Goal: Feedback & Contribution: Submit feedback/report problem

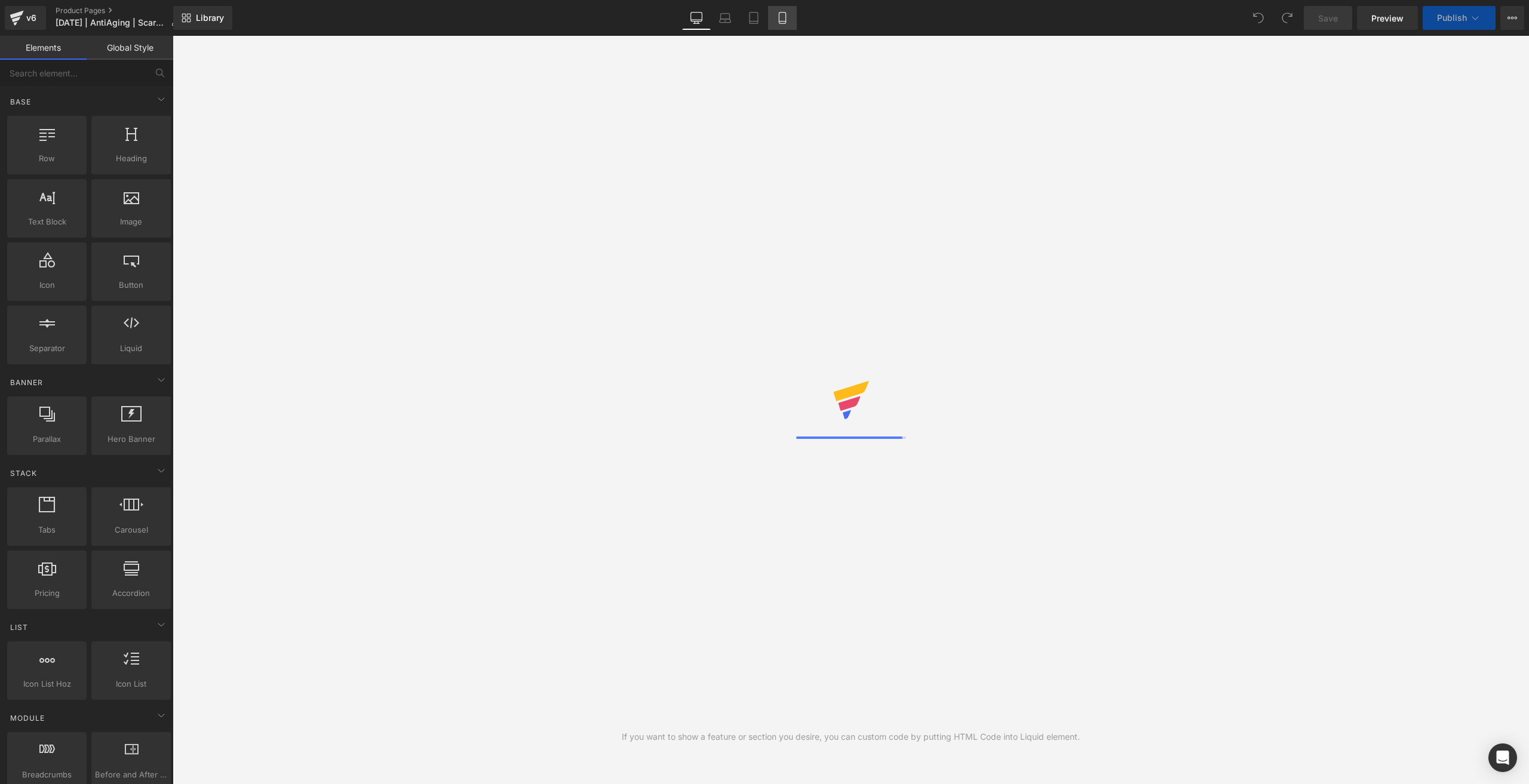
click at [782, 15] on icon at bounding box center [782, 17] width 12 height 12
click at [784, 17] on icon at bounding box center [782, 17] width 12 height 12
click at [783, 23] on icon at bounding box center [782, 17] width 12 height 12
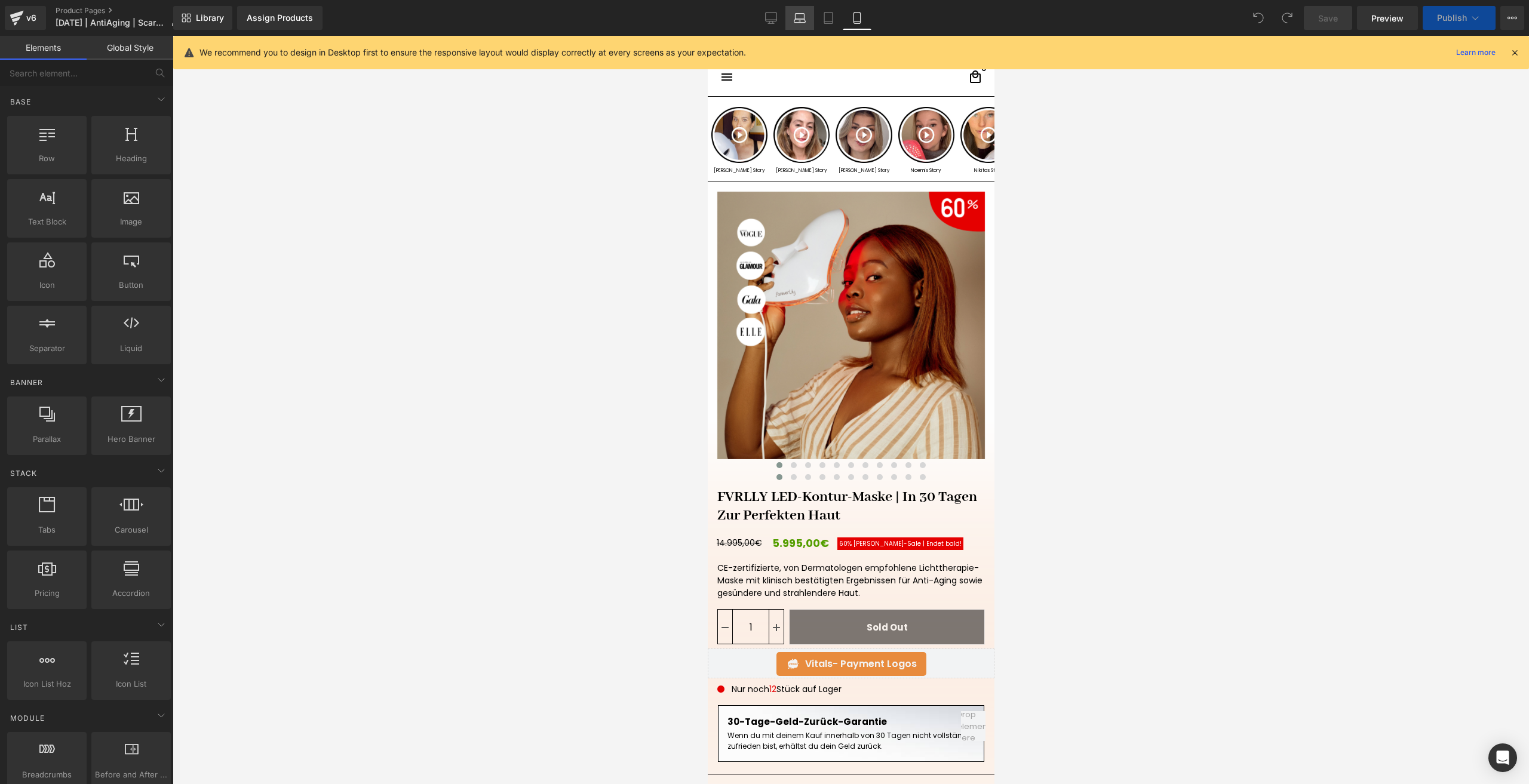
click at [788, 23] on link "Laptop" at bounding box center [800, 18] width 29 height 24
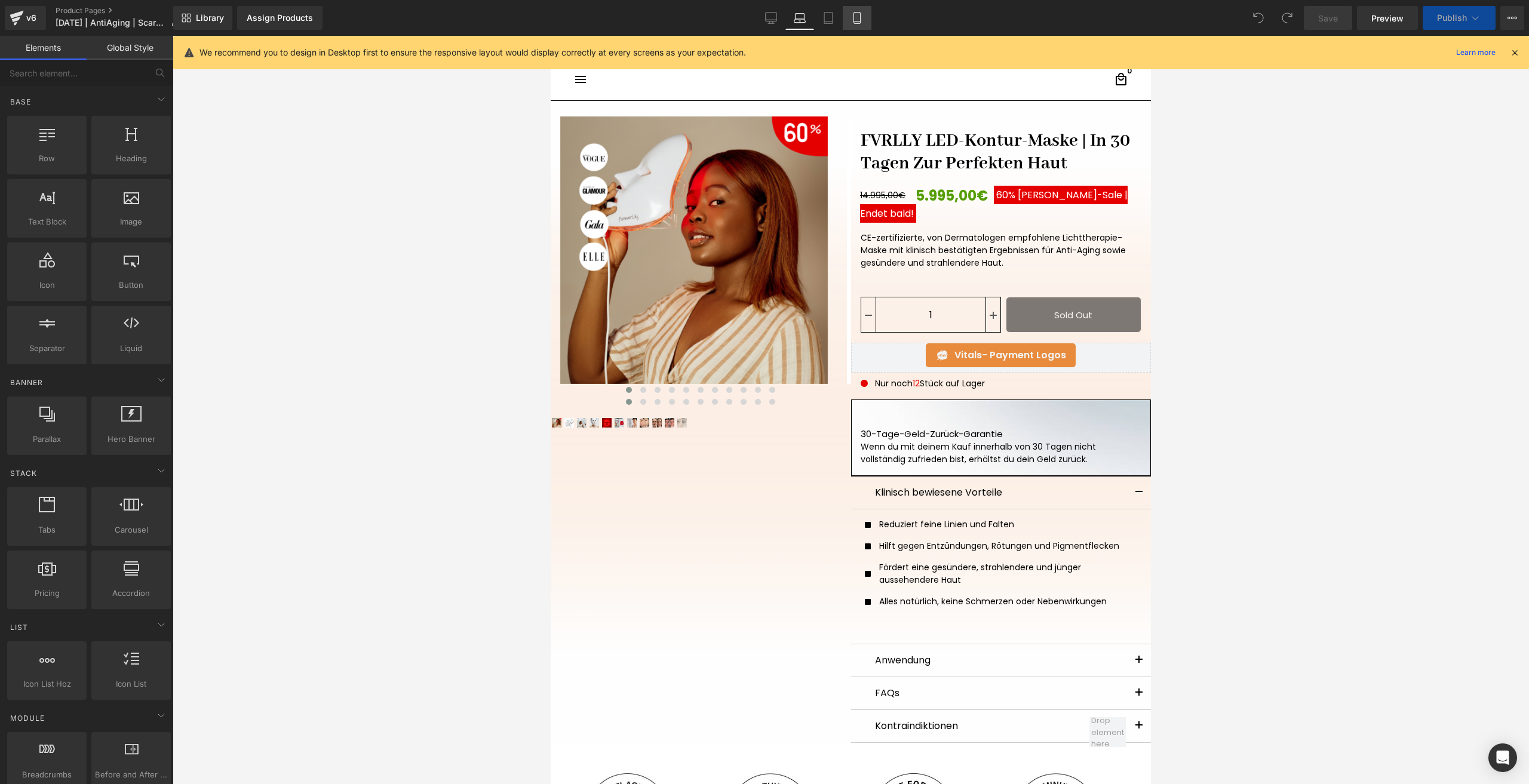
scroll to position [60, 0]
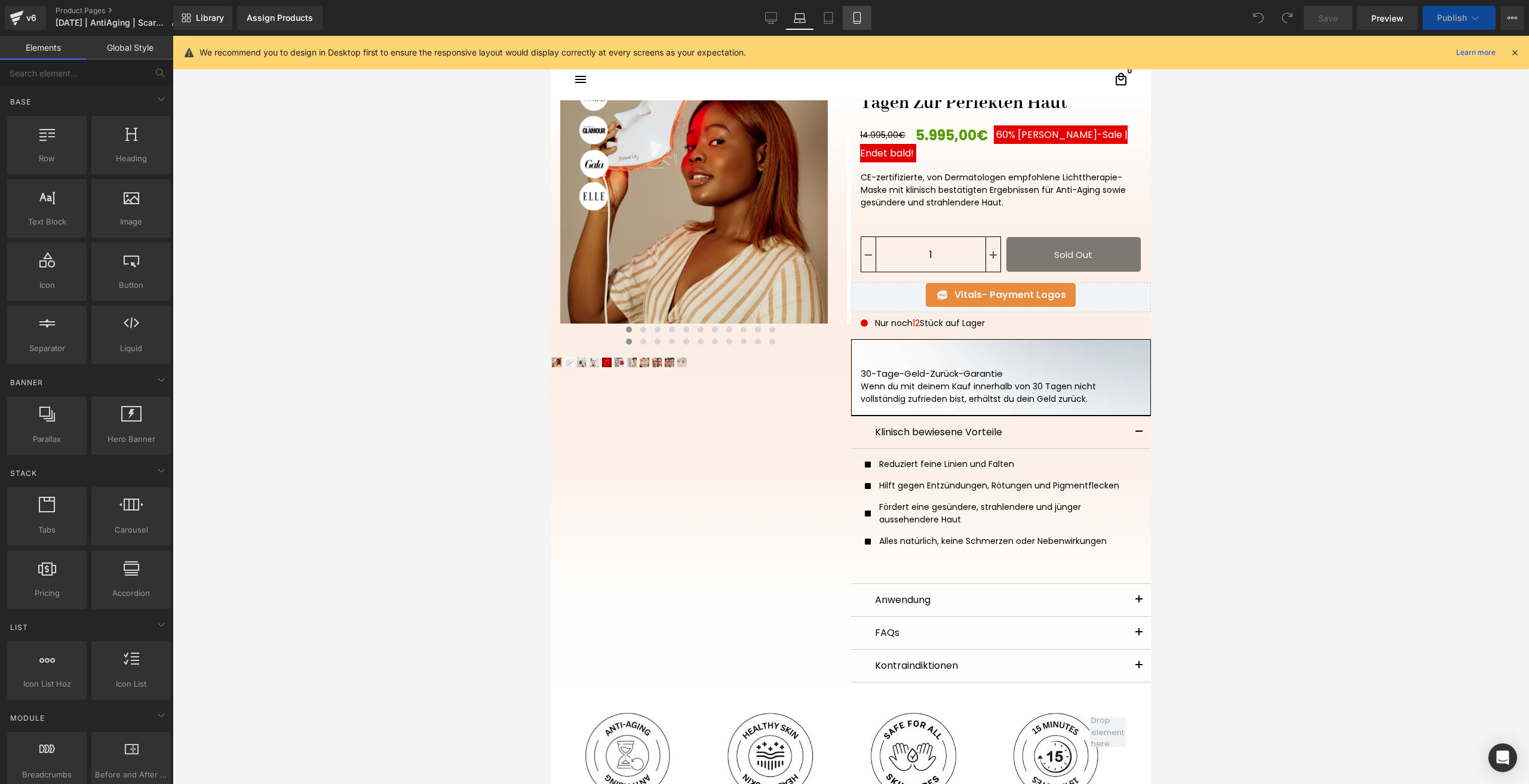
click at [852, 8] on link "Mobile" at bounding box center [858, 18] width 29 height 24
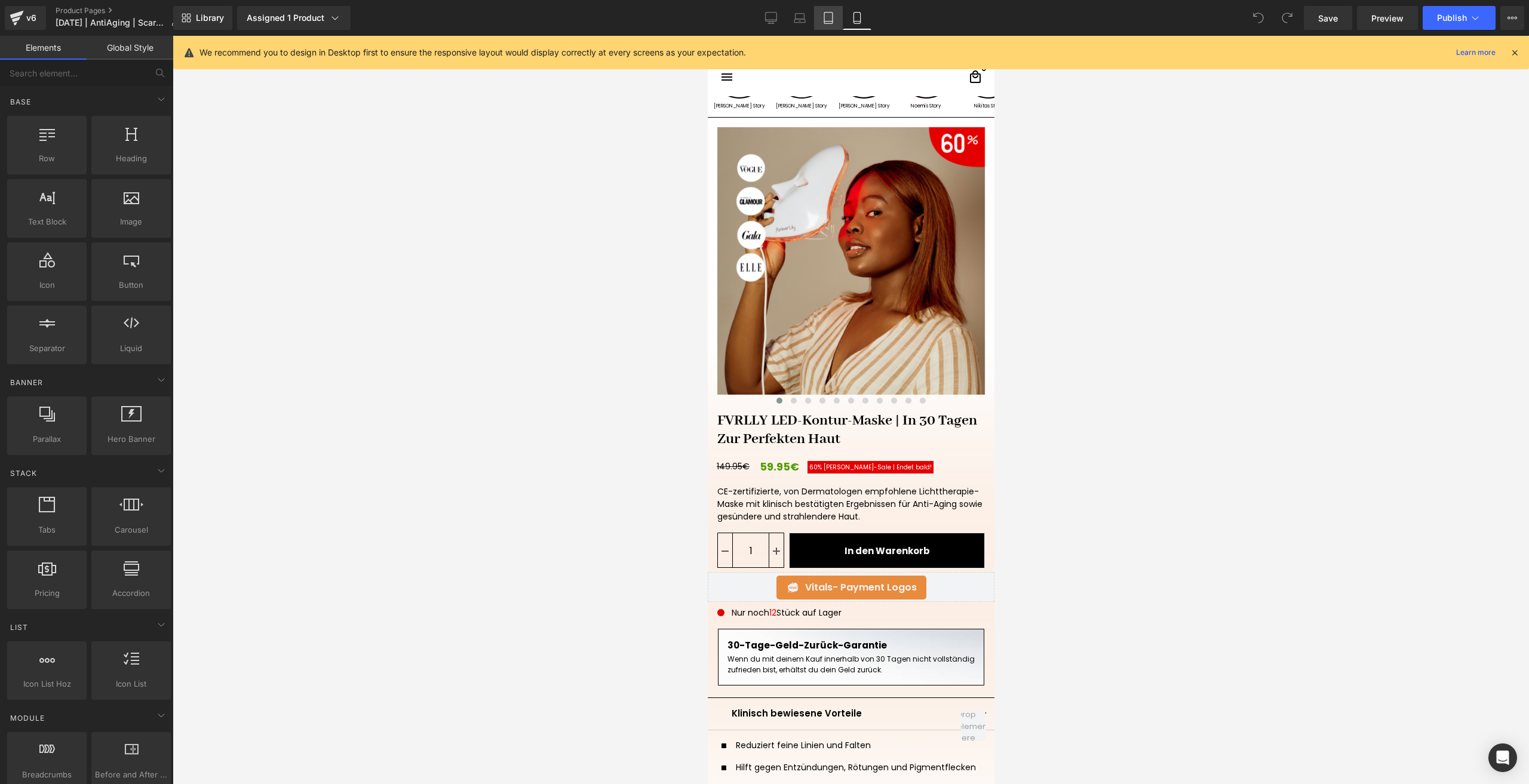
click at [821, 24] on link "Tablet" at bounding box center [828, 18] width 29 height 24
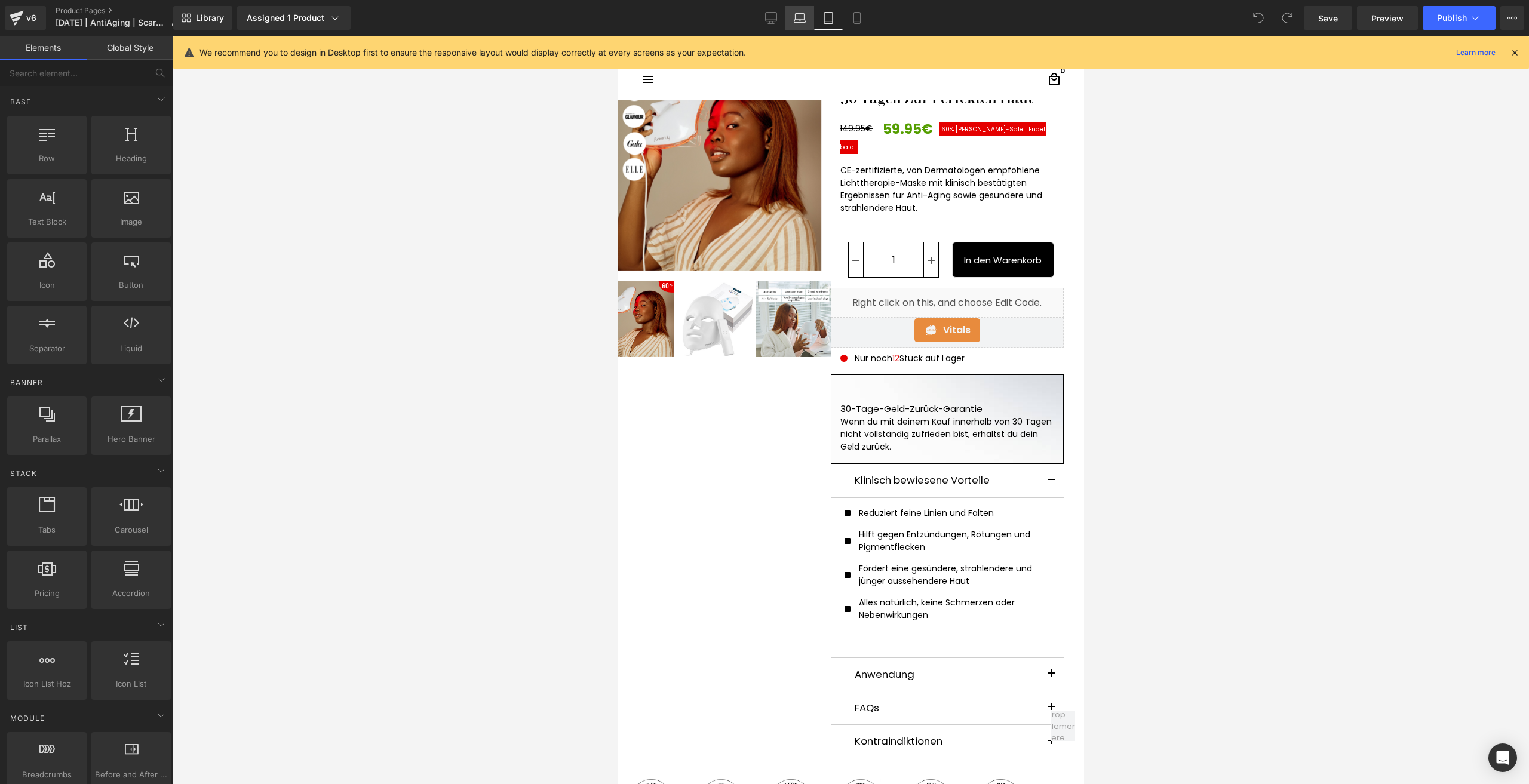
click at [799, 14] on icon at bounding box center [800, 16] width 9 height 5
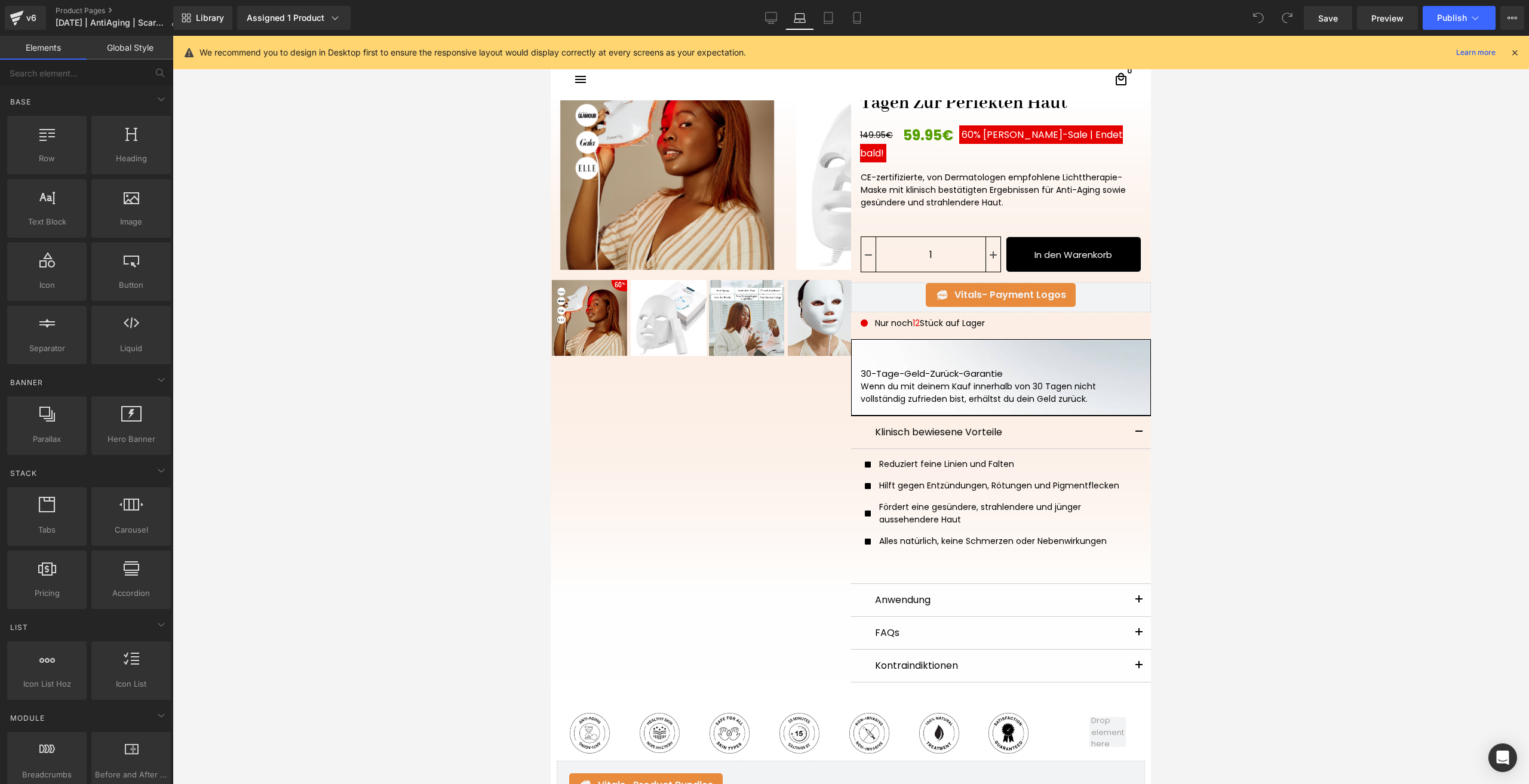
scroll to position [64, 0]
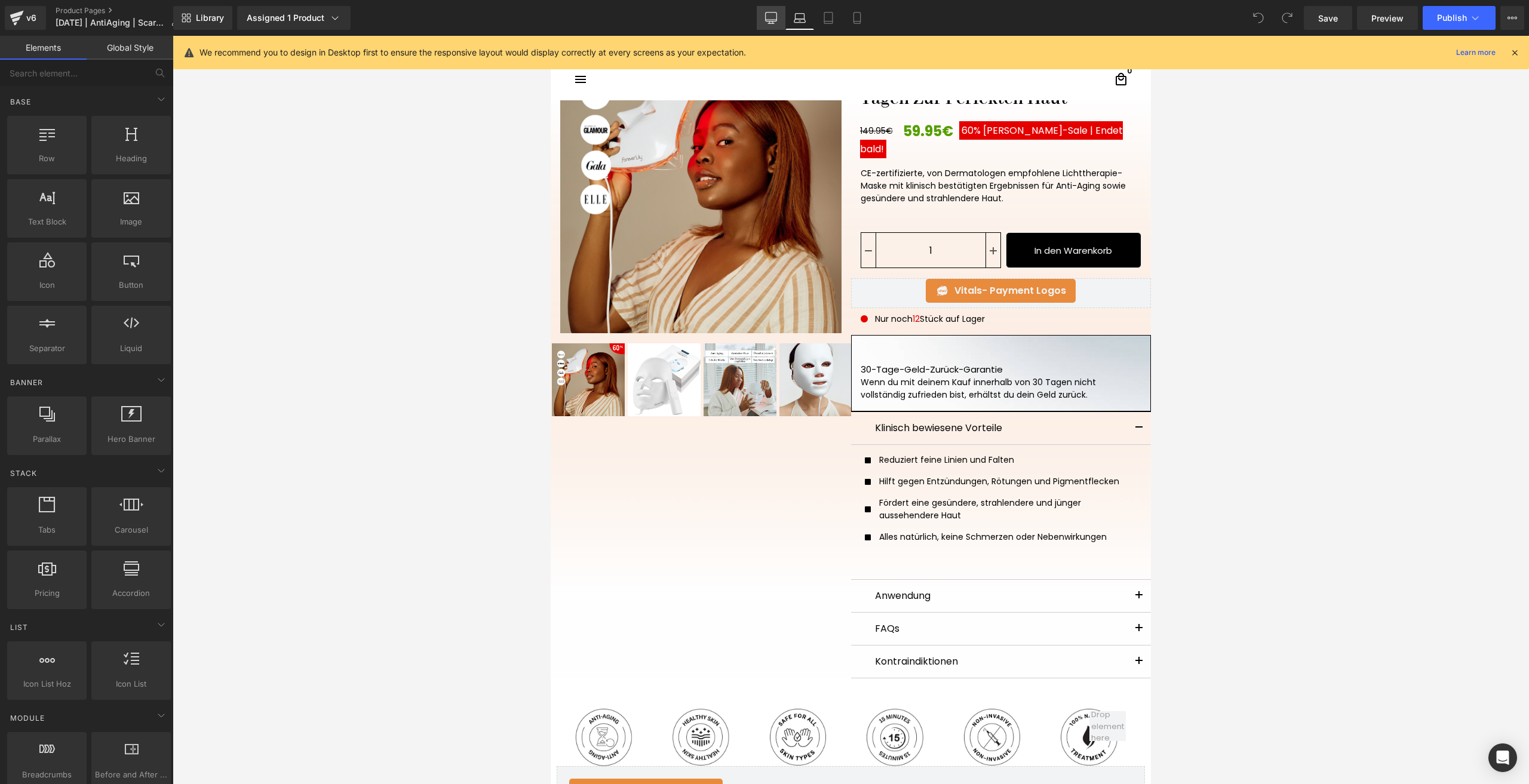
click at [773, 19] on icon at bounding box center [770, 17] width 12 height 12
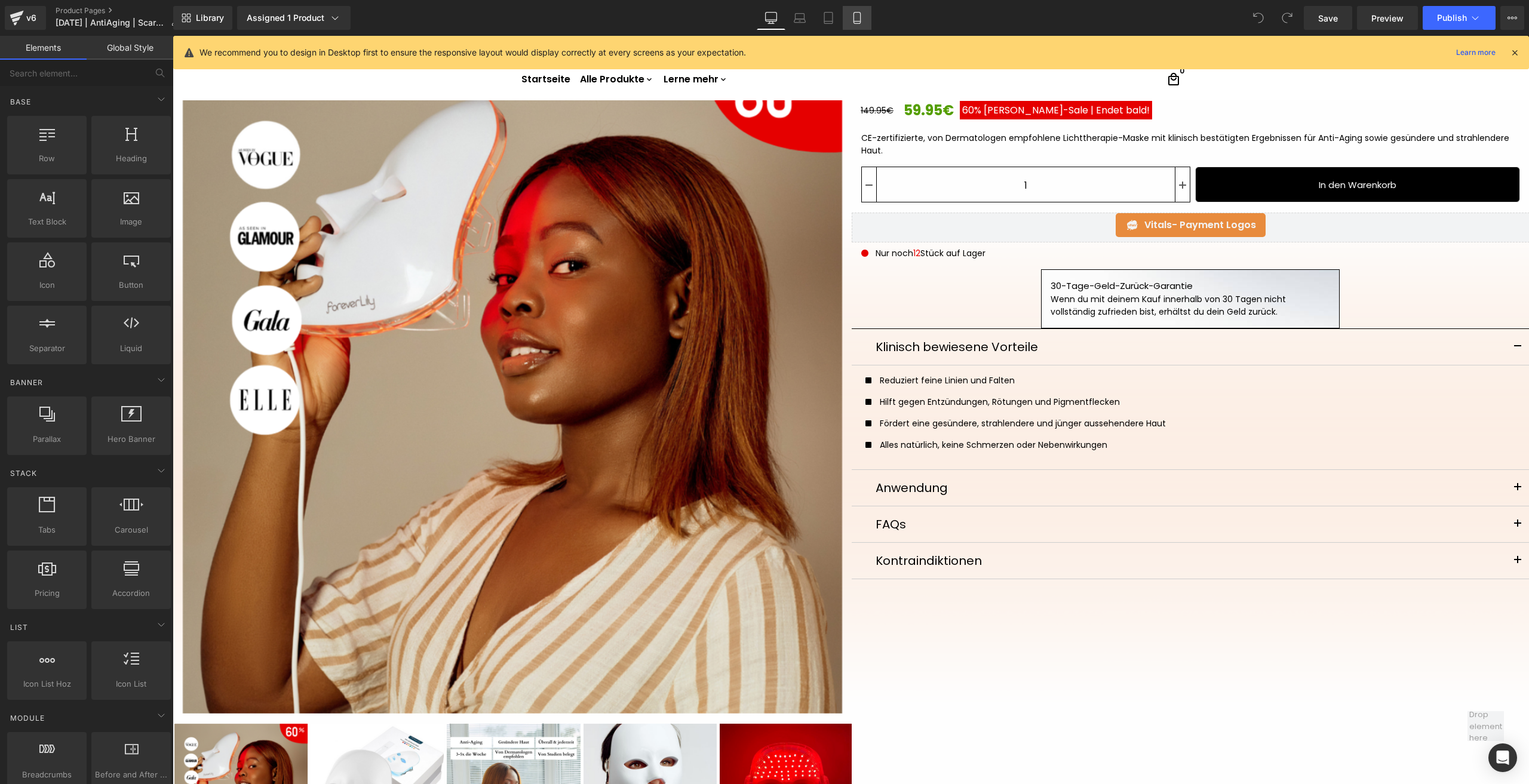
click at [866, 16] on link "Mobile" at bounding box center [858, 18] width 29 height 24
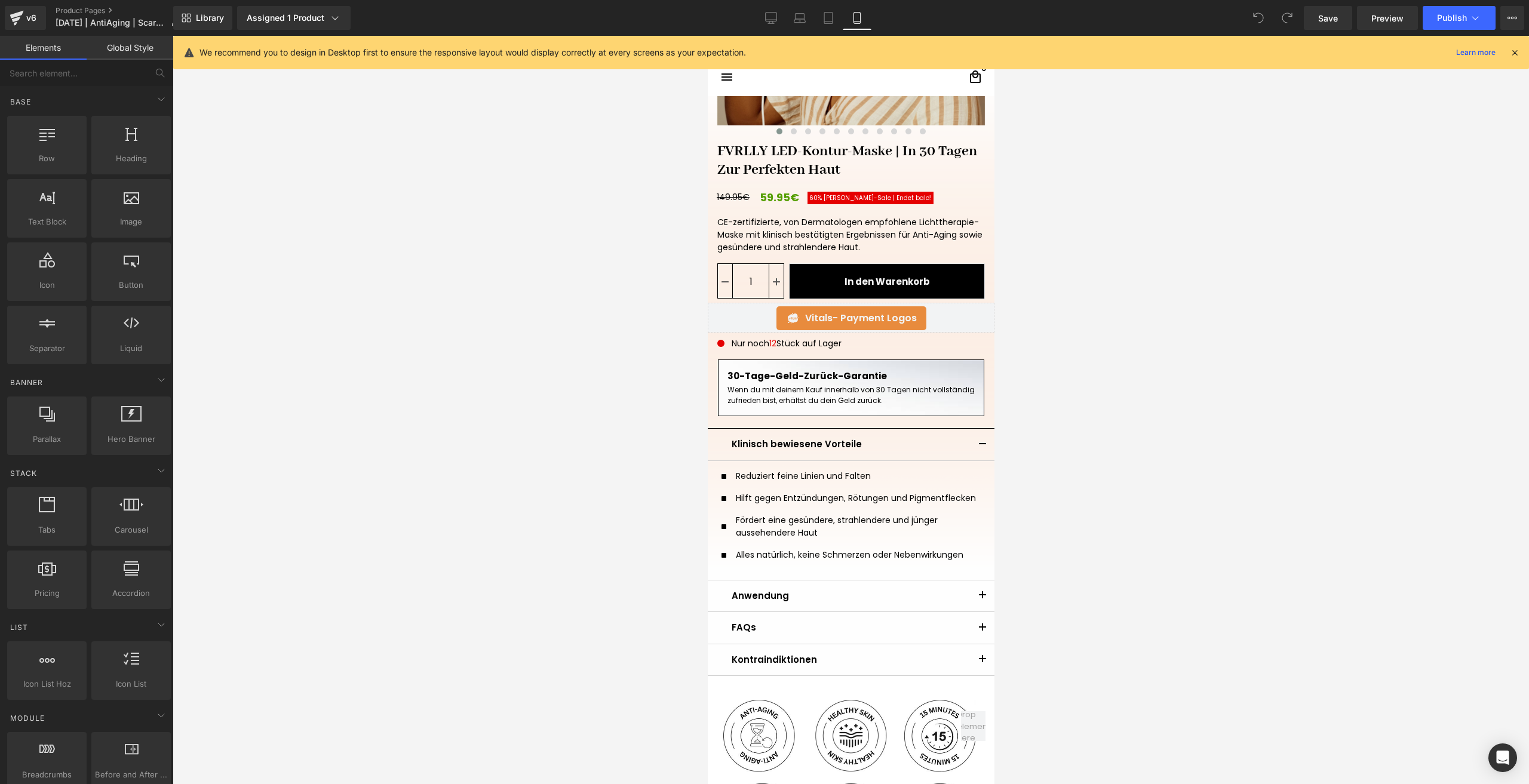
scroll to position [303, 0]
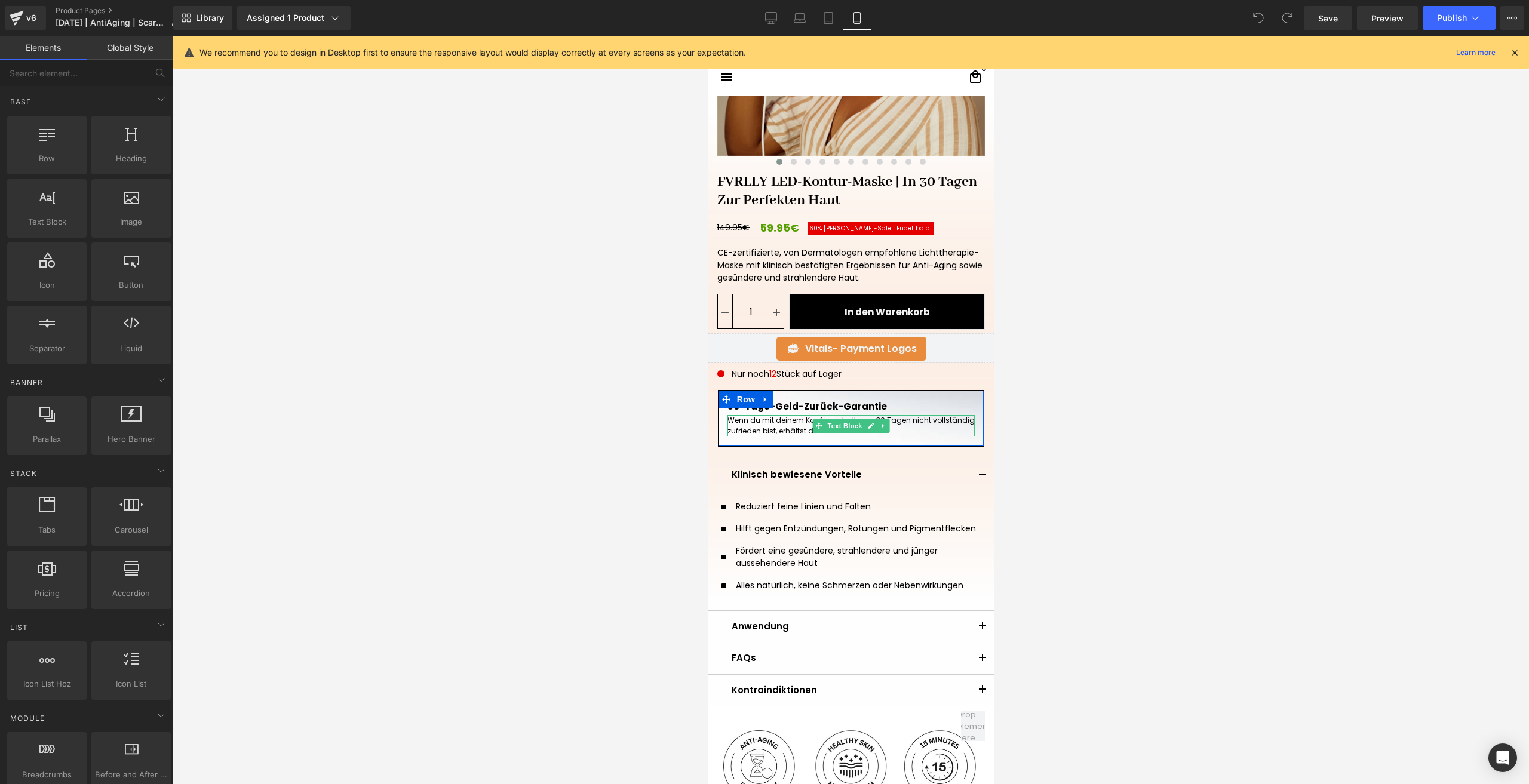
click at [727, 422] on p "Wenn du mit deinem Kauf innerhalb von 30 Tagen nicht vollständig zufrieden bist…" at bounding box center [850, 426] width 248 height 22
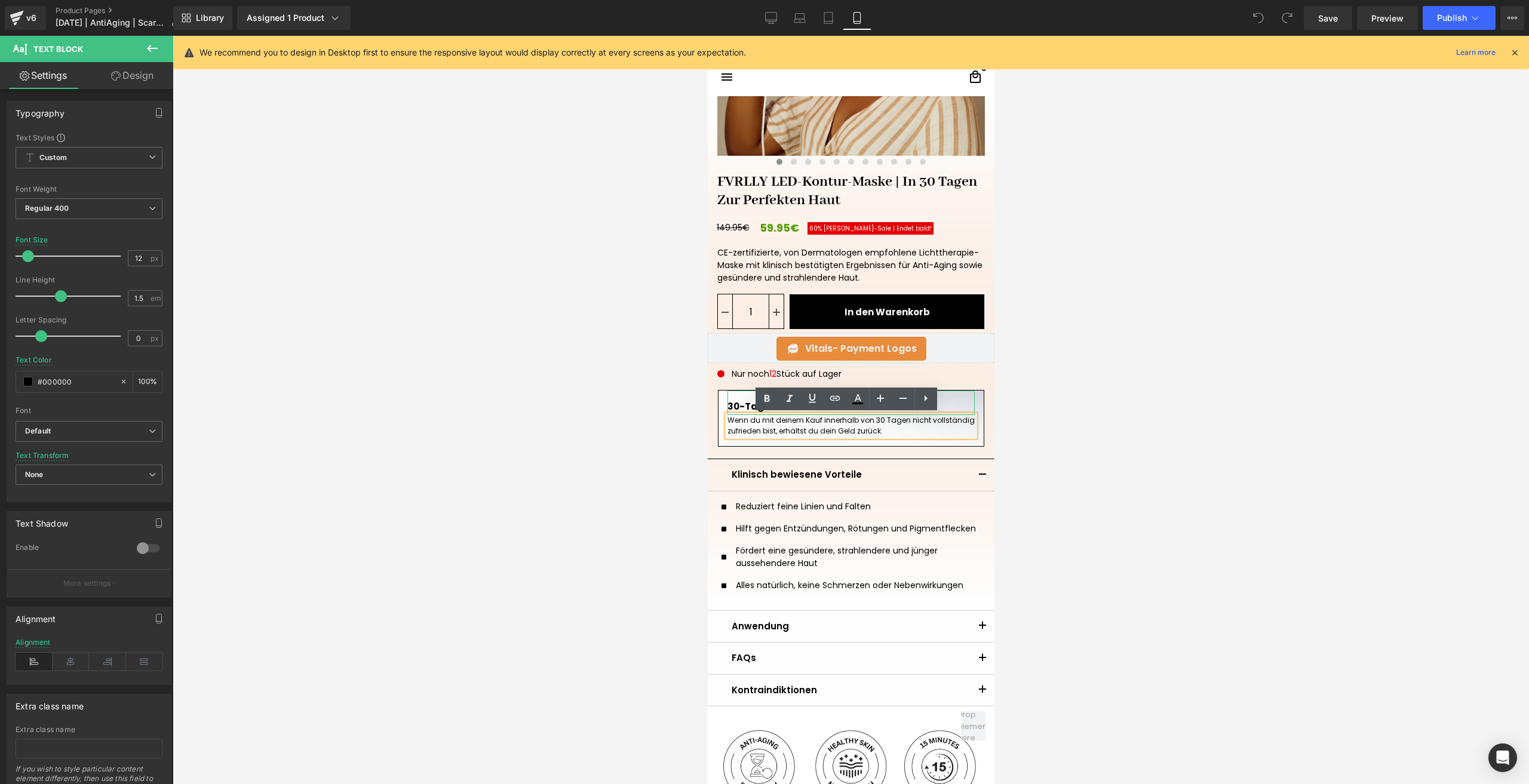
click at [730, 407] on p "30-Tage-Geld-Zurück-Garantie" at bounding box center [850, 407] width 248 height 14
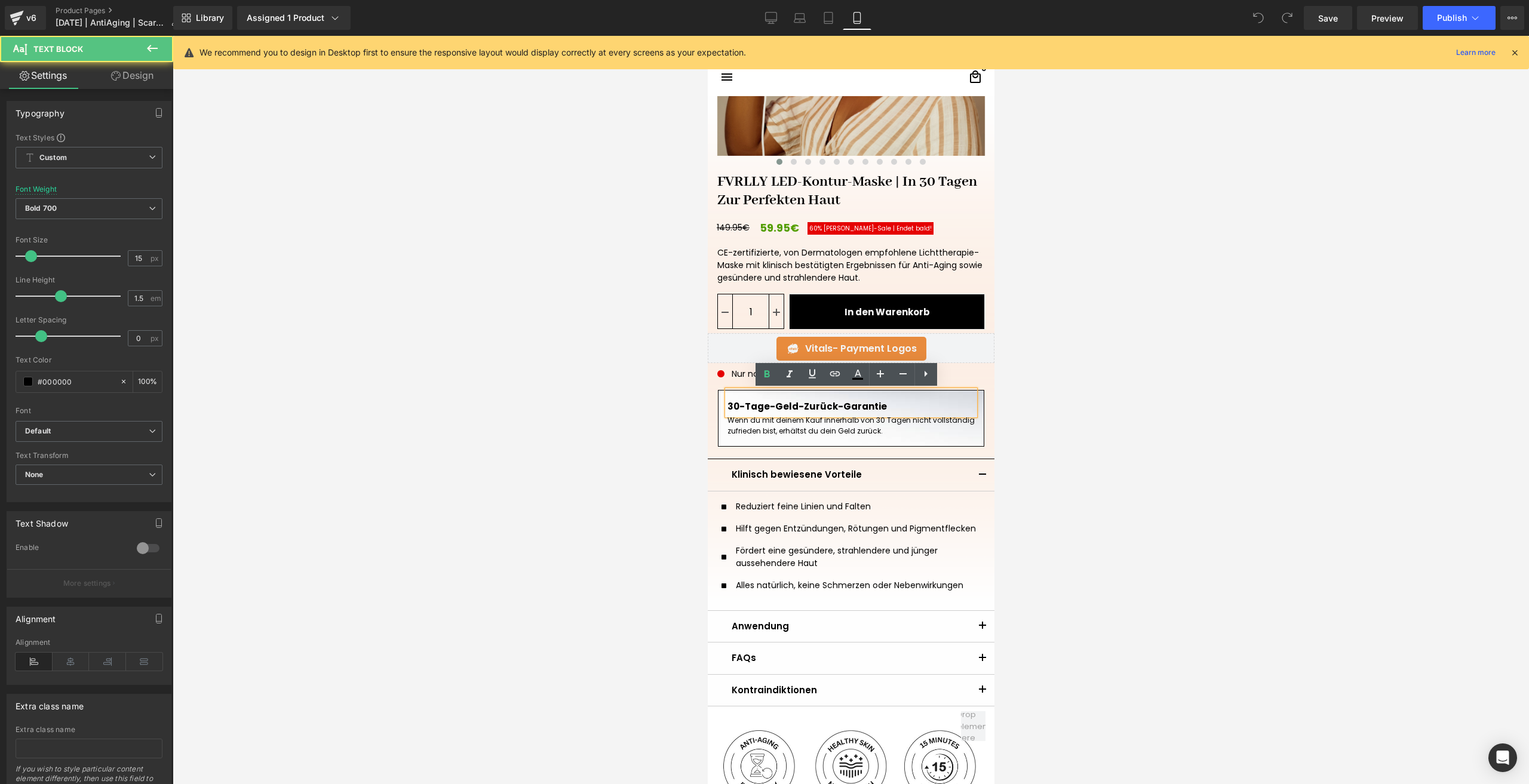
click at [730, 407] on p "30-Tage-Geld-Zurück-Garantie" at bounding box center [850, 407] width 248 height 14
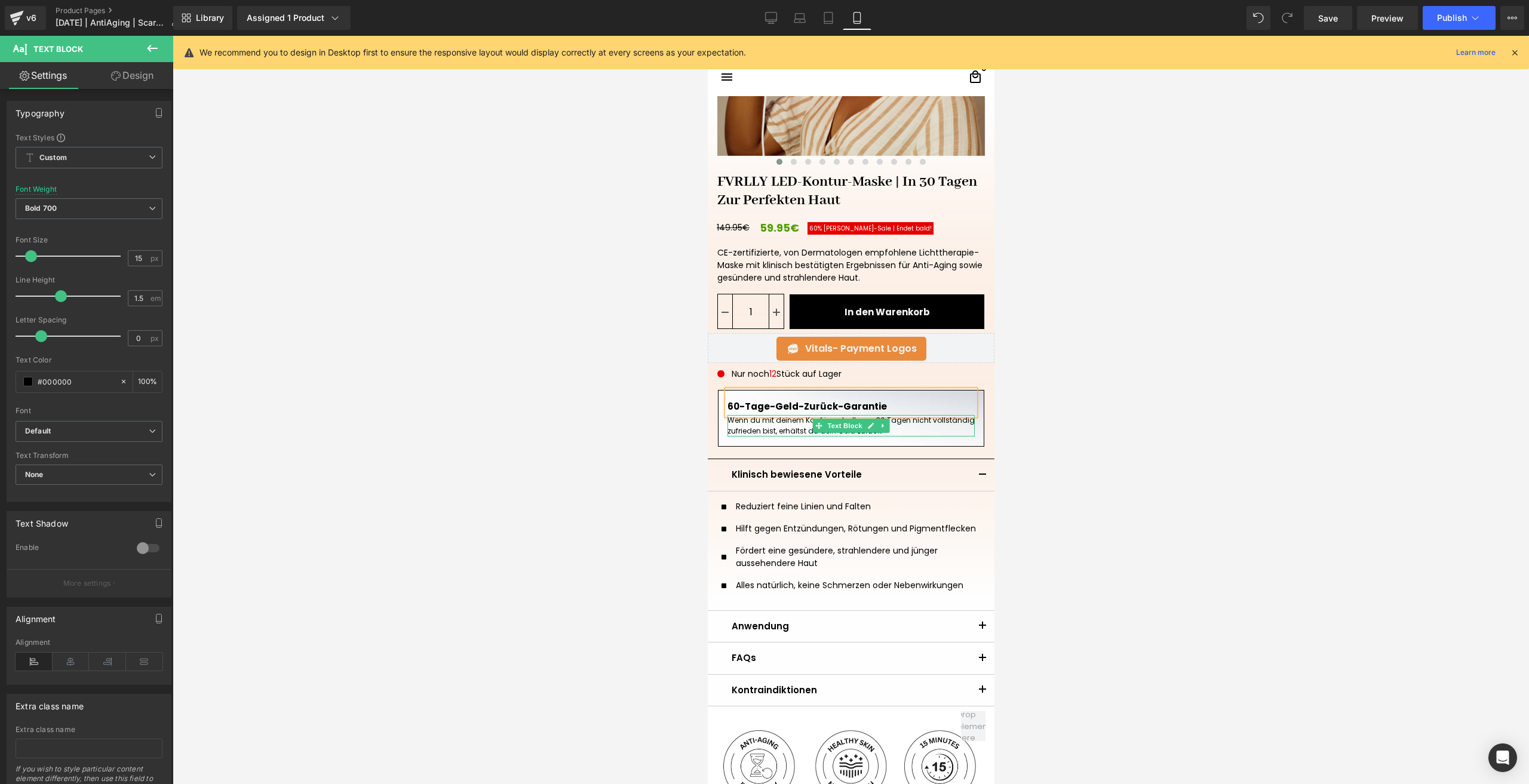
click at [903, 427] on p "Wenn du mit deinem Kauf innerhalb von 30 Tagen nicht vollständig zufrieden bist…" at bounding box center [850, 426] width 248 height 22
click at [871, 422] on p "Wenn du mit deinem Kauf innerhalb von 30 Tagen nicht vollständig zufrieden bist…" at bounding box center [850, 426] width 248 height 22
click at [1328, 20] on span "Save" at bounding box center [1328, 18] width 20 height 13
click at [1319, 29] on link "Save" at bounding box center [1328, 18] width 48 height 24
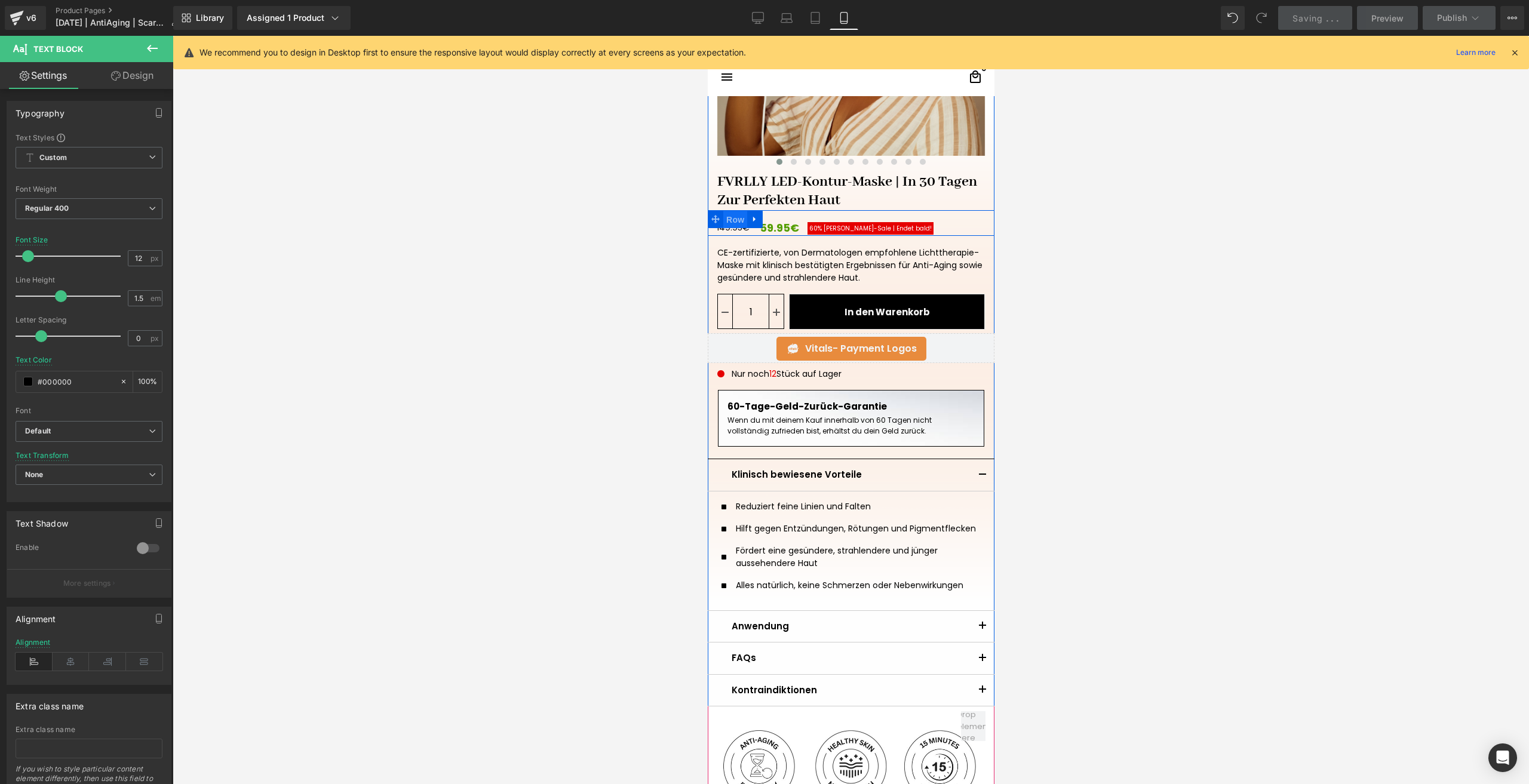
click at [730, 222] on span "Row" at bounding box center [735, 220] width 24 height 18
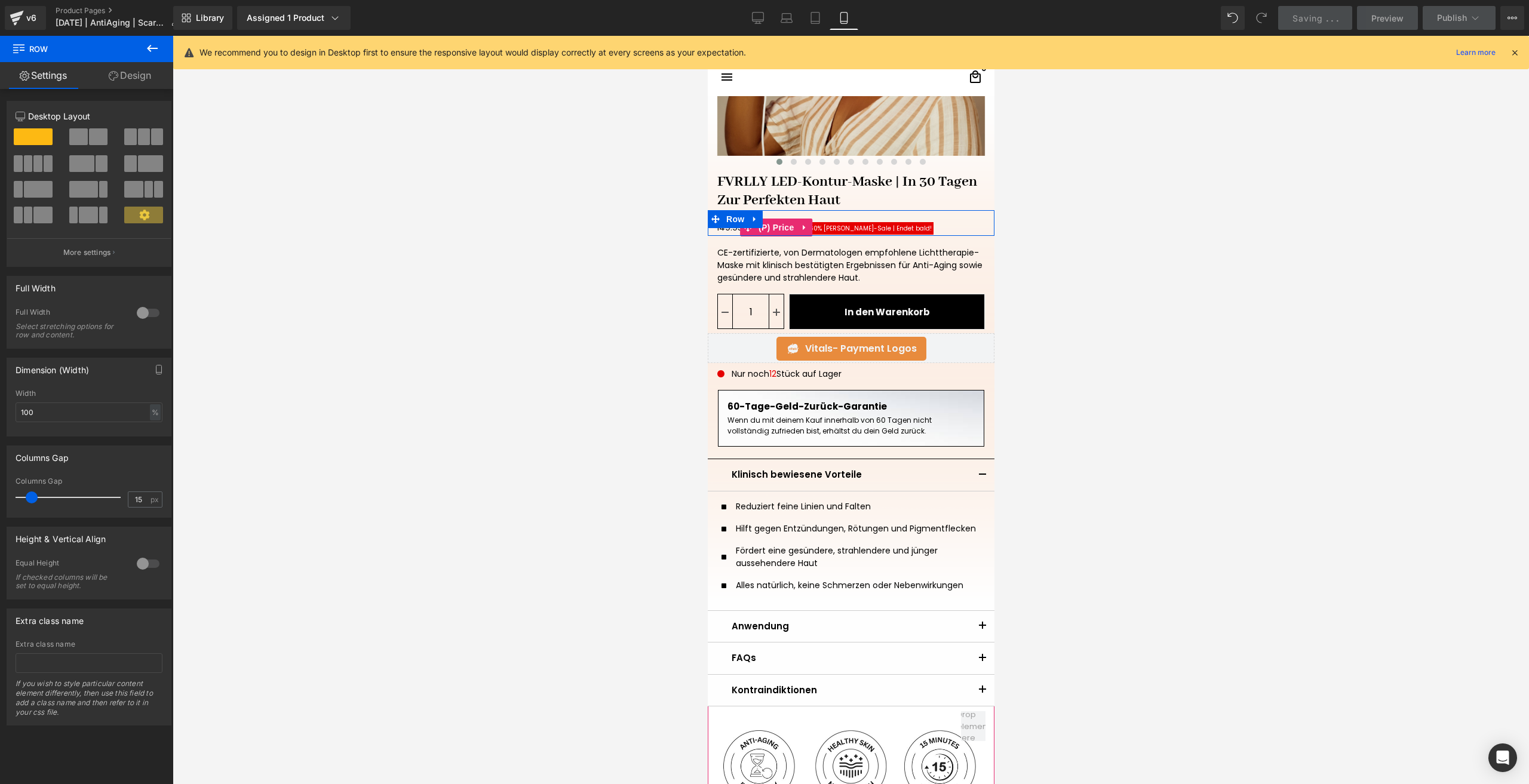
click at [823, 229] on span "[PERSON_NAME]-Sale | Endet bald!ㅤ" at bounding box center [877, 229] width 108 height 9
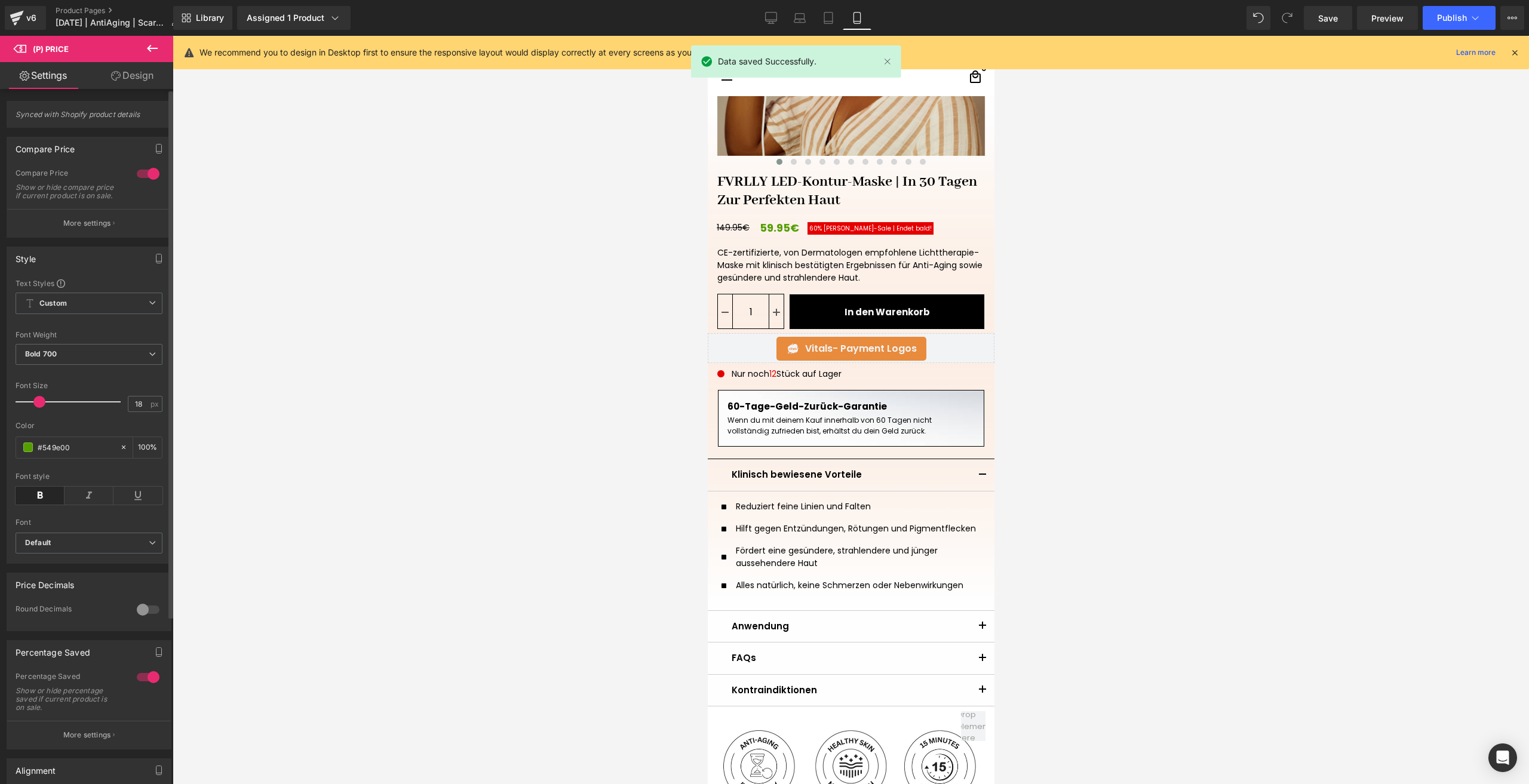
click at [146, 685] on div at bounding box center [148, 677] width 29 height 19
click at [1319, 16] on span "Save" at bounding box center [1328, 18] width 20 height 13
click at [1440, 24] on button "Publish" at bounding box center [1459, 18] width 73 height 24
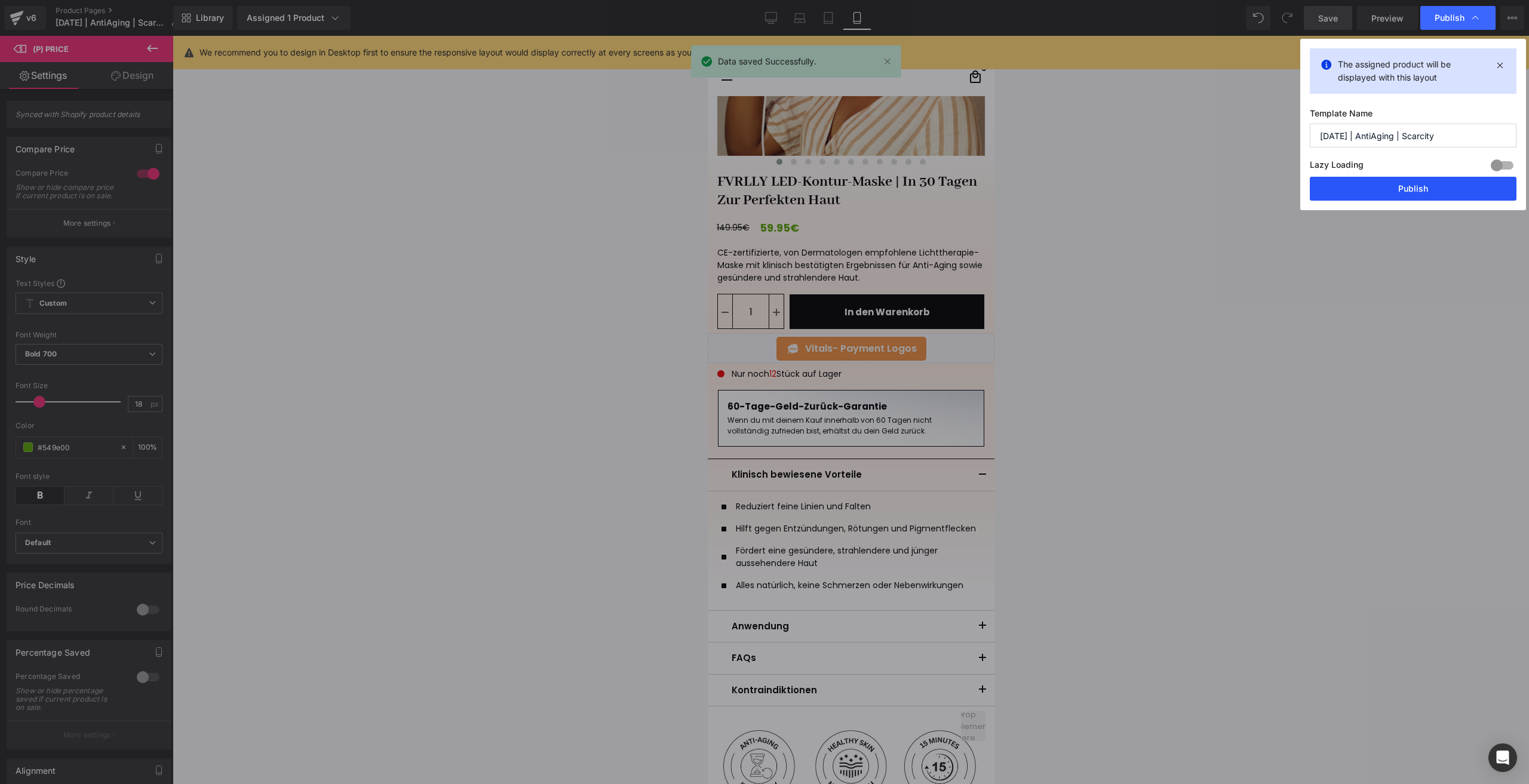
click at [1338, 194] on button "Publish" at bounding box center [1414, 189] width 207 height 24
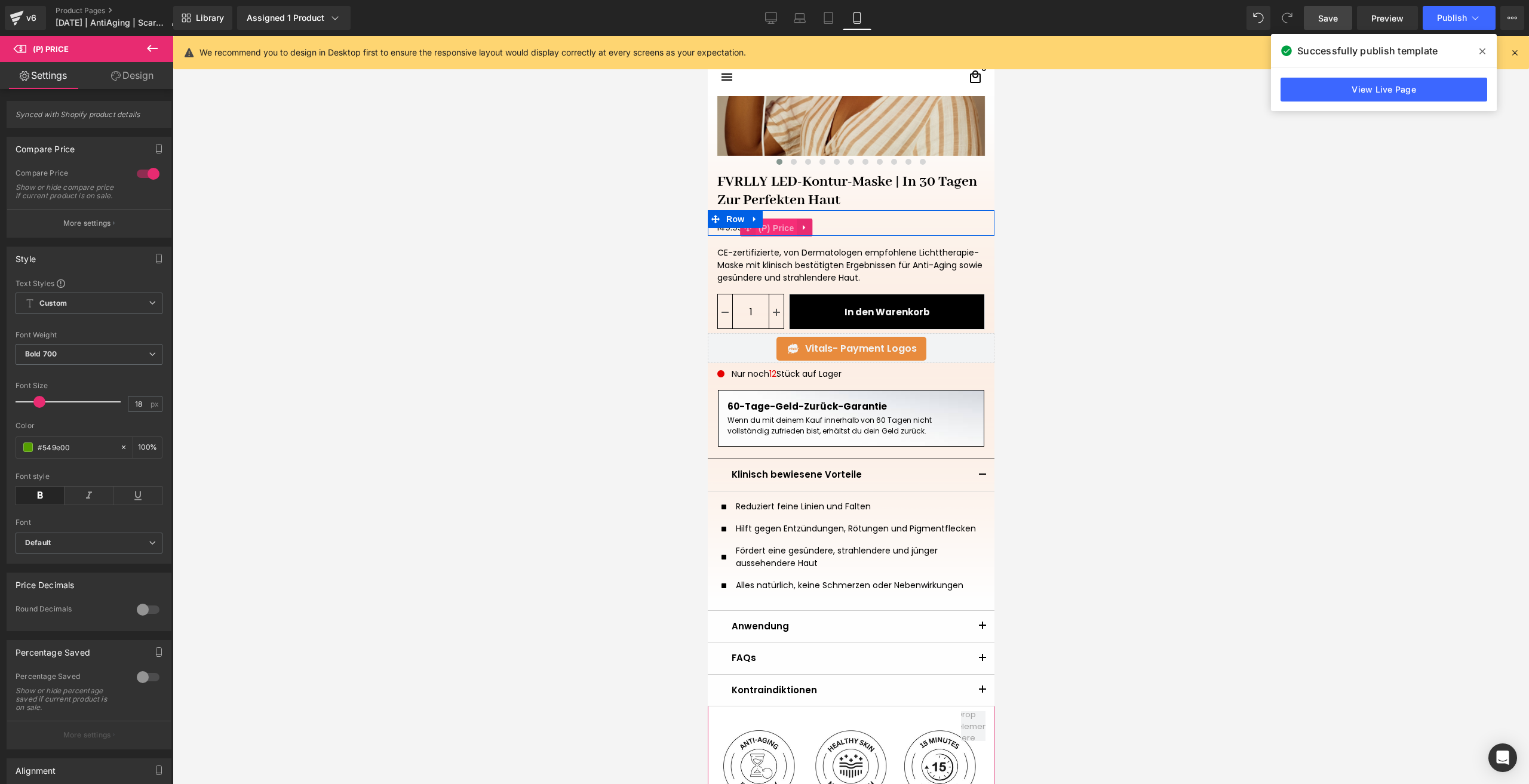
click at [772, 228] on span "(P) Price" at bounding box center [776, 229] width 42 height 18
click at [91, 739] on p "More settings" at bounding box center [87, 735] width 48 height 11
click at [140, 686] on div at bounding box center [148, 677] width 29 height 19
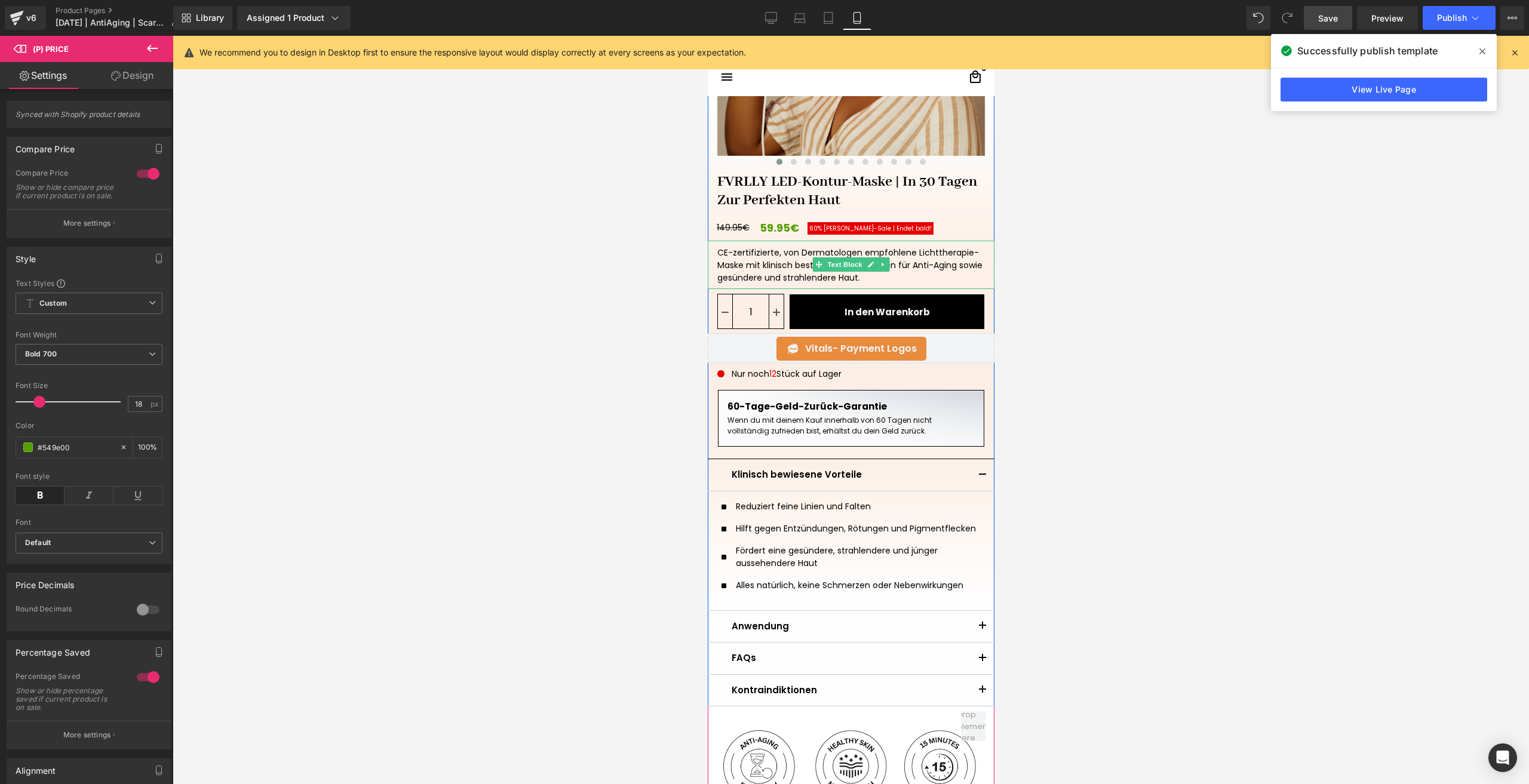
click at [779, 251] on div "CE-zertifizierte, von Dermatologen empfohlene Lichttherapie-Maske mit klinisch …" at bounding box center [850, 264] width 287 height 48
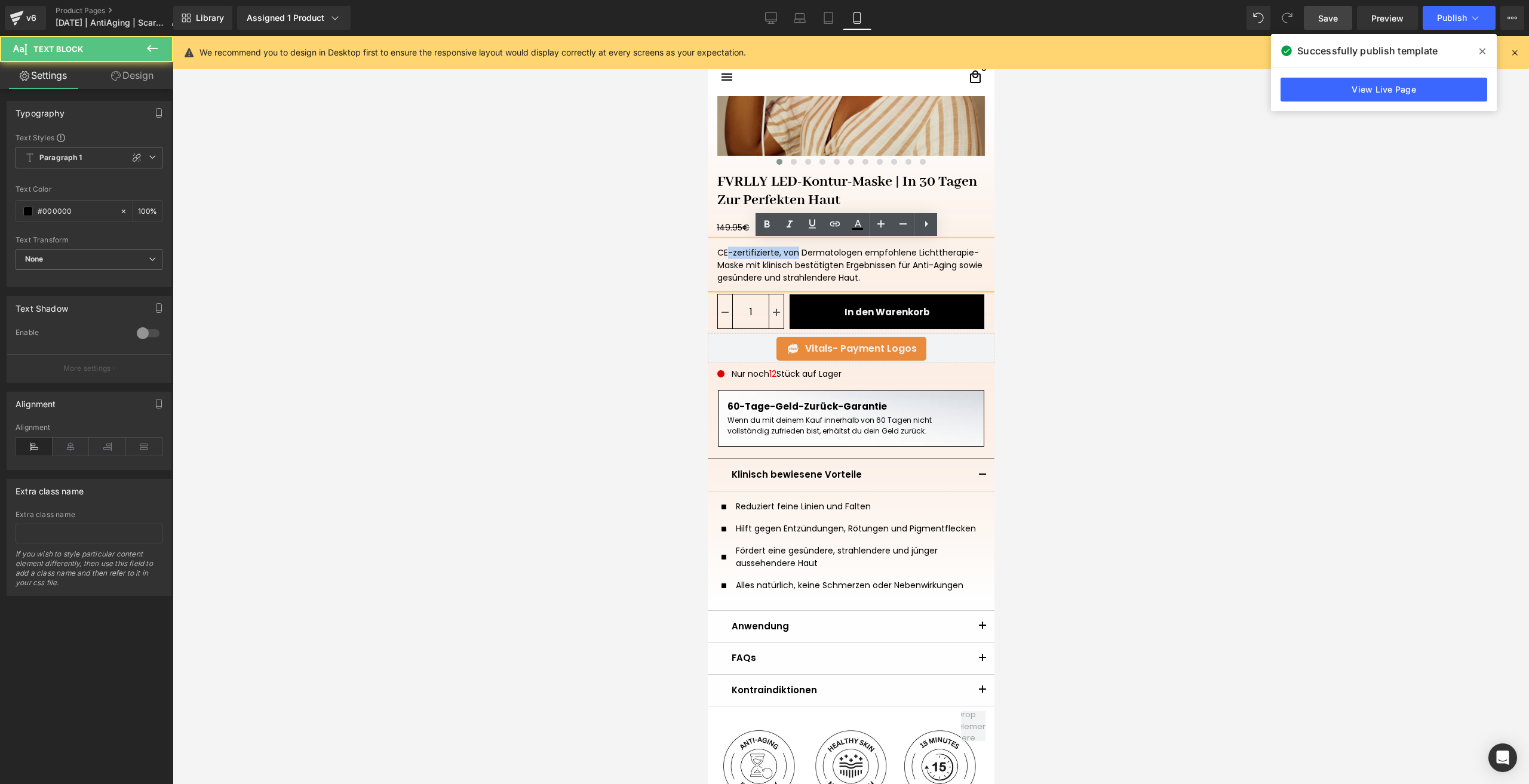
drag, startPoint x: 782, startPoint y: 254, endPoint x: 707, endPoint y: 250, distance: 75.1
click at [707, 250] on div "CE-zertifizierte, von Dermatologen empfohlene Lichttherapie-Maske mit klinisch …" at bounding box center [850, 264] width 287 height 48
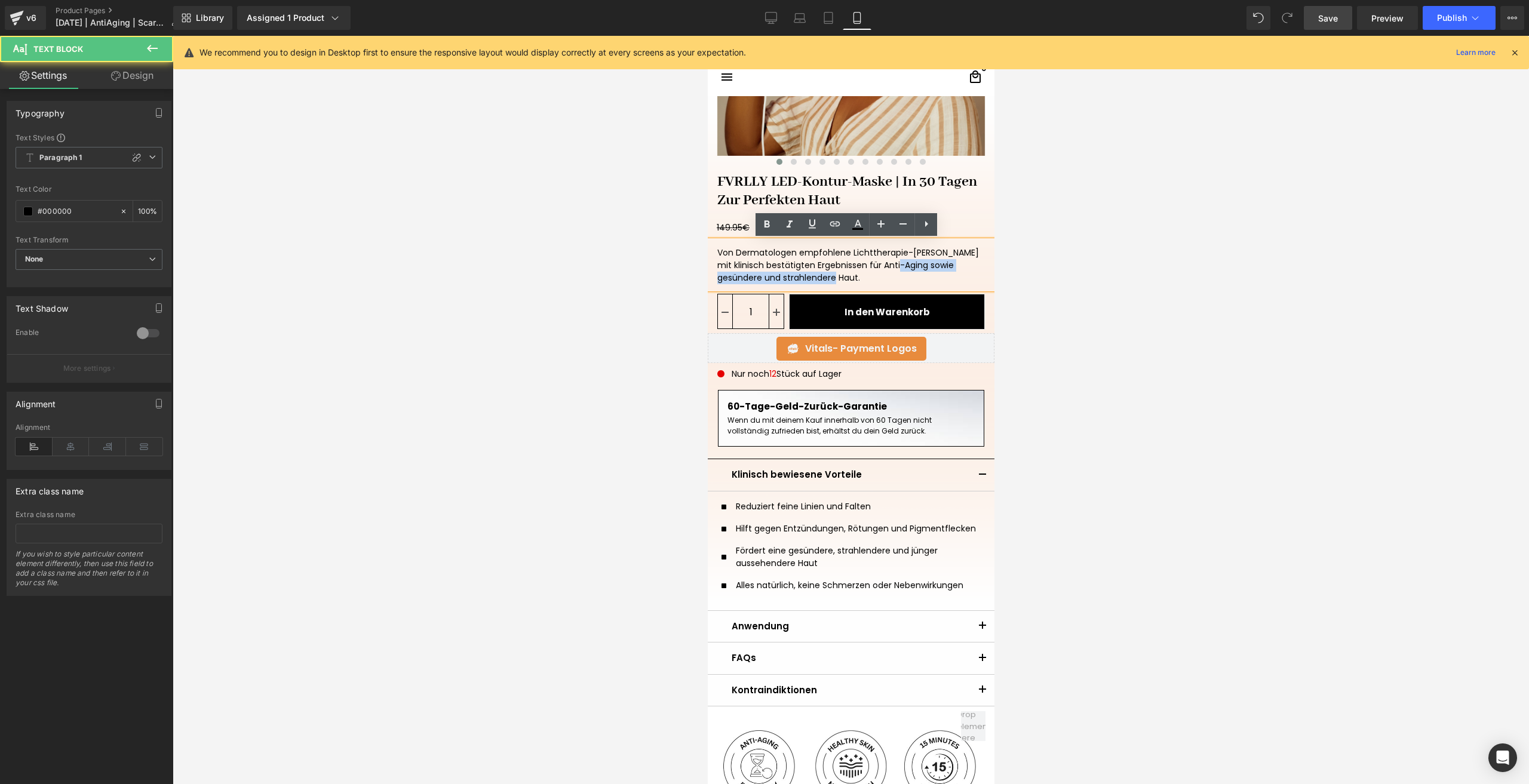
drag, startPoint x: 876, startPoint y: 279, endPoint x: 907, endPoint y: 267, distance: 33.2
click at [907, 267] on div "Von Dermatologen empfohlene Lichttherapie-Maske mit klinisch bestätigten Ergebn…" at bounding box center [850, 264] width 287 height 48
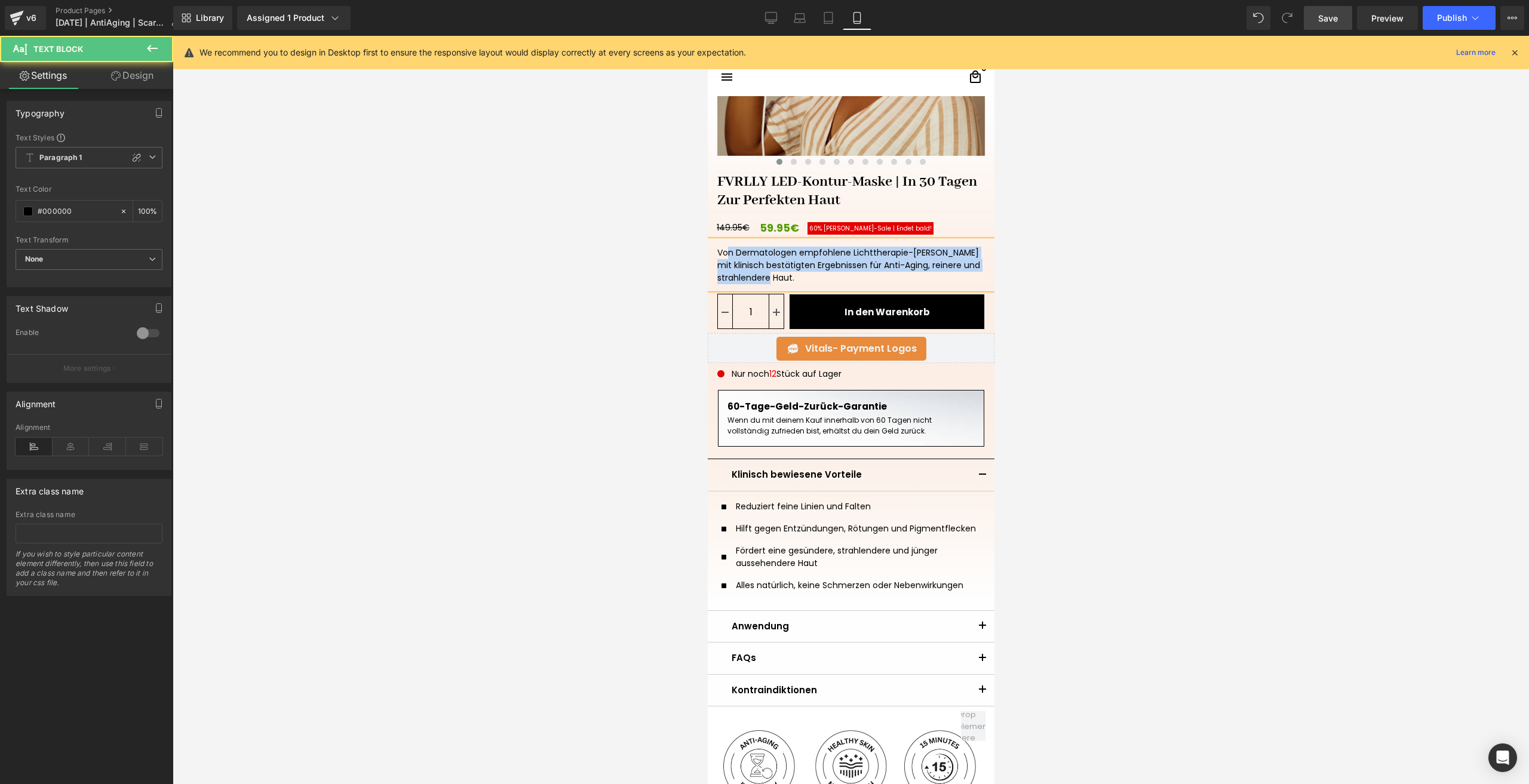
drag, startPoint x: 812, startPoint y: 279, endPoint x: 1414, endPoint y: 286, distance: 602.0
click at [707, 250] on html "□ search close menu Menu close Startseite Alle Produkte add remove add" at bounding box center [850, 106] width 287 height 749
copy div "Von Dermatologen empfohlene Lichttherapie-Maske mit klinisch bestätigten Ergebn…"
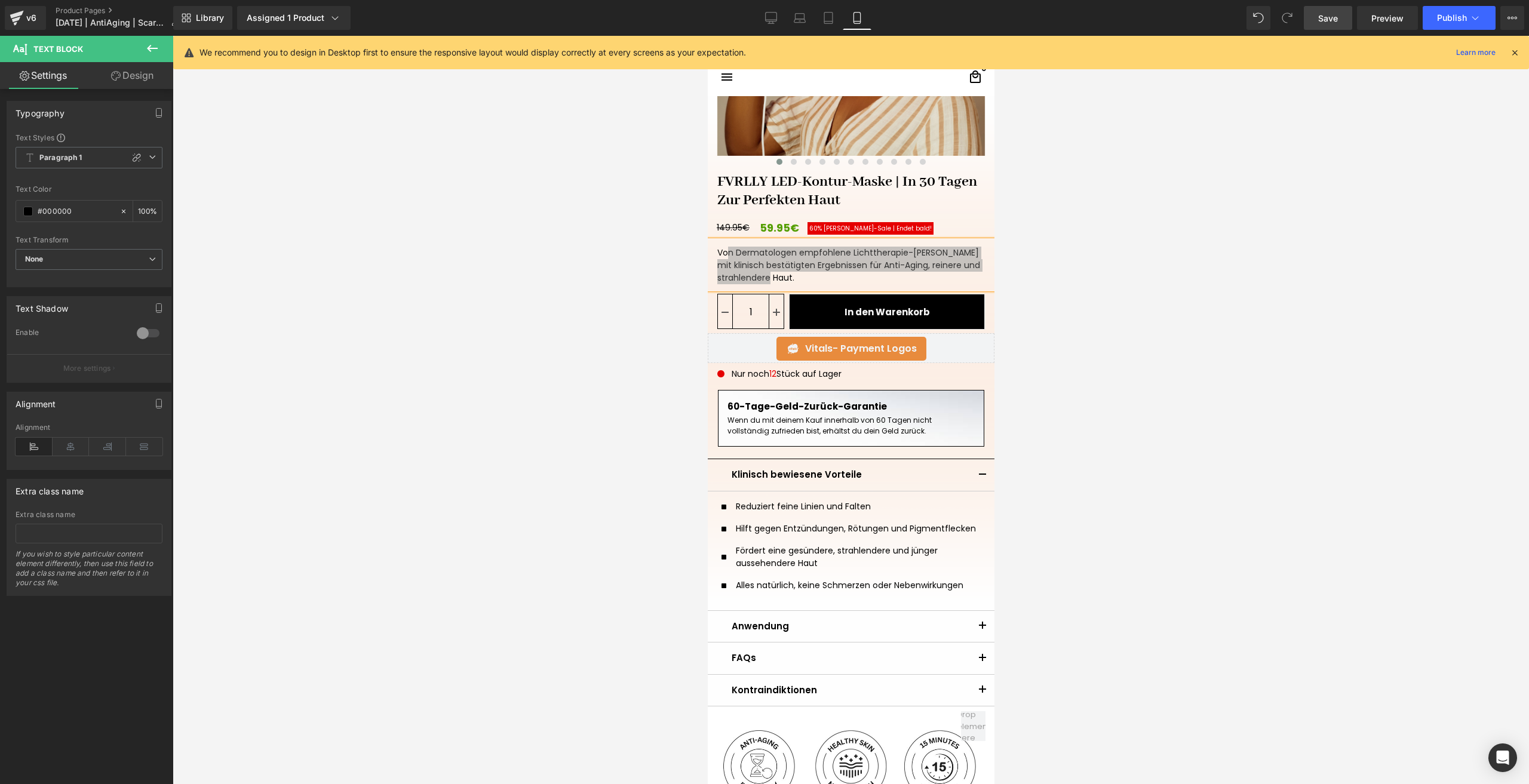
click at [1314, 16] on link "Save" at bounding box center [1328, 18] width 48 height 24
click at [1446, 15] on span "Publish" at bounding box center [1452, 17] width 30 height 10
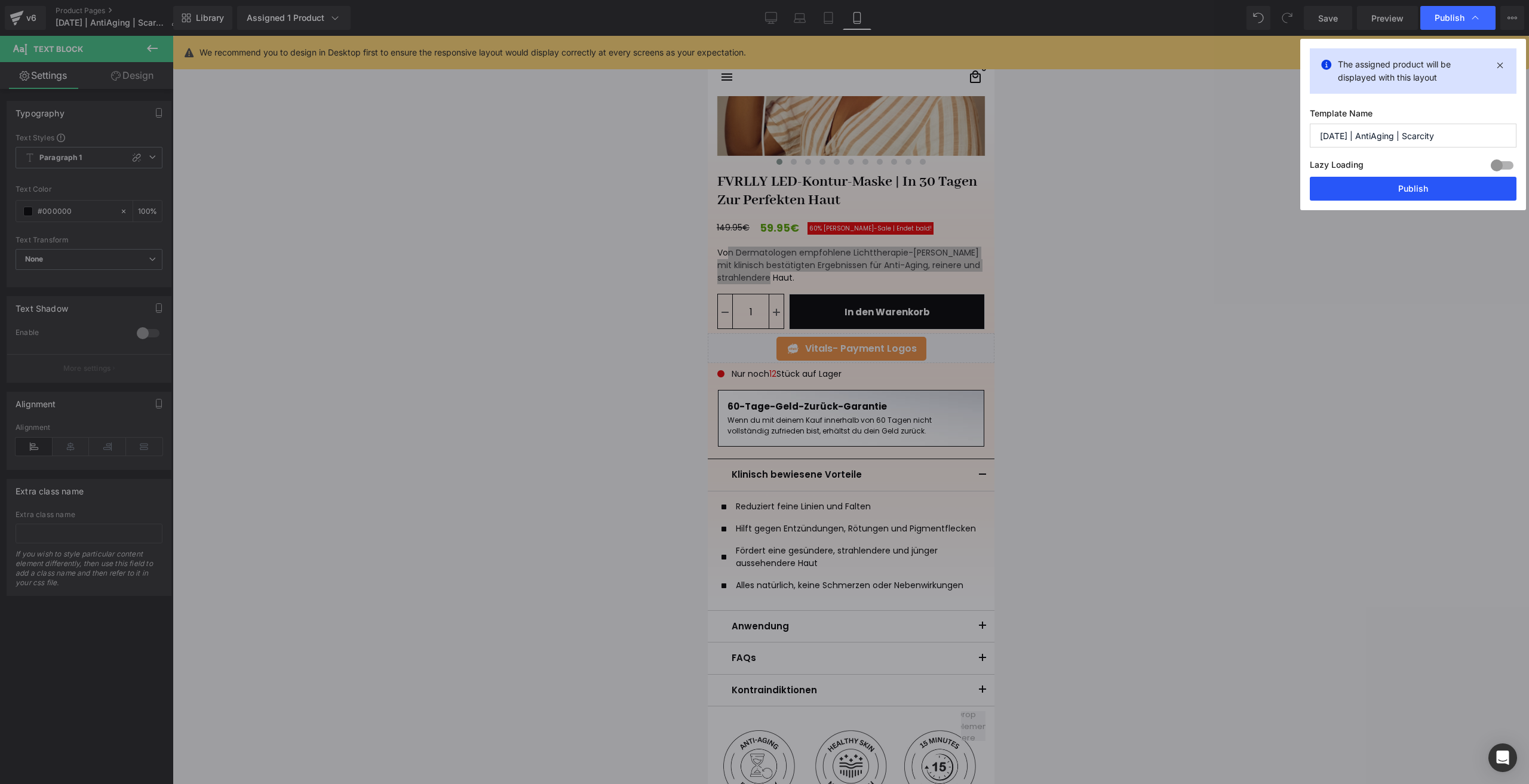
click at [1392, 184] on button "Publish" at bounding box center [1414, 189] width 207 height 24
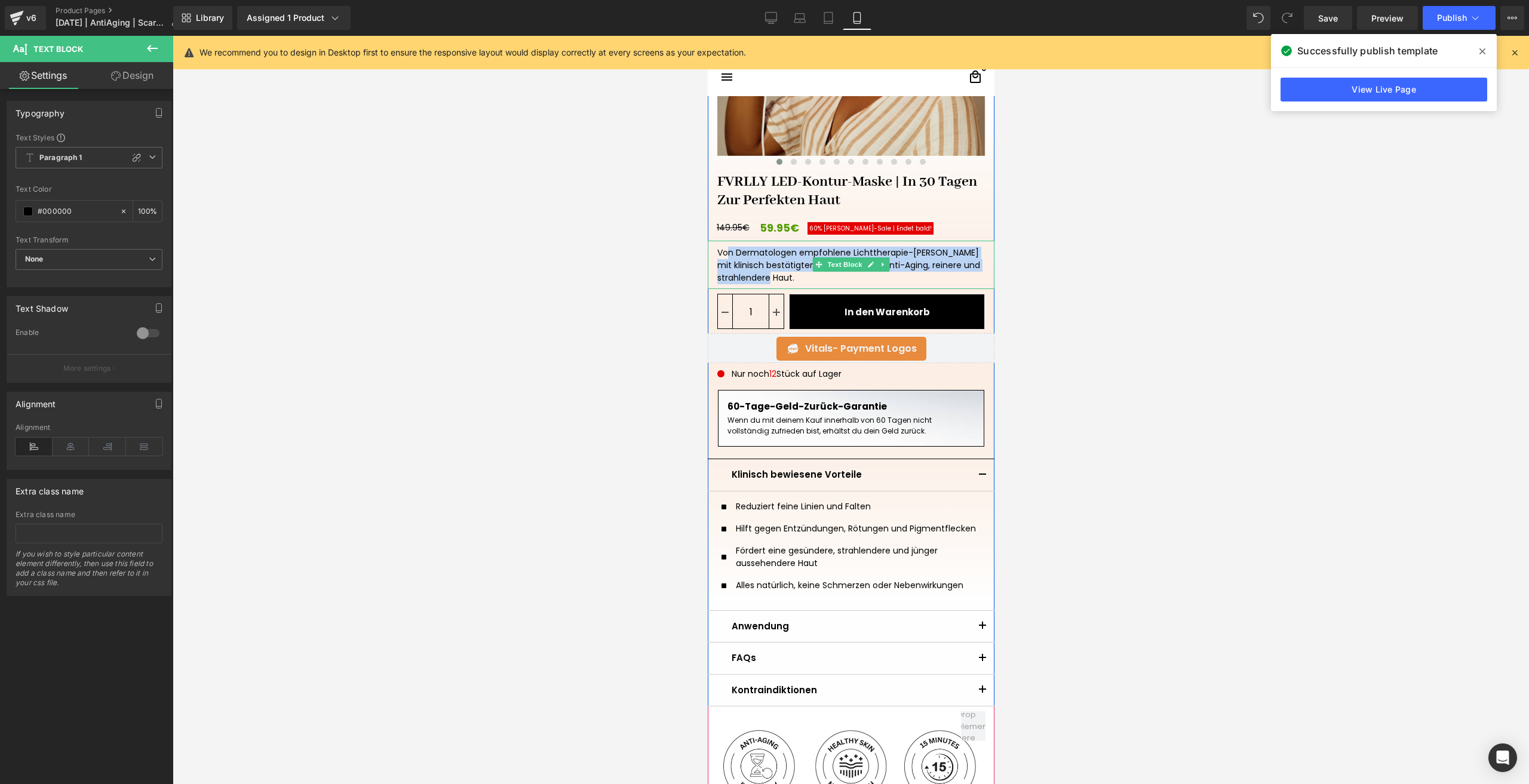
click at [909, 267] on div "Von Dermatologen empfohlene Lichttherapie-Maske mit klinisch bestätigten Ergebn…" at bounding box center [850, 264] width 287 height 48
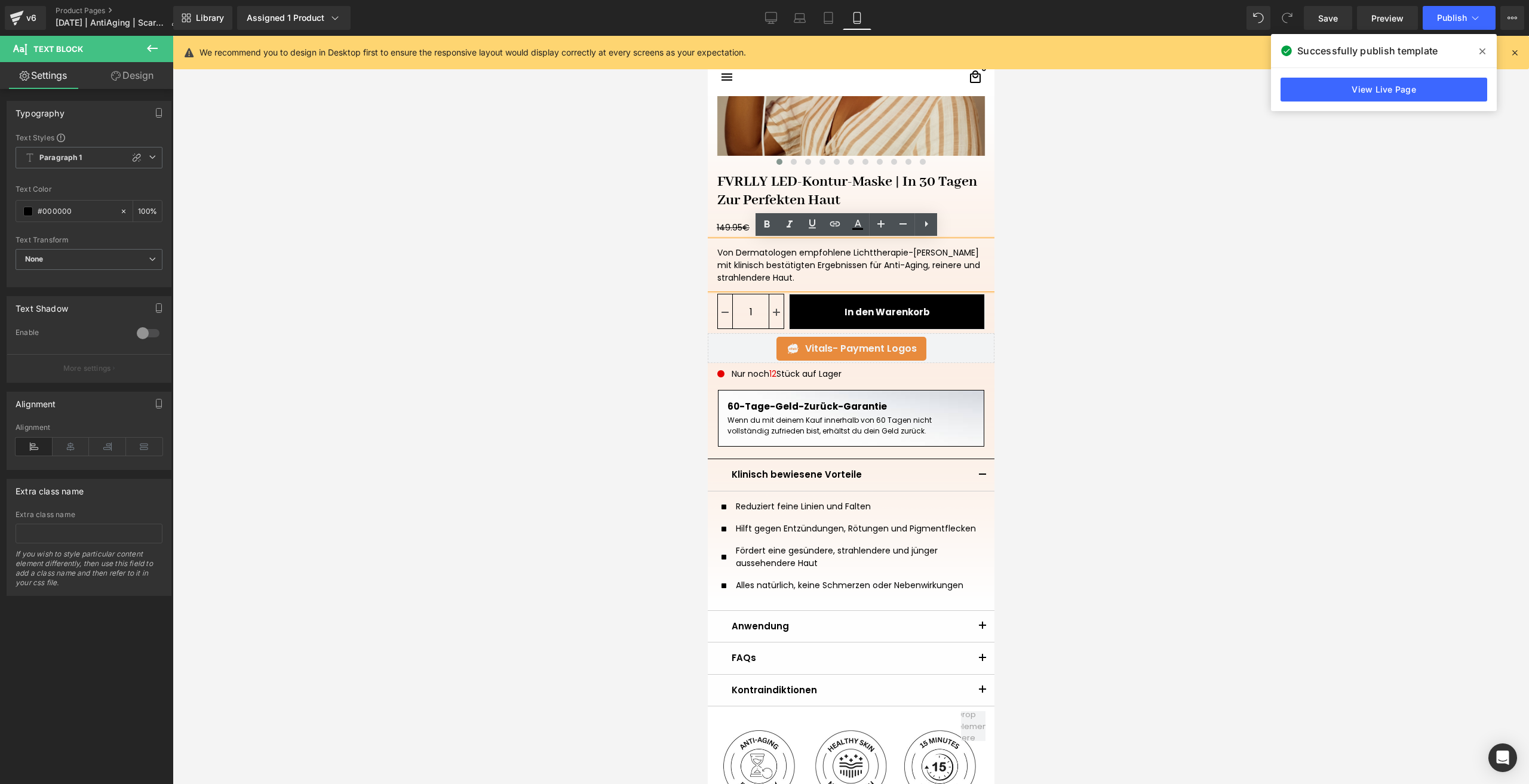
click at [910, 267] on div "Von Dermatologen empfohlene Lichttherapie-Maske mit klinisch bestätigten Ergebn…" at bounding box center [850, 264] width 287 height 48
click at [156, 76] on link "Design" at bounding box center [132, 75] width 86 height 27
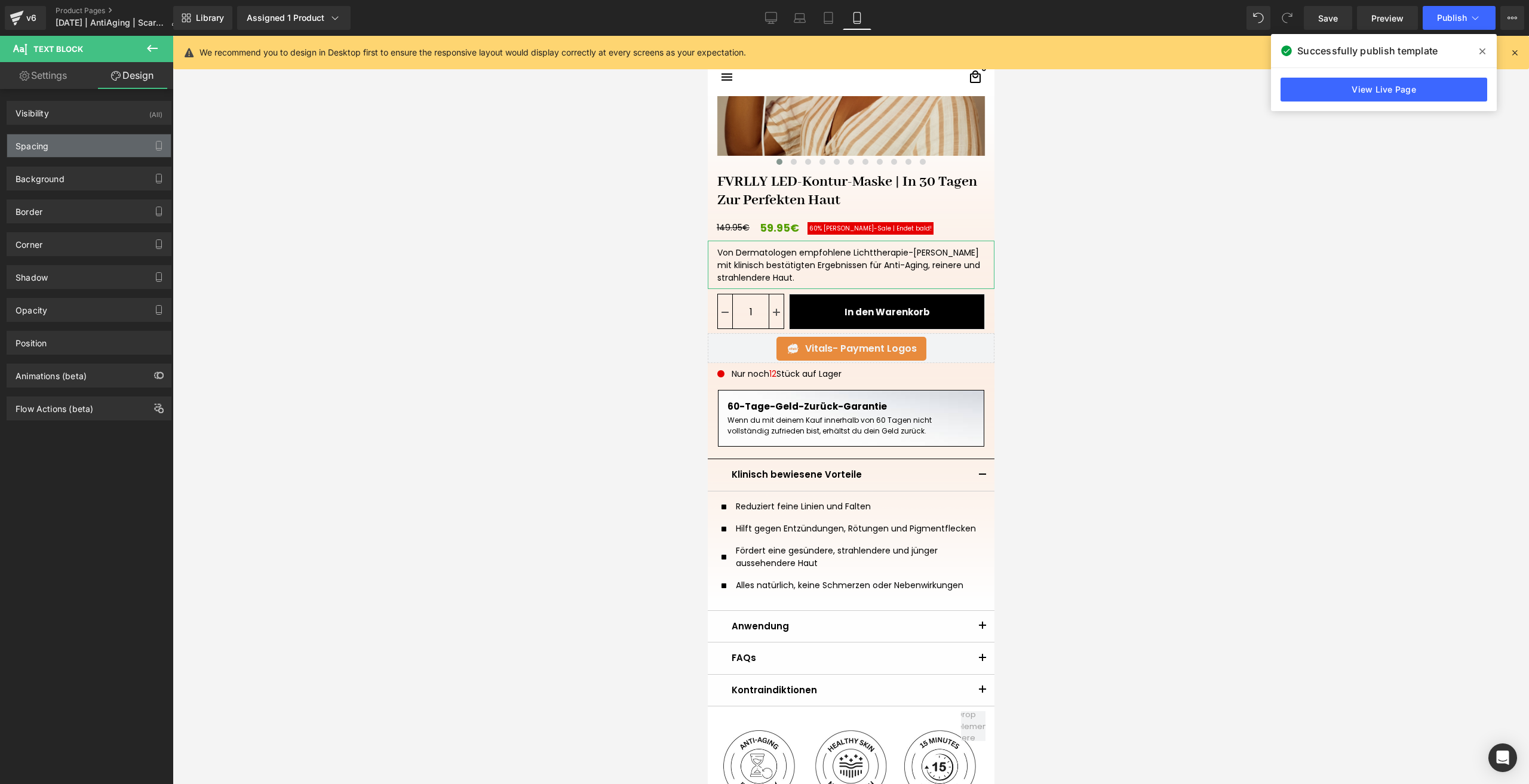
click at [70, 142] on div "Spacing" at bounding box center [89, 145] width 163 height 23
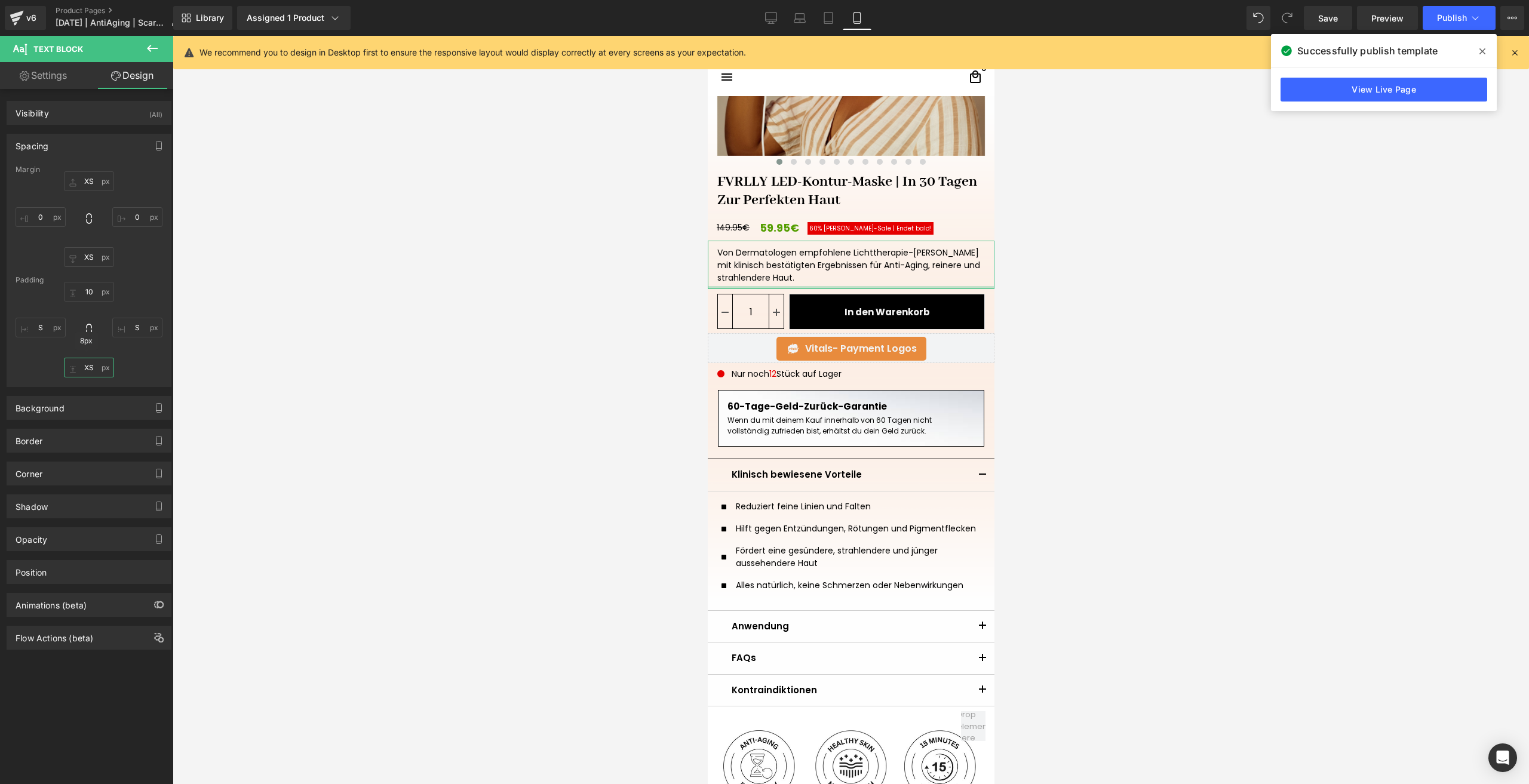
click at [90, 366] on input "XS" at bounding box center [88, 368] width 50 height 20
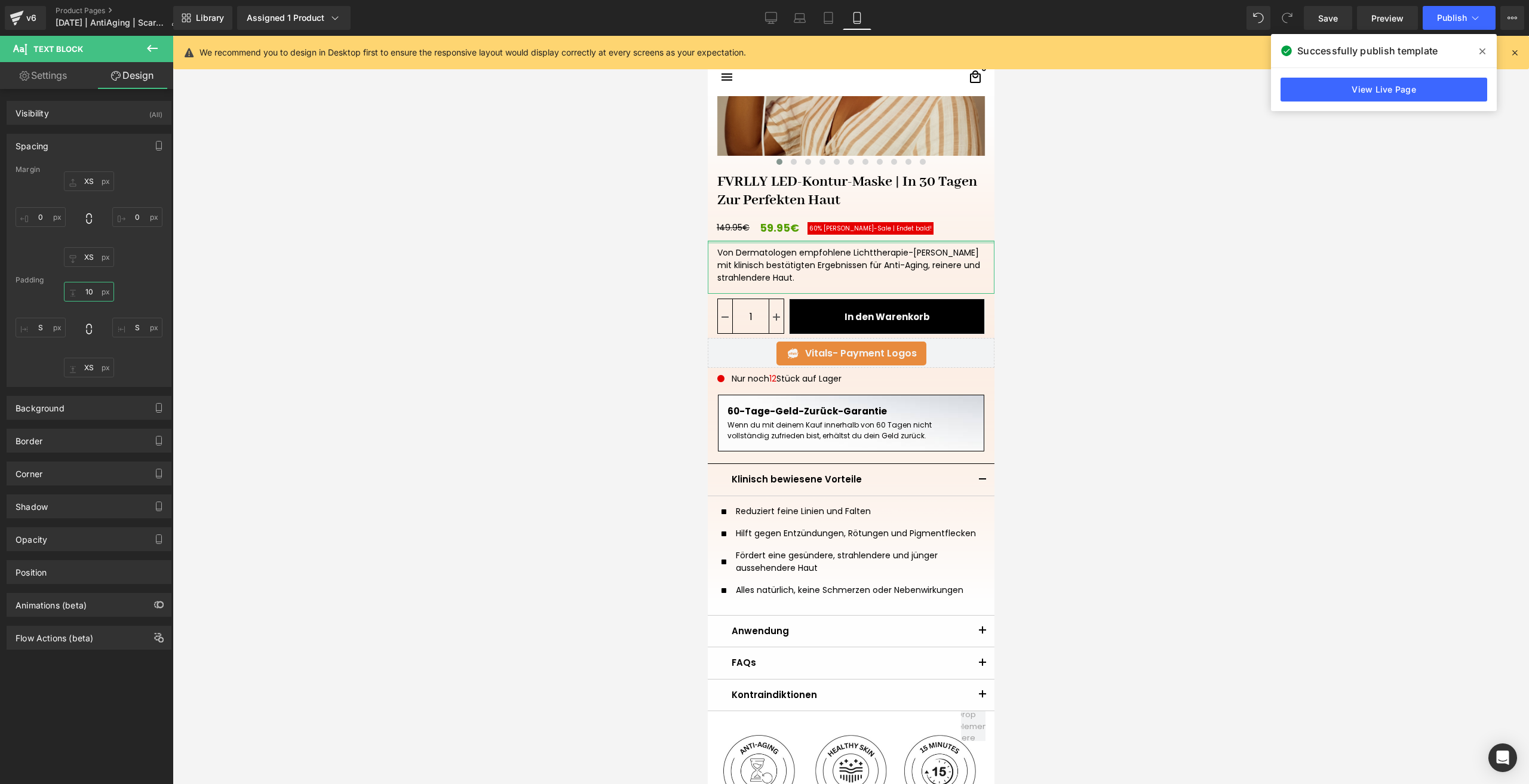
click at [93, 287] on input "10" at bounding box center [88, 292] width 50 height 20
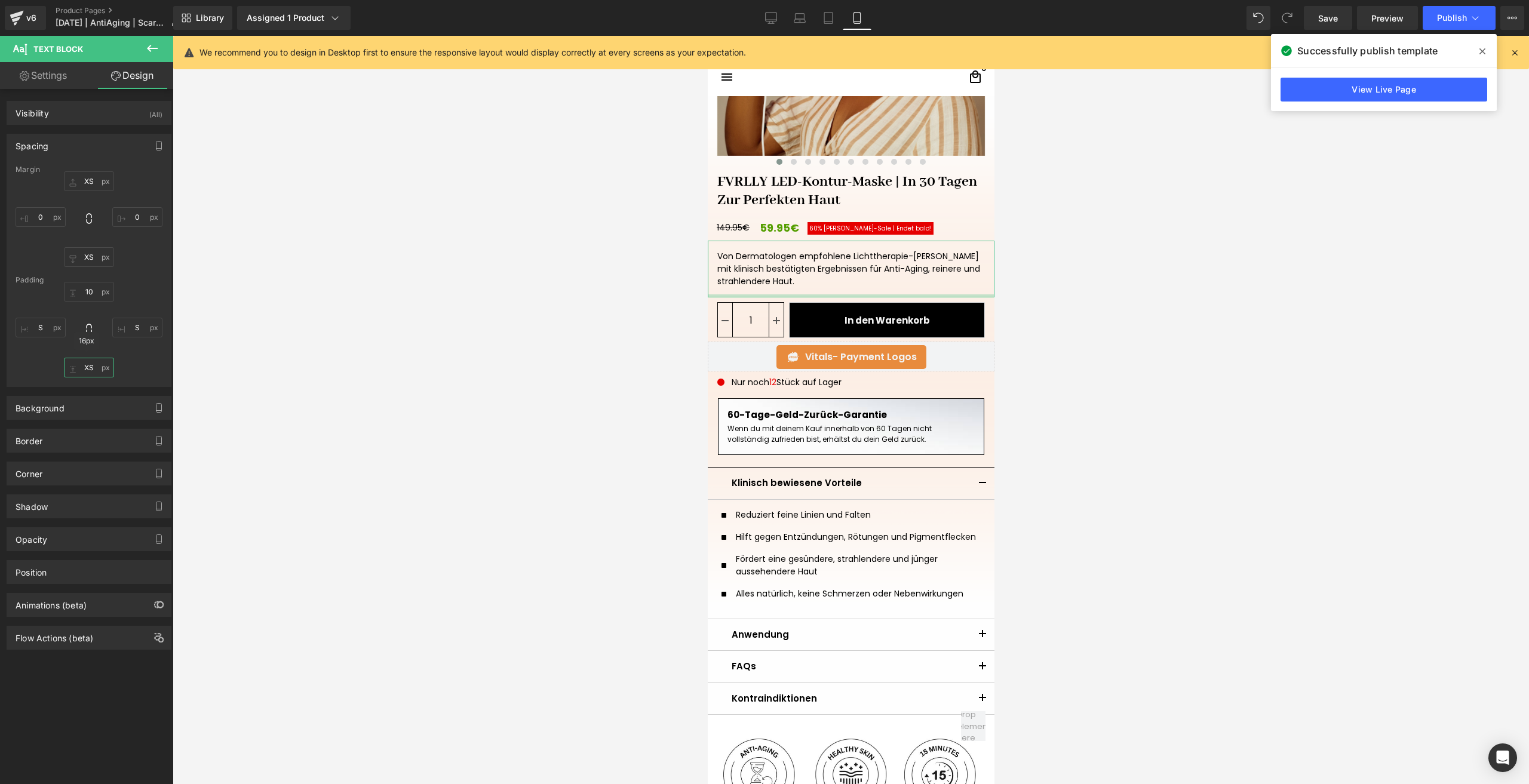
click at [83, 362] on input "XS" at bounding box center [88, 368] width 50 height 20
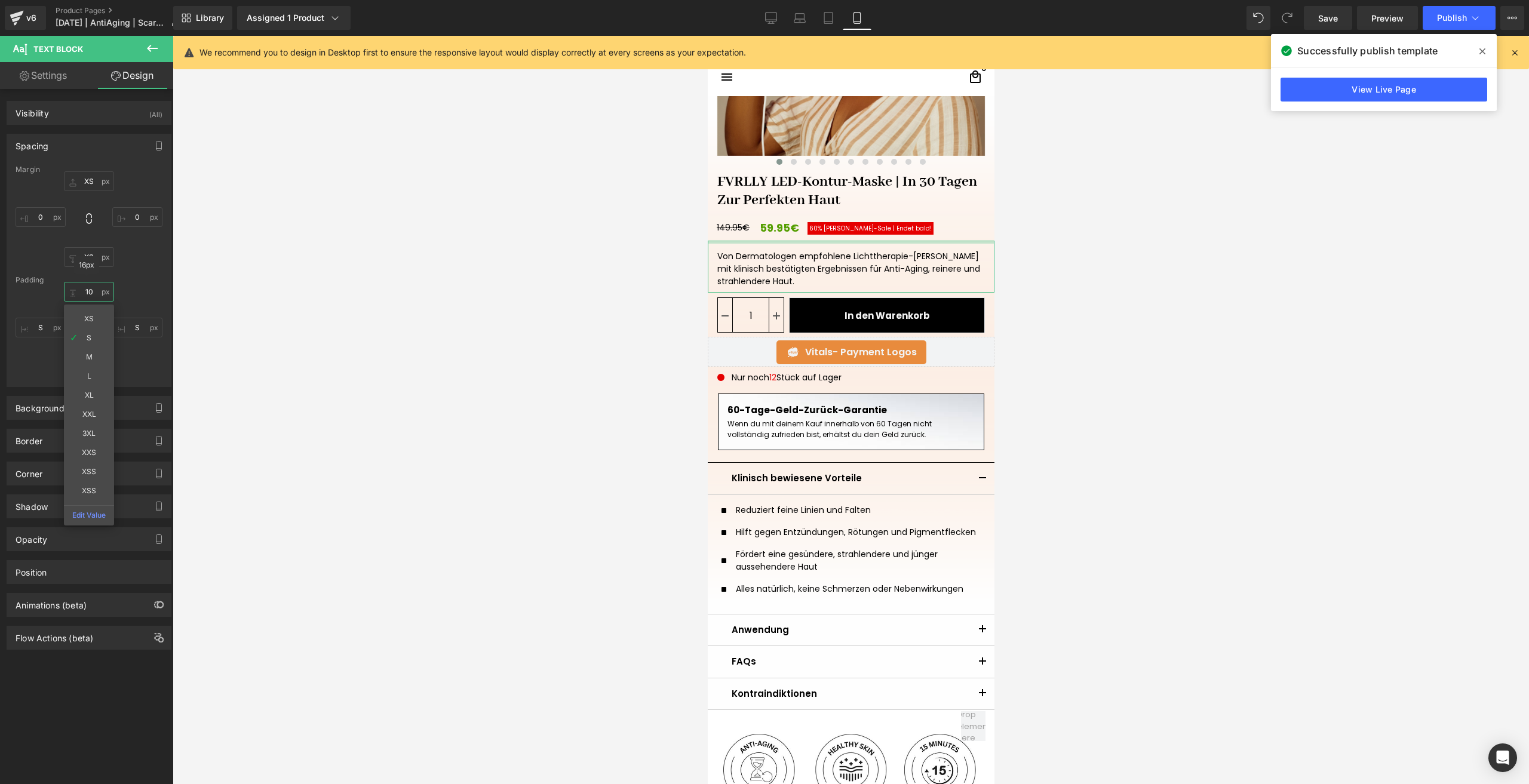
click at [82, 292] on input "10" at bounding box center [88, 292] width 50 height 20
type input "12"
click at [143, 292] on div "12 XS S M L XL XXL 3XL XXS XSS XSS Edit Value S XS S" at bounding box center [89, 329] width 147 height 95
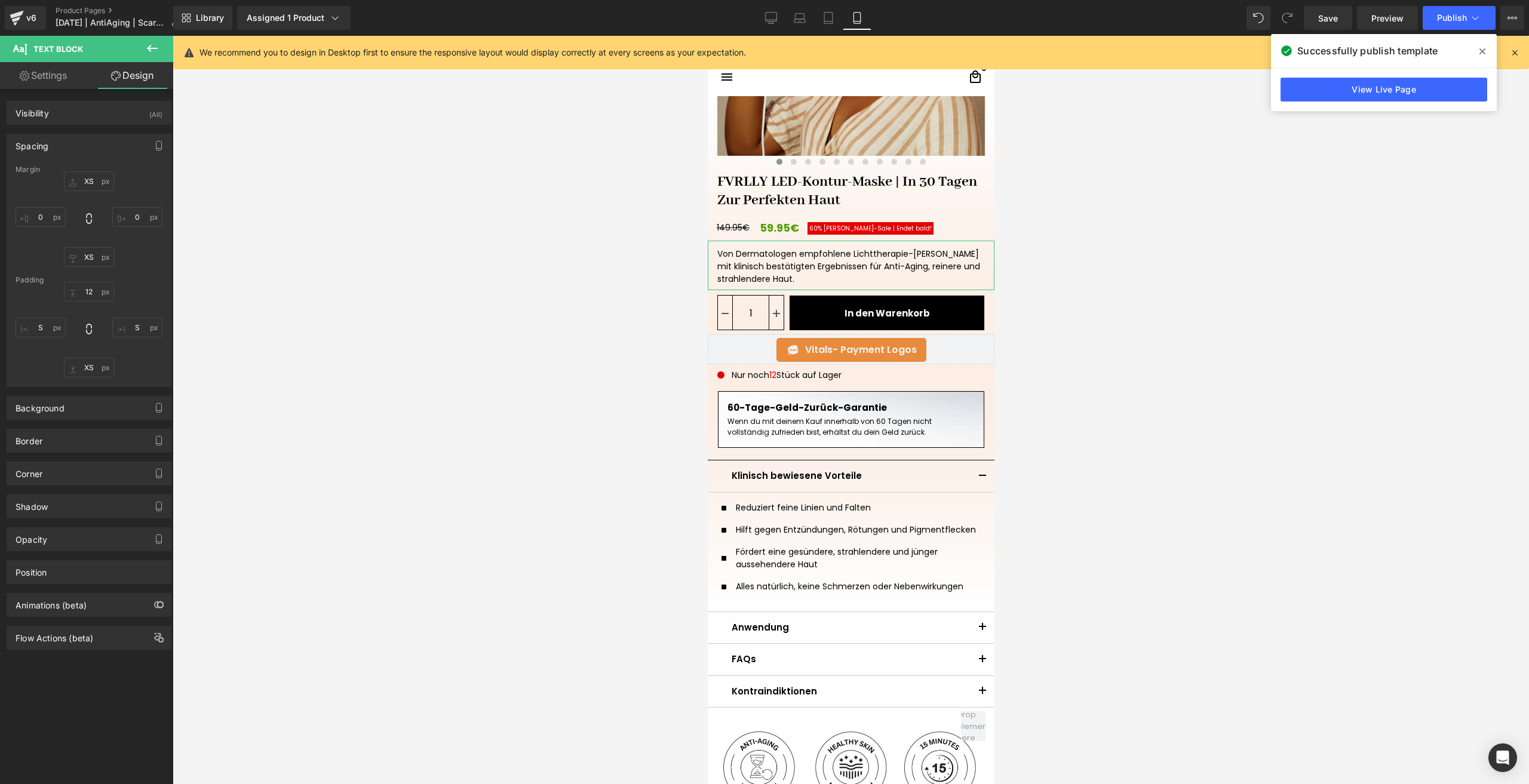
click at [82, 380] on div "Margin XS 0 XS 0 Padding 12 S XS S" at bounding box center [89, 276] width 163 height 221
click at [76, 373] on input "XS" at bounding box center [88, 368] width 50 height 20
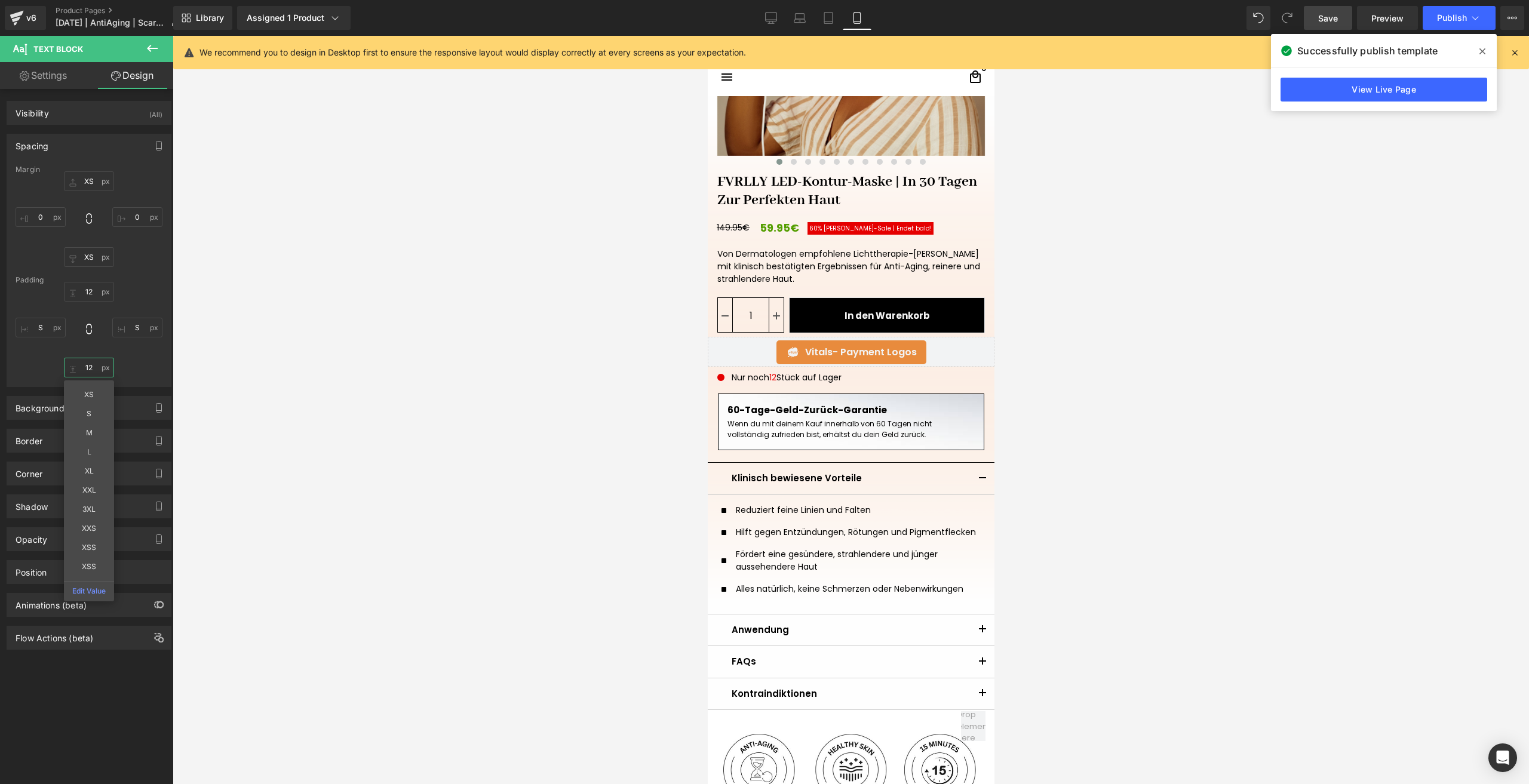
type input "12"
click at [1312, 13] on link "Save" at bounding box center [1328, 18] width 48 height 24
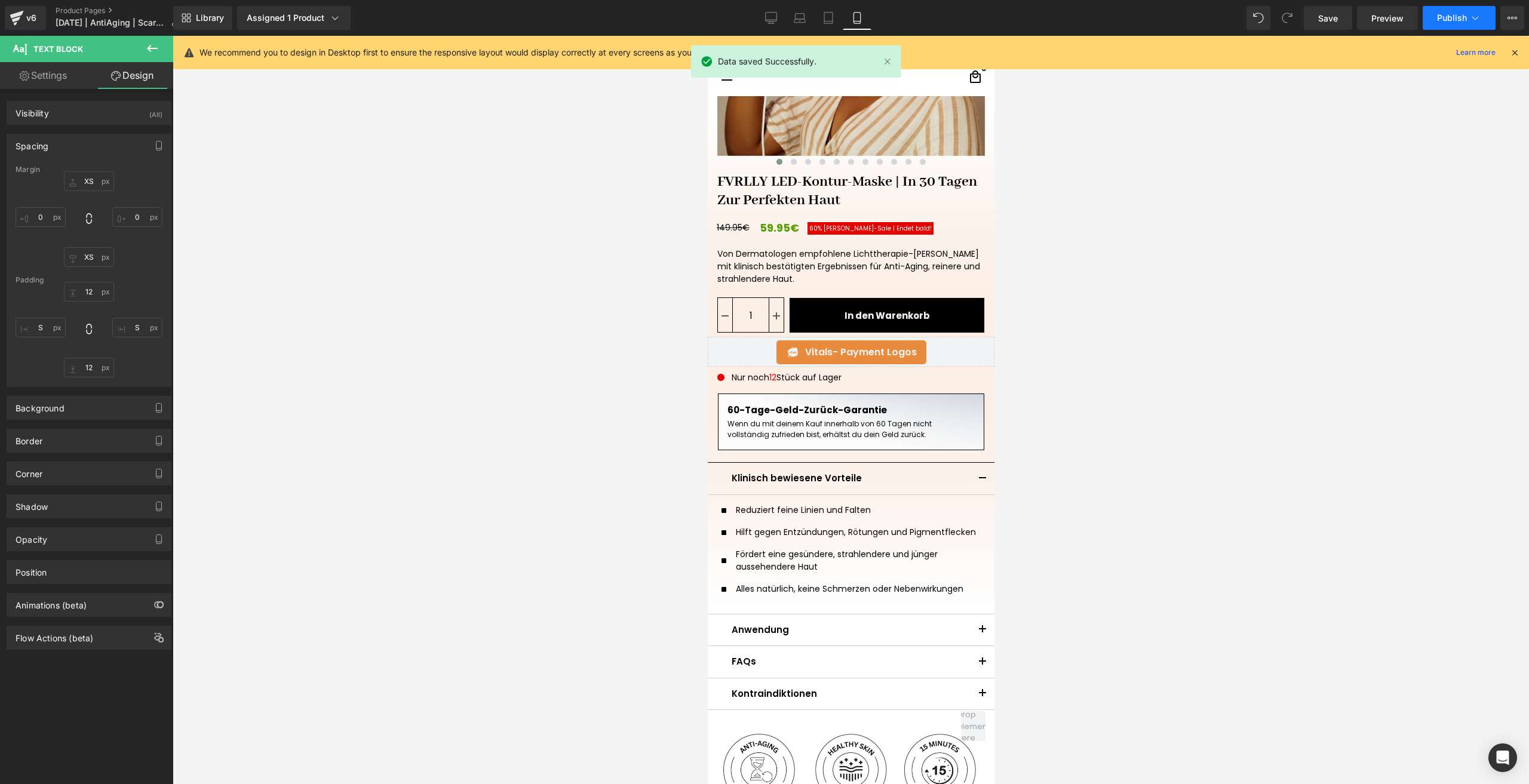
click at [1439, 24] on button "Publish" at bounding box center [1459, 18] width 73 height 24
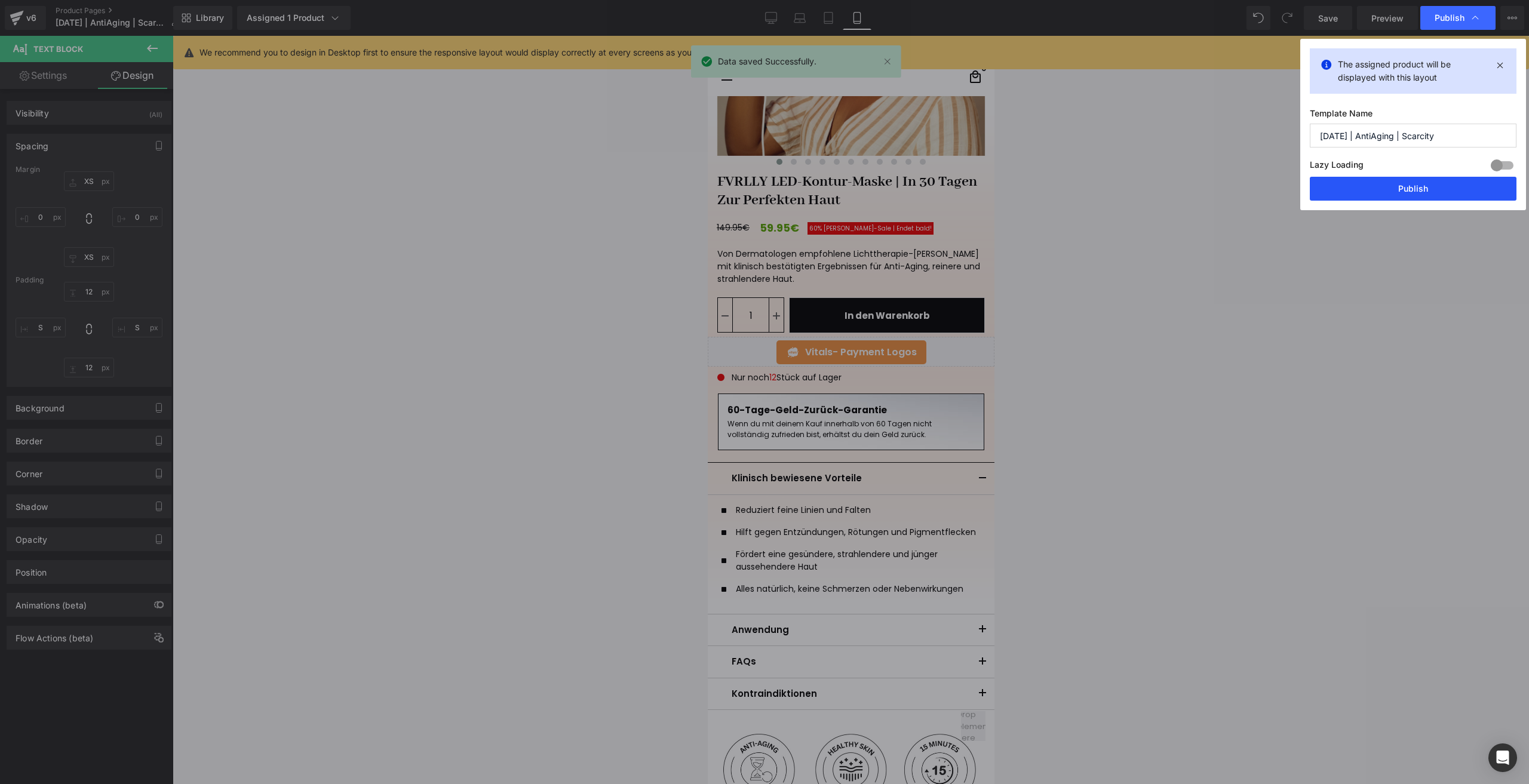
click at [1330, 188] on button "Publish" at bounding box center [1414, 189] width 207 height 24
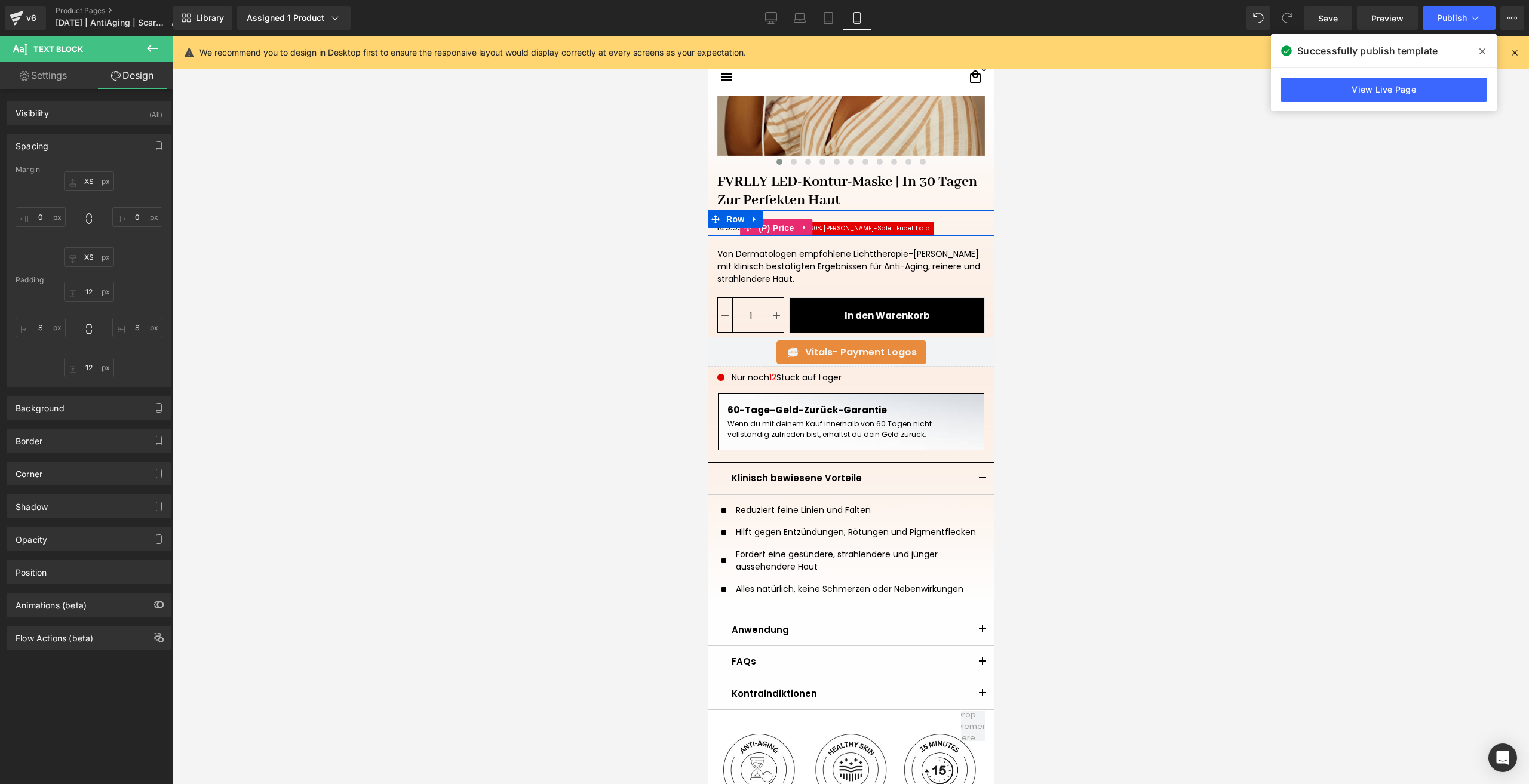
drag, startPoint x: 780, startPoint y: 226, endPoint x: 1137, endPoint y: 371, distance: 385.3
click at [780, 226] on span "(P) Price" at bounding box center [776, 229] width 42 height 18
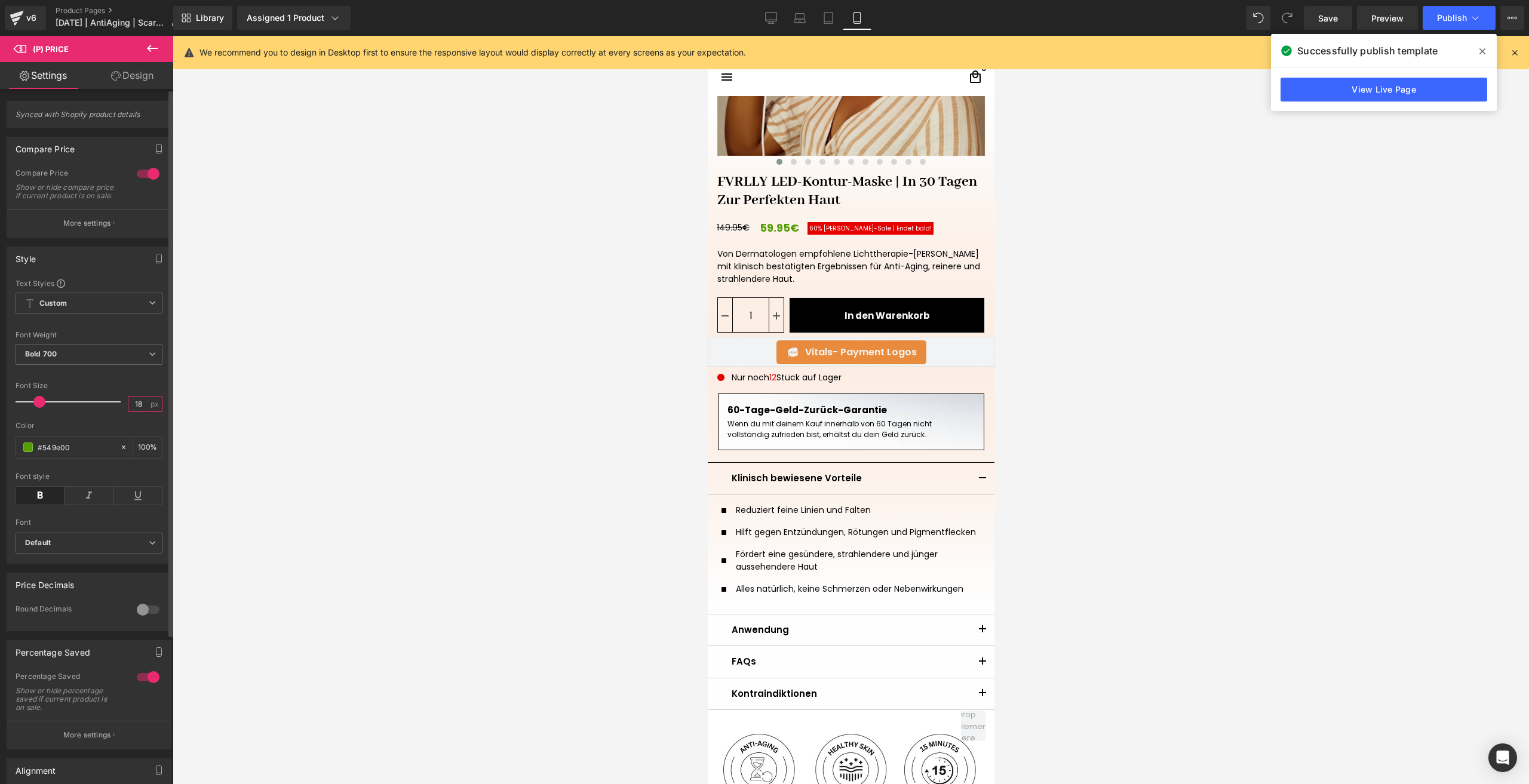
click at [138, 408] on input "18" at bounding box center [139, 404] width 21 height 15
type input "16"
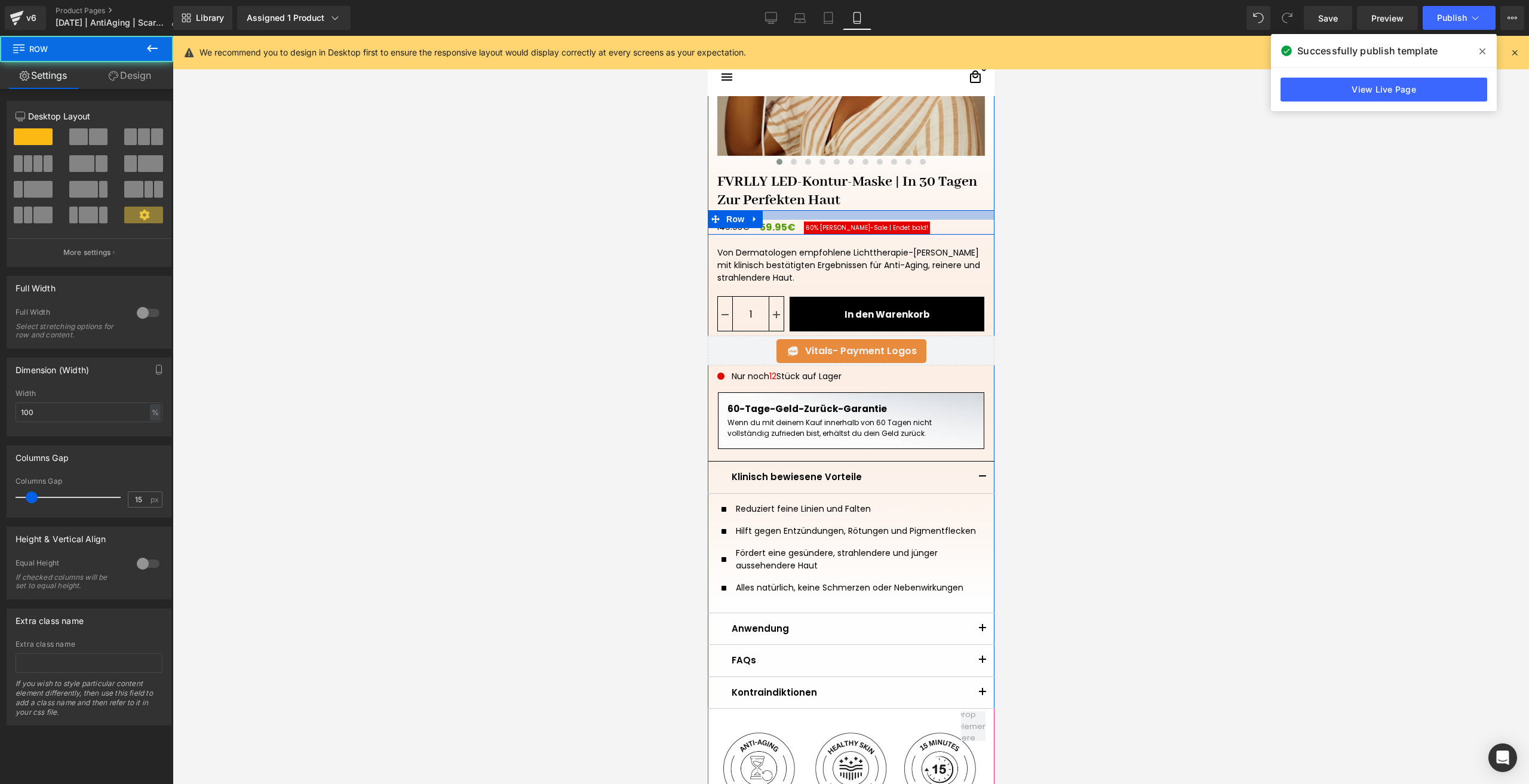
click at [795, 212] on div at bounding box center [850, 215] width 287 height 10
click at [127, 81] on link "Design" at bounding box center [129, 75] width 86 height 27
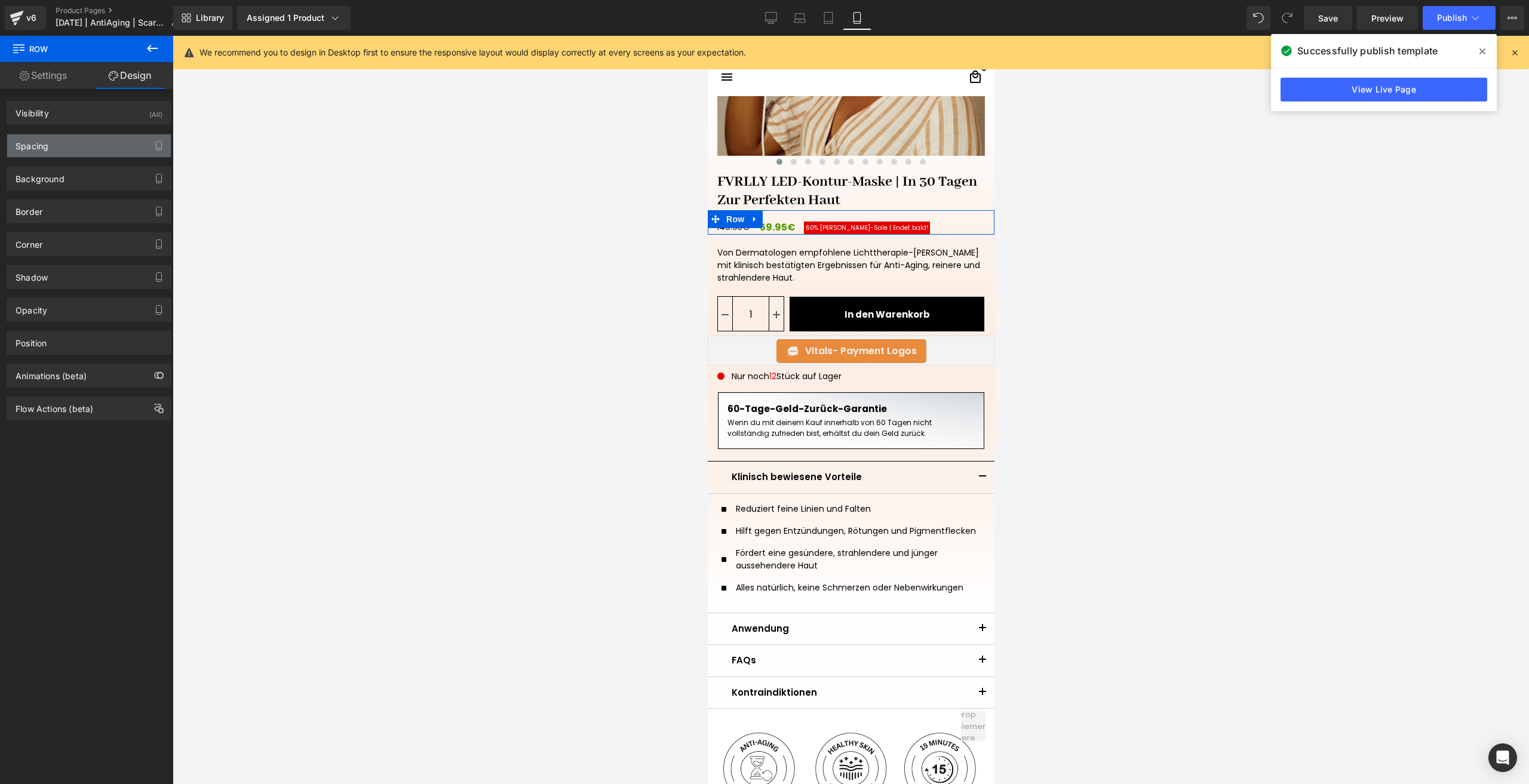
click at [60, 142] on div "Spacing" at bounding box center [89, 145] width 163 height 23
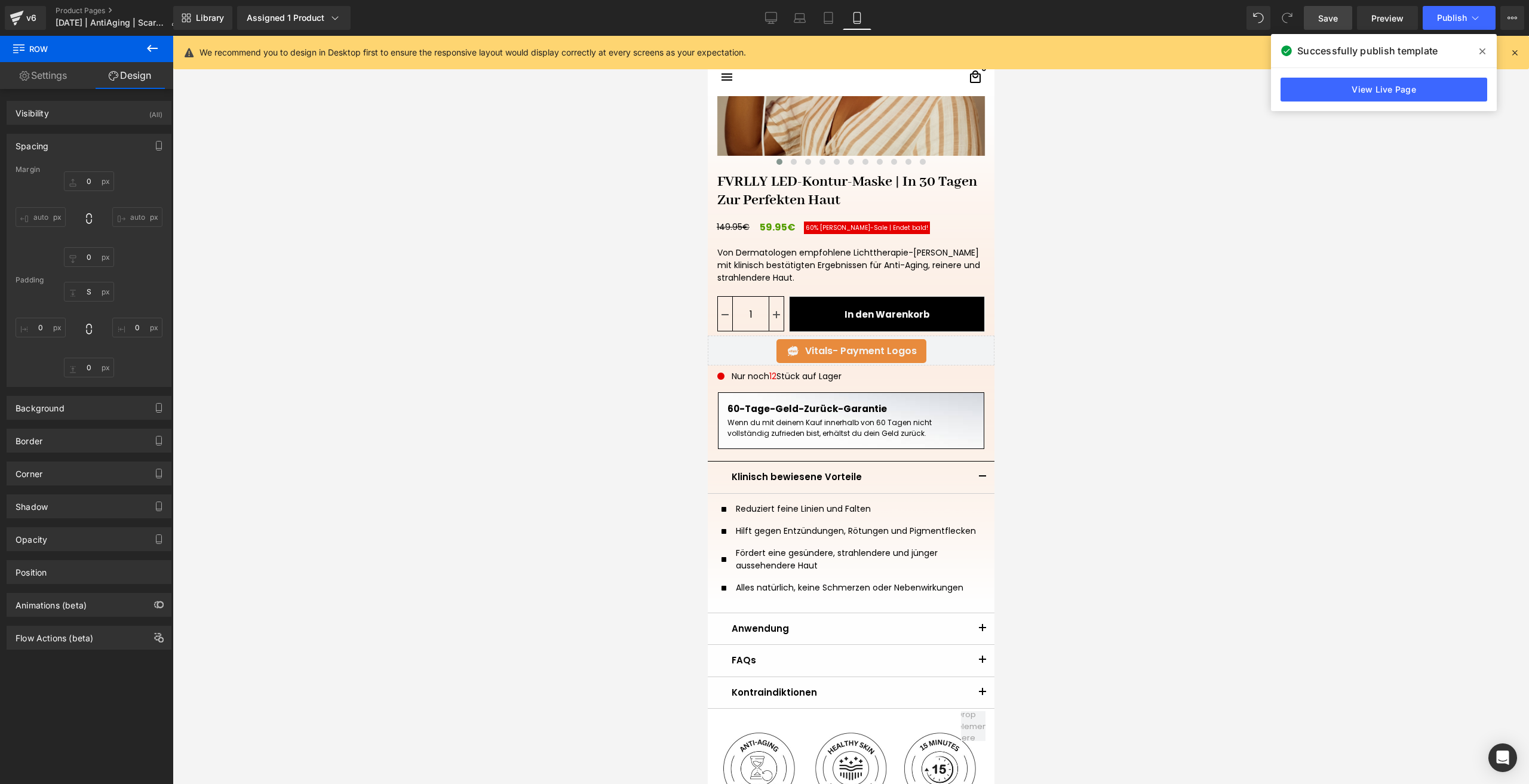
click at [1322, 22] on span "Save" at bounding box center [1328, 18] width 20 height 13
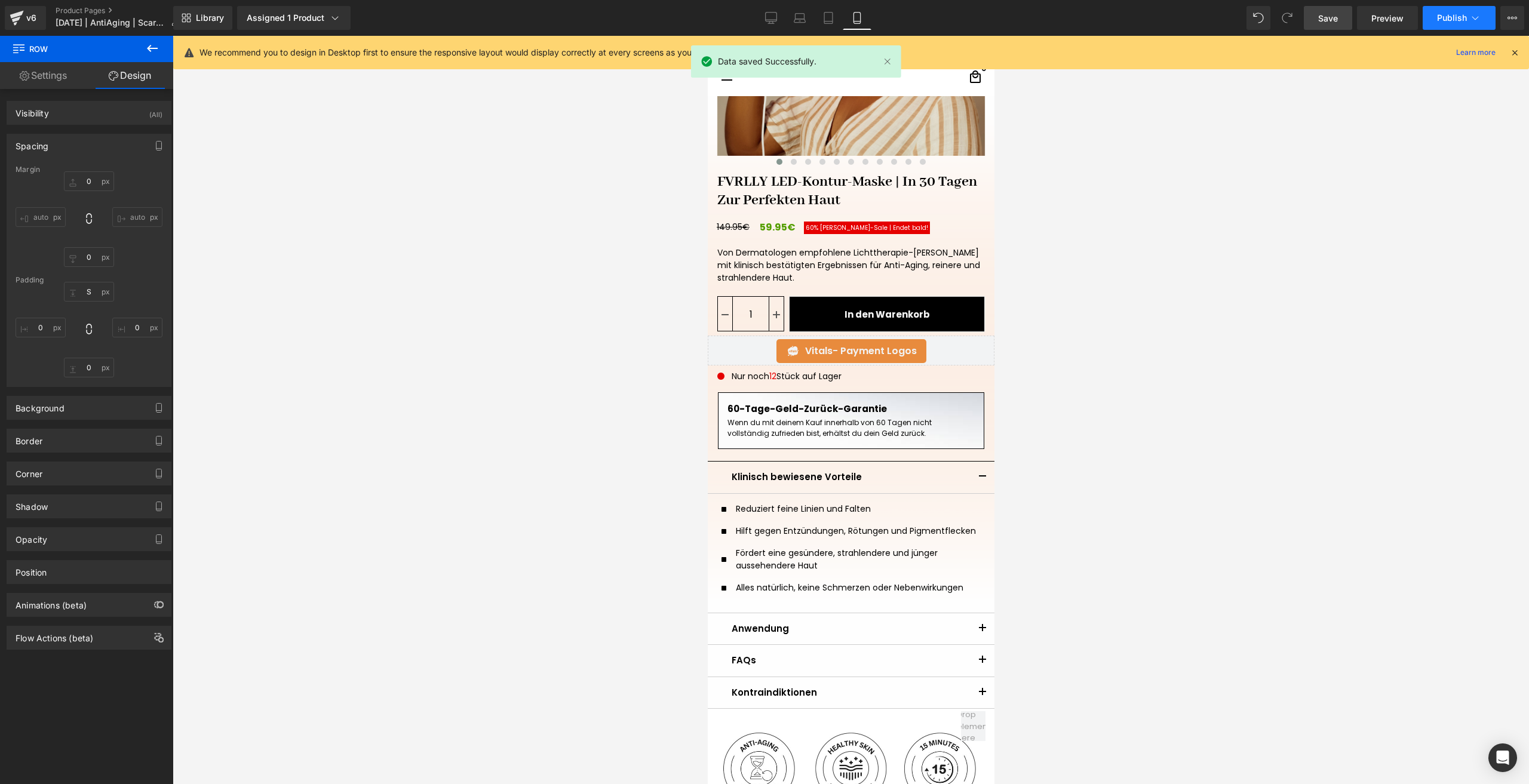
click at [1440, 20] on span "Publish" at bounding box center [1452, 17] width 30 height 10
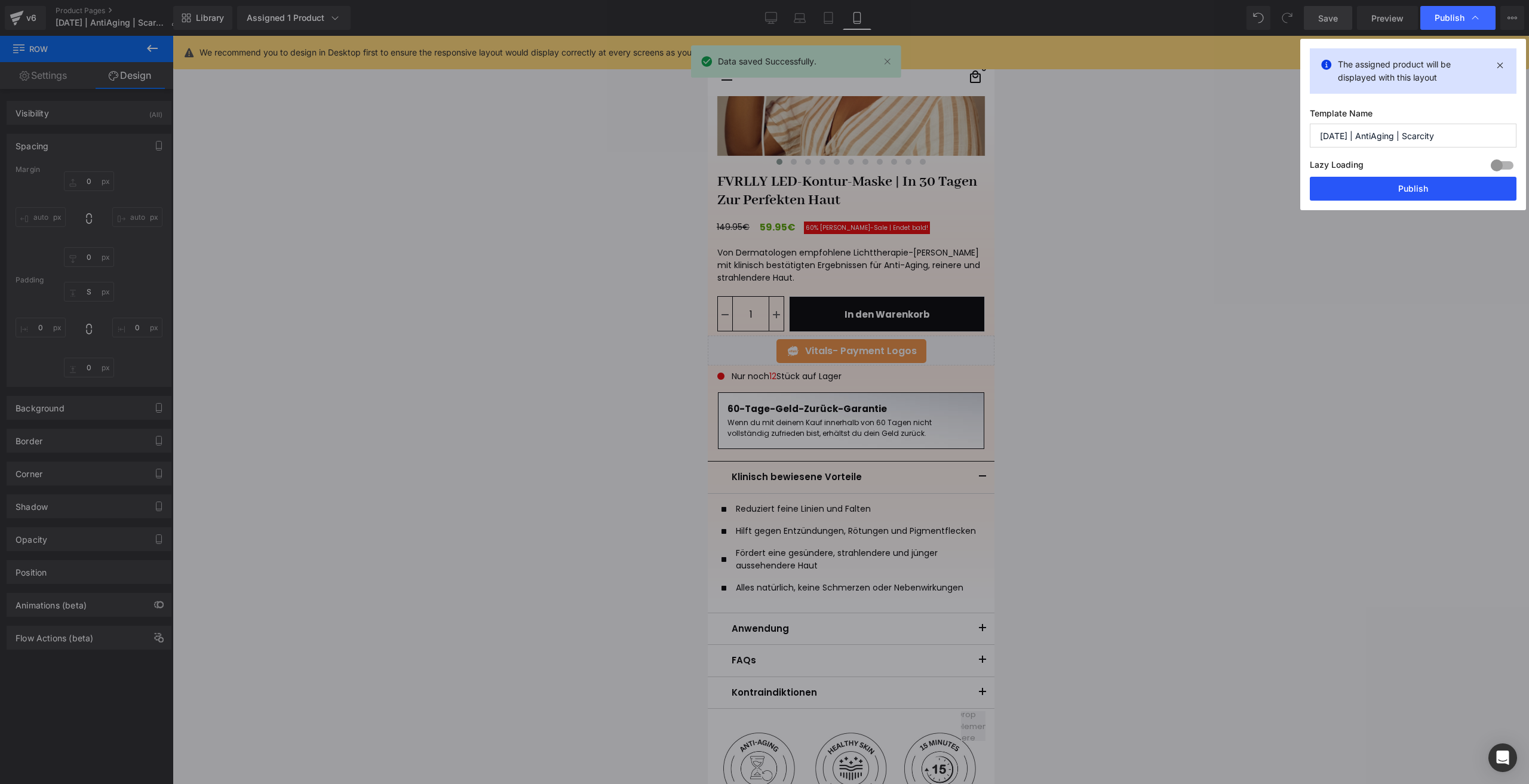
click at [1369, 179] on button "Publish" at bounding box center [1414, 189] width 207 height 24
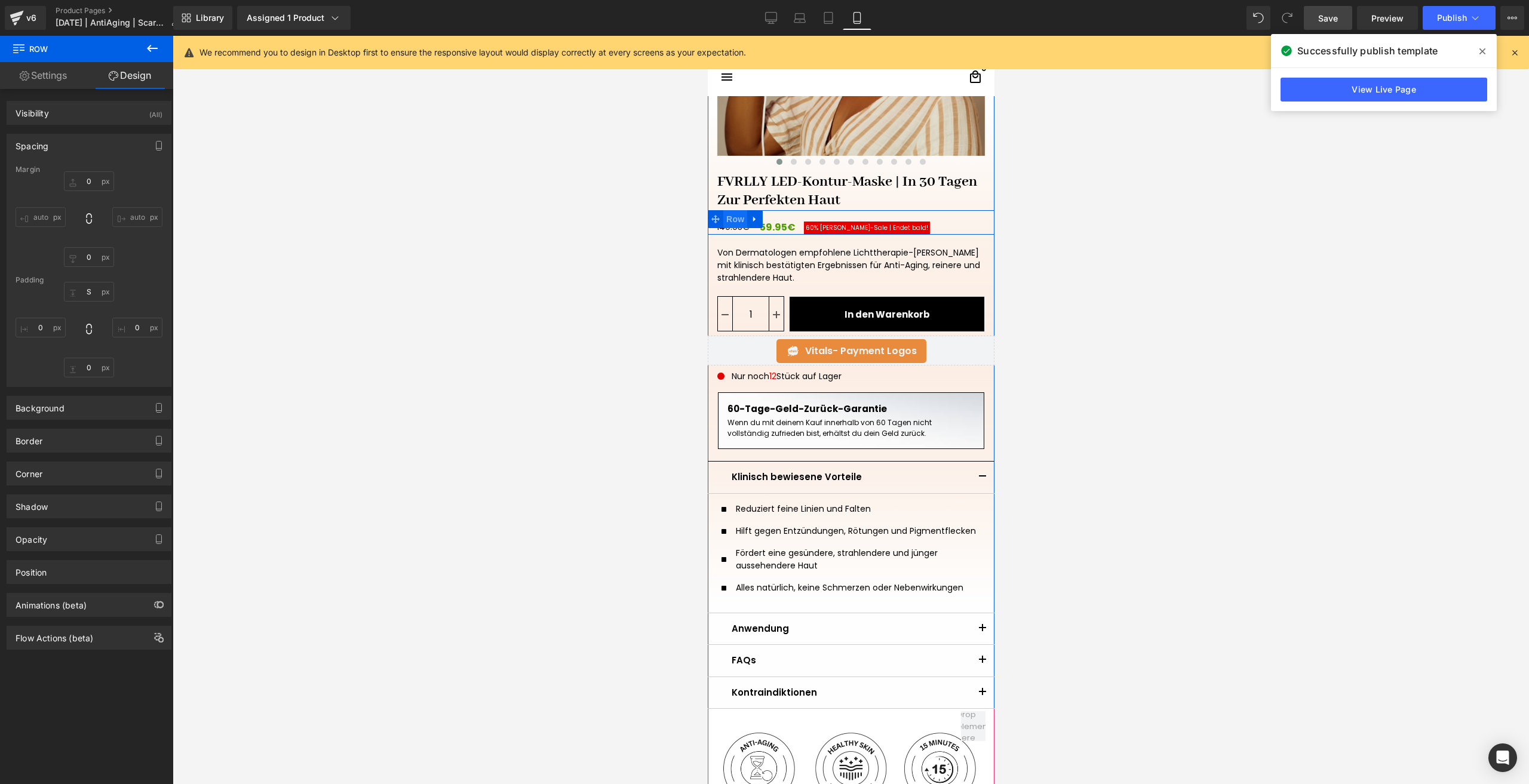
click at [727, 216] on span "Row" at bounding box center [735, 220] width 24 height 18
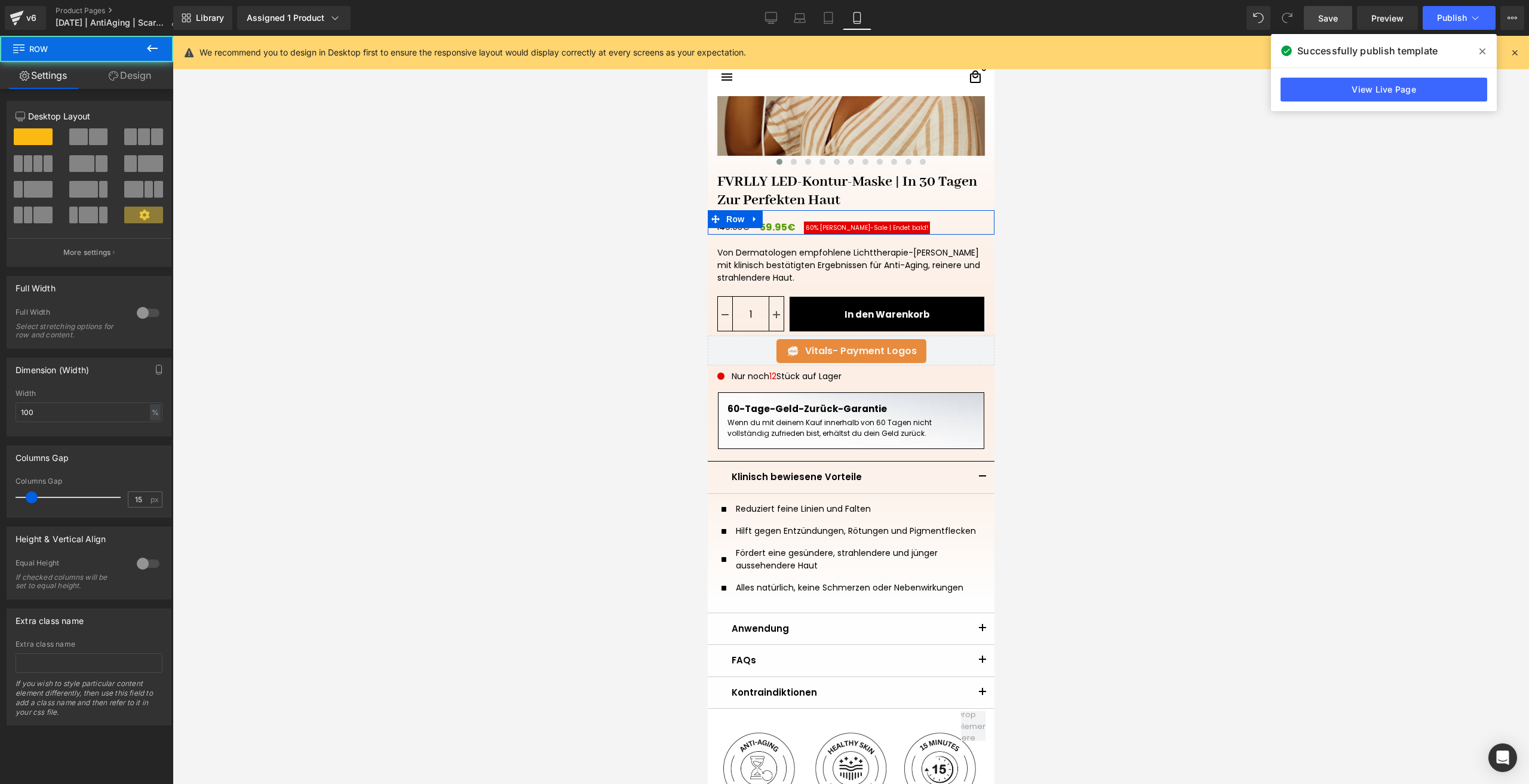
click at [131, 74] on link "Design" at bounding box center [129, 75] width 86 height 27
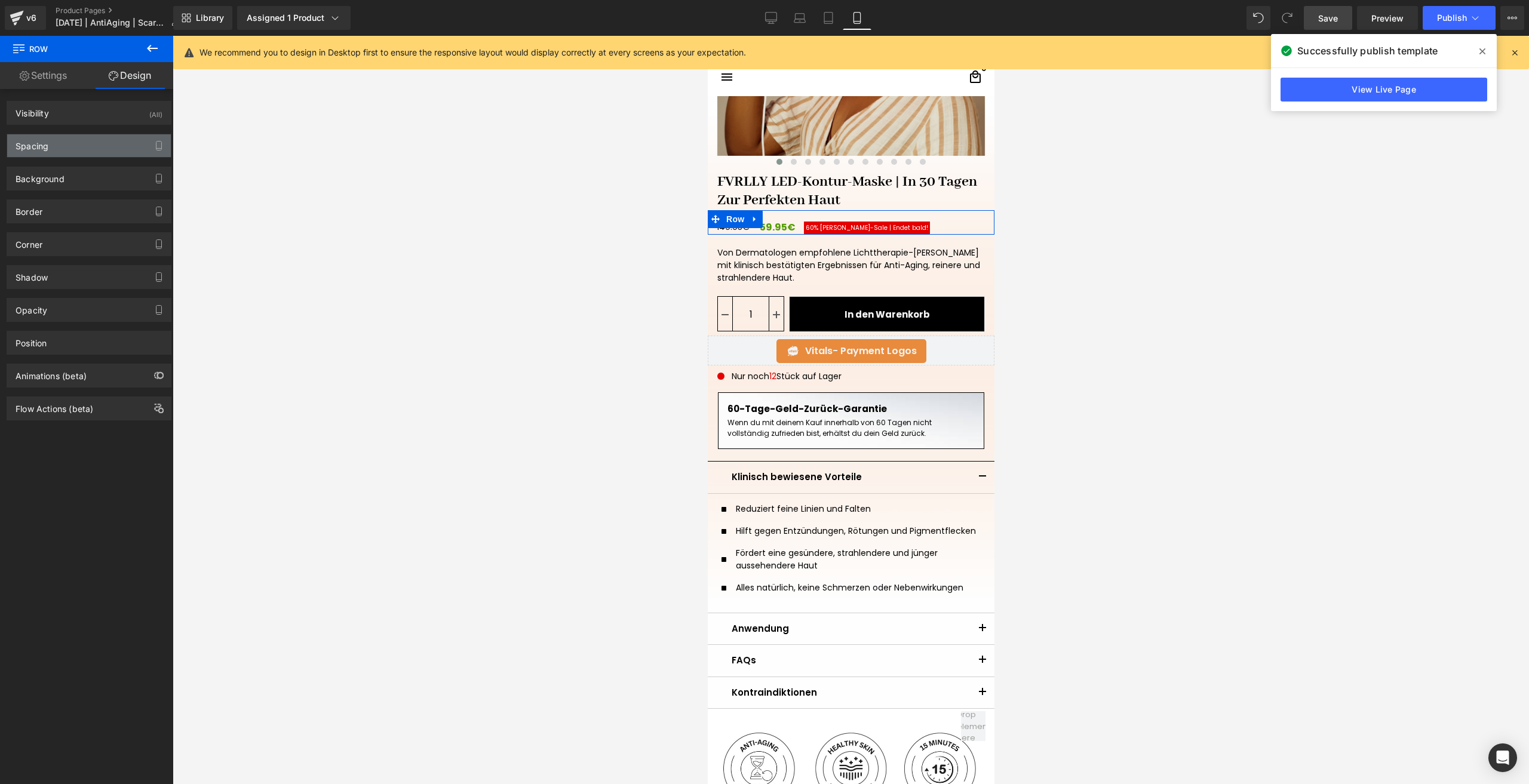
click at [82, 142] on div "Spacing" at bounding box center [89, 145] width 163 height 23
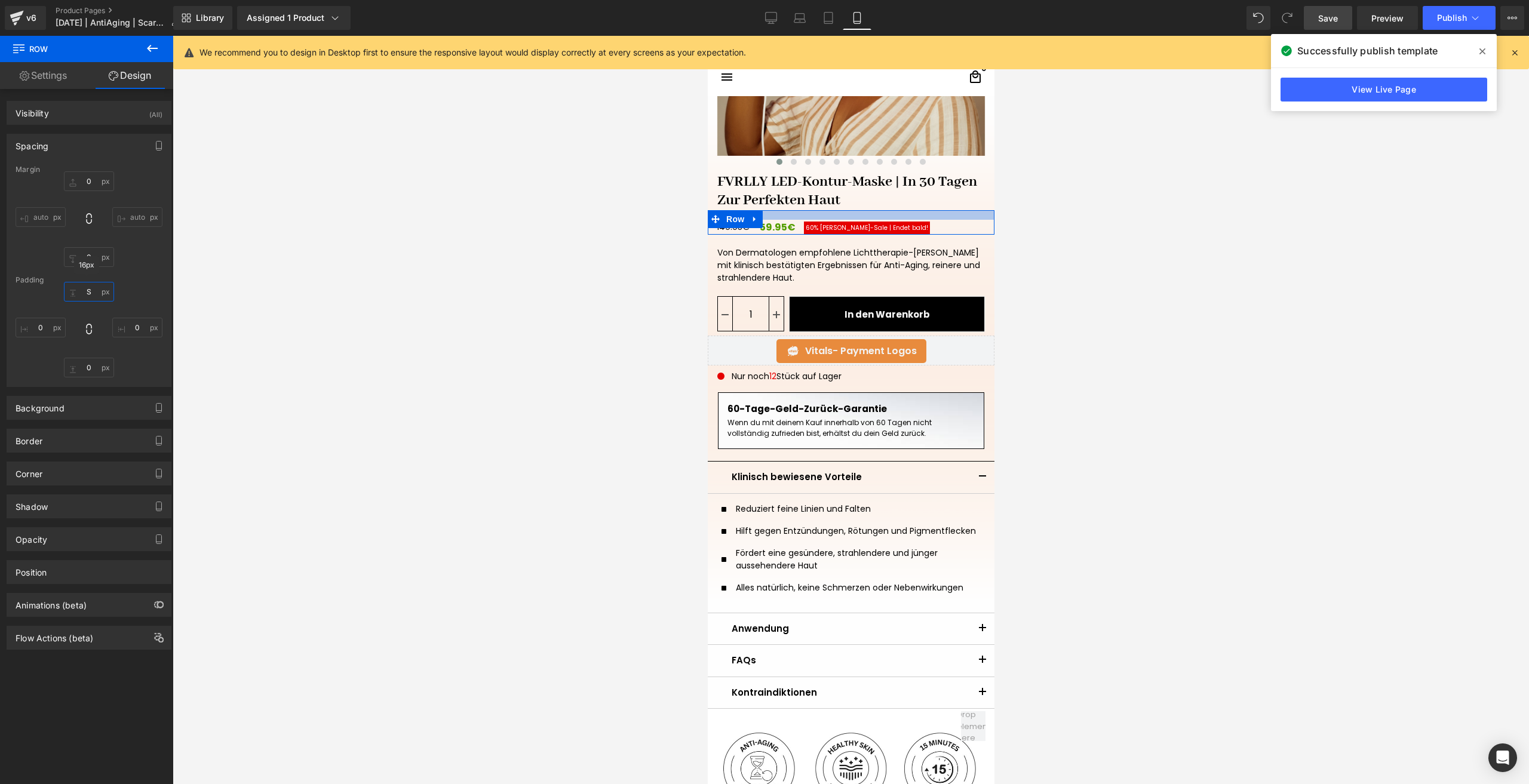
click at [87, 292] on input "S" at bounding box center [88, 292] width 50 height 20
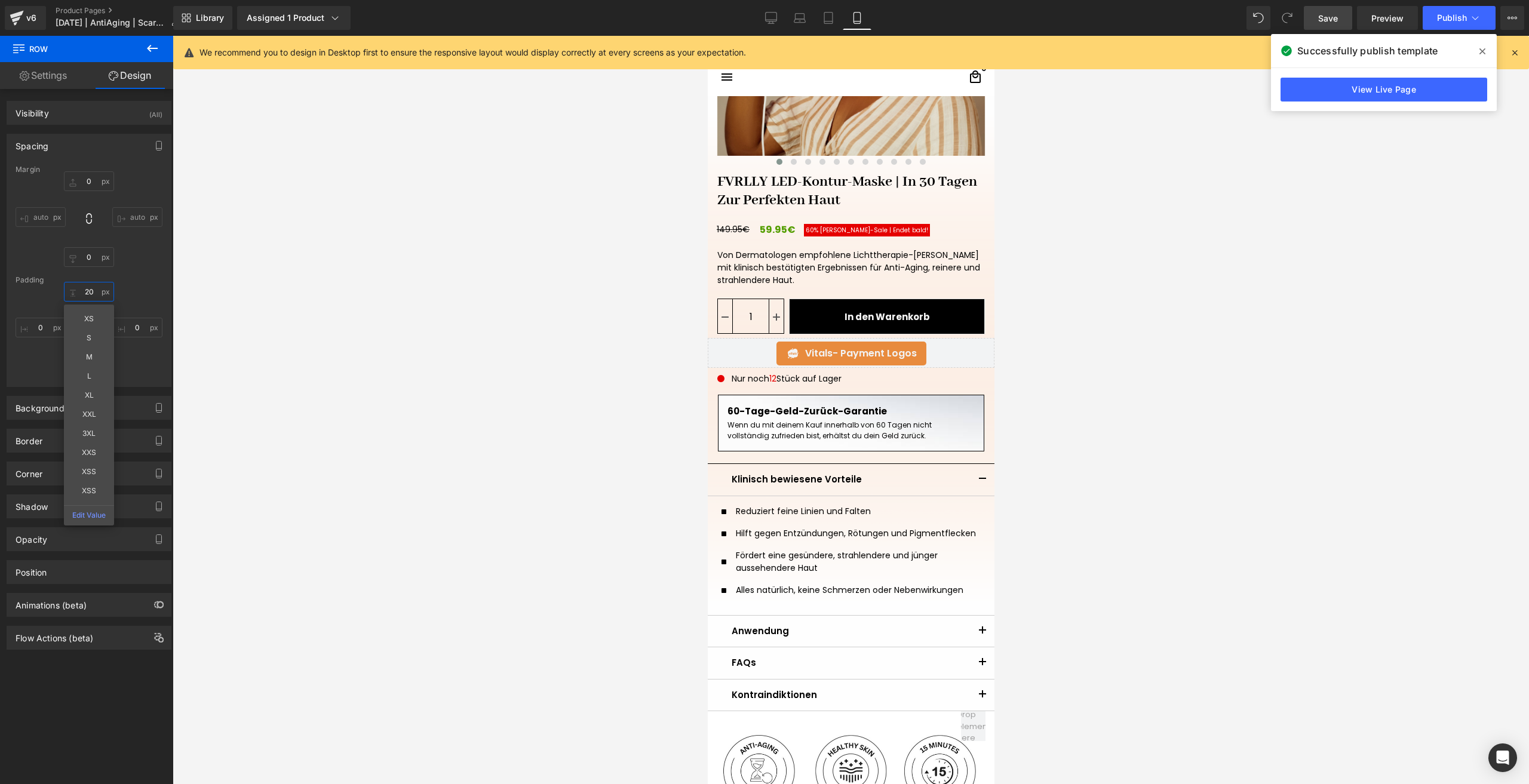
type input "20"
click at [1329, 24] on span "Save" at bounding box center [1328, 18] width 20 height 13
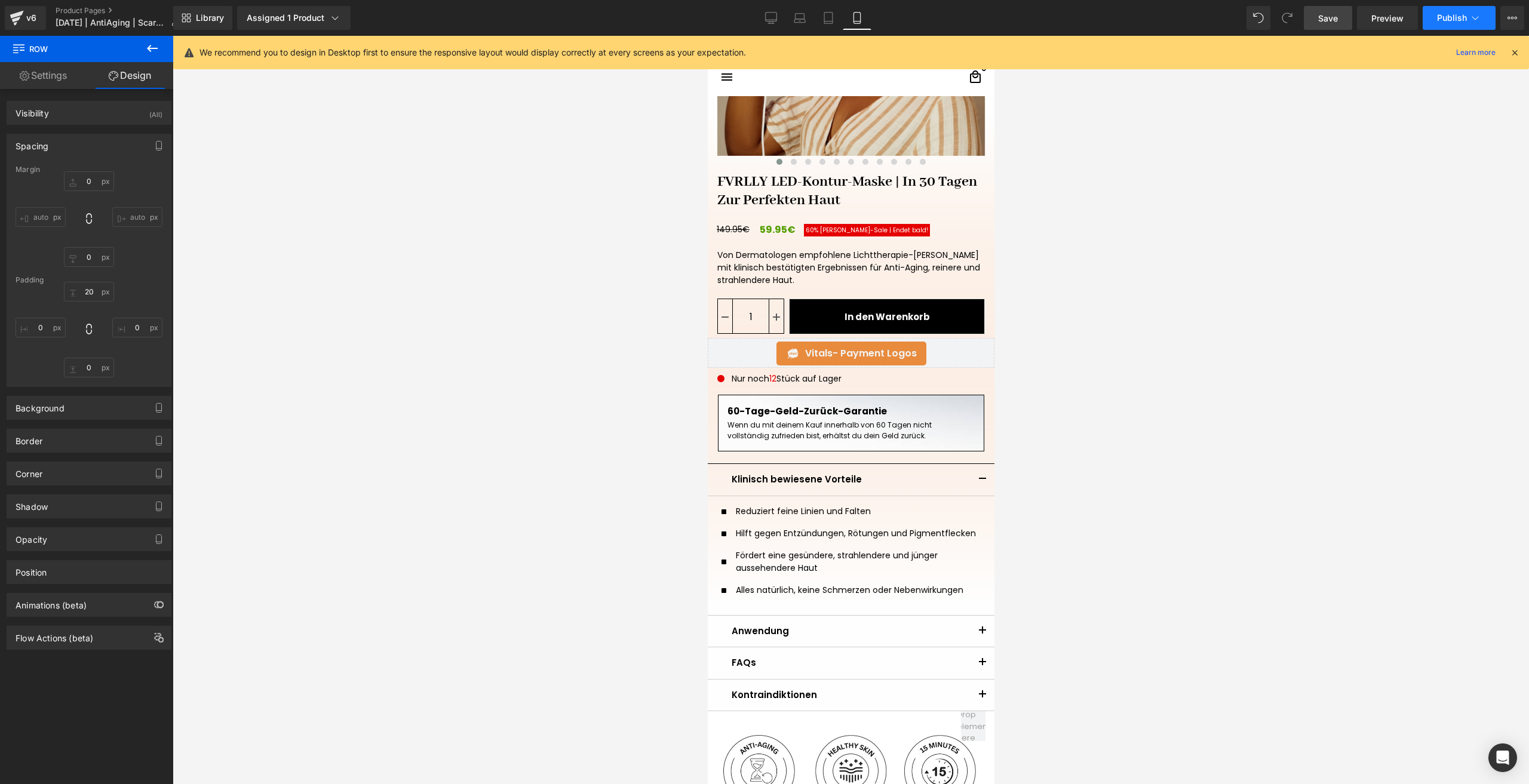
click at [1450, 23] on button "Publish" at bounding box center [1459, 18] width 73 height 24
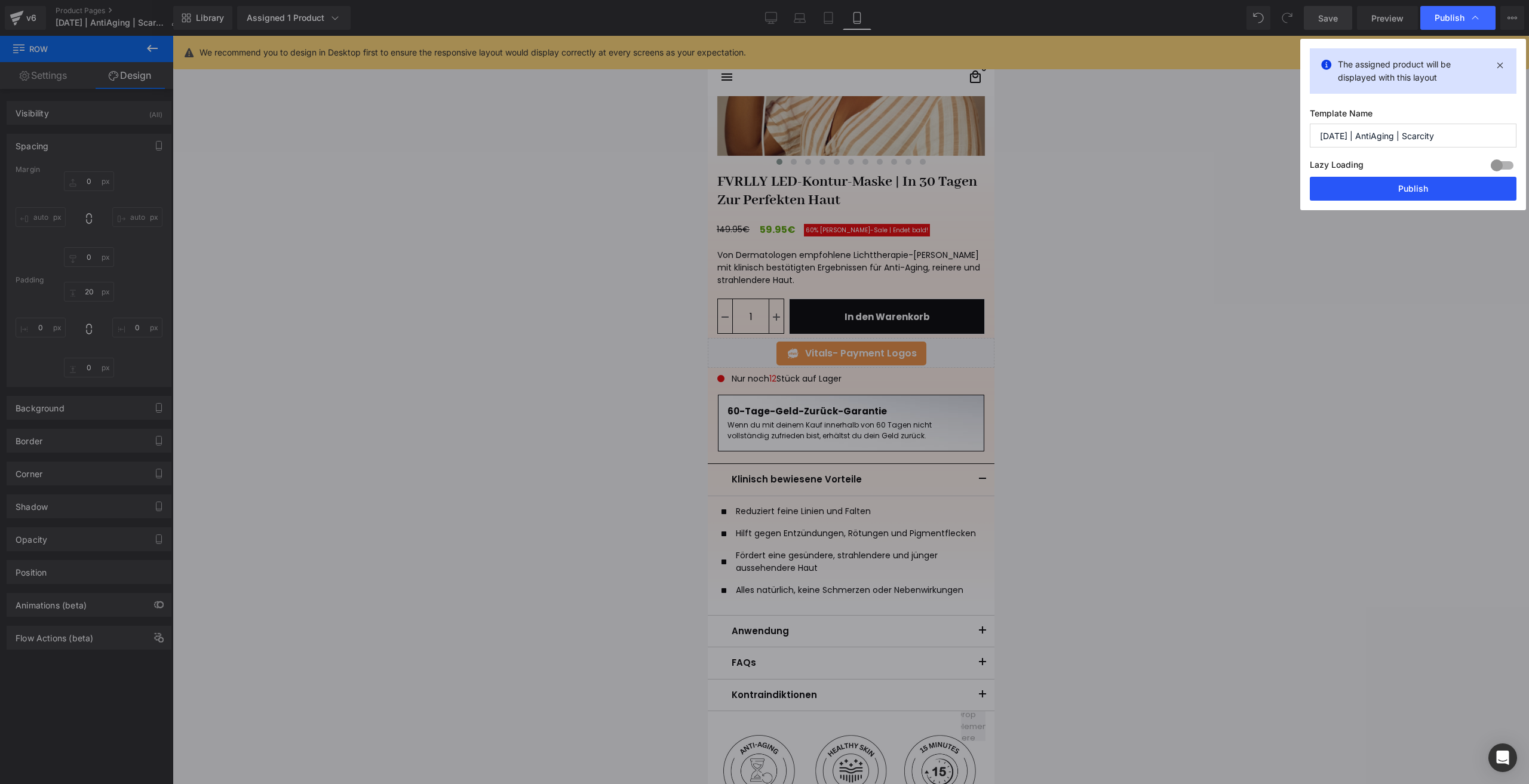
click at [1353, 188] on button "Publish" at bounding box center [1414, 189] width 207 height 24
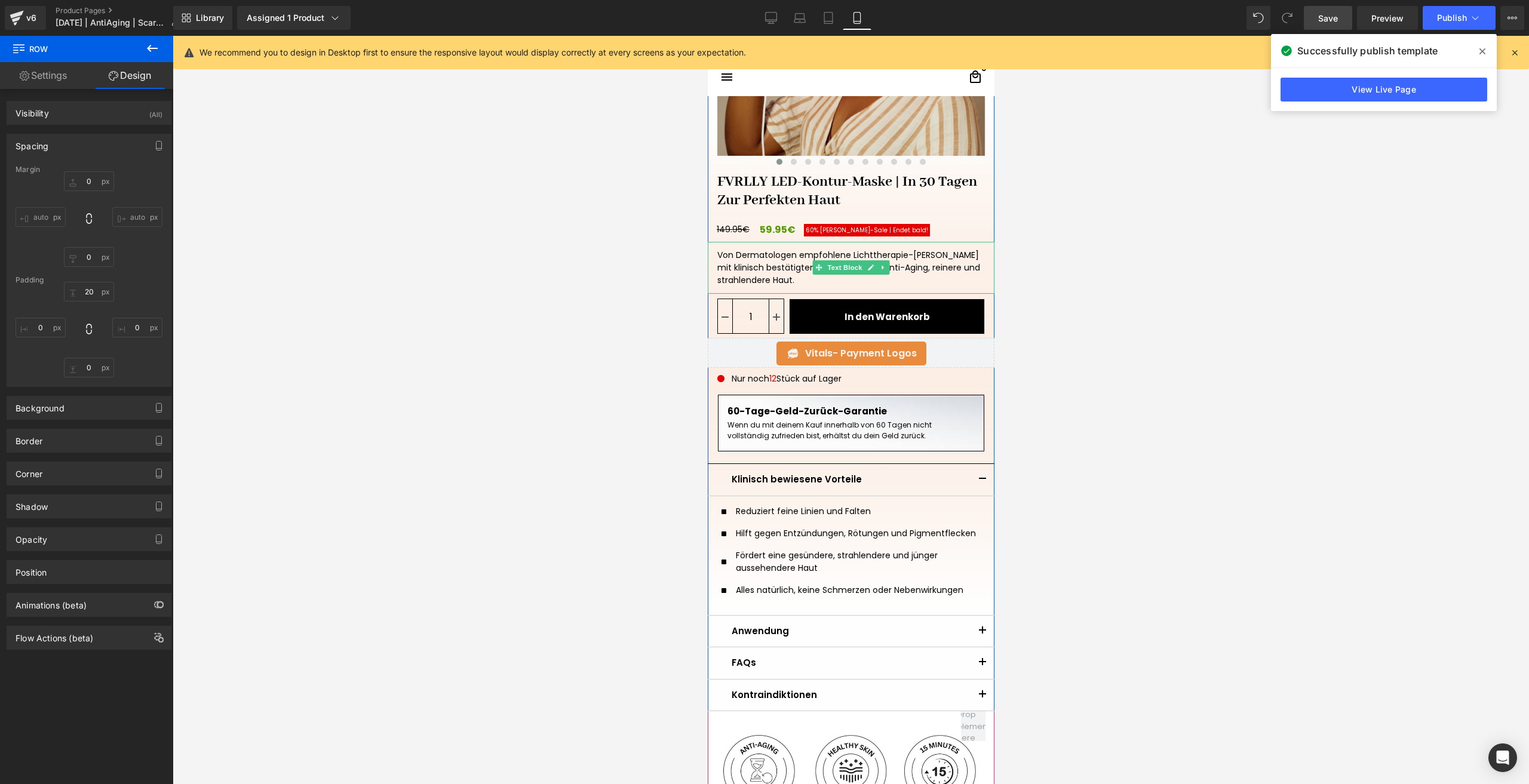
click at [769, 264] on div "Von Dermatologen empfohlene Lichttherapie-Maske mit klinisch bestätigten Ergebn…" at bounding box center [850, 268] width 287 height 52
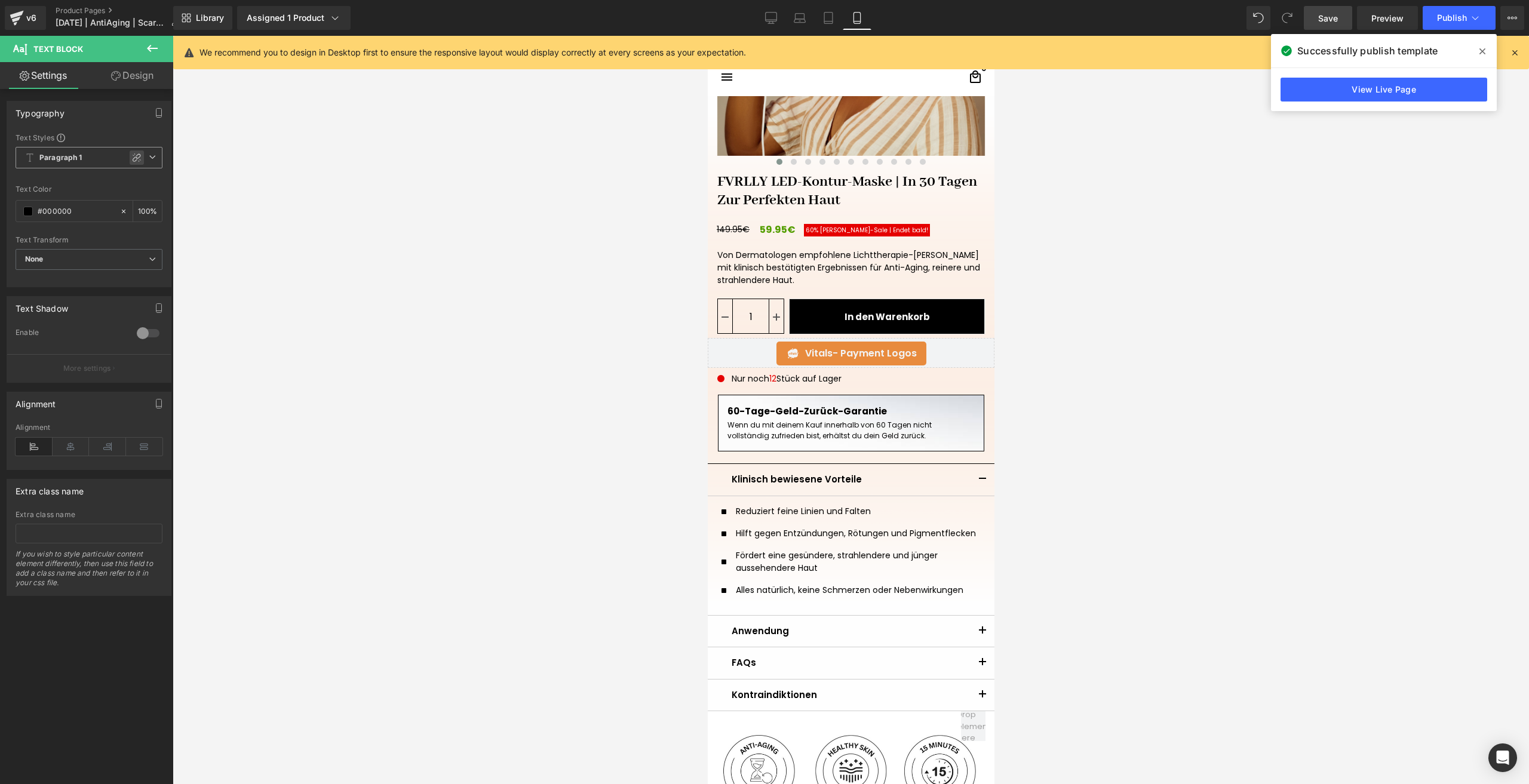
click at [132, 158] on icon at bounding box center [136, 157] width 8 height 8
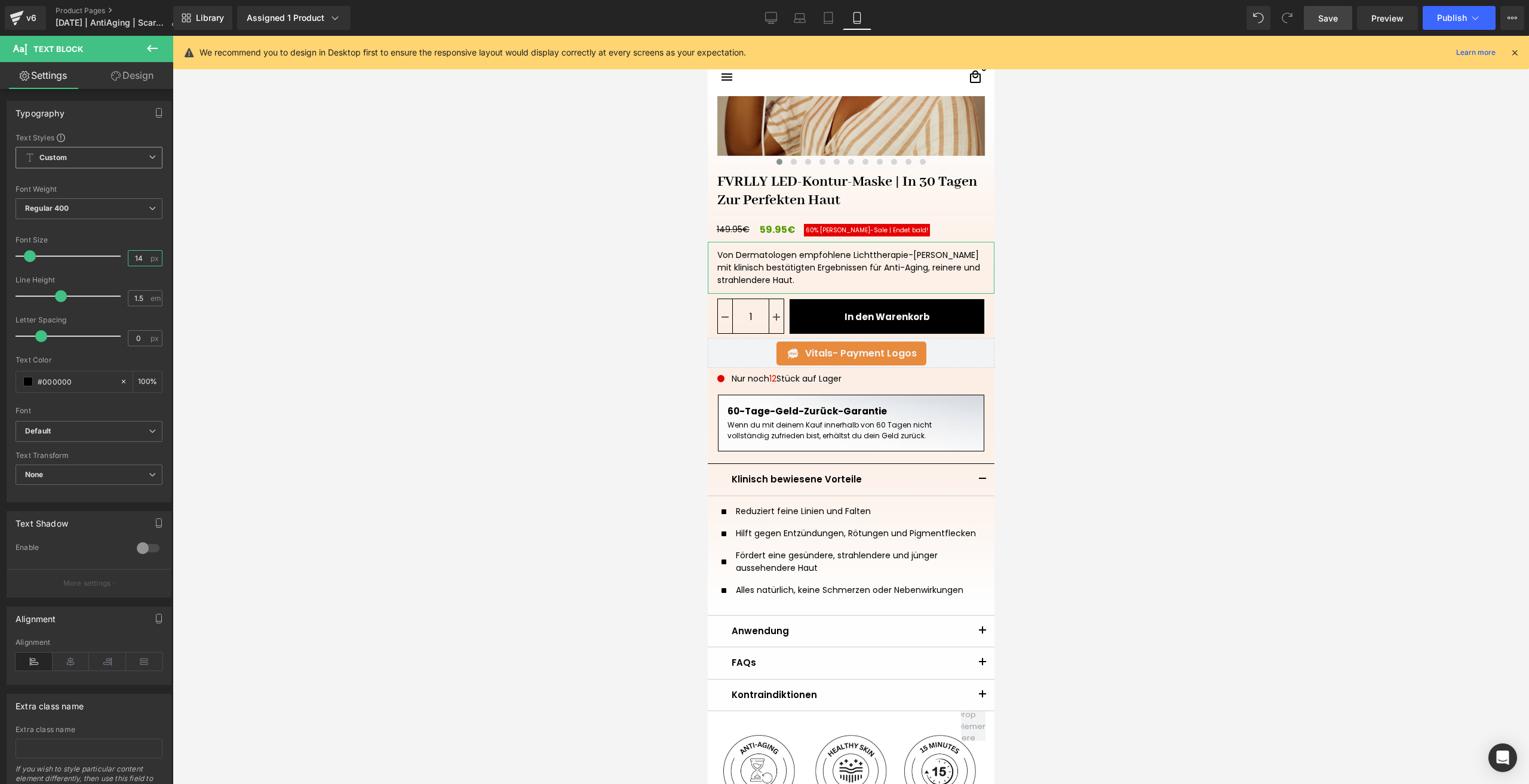
click at [142, 260] on input "14" at bounding box center [139, 258] width 21 height 15
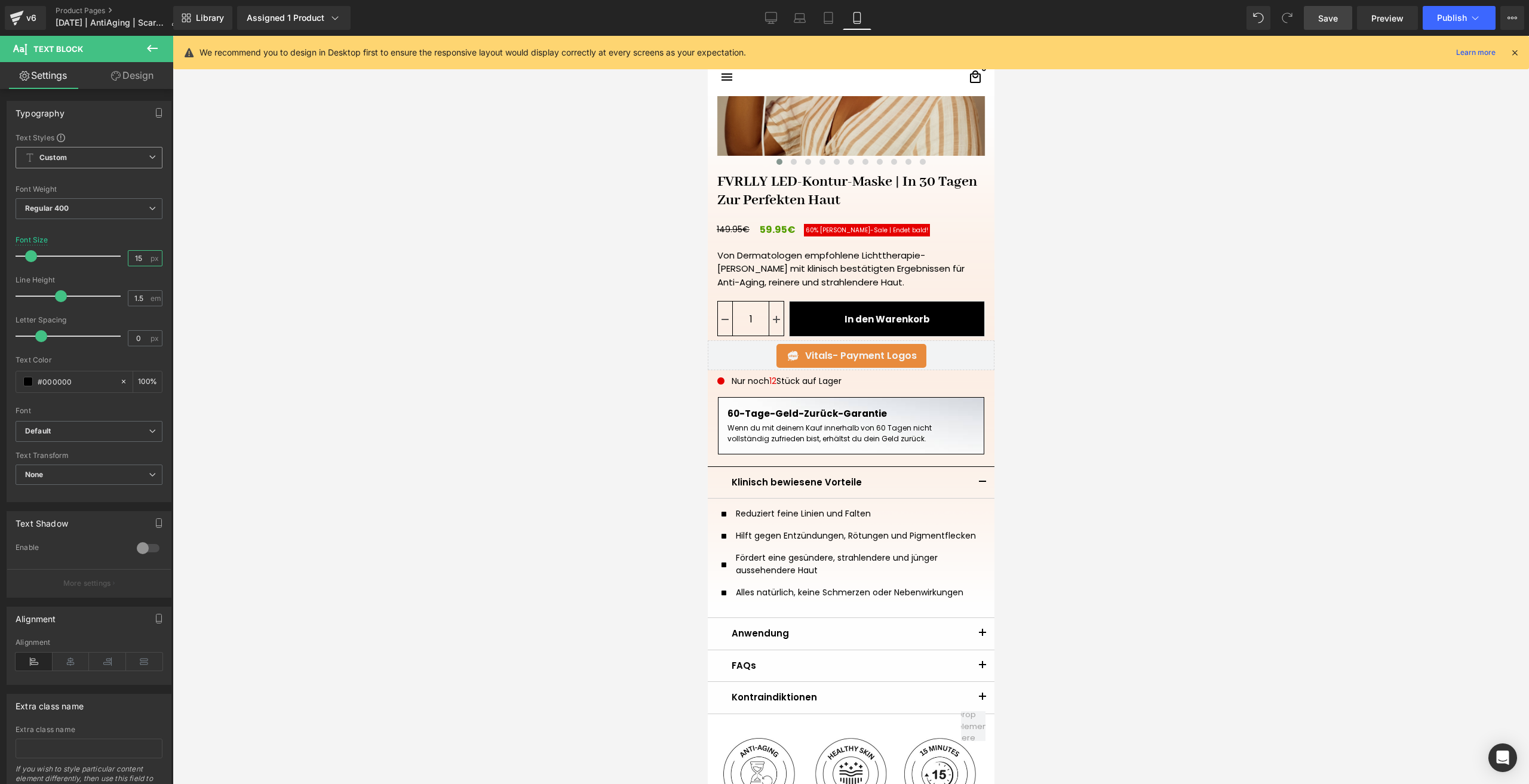
type input "15"
click at [1328, 13] on span "Save" at bounding box center [1328, 18] width 20 height 13
click at [1446, 19] on span "Publish" at bounding box center [1452, 17] width 30 height 10
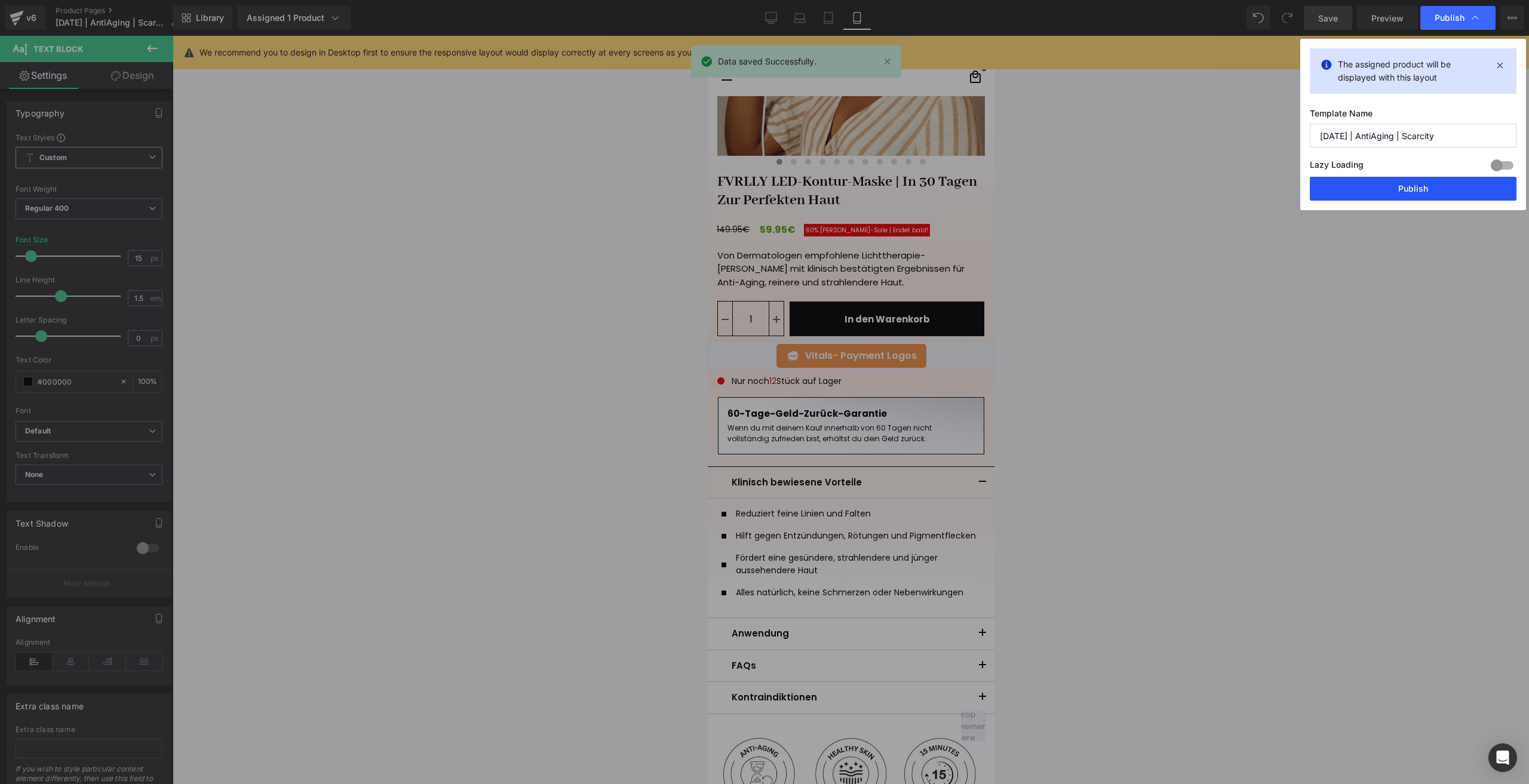
click at [1368, 196] on button "Publish" at bounding box center [1414, 189] width 207 height 24
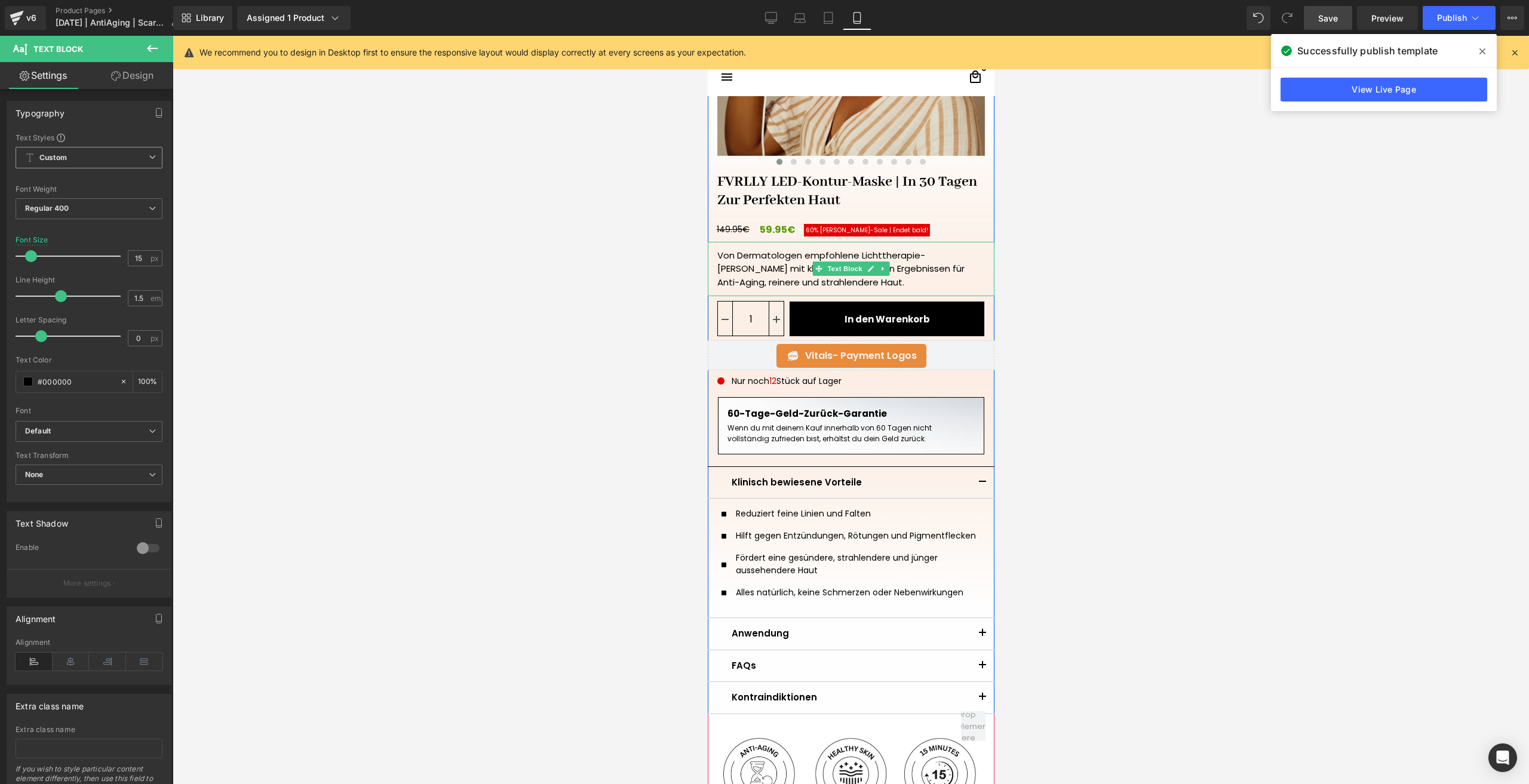
click at [718, 258] on div "Von Dermatologen empfohlene Lichttherapie-Maske mit klinisch bestätigten Ergebn…" at bounding box center [850, 270] width 287 height 55
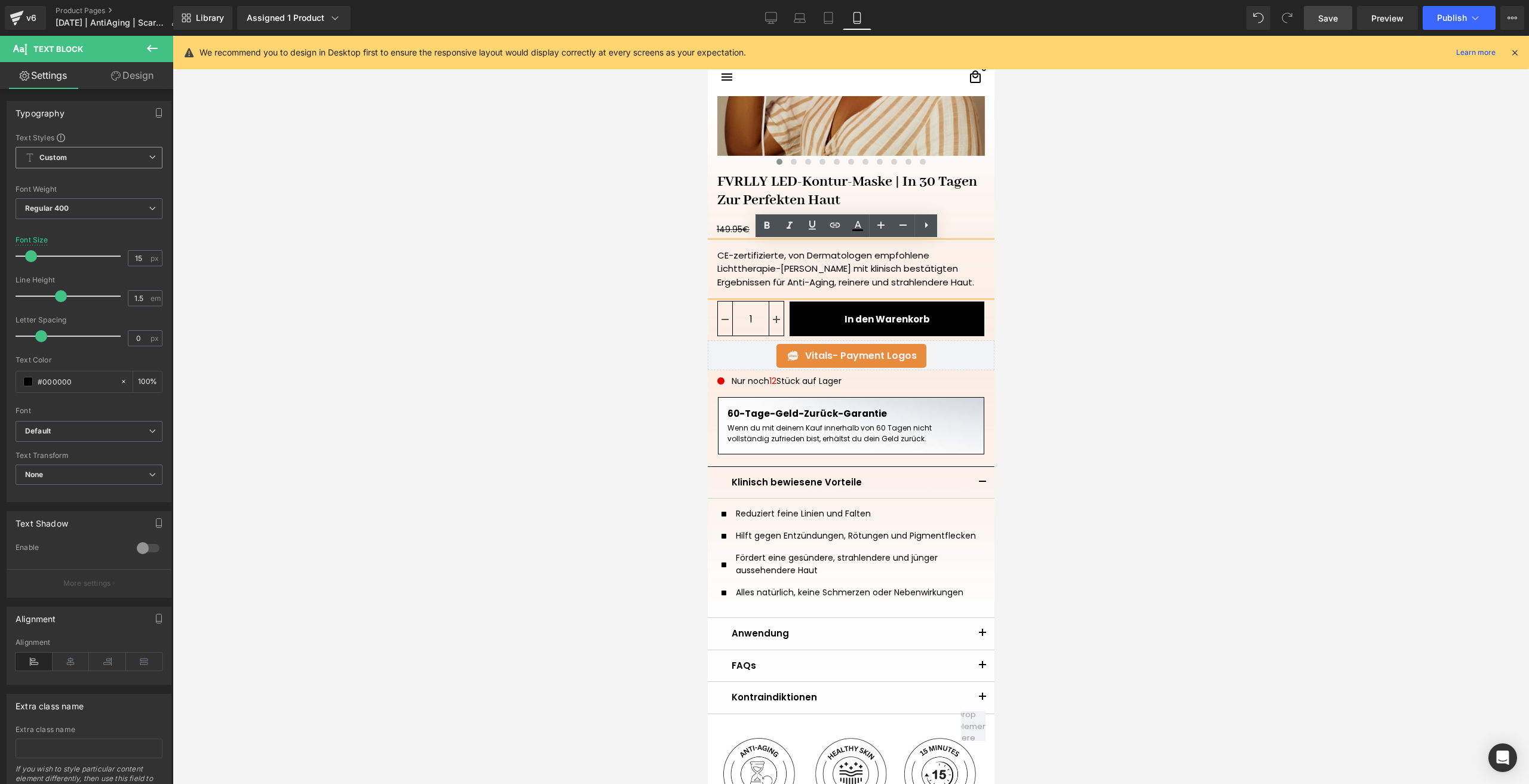
click at [1321, 24] on span "Save" at bounding box center [1328, 18] width 20 height 13
click at [1451, 18] on span "Publish" at bounding box center [1452, 17] width 30 height 10
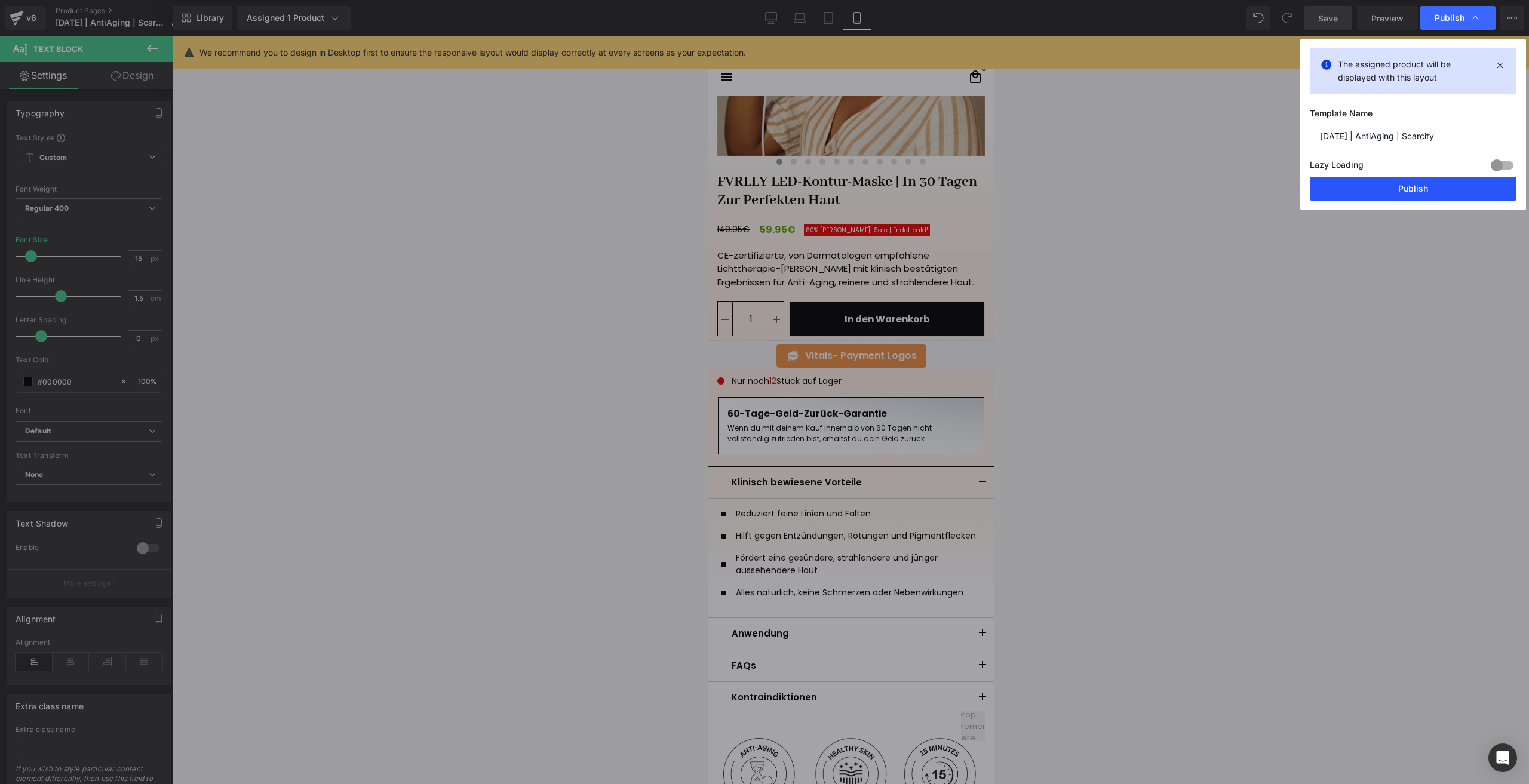
click at [1340, 178] on button "Publish" at bounding box center [1414, 189] width 207 height 24
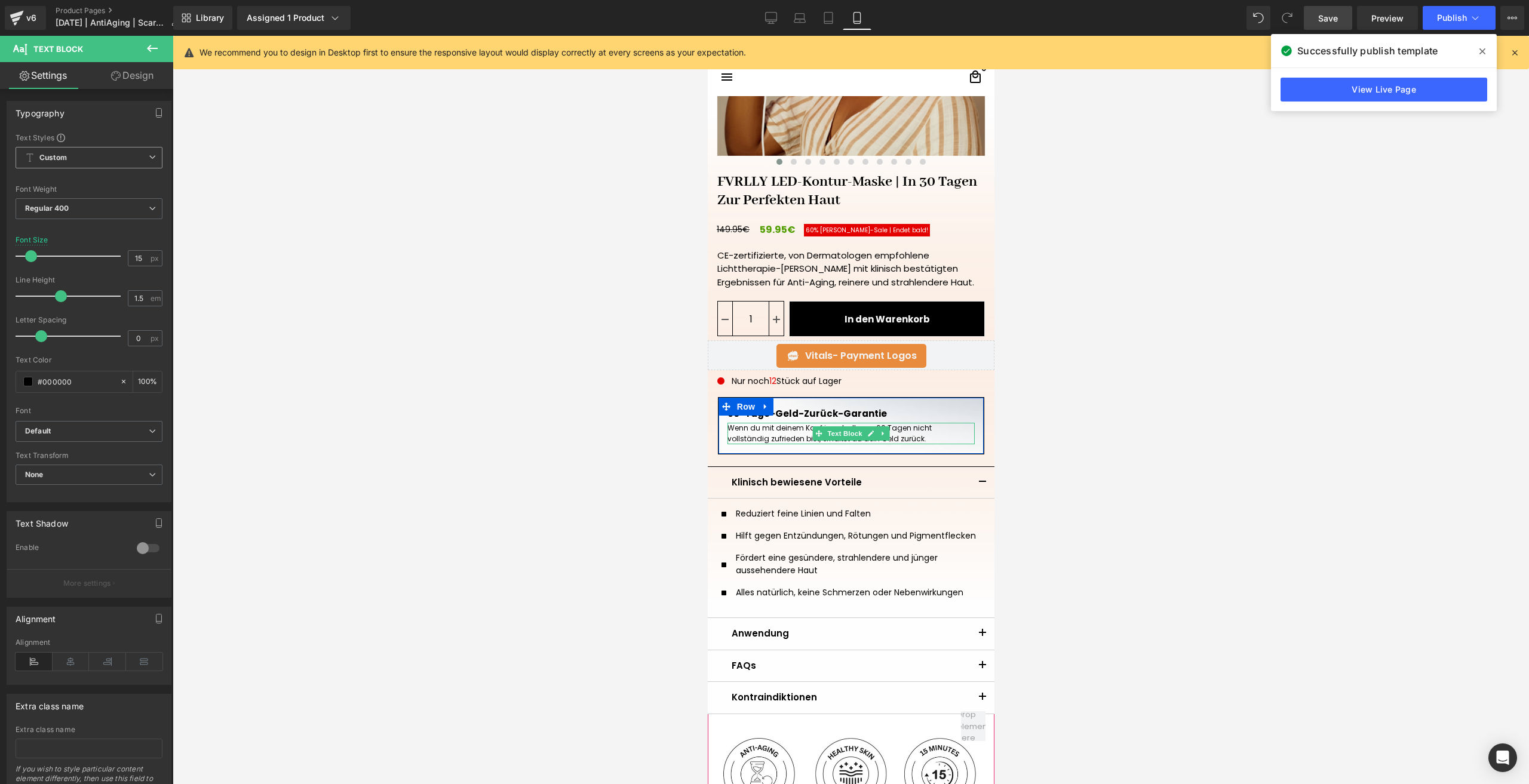
click at [763, 430] on p "Wenn du mit deinem Kauf innerhalb von 60 Tagen nicht vollständig zufrieden bist…" at bounding box center [850, 434] width 248 height 22
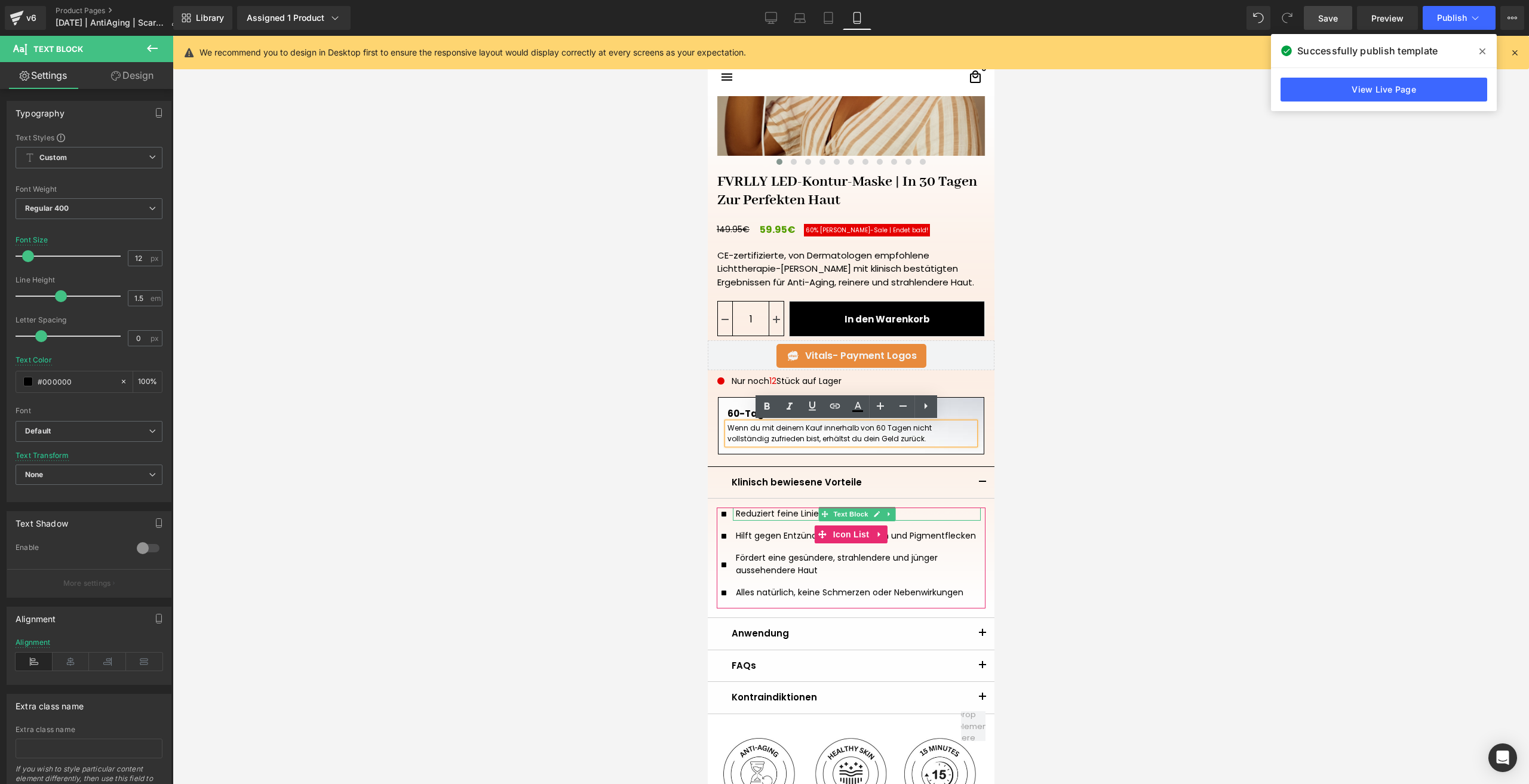
click at [798, 514] on div "Reduziert feine Linien und Falten" at bounding box center [856, 514] width 248 height 13
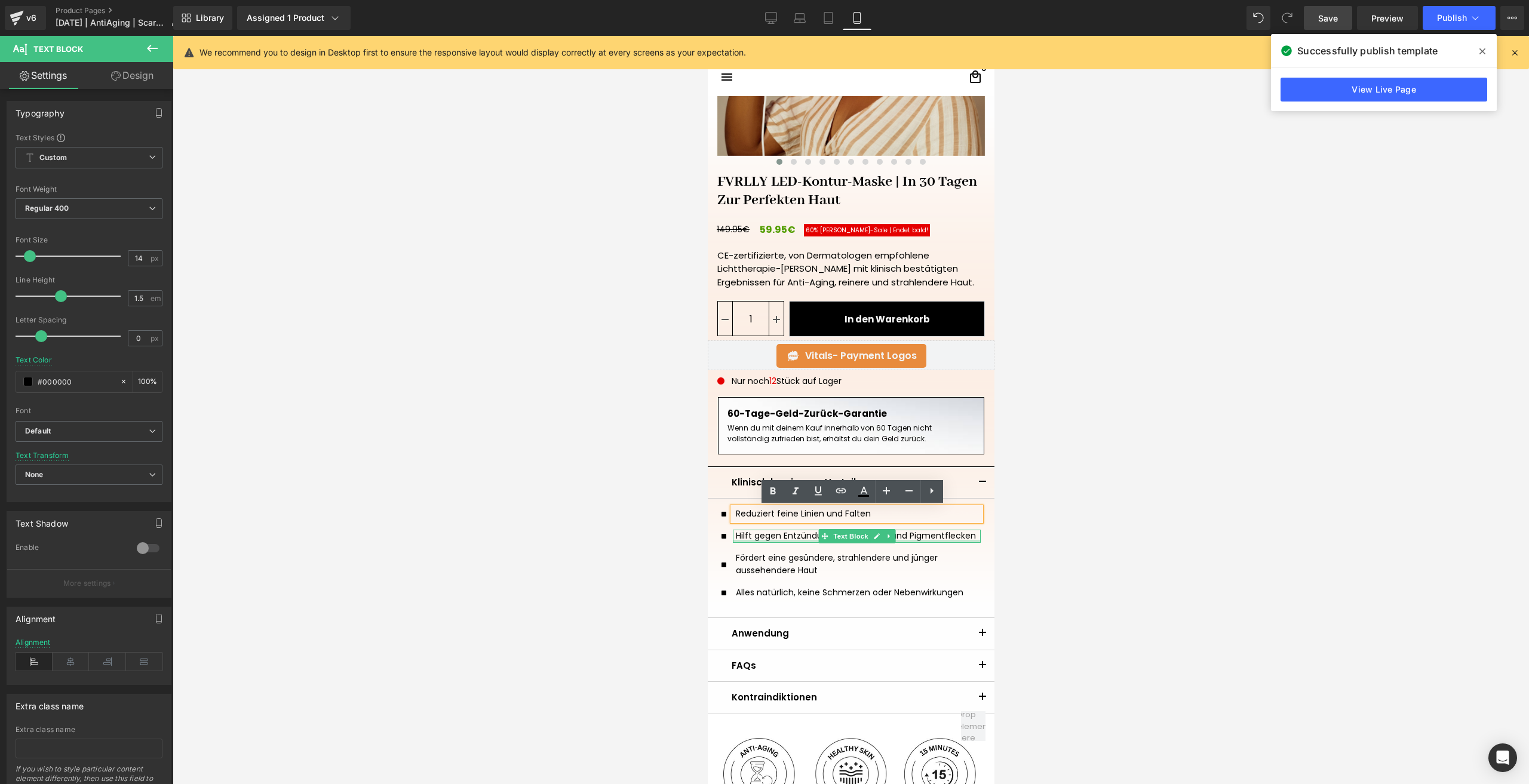
click at [759, 538] on div "Hilft gegen Entzündungen, Rötungen und Pigmentflecken" at bounding box center [856, 536] width 248 height 13
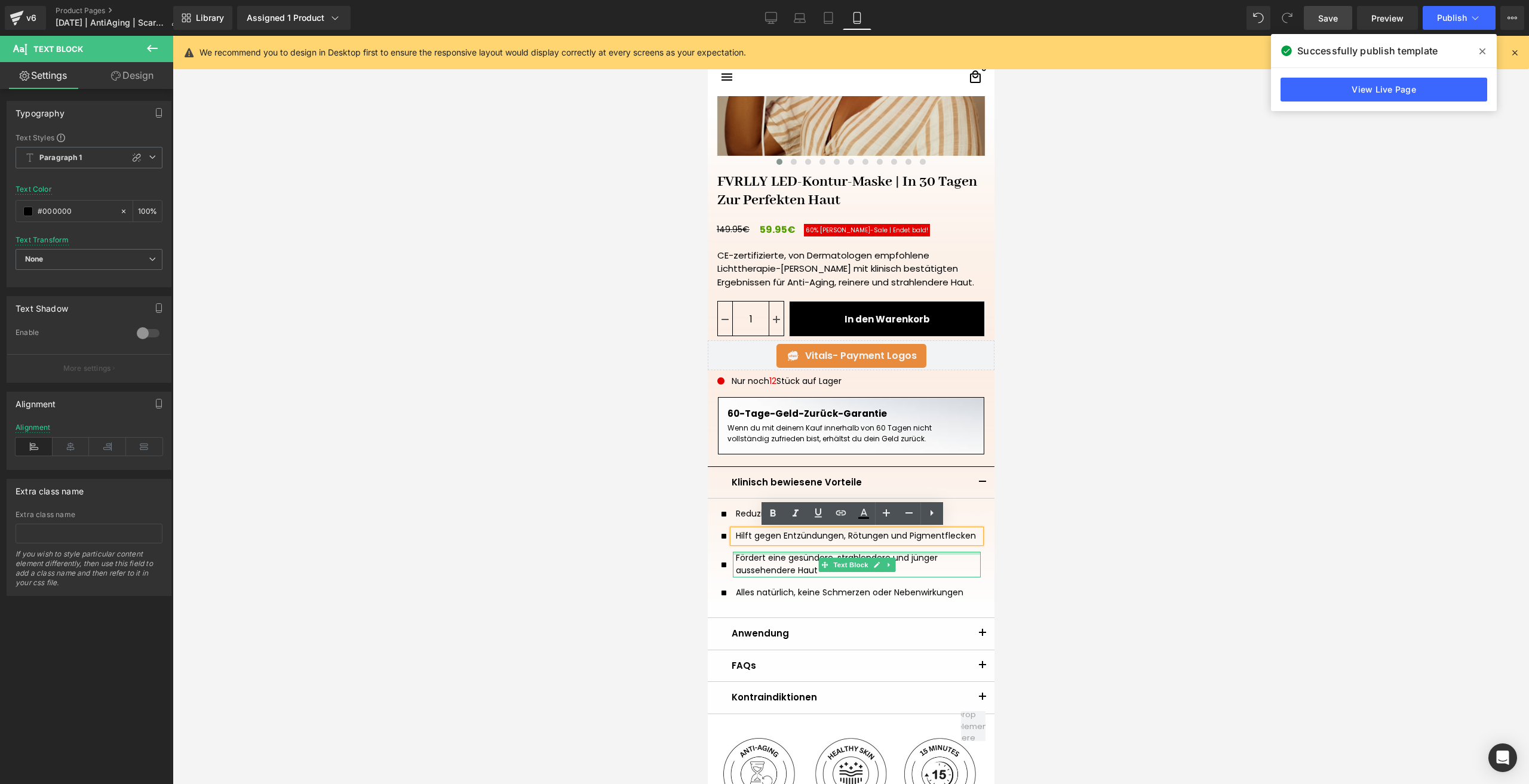
click at [775, 553] on div at bounding box center [856, 553] width 248 height 3
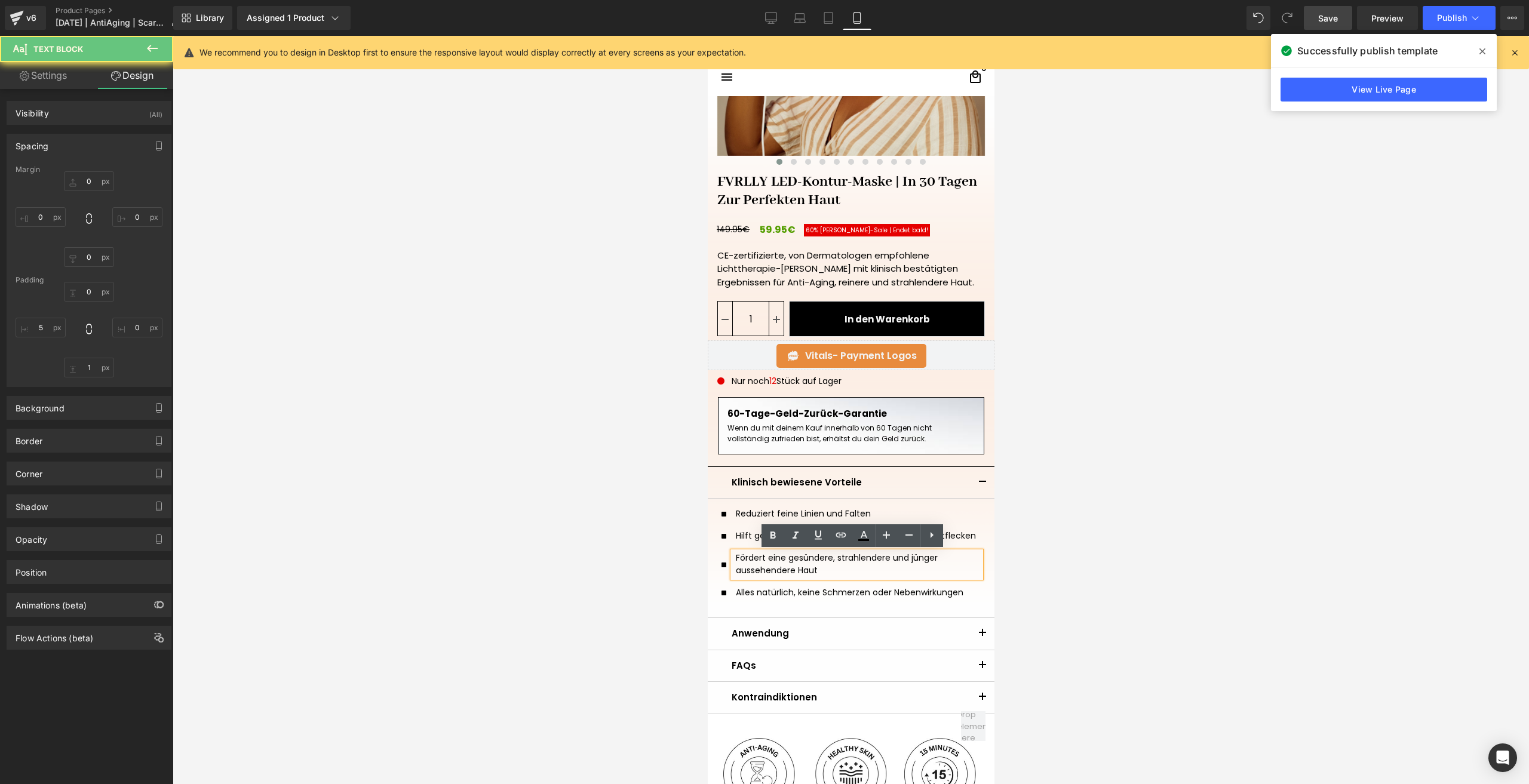
click at [774, 567] on p "Fördert eine gesündere, strahlendere und jünger aussehendere Haut" at bounding box center [858, 564] width 245 height 25
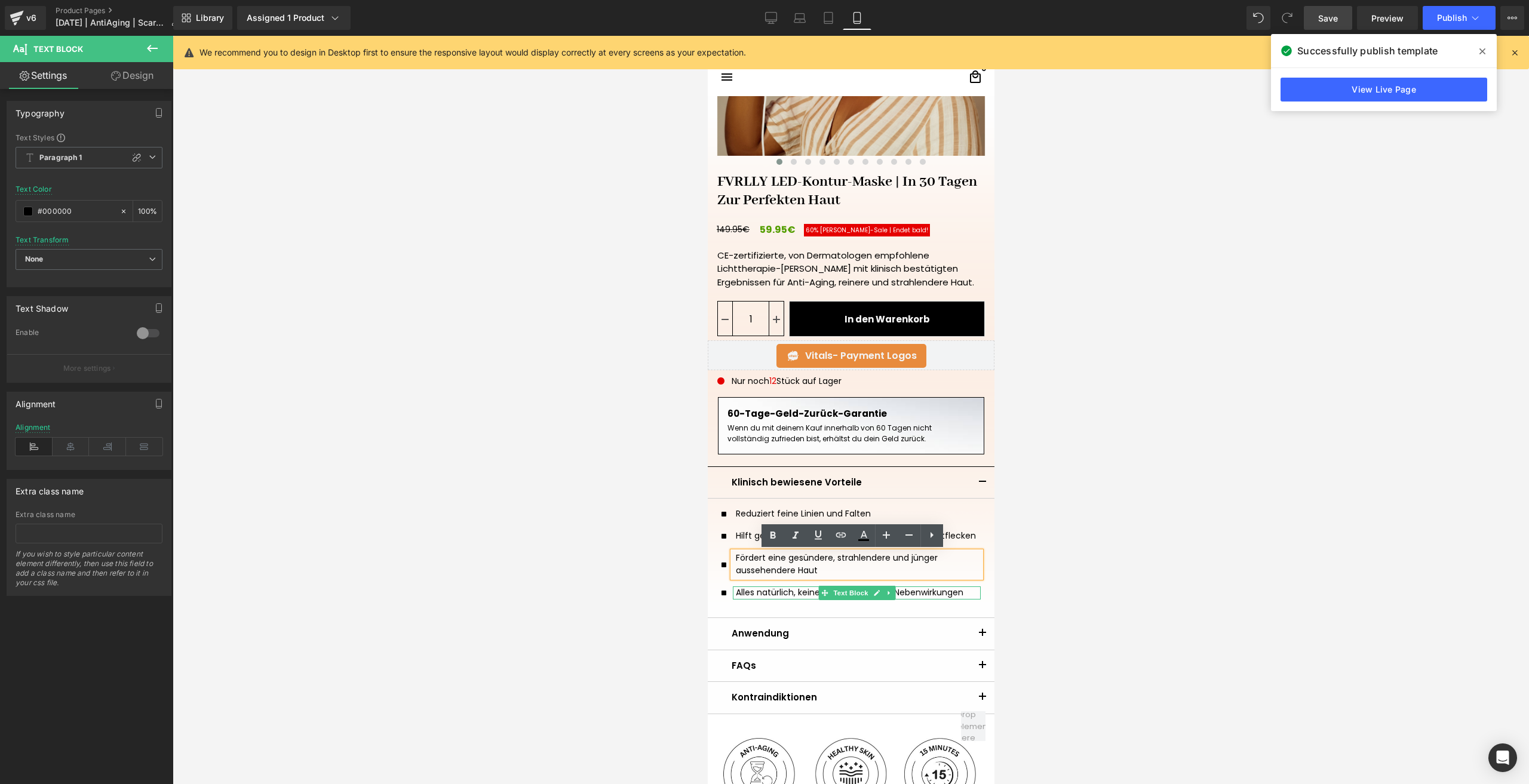
click at [761, 593] on p "Alles natürlich, keine Schmerzen oder Nebenwirkungen" at bounding box center [858, 593] width 245 height 13
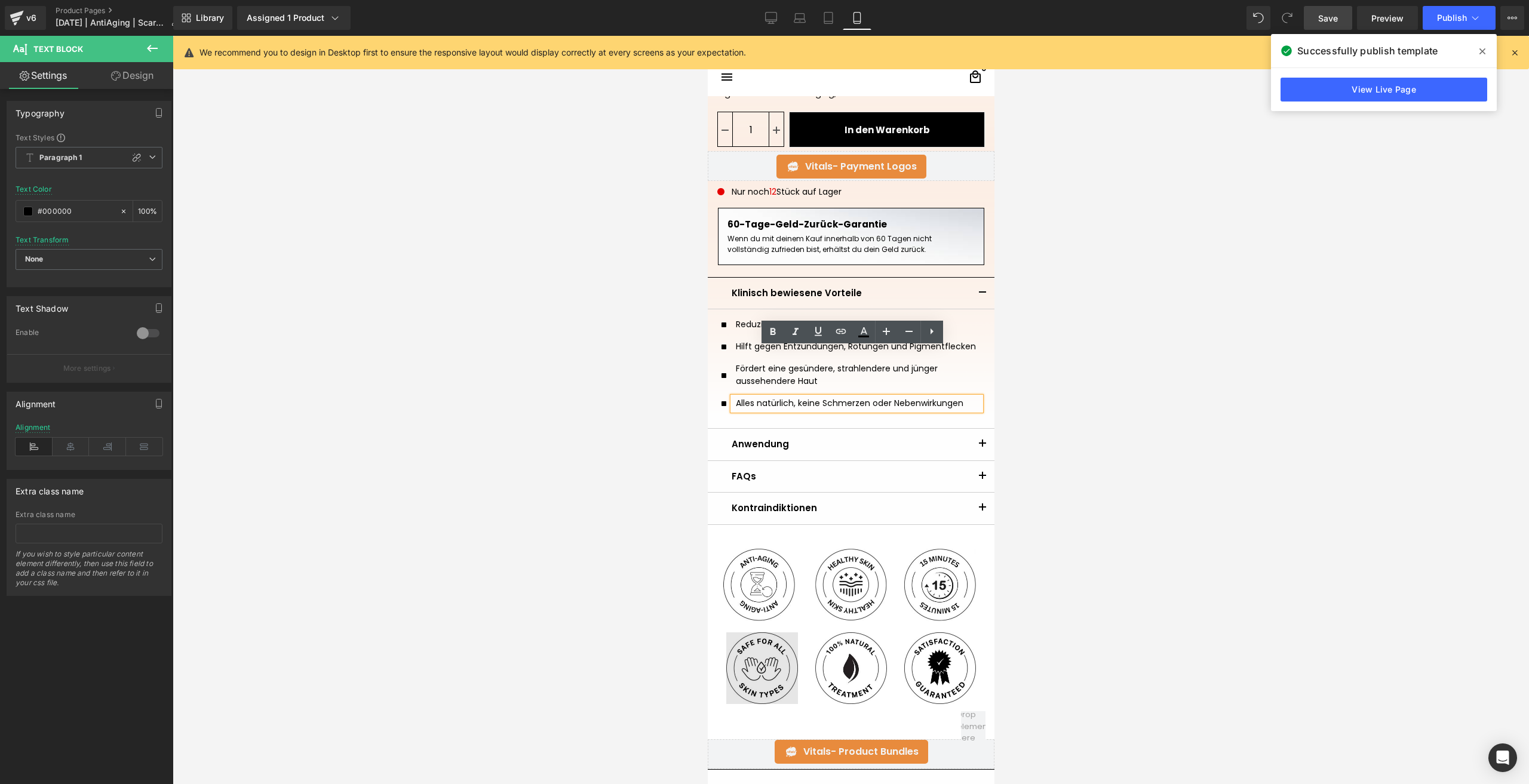
scroll to position [244, 0]
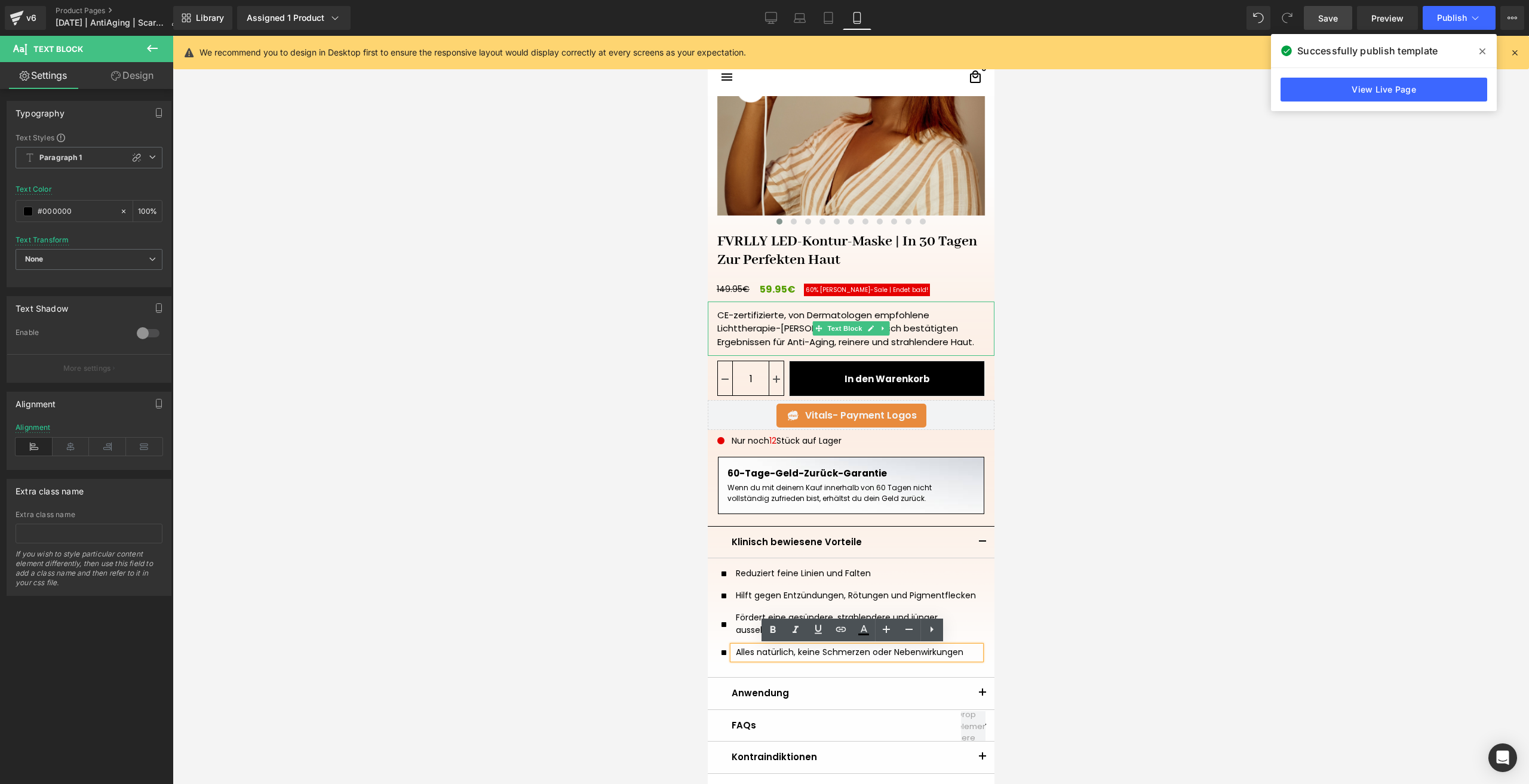
click at [780, 327] on div "CE-zertifizierte, von Dermatologen empfohlene Lichttherapie-Maske mit klinisch …" at bounding box center [850, 328] width 287 height 55
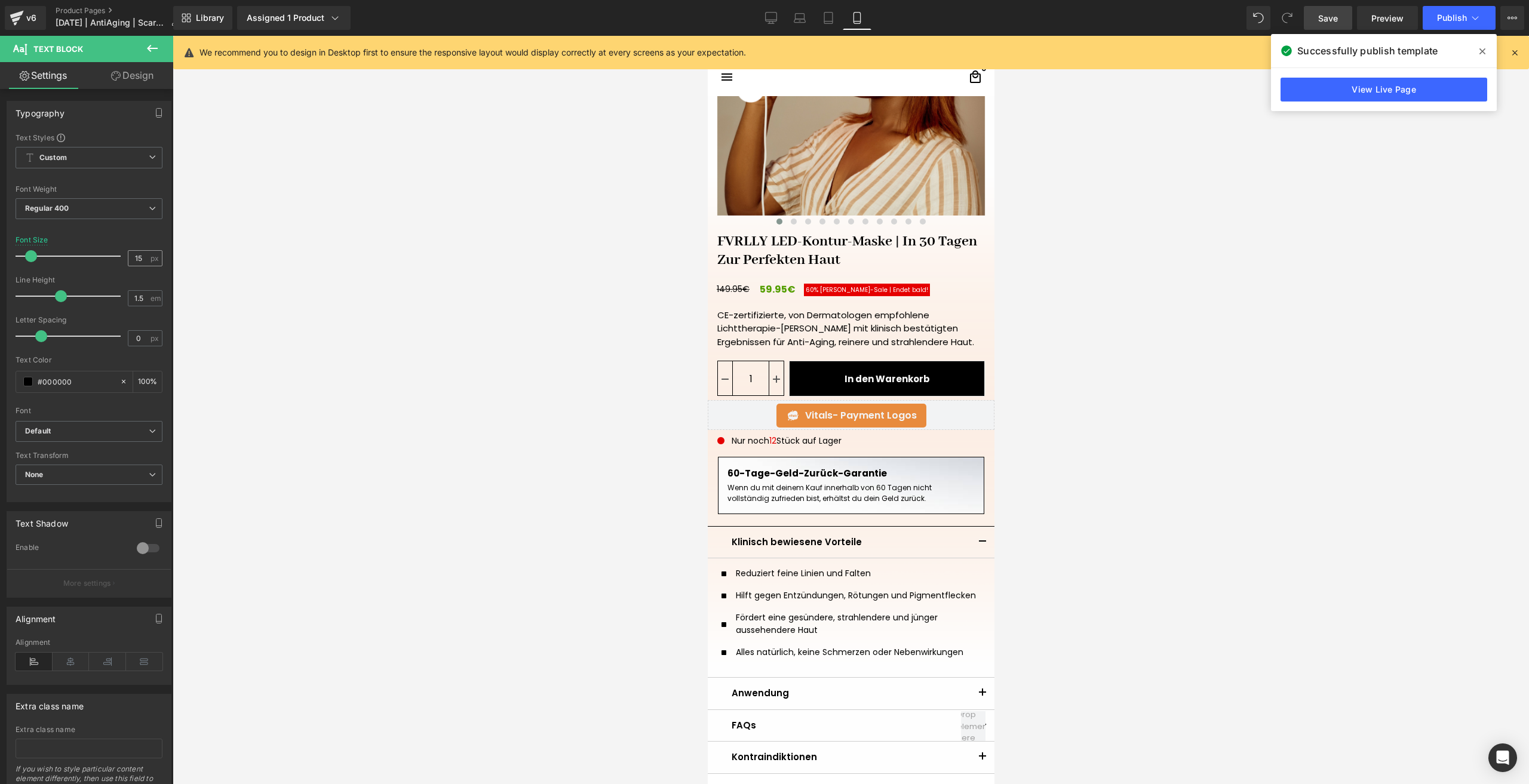
click at [145, 255] on div "15 px" at bounding box center [145, 259] width 34 height 16
click at [137, 255] on input "15" at bounding box center [139, 258] width 21 height 15
type input "14"
click at [1317, 25] on link "Save" at bounding box center [1328, 18] width 48 height 24
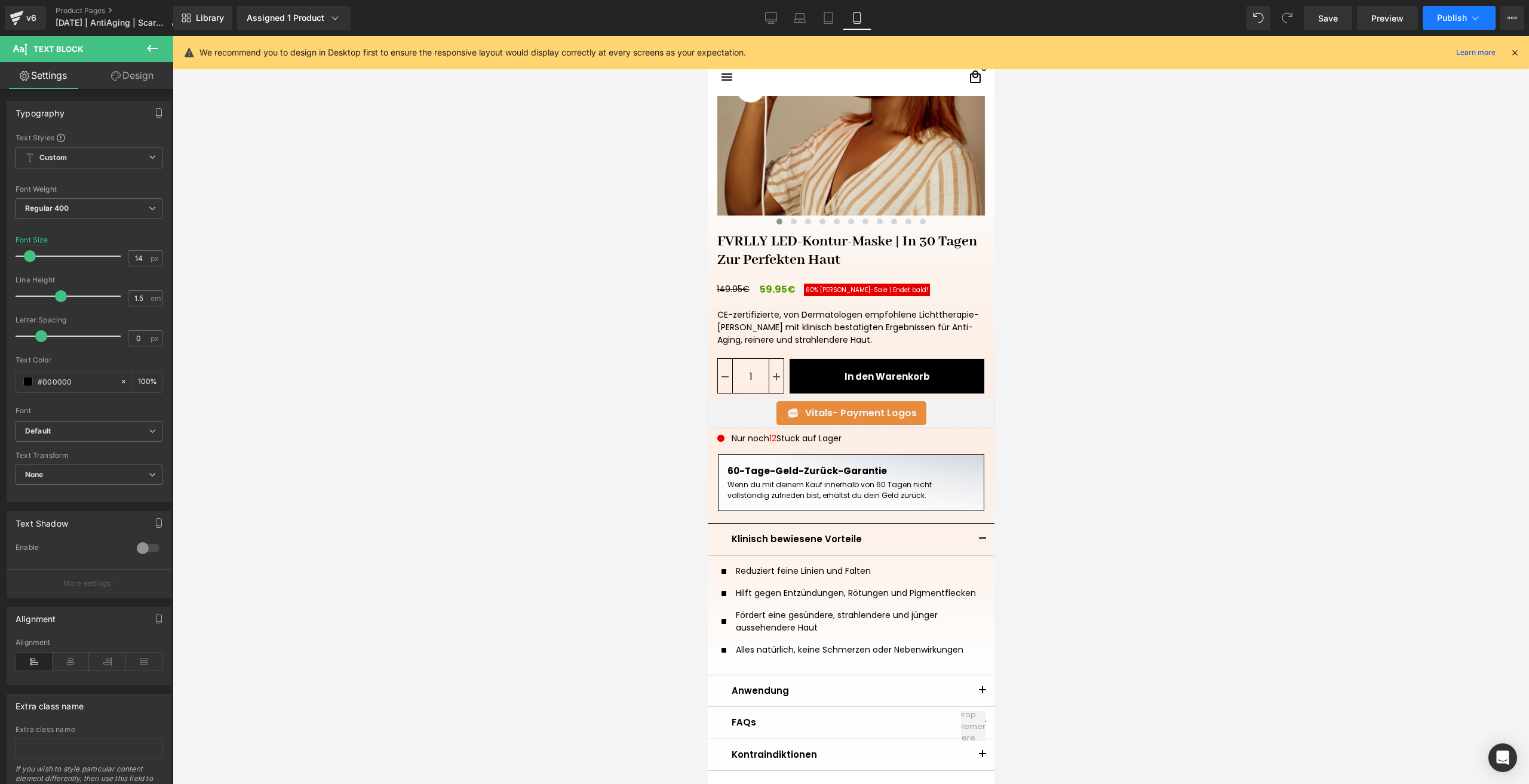
click at [1442, 13] on span "Publish" at bounding box center [1452, 17] width 30 height 10
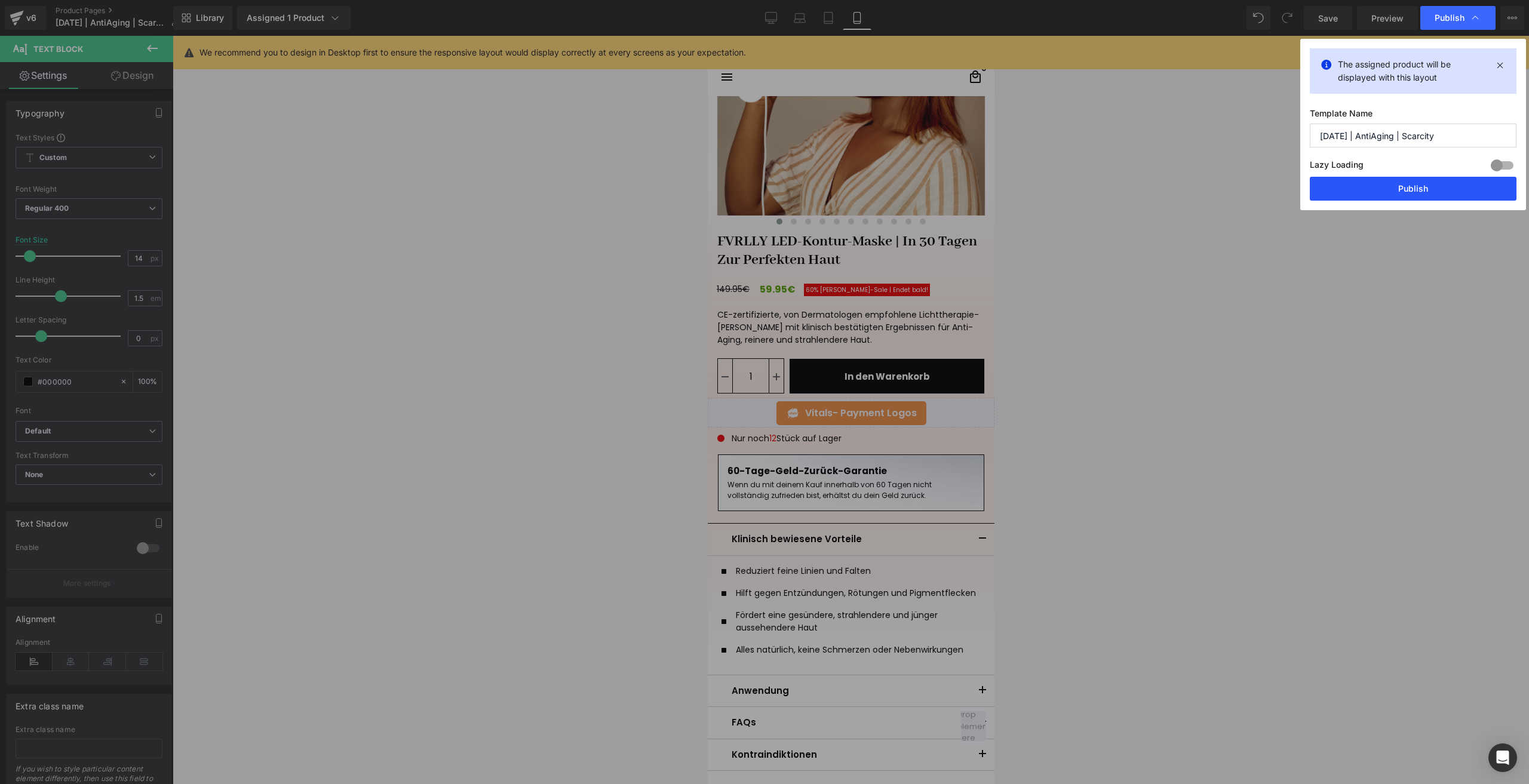
click at [1341, 191] on button "Publish" at bounding box center [1414, 189] width 207 height 24
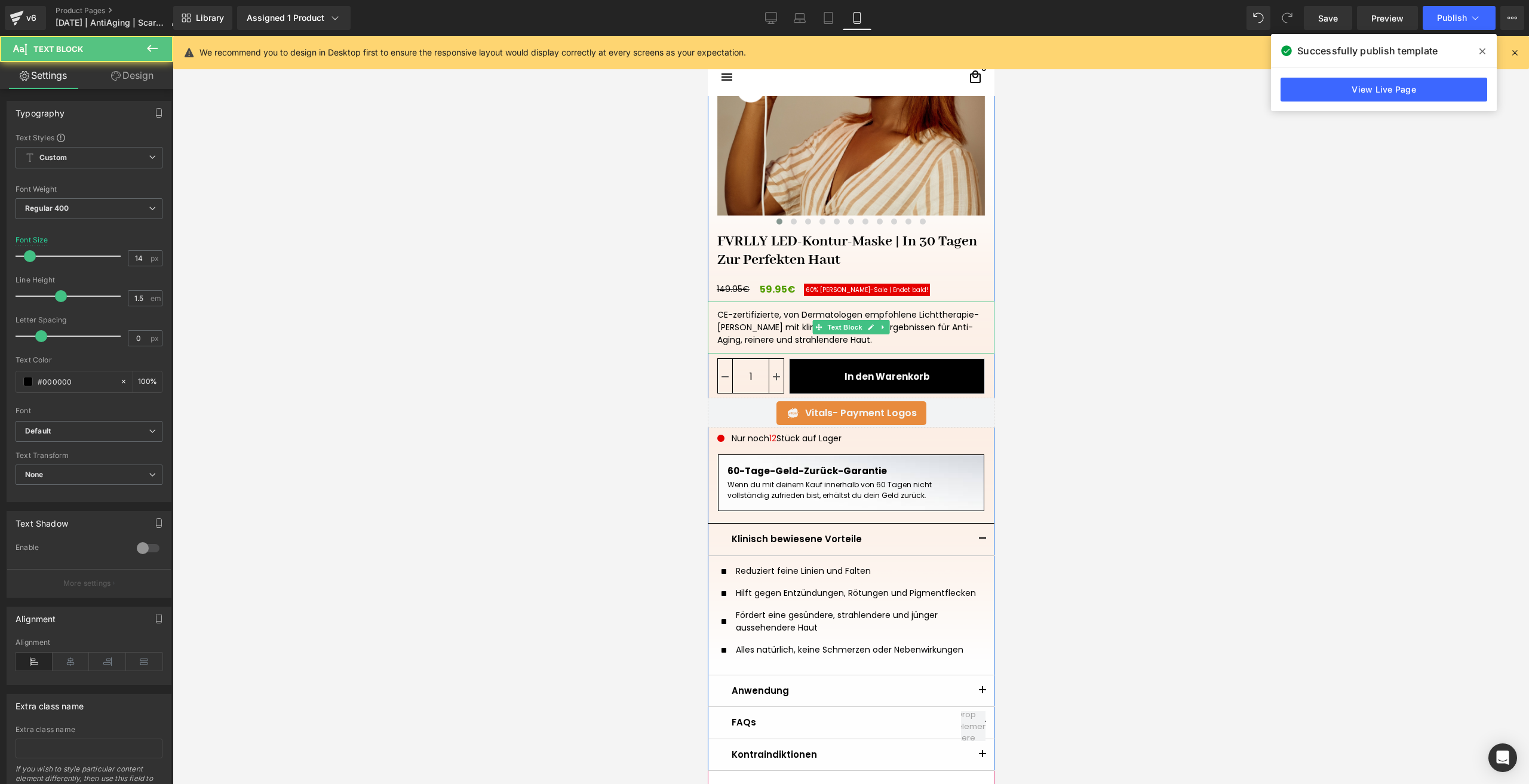
click at [779, 319] on div "CE-zertifizierte, von Dermatologen empfohlene Lichttherapie-Maske mit klinisch …" at bounding box center [850, 327] width 287 height 52
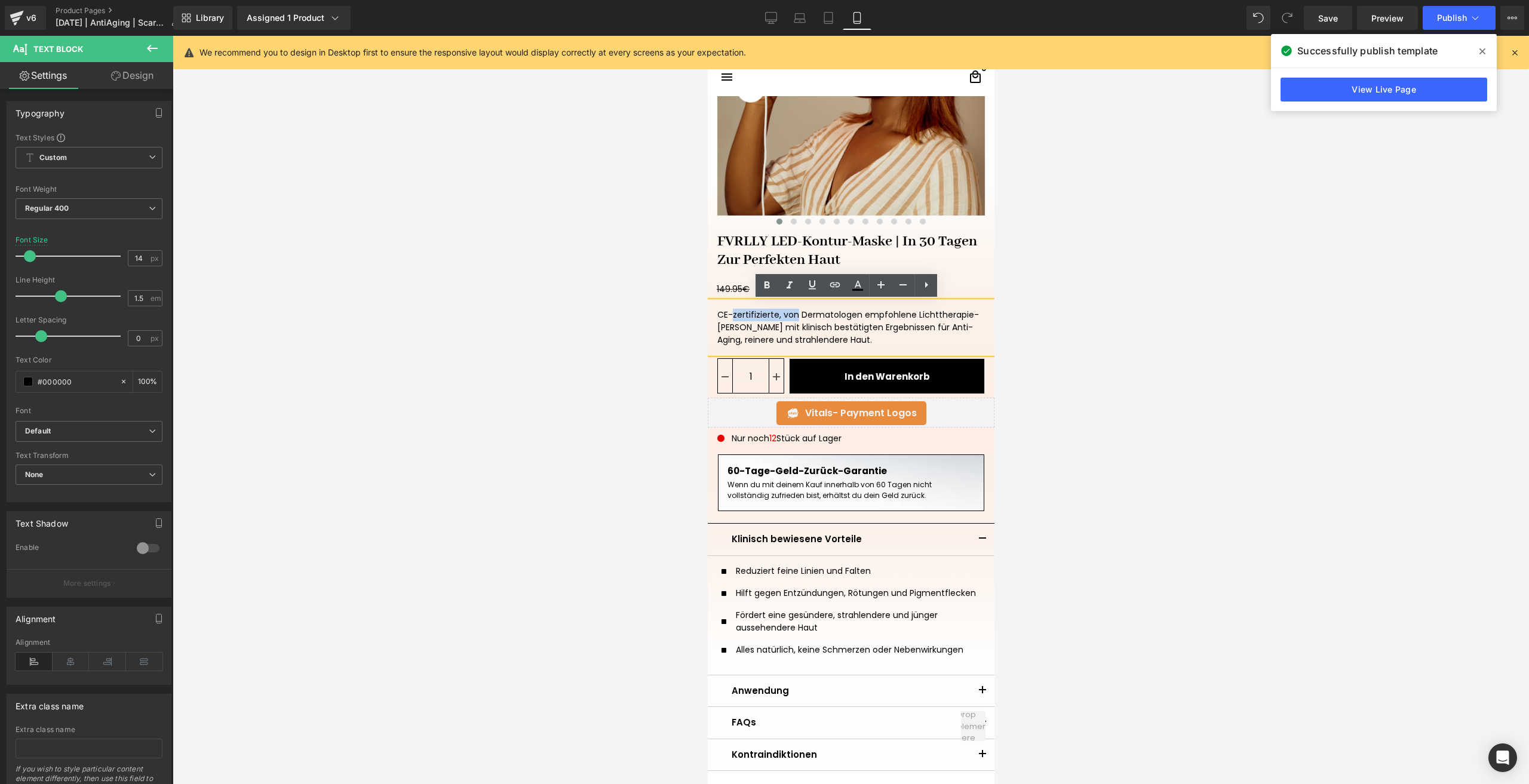
drag, startPoint x: 779, startPoint y: 319, endPoint x: 740, endPoint y: 305, distance: 41.4
click at [740, 305] on div "CE-zertifizierte, von Dermatologen empfohlene Lichttherapie-Maske mit klinisch …" at bounding box center [850, 327] width 287 height 52
click at [780, 318] on div "CE-zertifizierte, von Dermatologen empfohlene Lichttherapie-Maske mit klinisch …" at bounding box center [850, 327] width 287 height 52
click at [780, 318] on div "CE-zertifizierte, von Dermatologen empfohlene Lichttherapie-Maske mit klinisch …" at bounding box center [850, 327] width 287 height 52
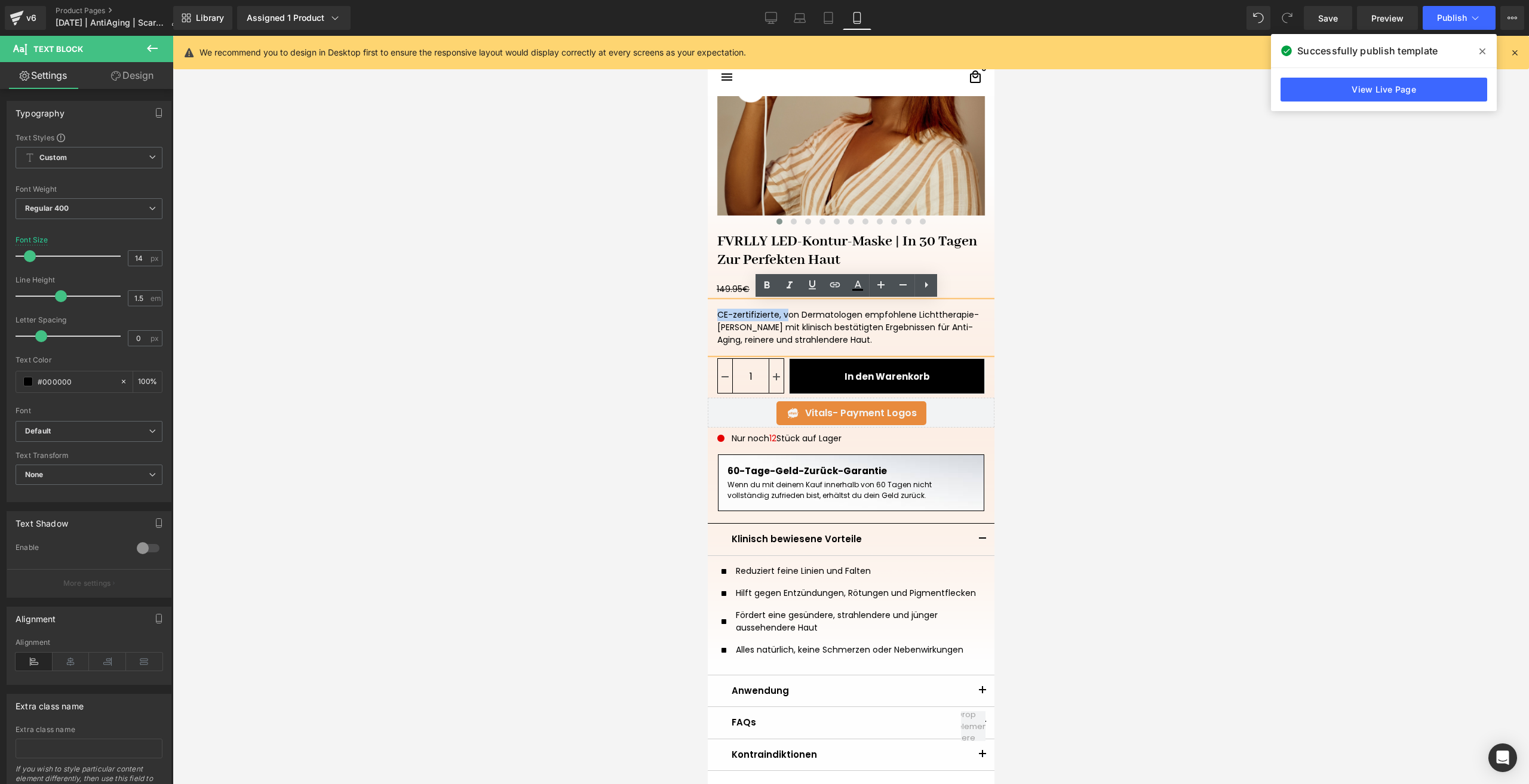
drag, startPoint x: 780, startPoint y: 318, endPoint x: 712, endPoint y: 304, distance: 69.4
click at [712, 304] on div "CE-zertifizierte, von Dermatologen empfohlene Lichttherapie-Maske mit klinisch …" at bounding box center [850, 327] width 287 height 52
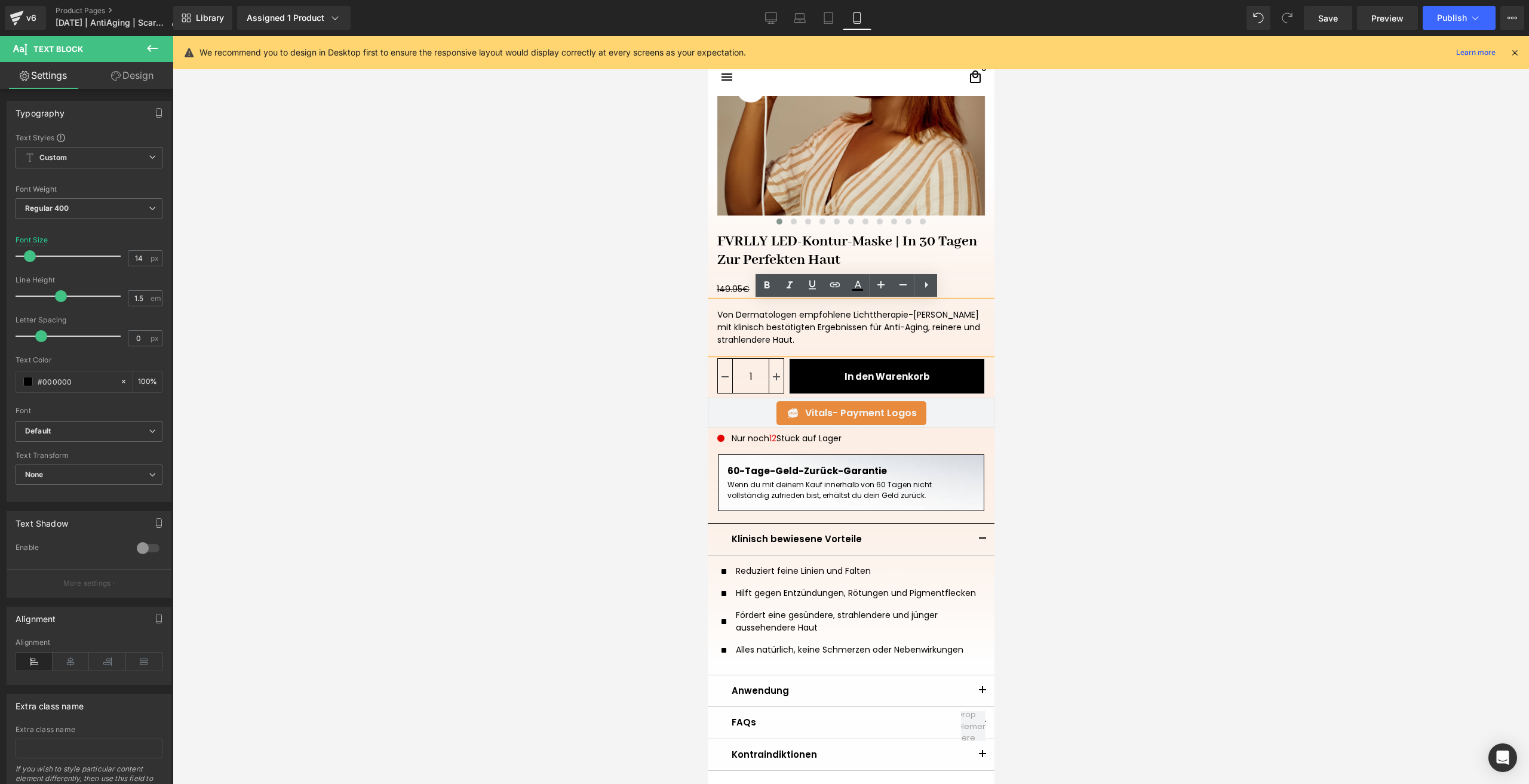
click at [1065, 313] on div at bounding box center [850, 409] width 1357 height 749
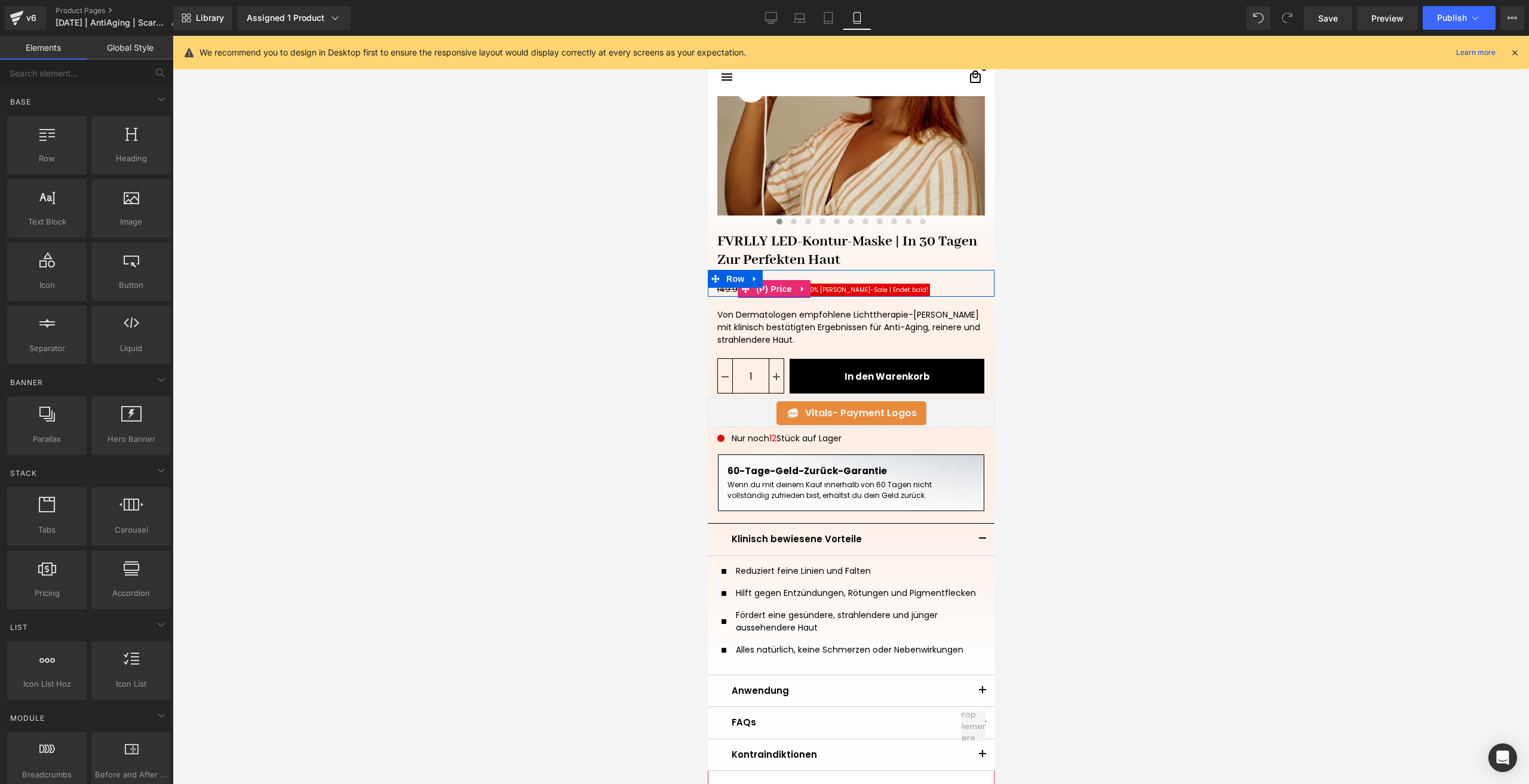
click at [877, 284] on span "60% Sommer-Sale | Endet bald!ㅤ" at bounding box center [866, 290] width 126 height 13
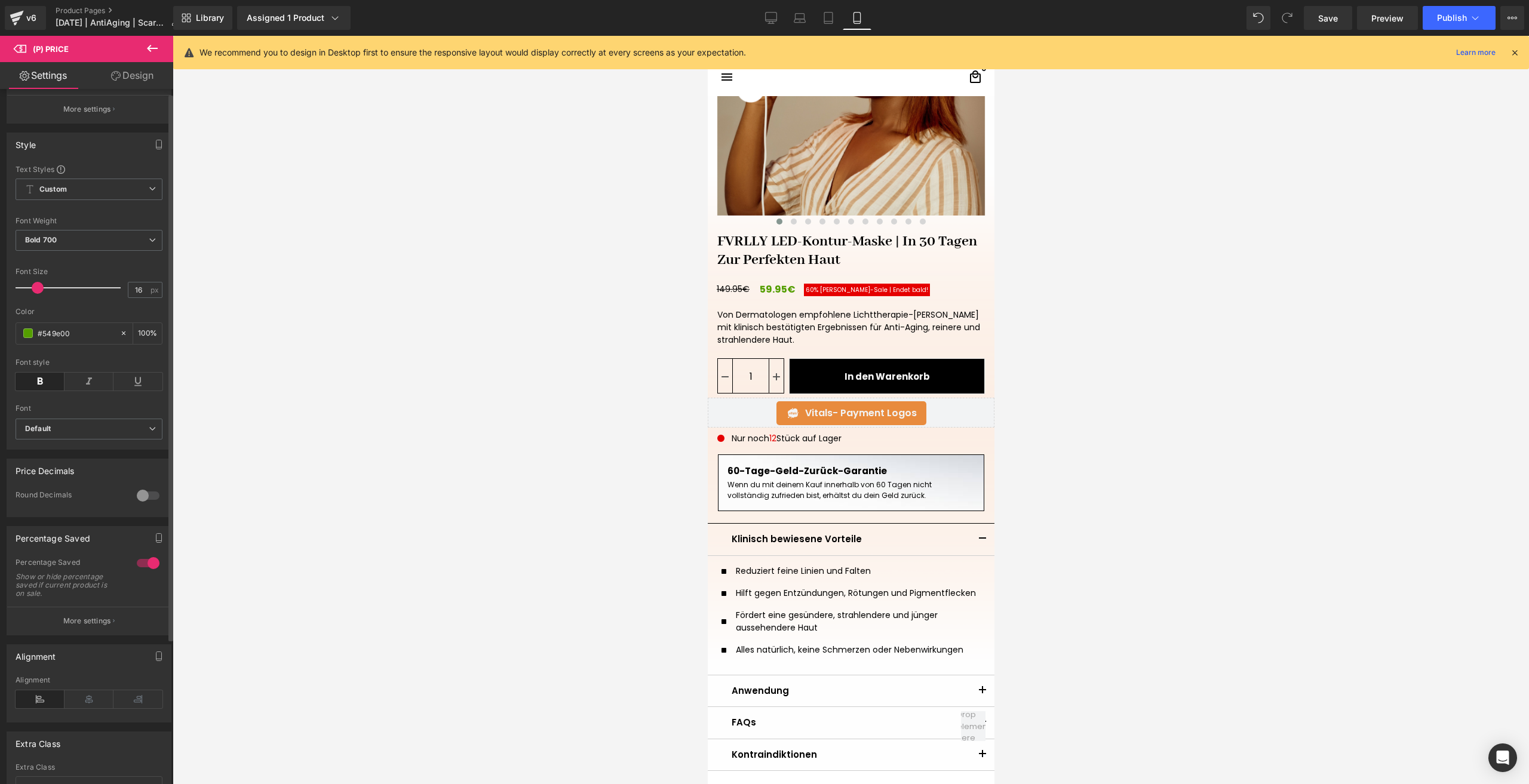
scroll to position [120, 0]
click at [103, 622] on p "More settings" at bounding box center [87, 616] width 48 height 11
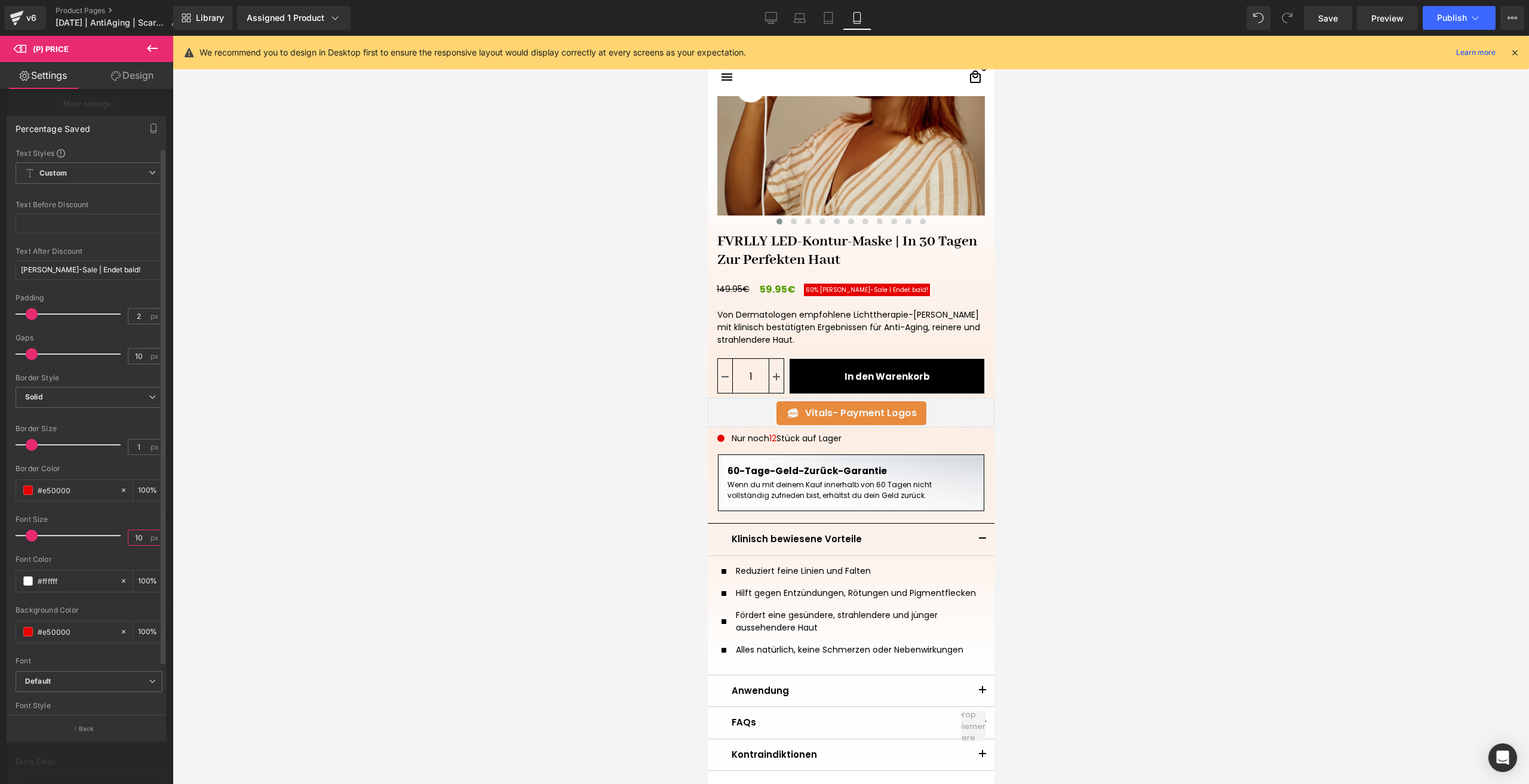
click at [138, 541] on input "10" at bounding box center [139, 538] width 21 height 15
type input "11"
click at [1338, 16] on span "Save" at bounding box center [1328, 18] width 20 height 13
drag, startPoint x: 1324, startPoint y: 13, endPoint x: 258, endPoint y: 314, distance: 1107.7
click at [1324, 13] on span "Save" at bounding box center [1328, 18] width 20 height 13
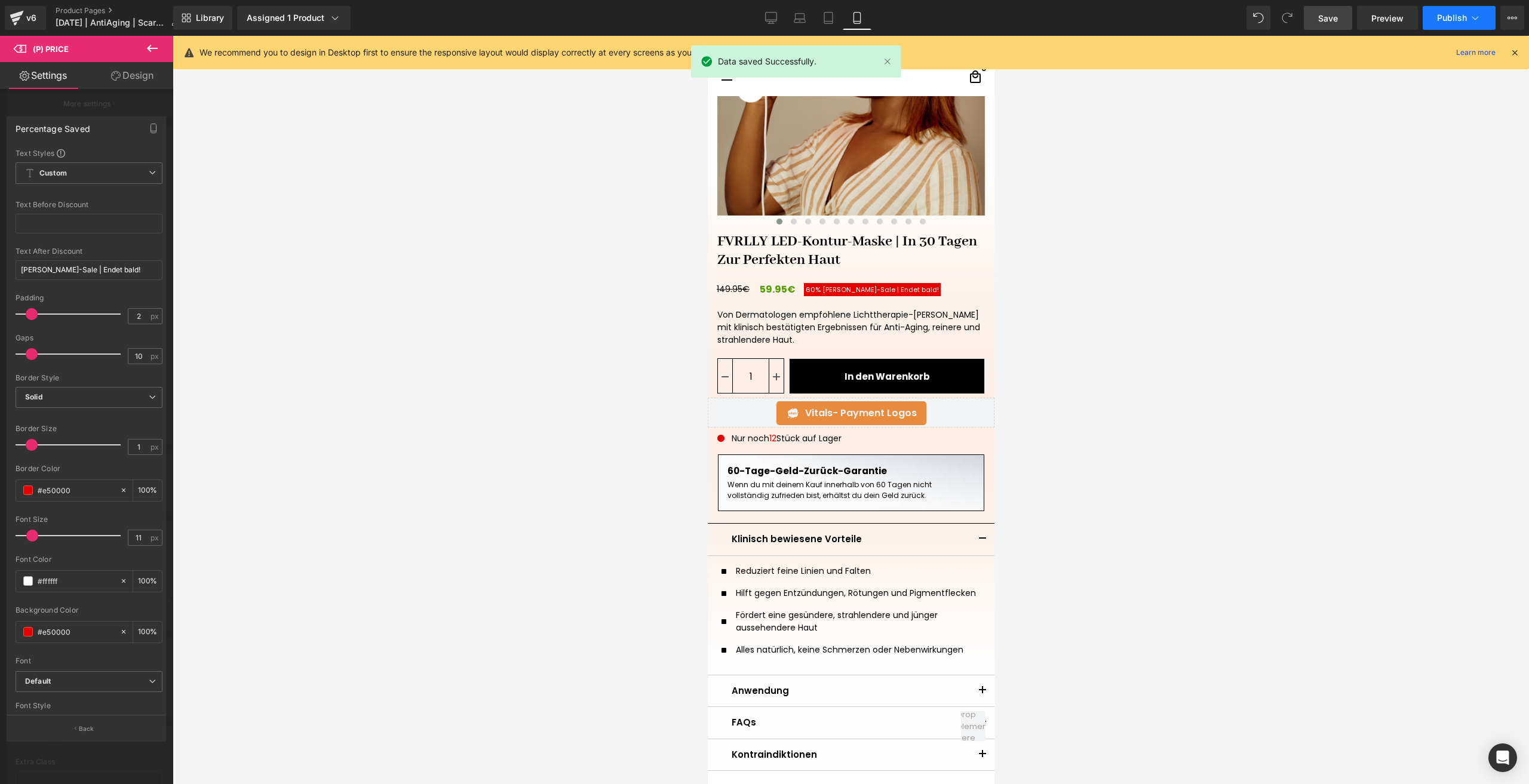
click at [1454, 15] on span "Publish" at bounding box center [1452, 17] width 30 height 10
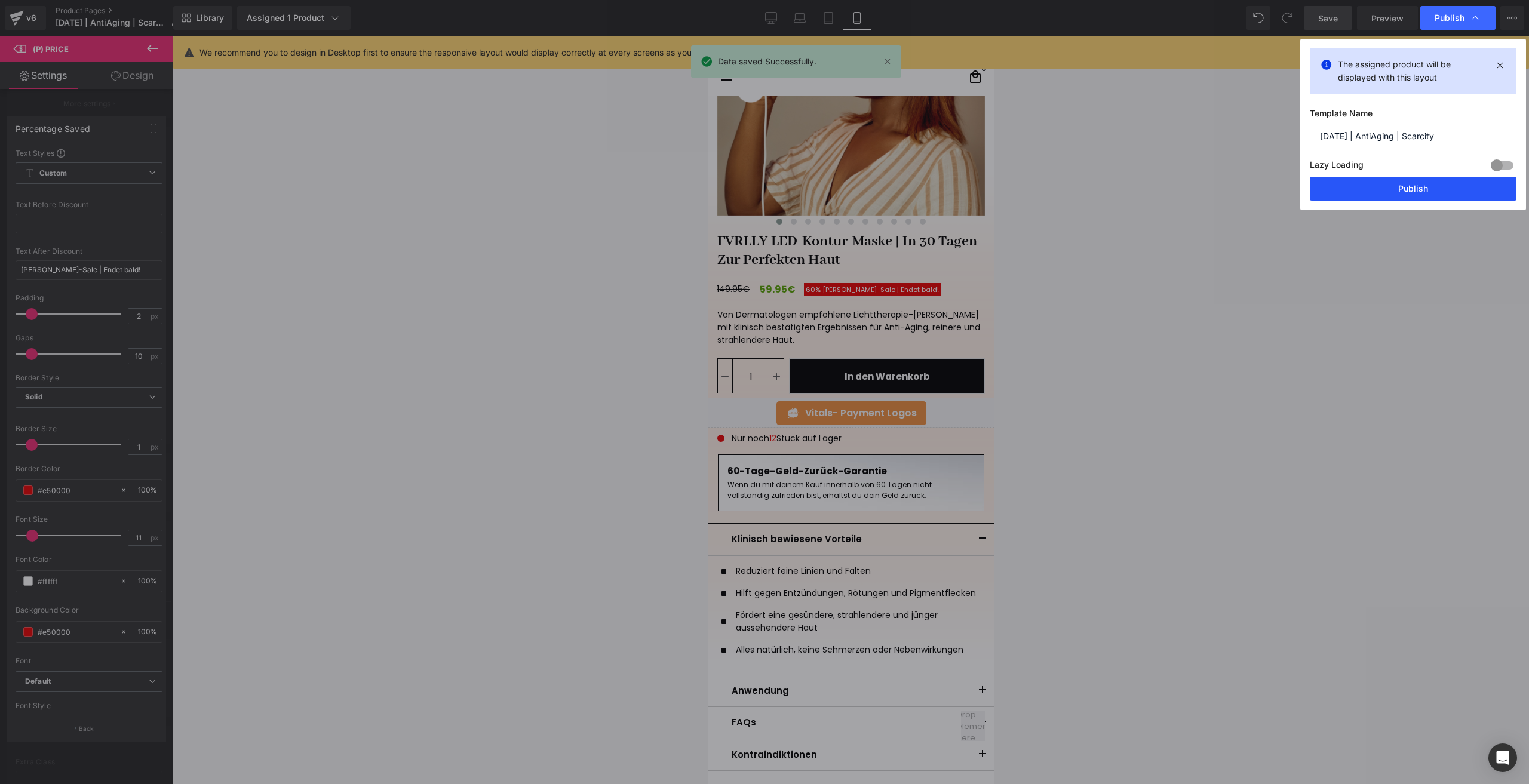
click at [1368, 190] on button "Publish" at bounding box center [1414, 189] width 207 height 24
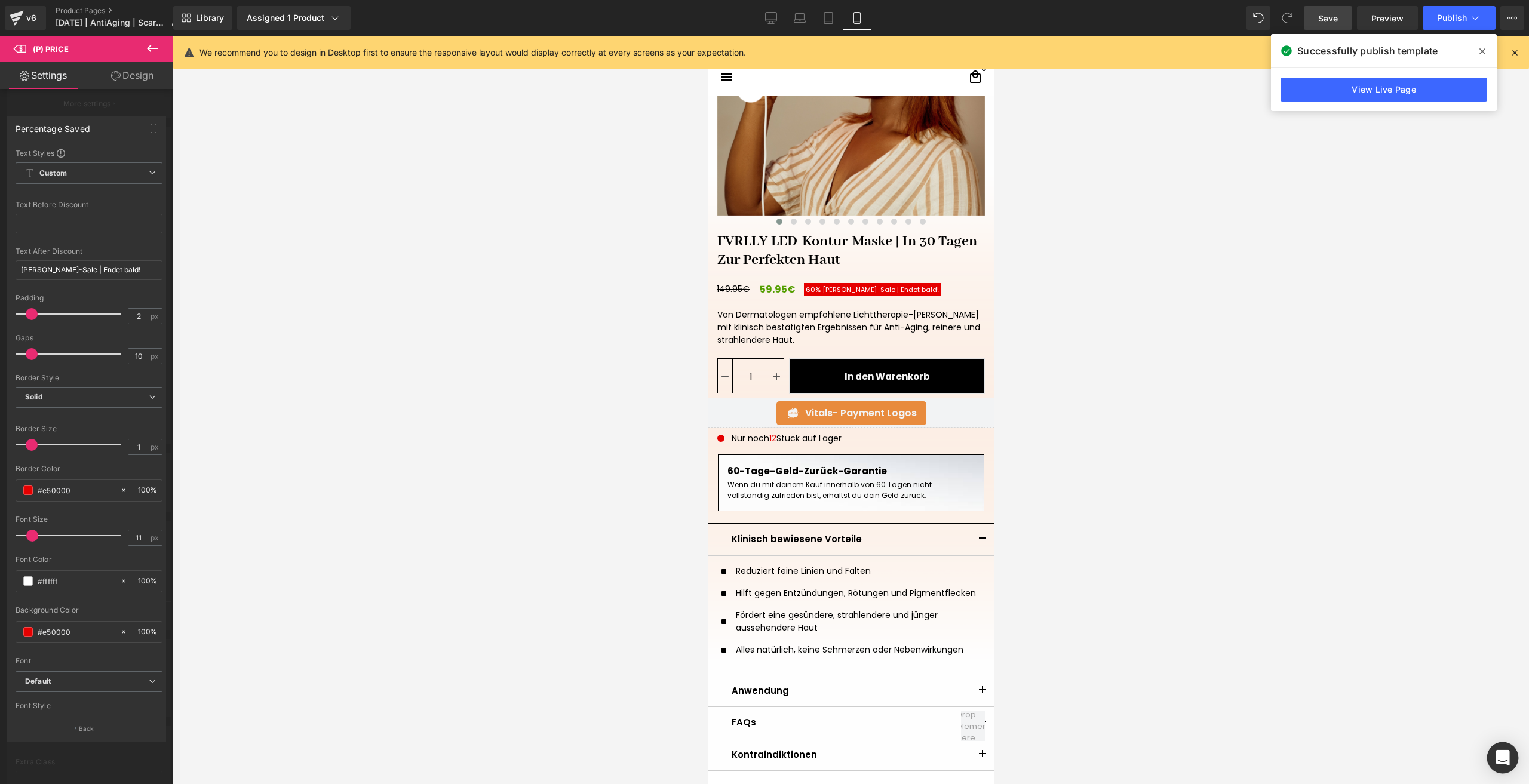
click at [1500, 744] on body "Row You are previewing how the will restyle your page. You can not edit Element…" at bounding box center [764, 392] width 1529 height 784
click at [1512, 756] on div "Open Intercom Messenger" at bounding box center [1503, 758] width 32 height 32
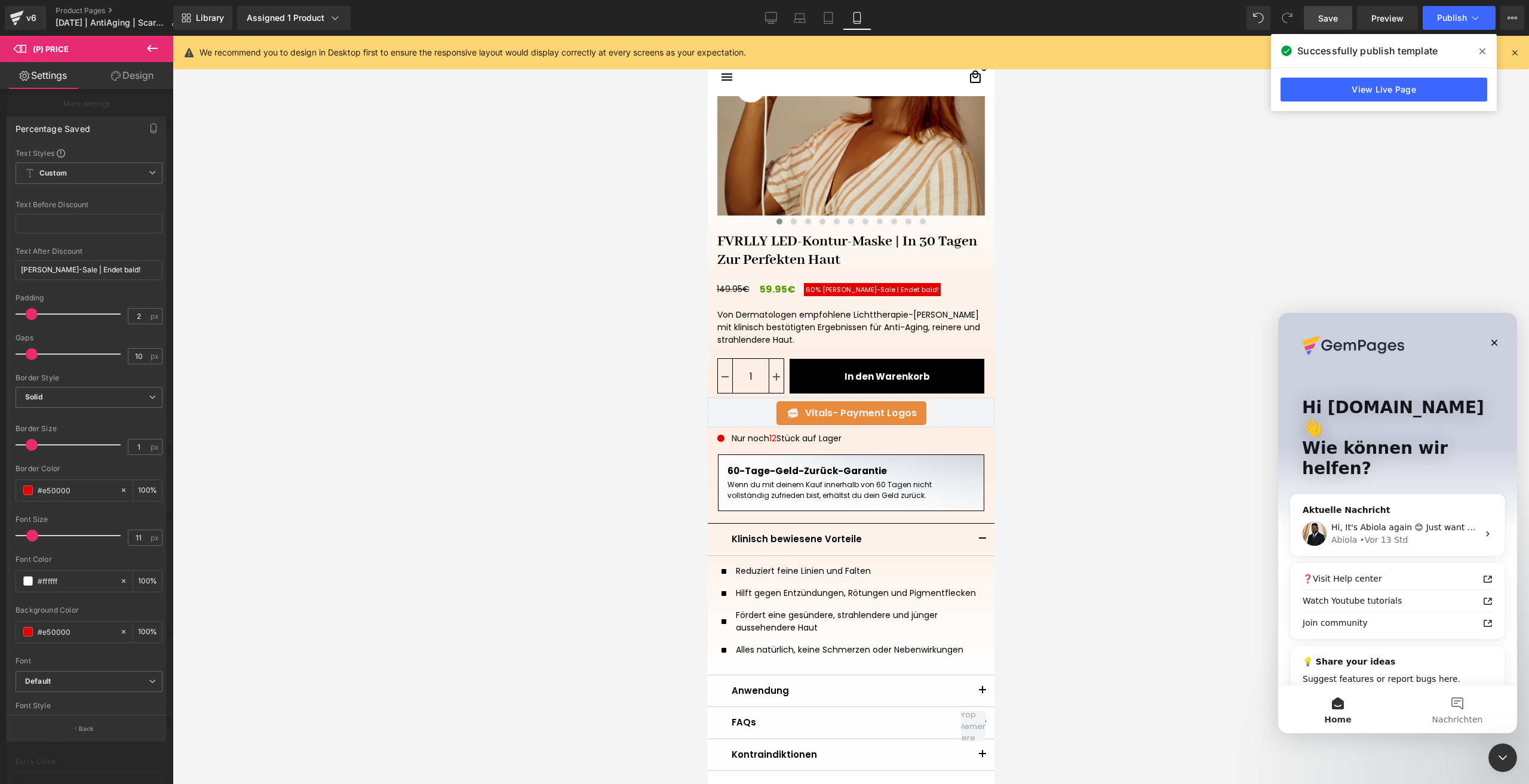
scroll to position [0, 0]
click at [1396, 521] on div "Hi foreverLily.de 👋 Wie können wir helfen?" at bounding box center [1397, 441] width 215 height 256
click at [1386, 534] on div "• Vor 13 Std" at bounding box center [1383, 541] width 48 height 13
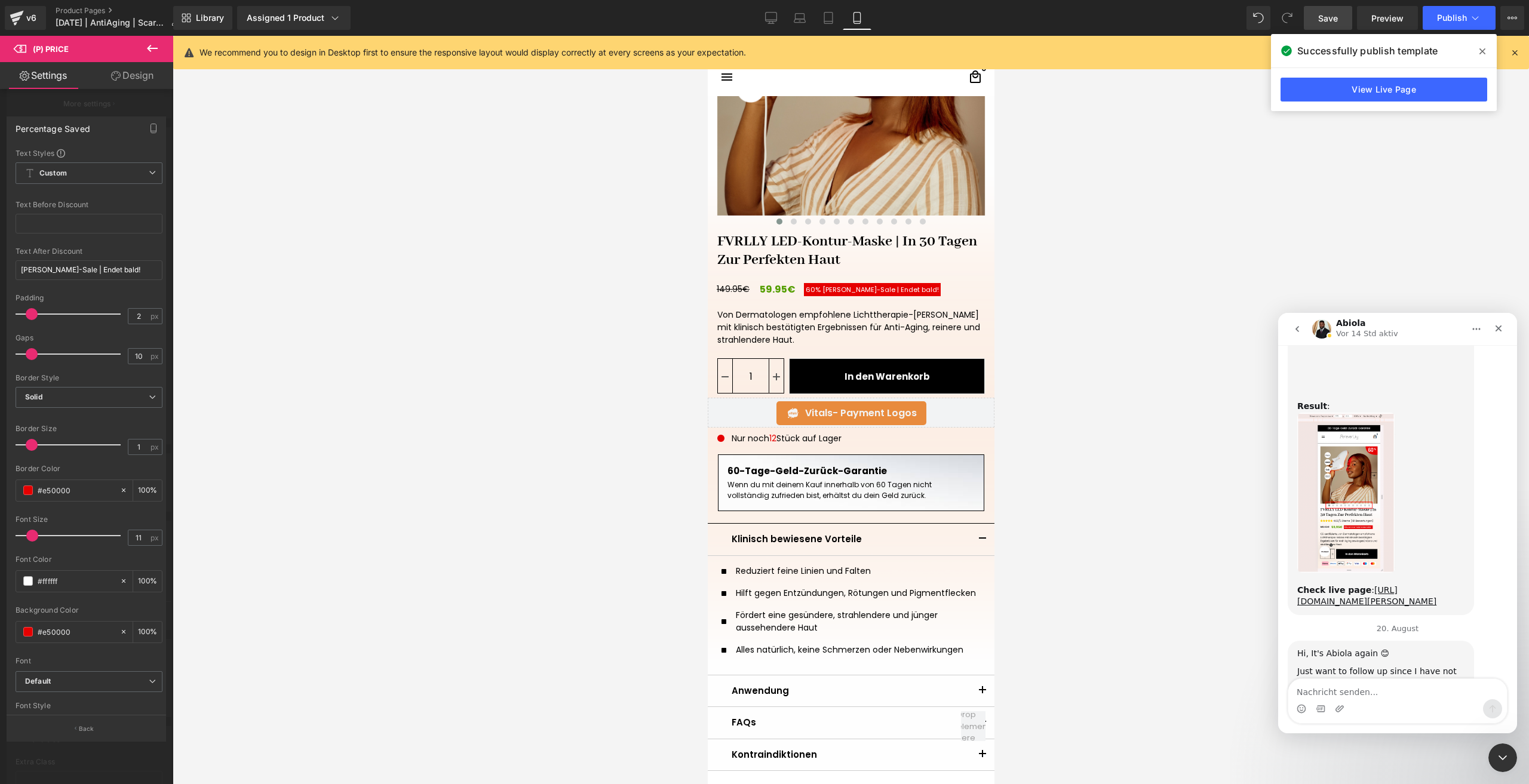
scroll to position [1749, 0]
type textarea "h"
type textarea "its working perfekt"
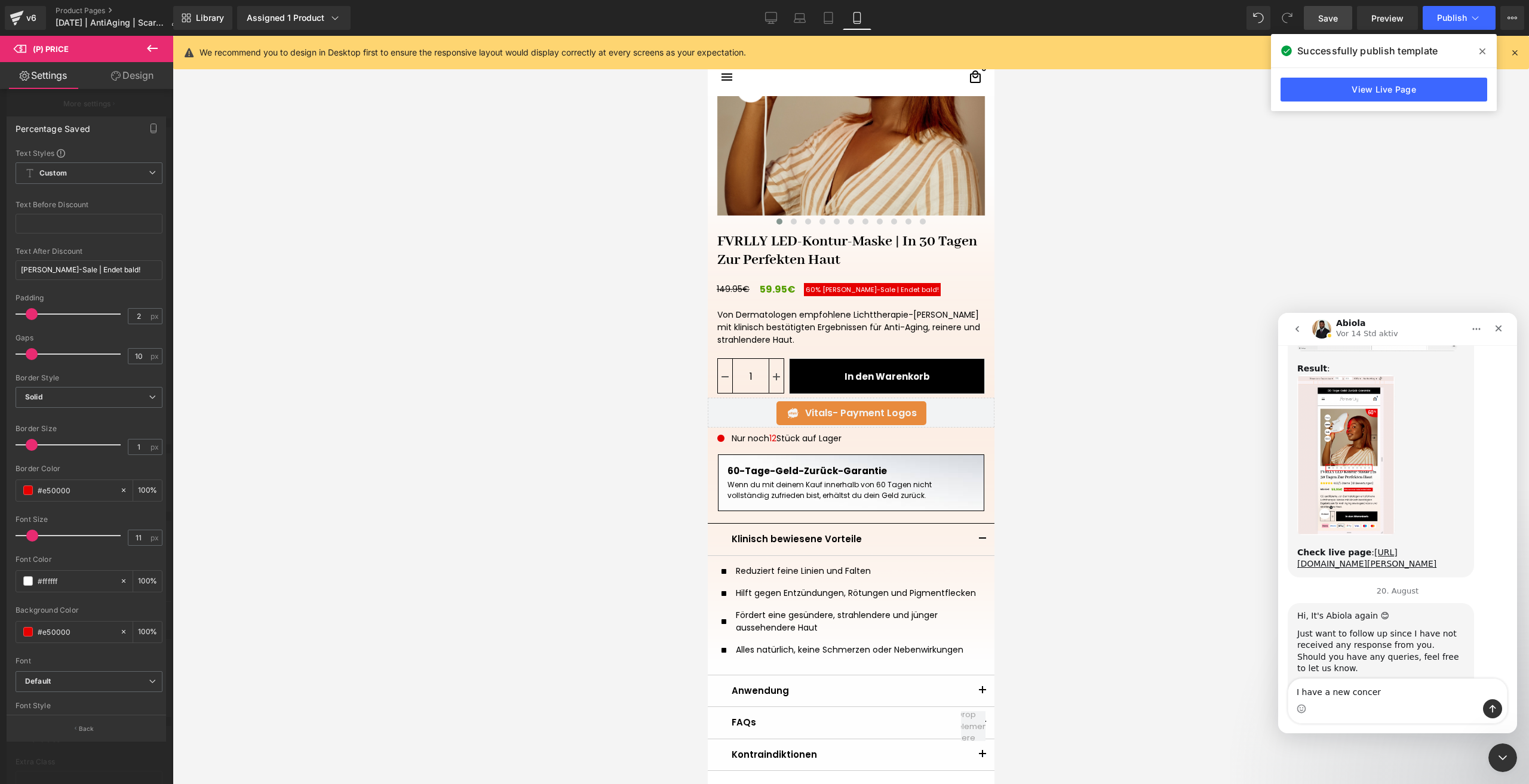
type textarea "I have a new concern"
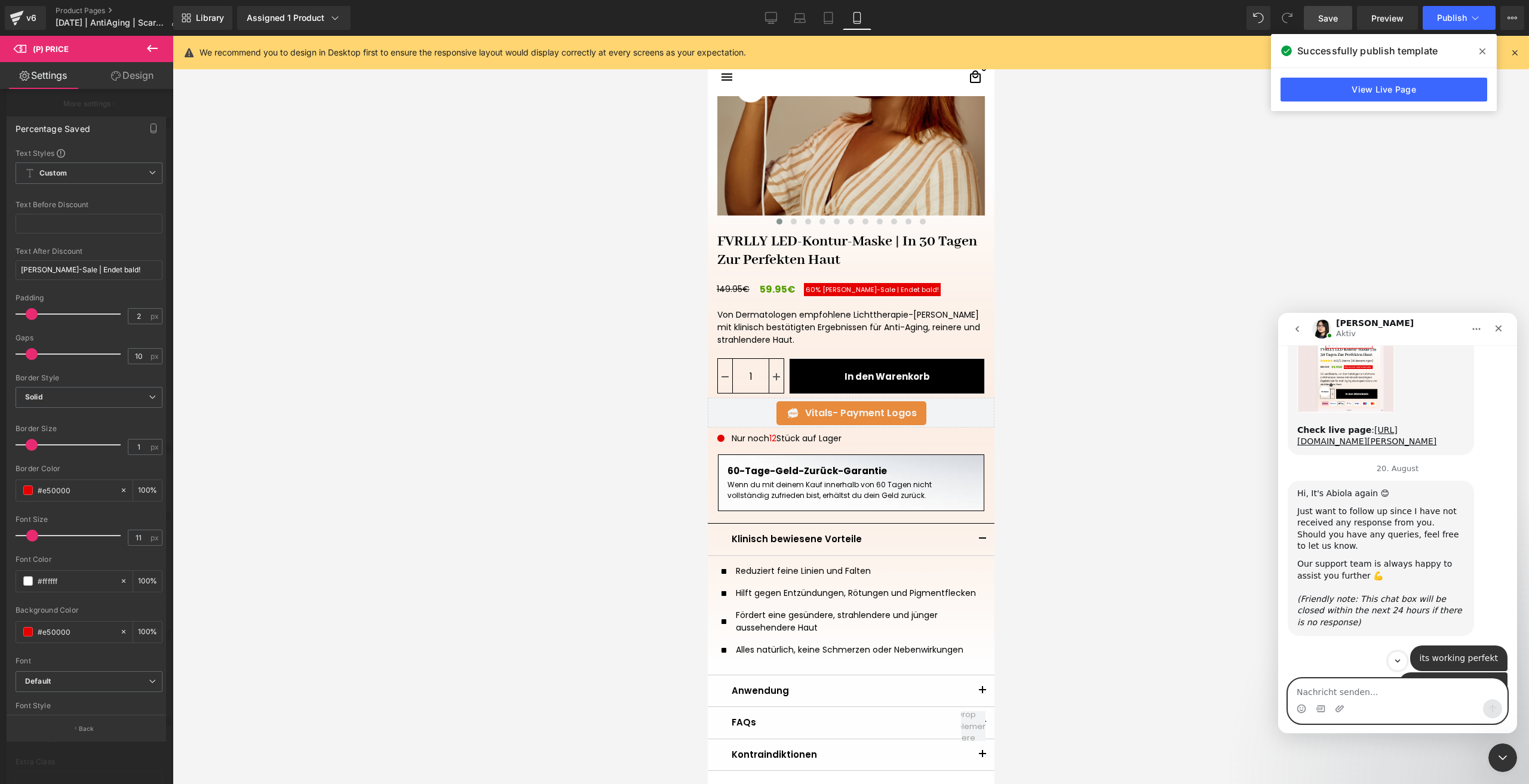
scroll to position [1916, 0]
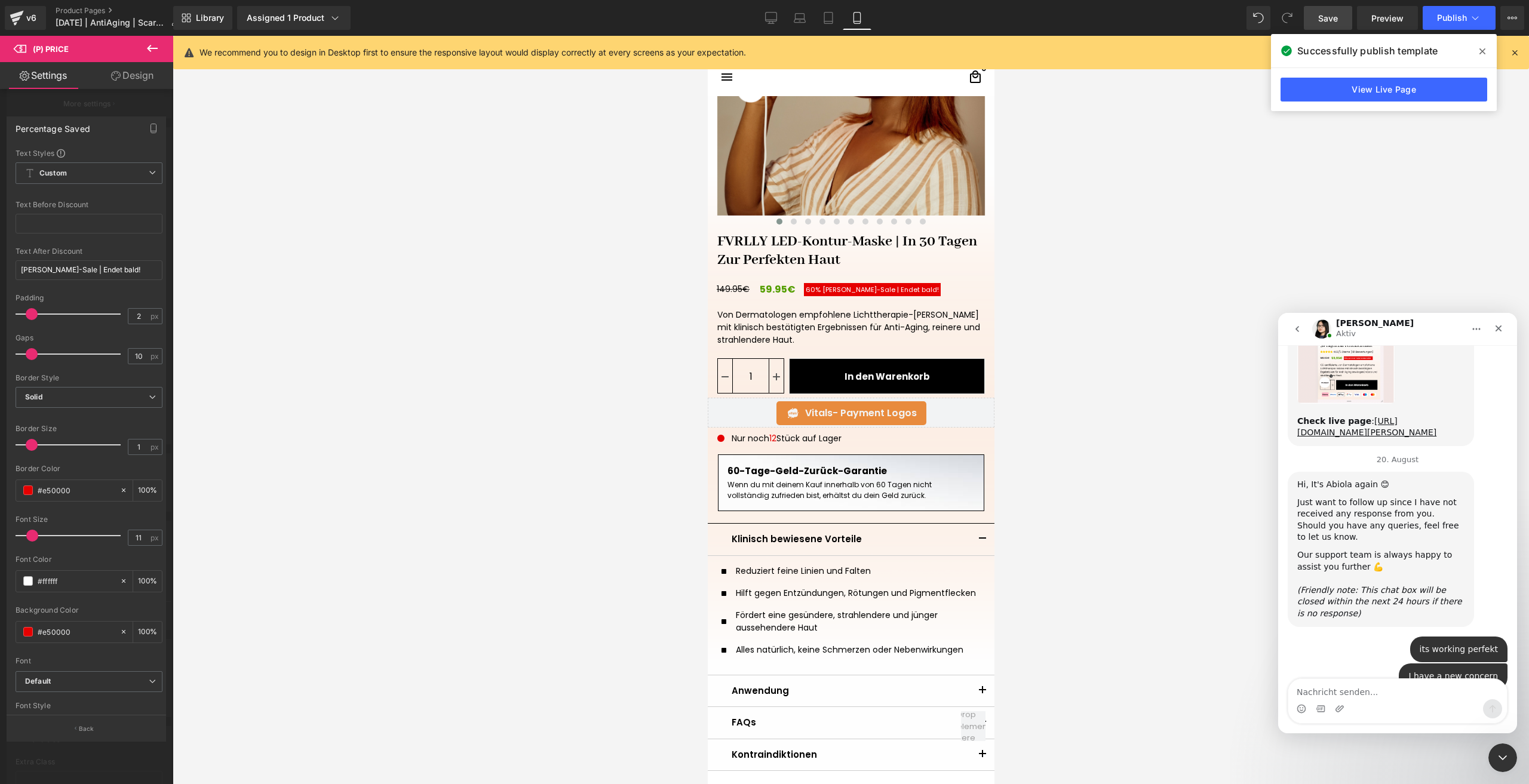
click at [1115, 410] on div at bounding box center [764, 374] width 1529 height 749
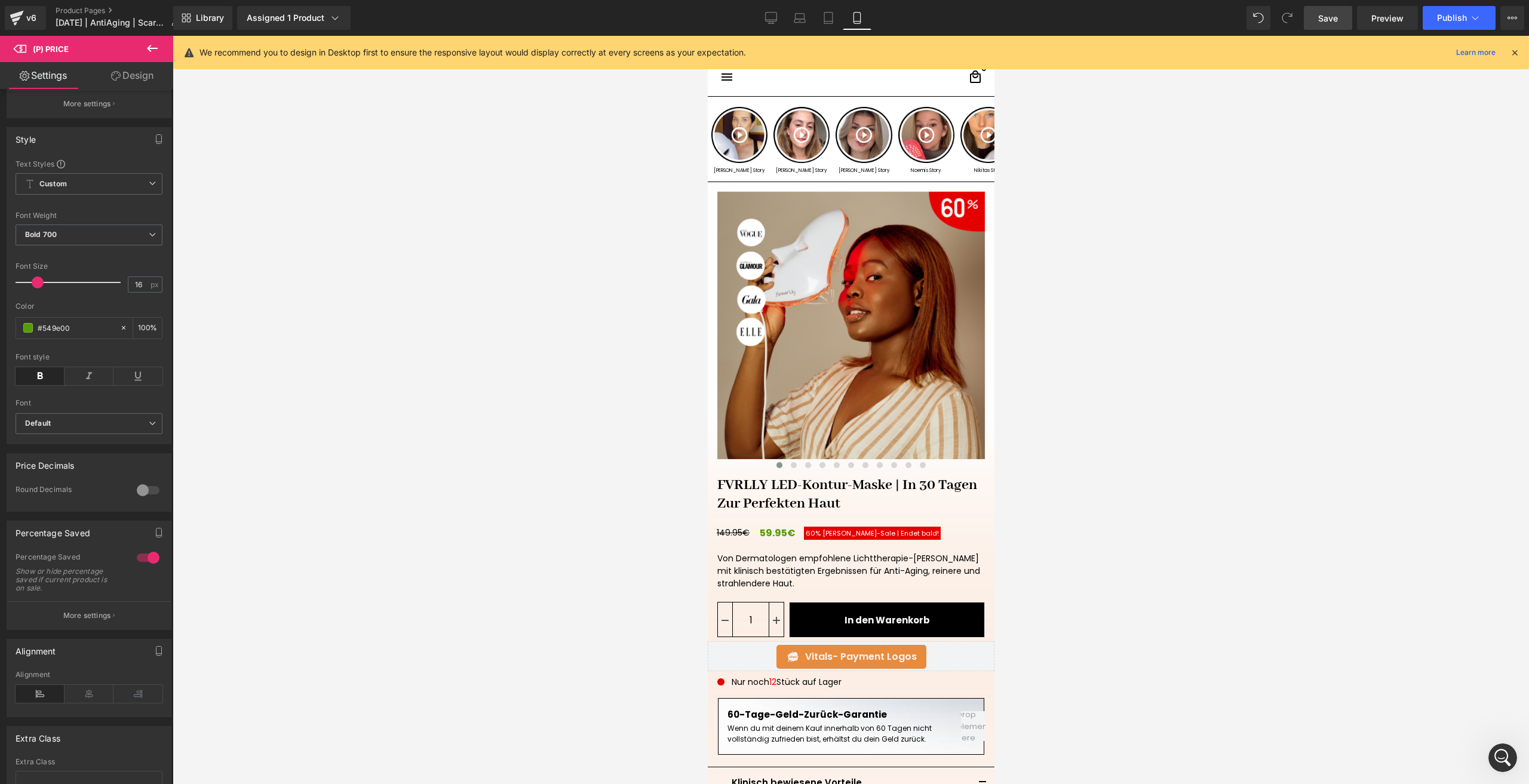
click at [1498, 743] on div at bounding box center [850, 409] width 1357 height 749
click at [1498, 747] on icon "Intercom-Nachrichtendienst öffnen" at bounding box center [1502, 757] width 20 height 20
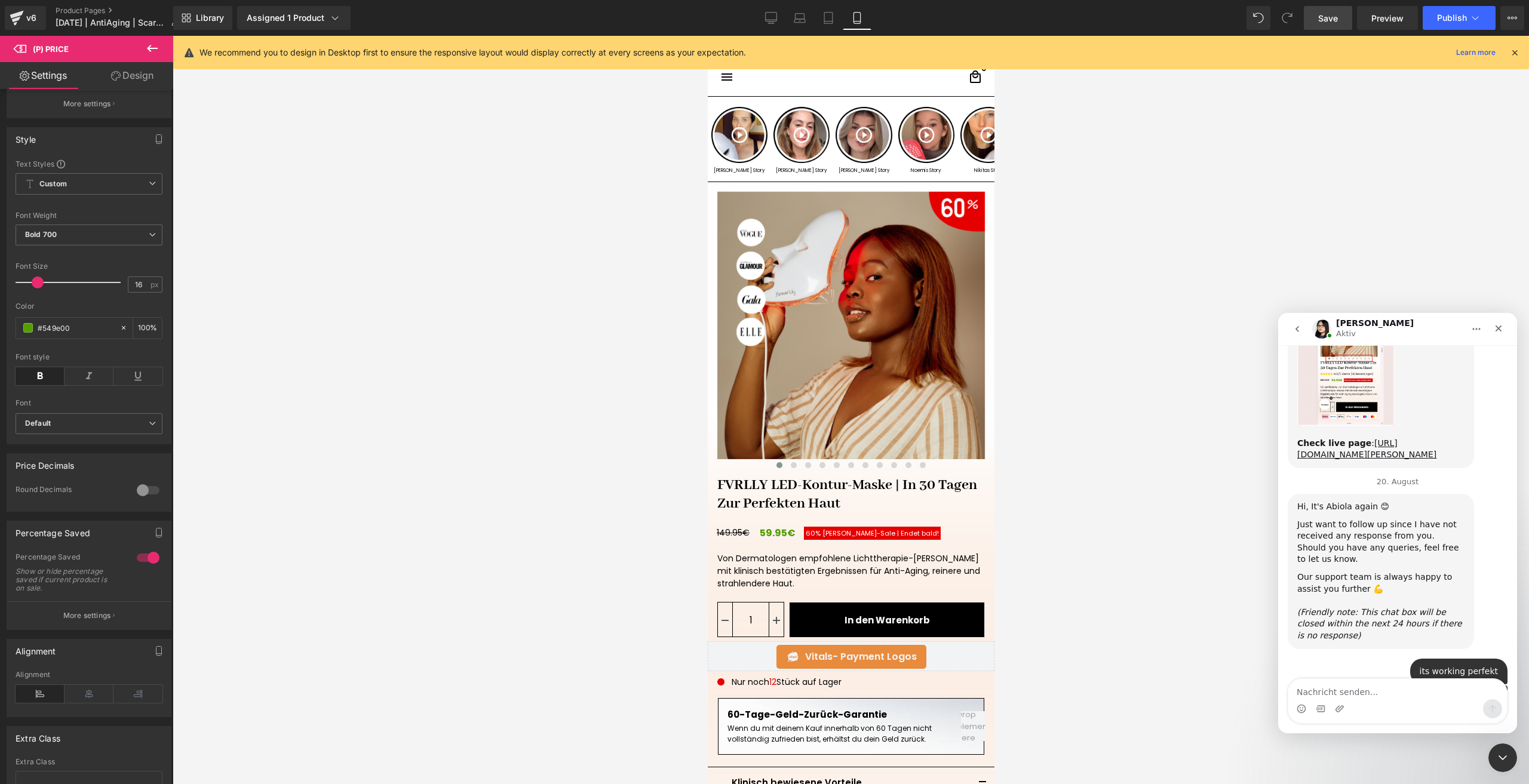
click at [1335, 689] on textarea "Nachricht senden..." at bounding box center [1397, 689] width 219 height 20
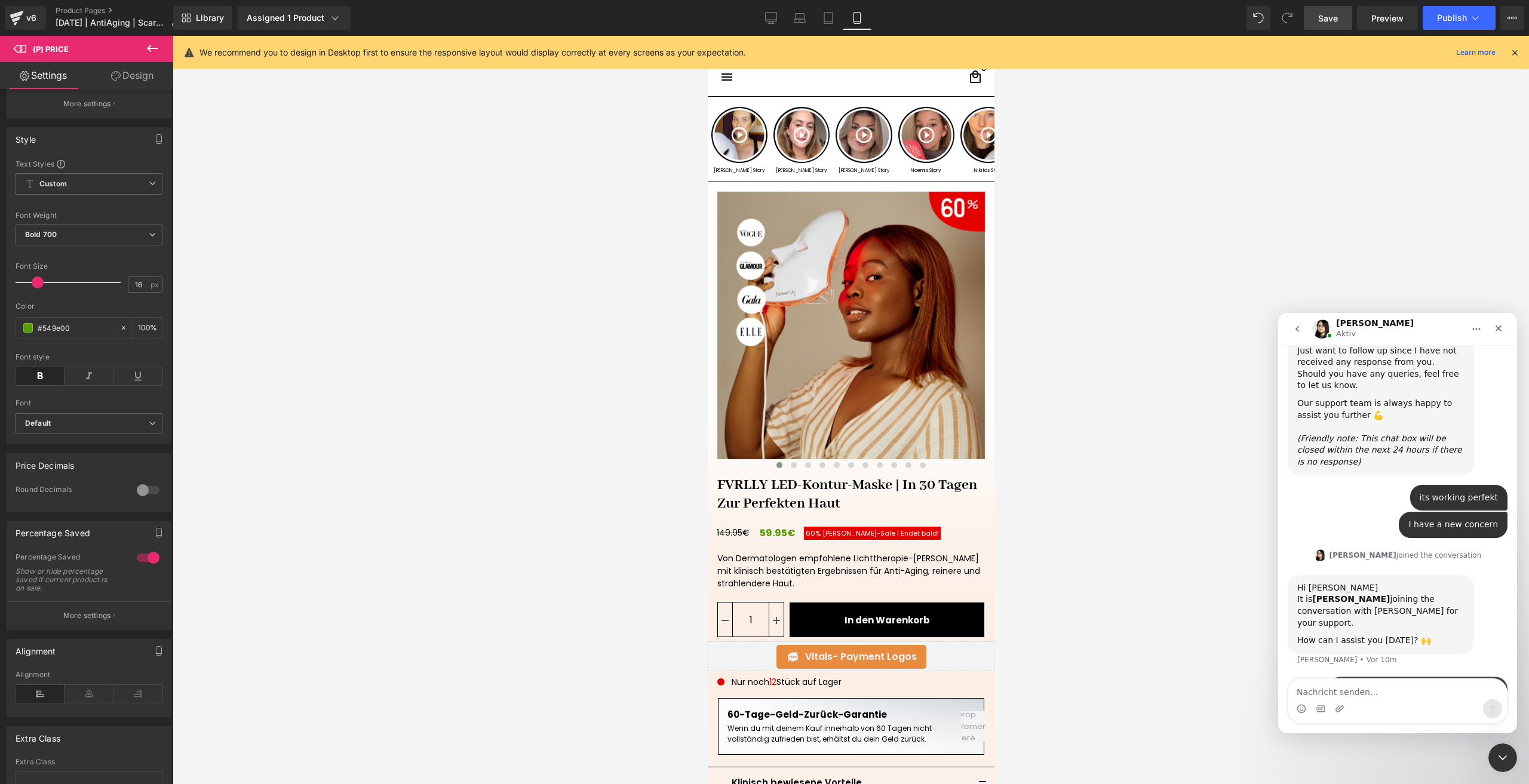
scroll to position [2069, 0]
type textarea "can we make the arrow bigger pls"
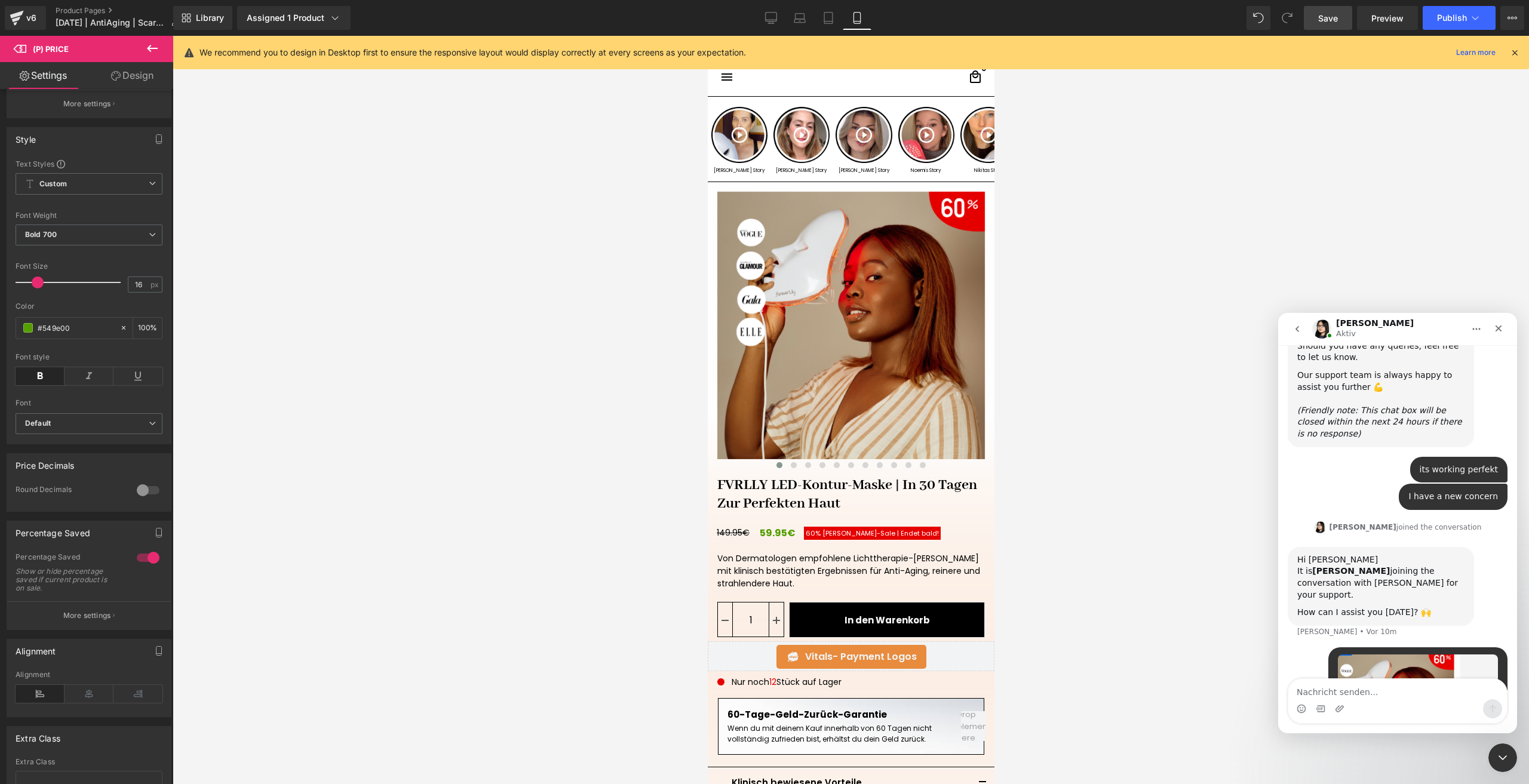
scroll to position [2097, 0]
type textarea "and the box"
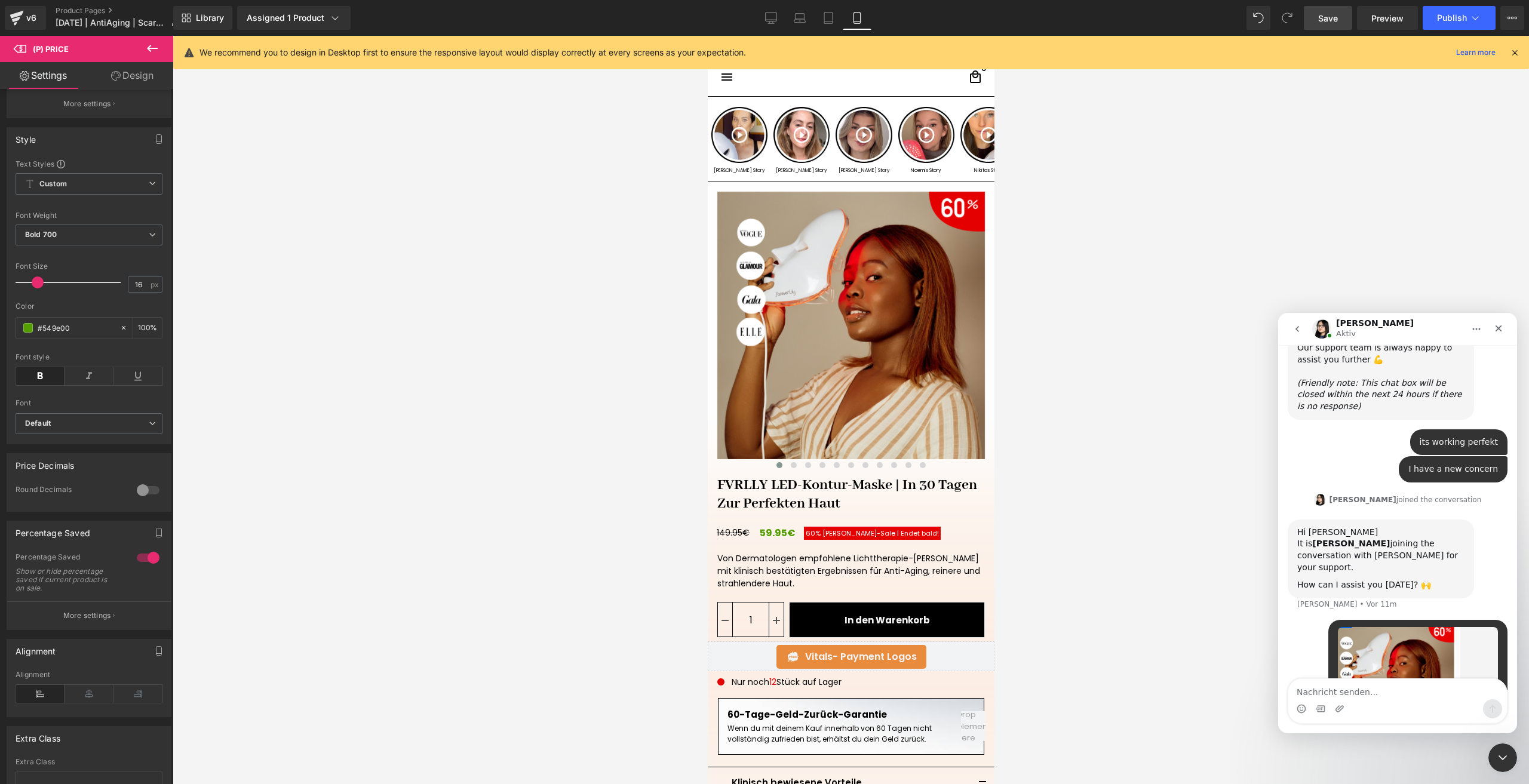
click at [799, 289] on div at bounding box center [764, 374] width 1529 height 749
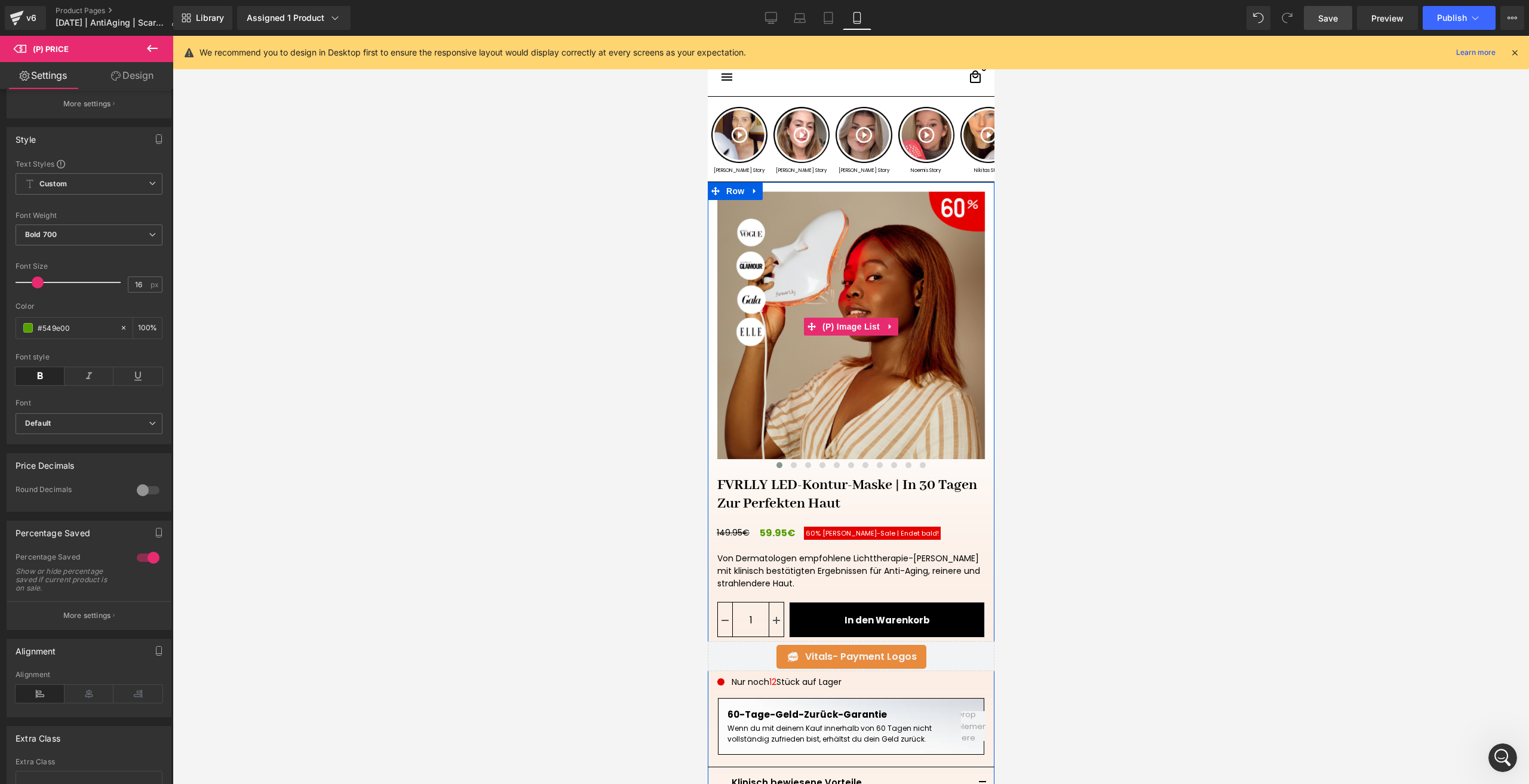
click at [799, 289] on img at bounding box center [850, 325] width 268 height 268
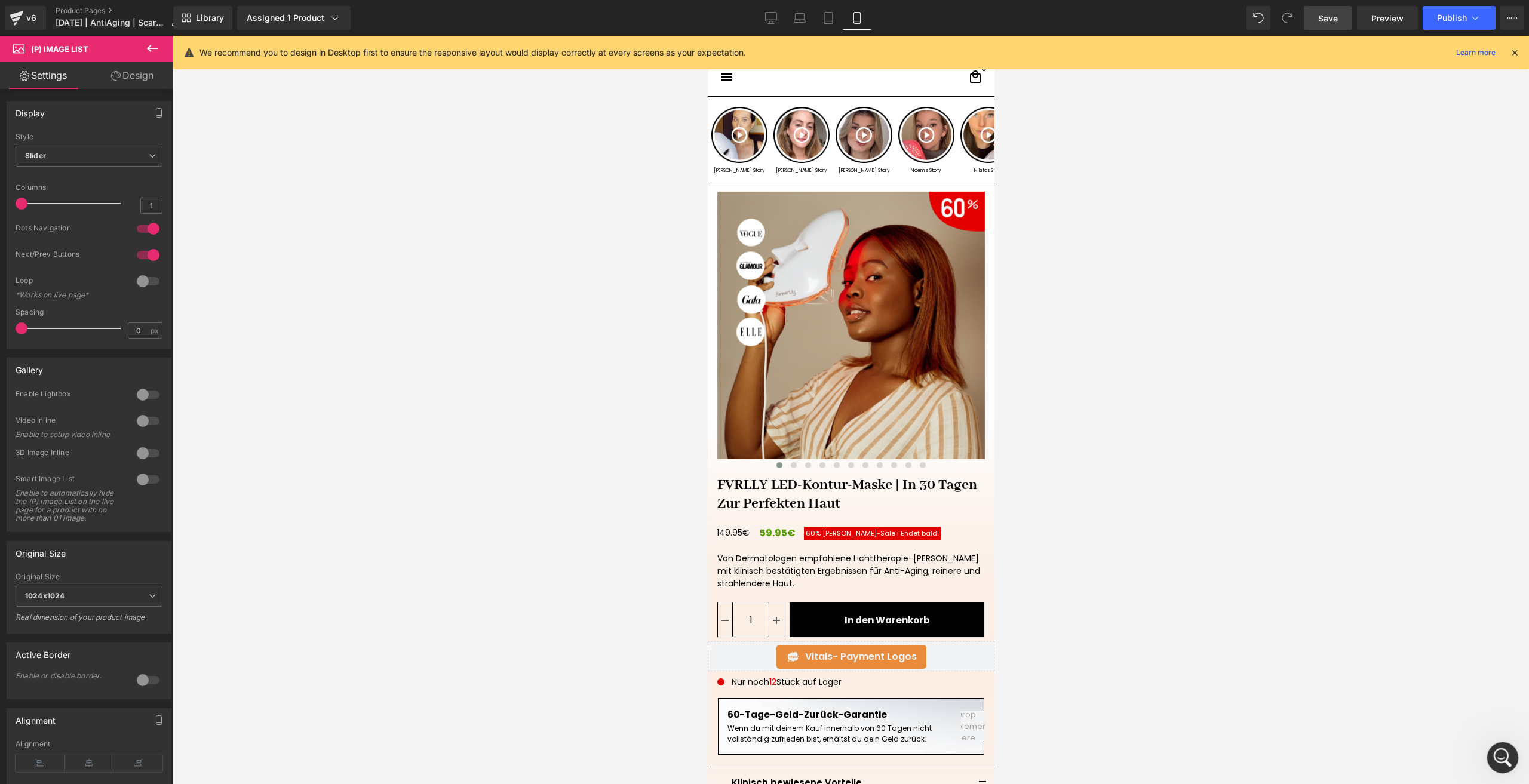
click at [1513, 752] on div "Intercom-Nachrichtendienst öffnen" at bounding box center [1501, 756] width 39 height 39
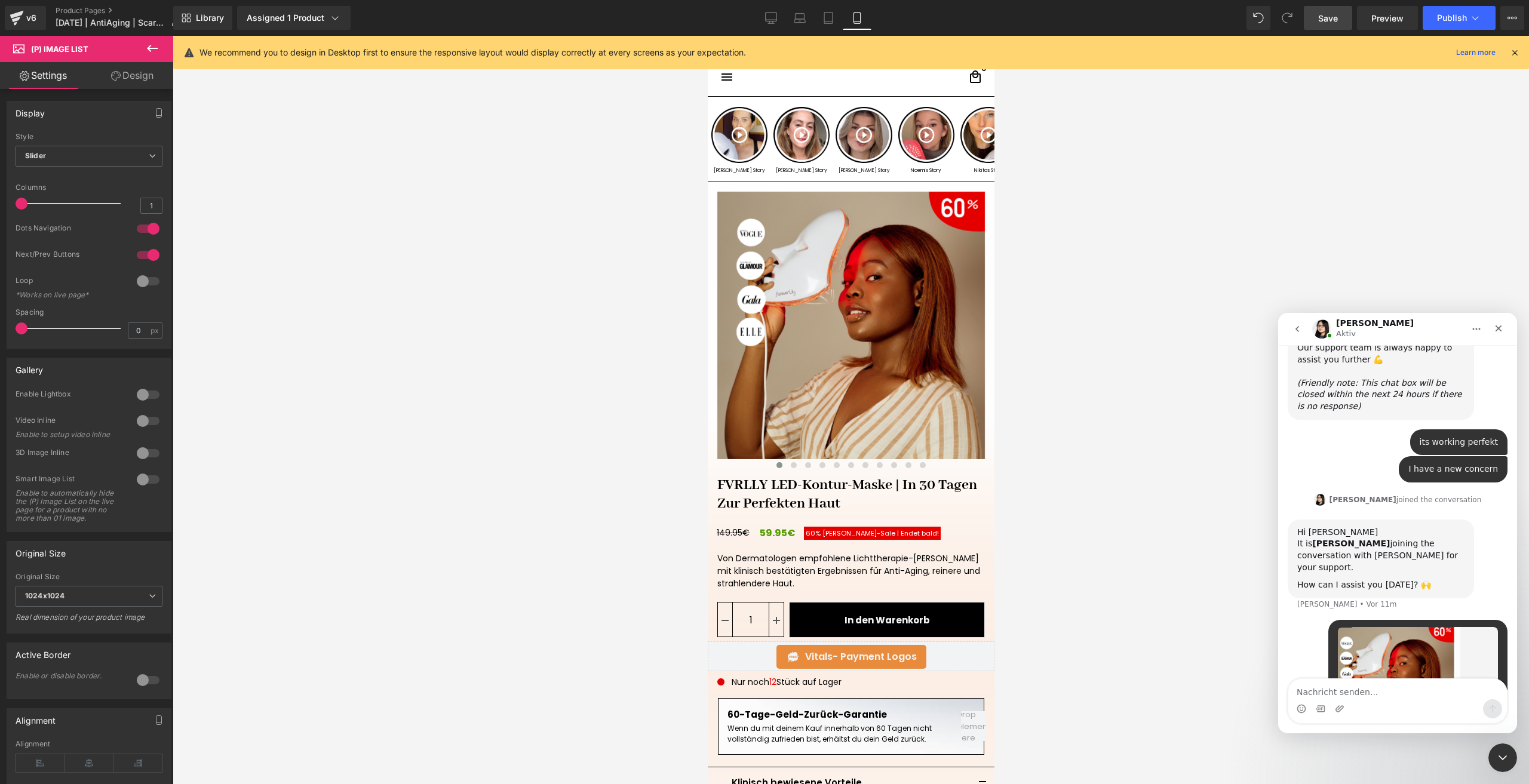
click at [1338, 693] on textarea "Nachricht senden..." at bounding box center [1397, 689] width 219 height 20
type textarea "basically the whole next button"
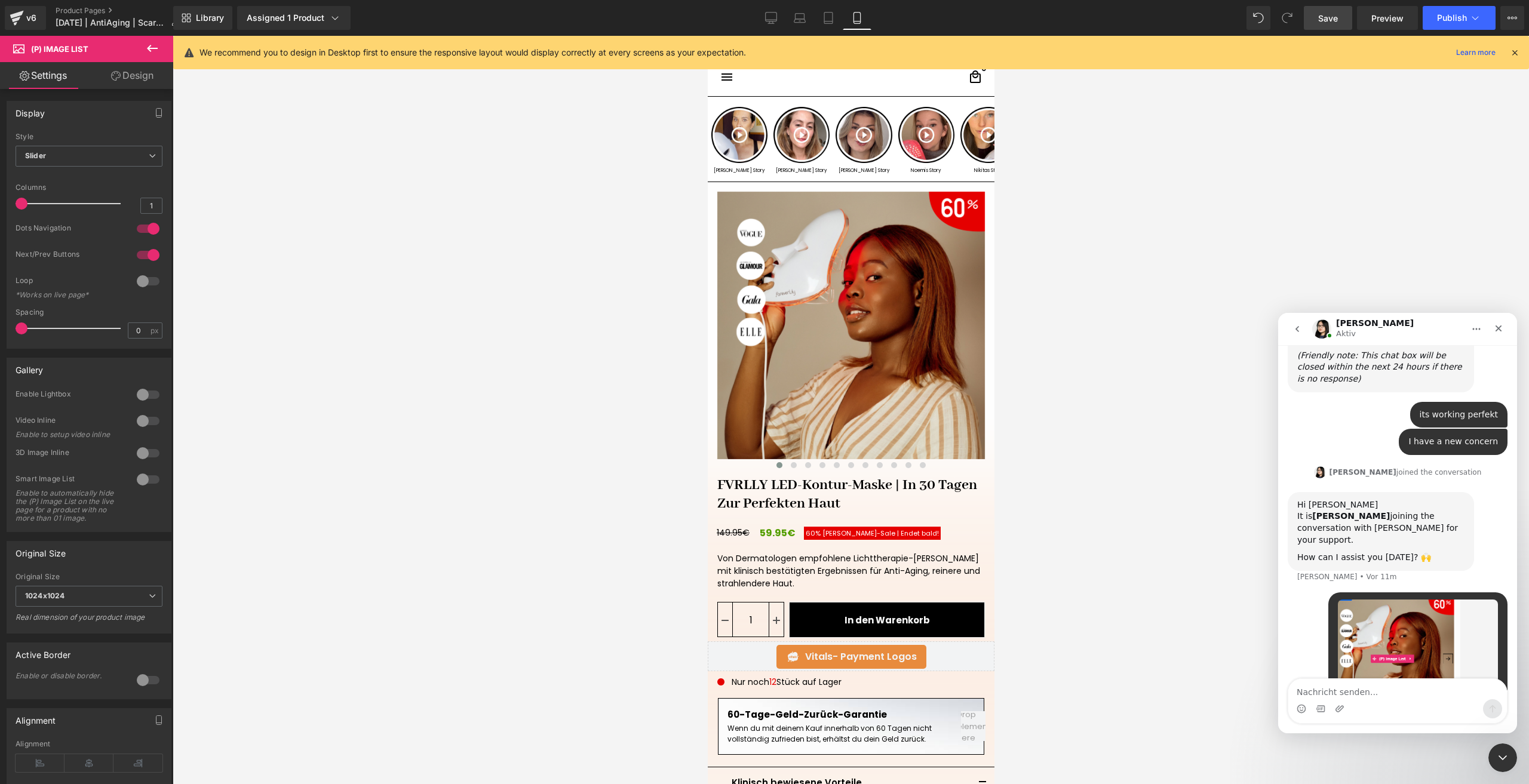
click at [28, 5] on div at bounding box center [764, 374] width 1529 height 749
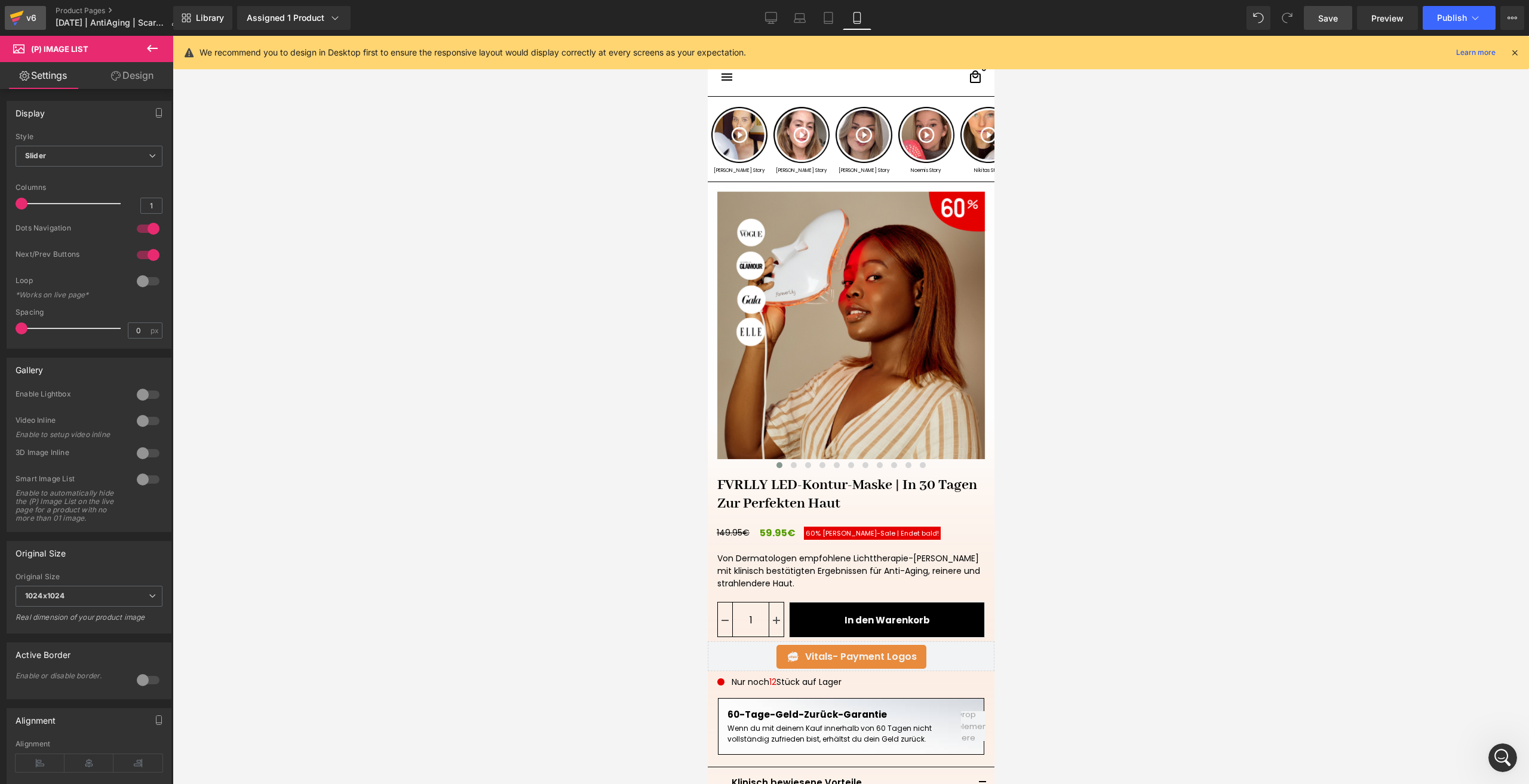
click at [29, 16] on div "v6" at bounding box center [31, 17] width 15 height 15
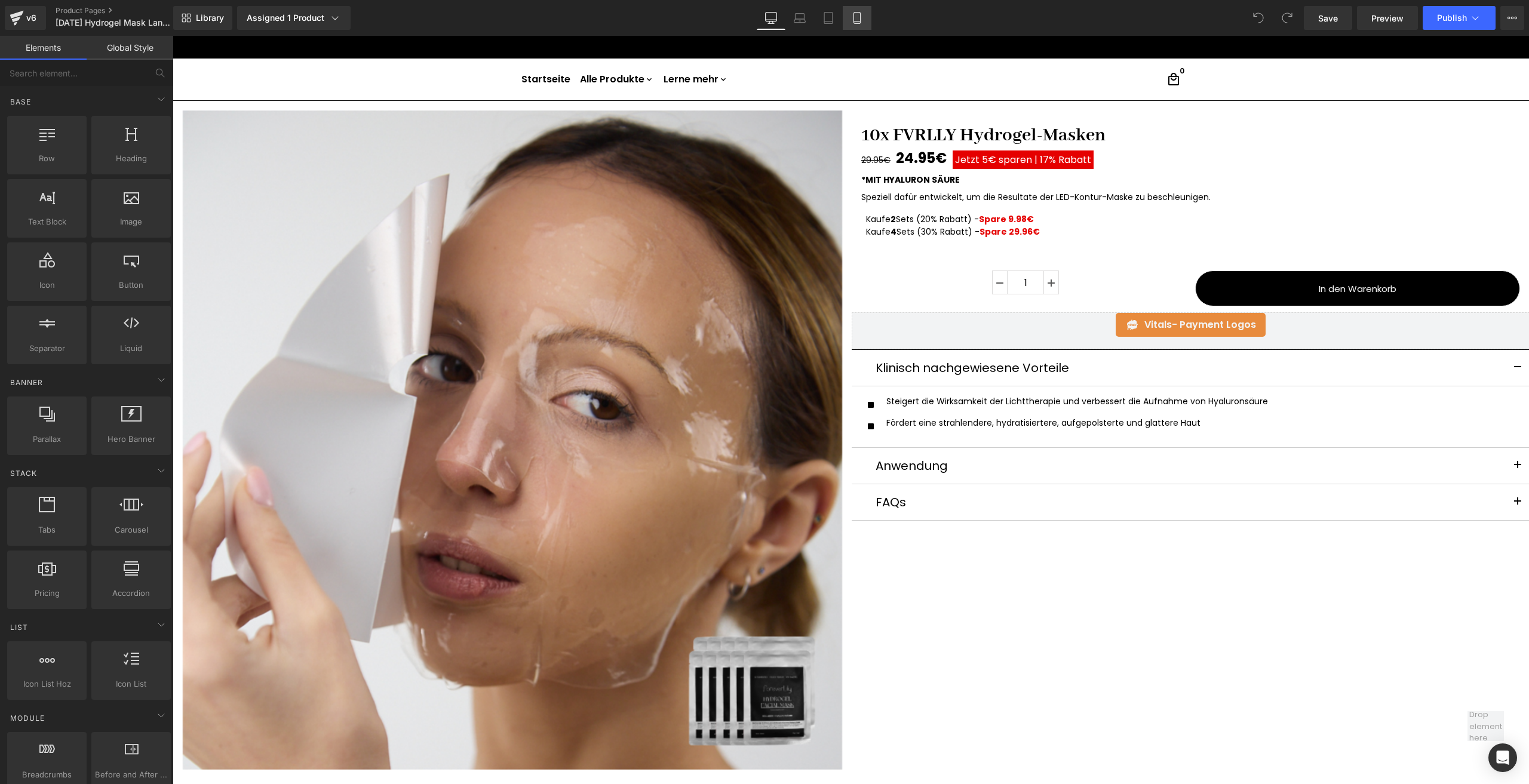
click at [858, 22] on icon at bounding box center [857, 17] width 12 height 12
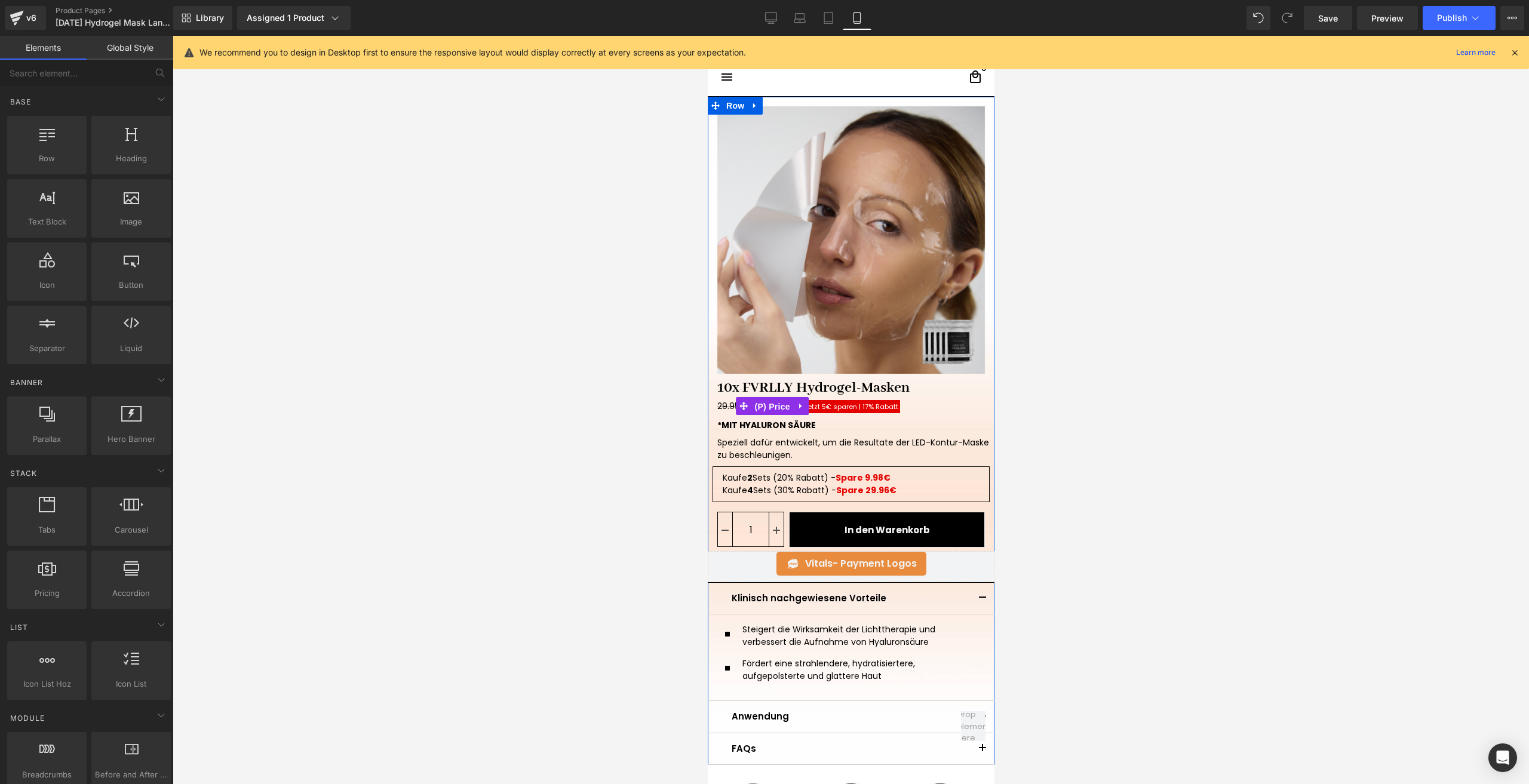
click at [754, 405] on span "(P) Price" at bounding box center [771, 407] width 42 height 18
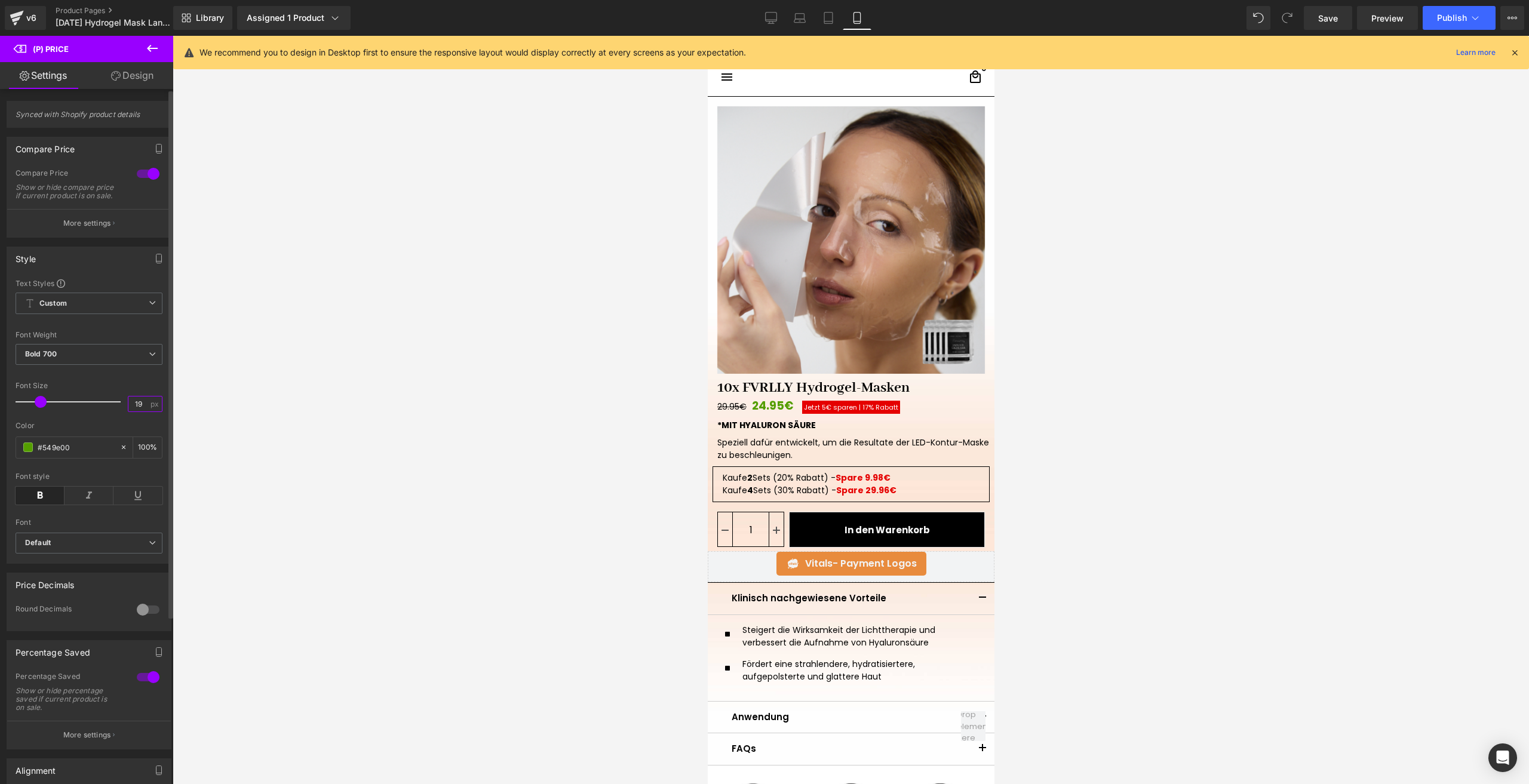
click at [139, 412] on input "19" at bounding box center [139, 404] width 21 height 15
type input "17"
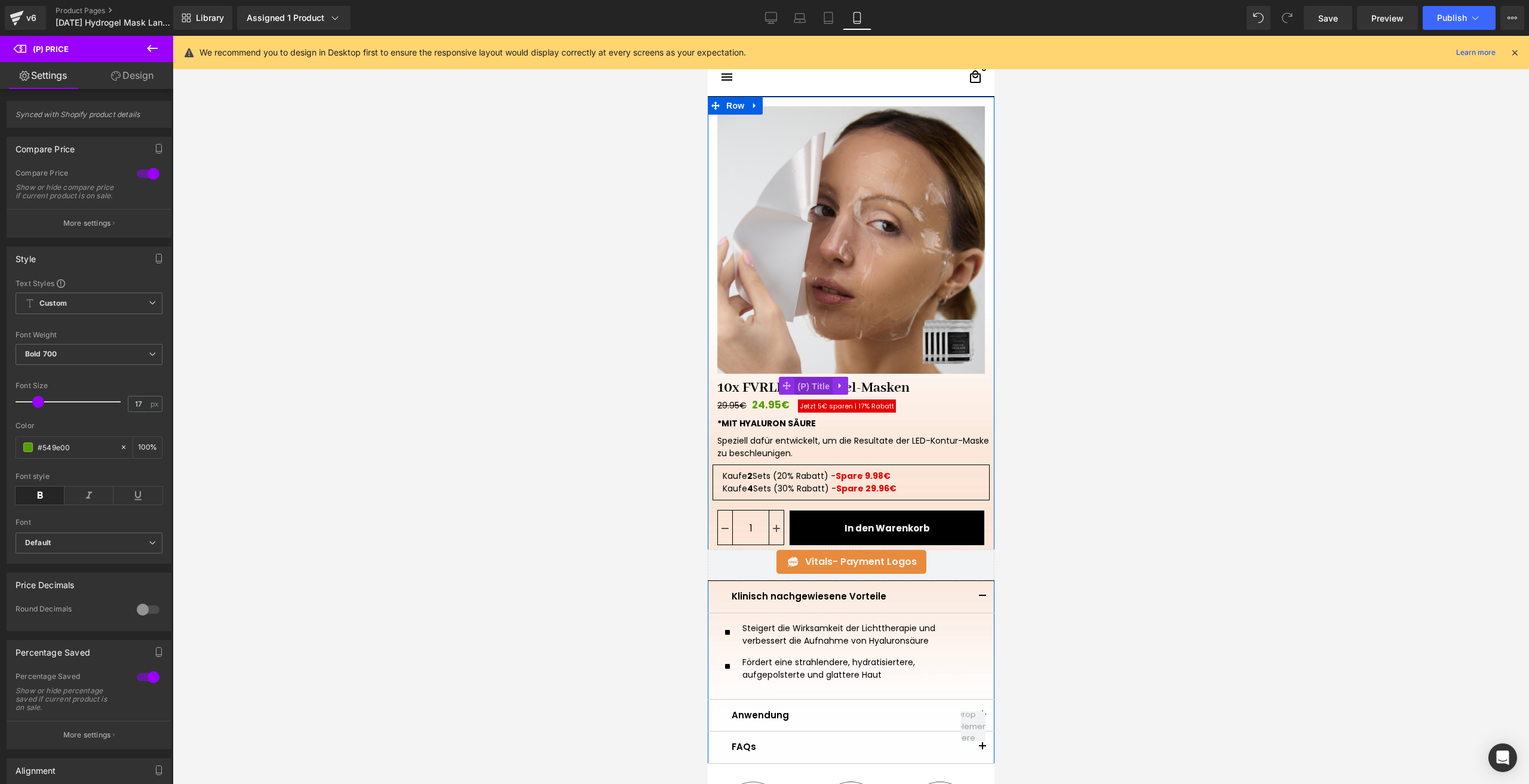
click at [801, 386] on span "(P) Title" at bounding box center [814, 387] width 38 height 18
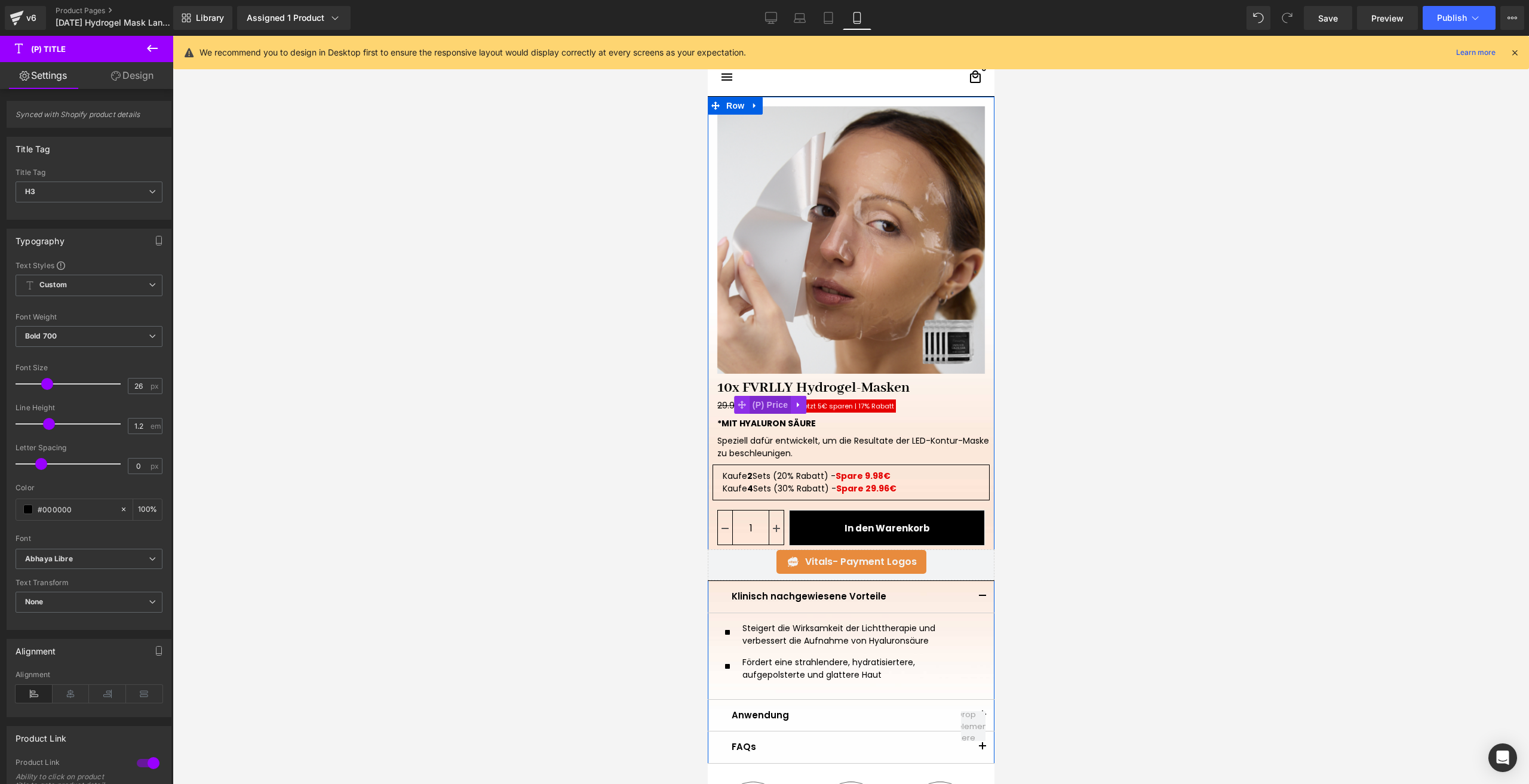
drag, startPoint x: 752, startPoint y: 407, endPoint x: 747, endPoint y: 410, distance: 5.8
click at [752, 407] on span "(P) Price" at bounding box center [770, 405] width 42 height 18
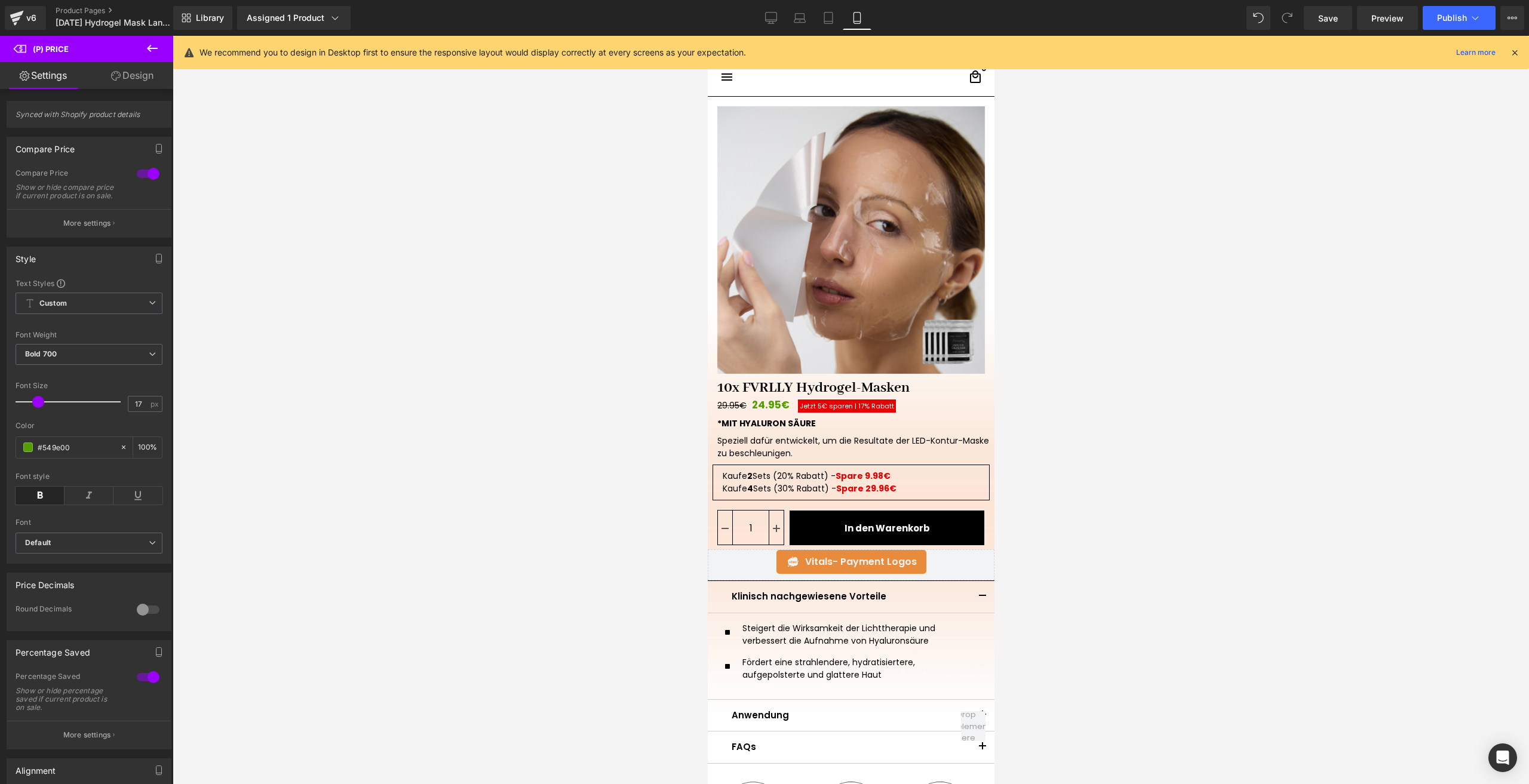
click at [129, 83] on link "Design" at bounding box center [132, 75] width 86 height 27
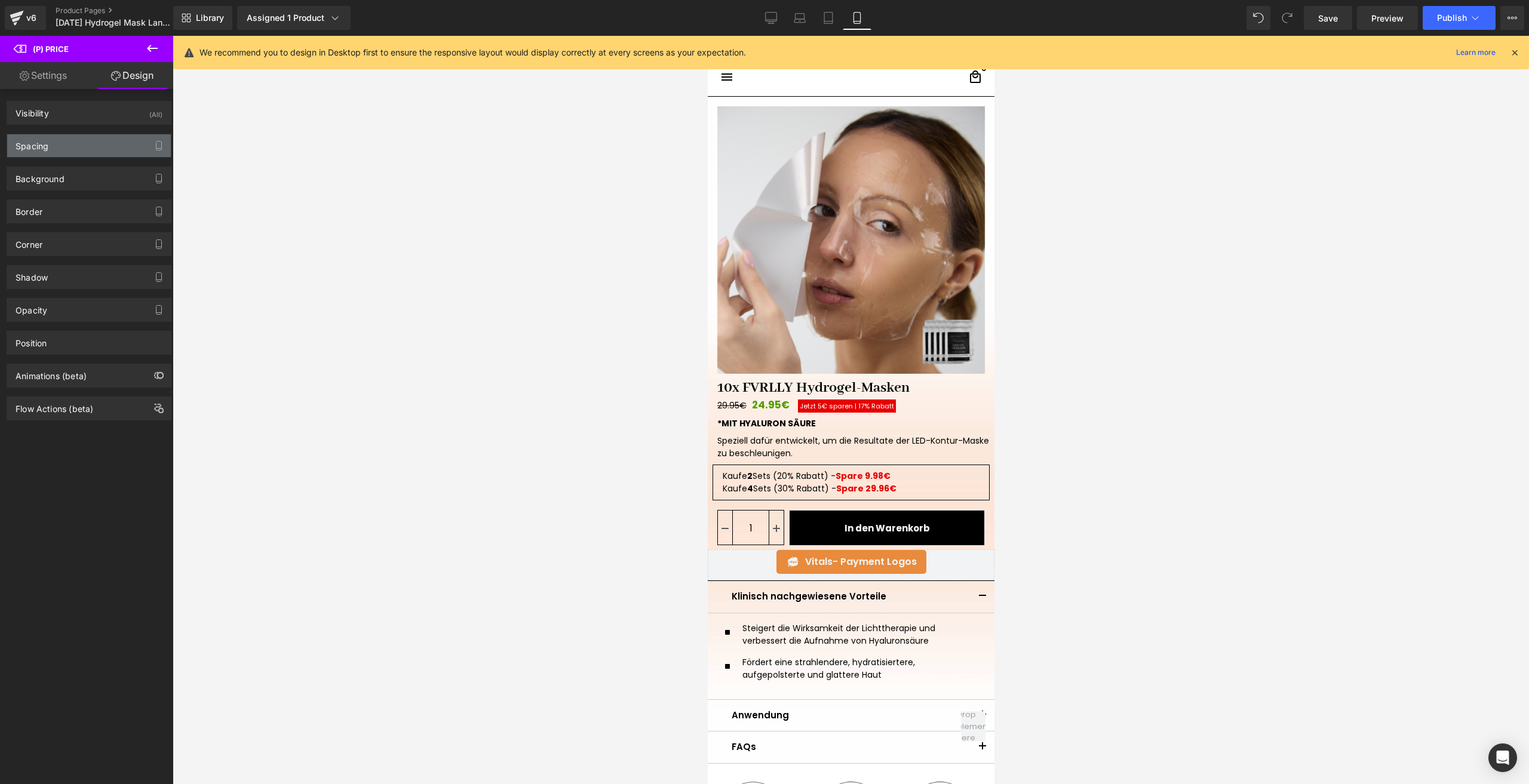
click at [65, 146] on div "Spacing" at bounding box center [89, 145] width 163 height 23
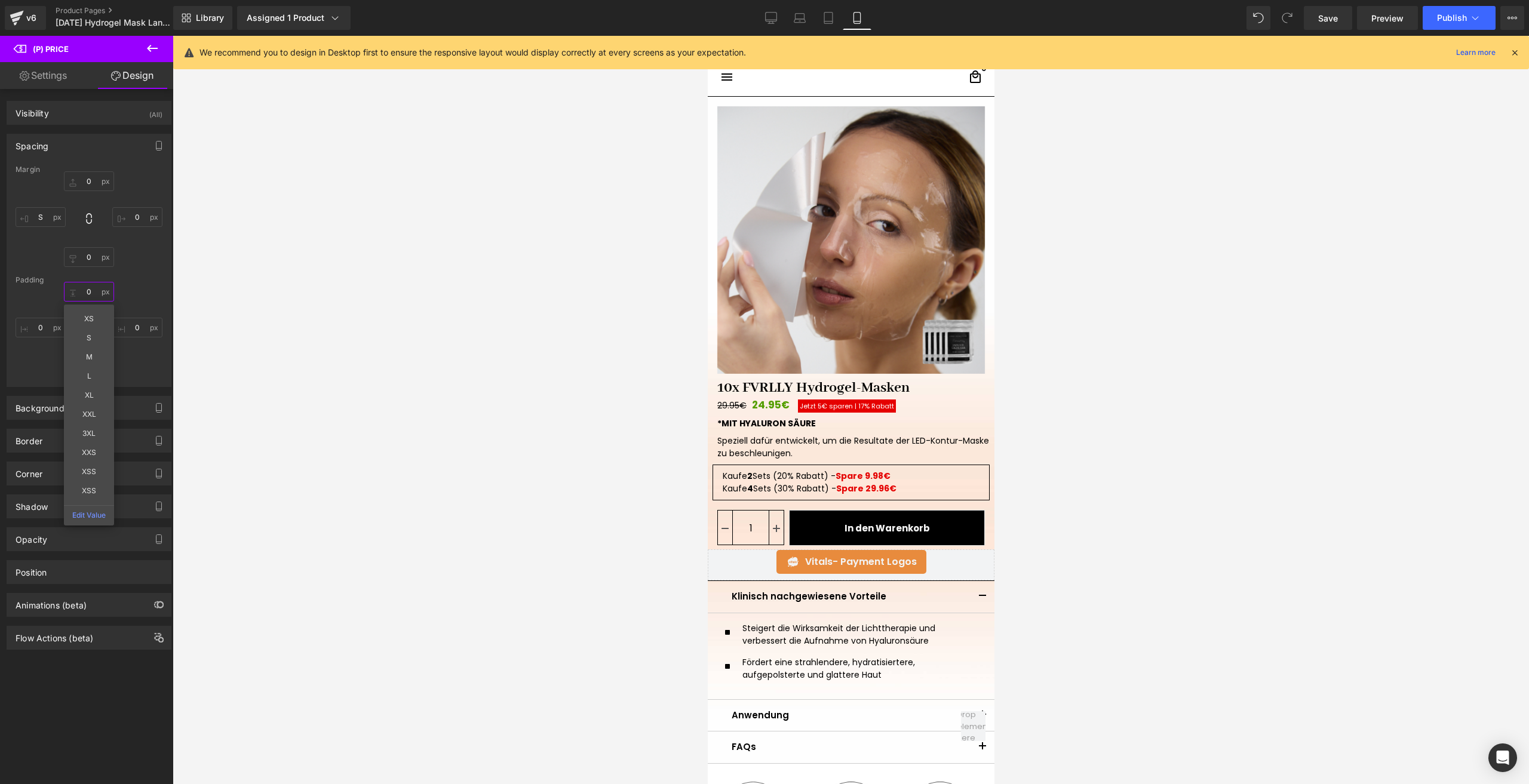
click at [95, 291] on input "0" at bounding box center [88, 292] width 50 height 20
type input "20"
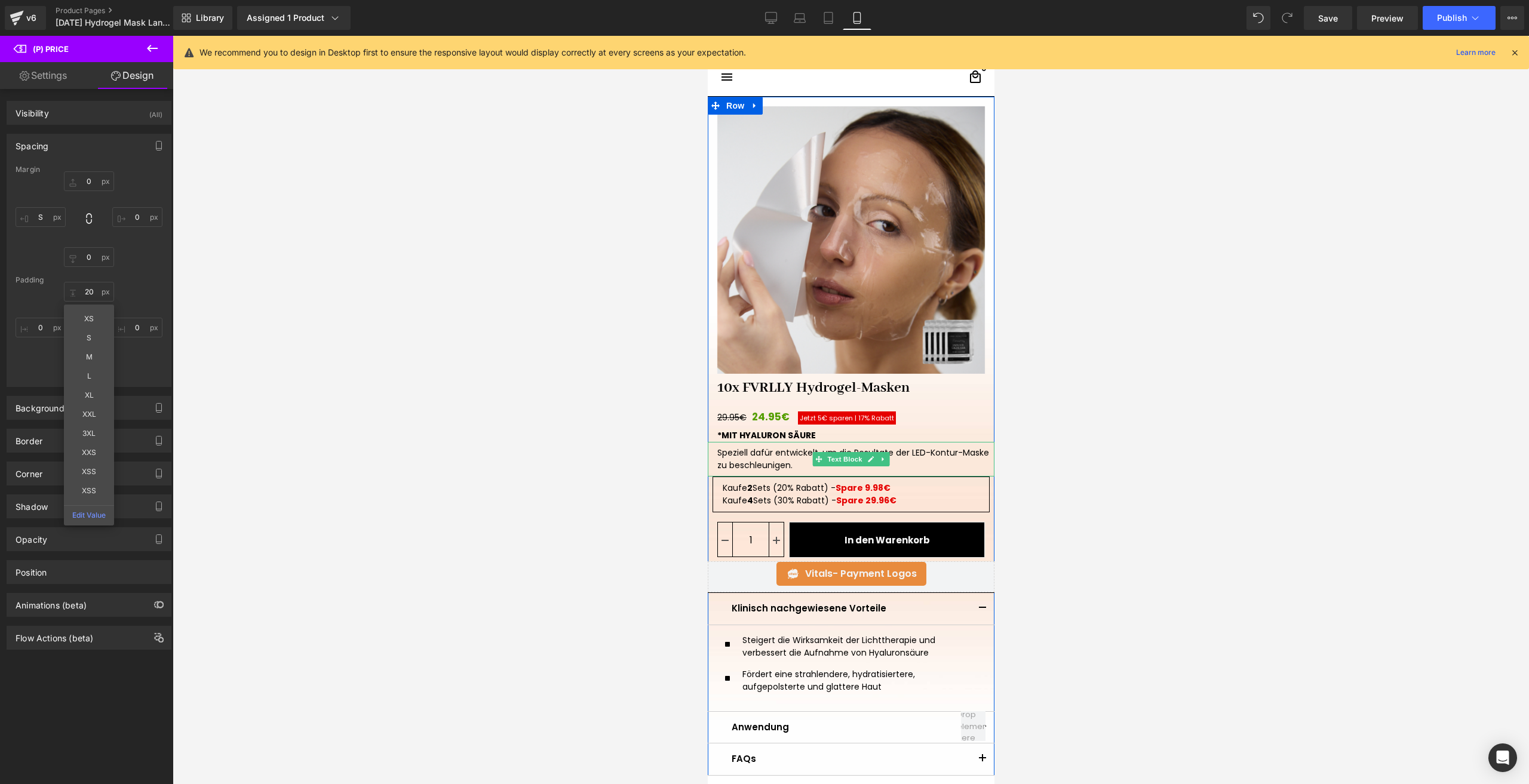
click at [761, 461] on p "Speziell dafür entwickelt, um die Resultate der LED-Kontur-Maske zu beschleunig…" at bounding box center [853, 459] width 272 height 25
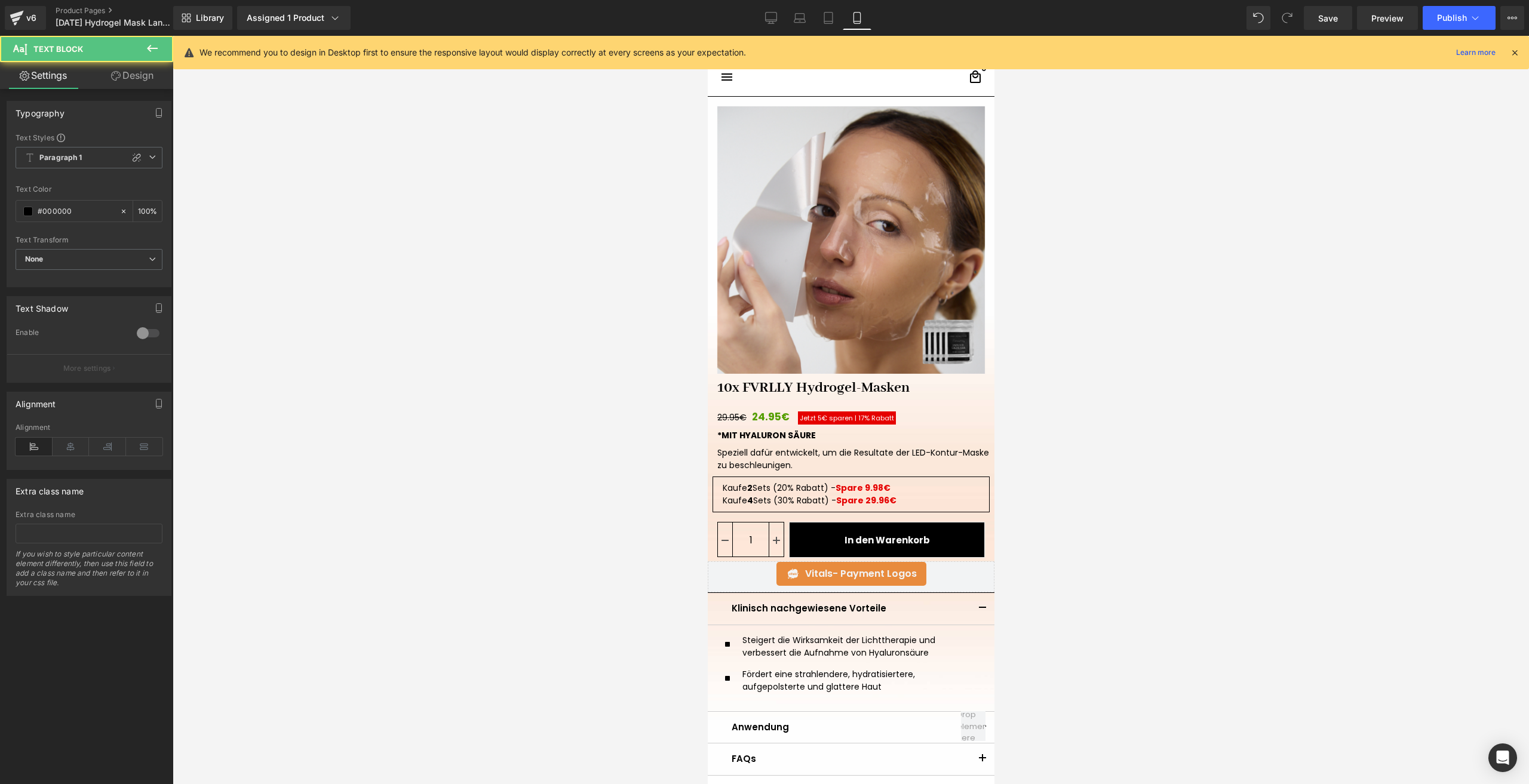
click at [138, 71] on link "Design" at bounding box center [132, 75] width 86 height 27
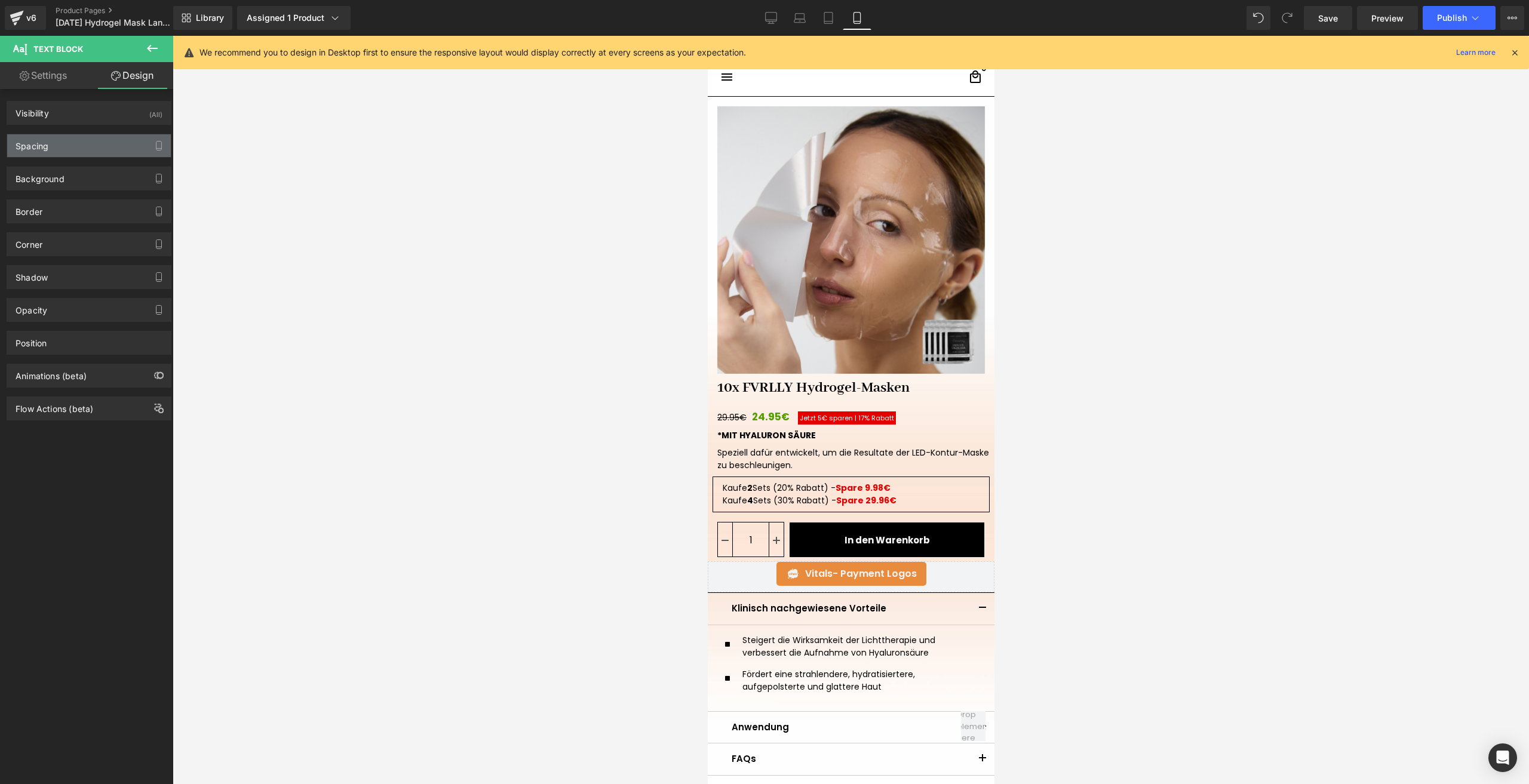
click at [50, 144] on div "Spacing" at bounding box center [89, 145] width 163 height 23
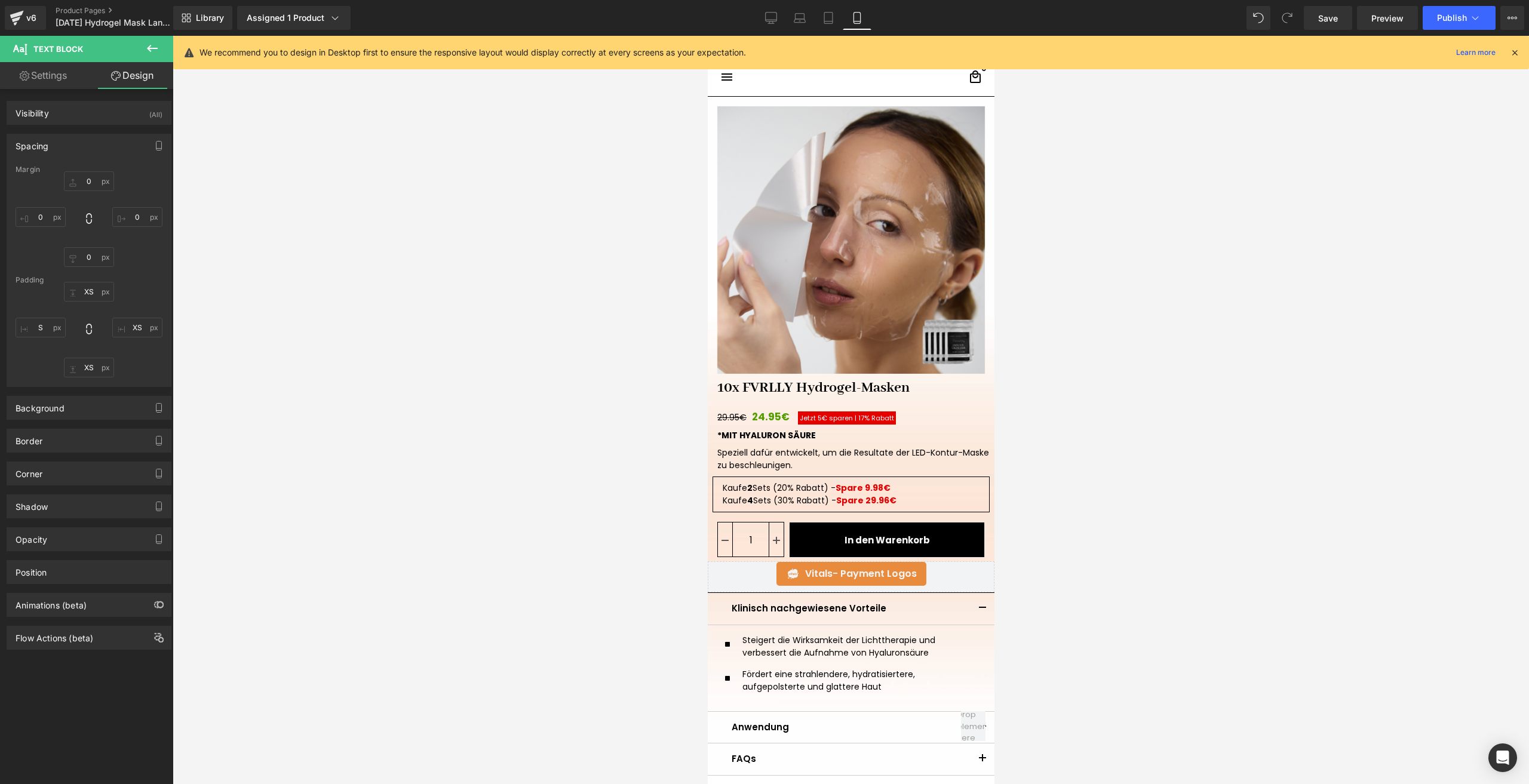
click at [93, 282] on div "Padding" at bounding box center [89, 279] width 147 height 8
click at [93, 291] on input "XS" at bounding box center [88, 292] width 50 height 20
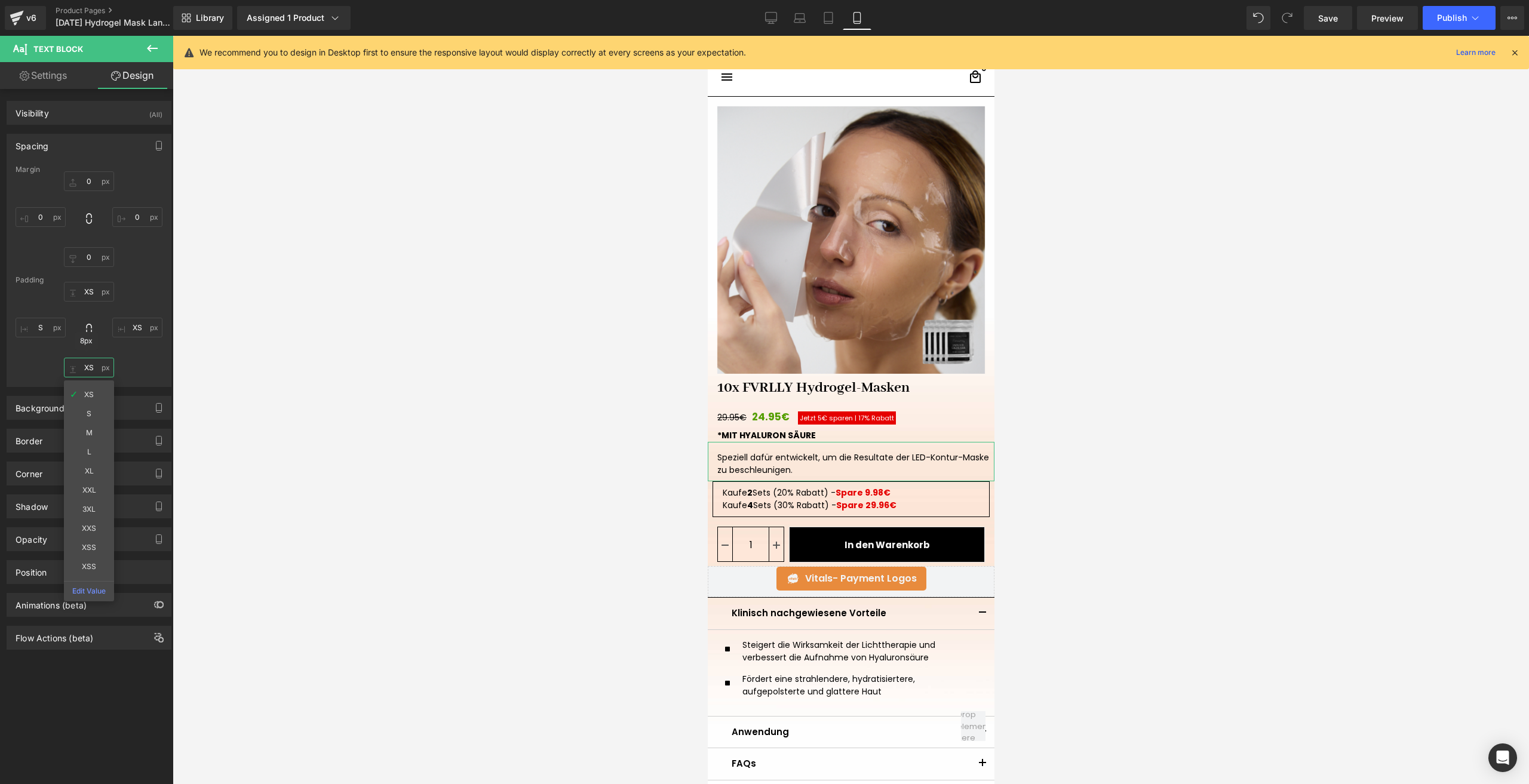
click at [88, 368] on input "XS" at bounding box center [88, 368] width 50 height 20
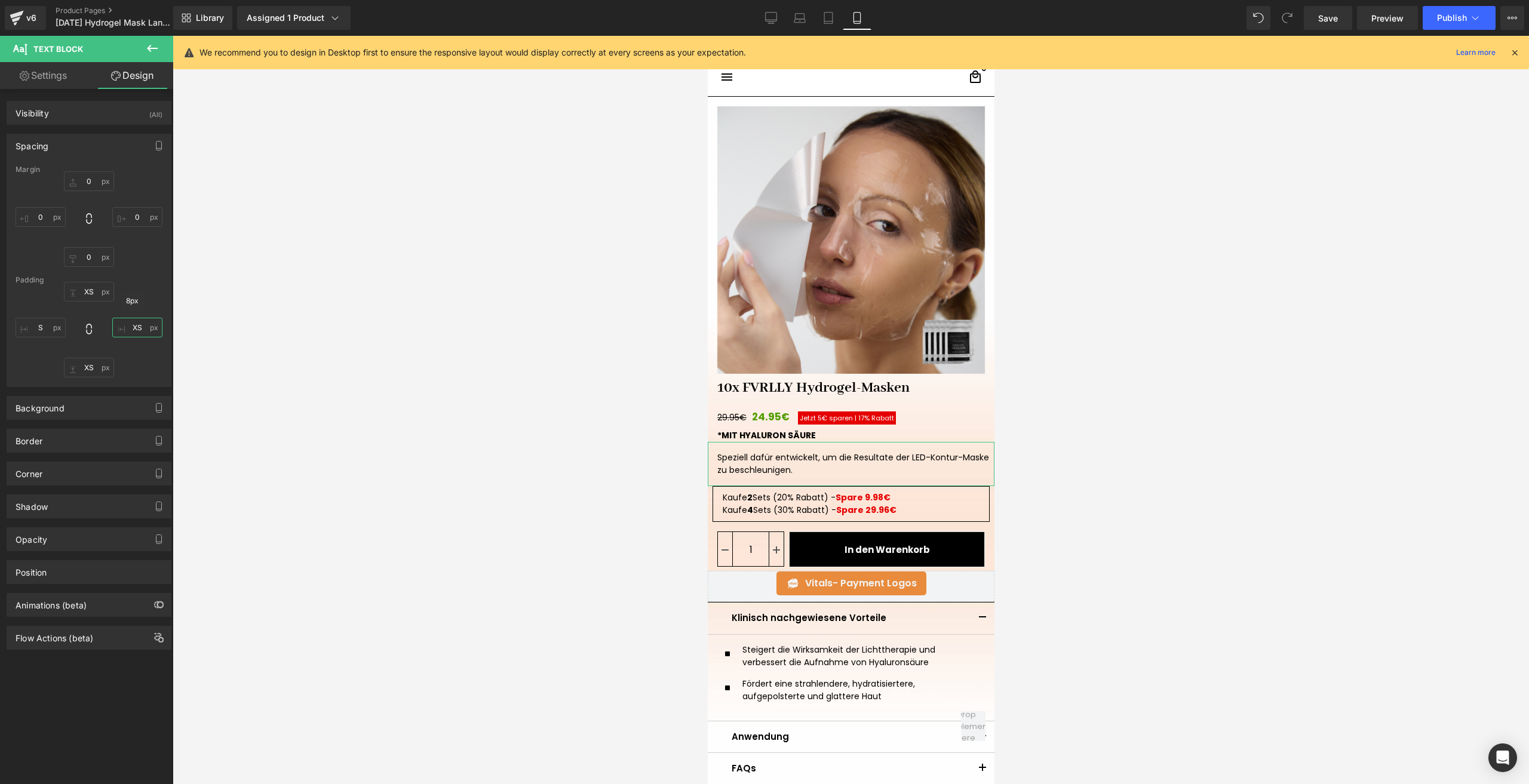
click at [143, 327] on input "XS" at bounding box center [137, 328] width 50 height 20
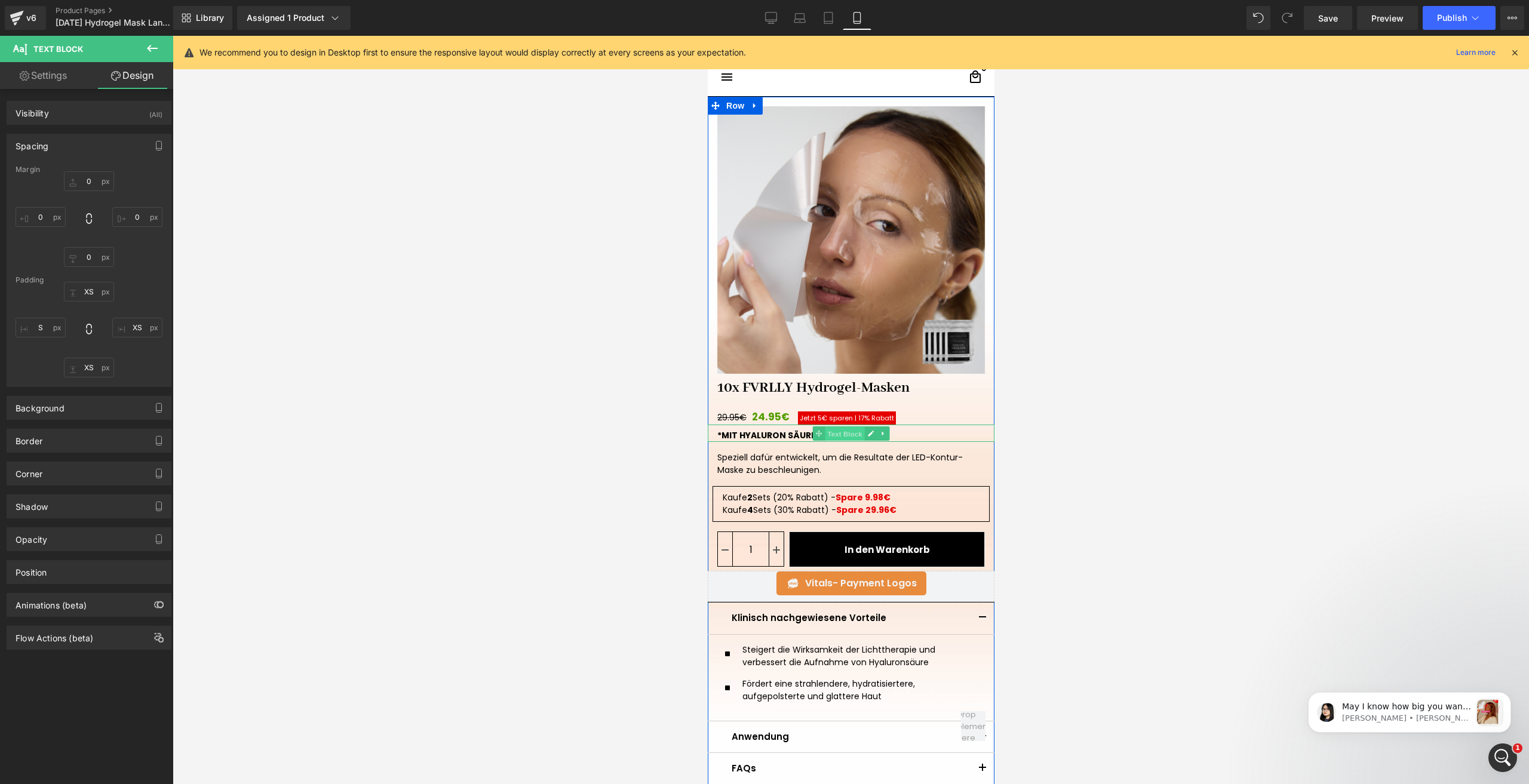
click at [829, 433] on span "Text Block" at bounding box center [843, 434] width 39 height 15
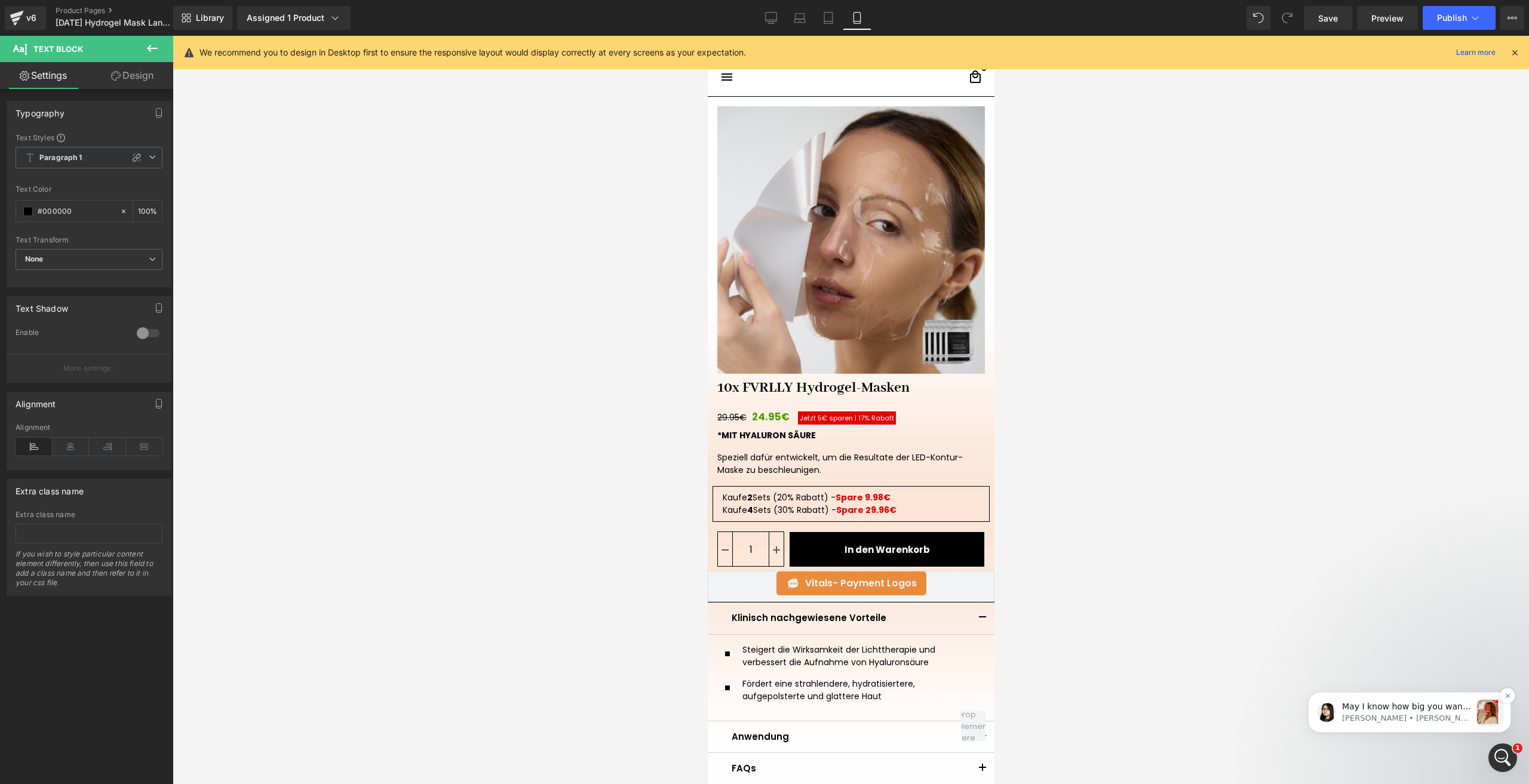
click at [1397, 698] on div "May I know how big you want to set this pre/next button, please? Pauline • Gera…" at bounding box center [1410, 712] width 203 height 41
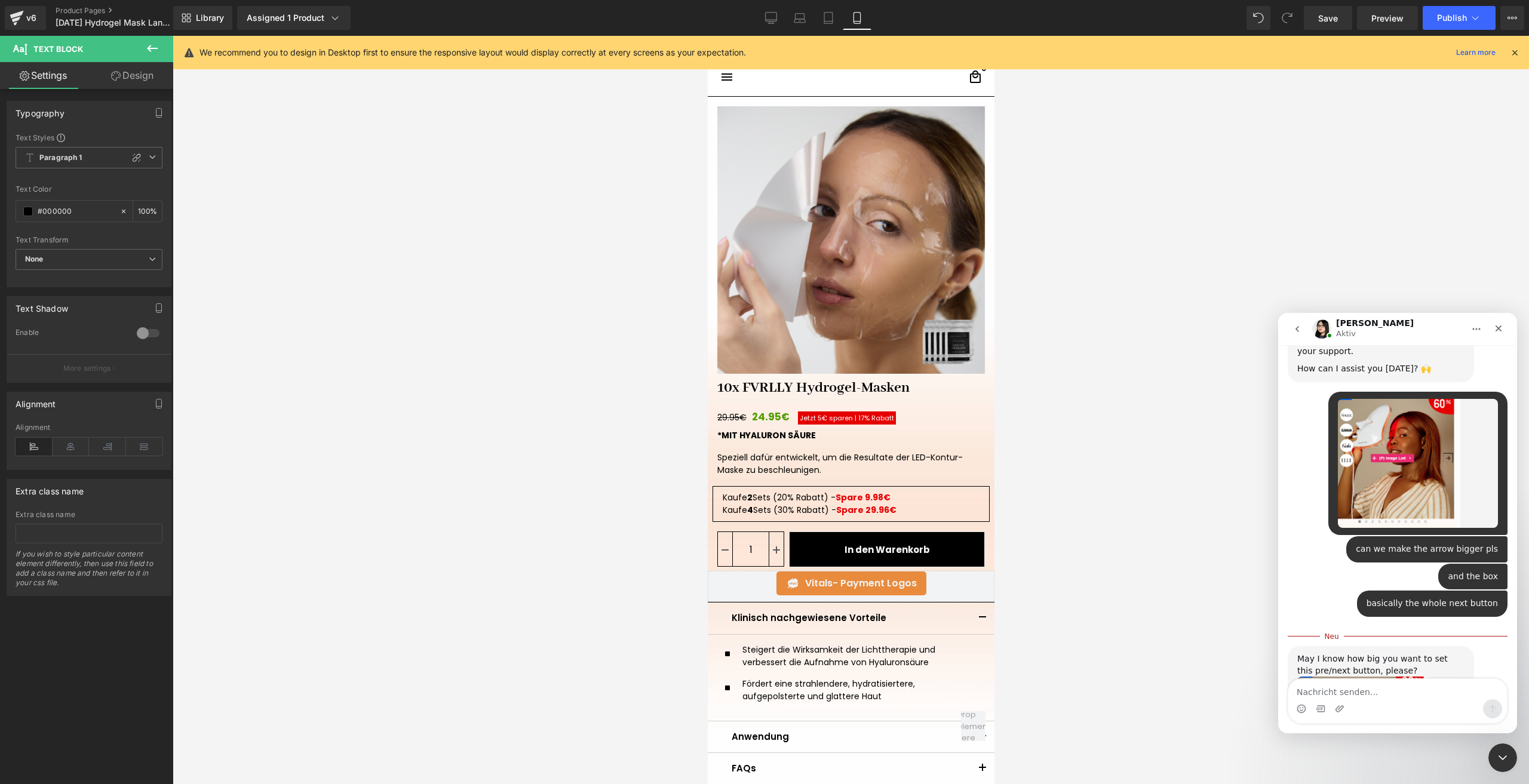
scroll to position [2354, 0]
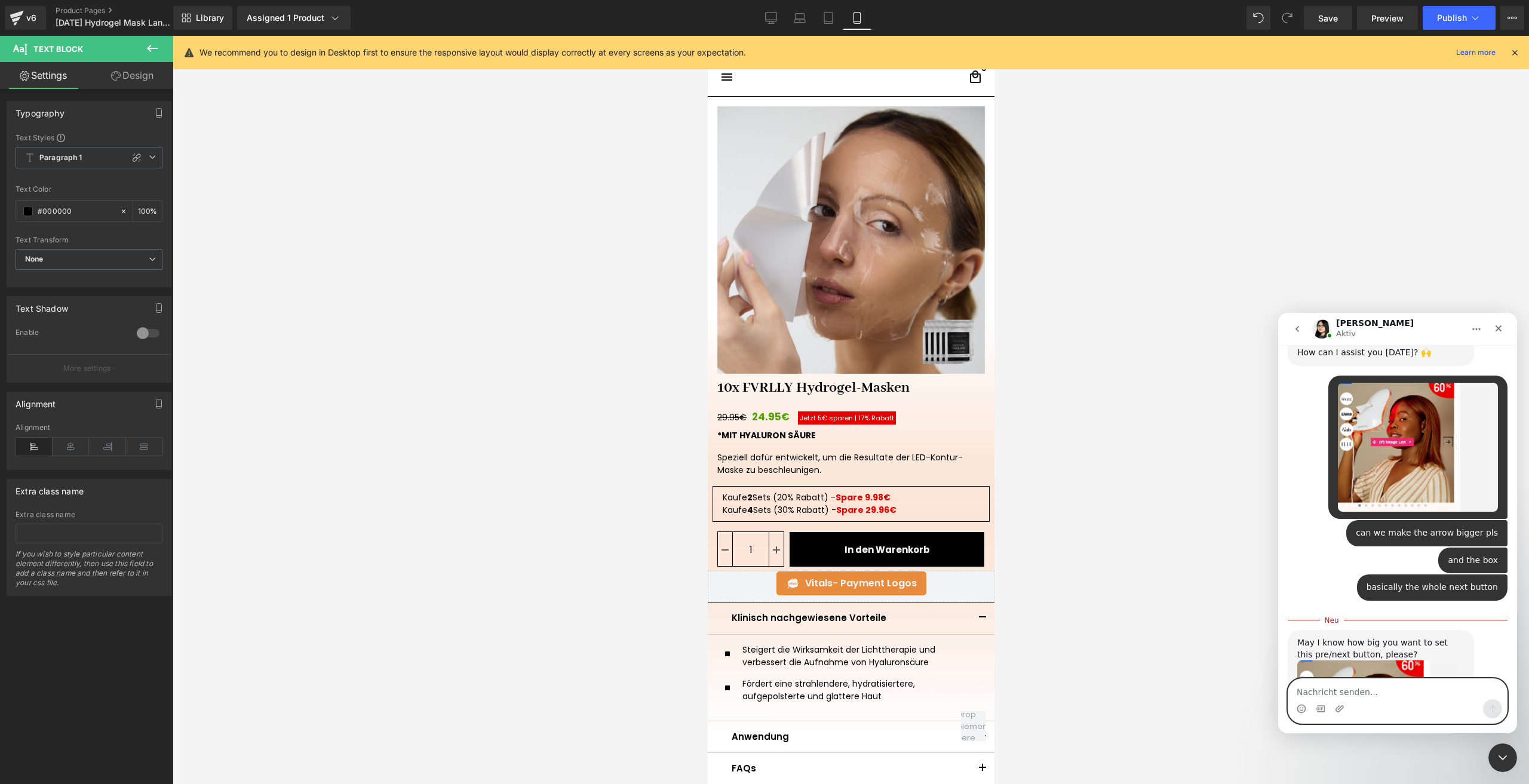
click at [1358, 681] on textarea "Nachricht senden..." at bounding box center [1397, 689] width 219 height 20
type textarea "10-20% bigger"
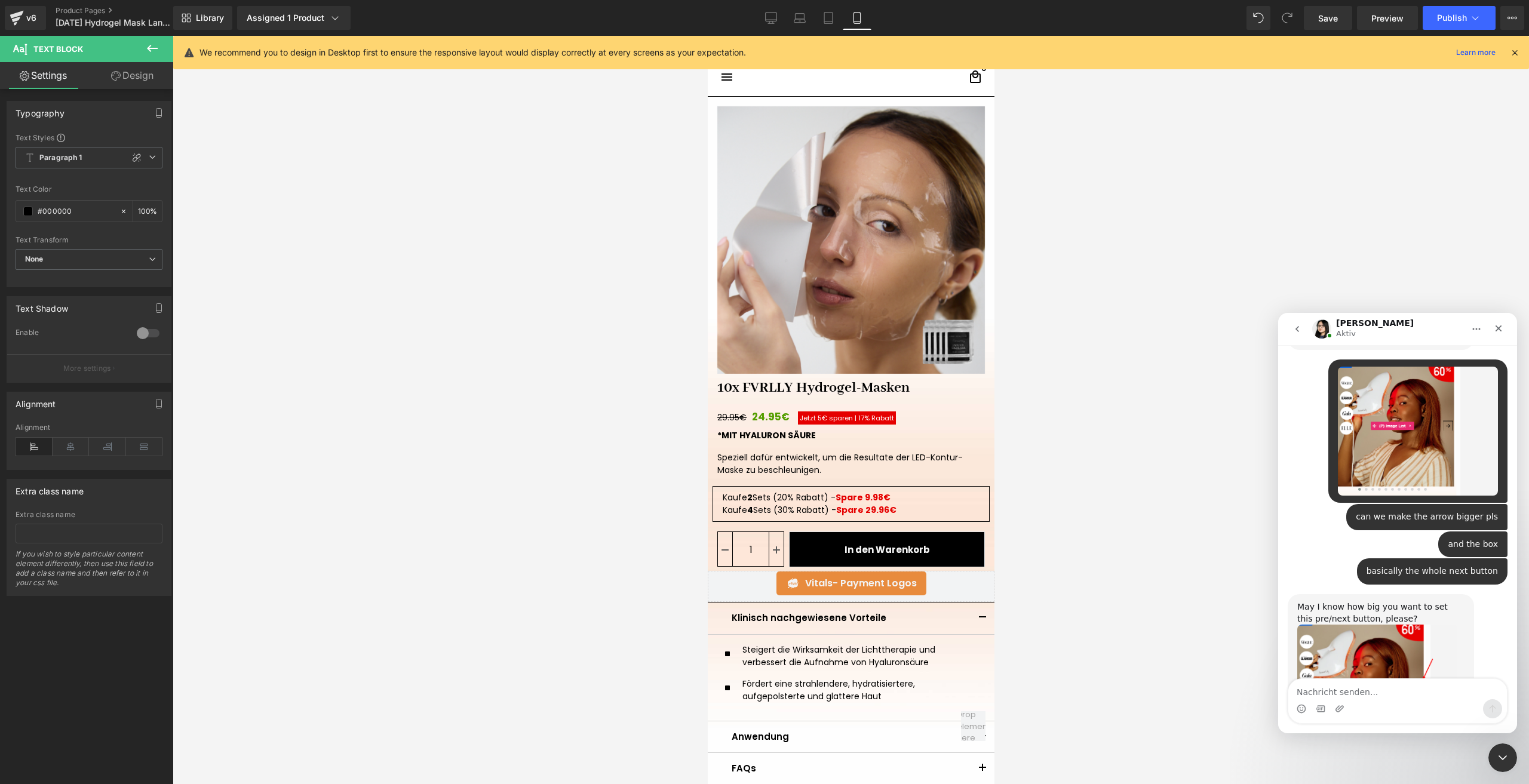
click at [919, 220] on div at bounding box center [764, 374] width 1529 height 749
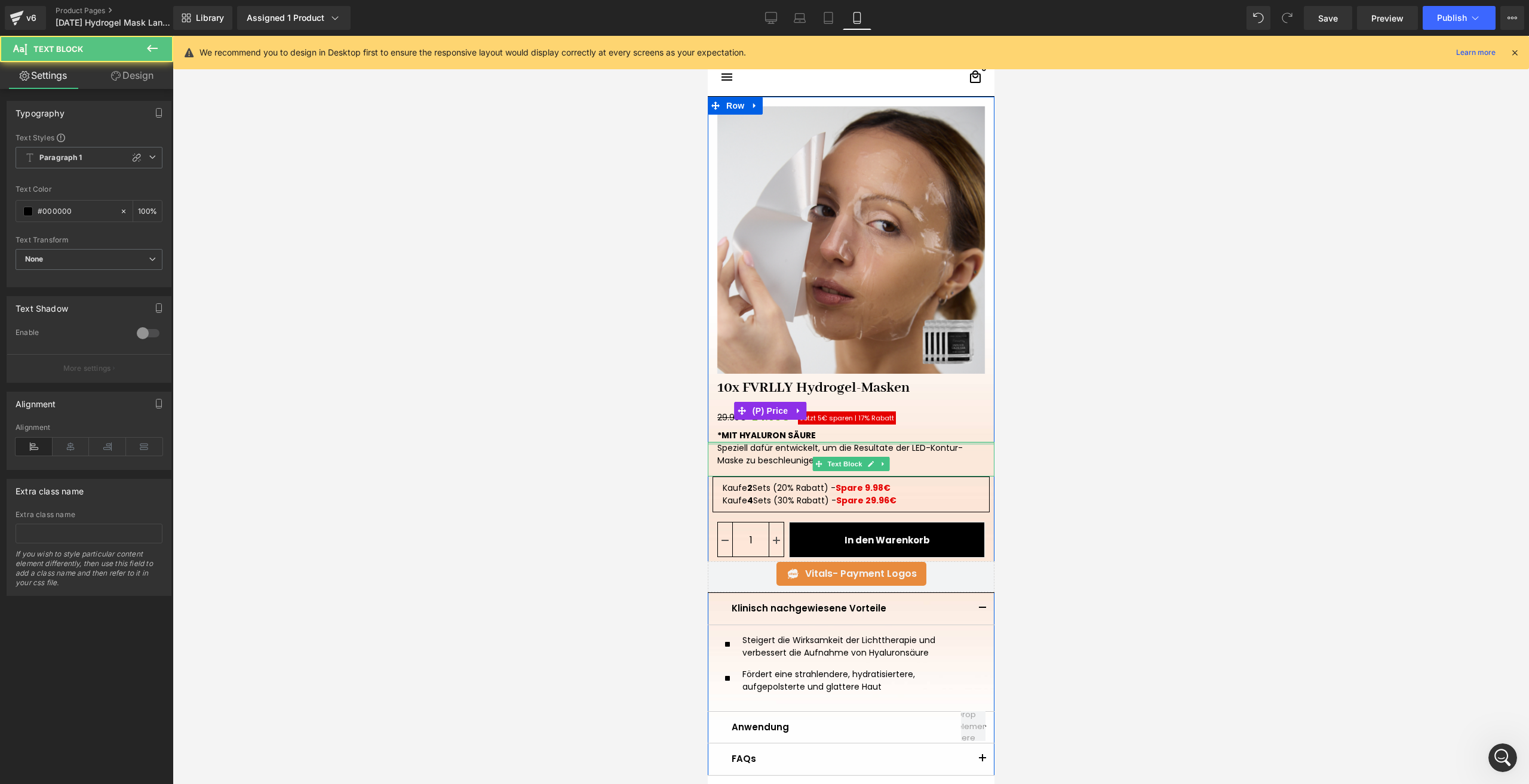
drag, startPoint x: 763, startPoint y: 443, endPoint x: 779, endPoint y: 413, distance: 34.0
click at [779, 413] on div "10x FVRLLY Hydrogel-Masken (P) Title 29.95€ 24.95€ Jetzt 5€ sparen | 17% Rabatt…" at bounding box center [850, 574] width 287 height 402
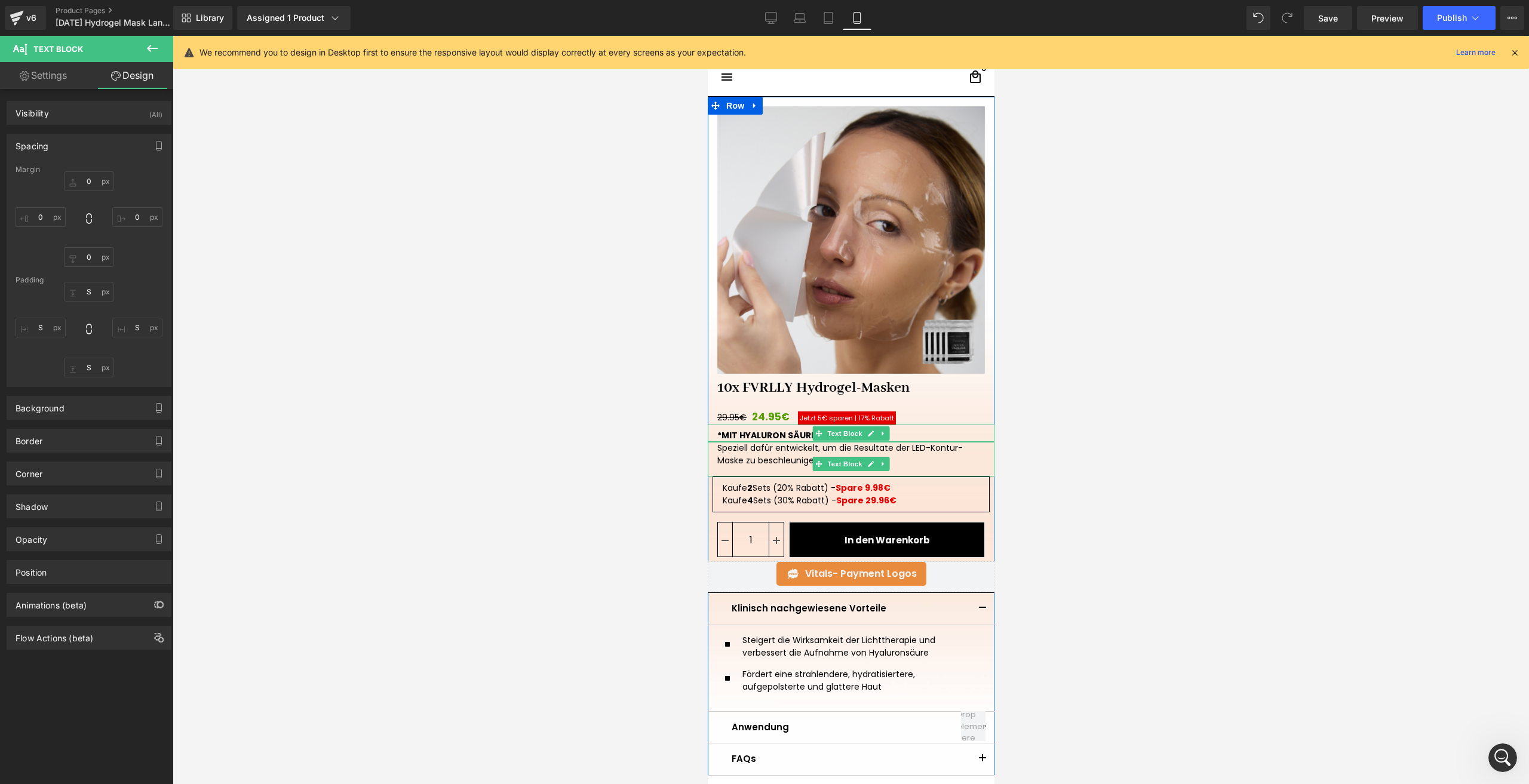
click at [758, 430] on strong "*MIT HYALURON SÄURE" at bounding box center [766, 435] width 99 height 12
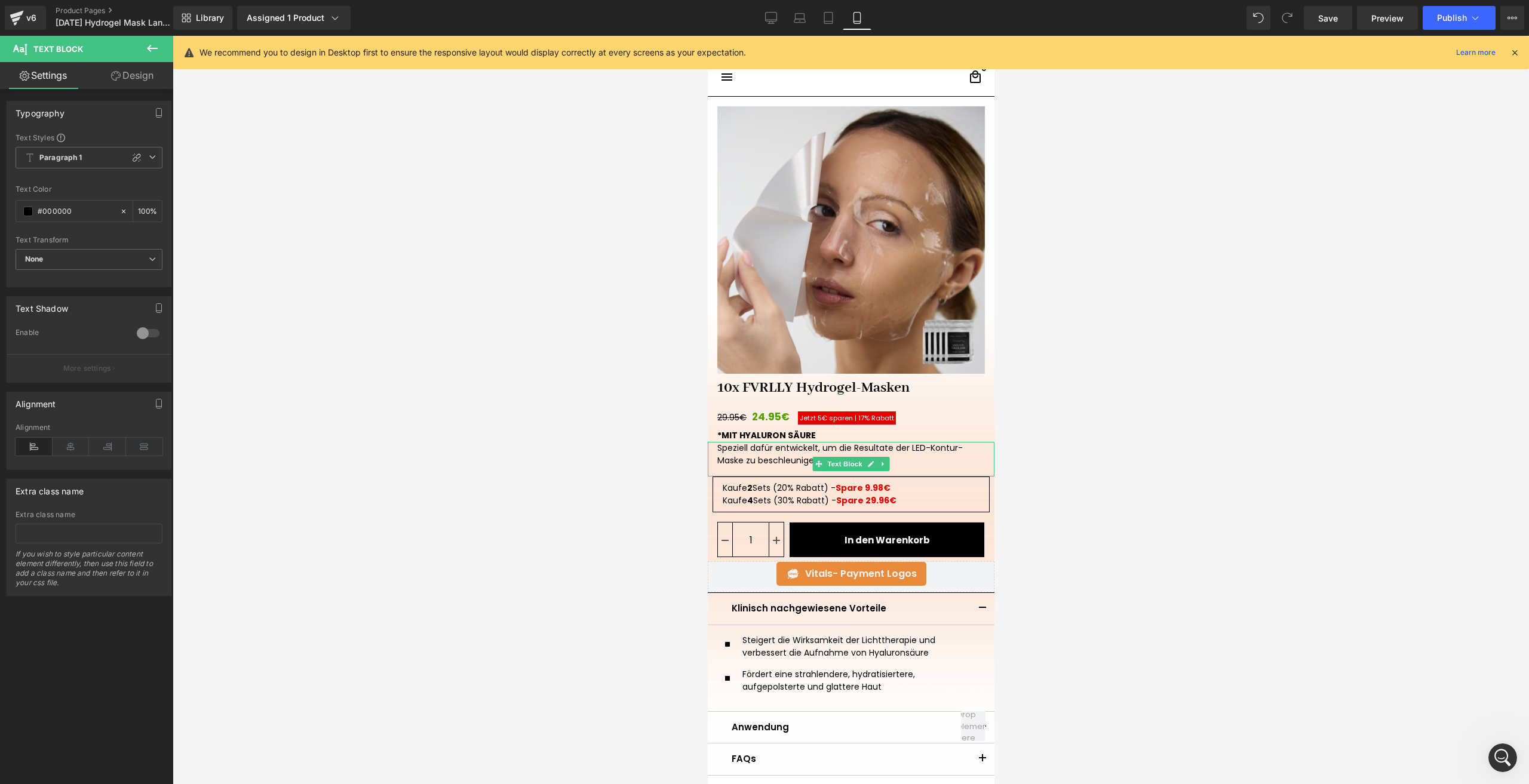
click at [143, 73] on link "Design" at bounding box center [132, 75] width 86 height 27
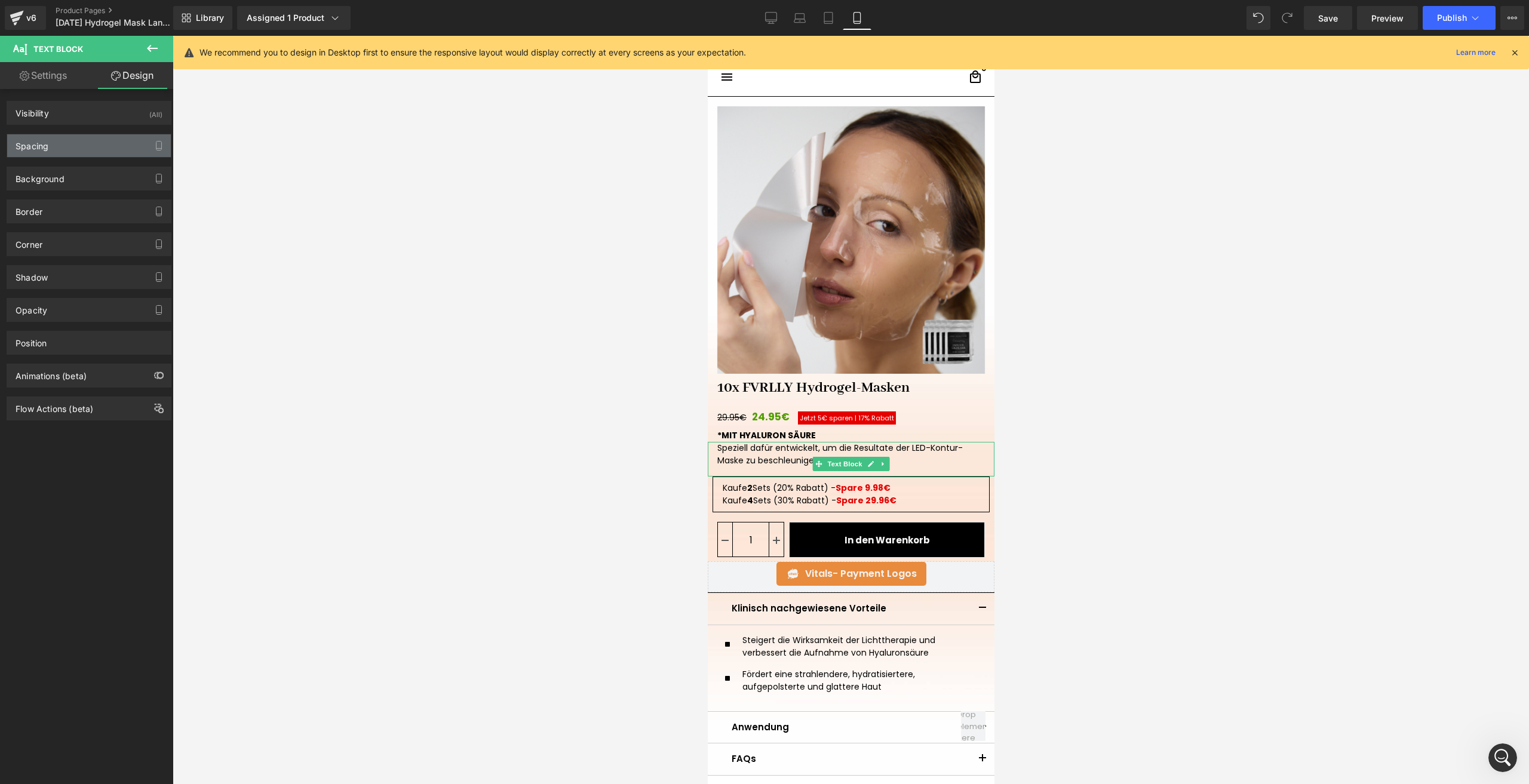
click at [50, 137] on div "Spacing" at bounding box center [89, 145] width 163 height 23
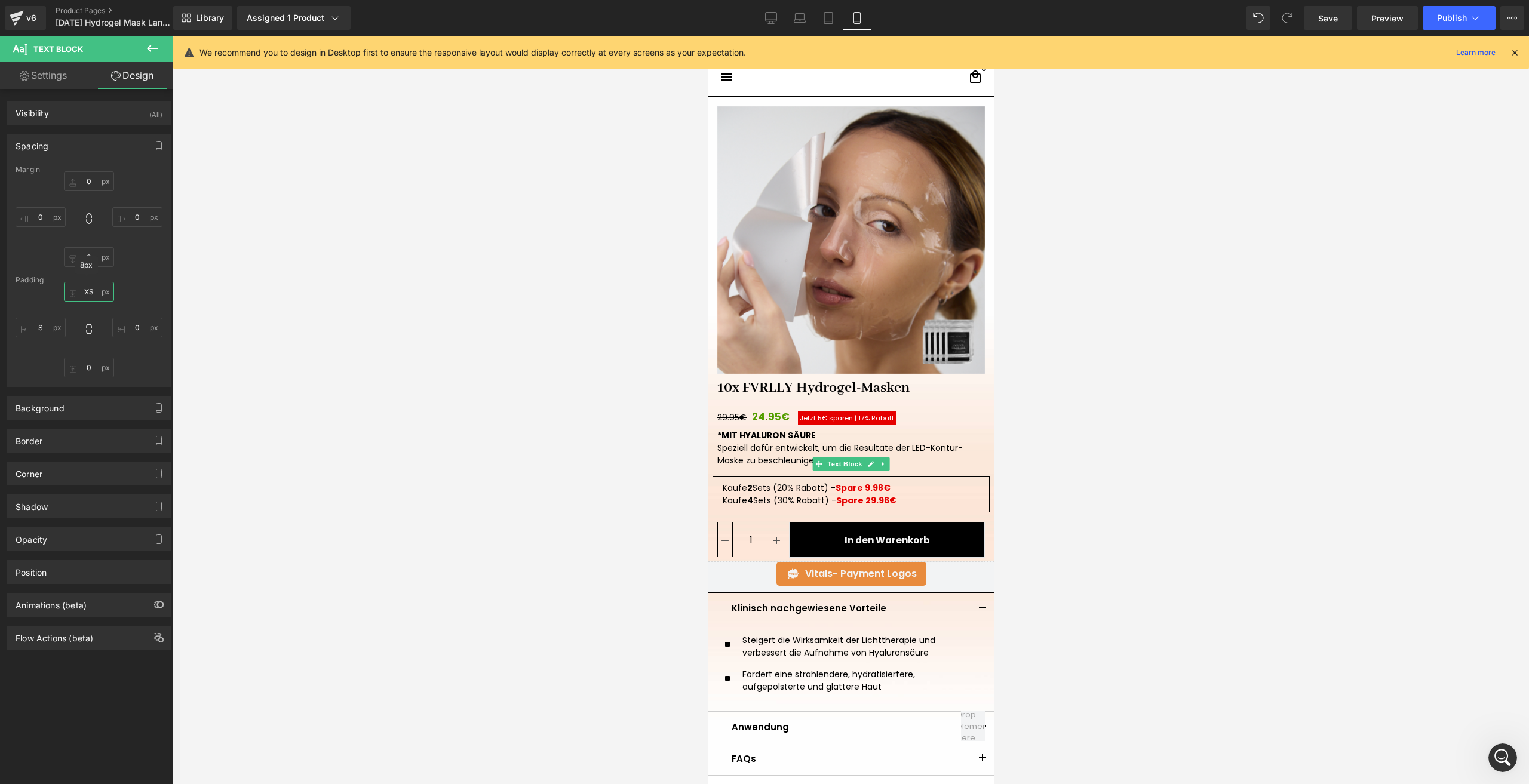
click at [86, 299] on input "XS" at bounding box center [88, 292] width 50 height 20
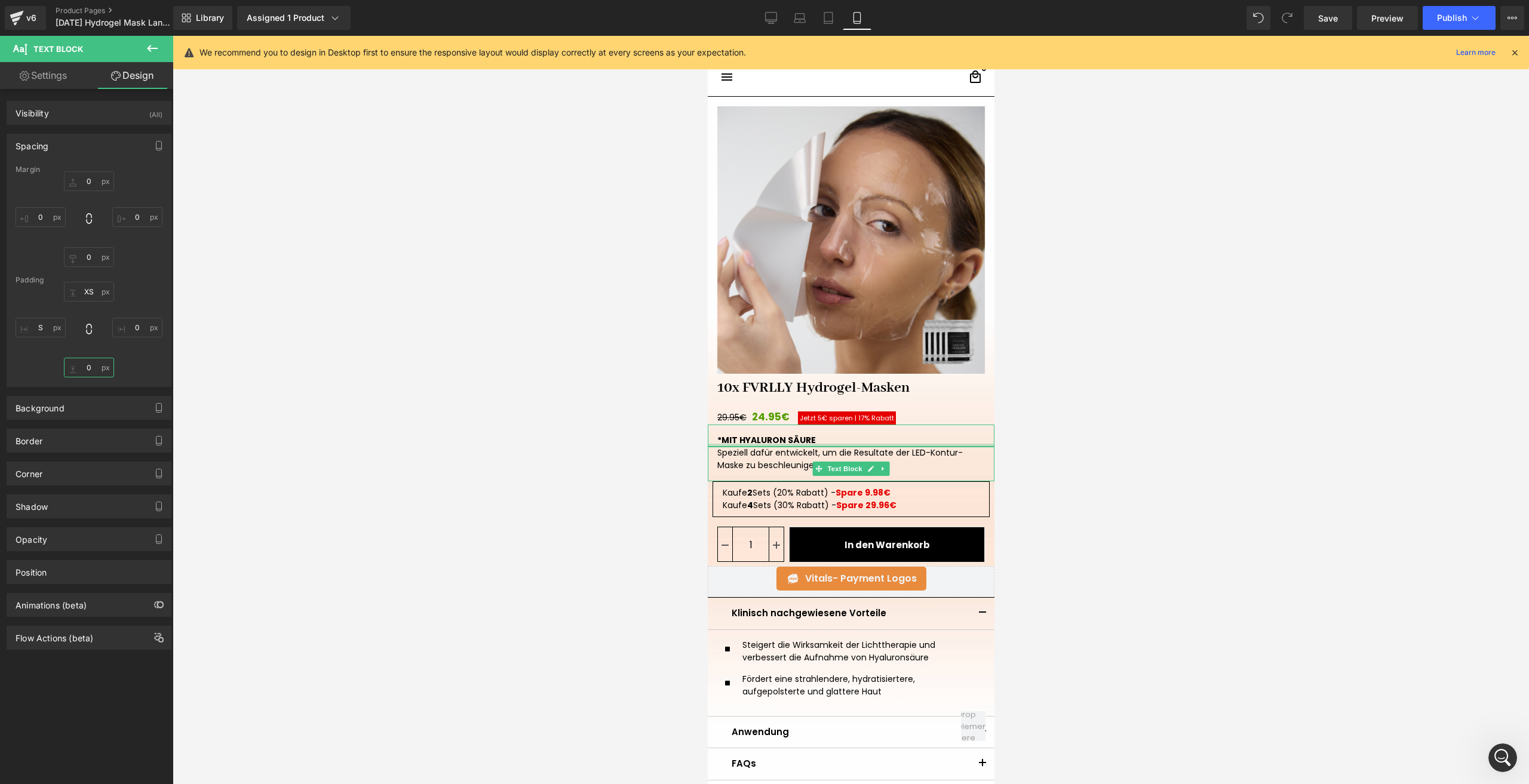
click at [101, 361] on input "0" at bounding box center [88, 368] width 50 height 20
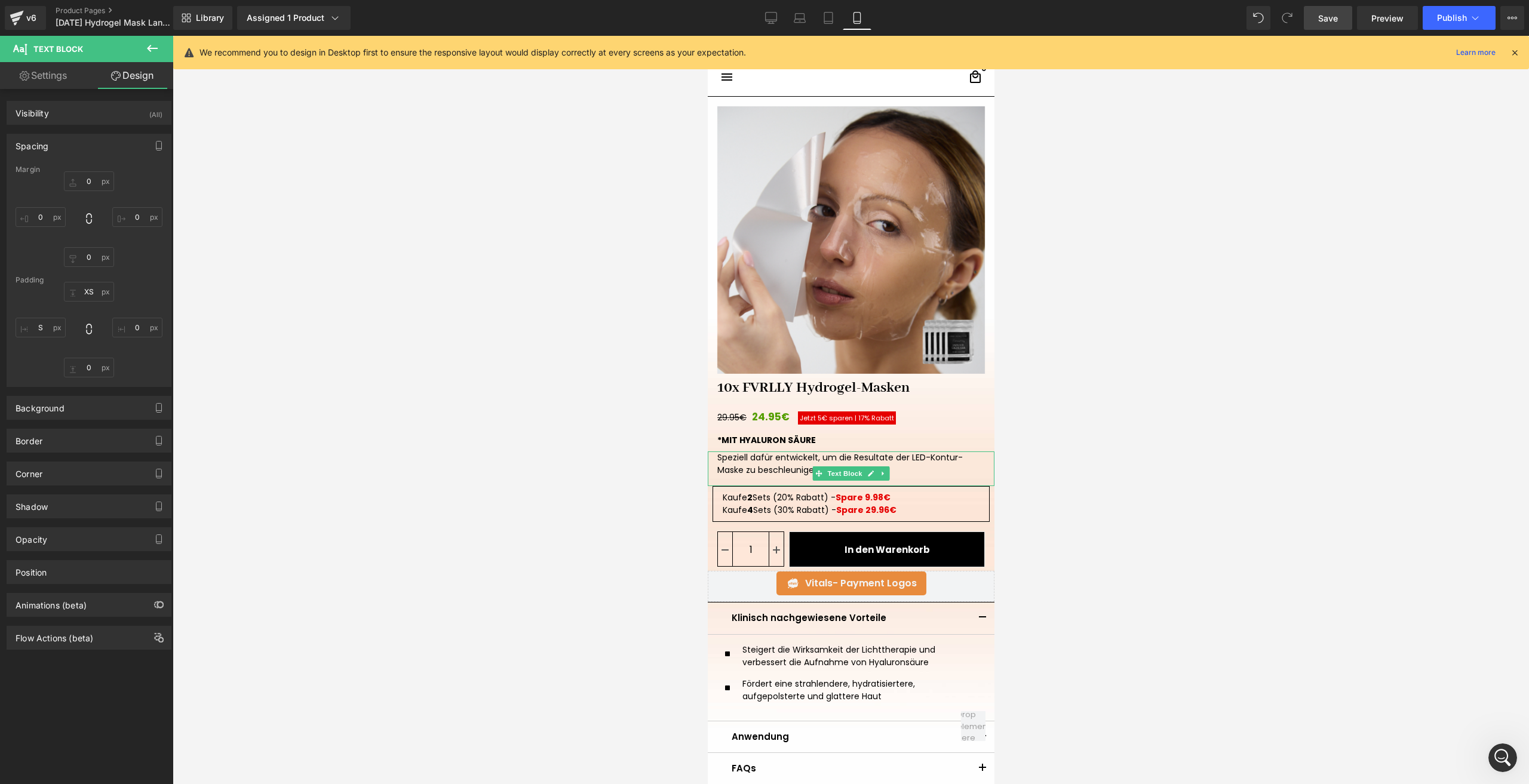
click at [1329, 15] on span "Save" at bounding box center [1328, 18] width 20 height 13
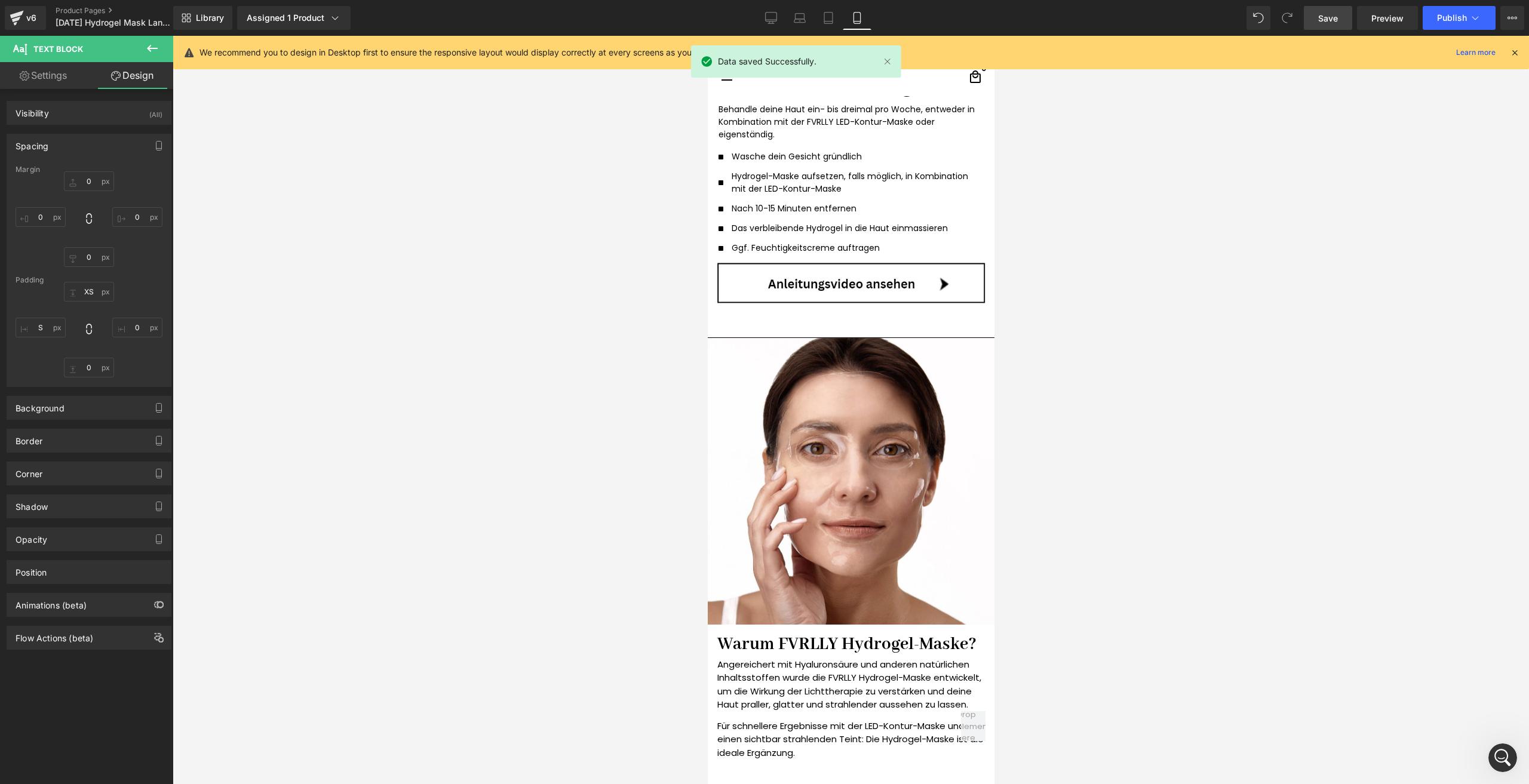
scroll to position [1135, 0]
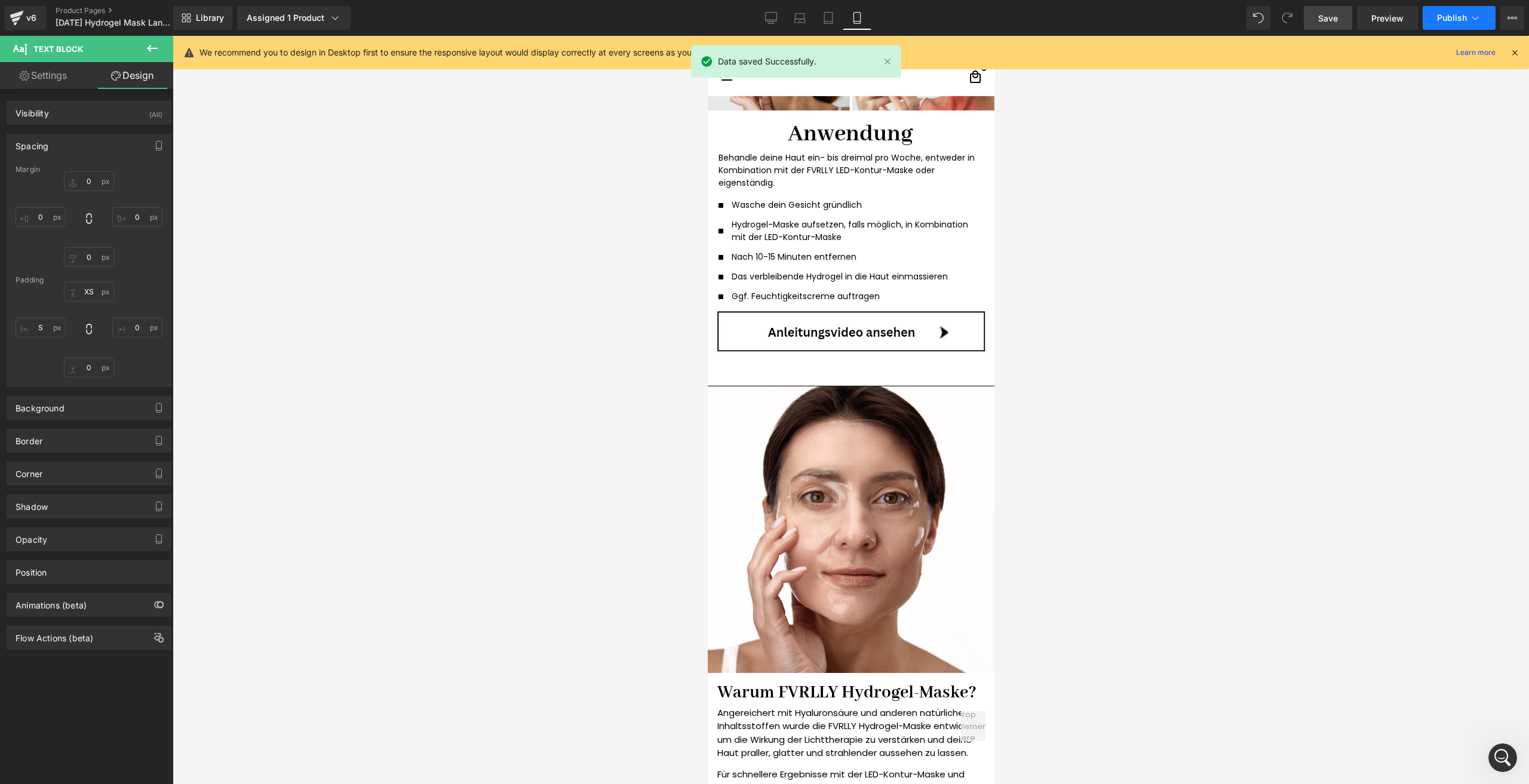
click at [1445, 19] on span "Publish" at bounding box center [1452, 17] width 30 height 10
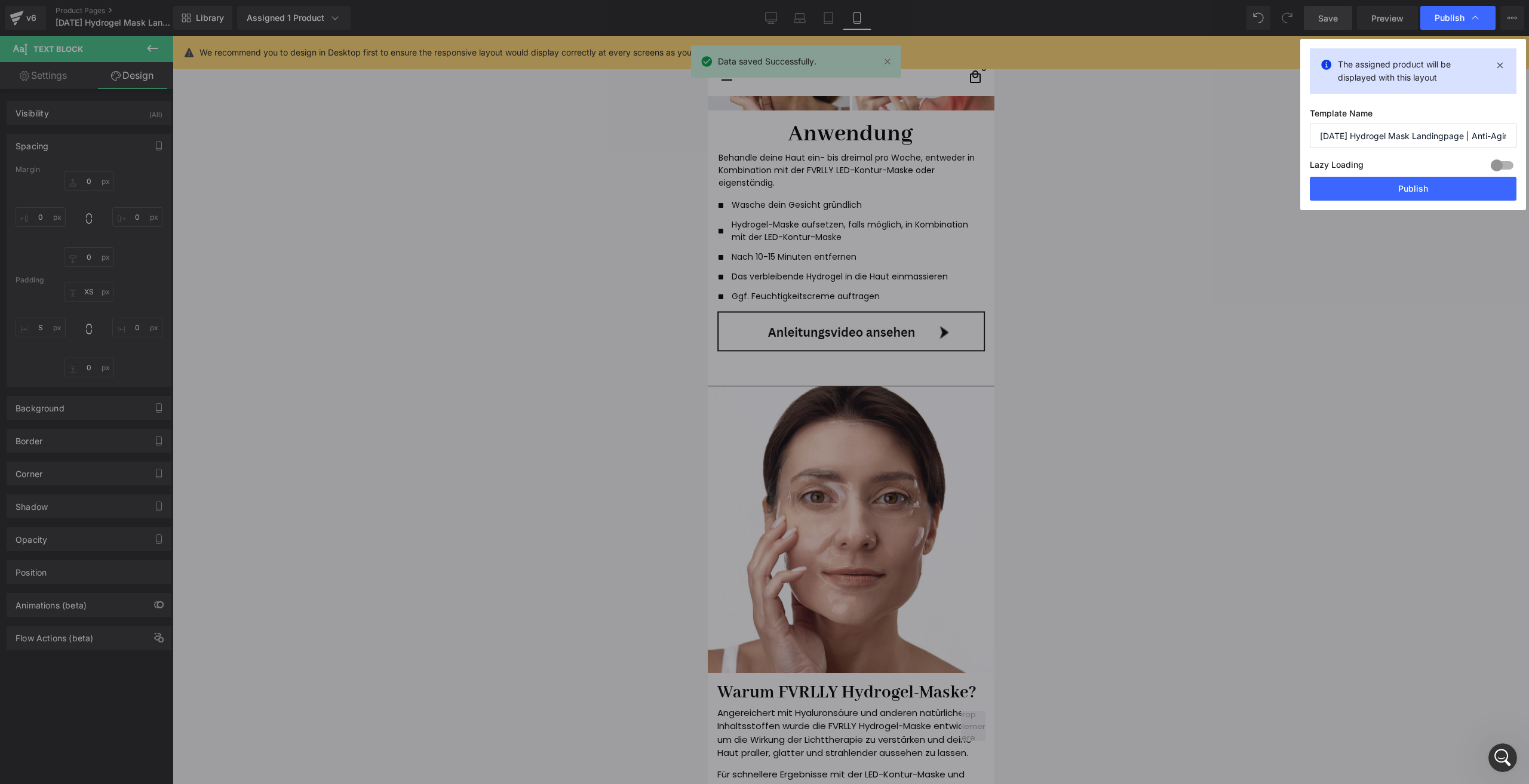
click at [1331, 201] on div "The assigned product will be displayed with this layout Template Name 10.08.202…" at bounding box center [1413, 124] width 226 height 172
click at [1331, 184] on button "Publish" at bounding box center [1414, 189] width 207 height 24
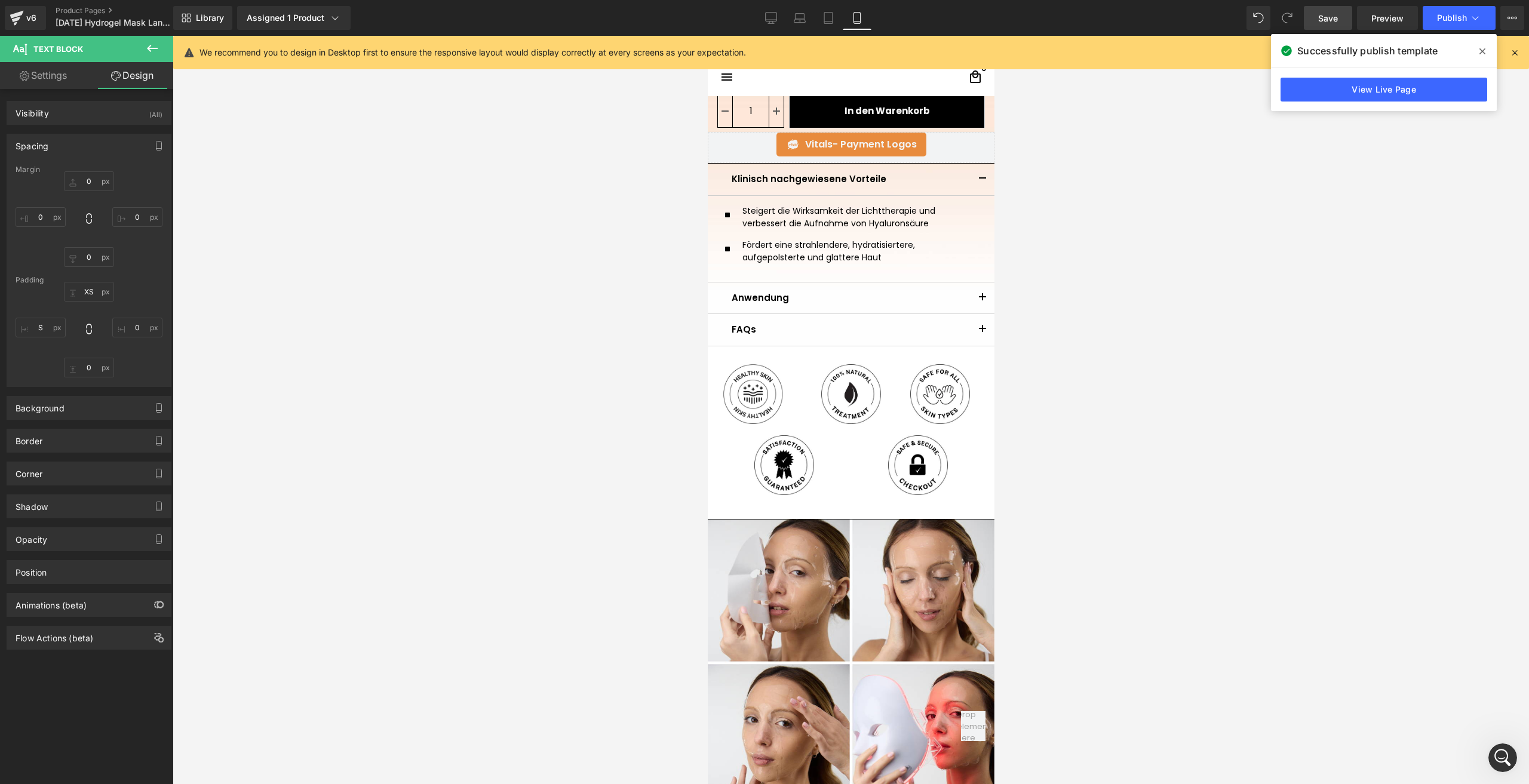
scroll to position [120, 0]
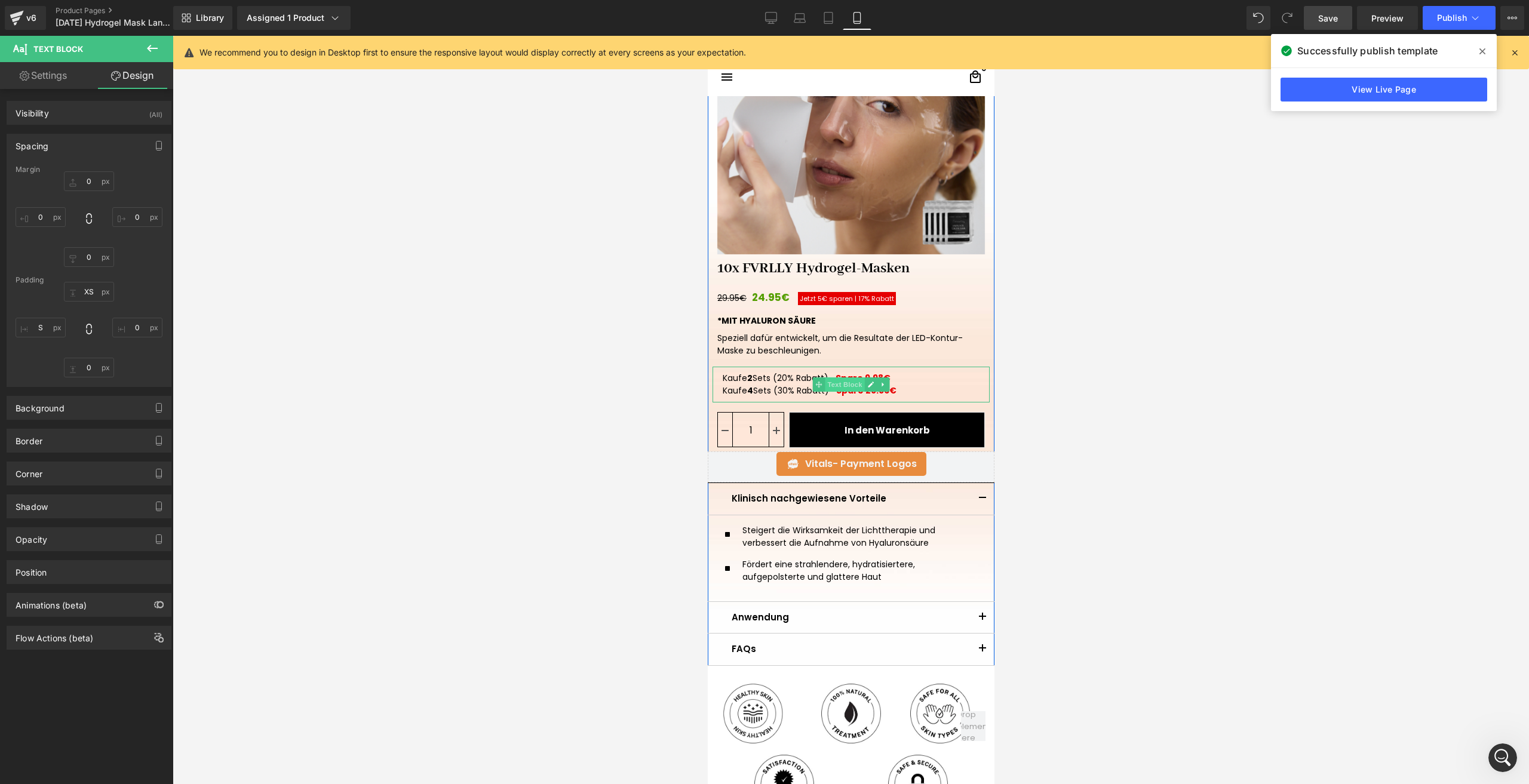
click at [842, 379] on span "Text Block" at bounding box center [843, 385] width 39 height 15
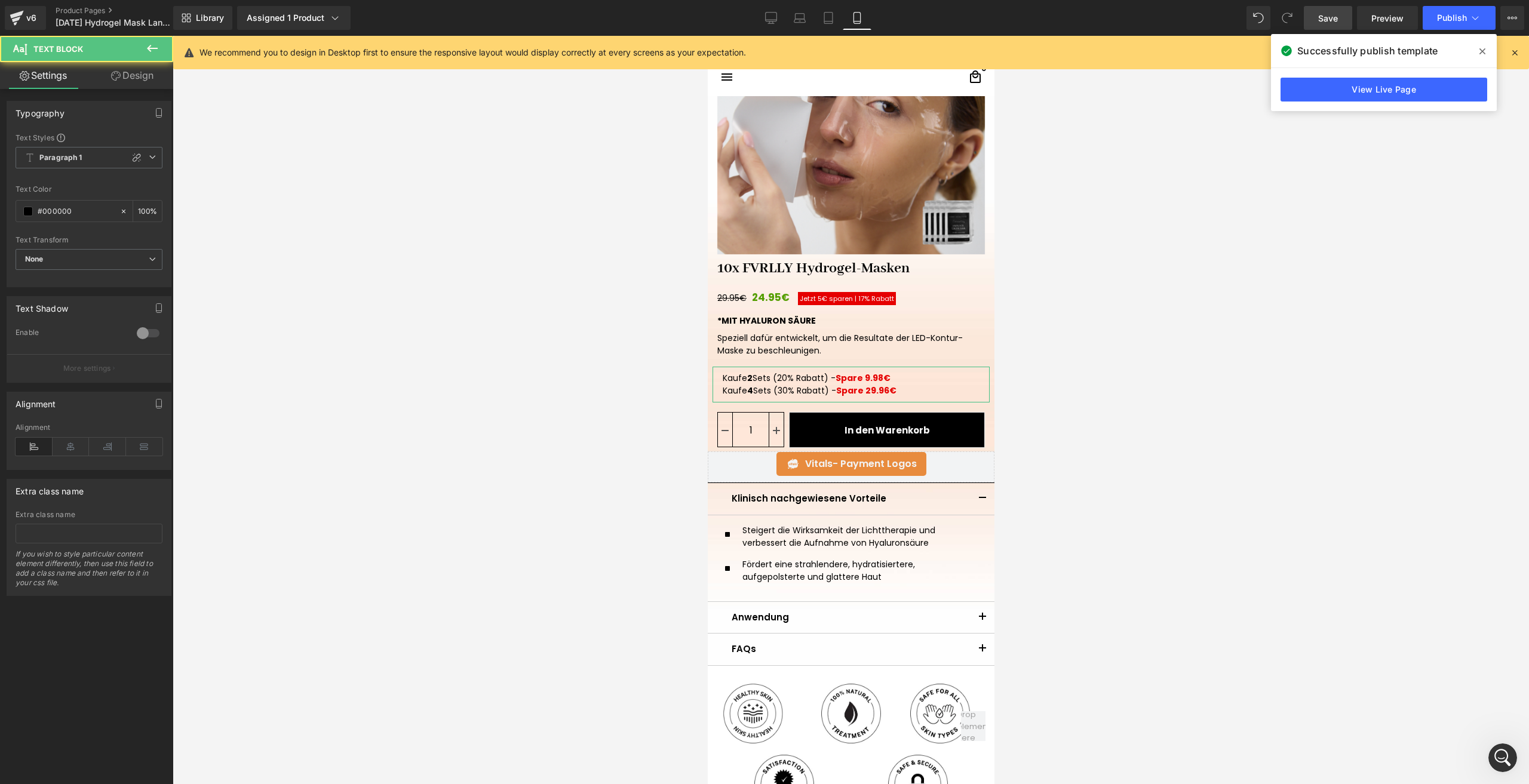
click at [143, 83] on link "Design" at bounding box center [132, 75] width 86 height 27
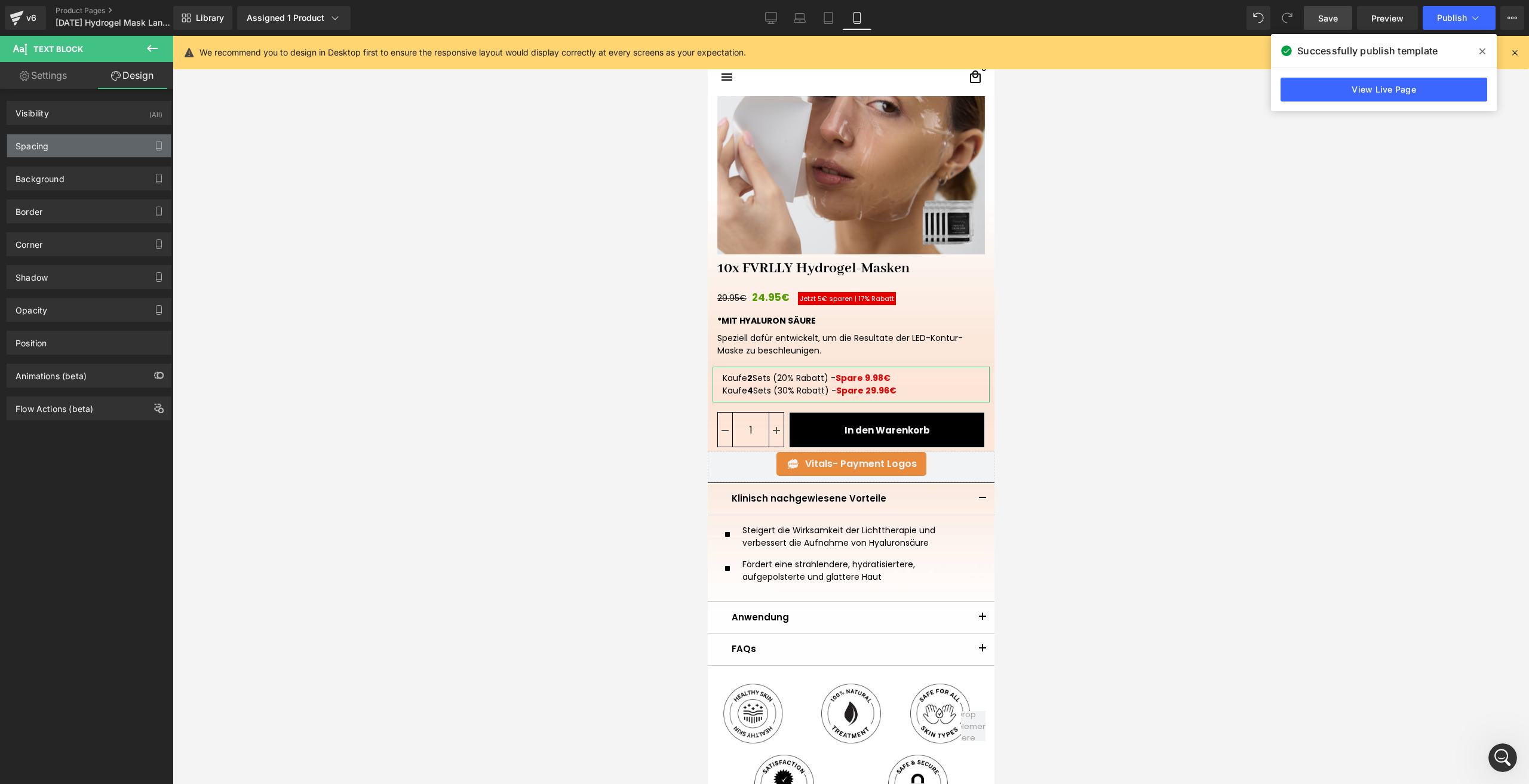
click at [68, 134] on div "Spacing" at bounding box center [89, 145] width 163 height 23
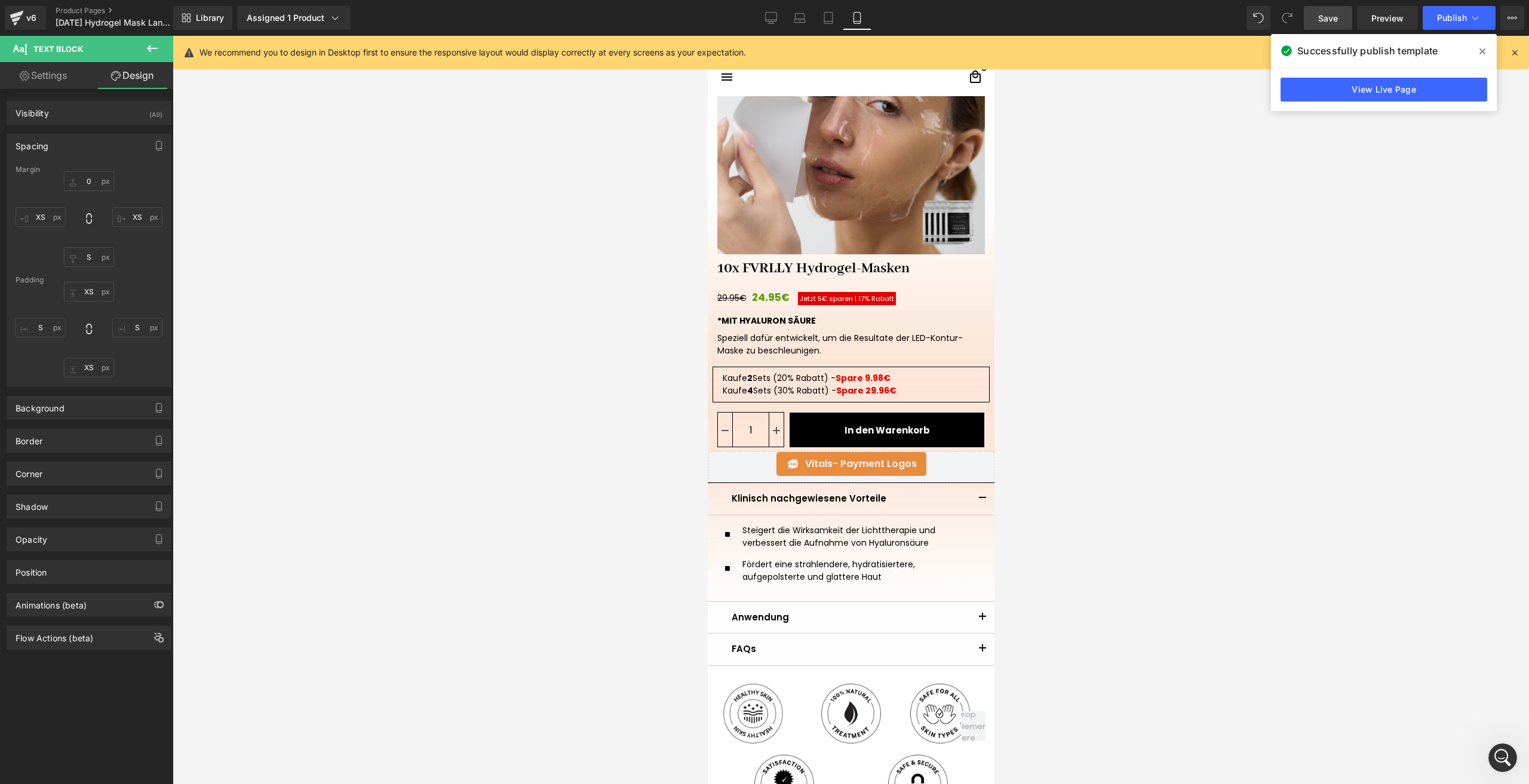
scroll to position [2416, 0]
click at [745, 351] on p "Speziell dafür entwickelt, um die Resultate der LED-Kontur-Maske zu beschleunig…" at bounding box center [850, 345] width 268 height 25
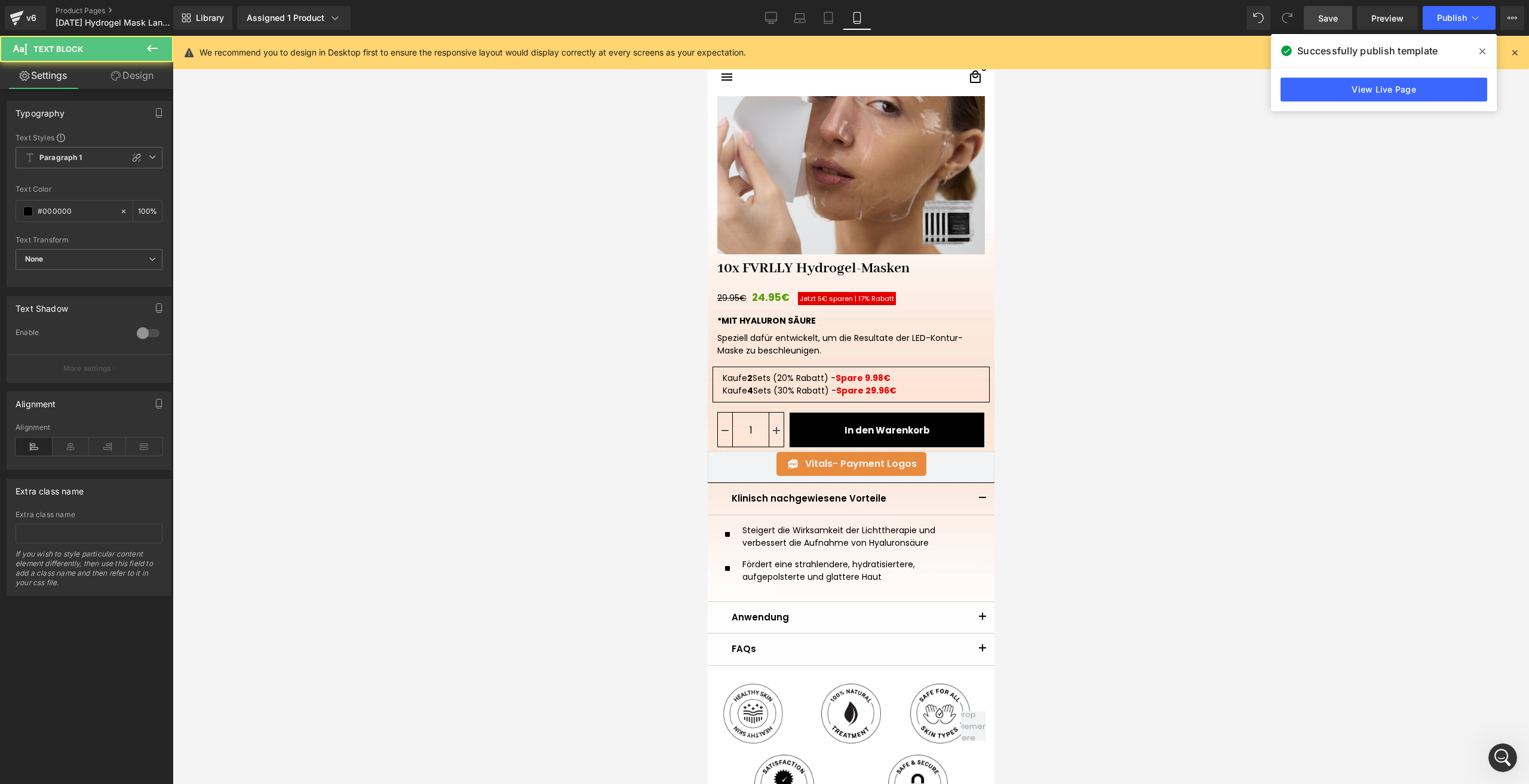
click at [140, 83] on link "Design" at bounding box center [132, 75] width 86 height 27
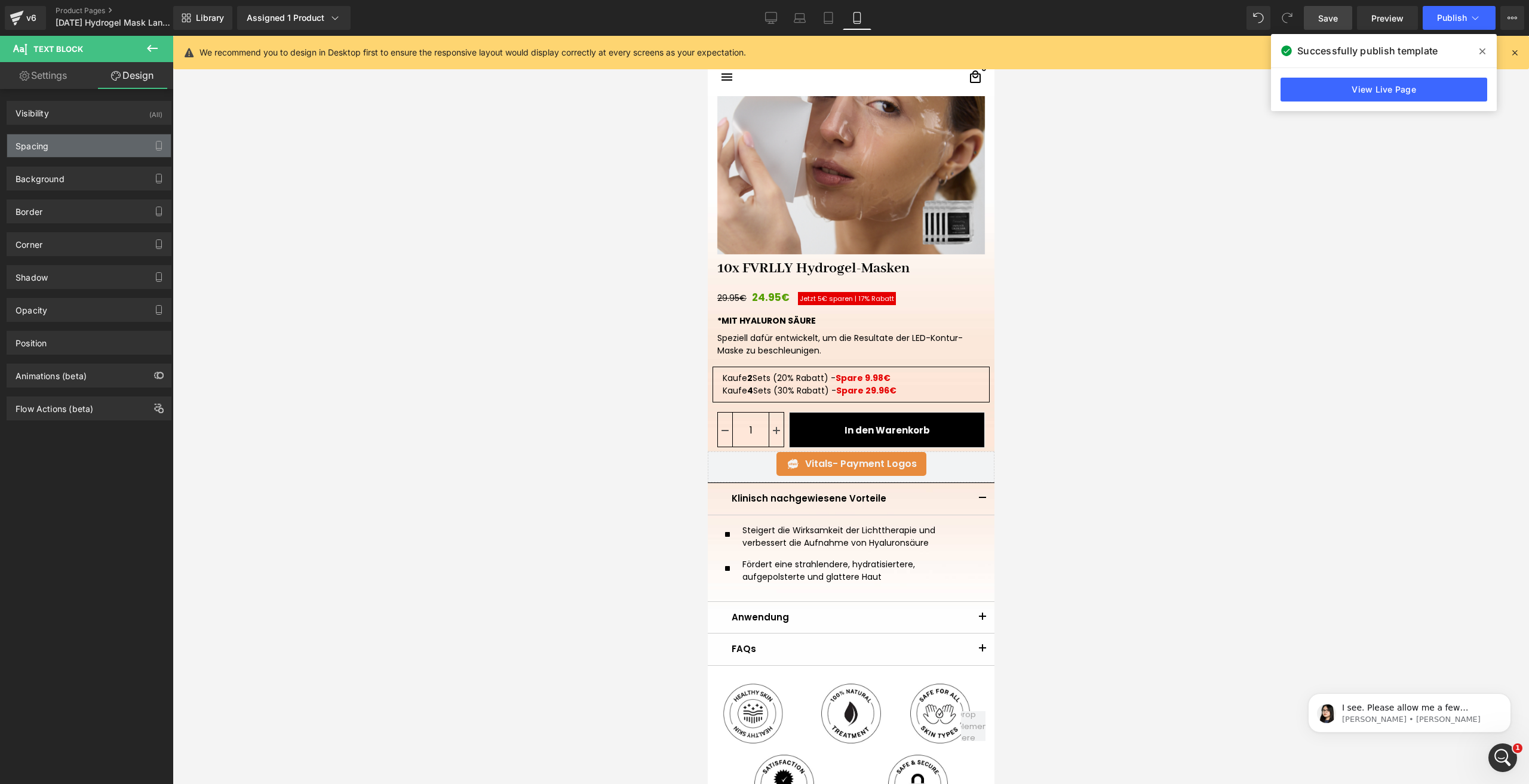
click at [56, 150] on div "Spacing" at bounding box center [89, 145] width 163 height 23
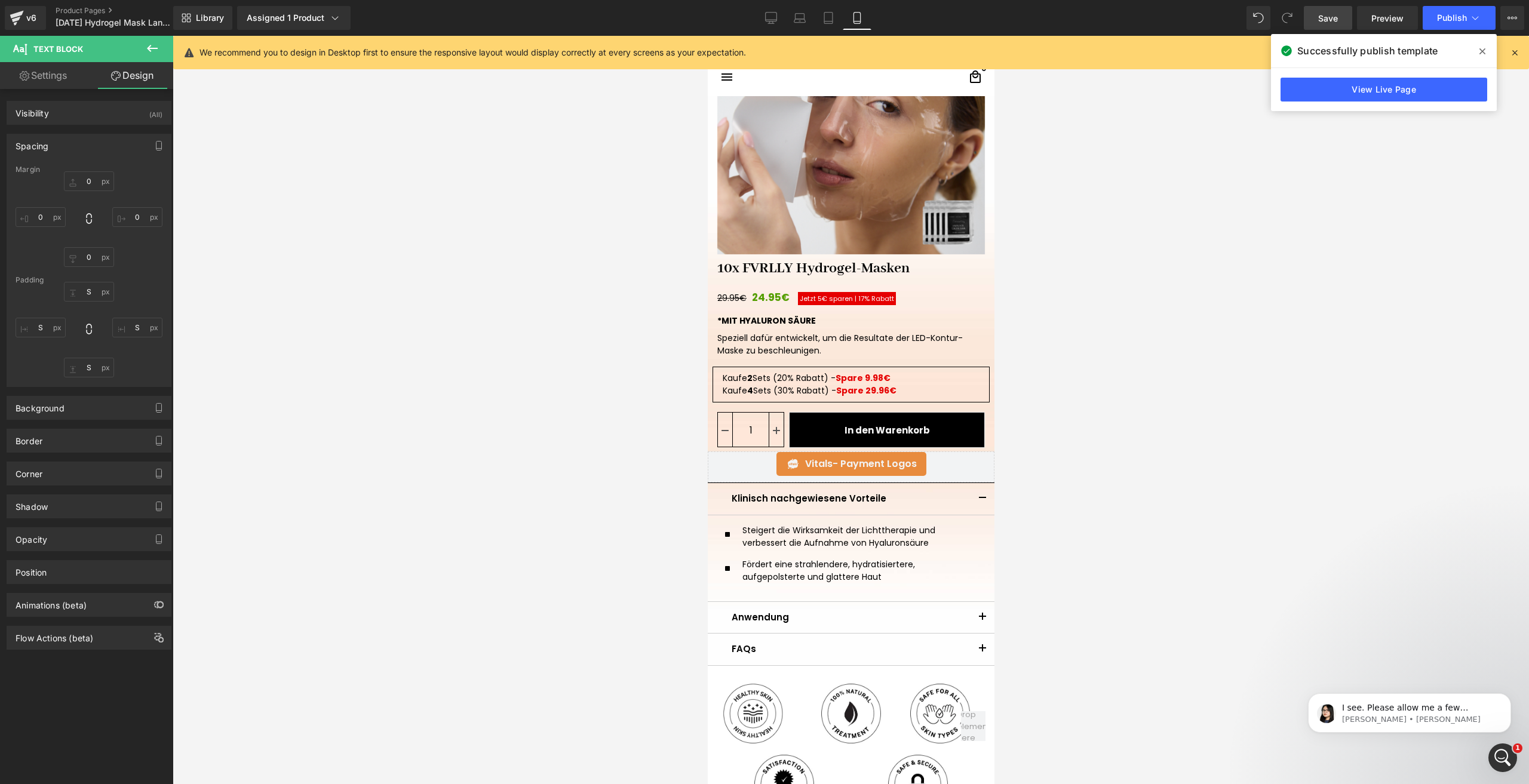
scroll to position [2417, 0]
click at [84, 365] on input "S" at bounding box center [88, 368] width 50 height 20
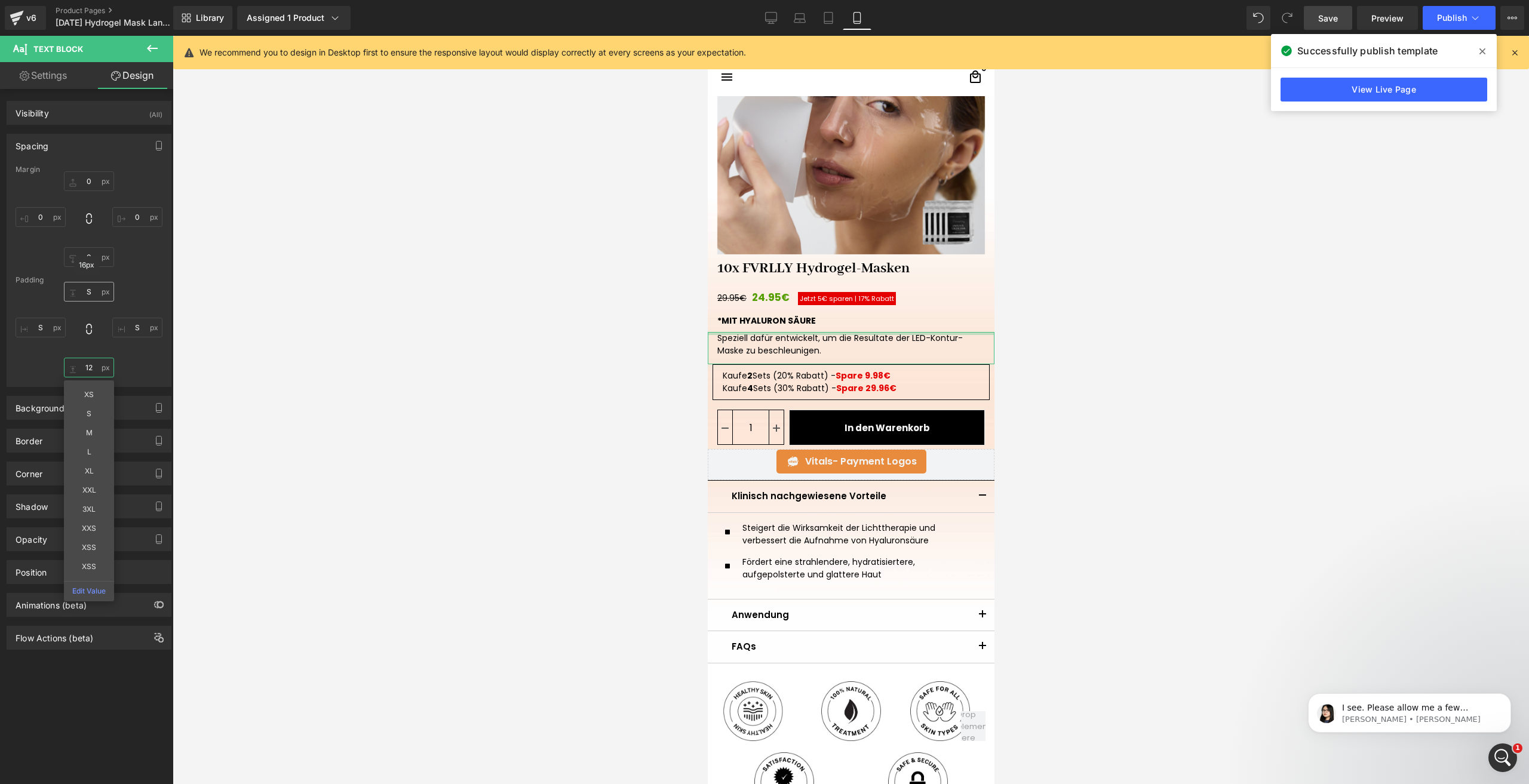
type input "12"
click at [99, 289] on input "S" at bounding box center [88, 292] width 50 height 20
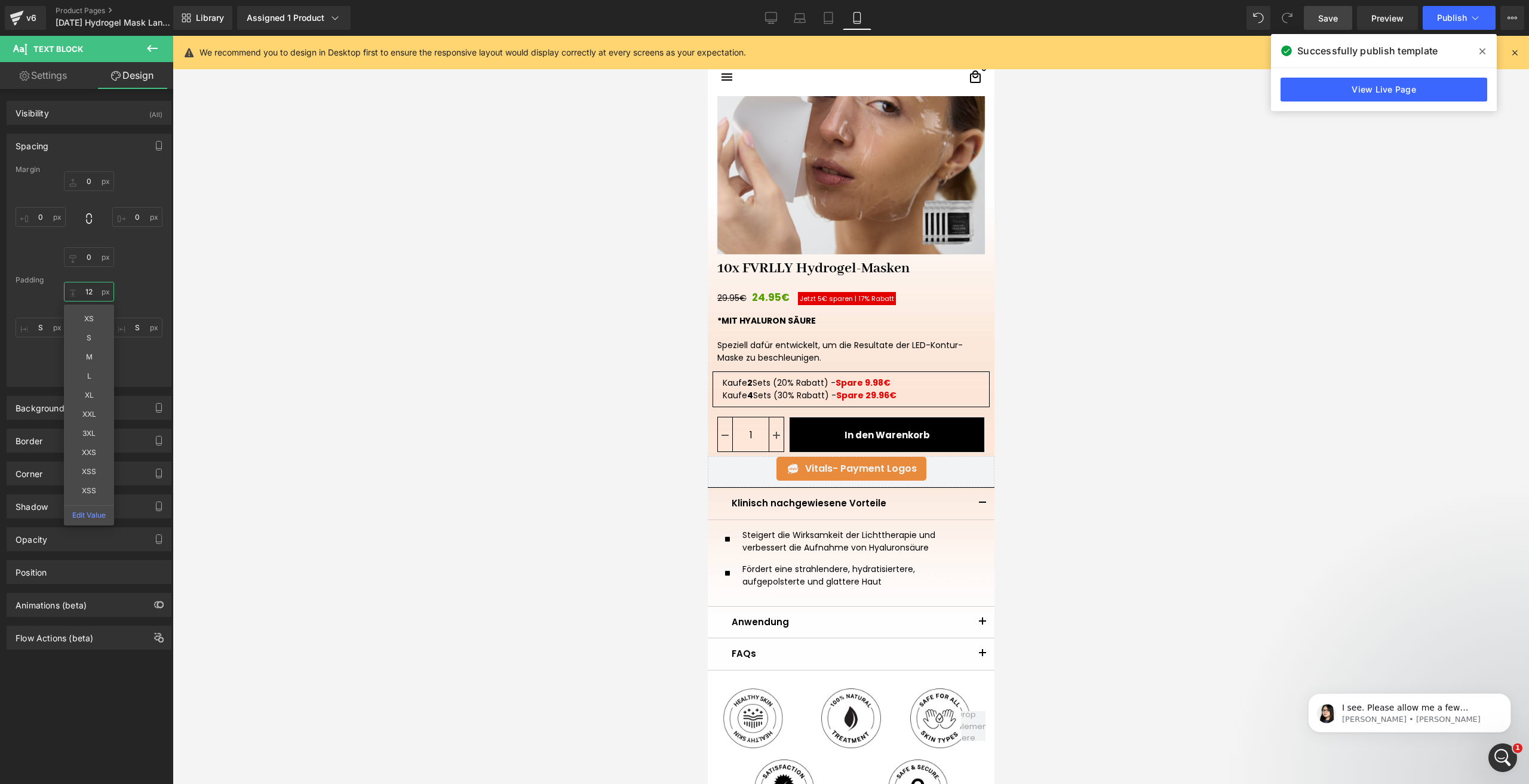
type input "1"
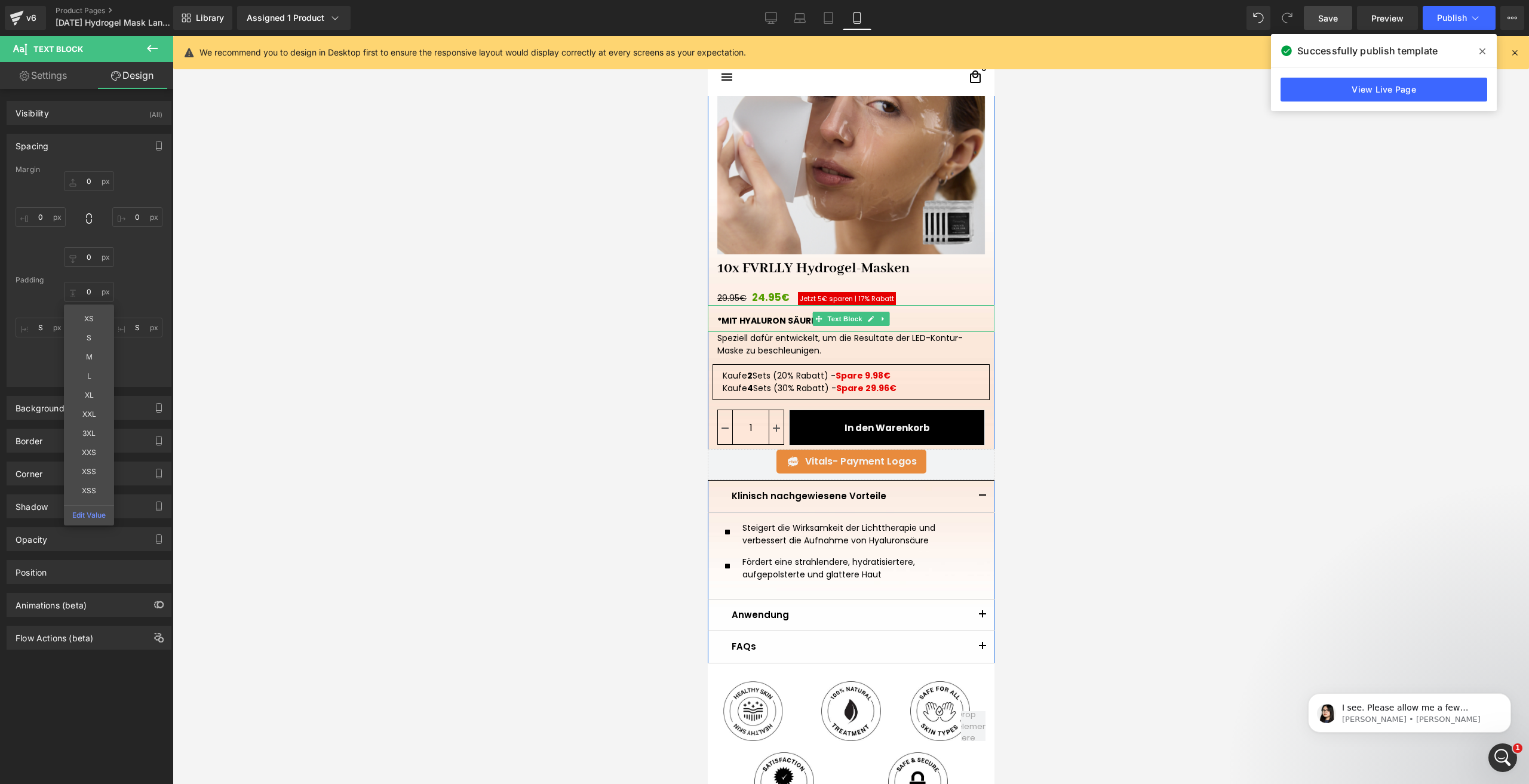
click at [750, 319] on strong "*MIT HYALURON SÄURE" at bounding box center [766, 320] width 99 height 12
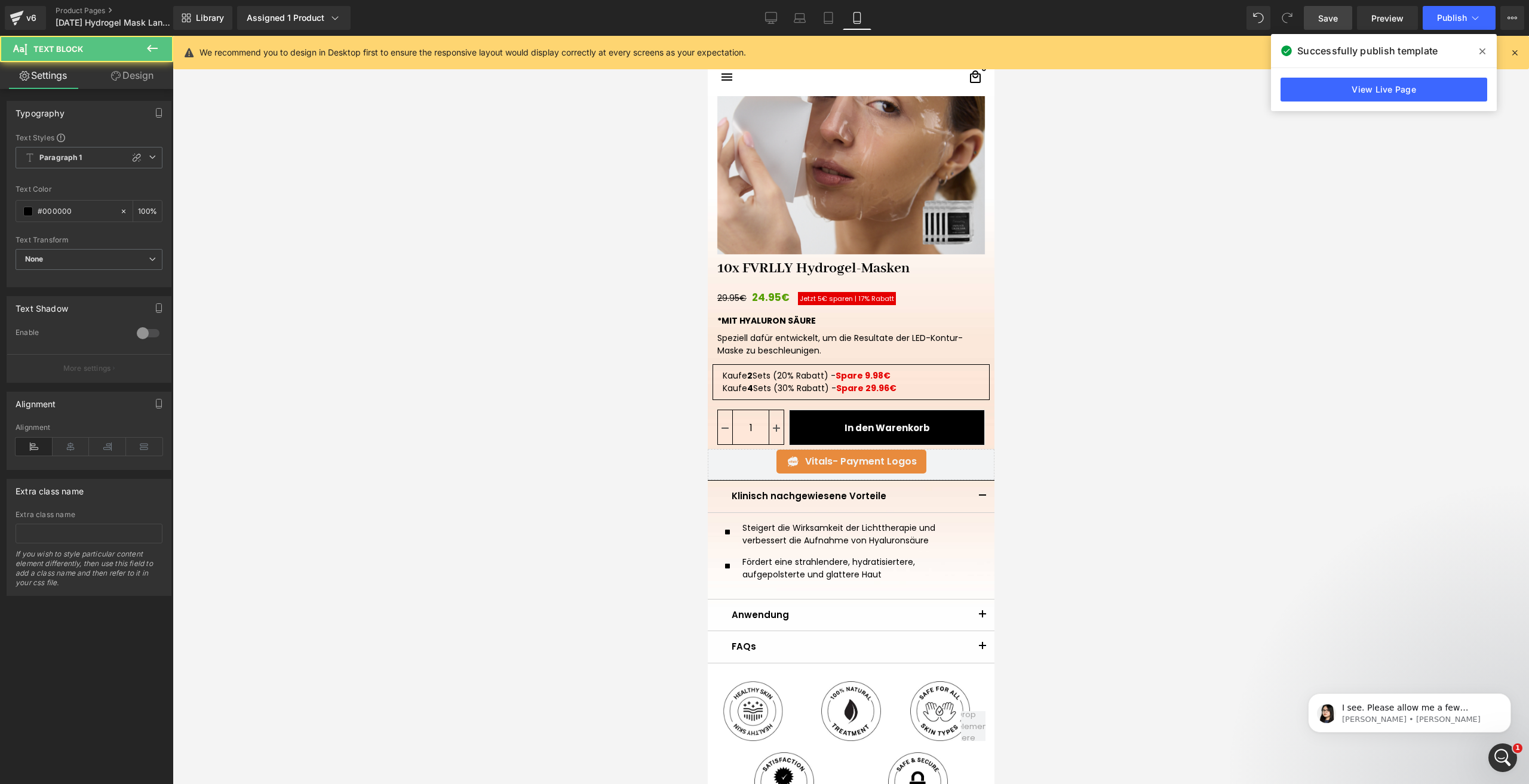
click at [154, 74] on link "Design" at bounding box center [132, 75] width 86 height 27
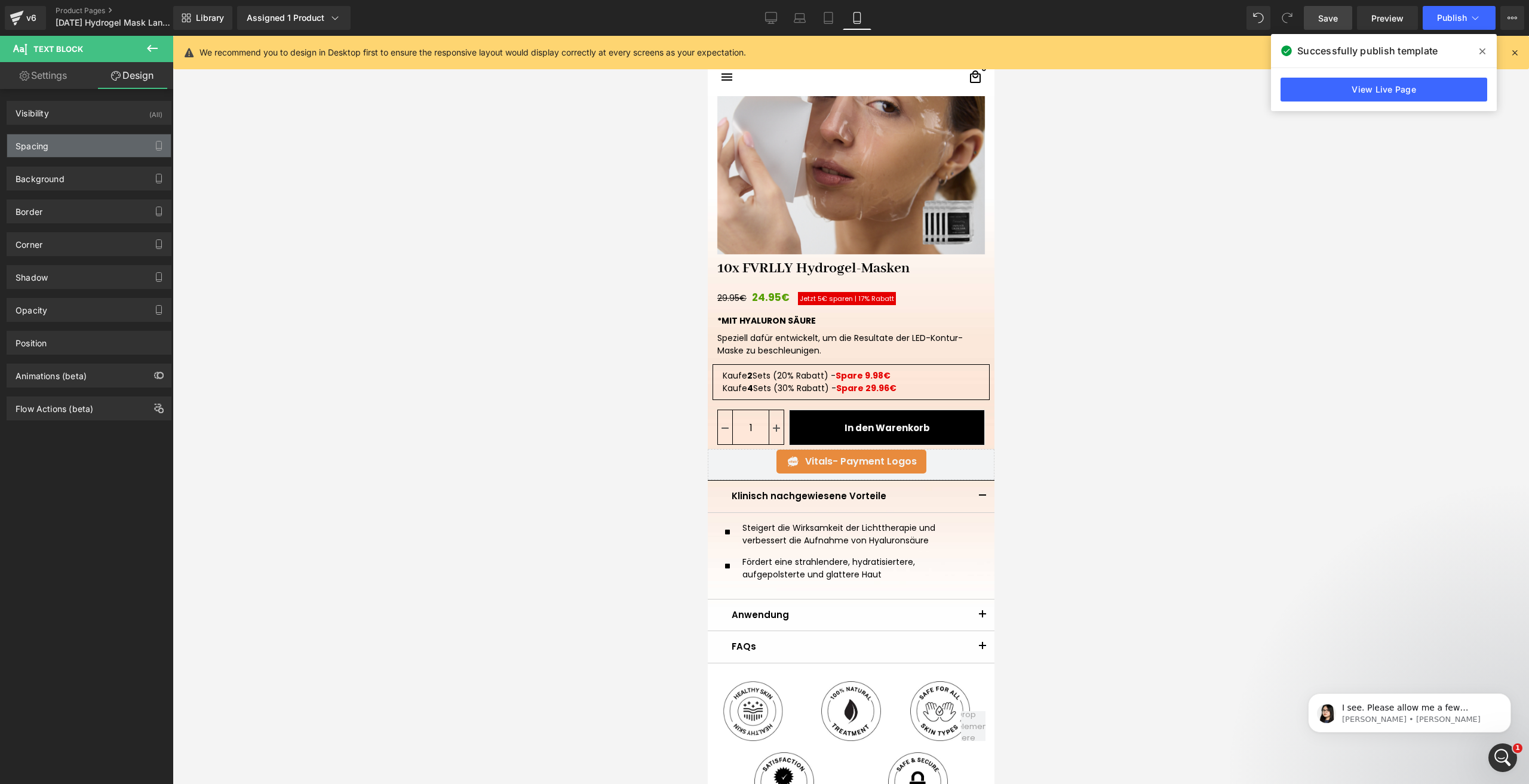
click at [28, 155] on div "Spacing" at bounding box center [89, 145] width 163 height 23
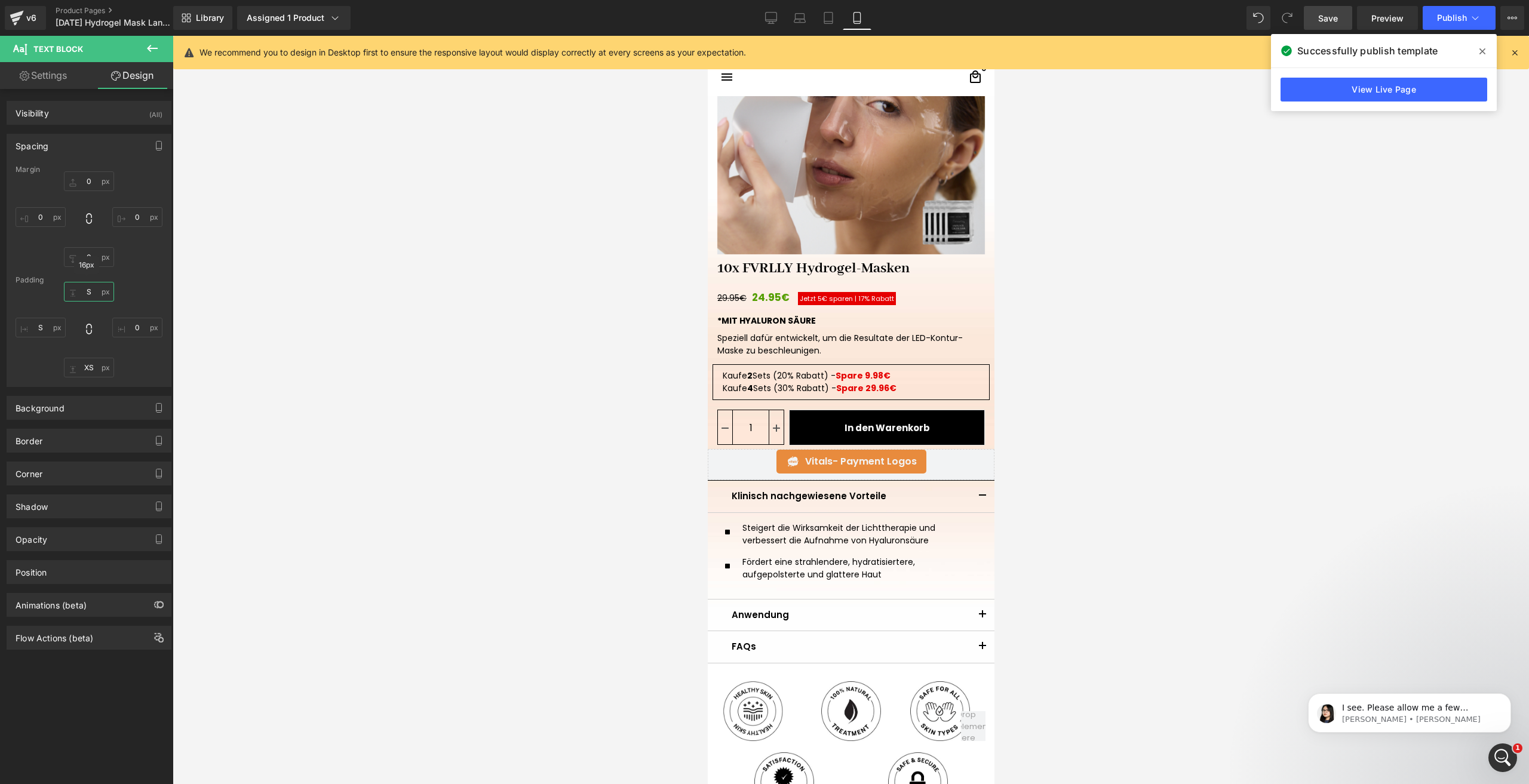
click at [93, 298] on input "S" at bounding box center [88, 292] width 50 height 20
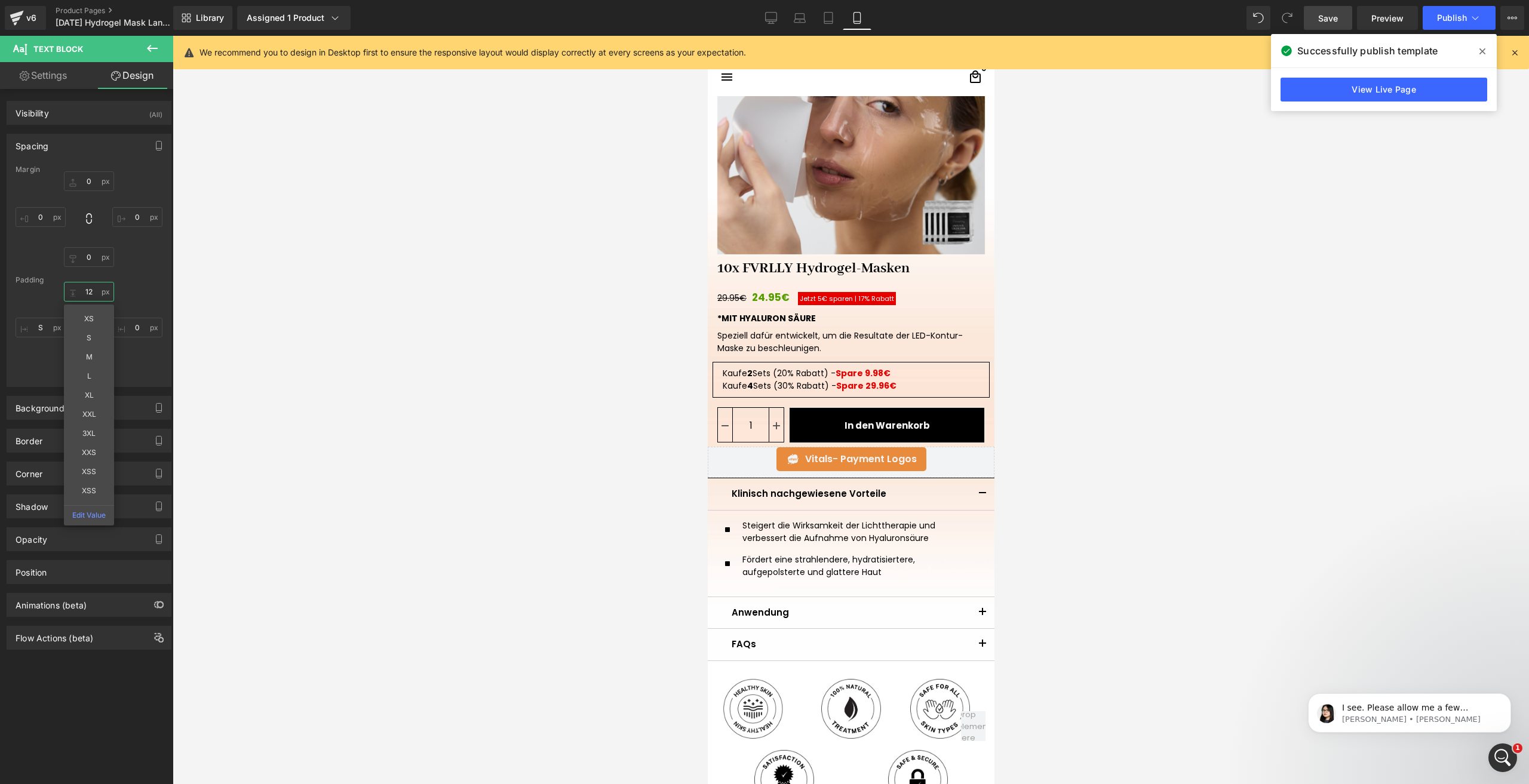
type input "12"
click at [793, 158] on img at bounding box center [850, 121] width 268 height 268
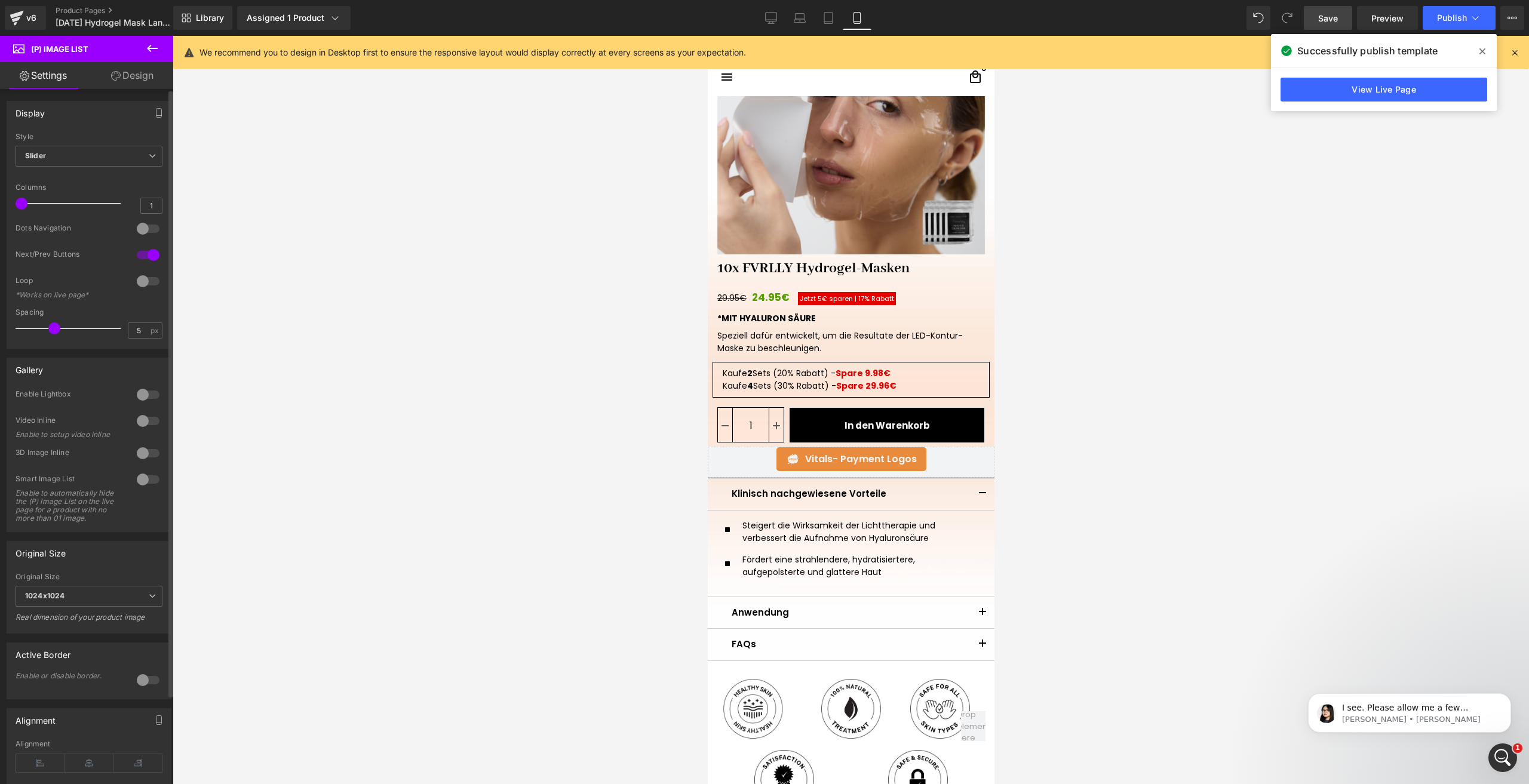
click at [145, 231] on div at bounding box center [148, 229] width 29 height 19
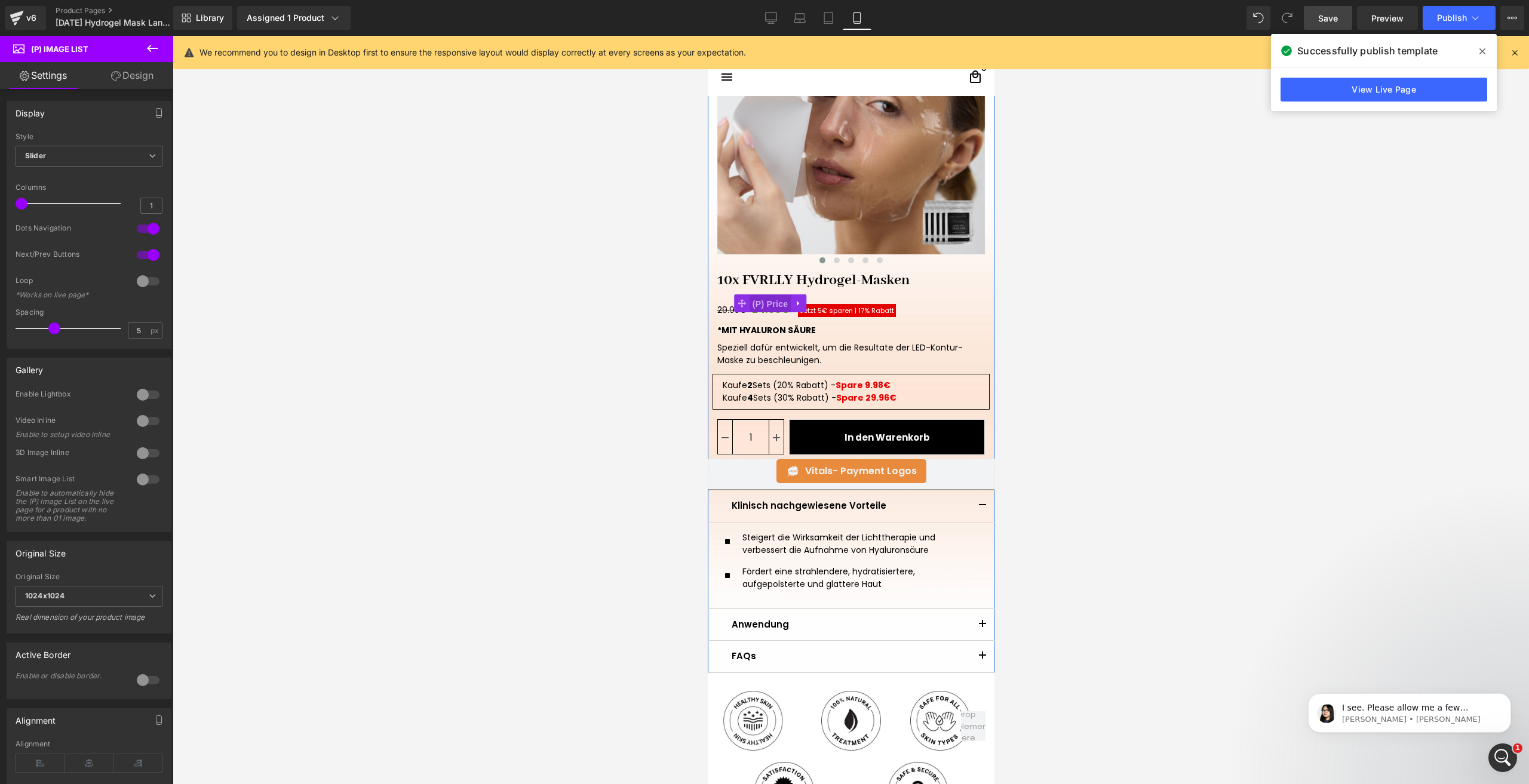
click at [752, 307] on span "(P) Price" at bounding box center [770, 304] width 42 height 18
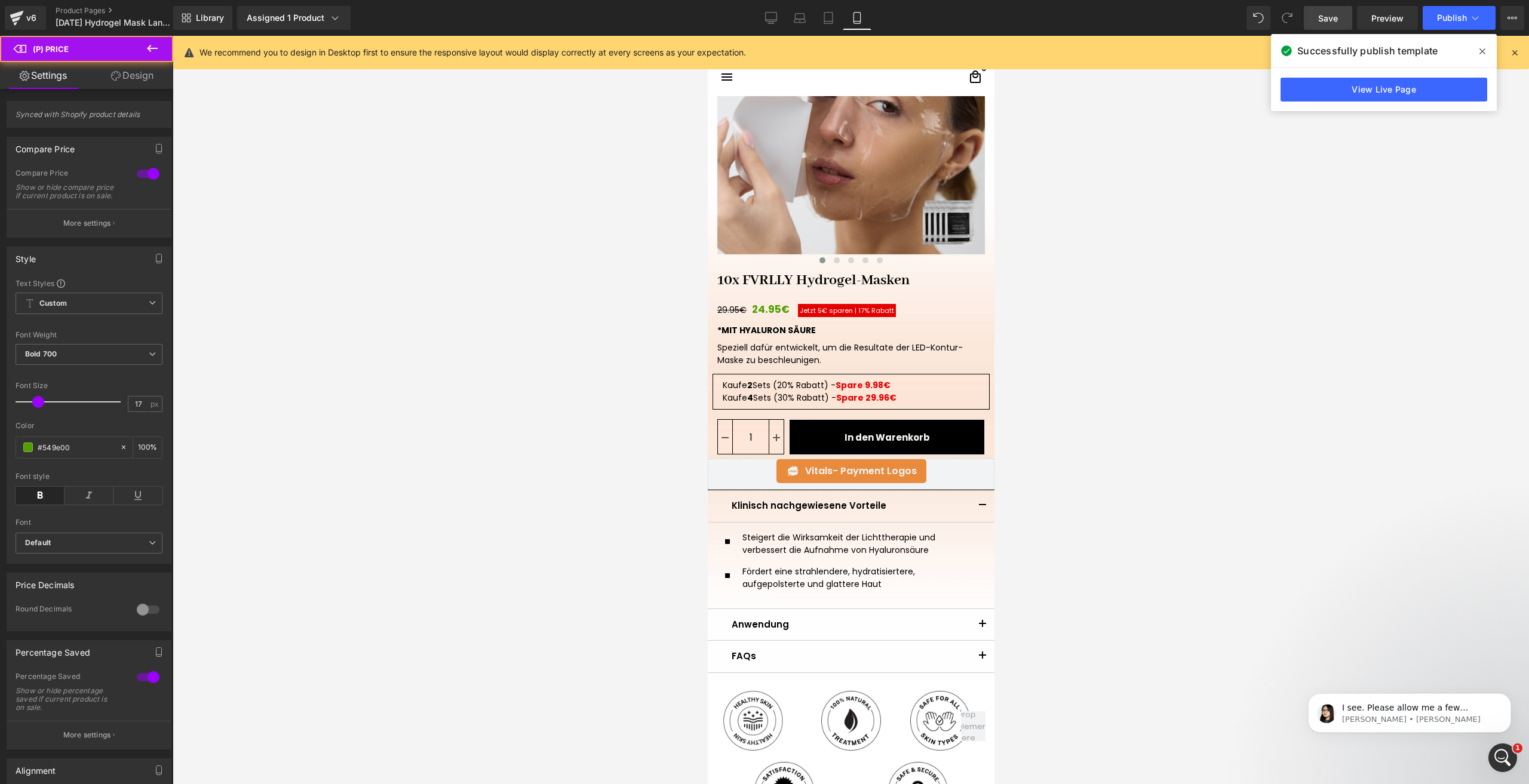
click at [148, 82] on link "Design" at bounding box center [132, 75] width 86 height 27
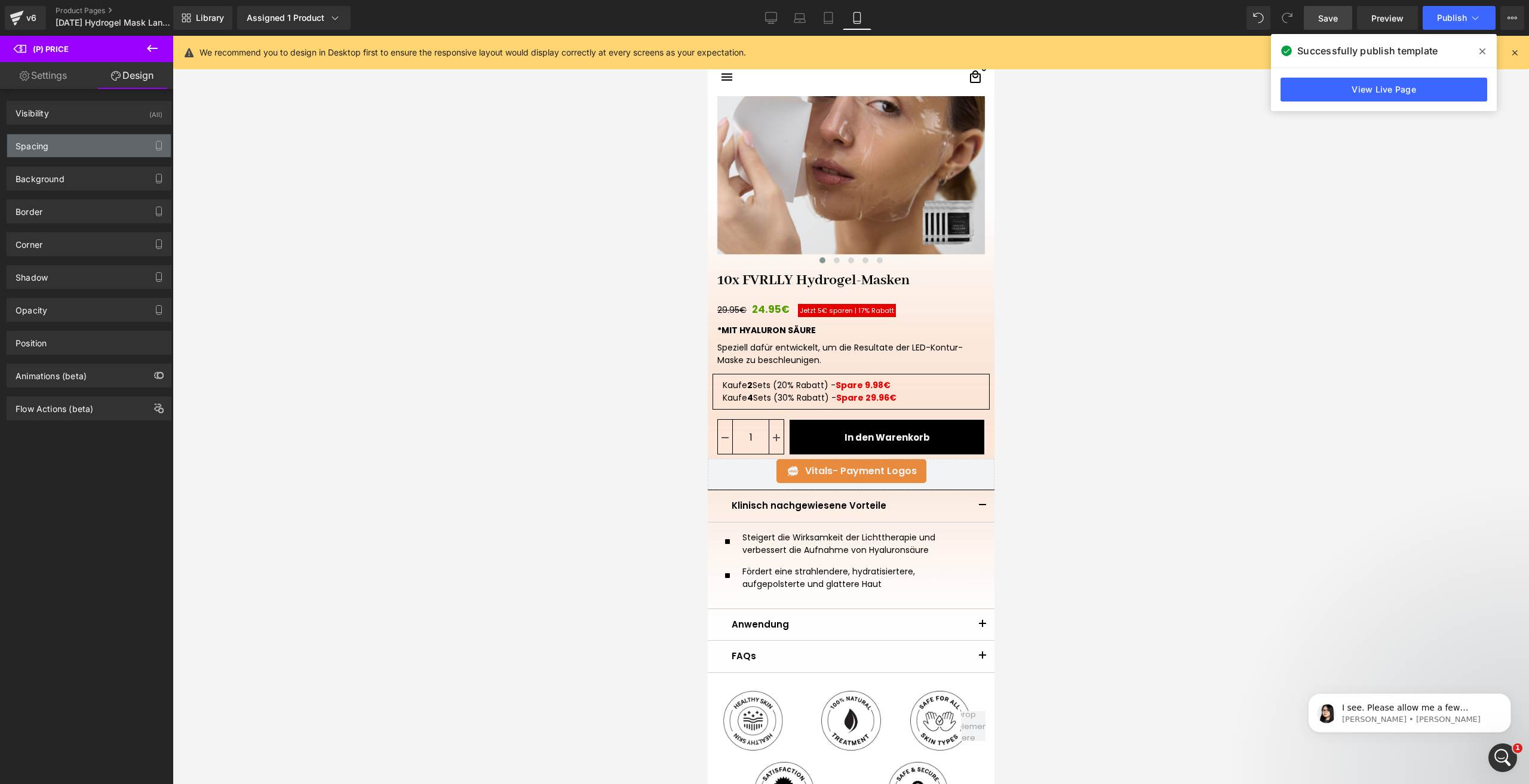
click at [56, 144] on div "Spacing" at bounding box center [89, 145] width 163 height 23
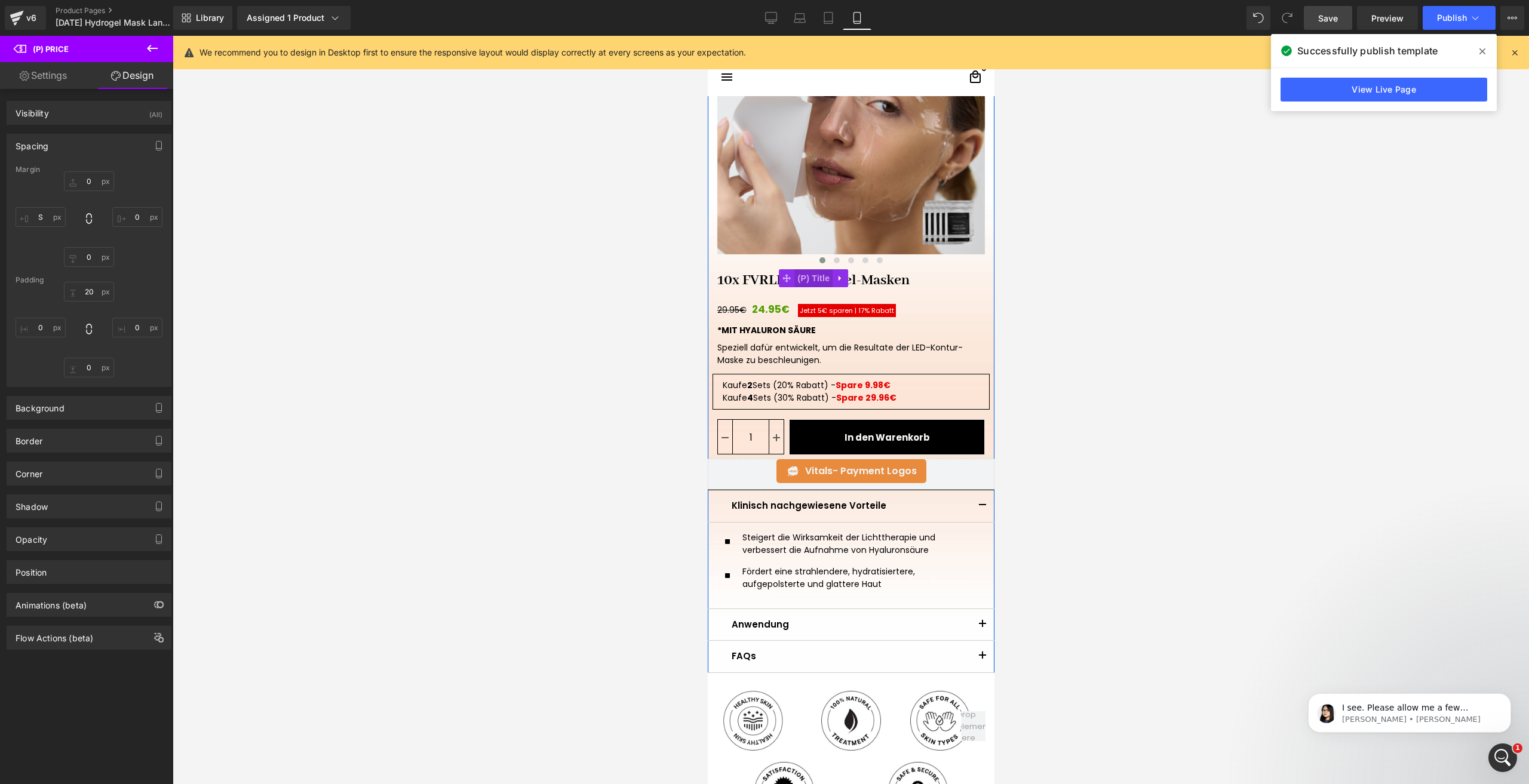
click at [806, 277] on span "(P) Title" at bounding box center [814, 279] width 38 height 18
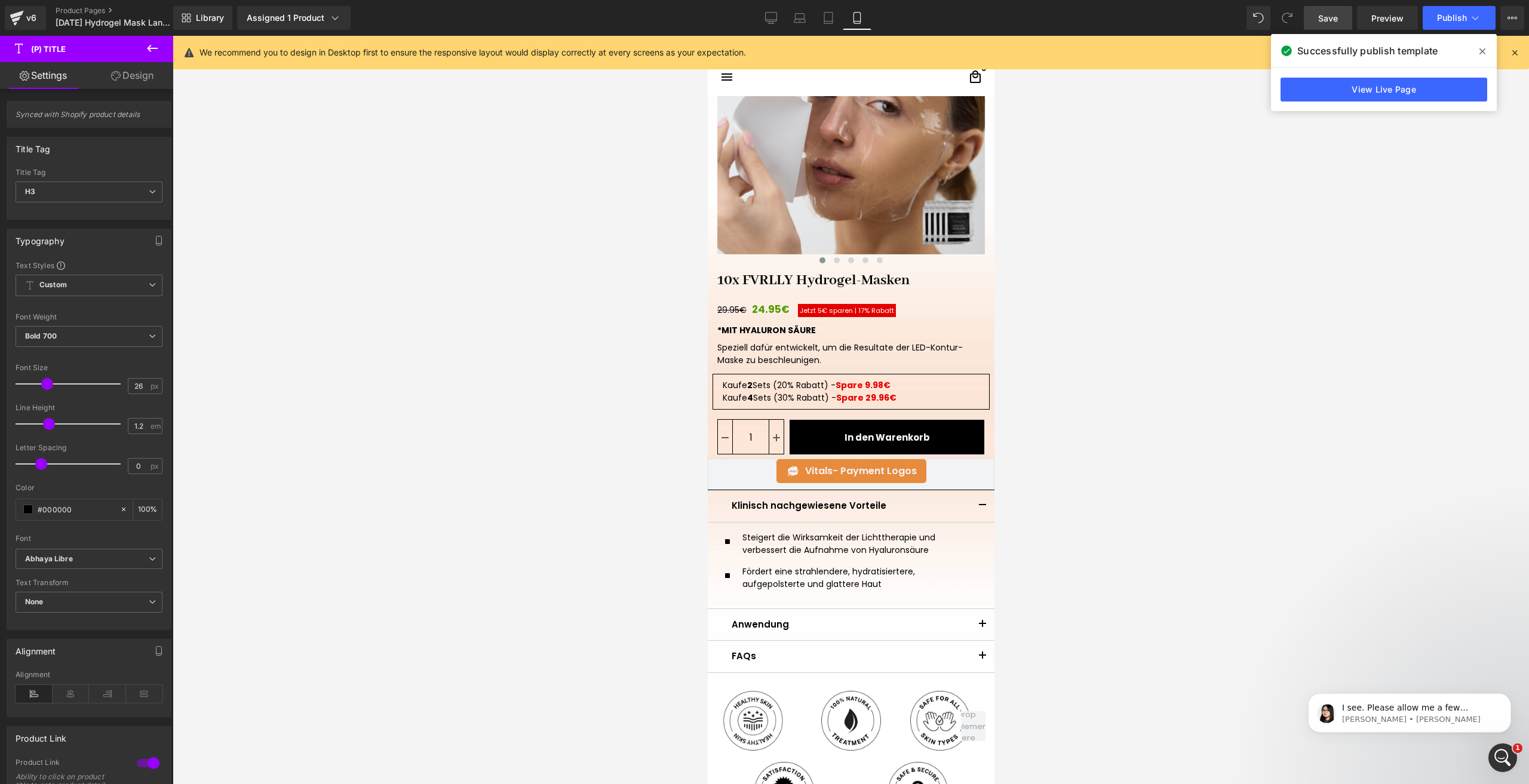
click at [1322, 17] on span "Save" at bounding box center [1328, 18] width 20 height 13
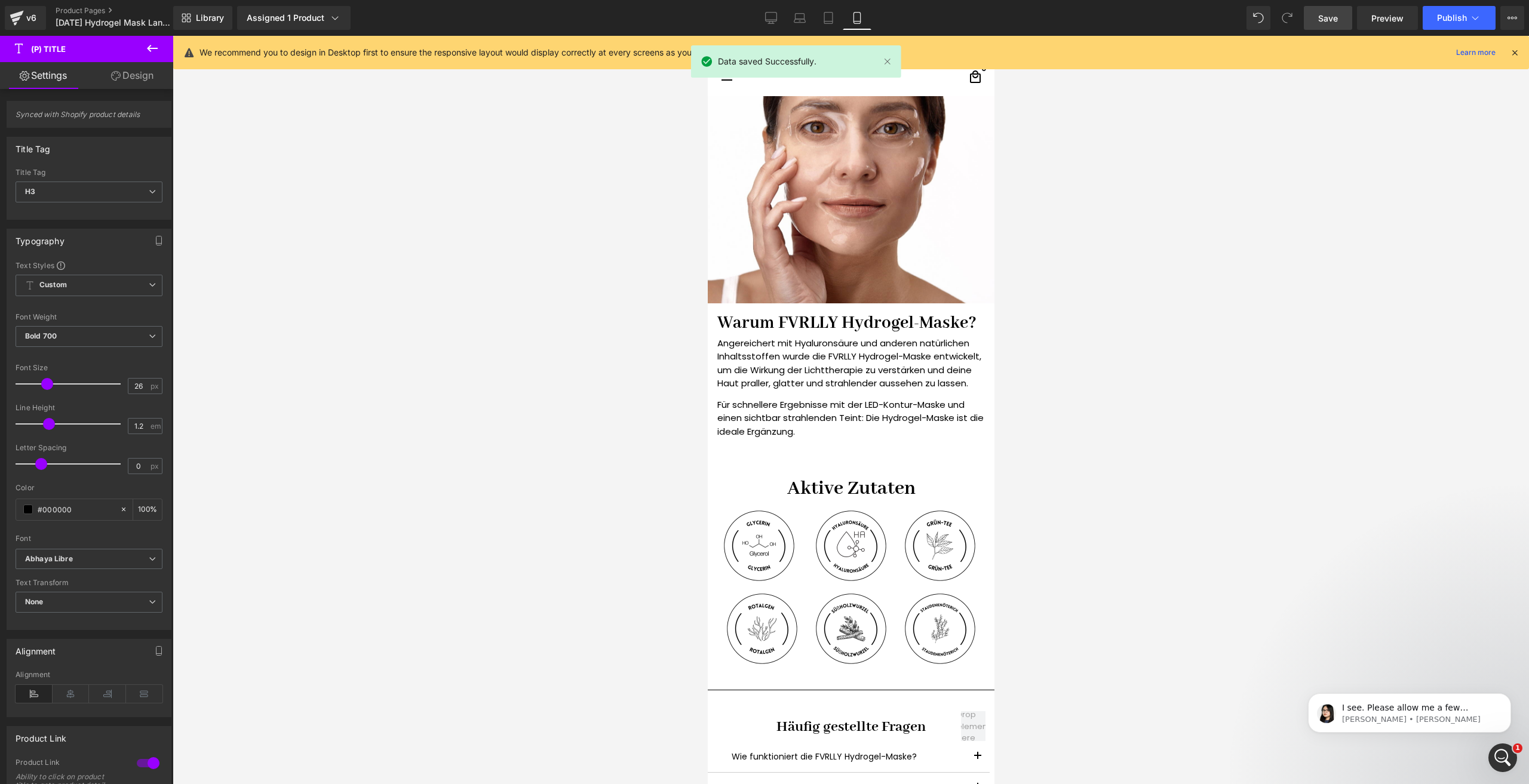
scroll to position [1503, 0]
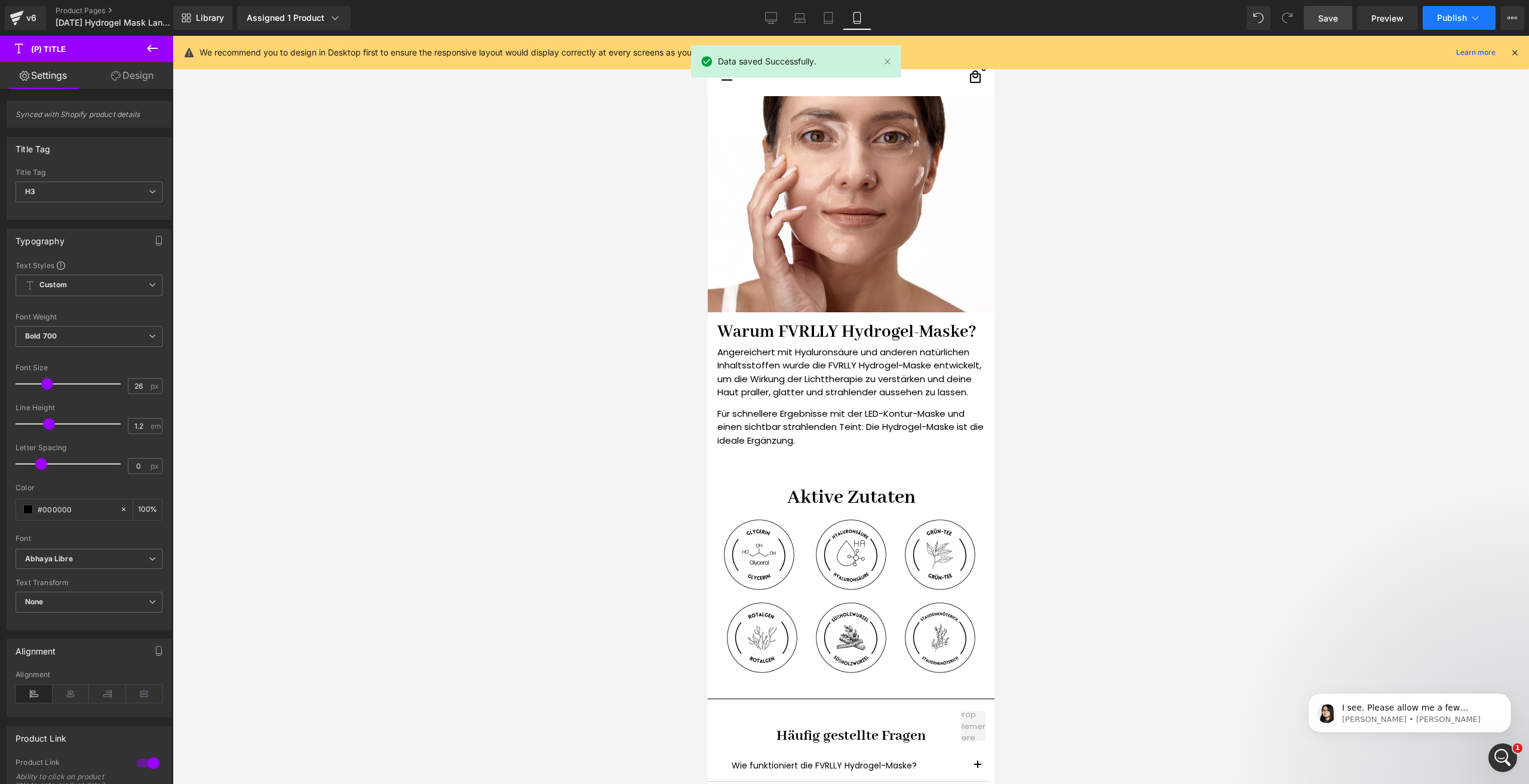
click at [1446, 10] on button "Publish" at bounding box center [1459, 18] width 73 height 24
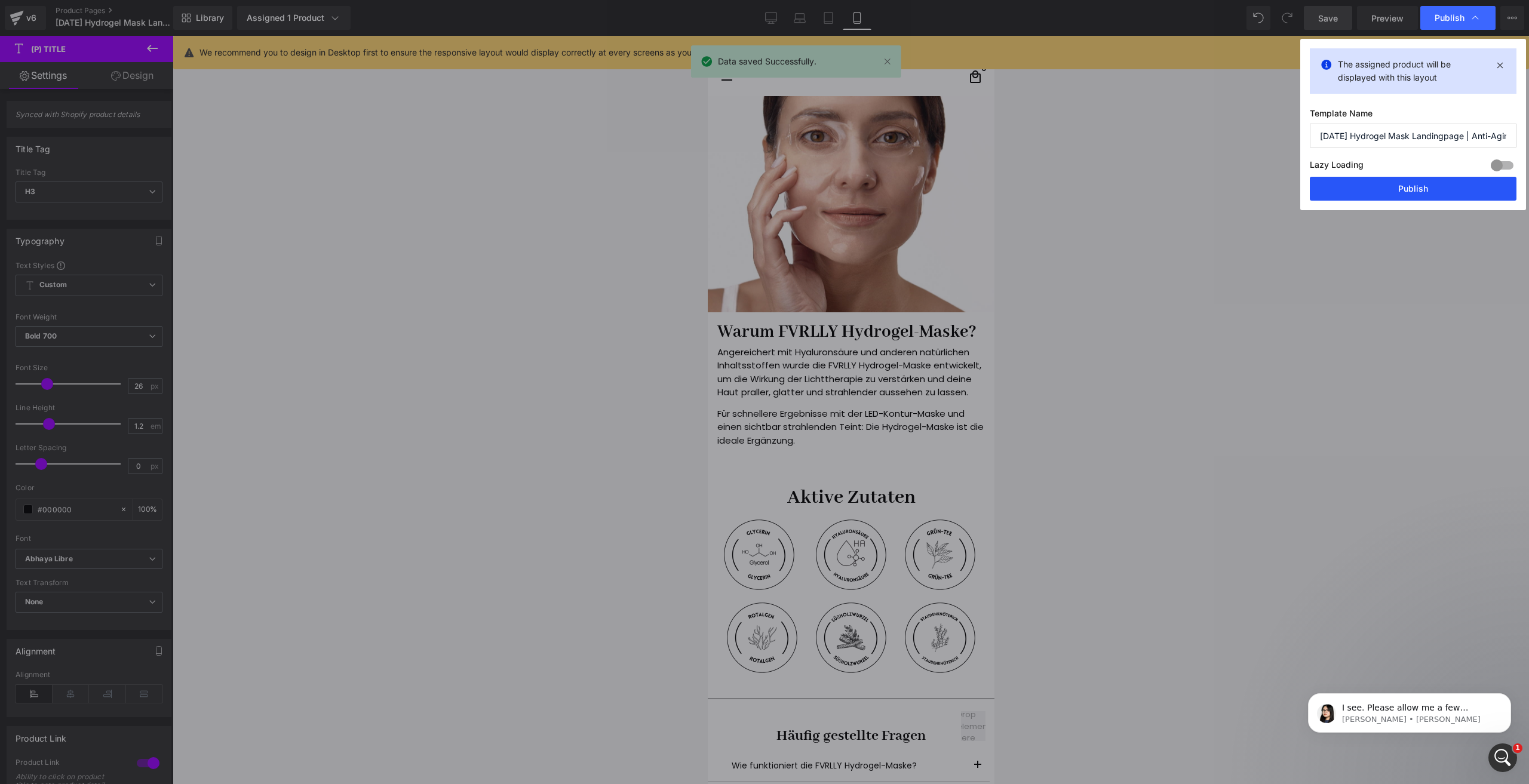
click at [1388, 185] on button "Publish" at bounding box center [1414, 189] width 207 height 24
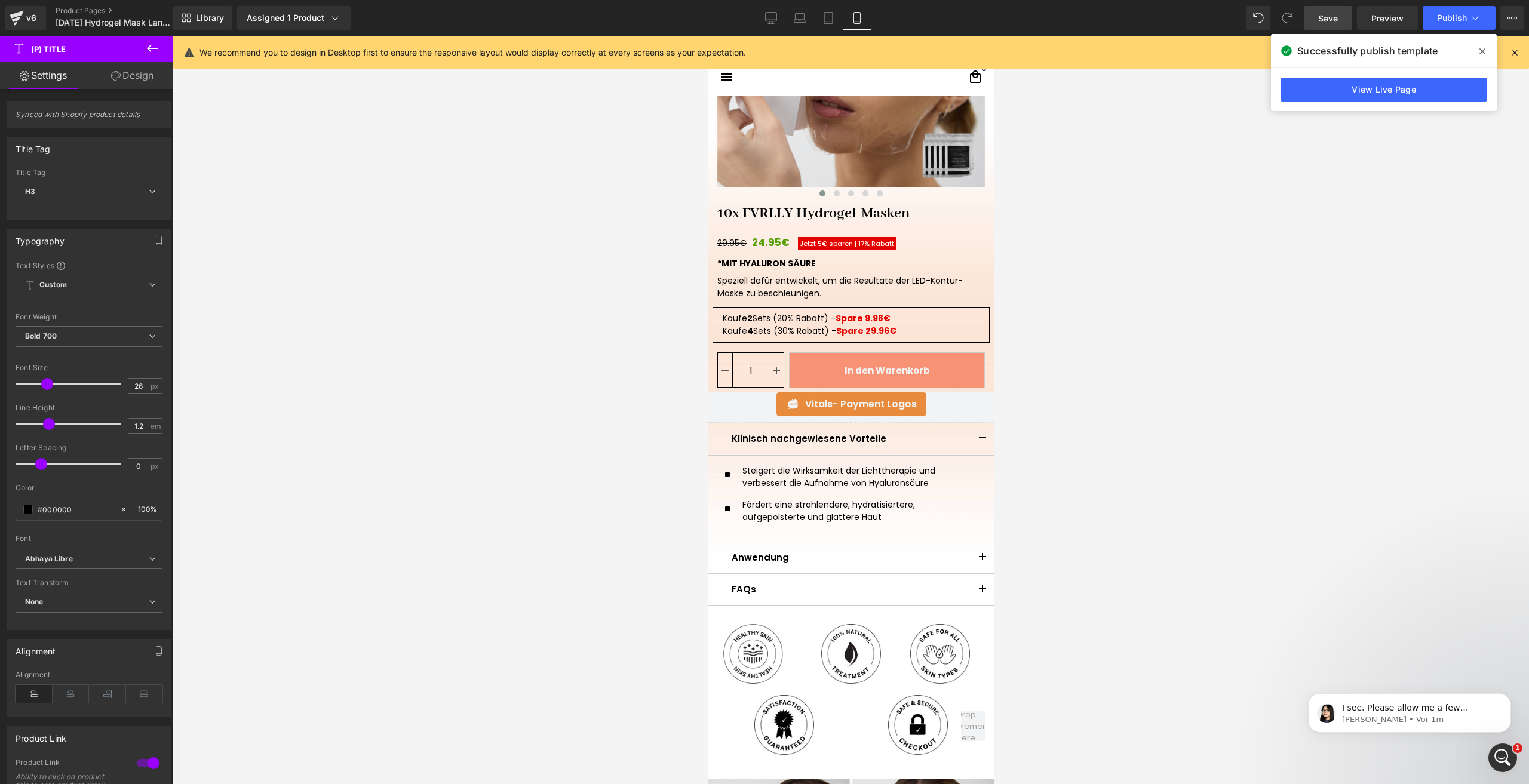
scroll to position [129, 0]
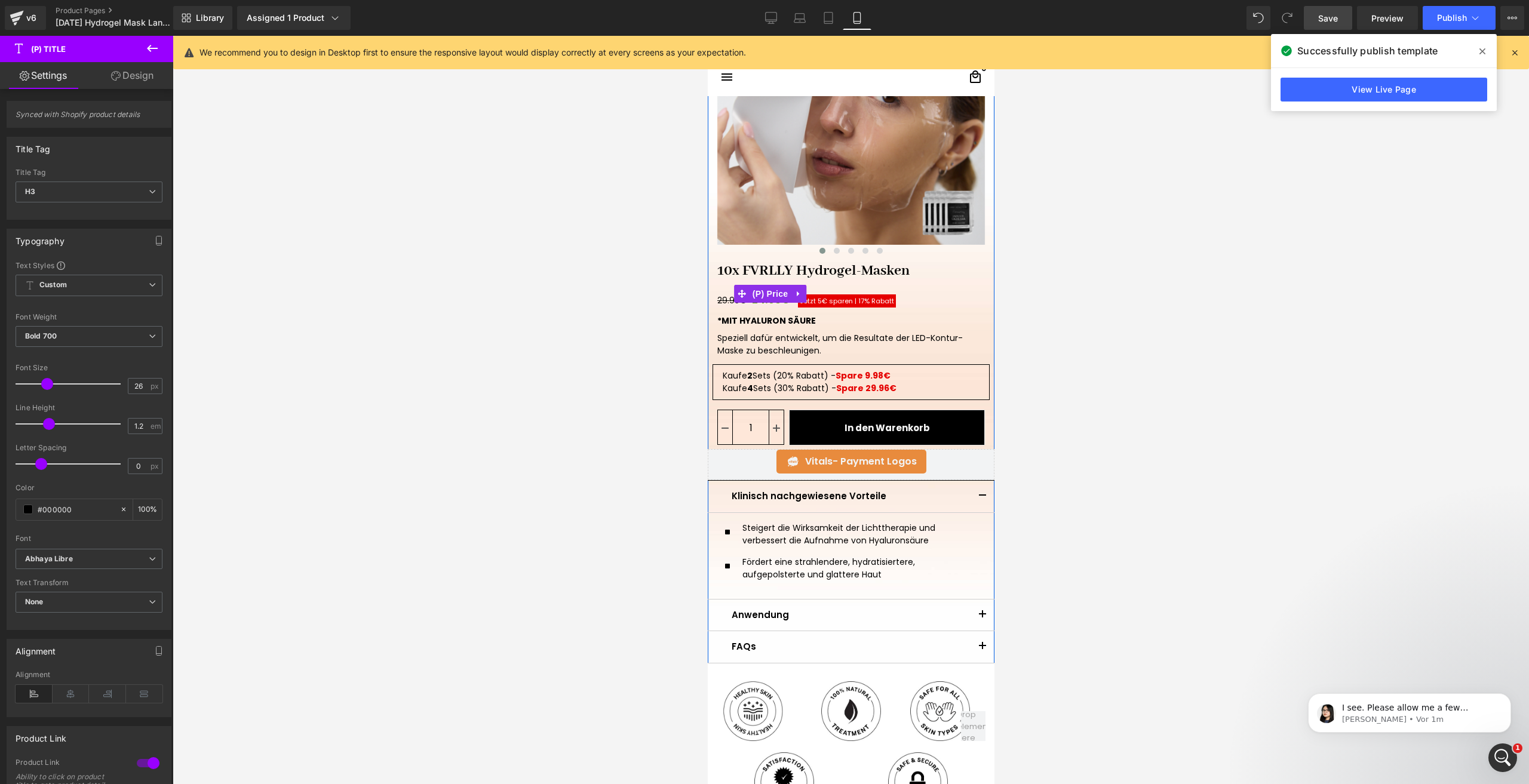
click at [804, 305] on span "Jetzt 5€ sparen |" at bounding box center [828, 301] width 57 height 10
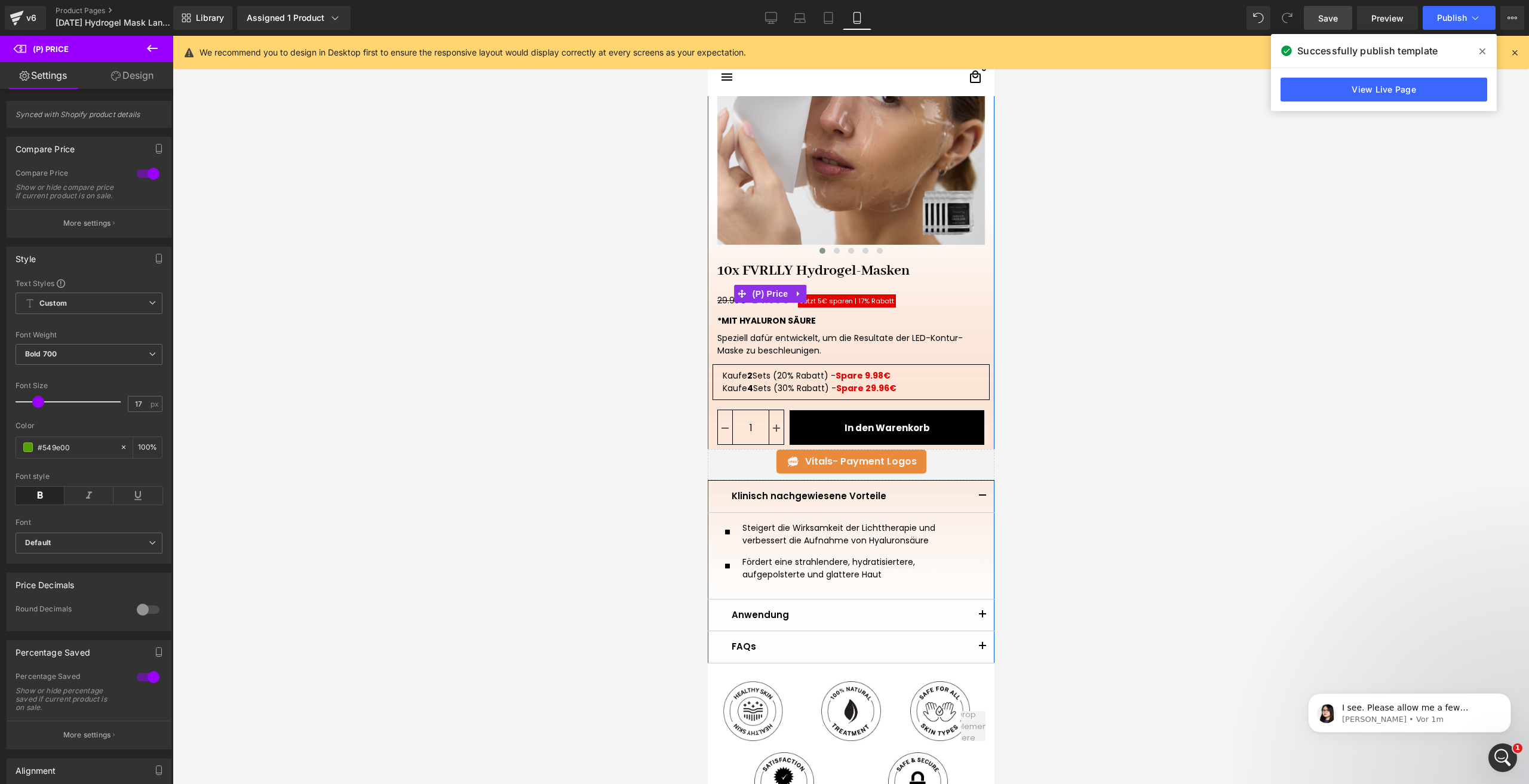
click at [842, 298] on span "Jetzt 5€ sparen |" at bounding box center [828, 301] width 57 height 10
click at [74, 740] on p "More settings" at bounding box center [87, 735] width 48 height 11
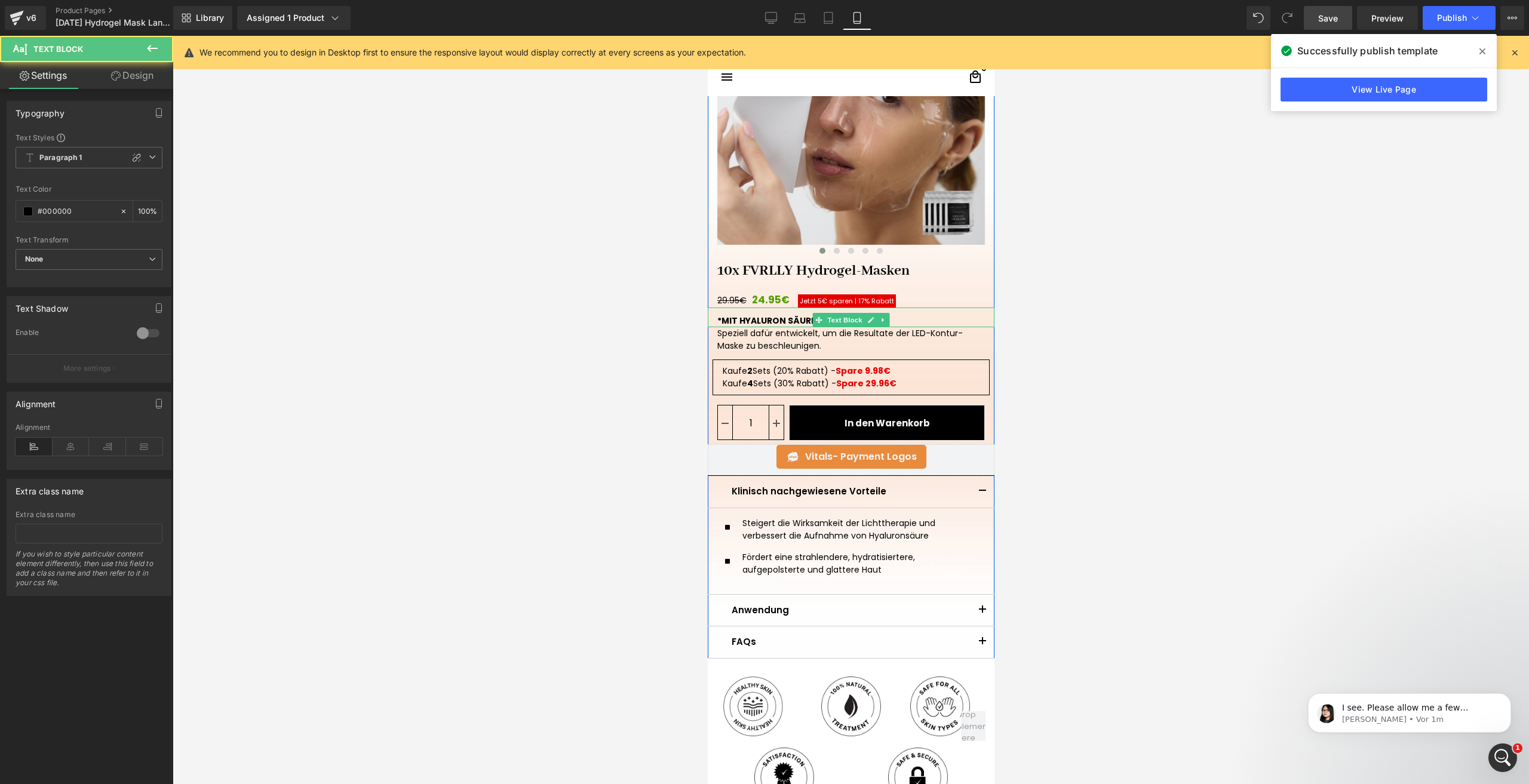
drag, startPoint x: 750, startPoint y: 329, endPoint x: 760, endPoint y: 311, distance: 20.6
click at [760, 311] on div "*MIT HYALURON SÄURE Text Block" at bounding box center [850, 318] width 287 height 20
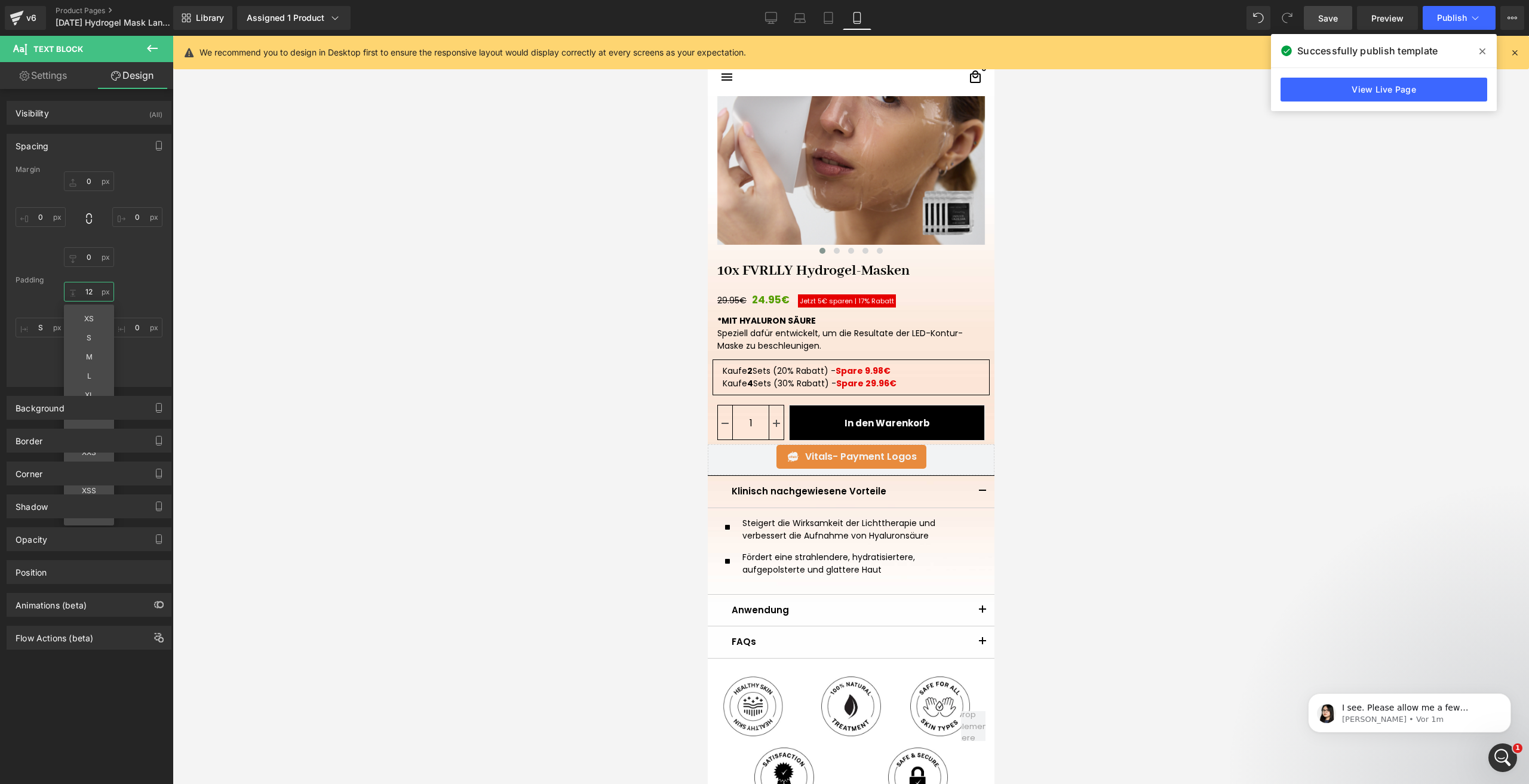
click at [83, 292] on input "text" at bounding box center [88, 292] width 50 height 20
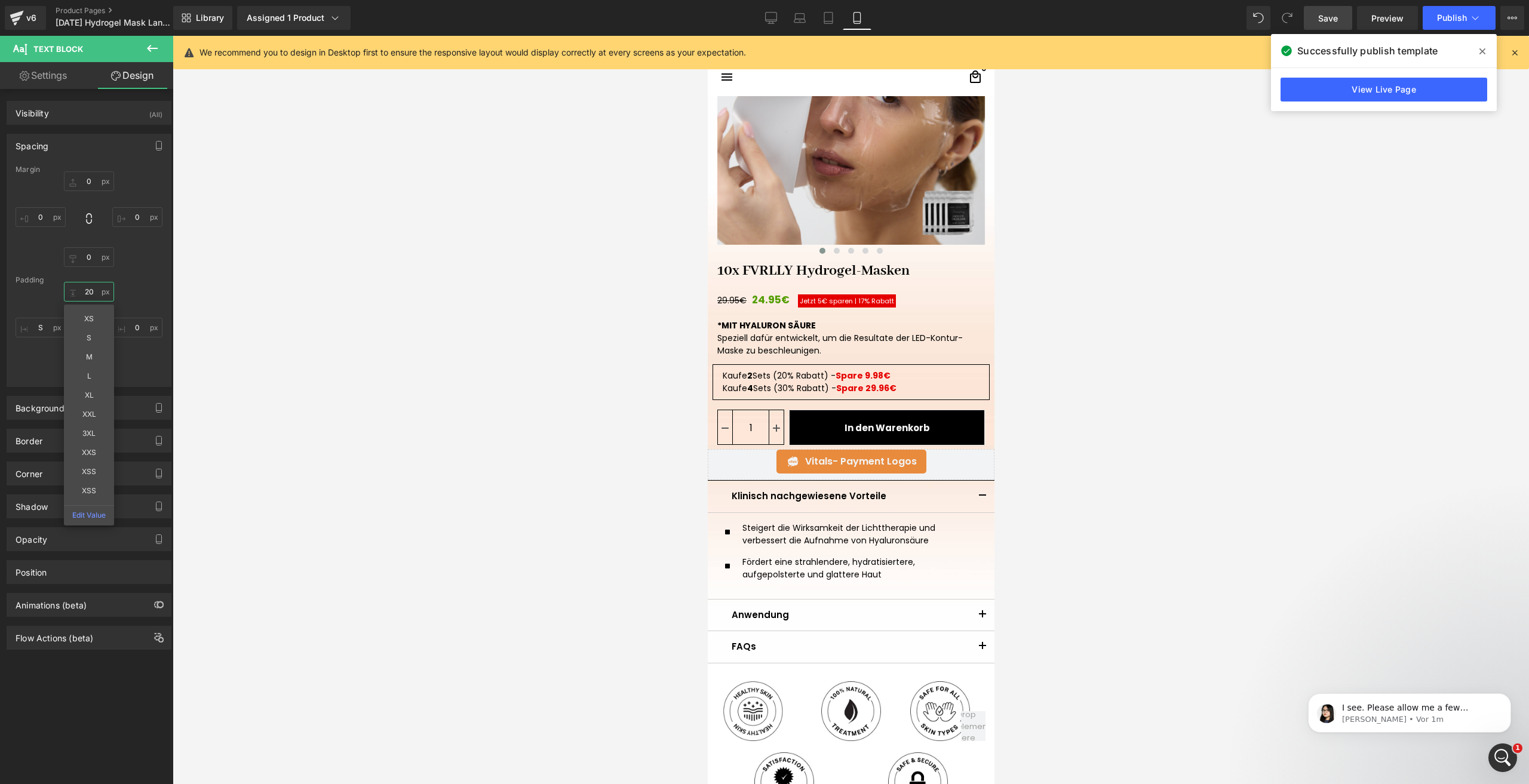
type input "20"
click at [1321, 24] on span "Save" at bounding box center [1328, 18] width 20 height 13
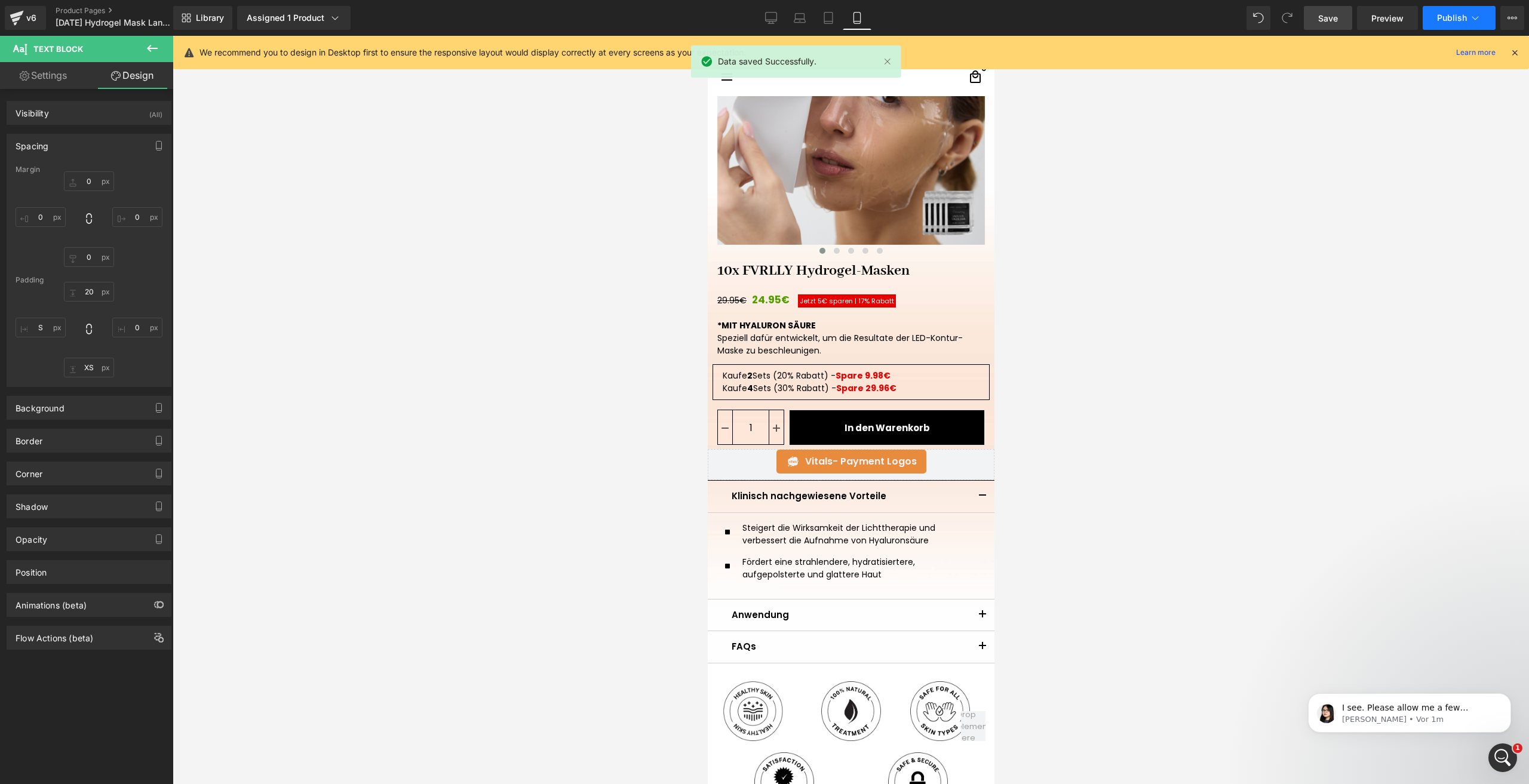
click at [1442, 25] on button "Publish" at bounding box center [1459, 18] width 73 height 24
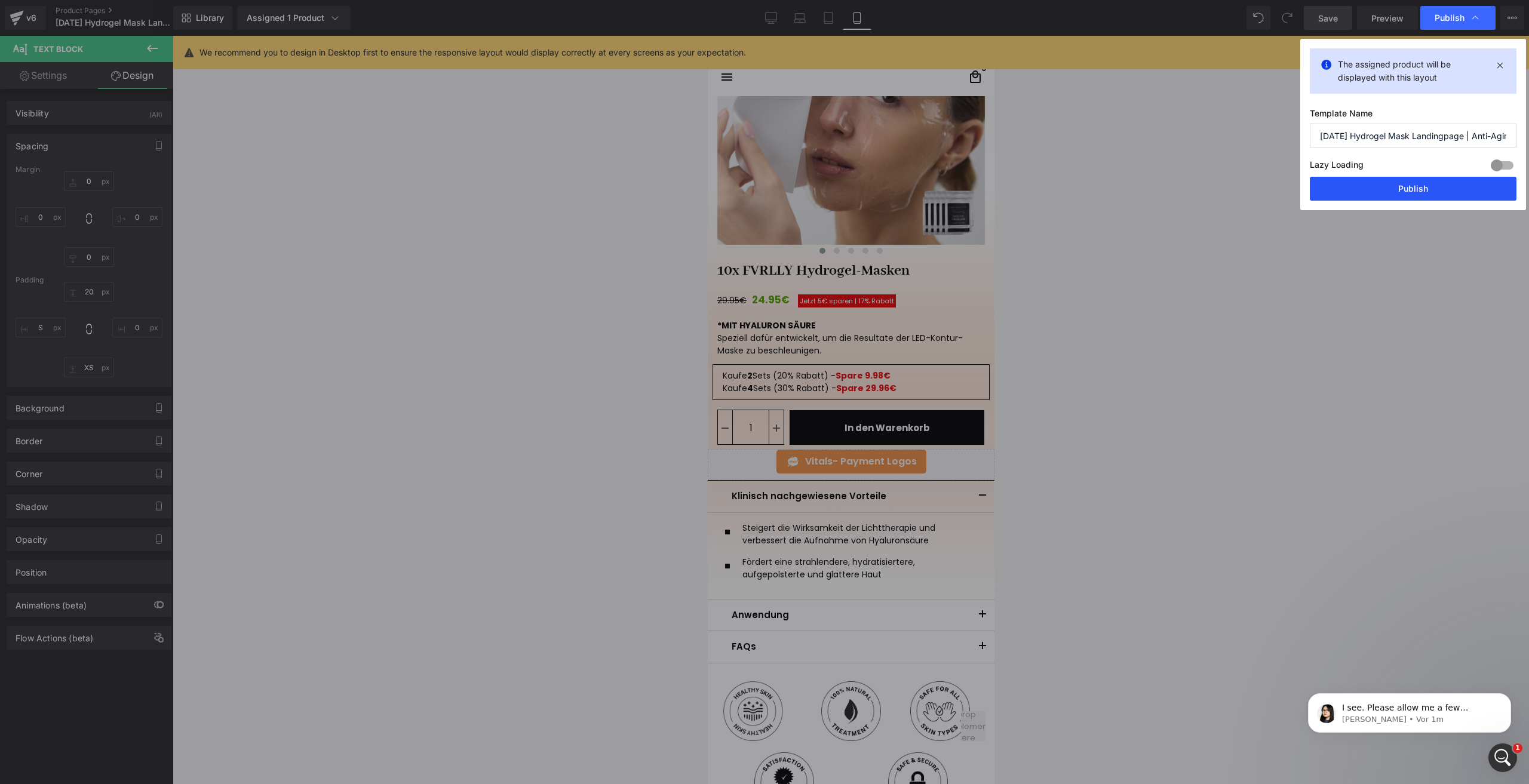
click at [1357, 188] on button "Publish" at bounding box center [1414, 189] width 207 height 24
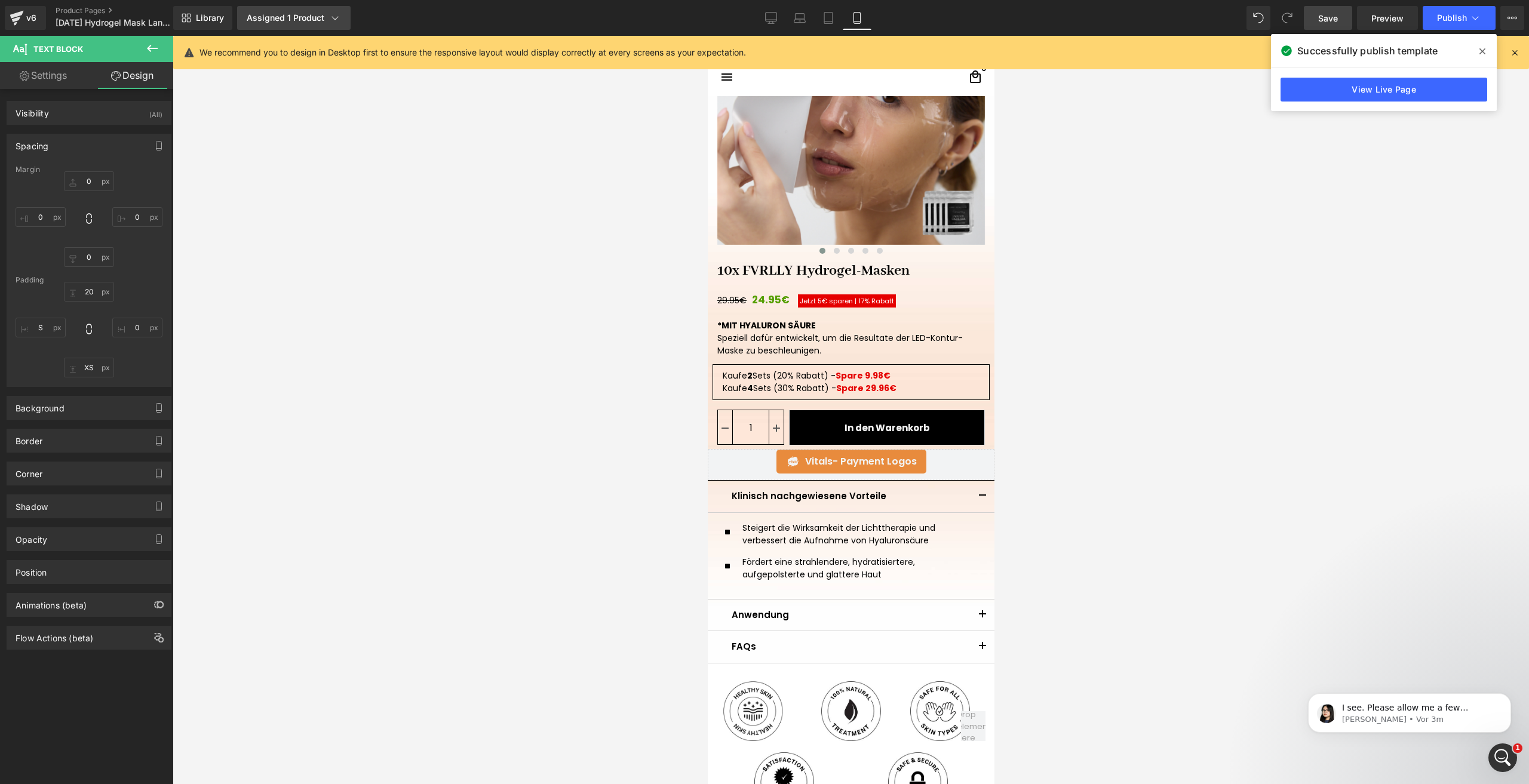
click at [302, 15] on div "Assigned 1 Product" at bounding box center [294, 17] width 94 height 12
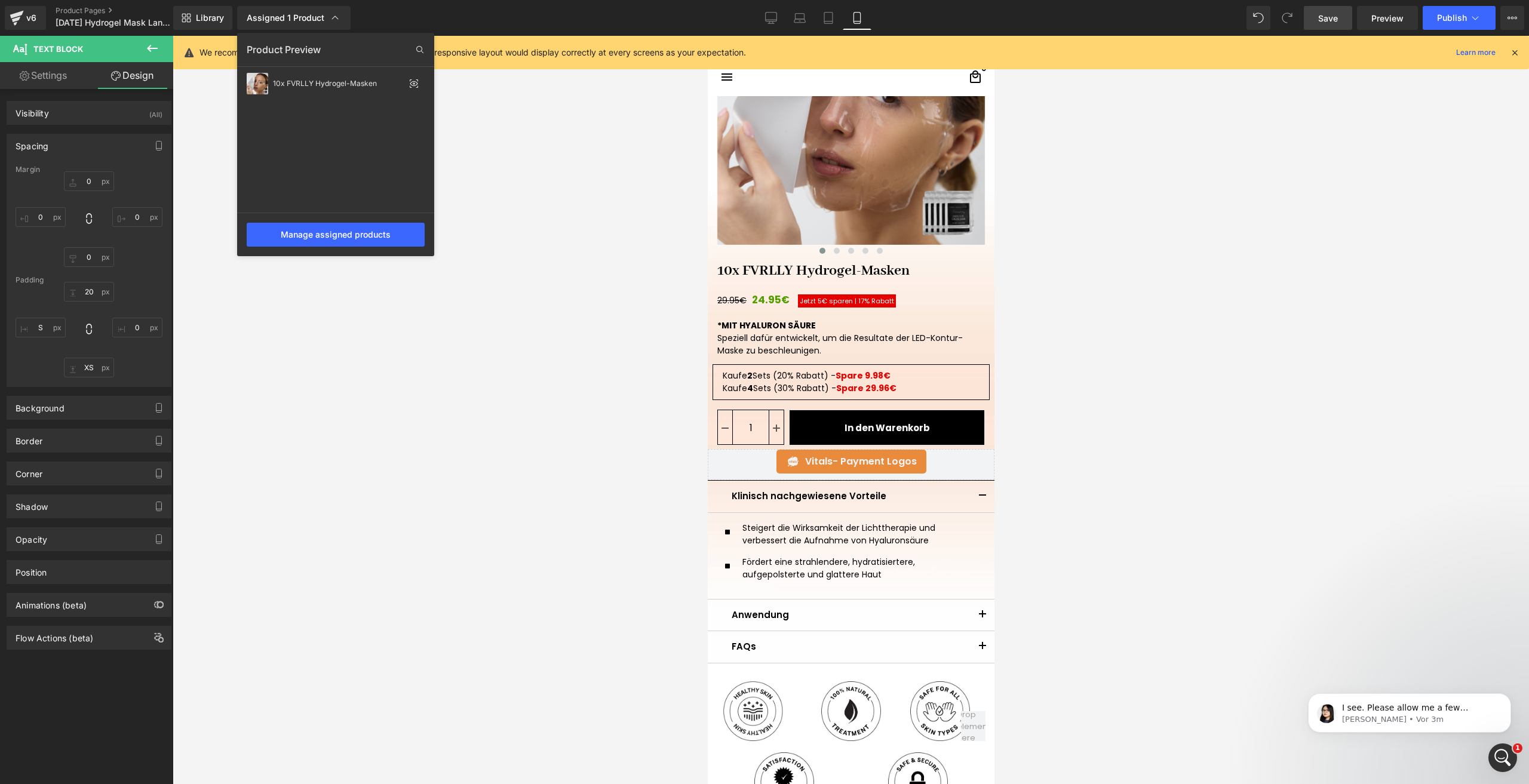
click at [857, 185] on div at bounding box center [850, 409] width 1357 height 749
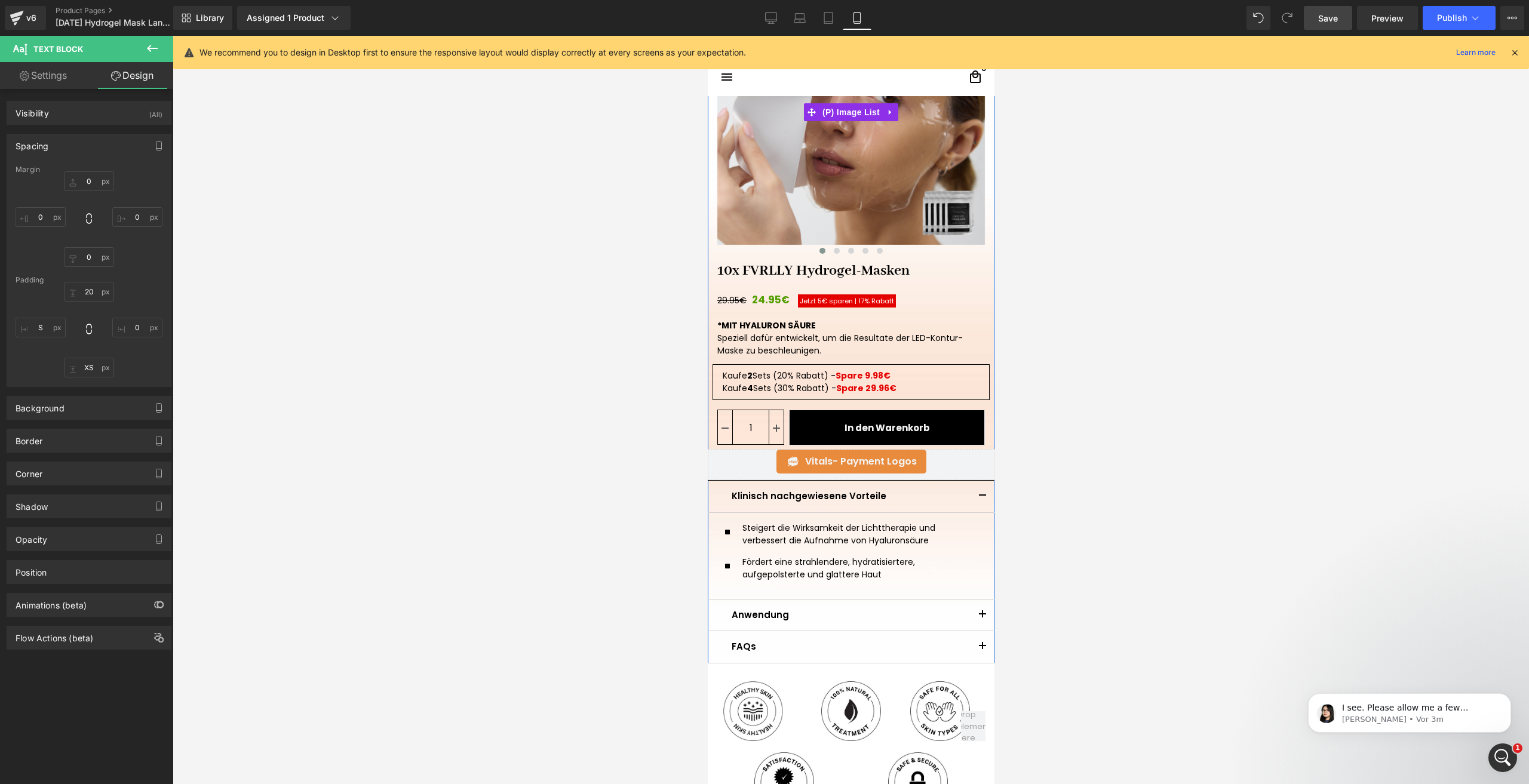
click at [856, 185] on img at bounding box center [850, 111] width 268 height 268
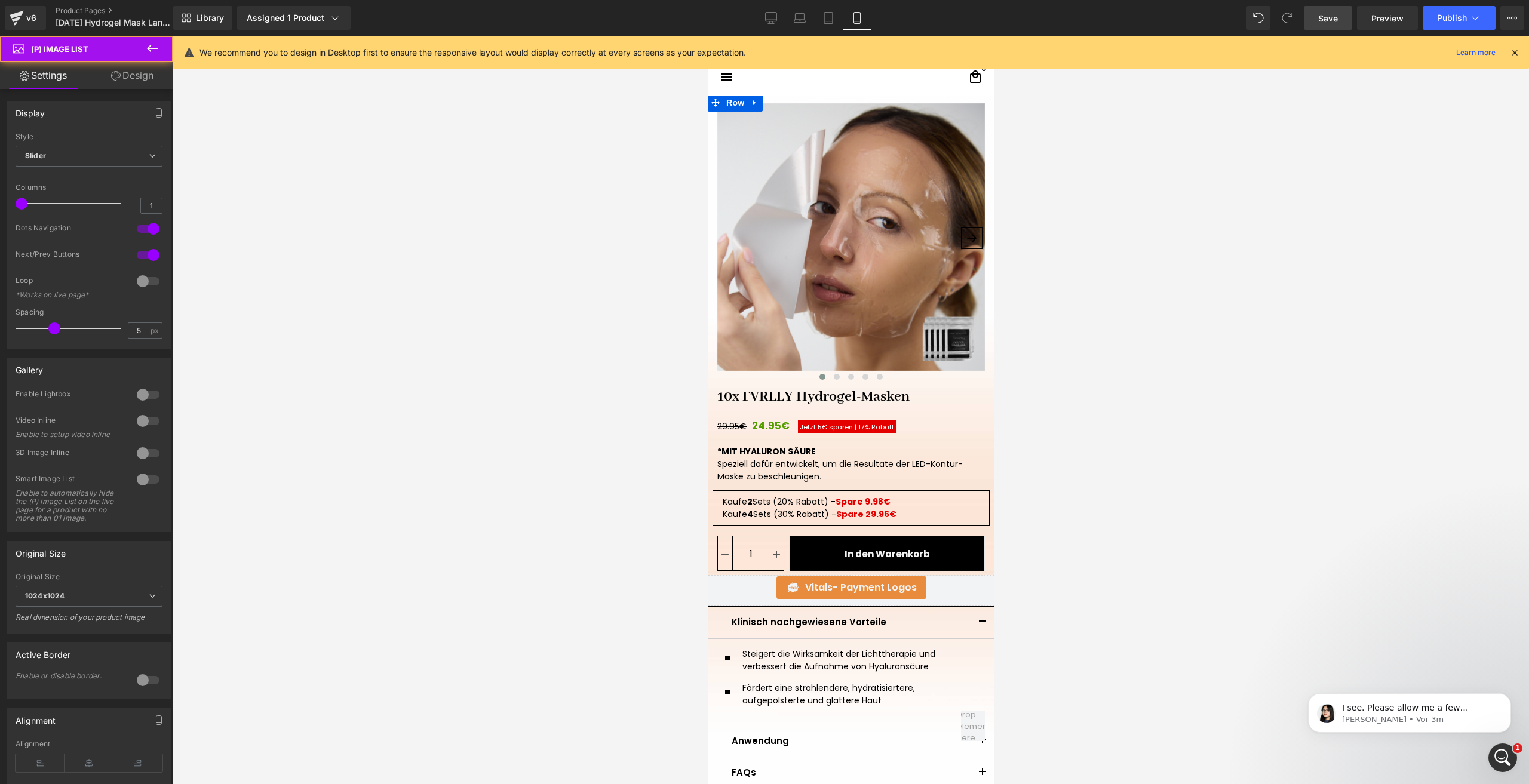
scroll to position [0, 0]
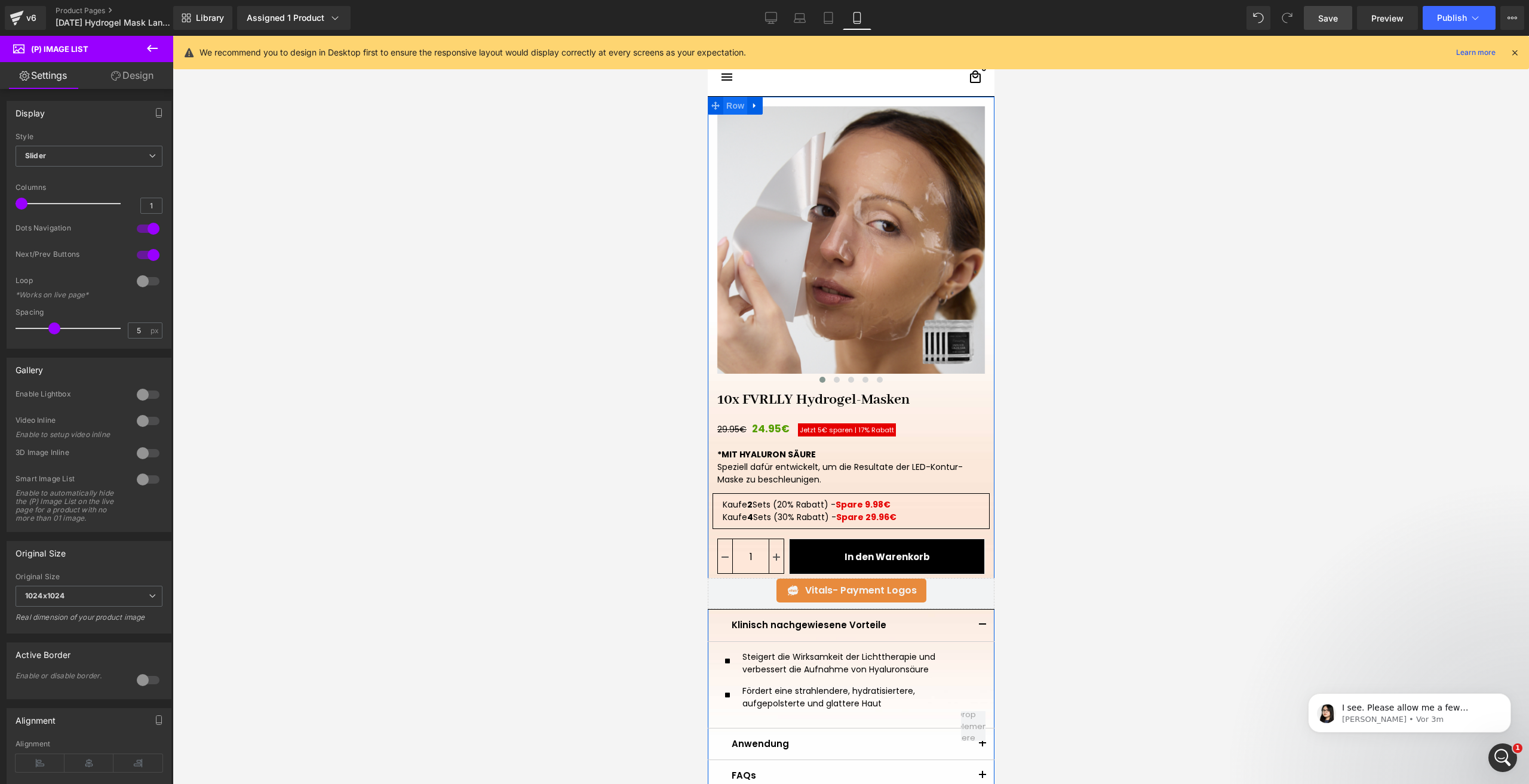
click at [727, 108] on span "Row" at bounding box center [735, 106] width 24 height 18
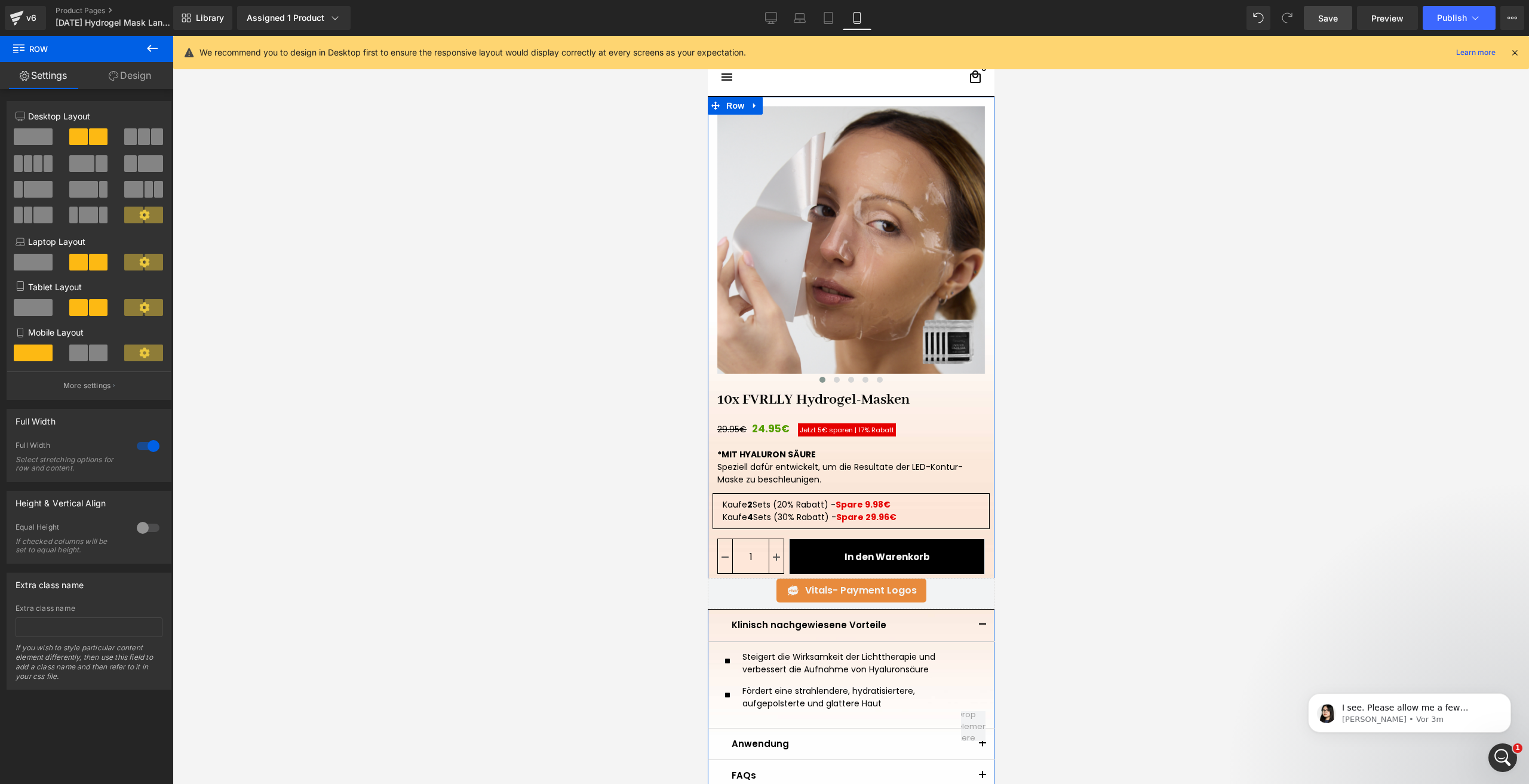
click at [149, 450] on div at bounding box center [148, 446] width 29 height 19
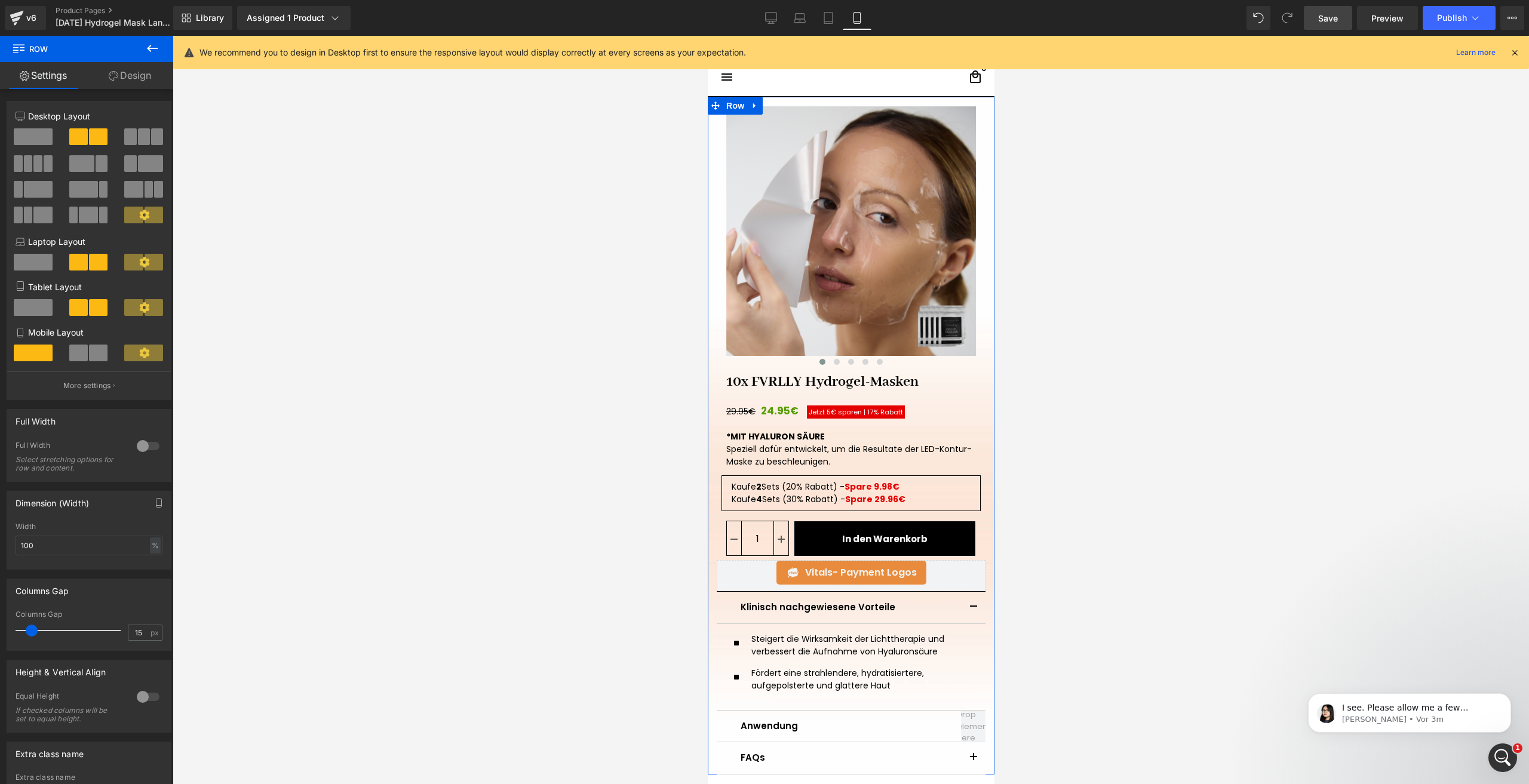
click at [149, 450] on div at bounding box center [148, 446] width 29 height 19
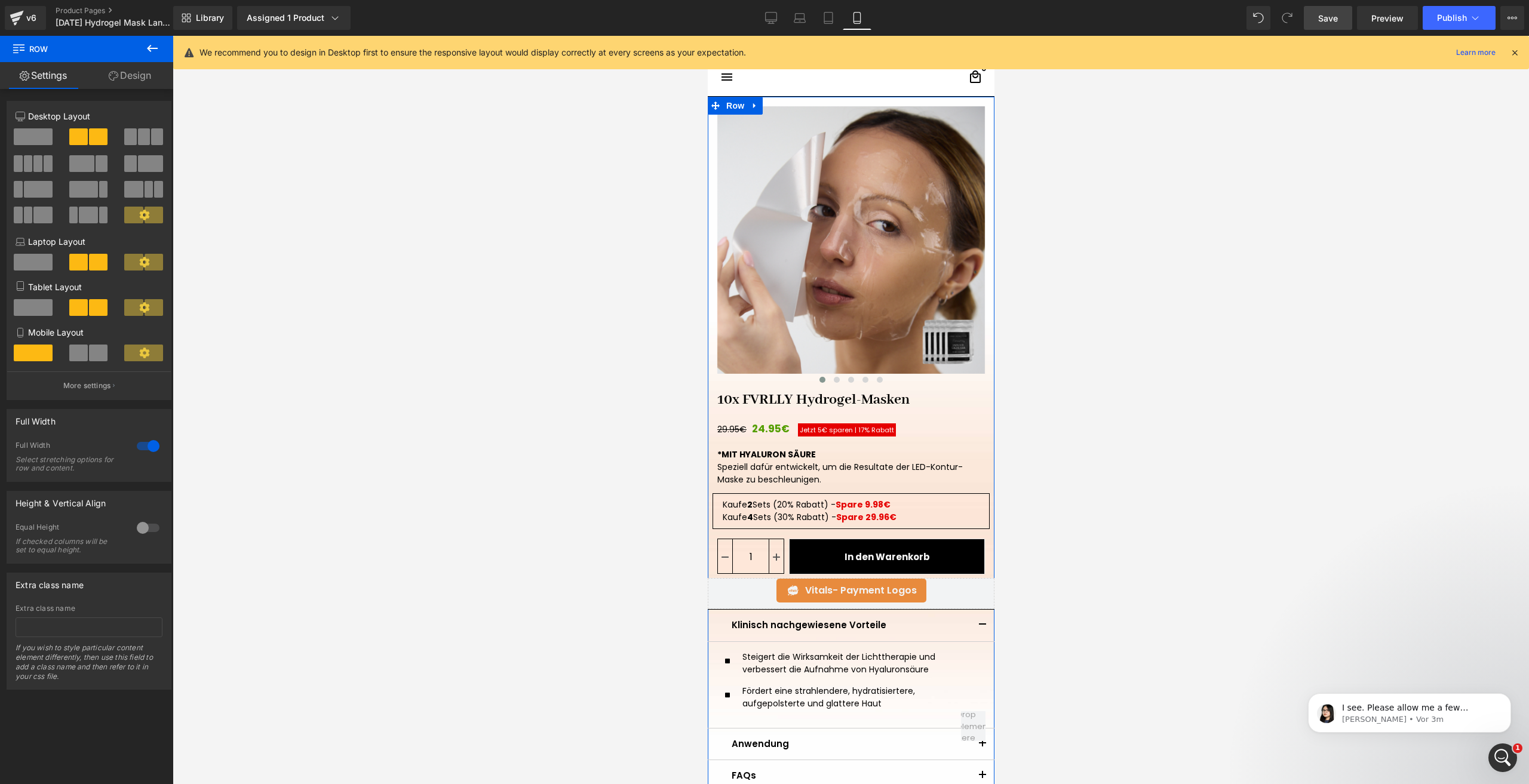
click at [149, 450] on div at bounding box center [148, 446] width 29 height 19
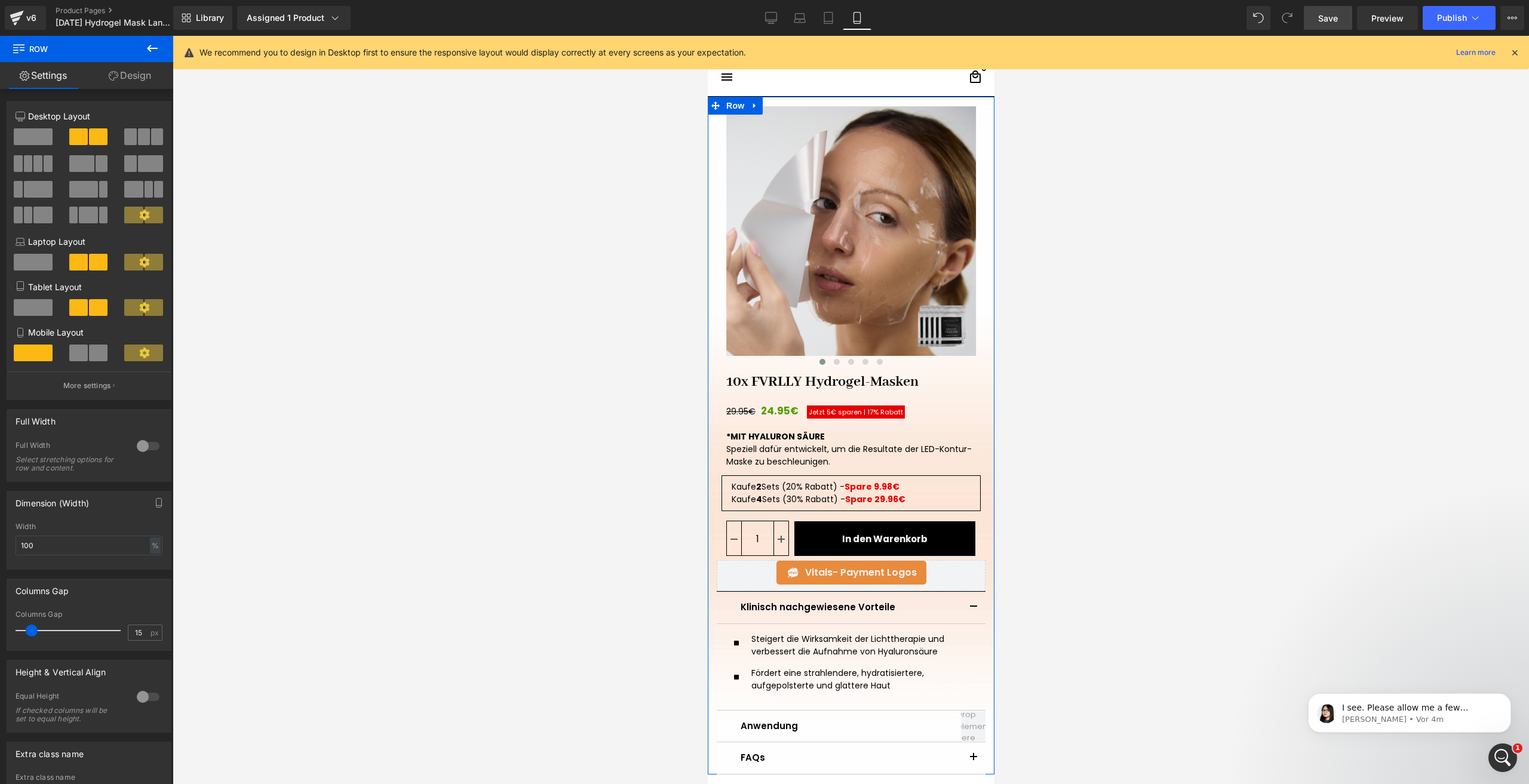
click at [142, 443] on div at bounding box center [148, 446] width 29 height 19
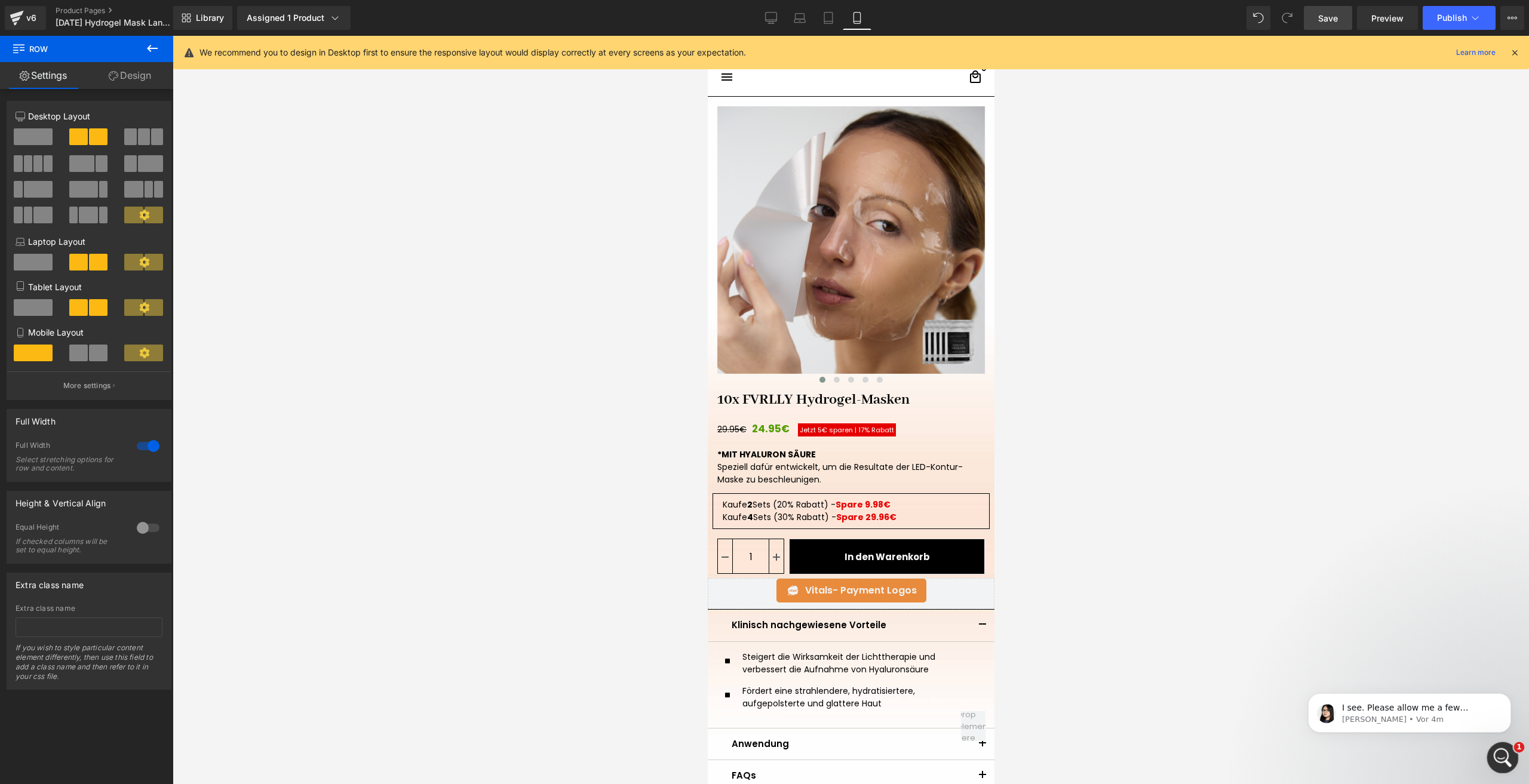
click at [1506, 761] on icon "Intercom-Nachrichtendienst öffnen" at bounding box center [1502, 757] width 20 height 20
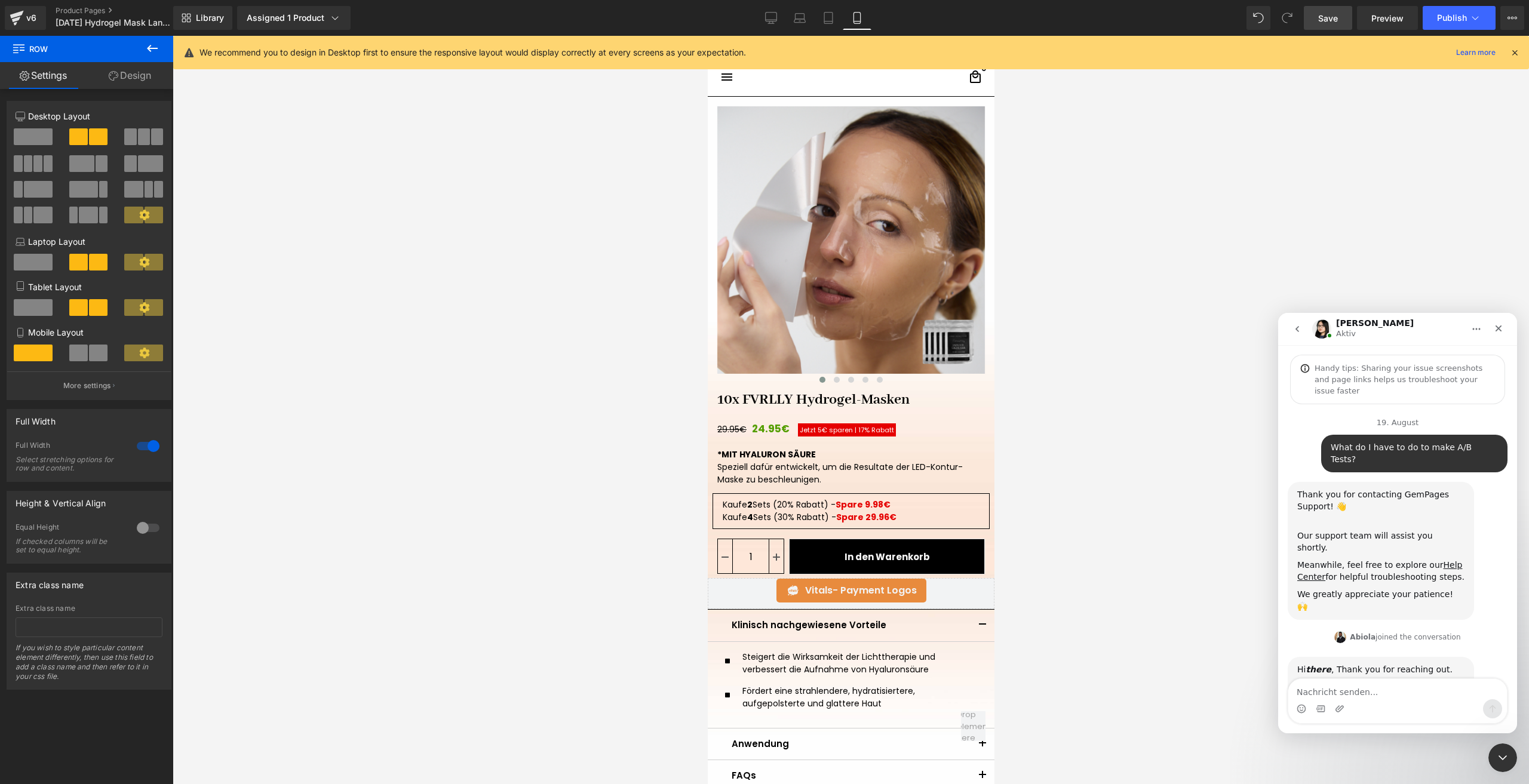
scroll to position [2, 0]
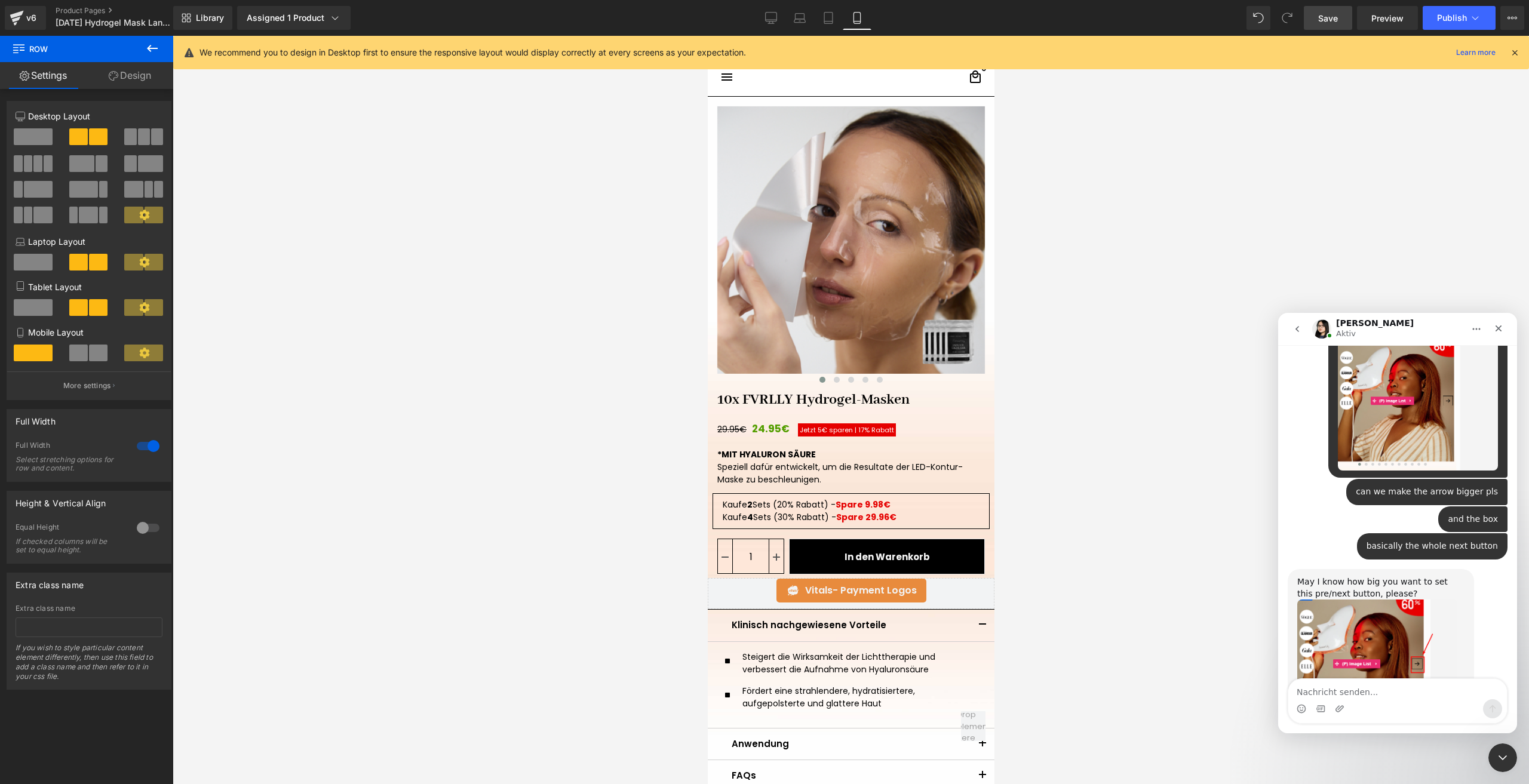
click at [1337, 684] on textarea "Nachricht senden..." at bounding box center [1397, 689] width 219 height 20
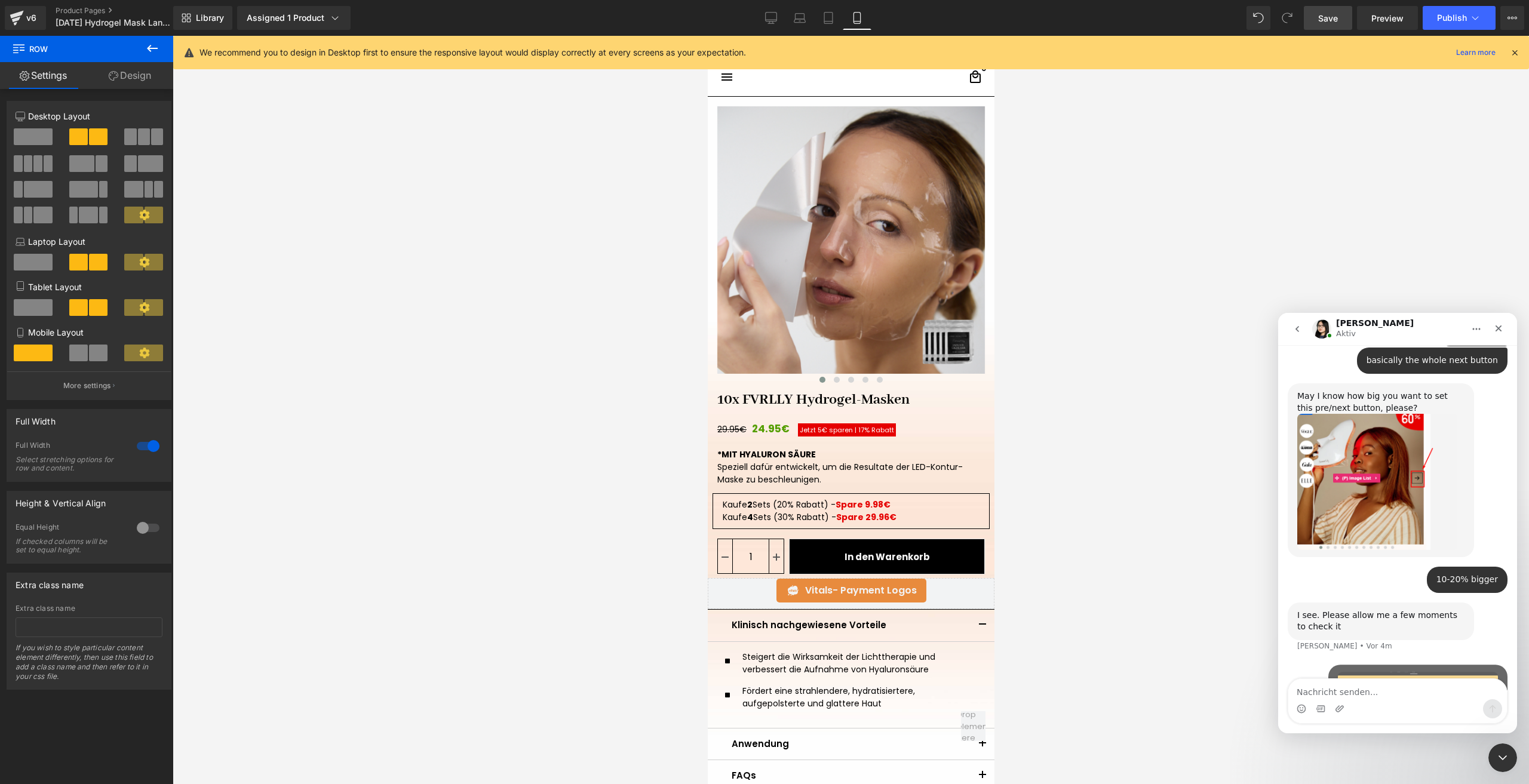
scroll to position [2594, 0]
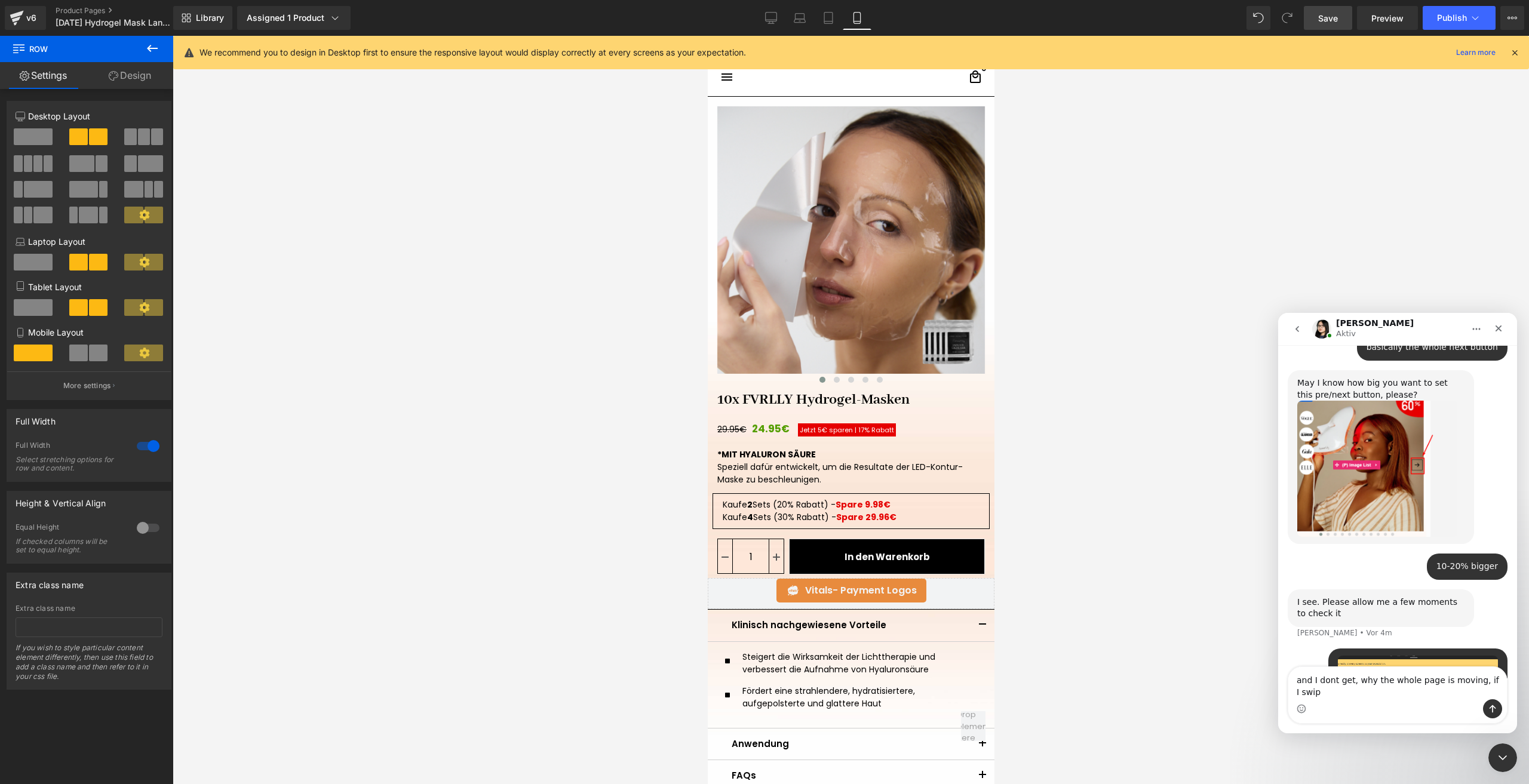
type textarea "and I dont get, why the whole page is moving, if I swipe"
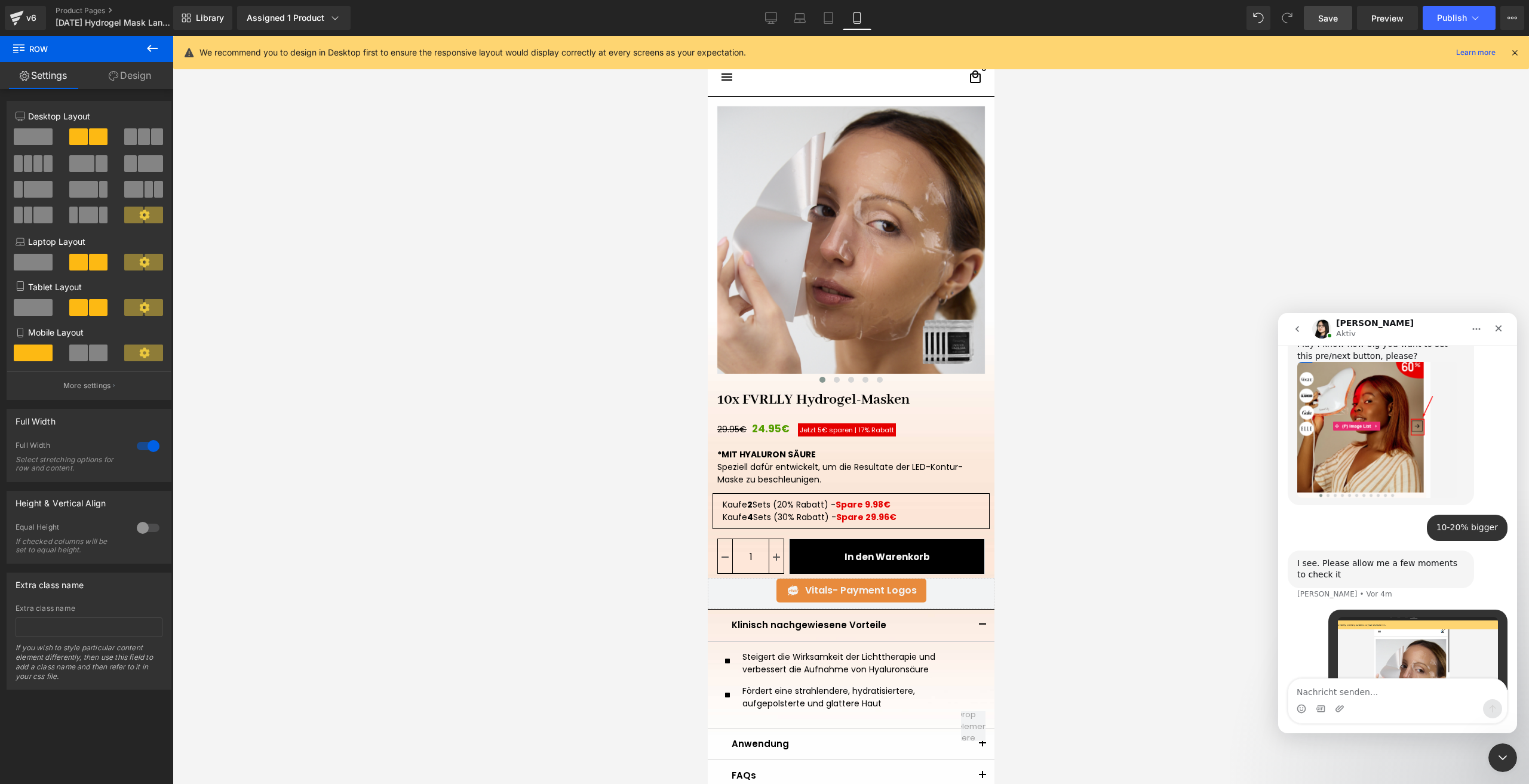
click at [1119, 488] on div at bounding box center [764, 374] width 1529 height 749
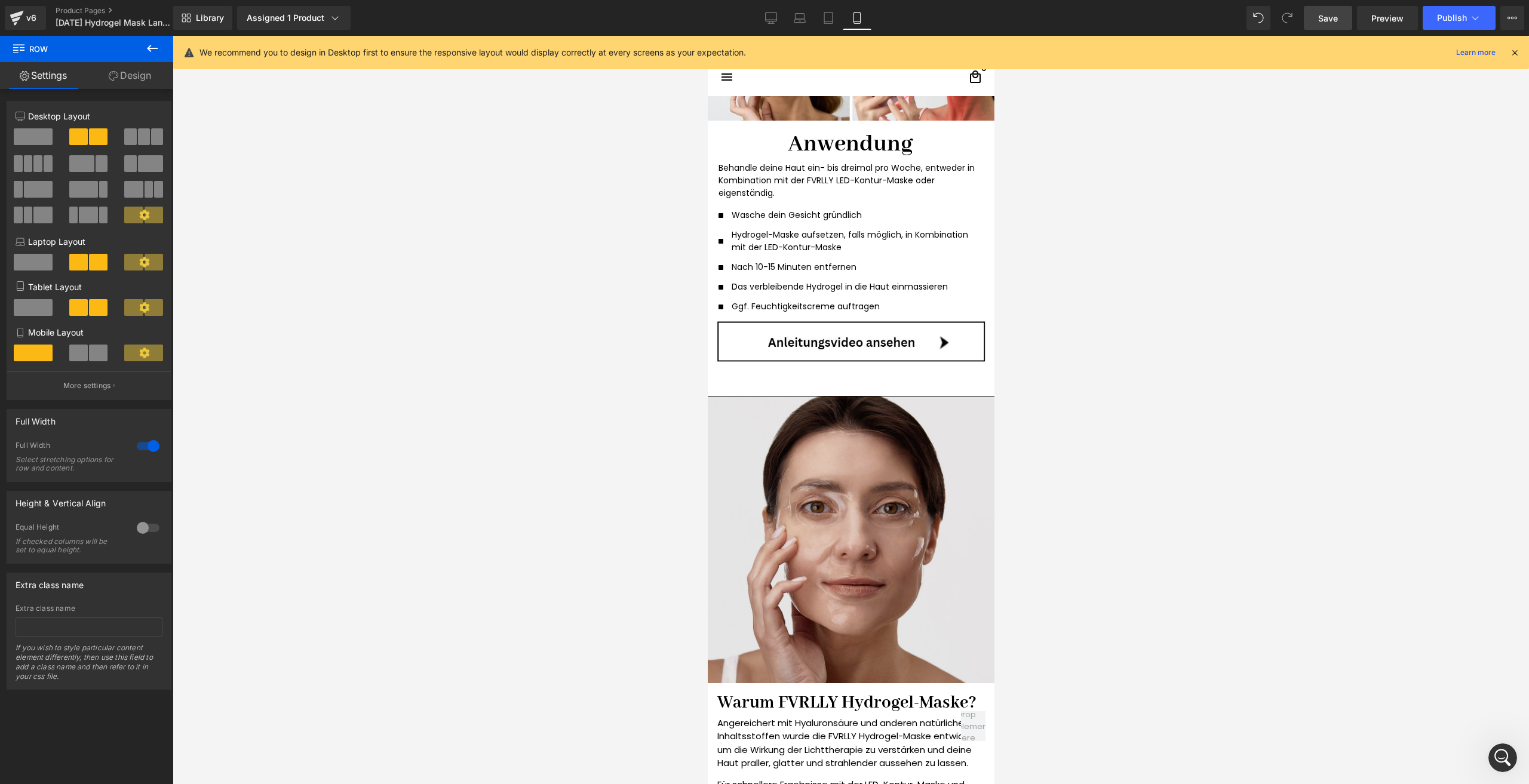
scroll to position [1135, 0]
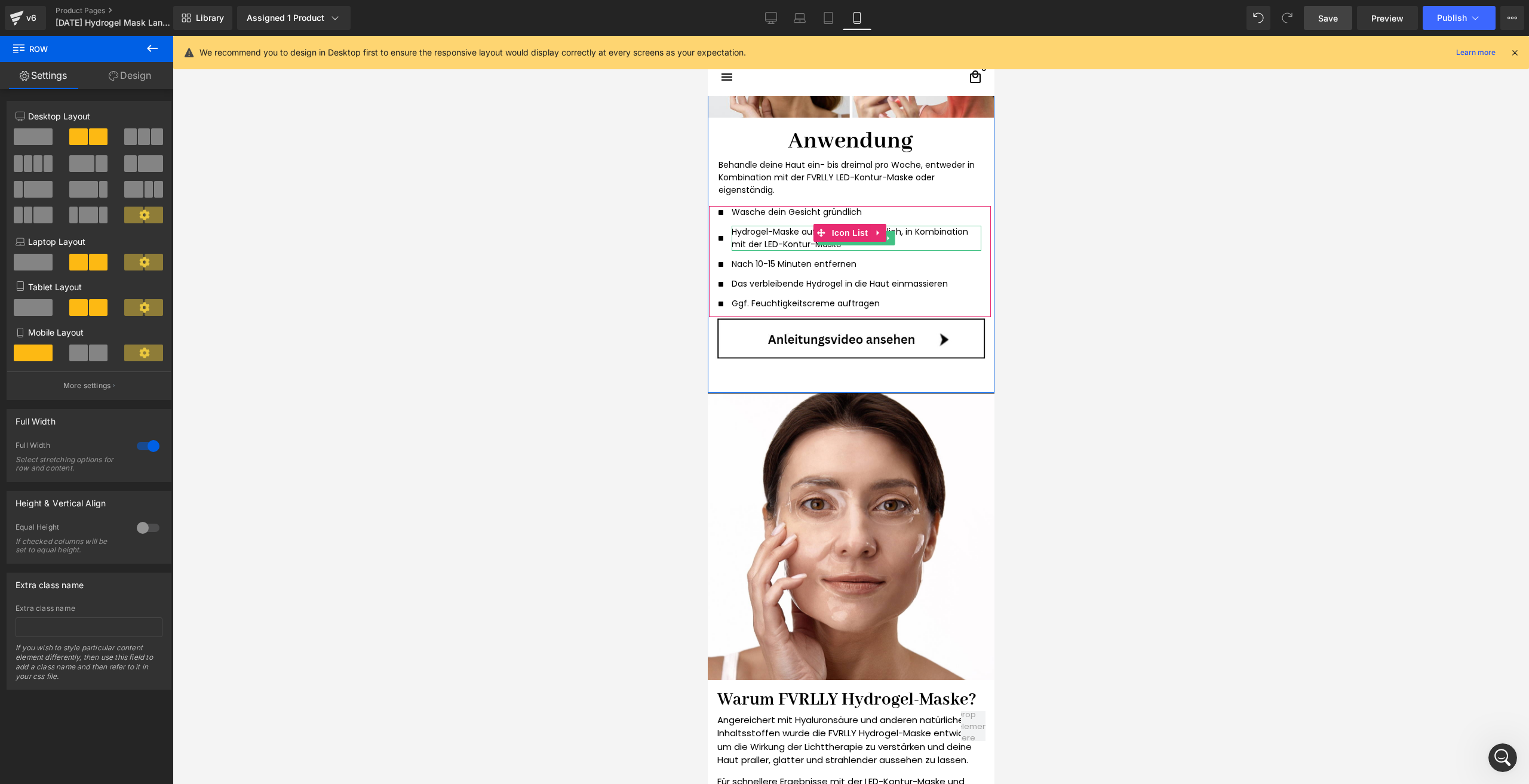
click at [765, 244] on p "Hydrogel-Maske aufsetzen, falls möglich, in Kombination mit der LED-Kontur-Maske" at bounding box center [851, 239] width 240 height 25
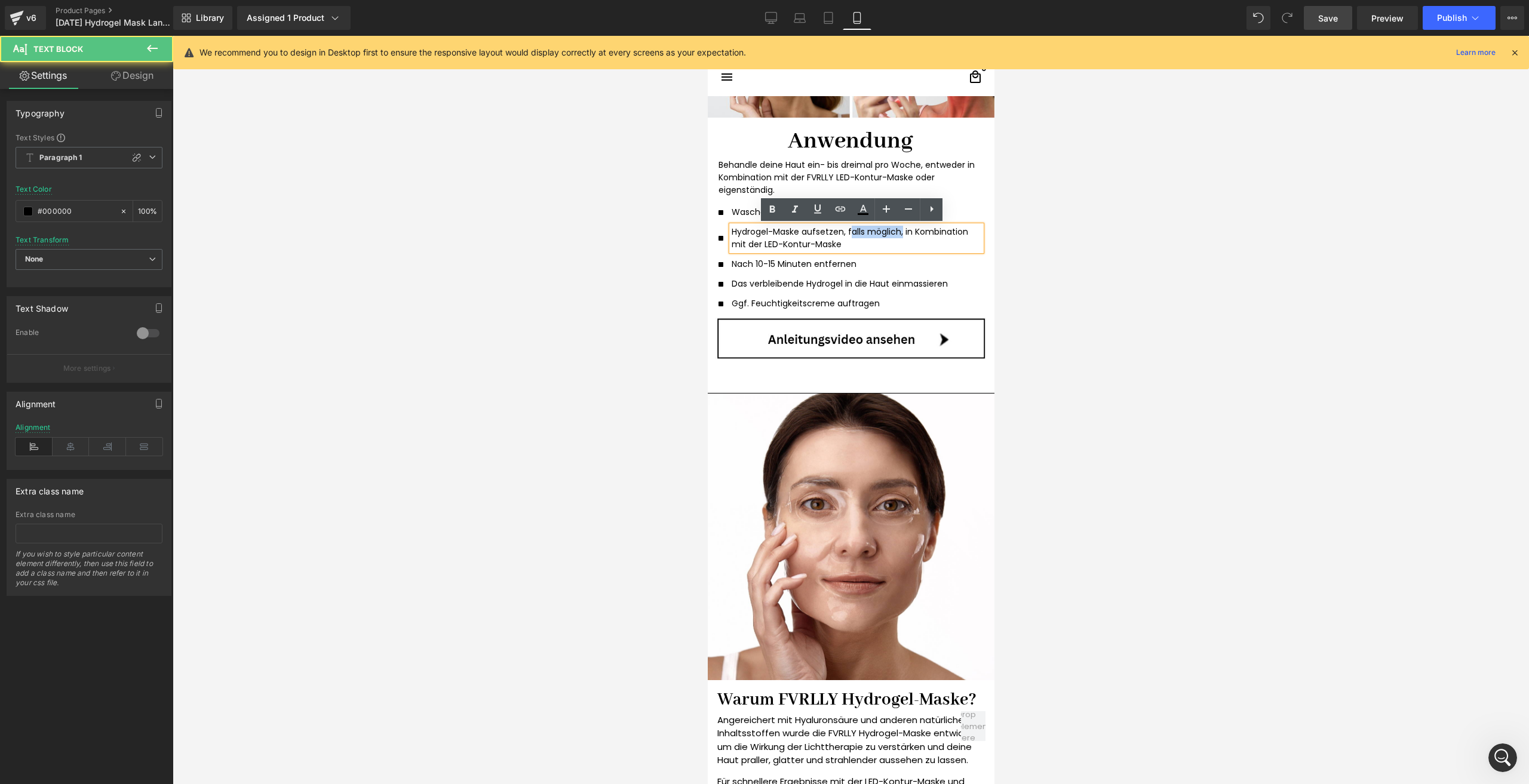
drag, startPoint x: 897, startPoint y: 231, endPoint x: 844, endPoint y: 225, distance: 53.3
click at [844, 226] on div "Hydrogel-Maske aufsetzen, falls möglich, in Kombination mit der LED-Kontur-Maske" at bounding box center [856, 239] width 250 height 25
click at [888, 240] on p "Hydrogel-Maske aufsetzen, falls möglich, in Kombination mit der LED-Kontur-Maske" at bounding box center [851, 239] width 240 height 25
drag, startPoint x: 897, startPoint y: 234, endPoint x: 840, endPoint y: 229, distance: 57.2
click at [840, 229] on p "Hydrogel-Maske aufsetzen, falls möglich, in Kombination mit der LED-Kontur-Maske" at bounding box center [851, 239] width 240 height 25
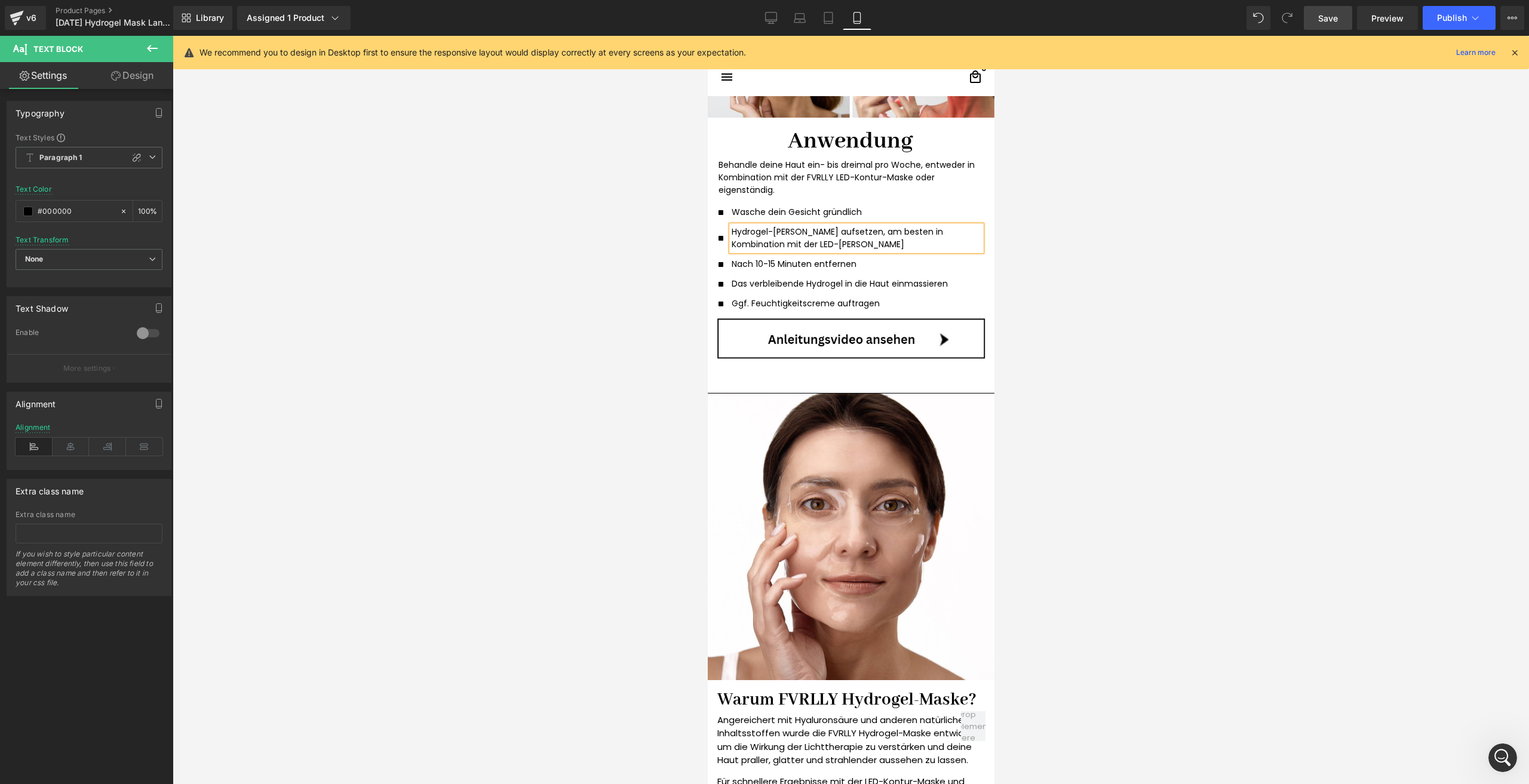
click at [1002, 275] on div at bounding box center [850, 409] width 1357 height 749
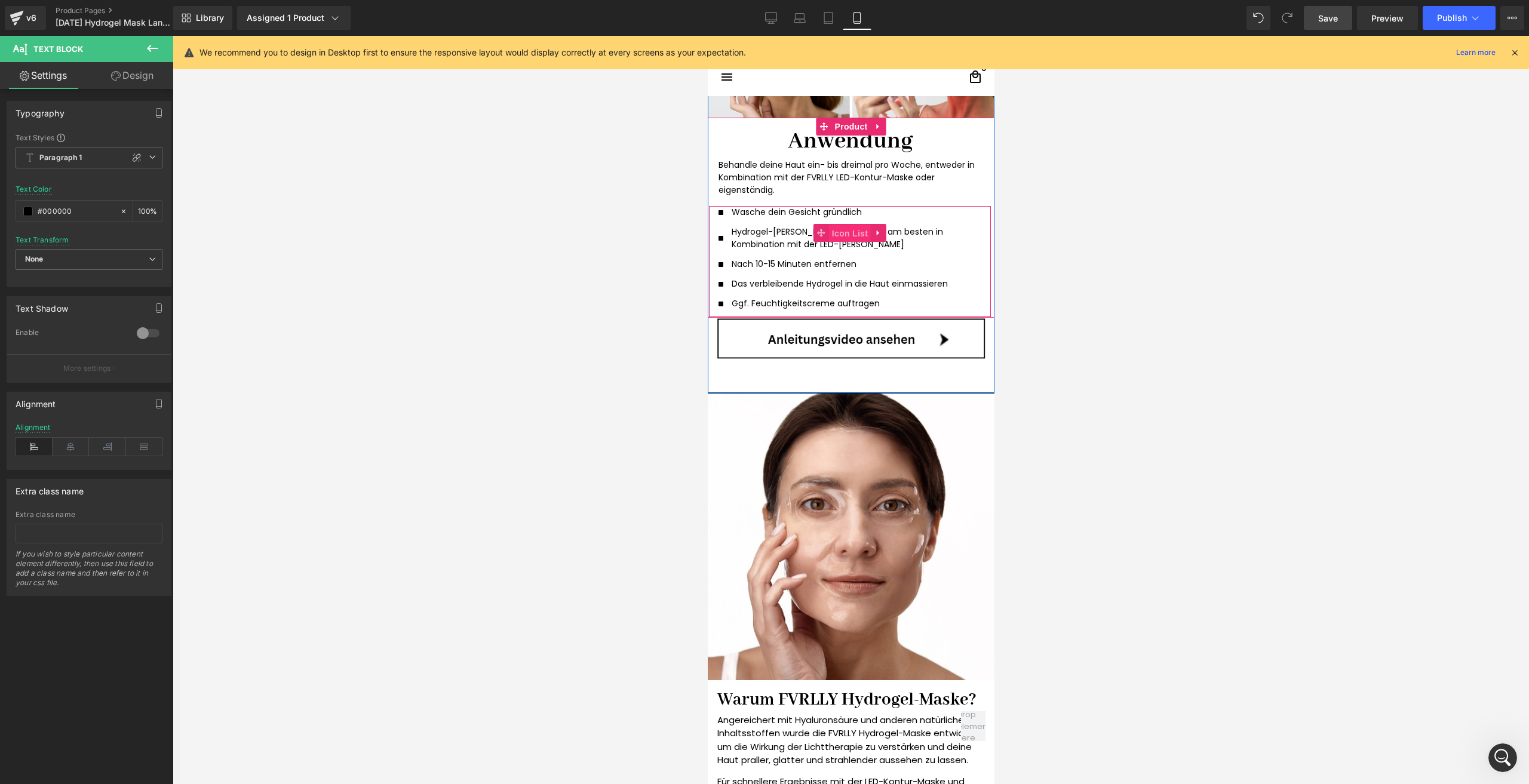
click at [838, 237] on span "Icon List" at bounding box center [849, 234] width 42 height 18
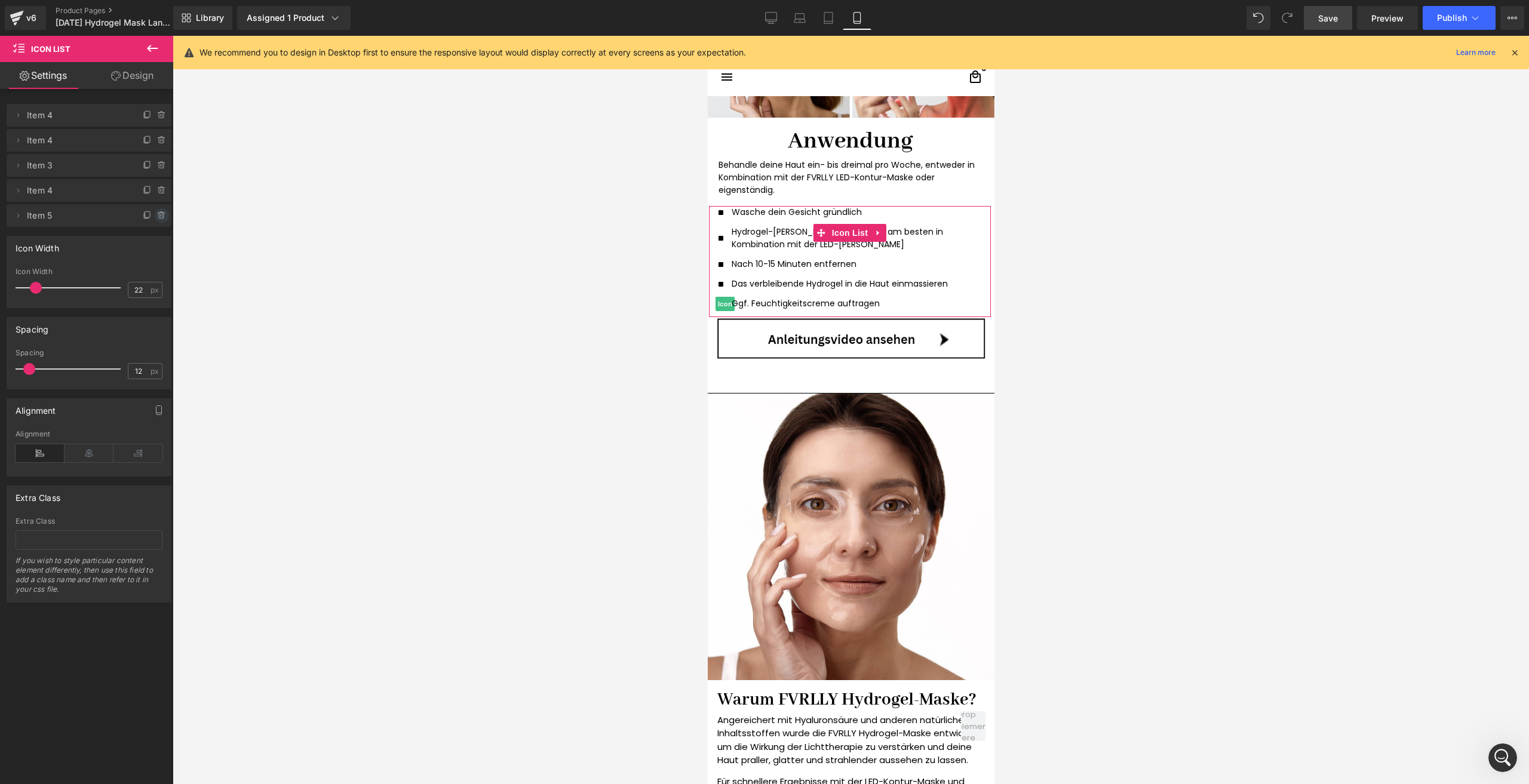
click at [158, 213] on icon at bounding box center [161, 213] width 6 height 0
click at [158, 212] on button "Delete" at bounding box center [149, 216] width 37 height 15
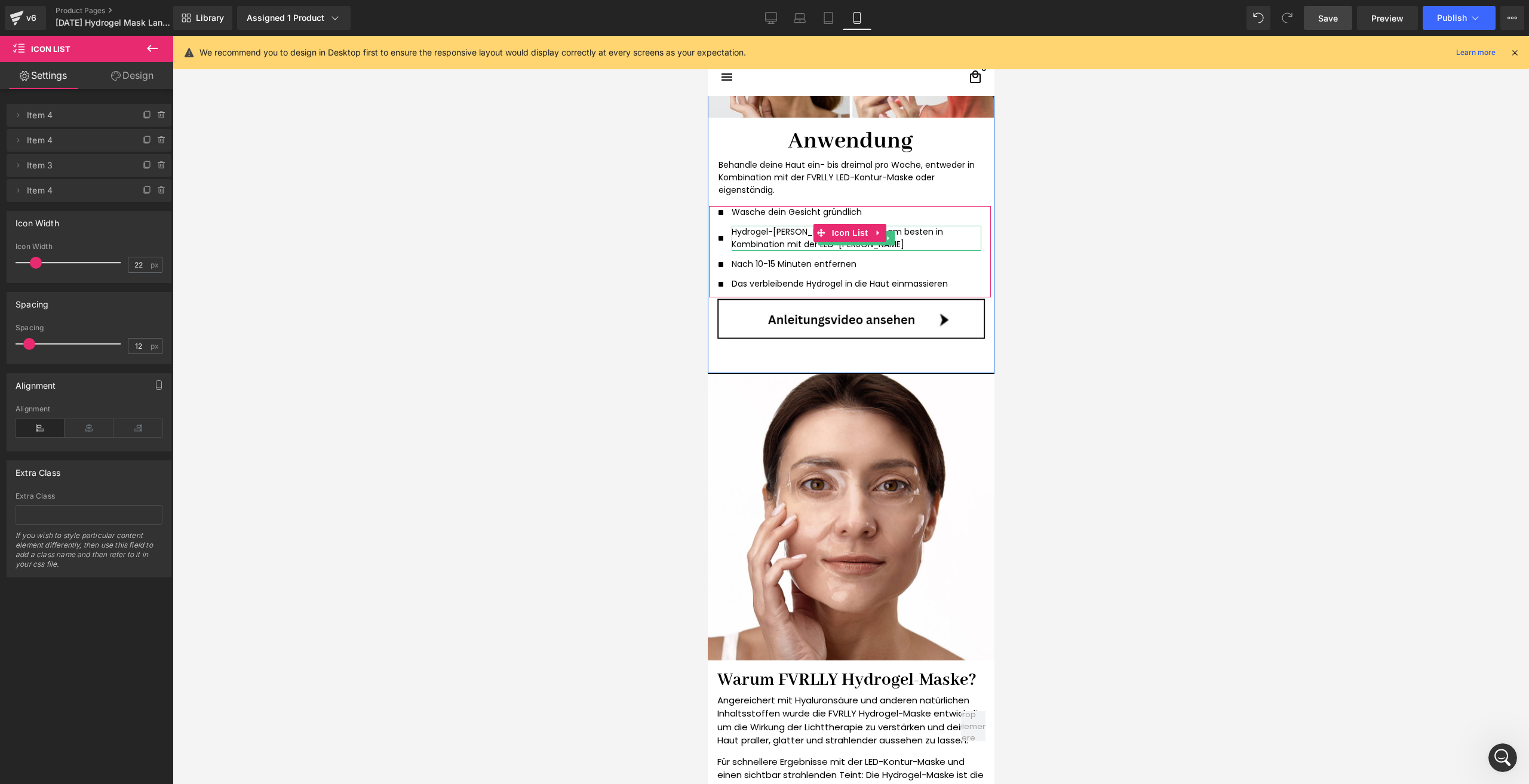
click at [775, 234] on p "Hydrogel-Maske aufsetzen, am besten in Kombination mit der LED-Kontur-Maske" at bounding box center [851, 239] width 240 height 25
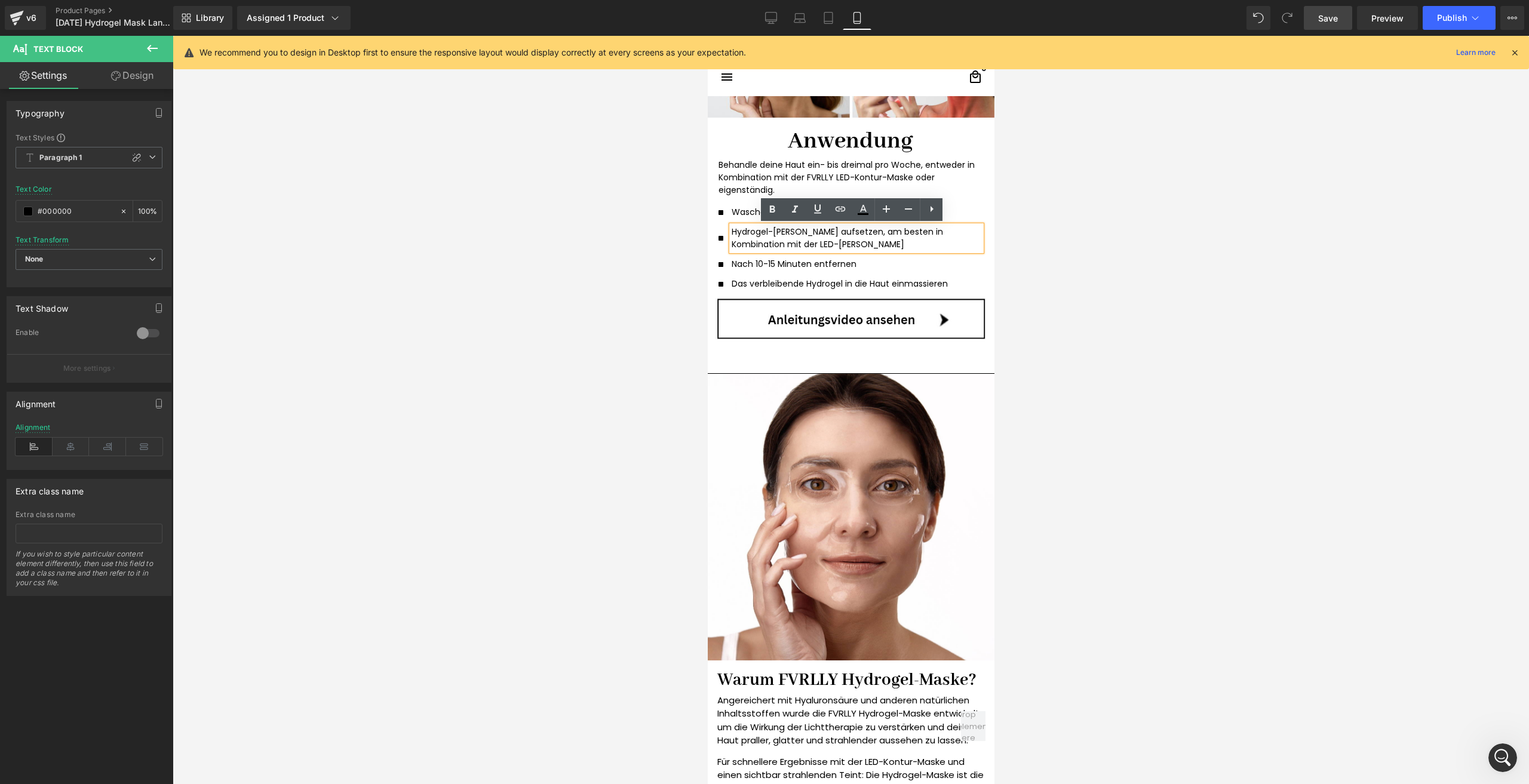
click at [865, 246] on p "Hydrogel-Maske aufsetzen, am besten in Kombination mit der LED-Kontur-Maske" at bounding box center [851, 239] width 240 height 25
click at [1044, 285] on div at bounding box center [850, 409] width 1357 height 749
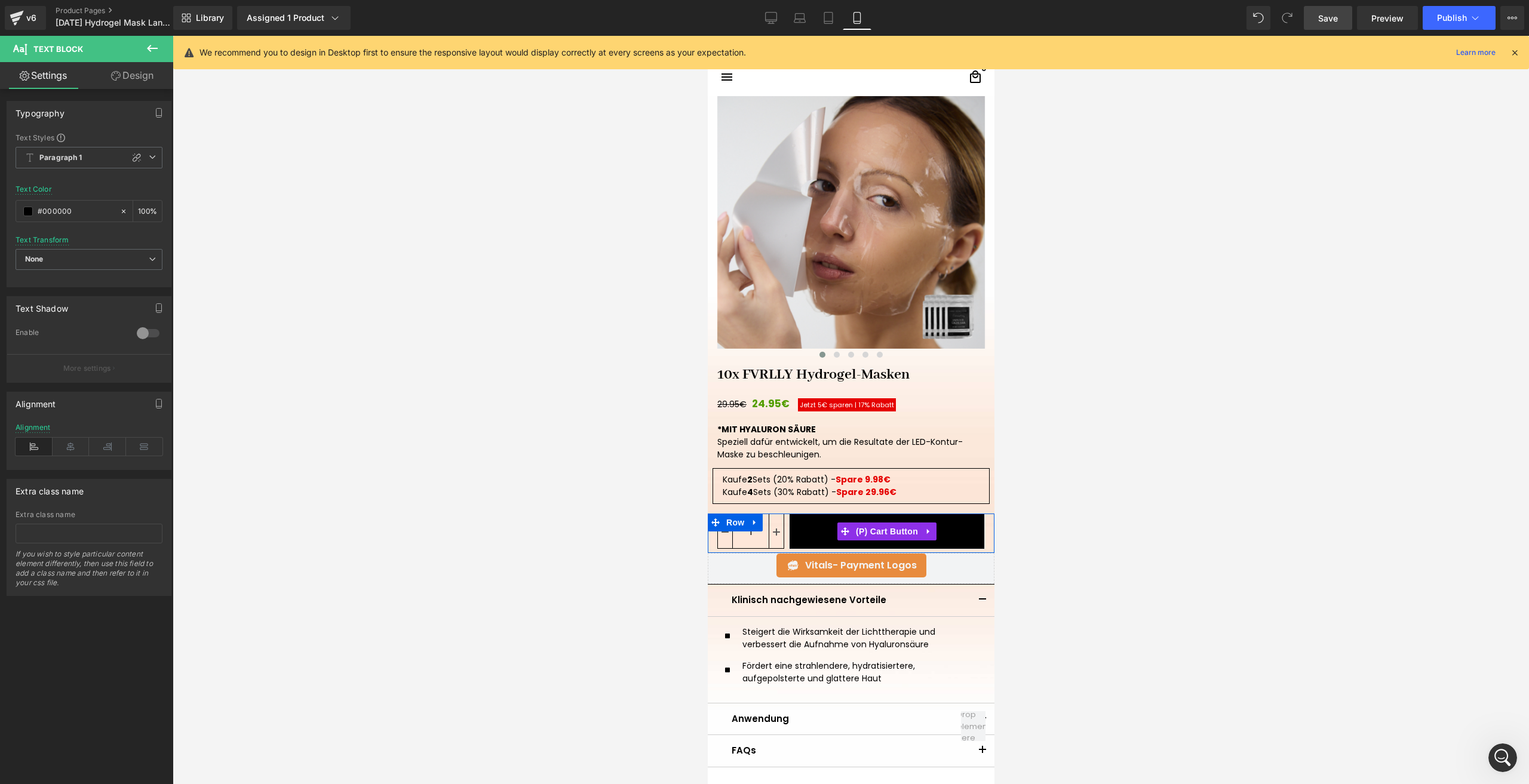
scroll to position [0, 0]
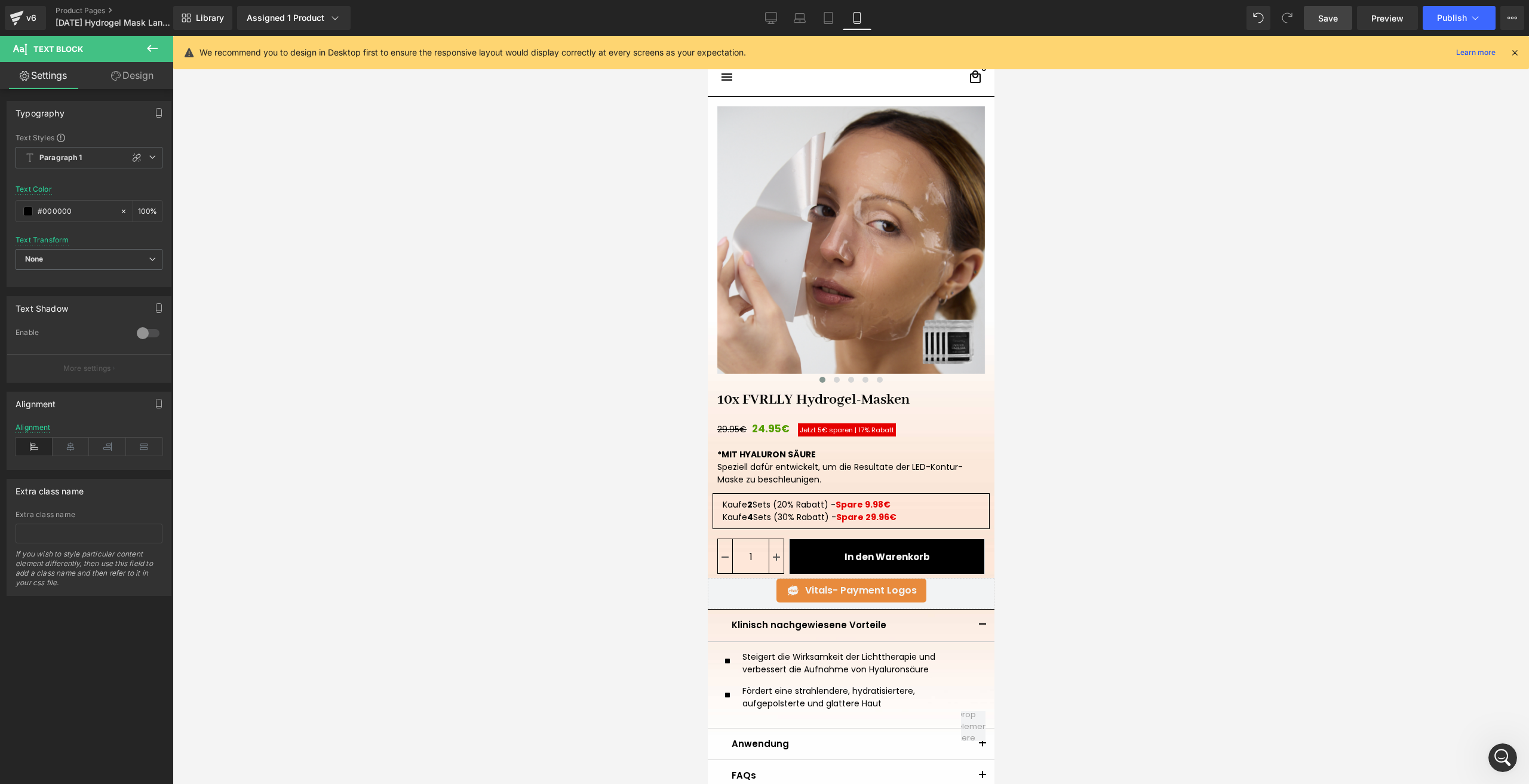
click at [1311, 16] on link "Save" at bounding box center [1328, 18] width 48 height 24
click at [858, 211] on img at bounding box center [850, 240] width 268 height 268
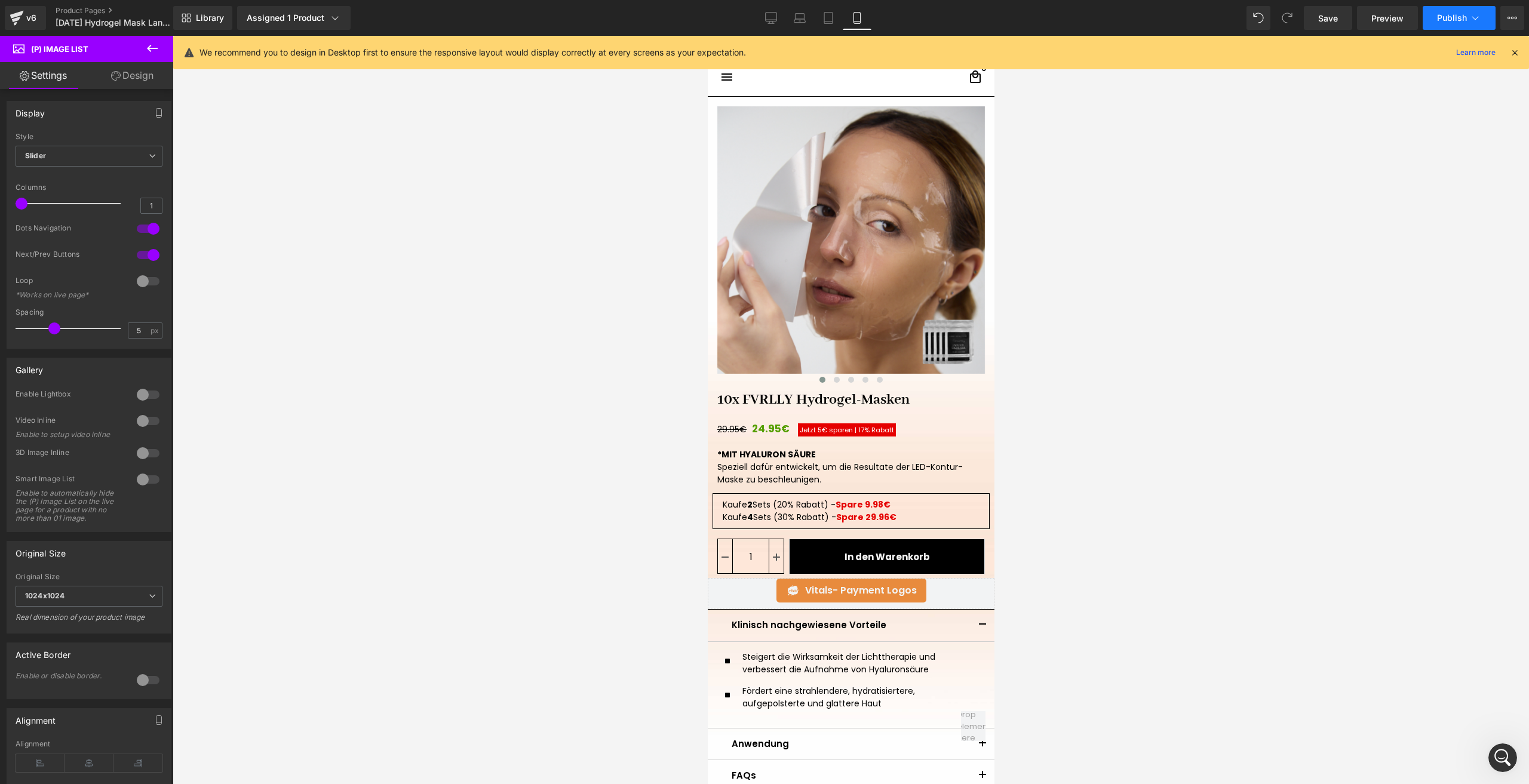
click at [1436, 24] on button "Publish" at bounding box center [1459, 18] width 73 height 24
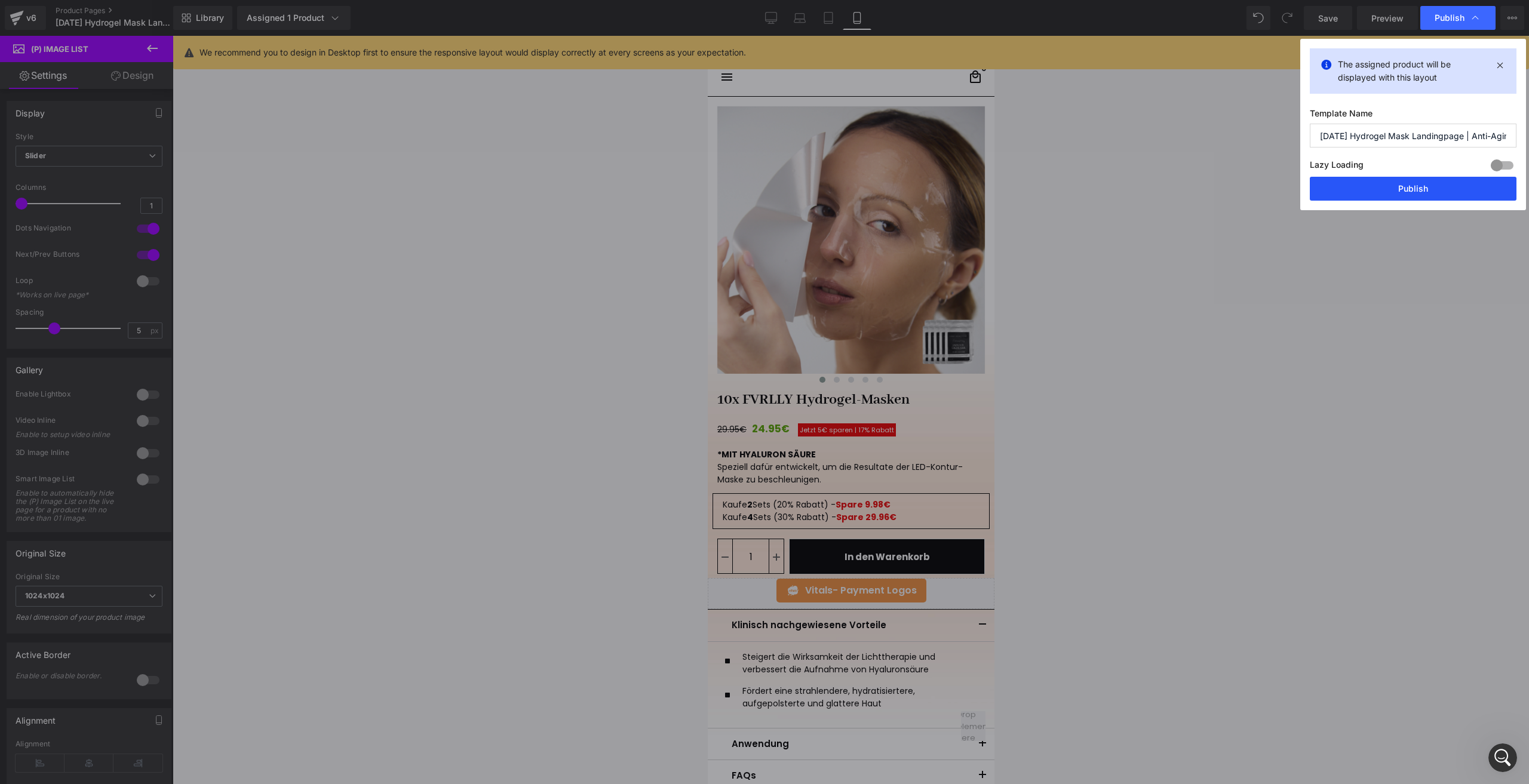
scroll to position [2680, 0]
click at [1371, 190] on button "Publish" at bounding box center [1414, 189] width 207 height 24
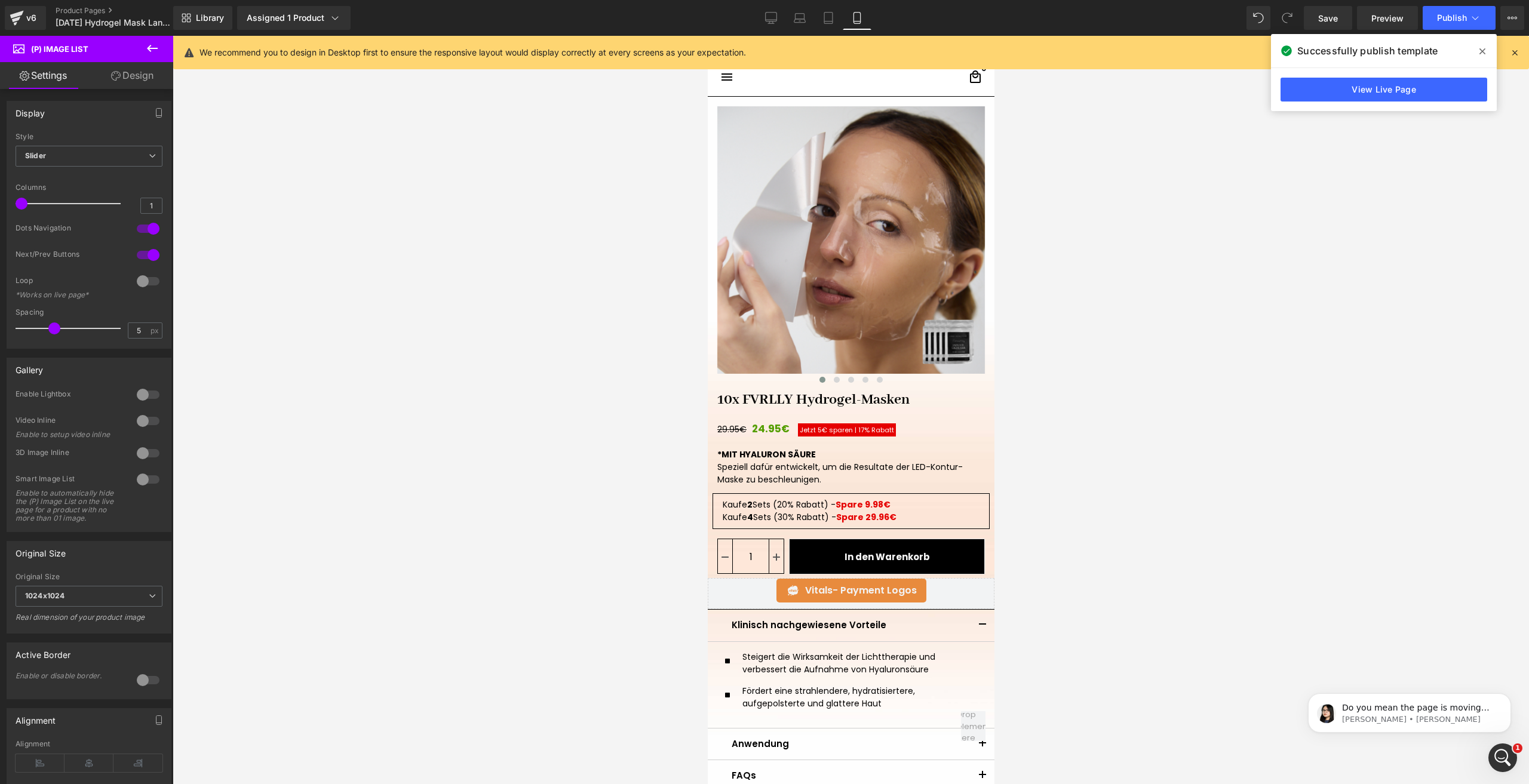
scroll to position [2728, 0]
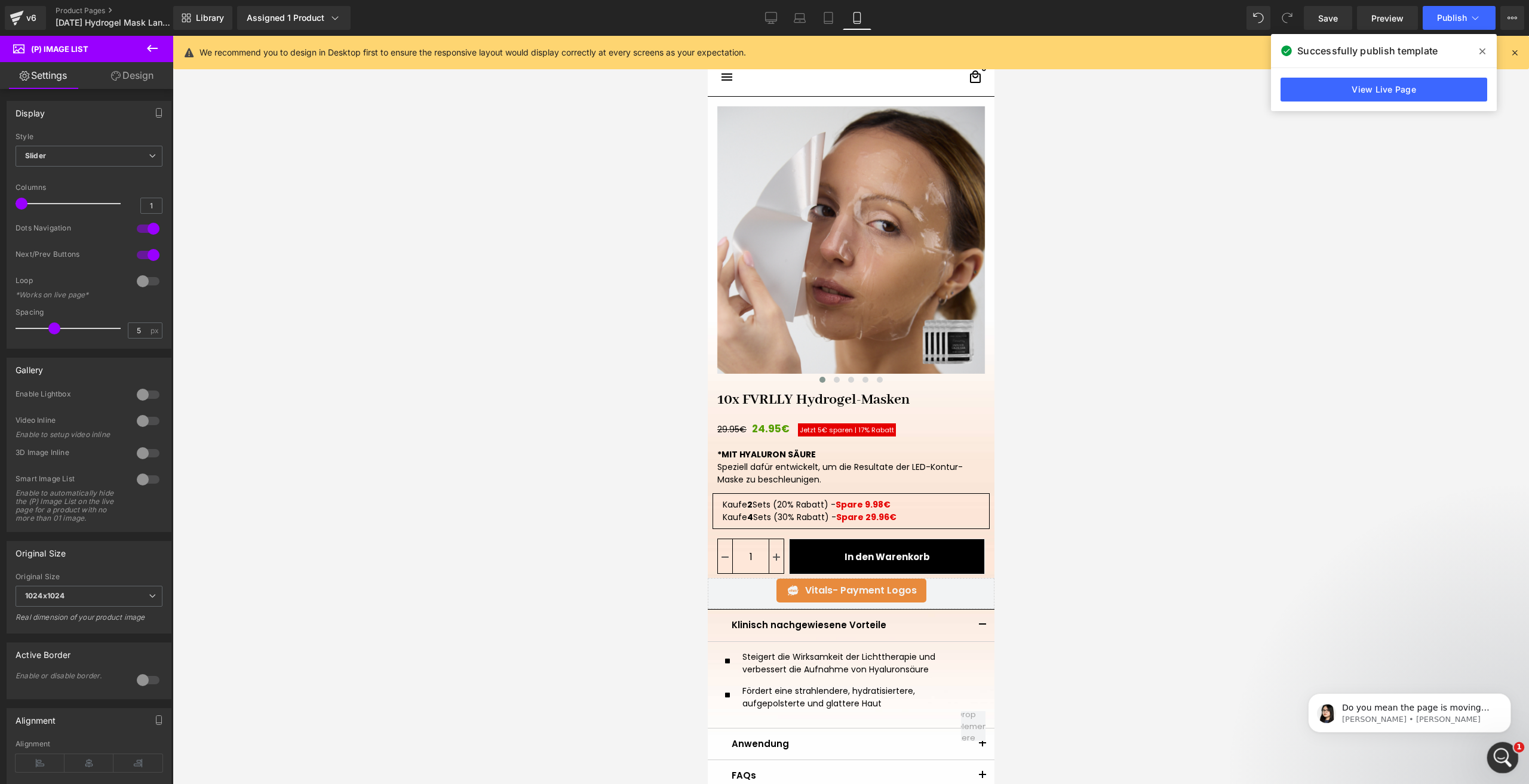
click at [1496, 746] on div "Intercom-Nachrichtendienst öffnen" at bounding box center [1501, 756] width 39 height 39
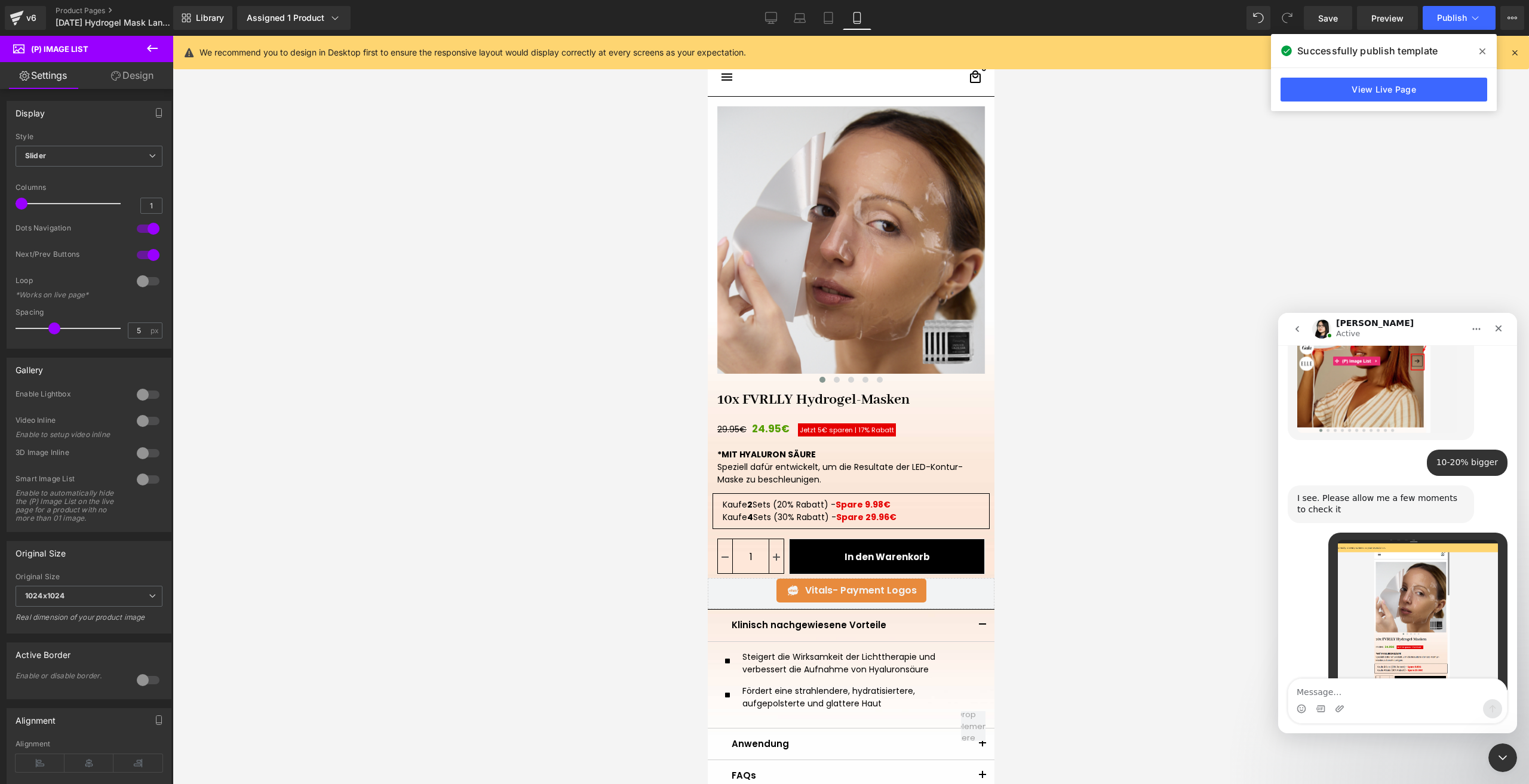
scroll to position [2748, 0]
click at [1328, 686] on textarea "Message…" at bounding box center [1397, 689] width 219 height 20
type textarea "yes"
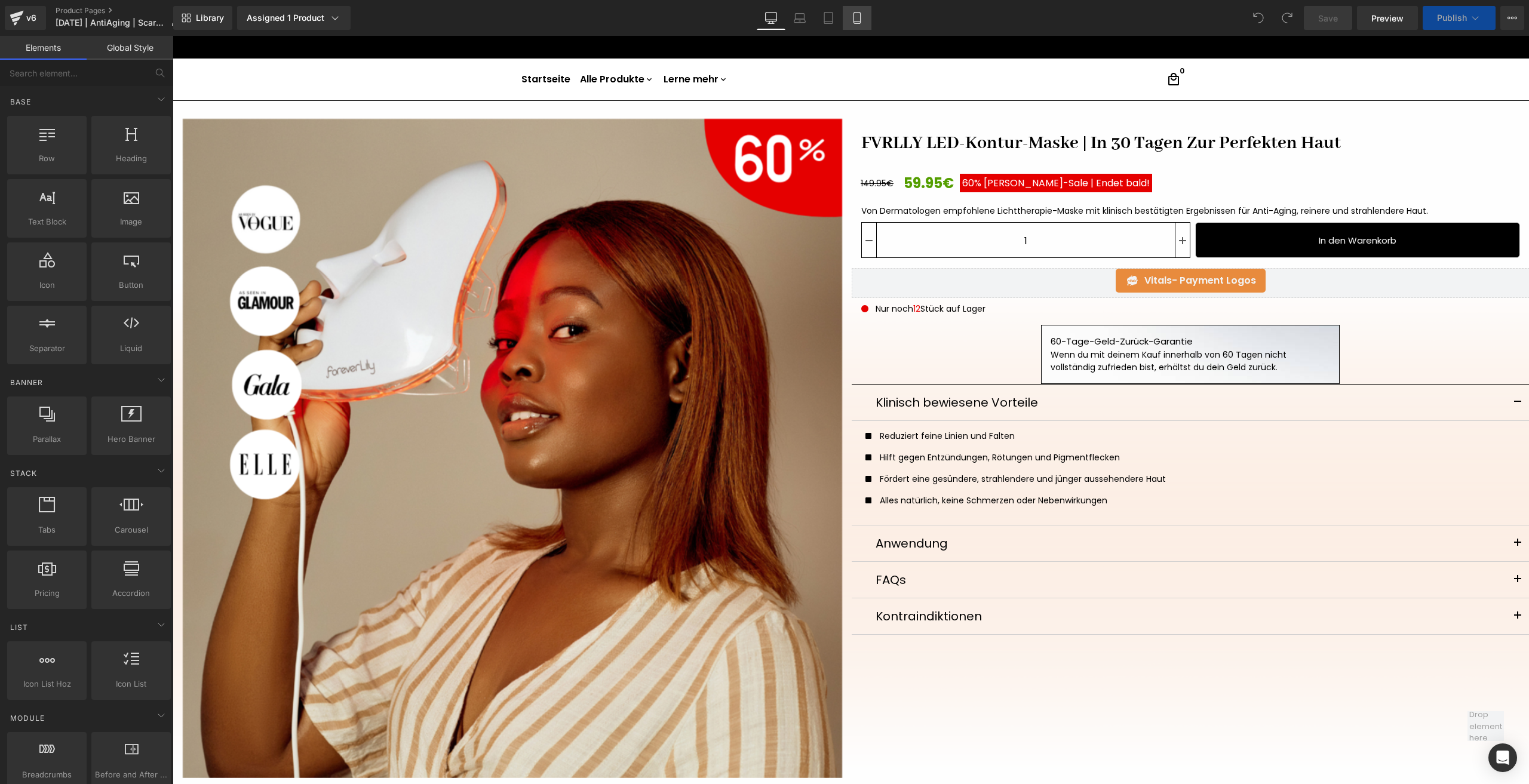
click at [858, 18] on icon at bounding box center [857, 17] width 12 height 12
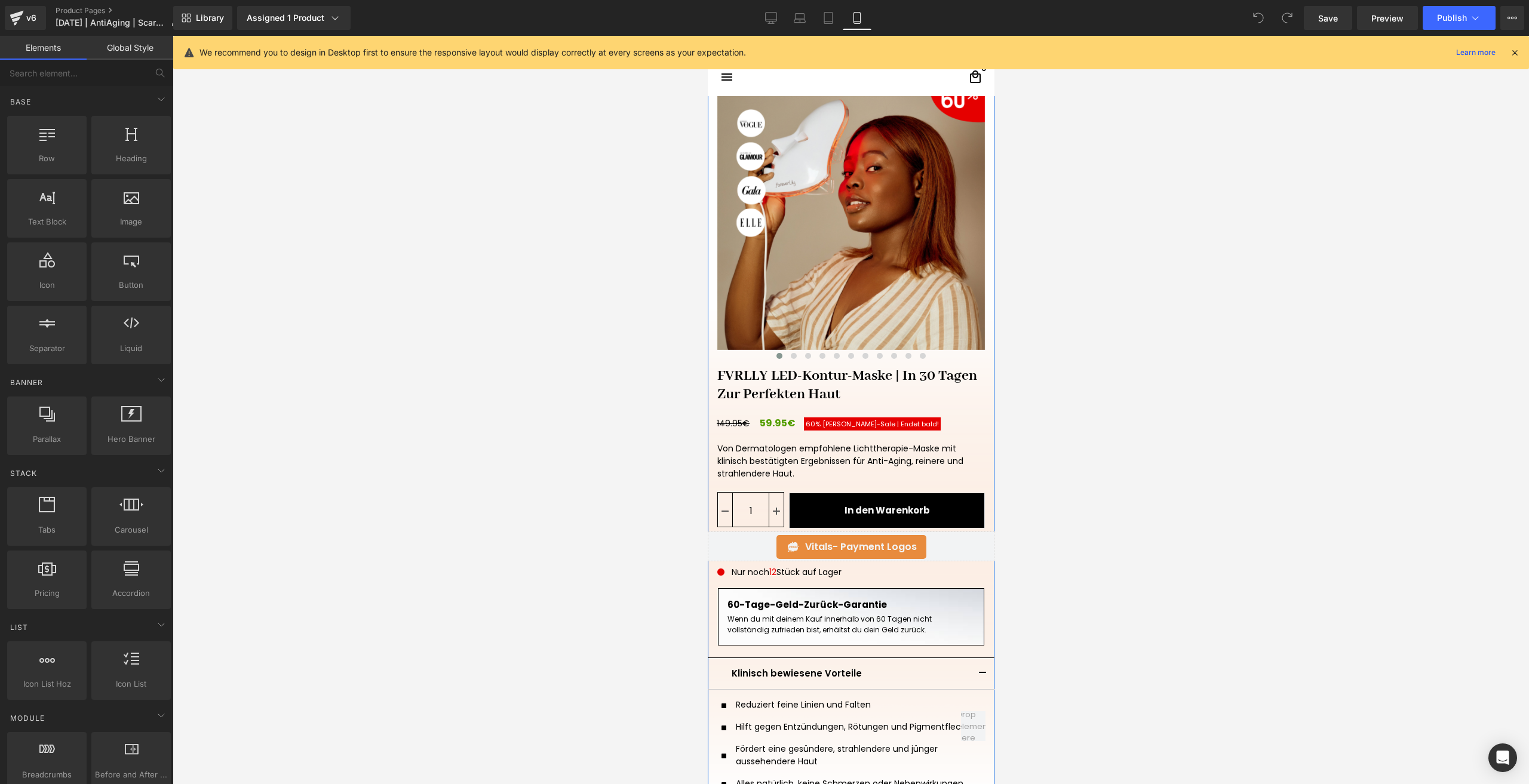
scroll to position [120, 0]
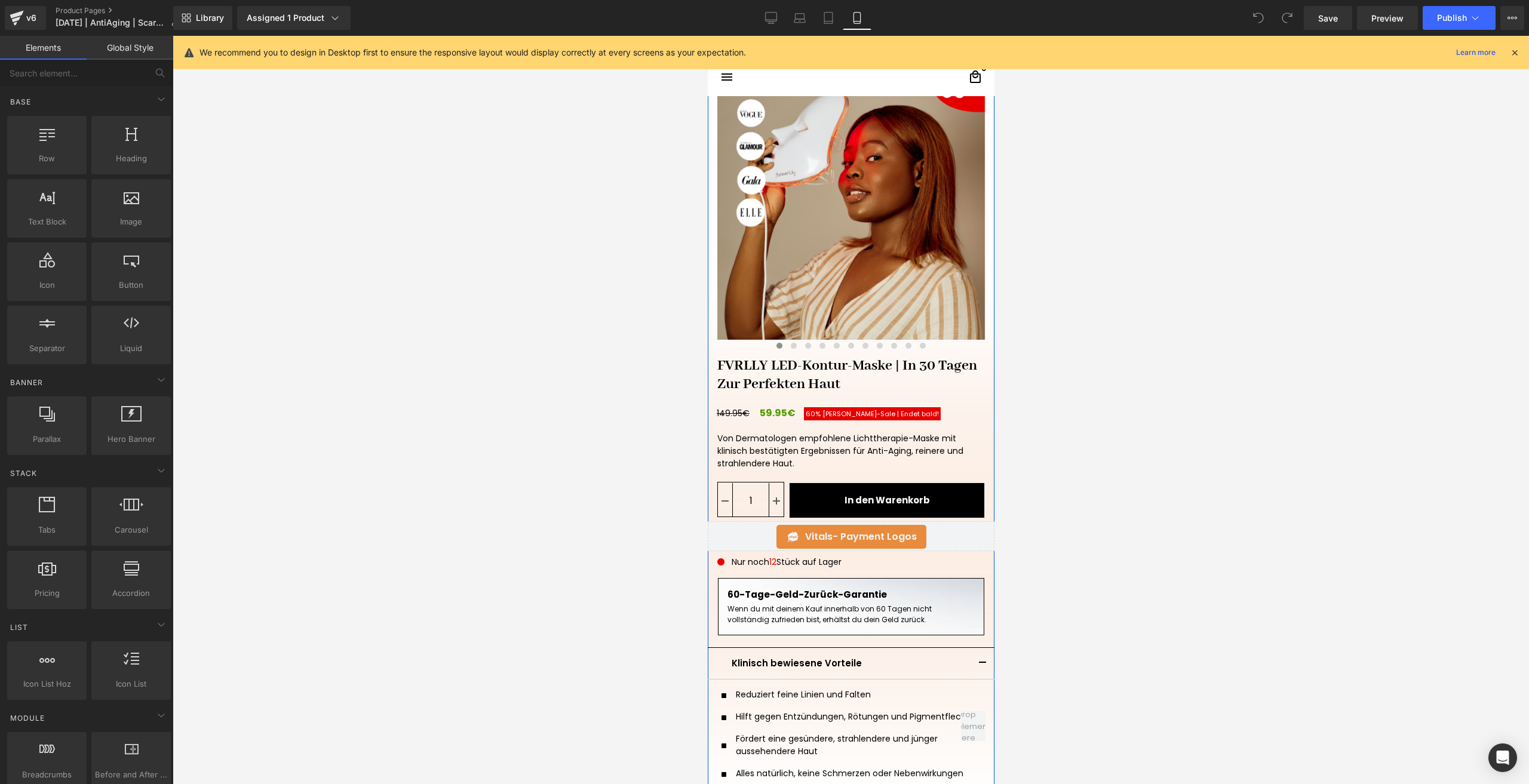
click at [747, 457] on div "Von Dermatologen empfohlene Lichttherapie-Maske mit klinisch bestätigten Ergebn…" at bounding box center [850, 451] width 287 height 52
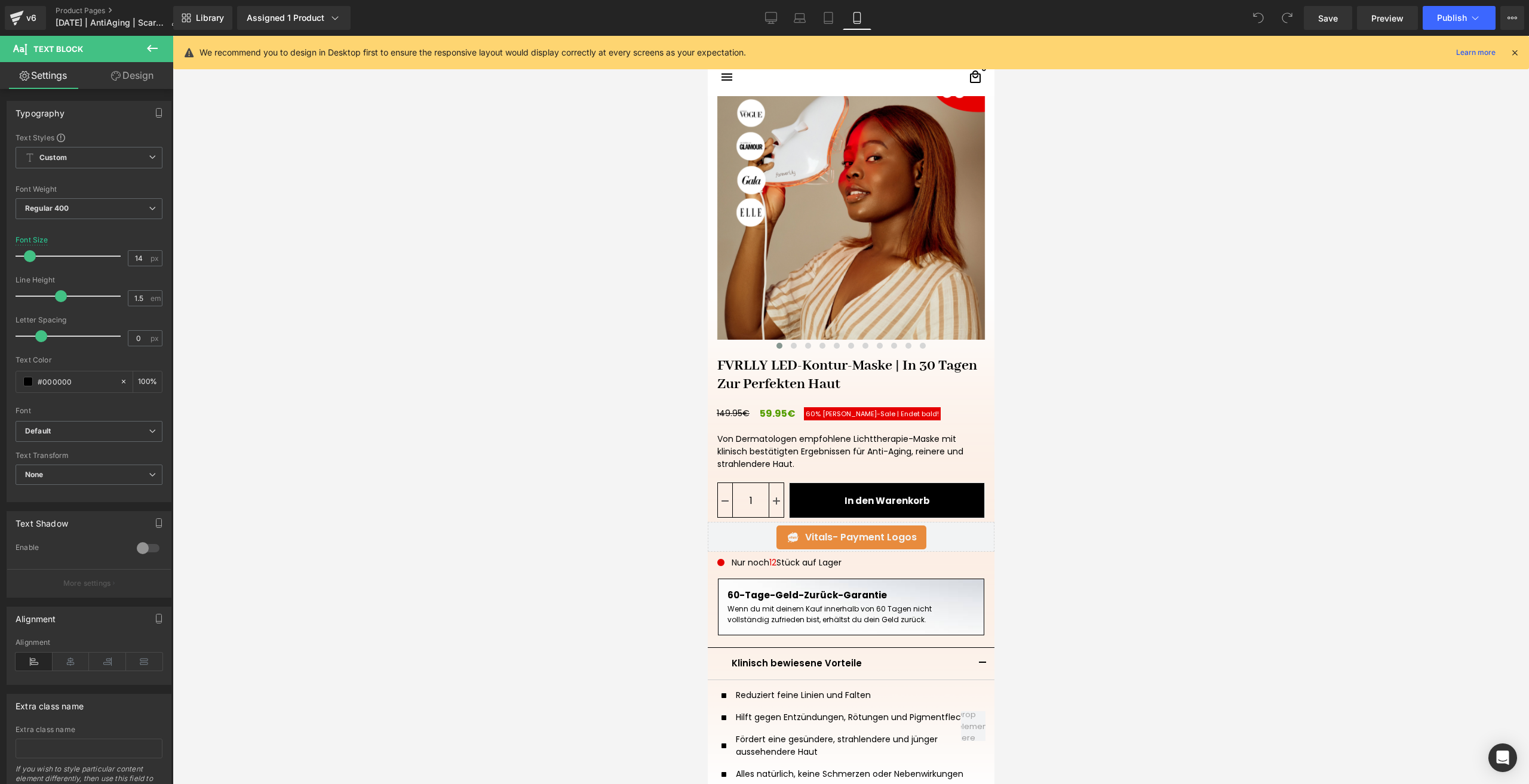
click at [146, 80] on link "Design" at bounding box center [132, 75] width 86 height 27
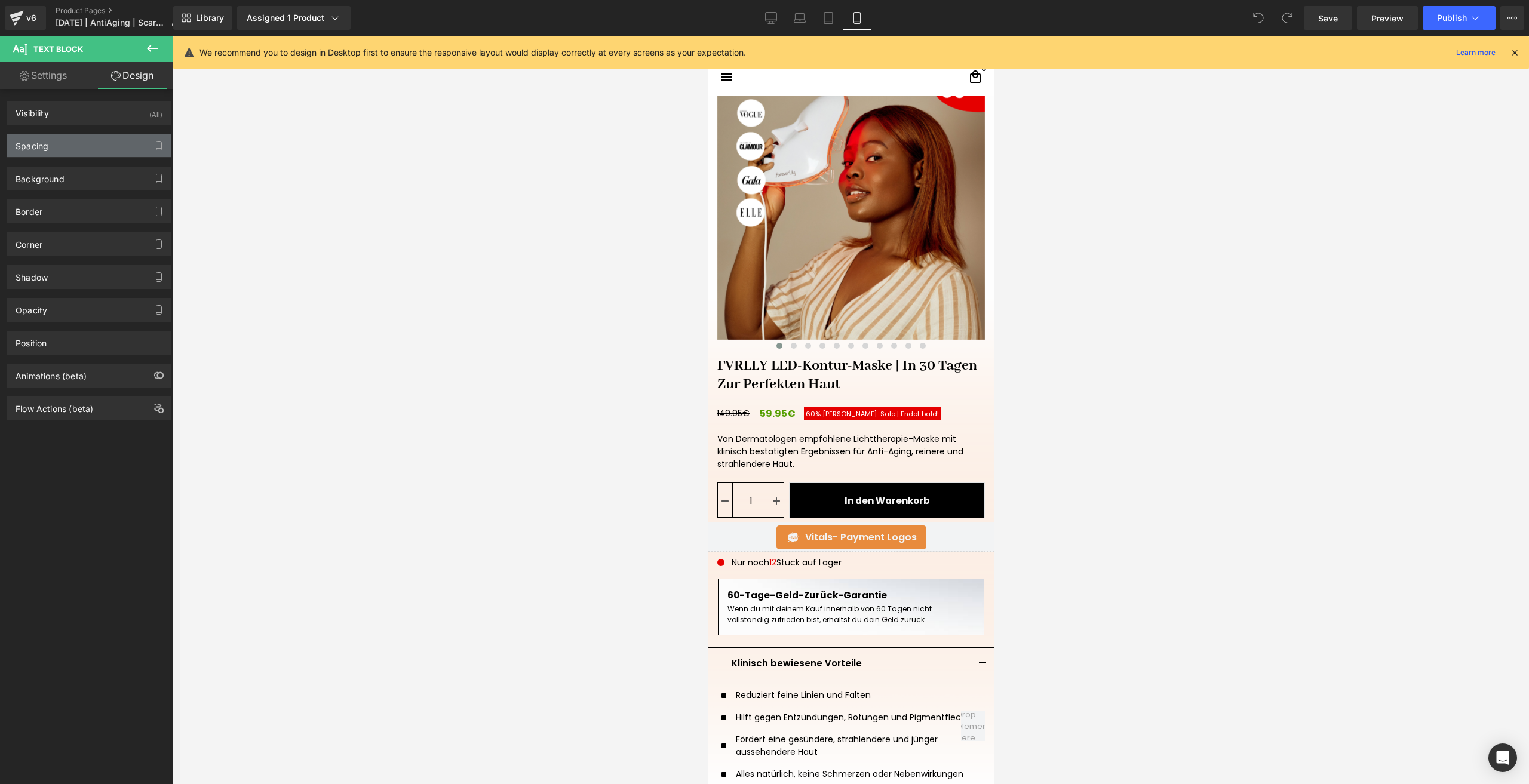
click at [82, 134] on div "Spacing" at bounding box center [89, 145] width 163 height 23
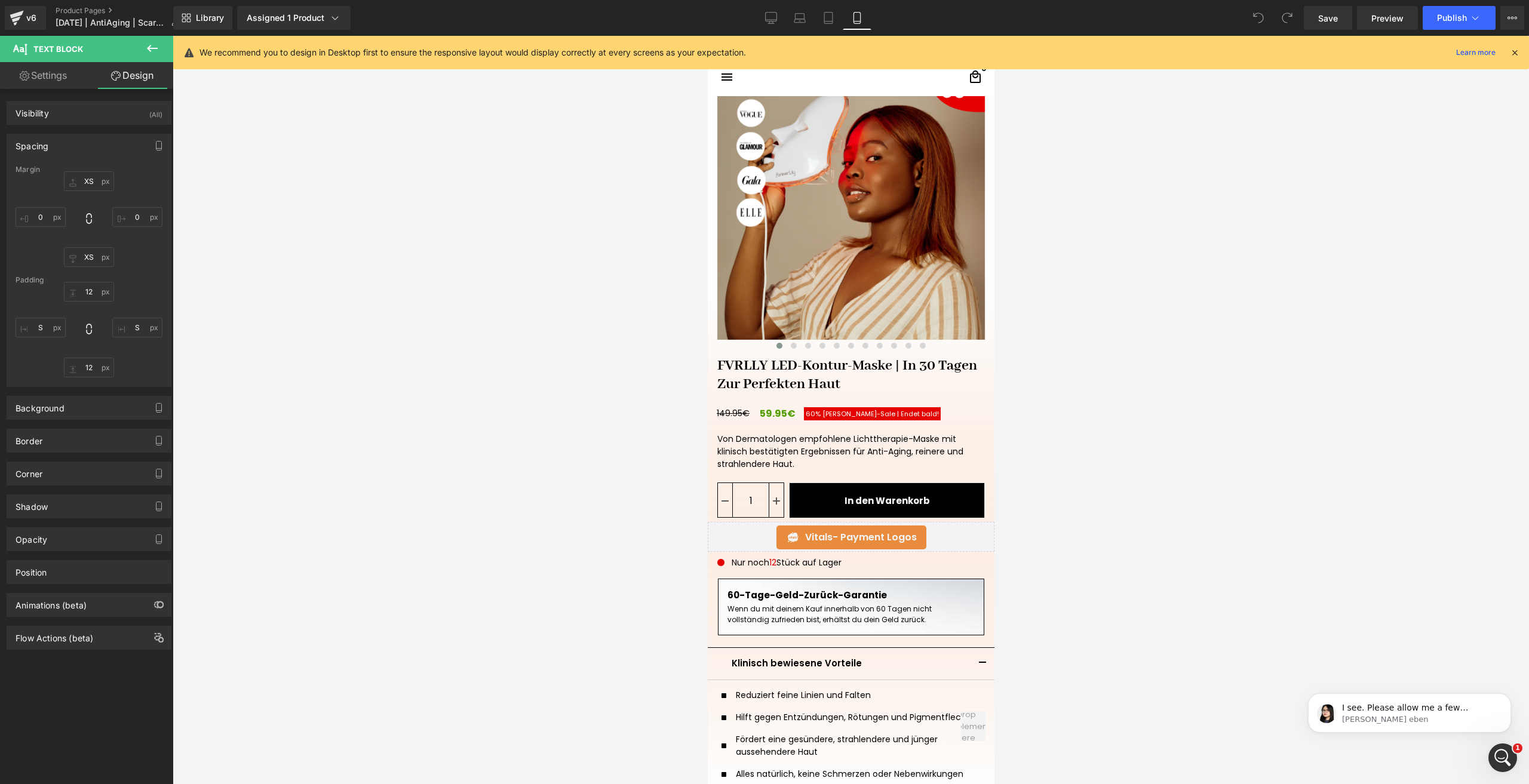
scroll to position [0, 0]
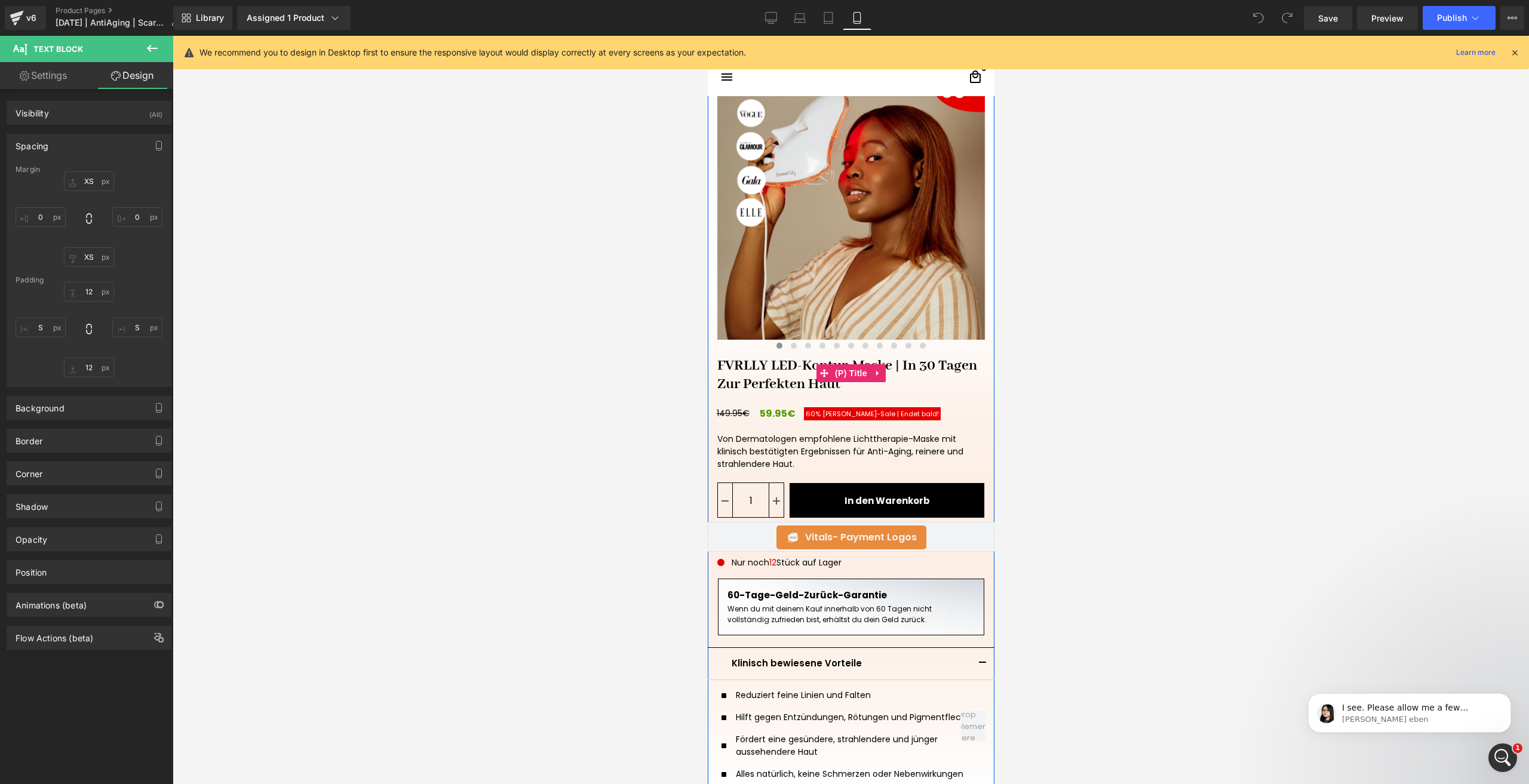
drag, startPoint x: 759, startPoint y: 375, endPoint x: 712, endPoint y: 362, distance: 48.8
click at [758, 375] on link "FVRLLY LED-Kontur-Maske | In 30 Tagen Zur Perfekten Haut" at bounding box center [850, 373] width 287 height 42
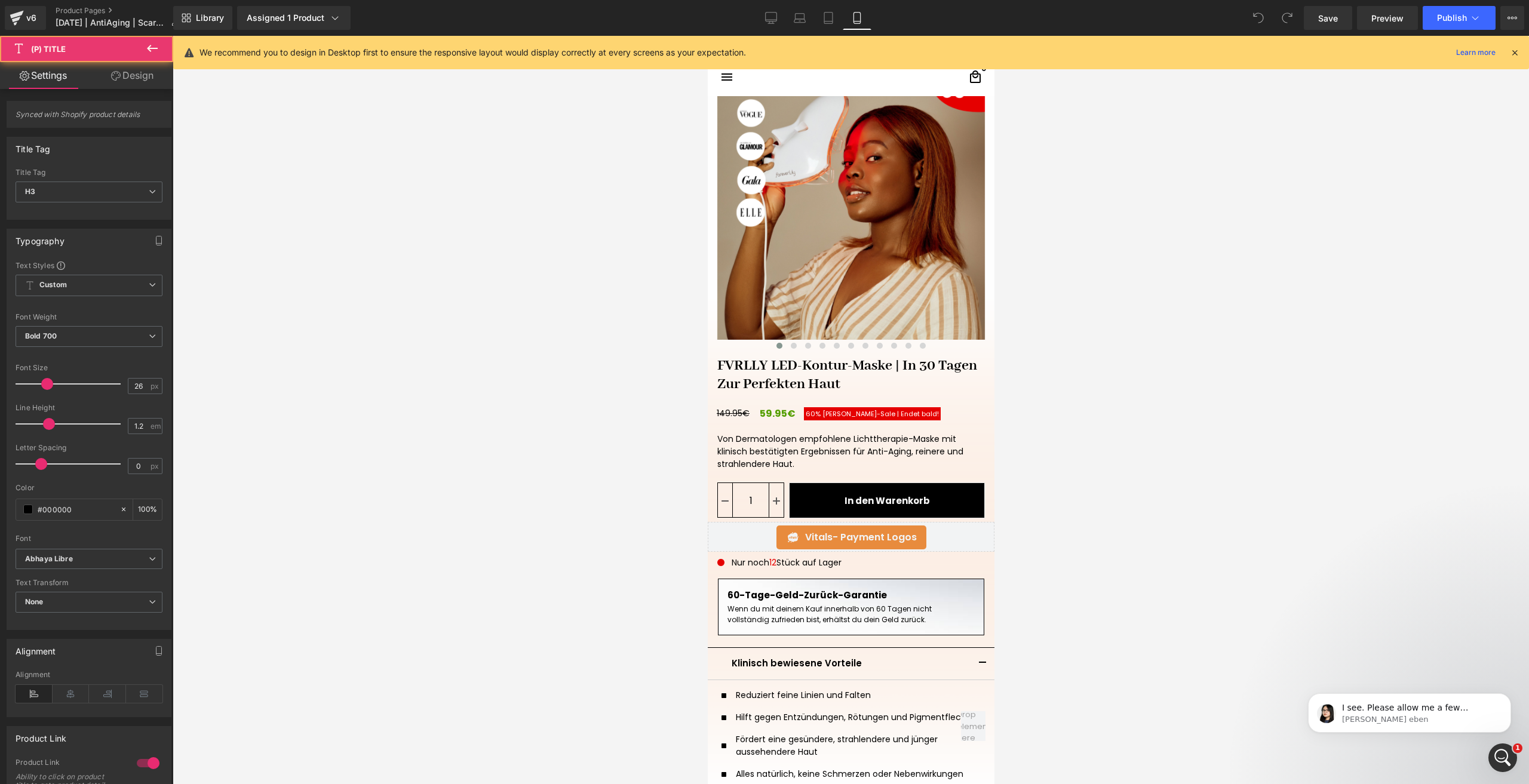
click at [146, 80] on link "Design" at bounding box center [132, 75] width 86 height 27
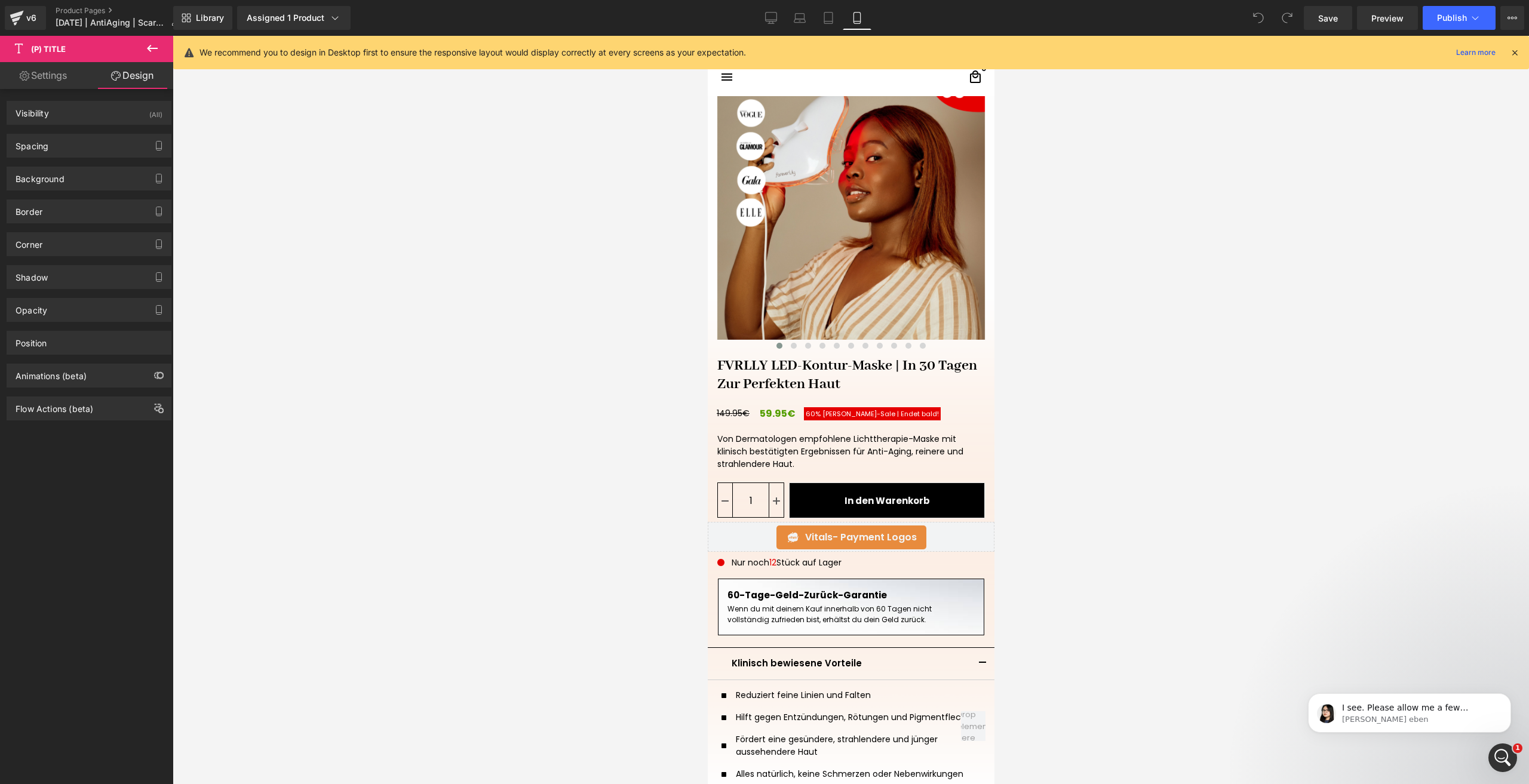
click at [56, 157] on div "Spacing Margin Padding" at bounding box center [89, 145] width 165 height 24
click at [50, 152] on div "Spacing" at bounding box center [89, 145] width 163 height 23
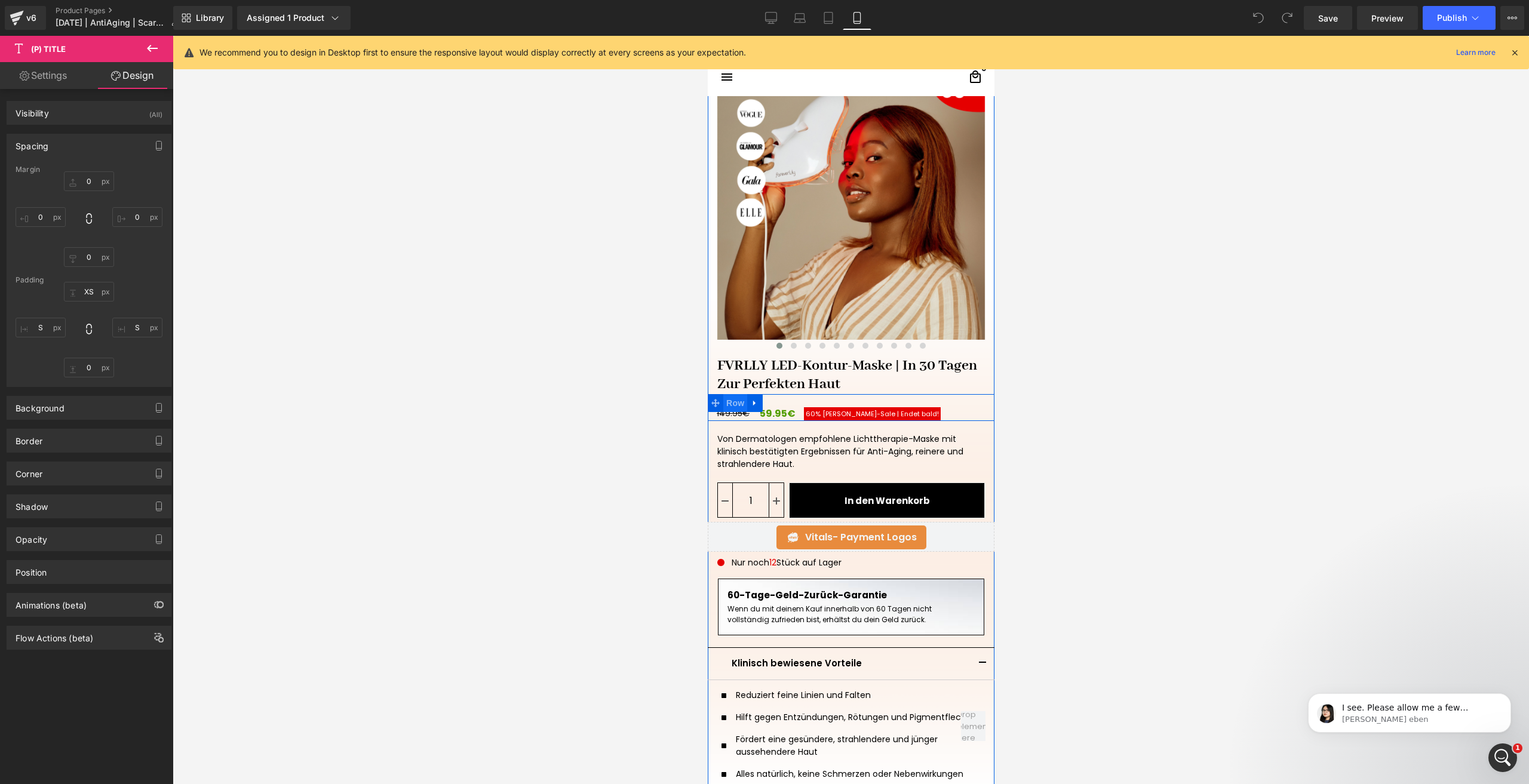
drag, startPoint x: 734, startPoint y: 405, endPoint x: 1323, endPoint y: 403, distance: 589.0
click at [734, 405] on span "Row" at bounding box center [735, 403] width 24 height 18
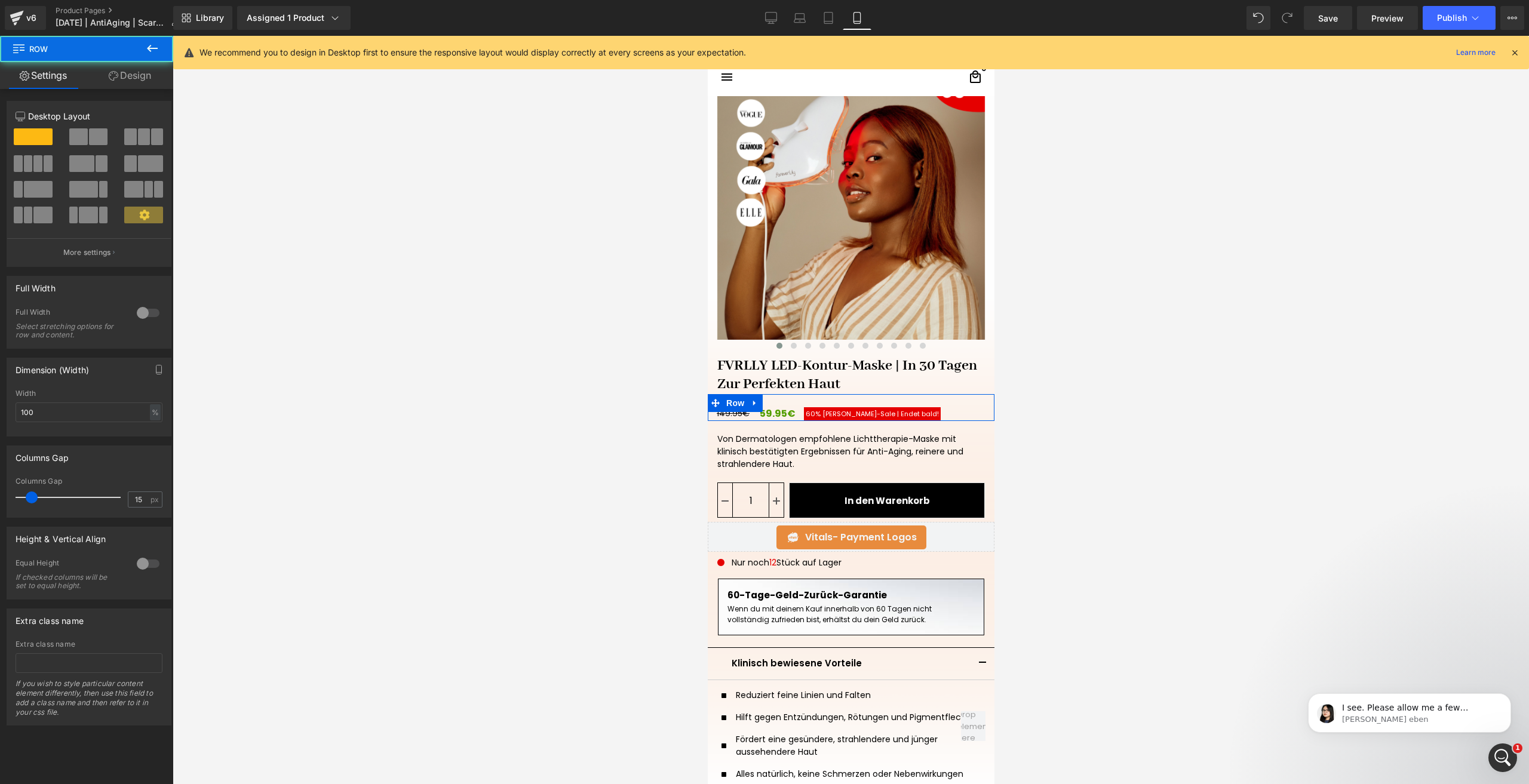
click at [132, 76] on link "Design" at bounding box center [129, 75] width 86 height 27
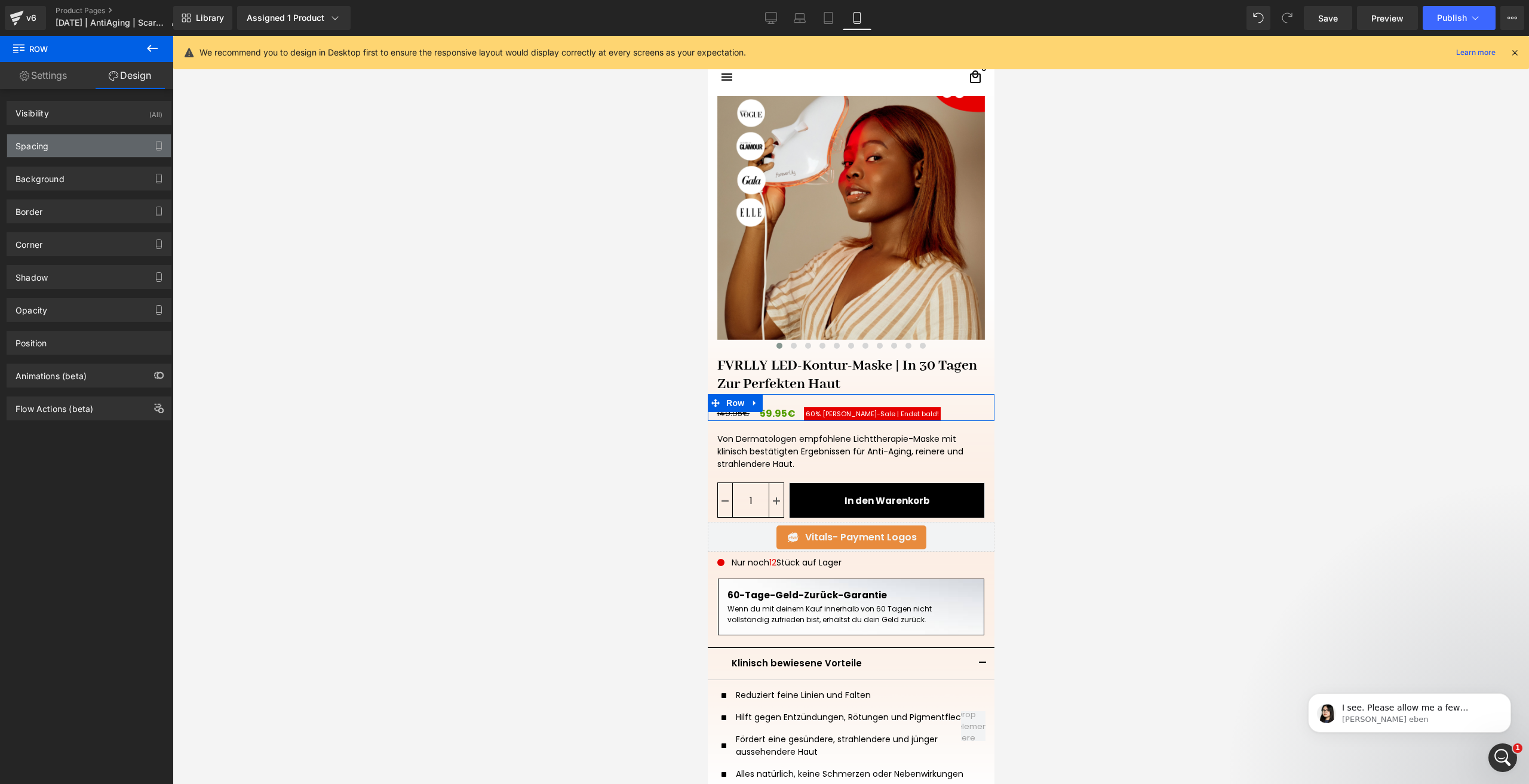
click at [71, 150] on div "Spacing" at bounding box center [89, 145] width 163 height 23
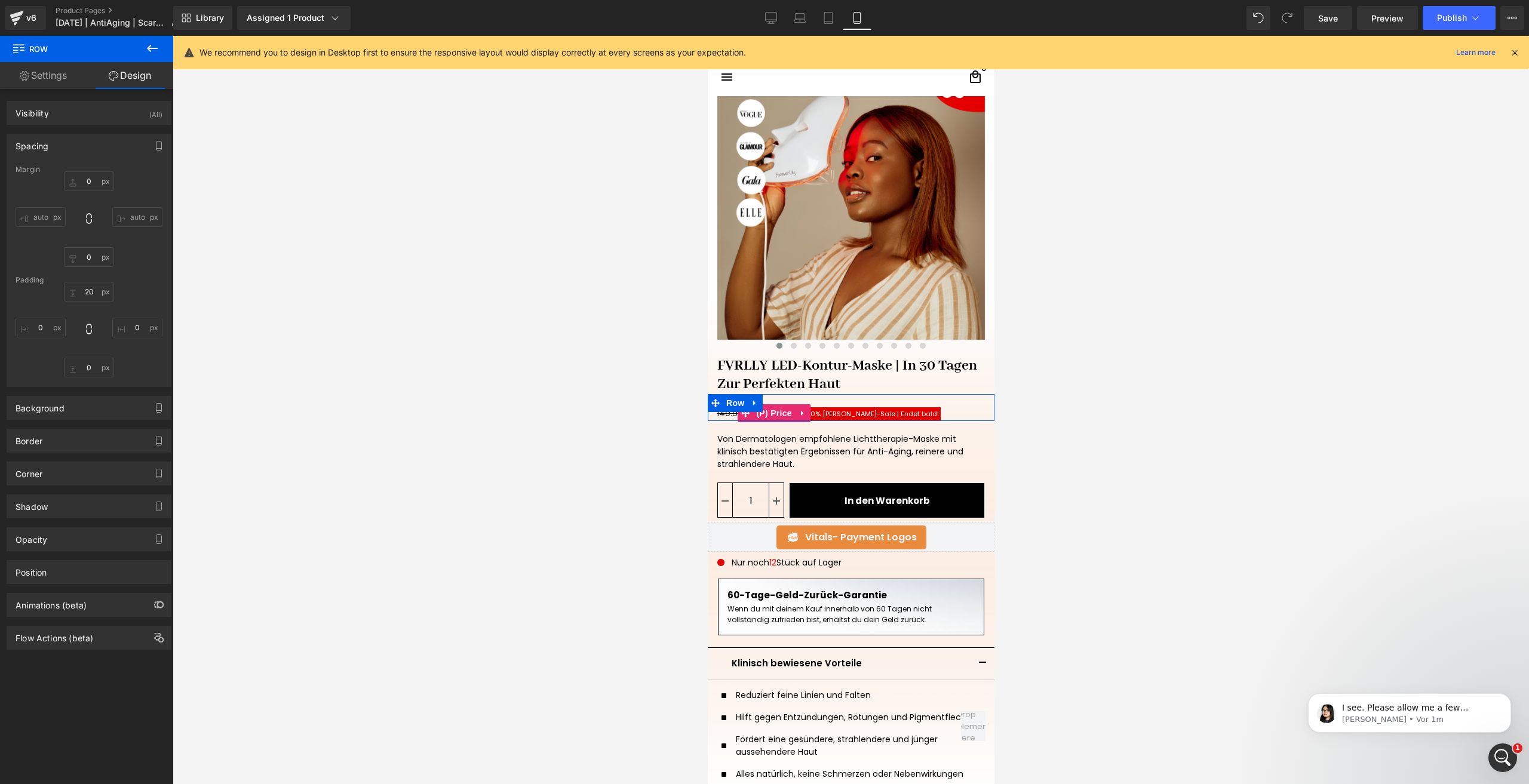
click at [808, 410] on span "60%" at bounding box center [812, 414] width 15 height 10
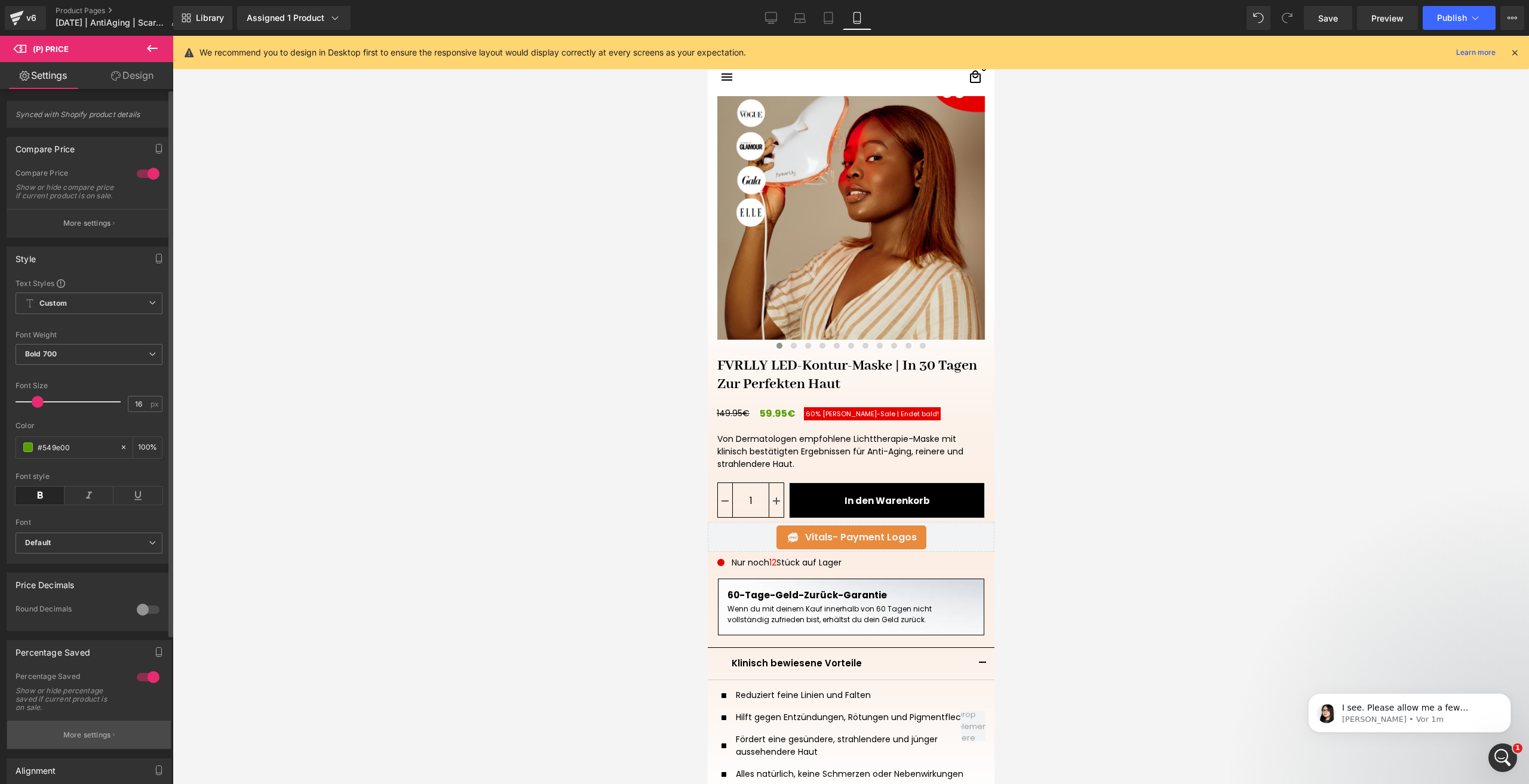
click at [101, 733] on button "More settings" at bounding box center [89, 735] width 163 height 28
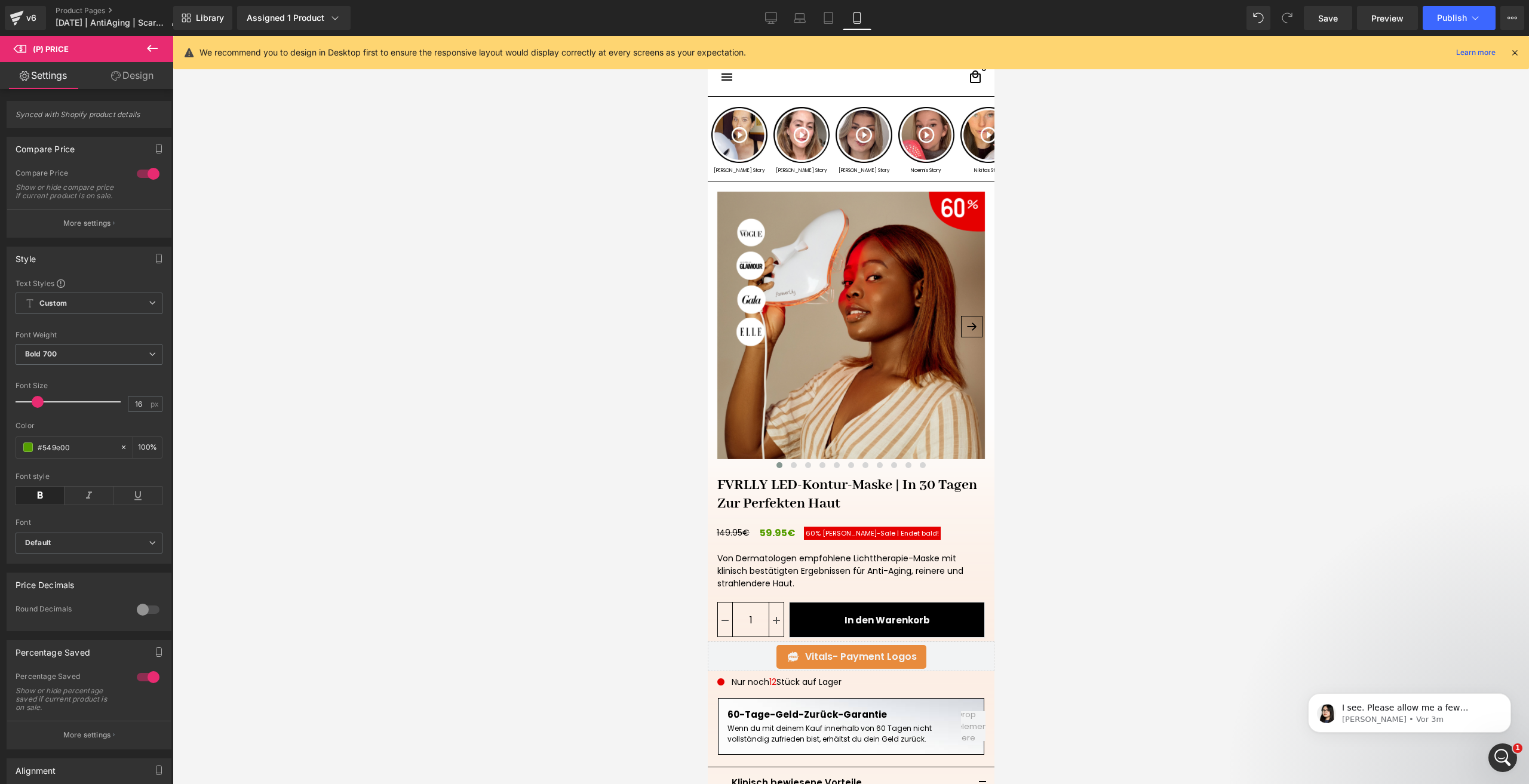
click at [734, 186] on span "Row" at bounding box center [735, 191] width 24 height 18
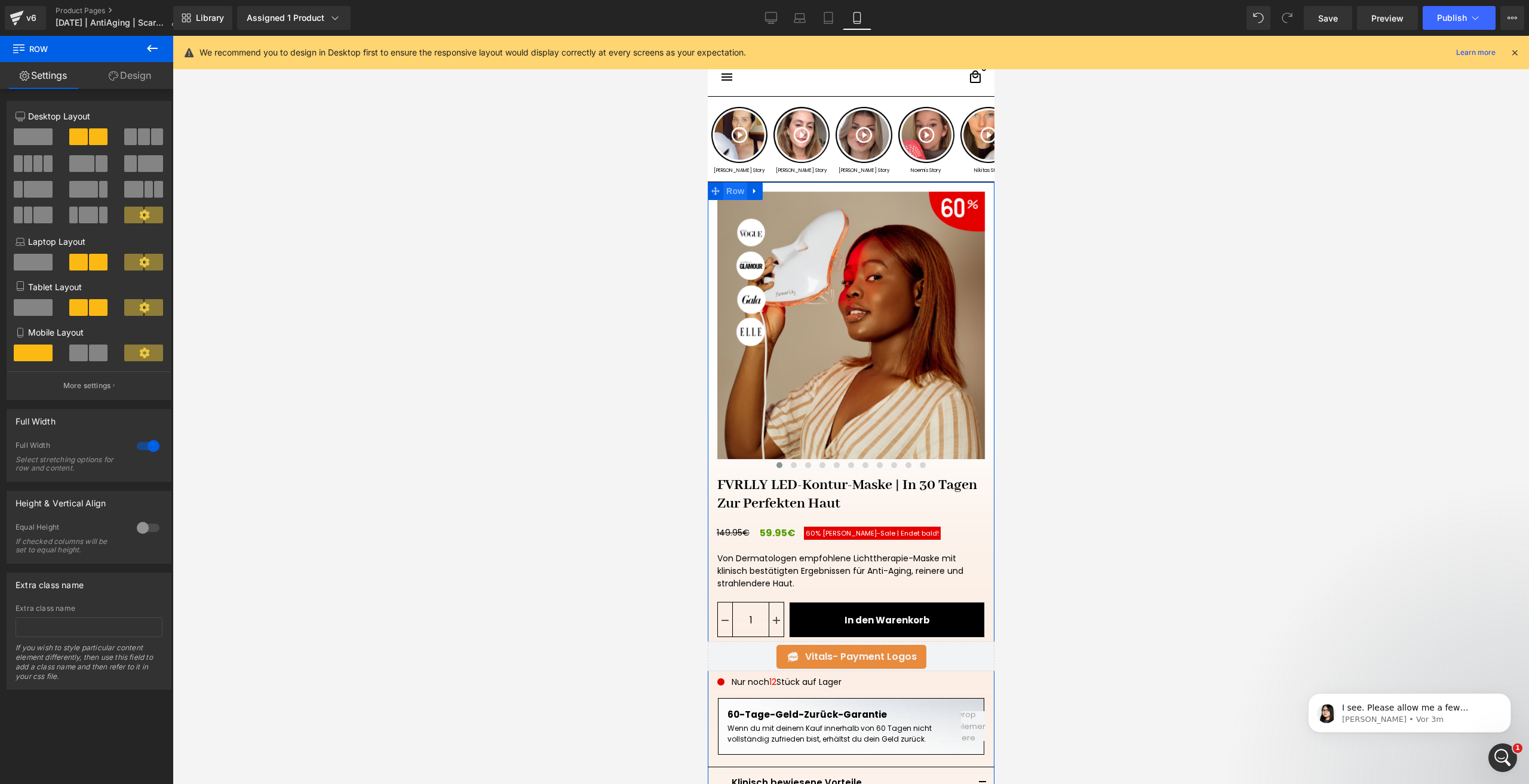
click at [732, 186] on span "Row" at bounding box center [735, 191] width 24 height 18
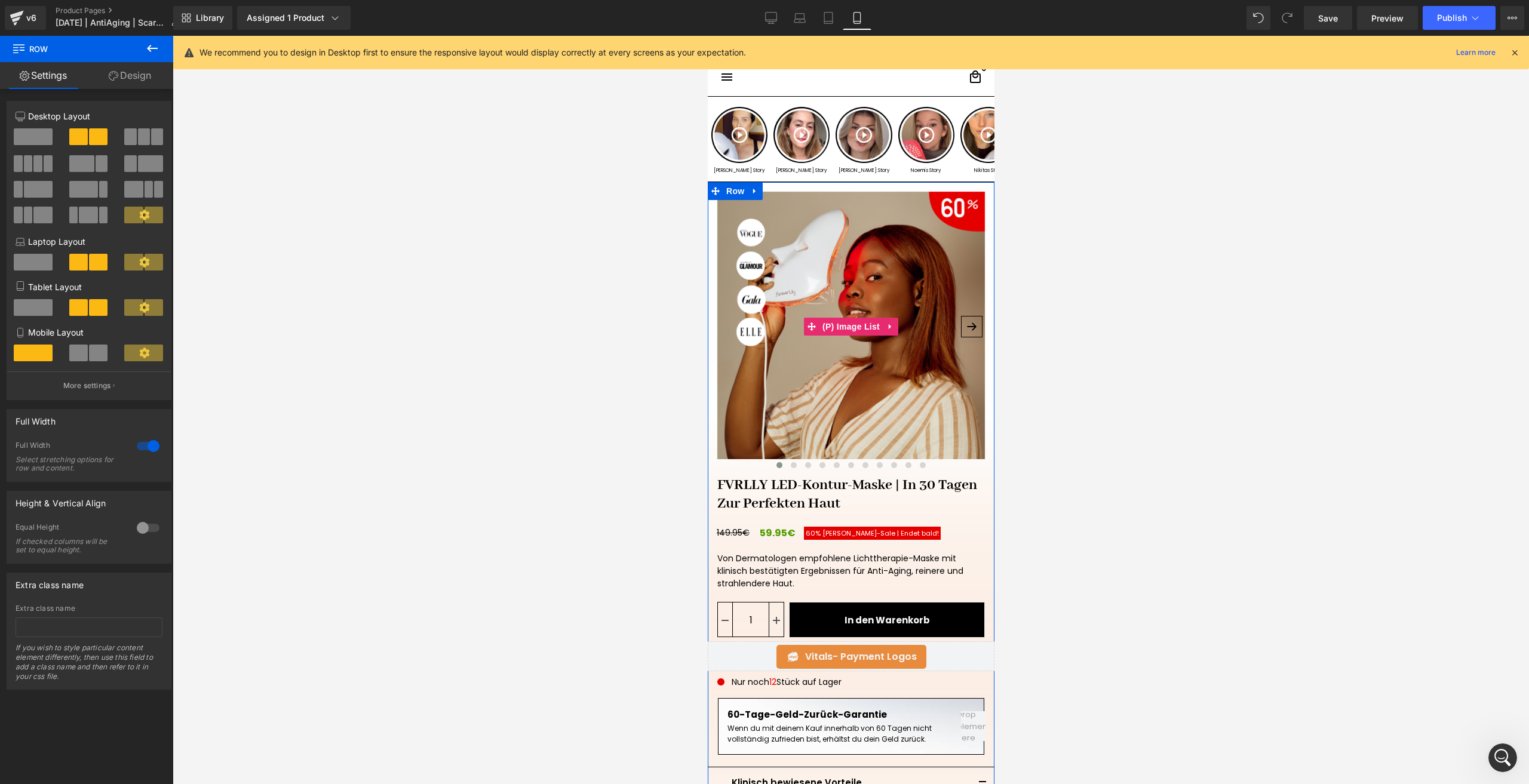
click at [852, 254] on img at bounding box center [850, 325] width 268 height 268
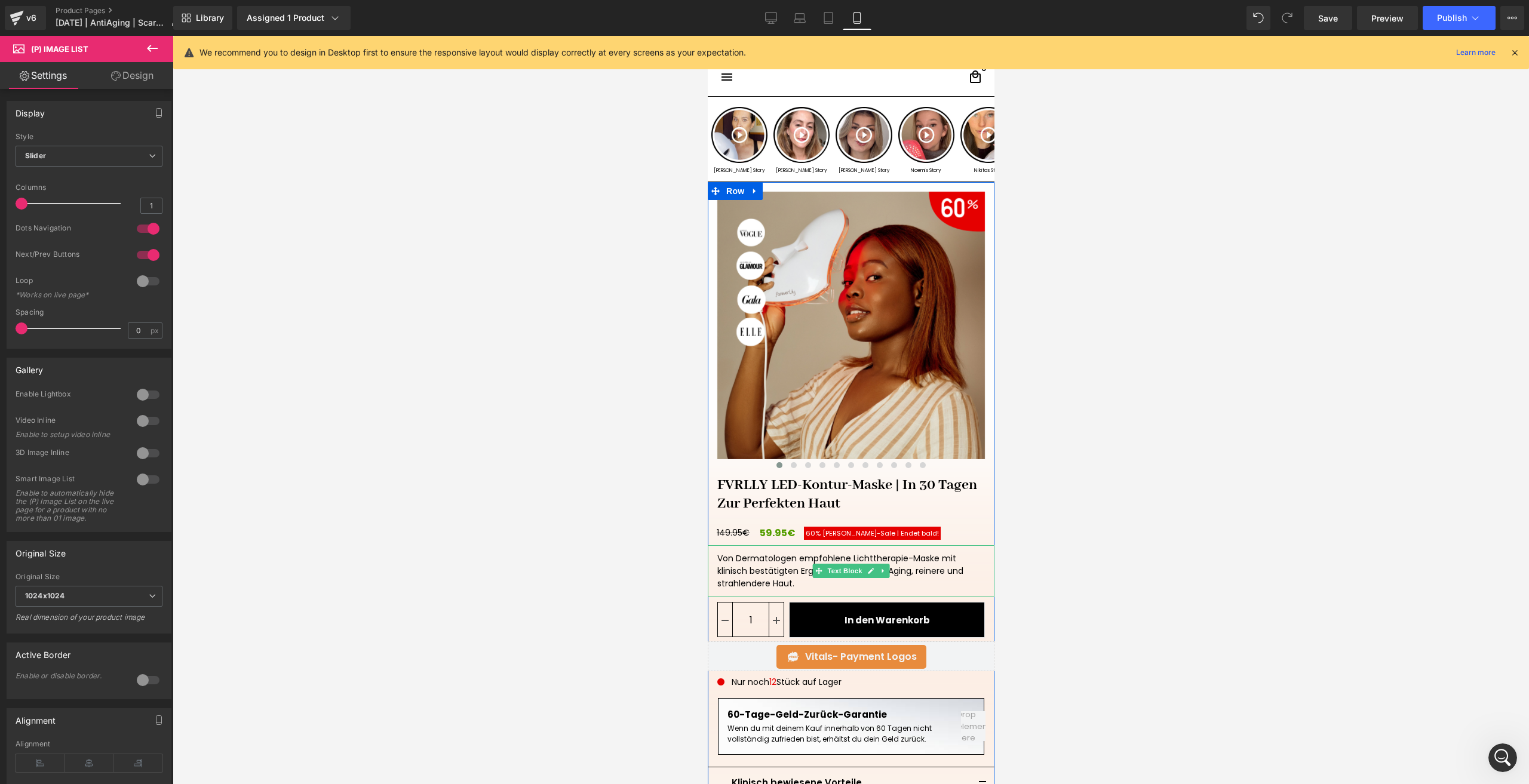
click at [925, 575] on div "Von Dermatologen empfohlene Lichttherapie-Maske mit klinisch bestätigten Ergebn…" at bounding box center [850, 571] width 287 height 52
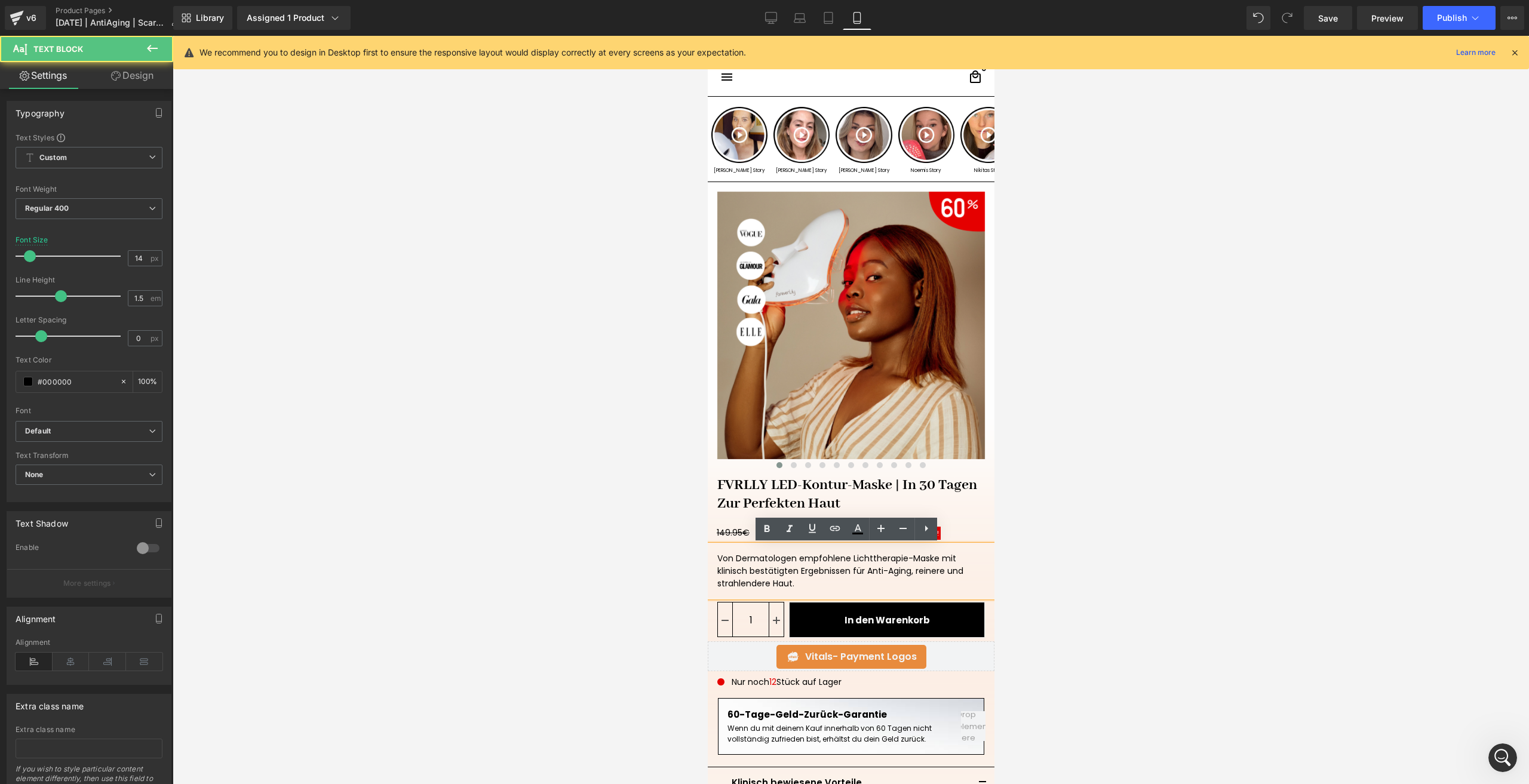
drag, startPoint x: 941, startPoint y: 572, endPoint x: 917, endPoint y: 572, distance: 24.0
click at [917, 572] on div "Von Dermatologen empfohlene Lichttherapie-Maske mit klinisch bestätigten Ergebn…" at bounding box center [850, 571] width 287 height 52
drag, startPoint x: 912, startPoint y: 572, endPoint x: 940, endPoint y: 573, distance: 28.0
click at [940, 573] on div "Von Dermatologen empfohlene Lichttherapie-Maske mit klinisch bestätigten Ergebn…" at bounding box center [850, 571] width 287 height 52
click at [1096, 573] on div at bounding box center [850, 409] width 1357 height 749
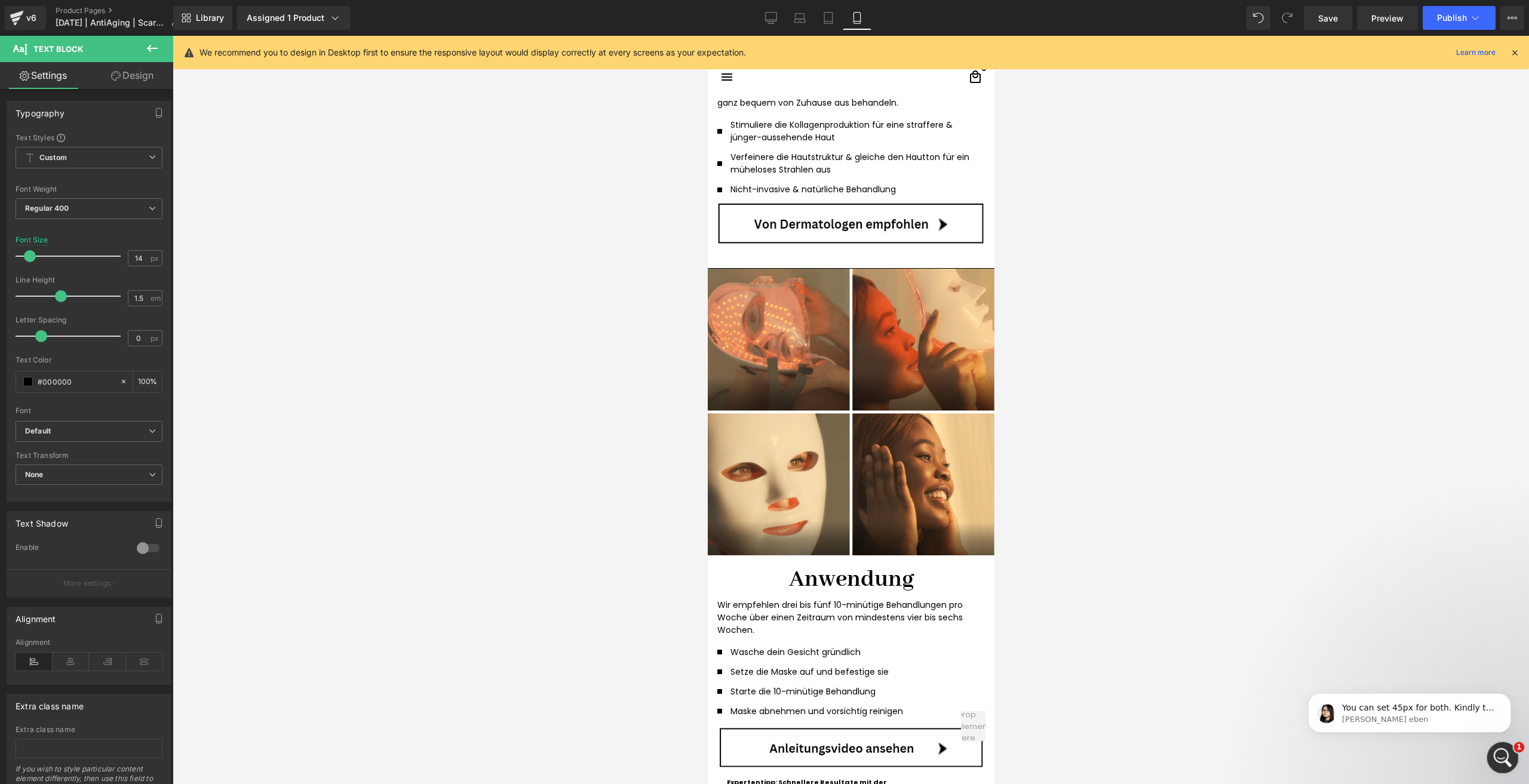
click at [1499, 756] on icon "Intercom-Nachrichtendienst öffnen" at bounding box center [1502, 757] width 20 height 20
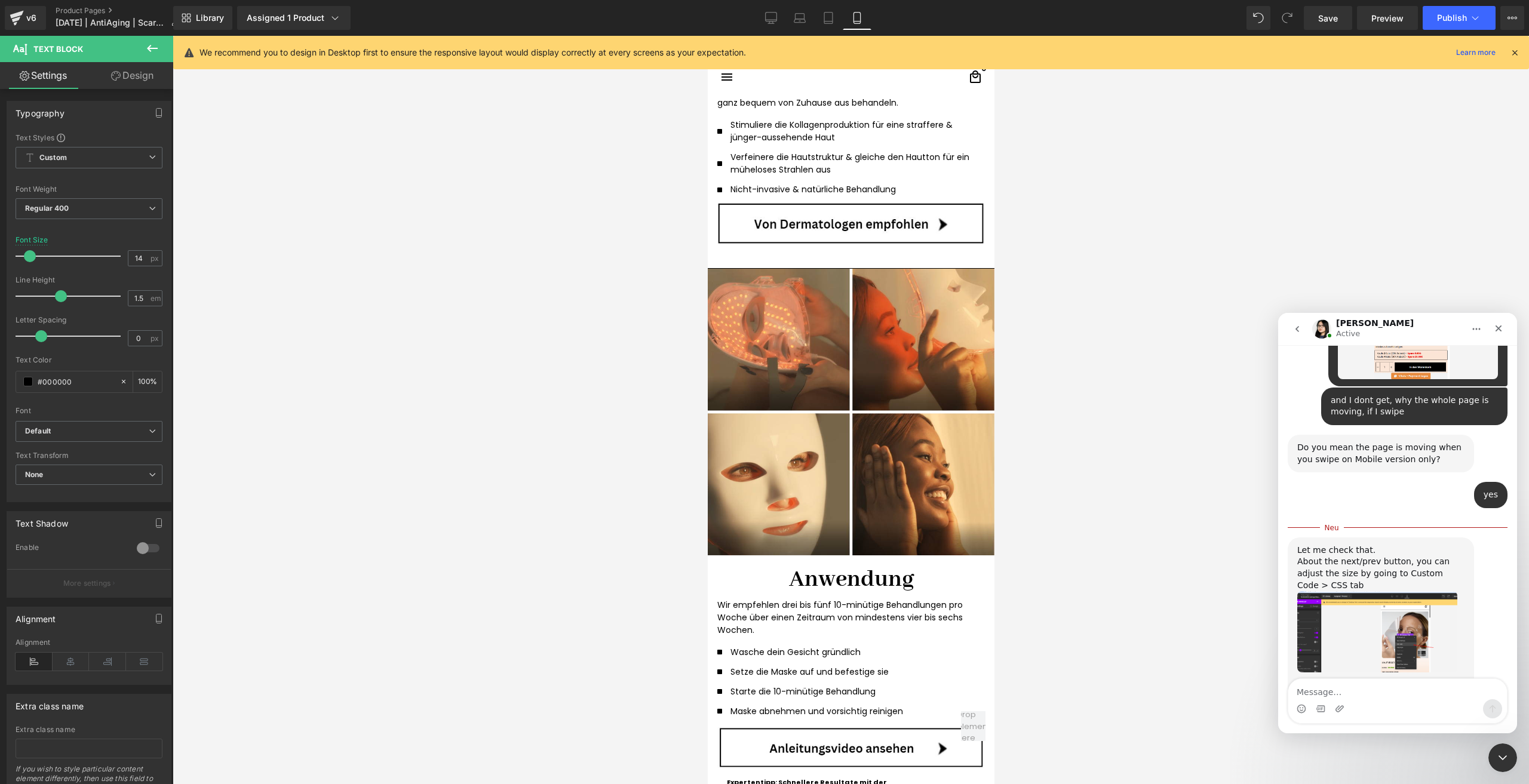
scroll to position [3066, 0]
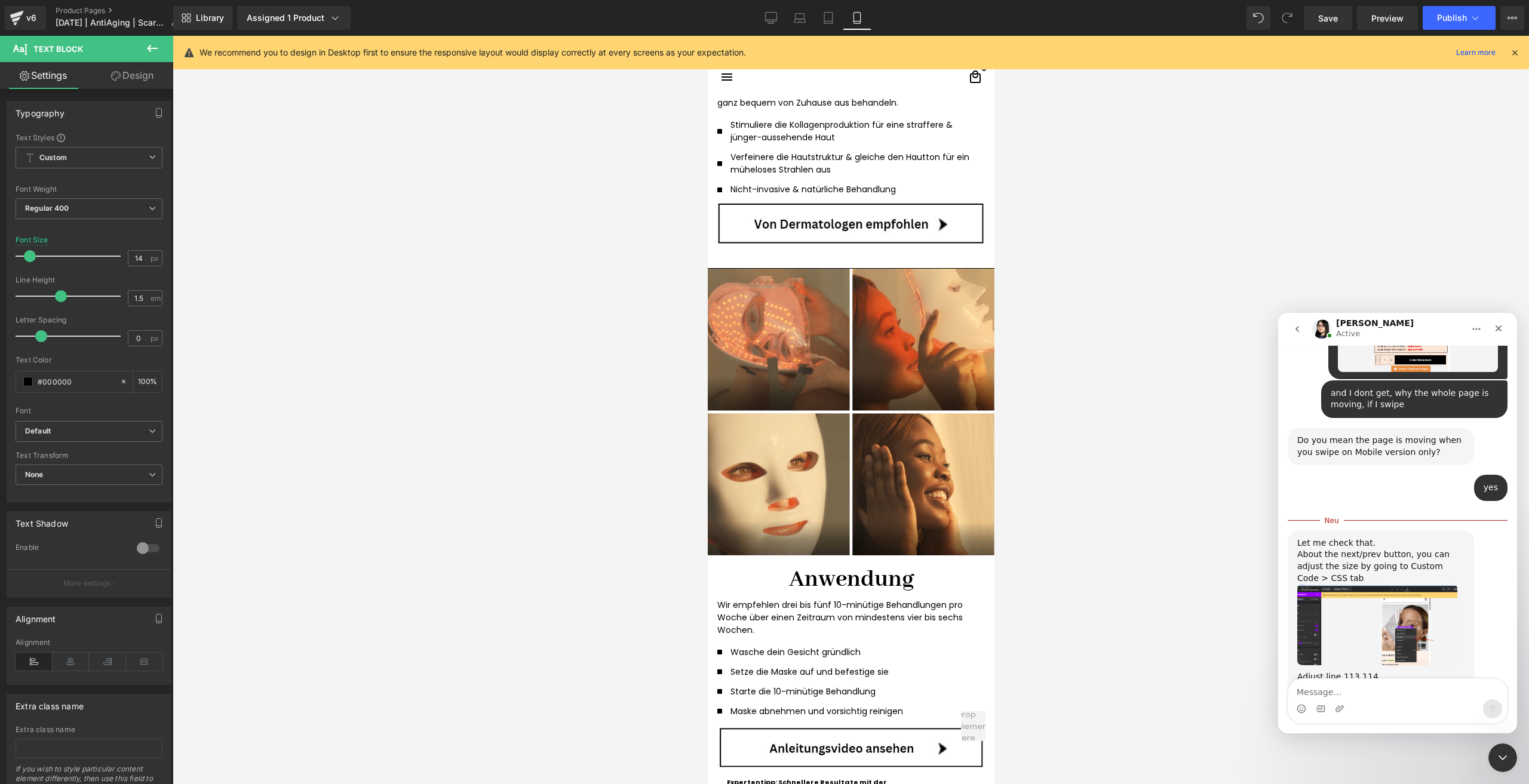
click at [1372, 584] on img "Pauline sagt…" at bounding box center [1377, 625] width 160 height 82
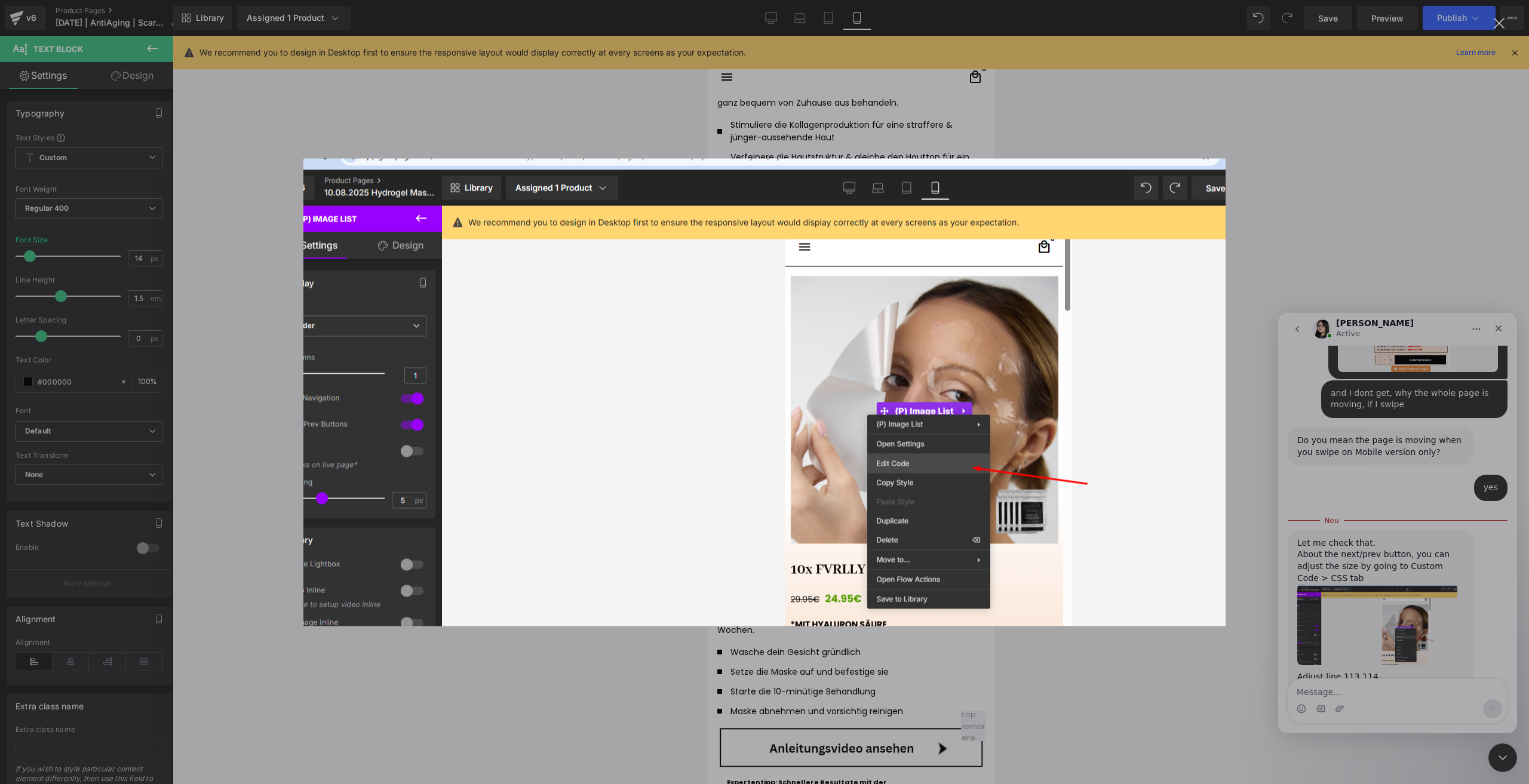
click at [1418, 582] on div "Intercom Messenger" at bounding box center [764, 392] width 1529 height 784
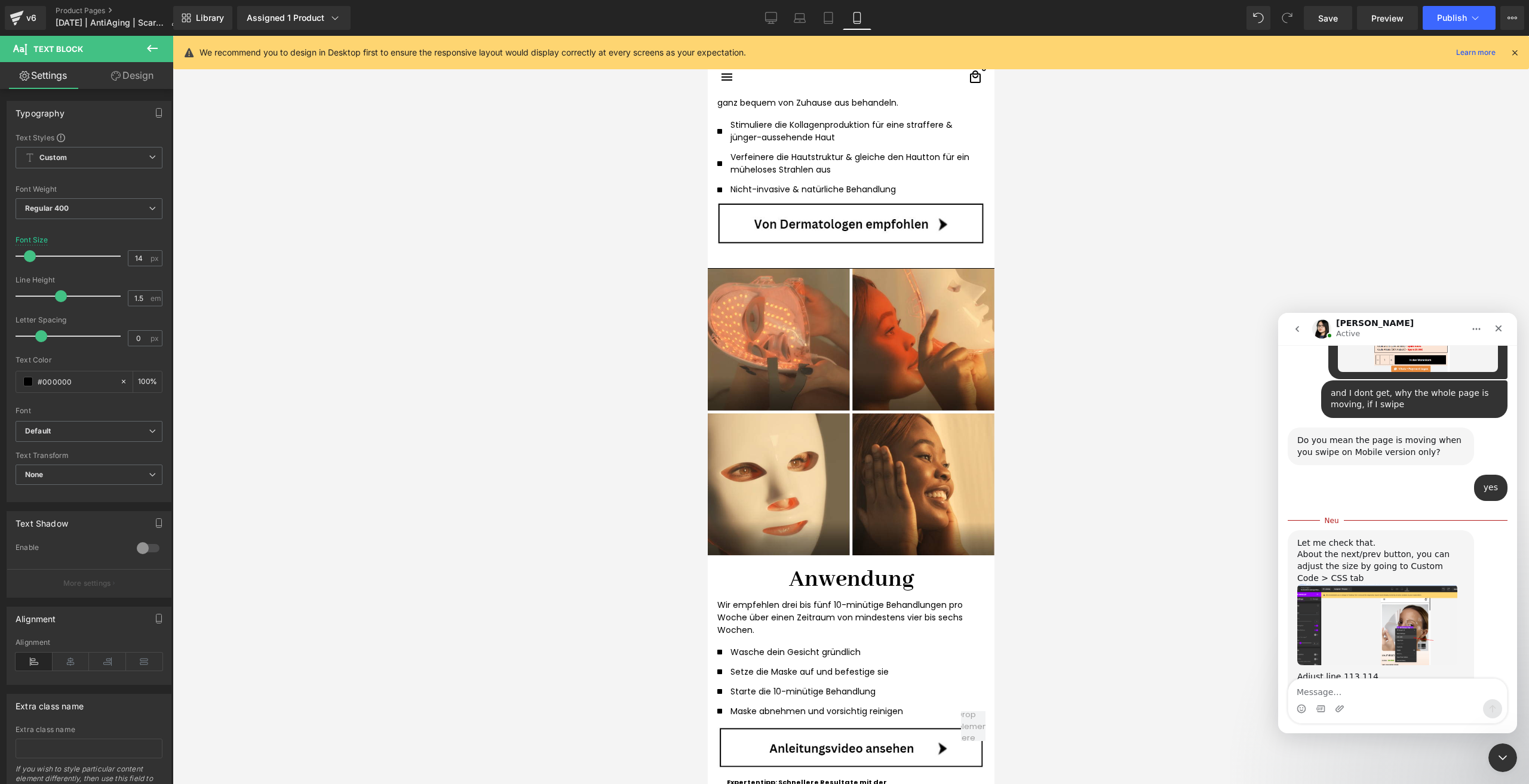
click at [1383, 683] on img "Pauline sagt…" at bounding box center [1377, 720] width 160 height 74
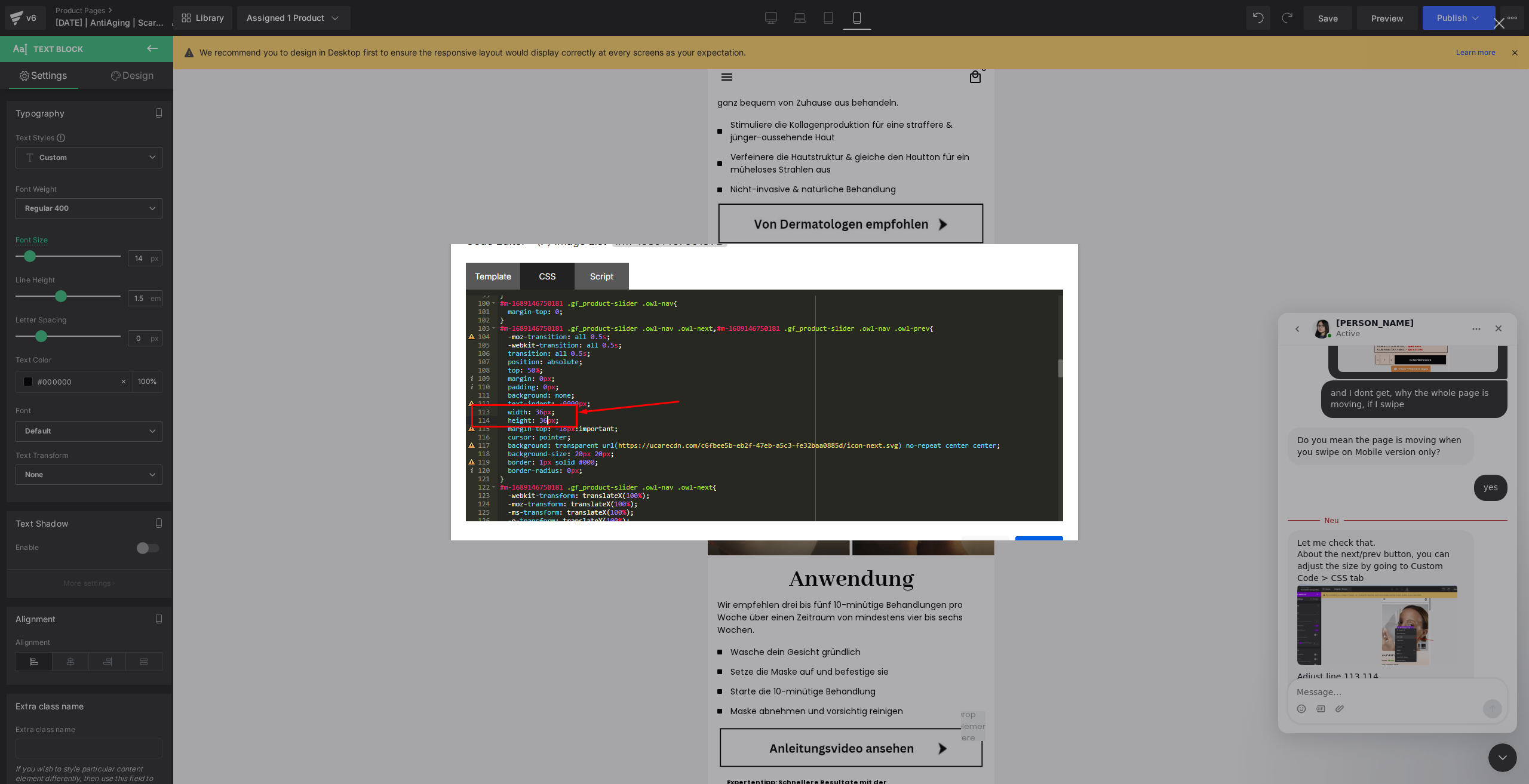
click at [1380, 625] on div "Intercom Messenger" at bounding box center [764, 392] width 1529 height 784
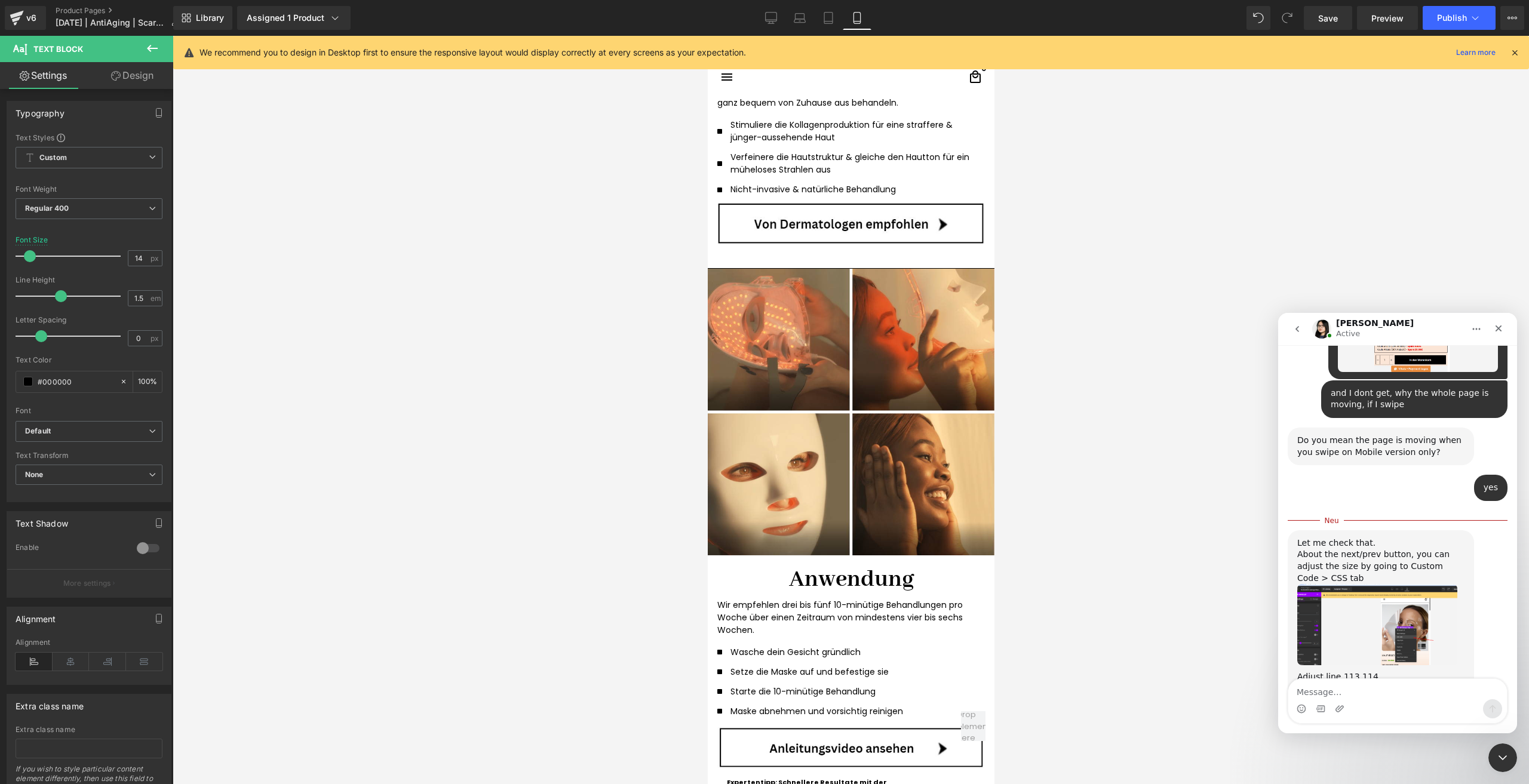
click at [33, 13] on div at bounding box center [764, 374] width 1529 height 749
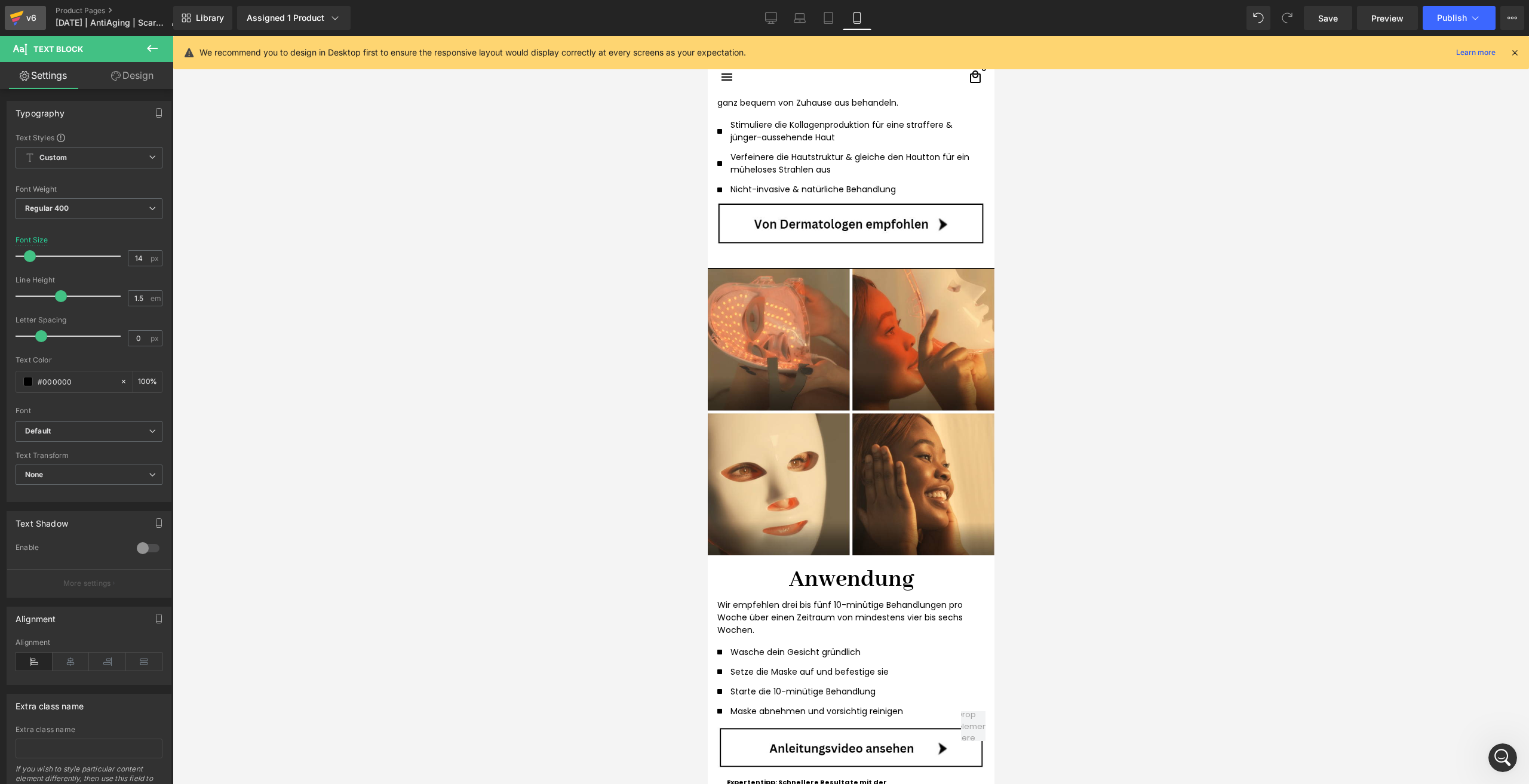
click at [23, 16] on icon at bounding box center [17, 17] width 15 height 30
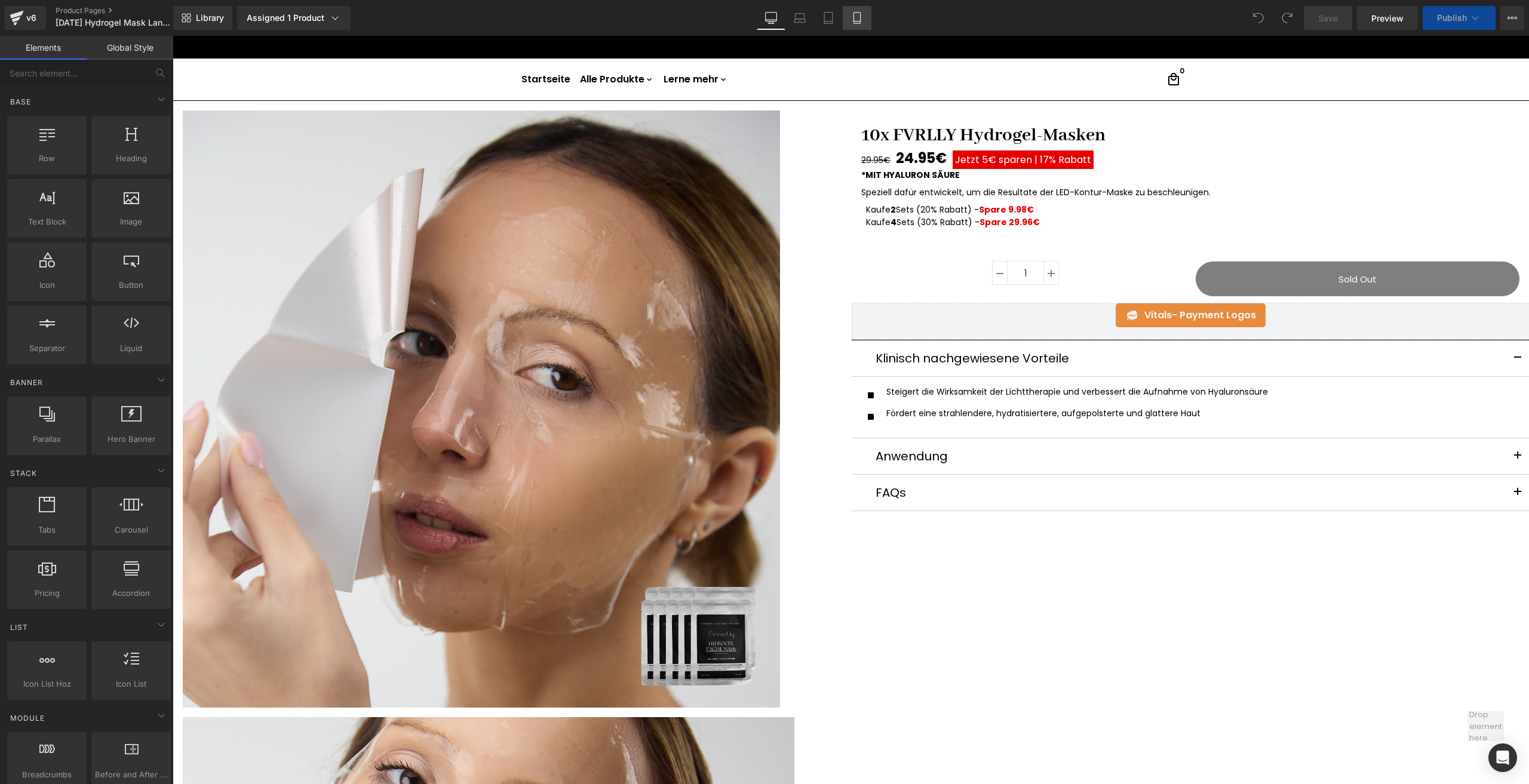
click at [858, 24] on icon at bounding box center [857, 18] width 6 height 12
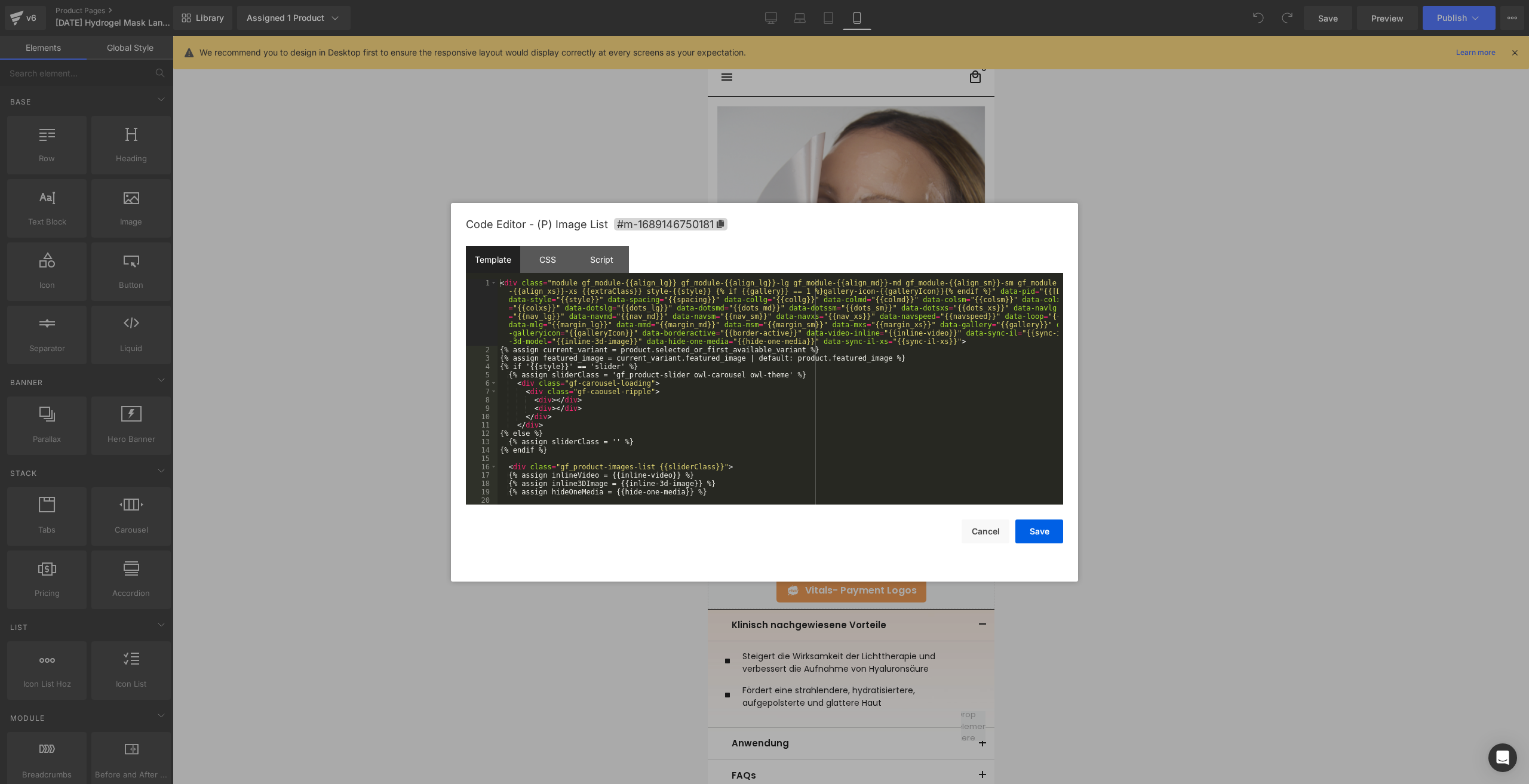
click at [826, 0] on div "You are previewing how the will restyle your page. You can not edit Elements in…" at bounding box center [764, 0] width 1529 height 0
click at [536, 258] on div "CSS" at bounding box center [547, 260] width 54 height 27
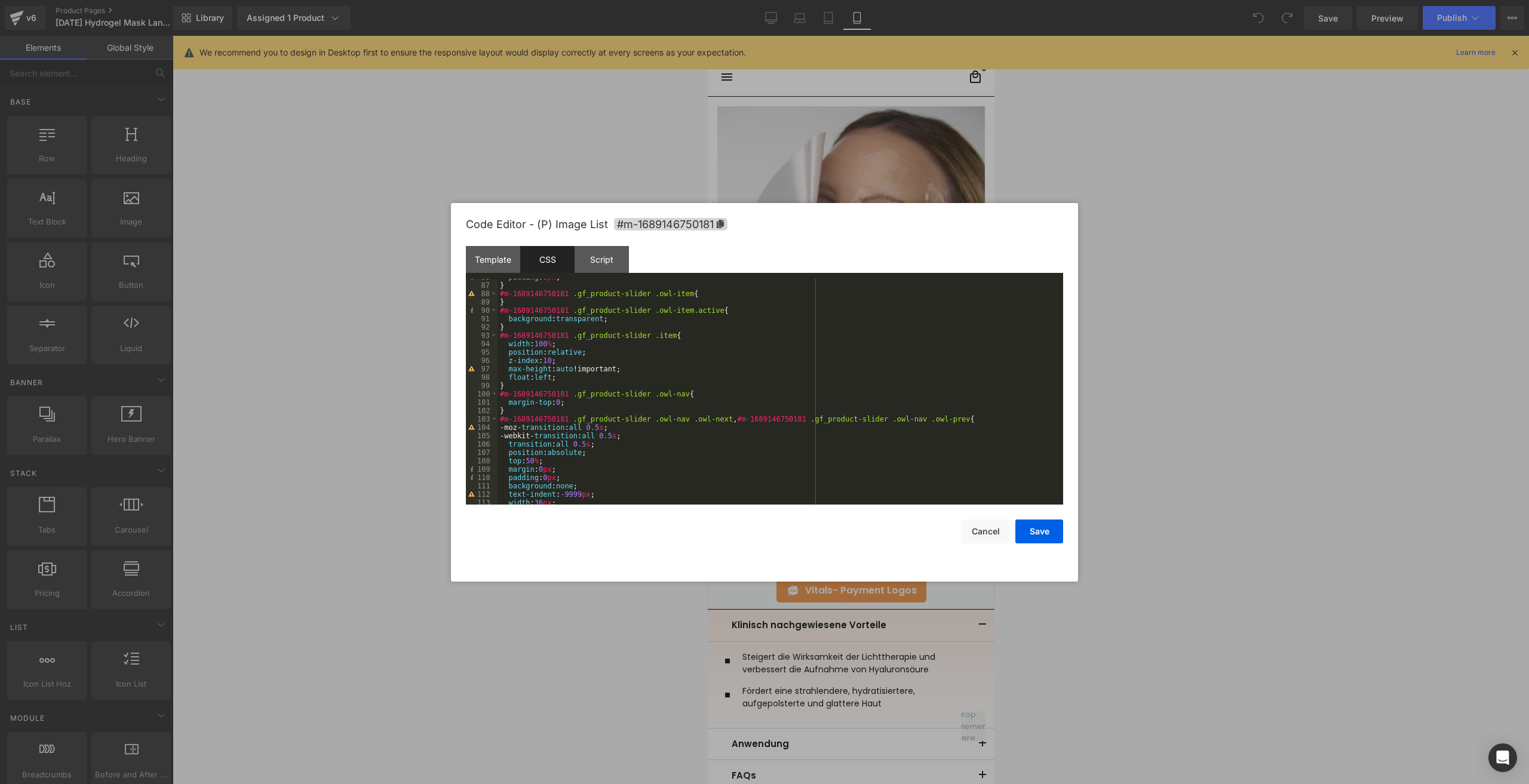
scroll to position [824, 0]
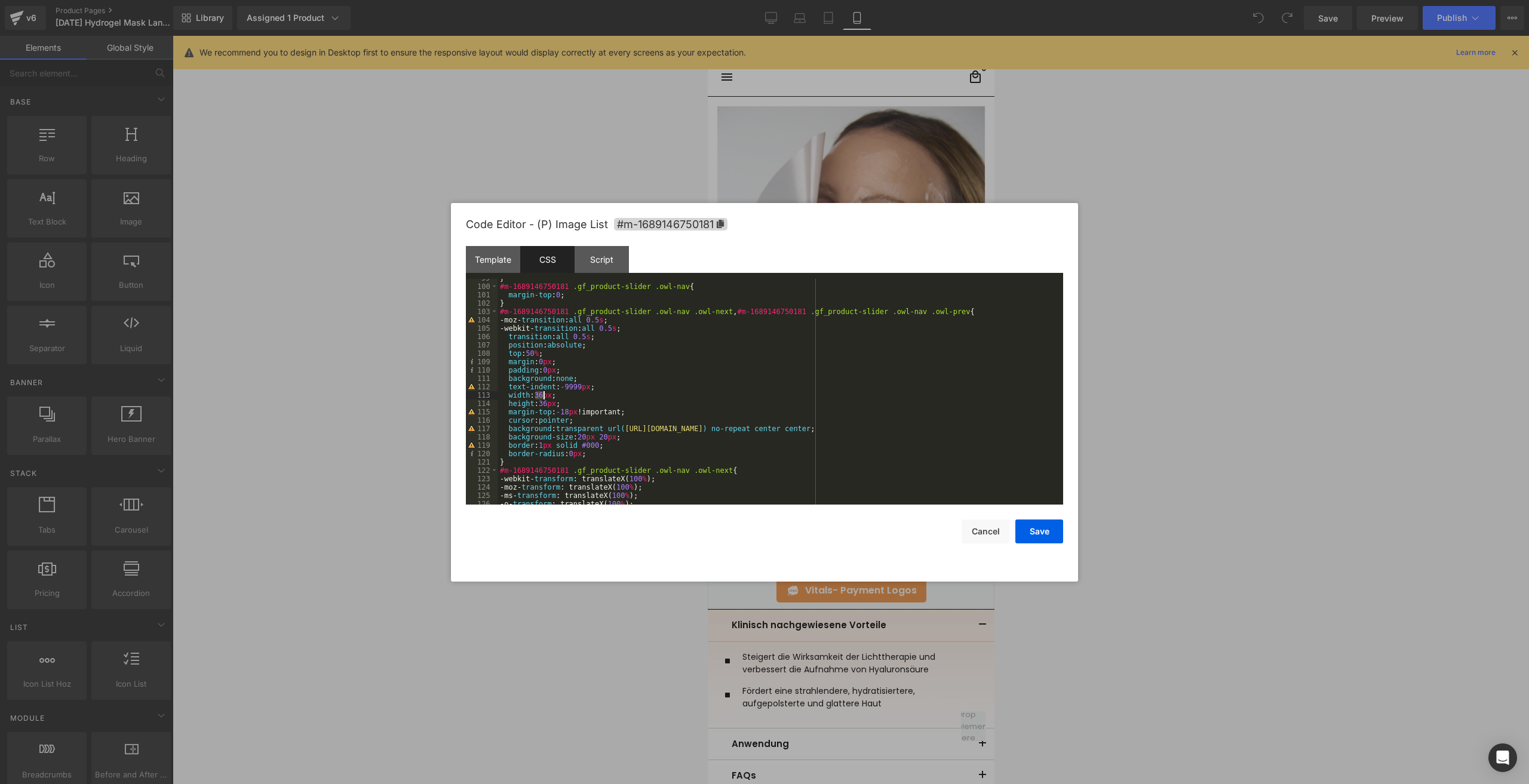
drag, startPoint x: 536, startPoint y: 393, endPoint x: 543, endPoint y: 394, distance: 7.1
click at [543, 394] on div "} #m-1689146750181 .gf_product-slider .owl-nav { margin-top : 0 ; } #m-16891467…" at bounding box center [778, 395] width 561 height 242
drag, startPoint x: 540, startPoint y: 403, endPoint x: 560, endPoint y: 410, distance: 21.2
click at [546, 402] on div "} #m-1689146750181 .gf_product-slider .owl-nav { margin-top : 0 ; } #m-16891467…" at bounding box center [778, 395] width 561 height 242
click at [1052, 533] on button "Save" at bounding box center [1039, 532] width 48 height 24
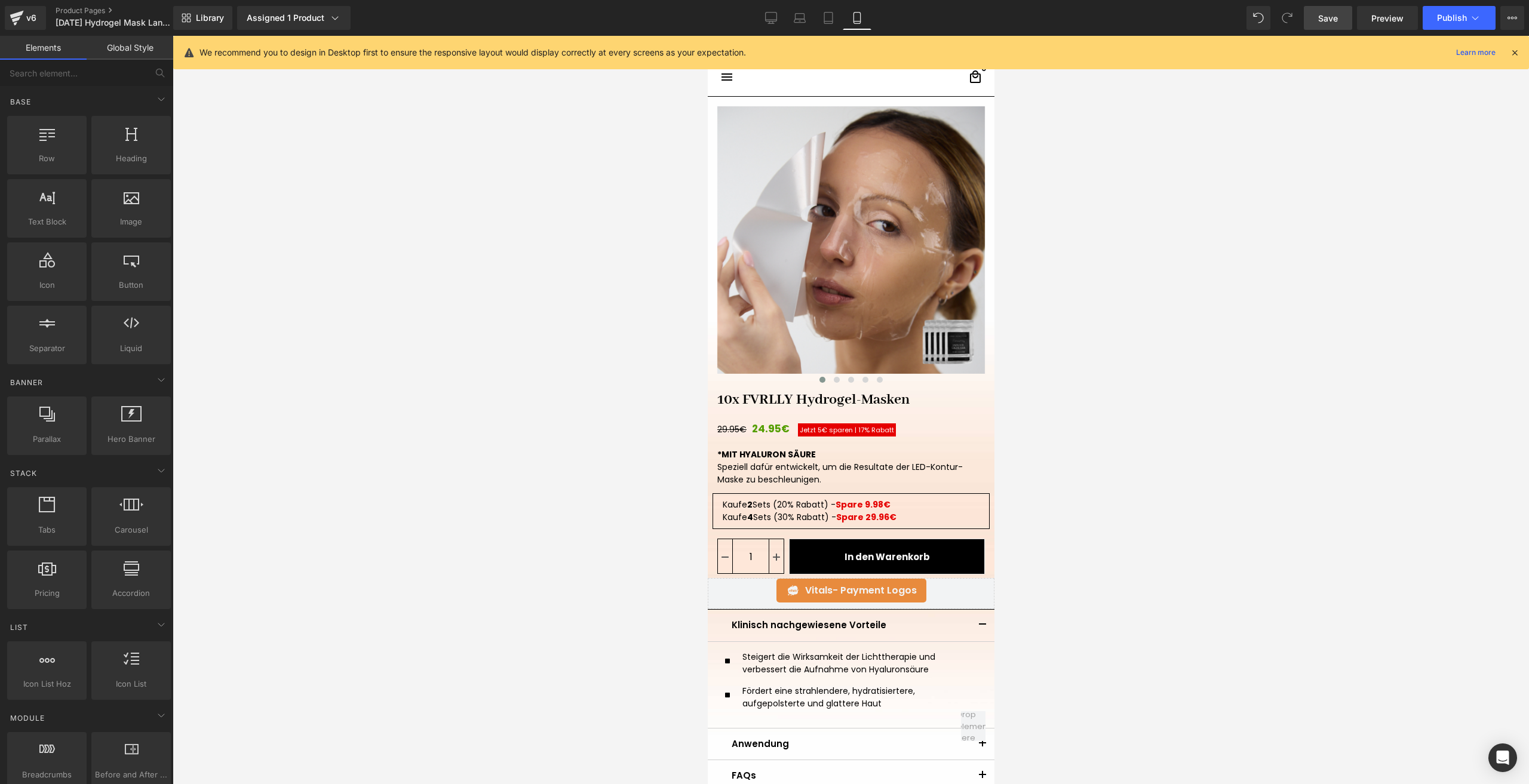
click at [1307, 12] on link "Save" at bounding box center [1328, 18] width 48 height 24
click at [1504, 746] on div "Open Intercom Messenger" at bounding box center [1503, 758] width 32 height 32
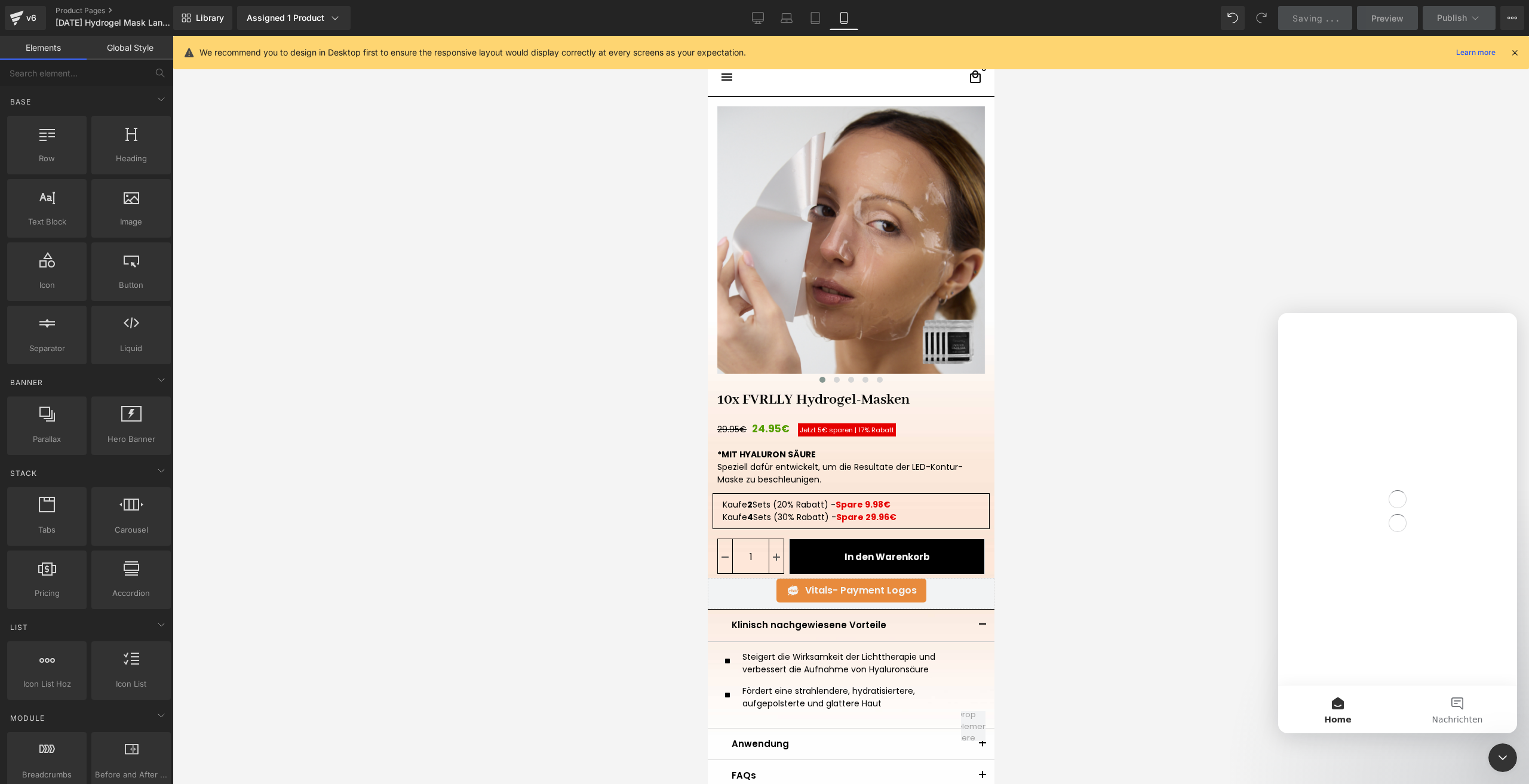
scroll to position [0, 0]
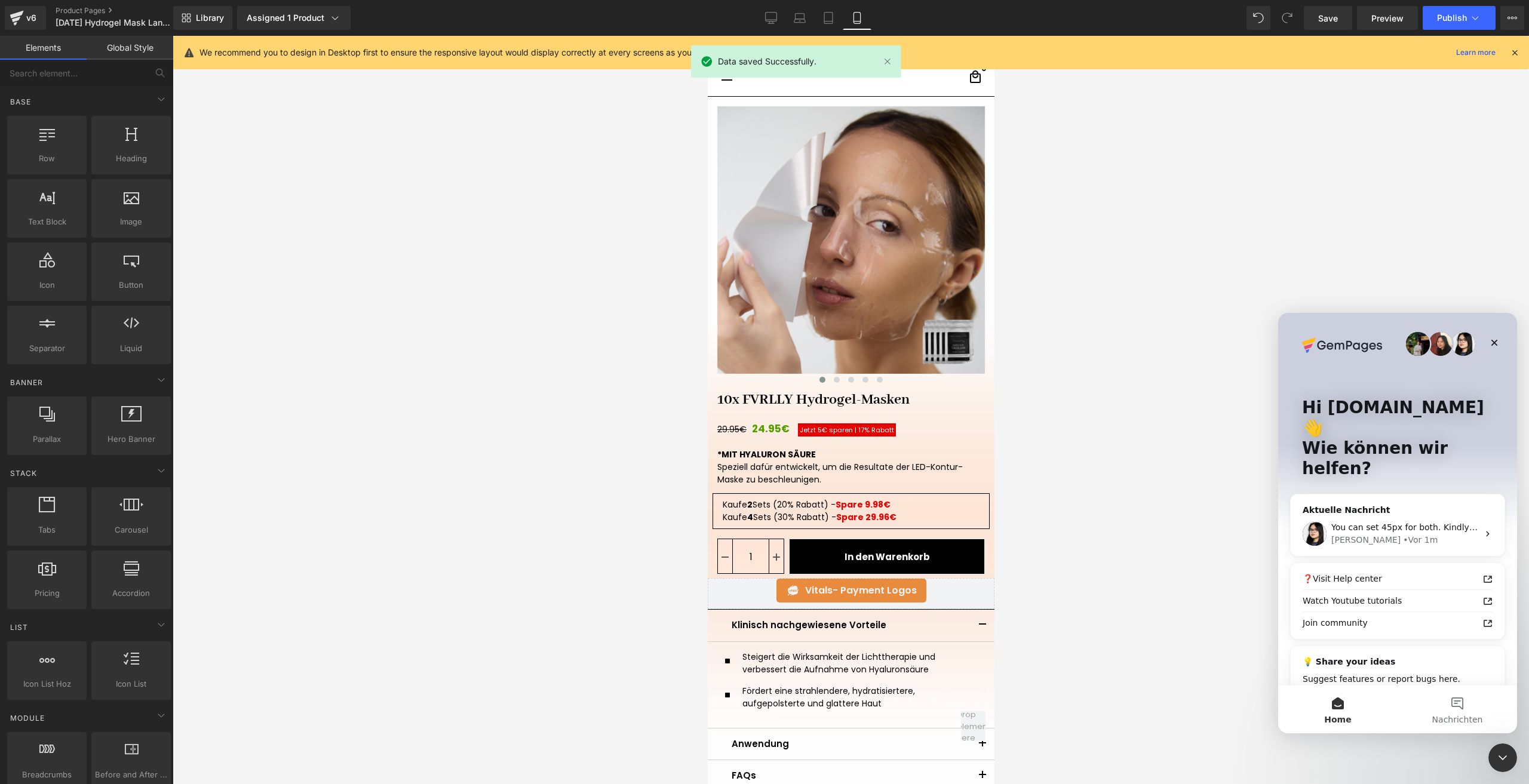
click at [1439, 16] on div at bounding box center [764, 374] width 1529 height 749
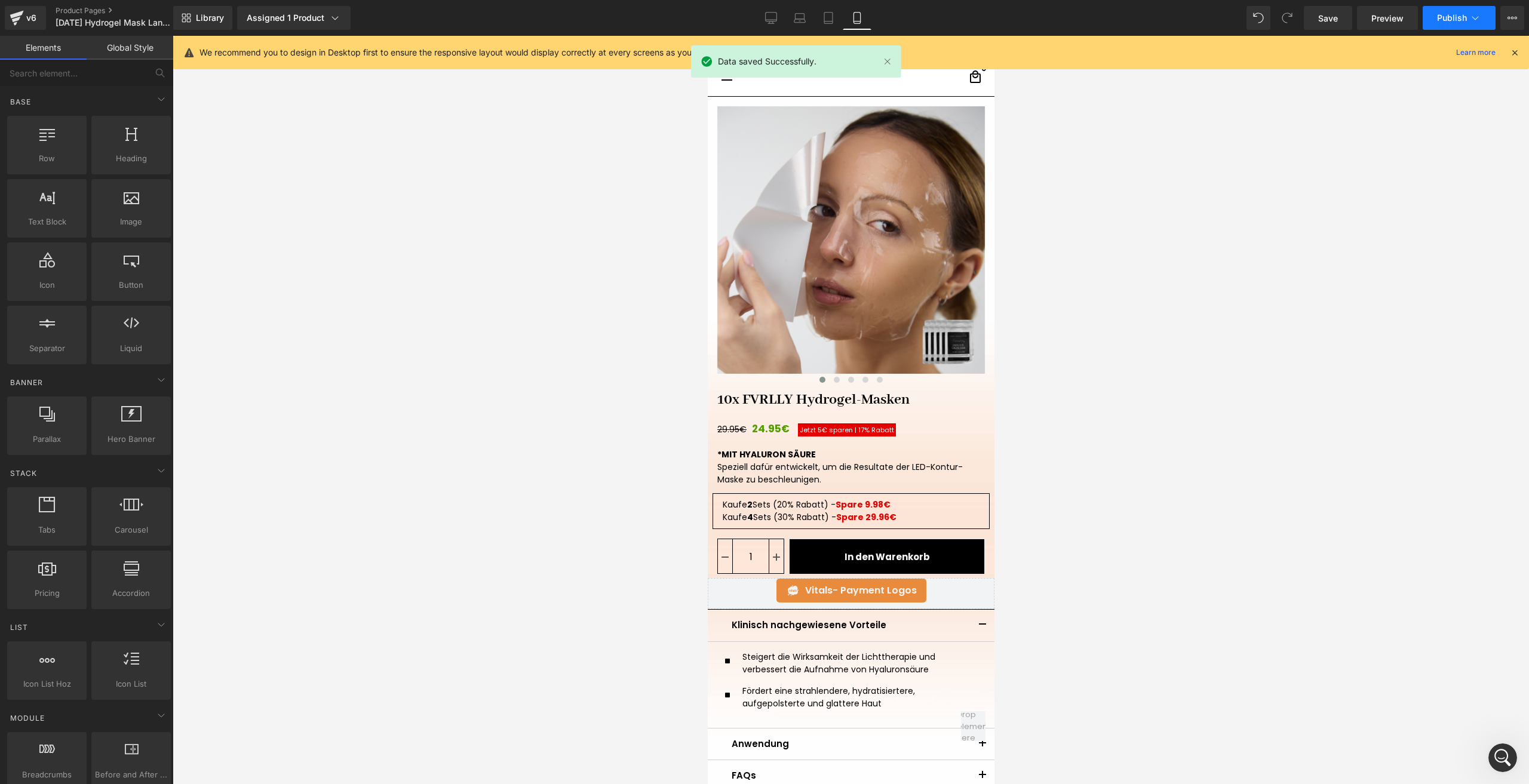
click at [1443, 16] on span "Publish" at bounding box center [1452, 17] width 30 height 10
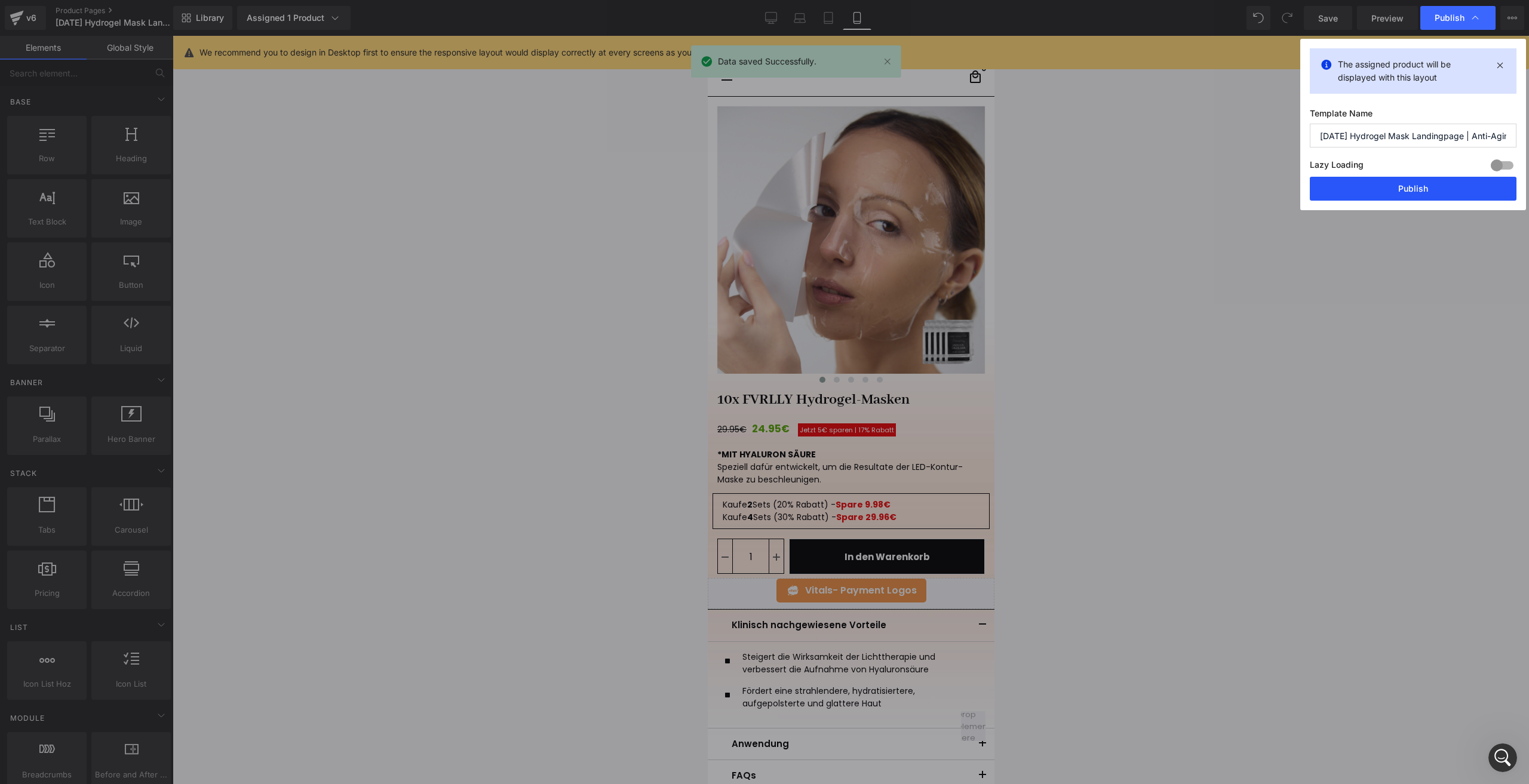
click at [1373, 186] on button "Publish" at bounding box center [1414, 189] width 207 height 24
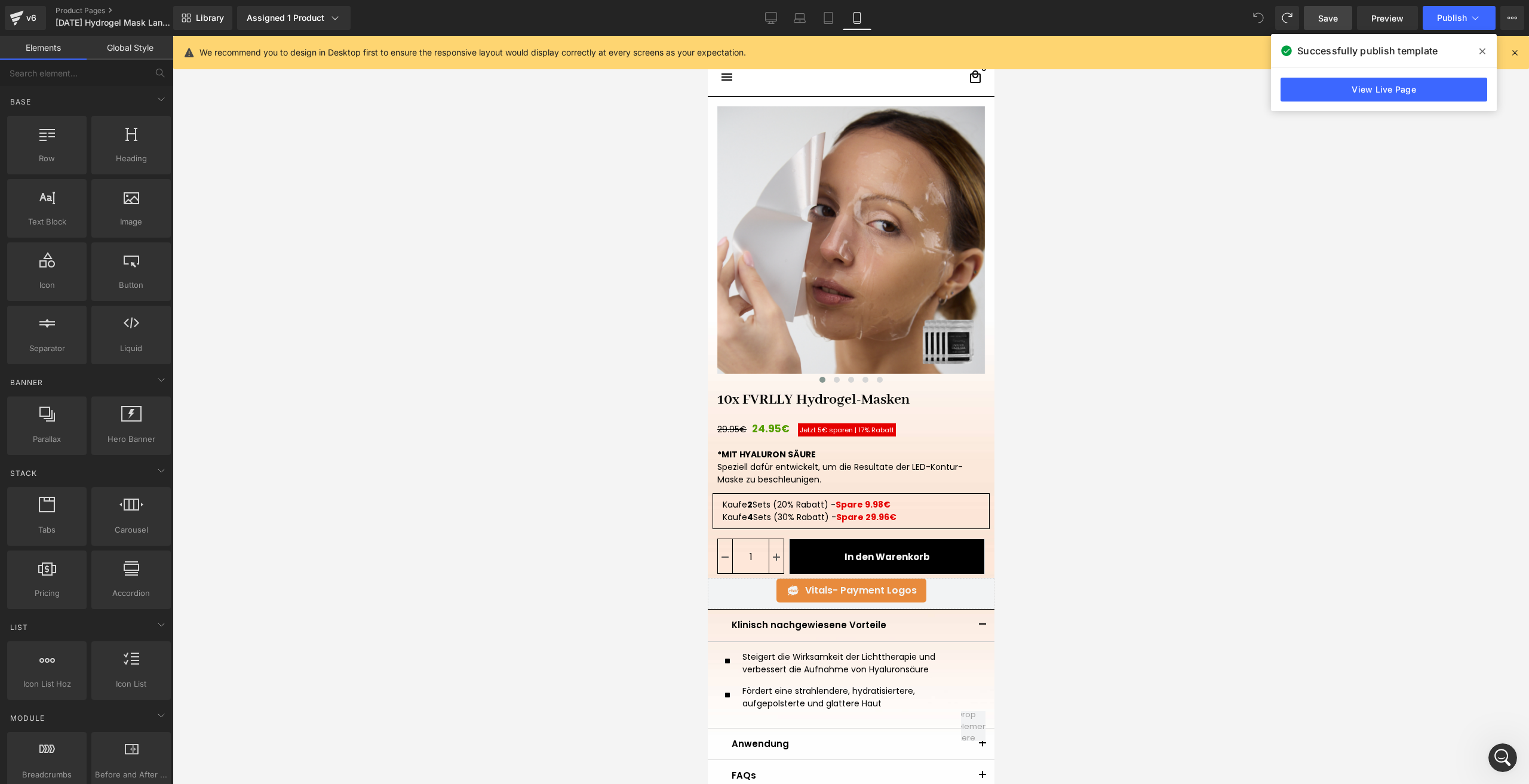
click at [1324, 20] on span "Save" at bounding box center [1328, 18] width 20 height 13
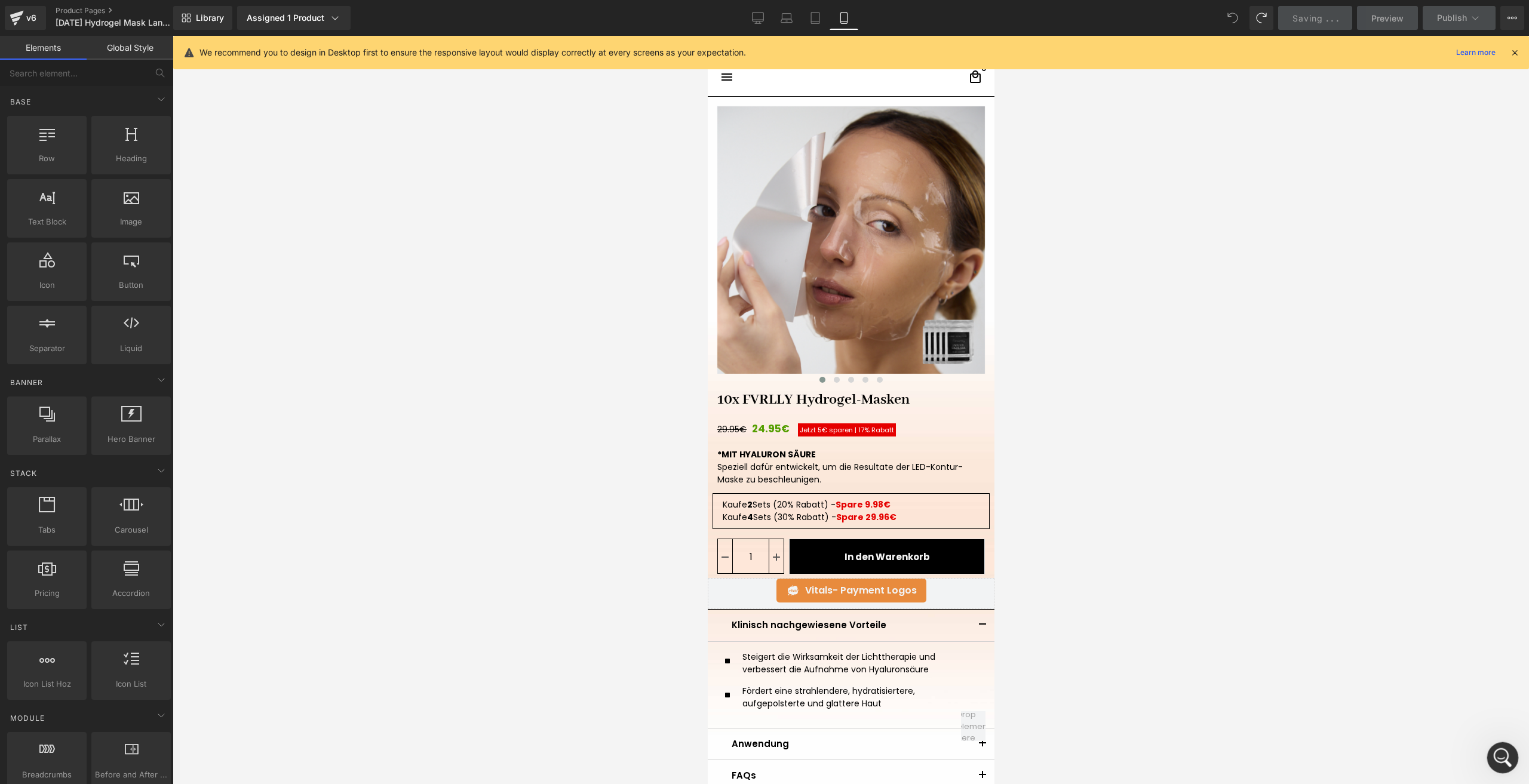
click at [1500, 750] on icon "Intercom-Nachrichtendienst öffnen" at bounding box center [1502, 757] width 20 height 20
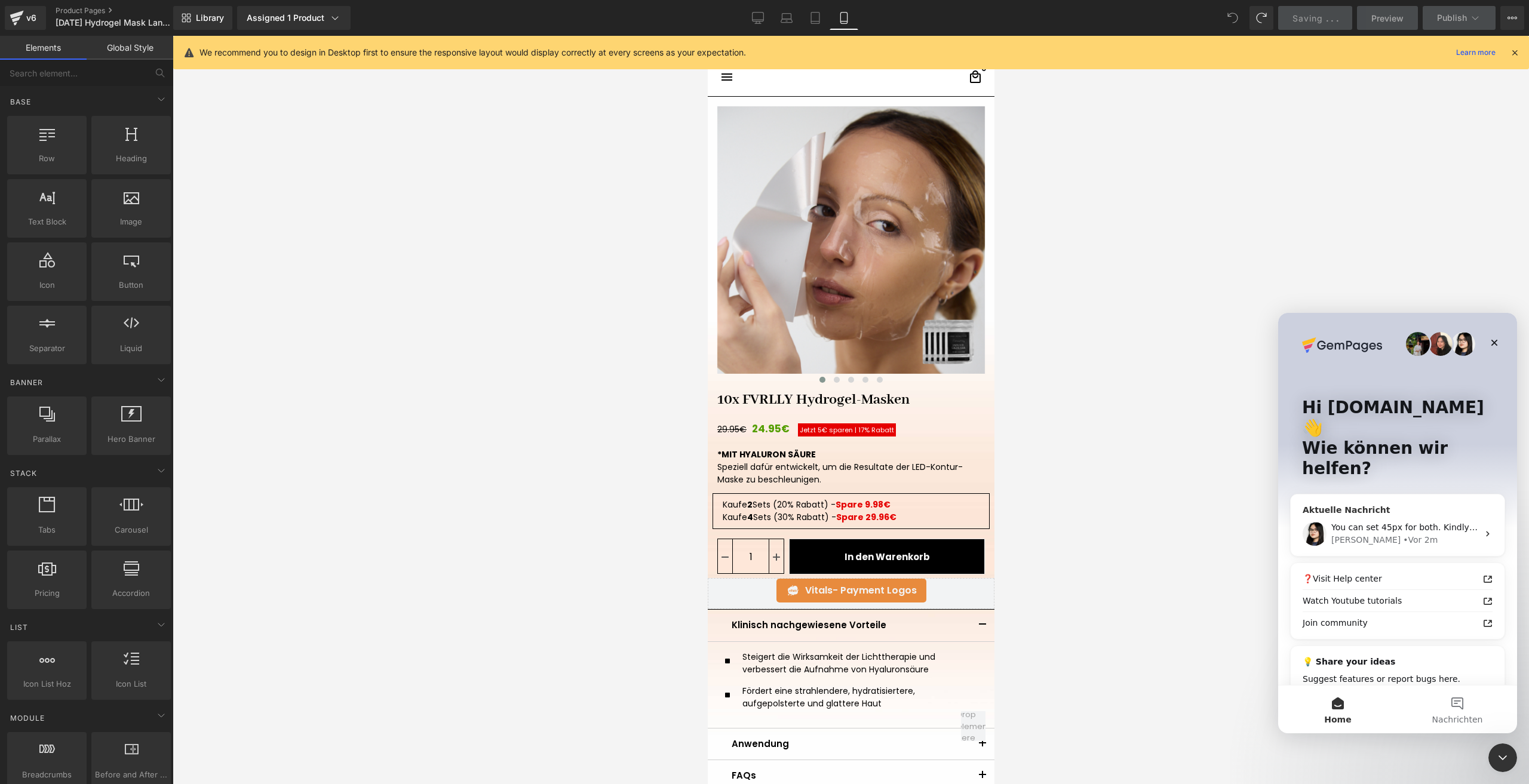
click at [1406, 505] on div "Aktuelle Nachricht" at bounding box center [1397, 511] width 190 height 13
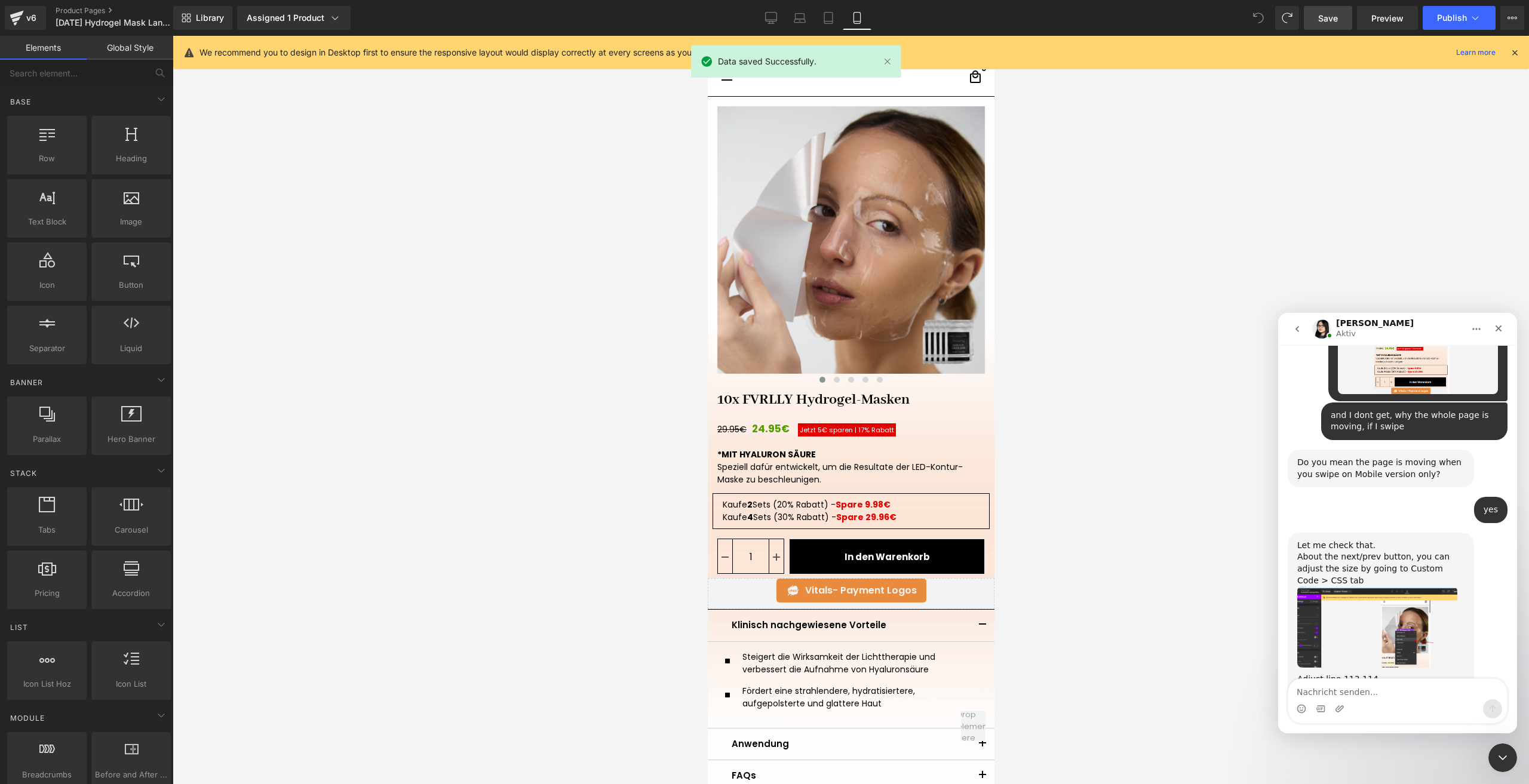
scroll to position [2999, 0]
click at [1439, 14] on div at bounding box center [764, 374] width 1529 height 749
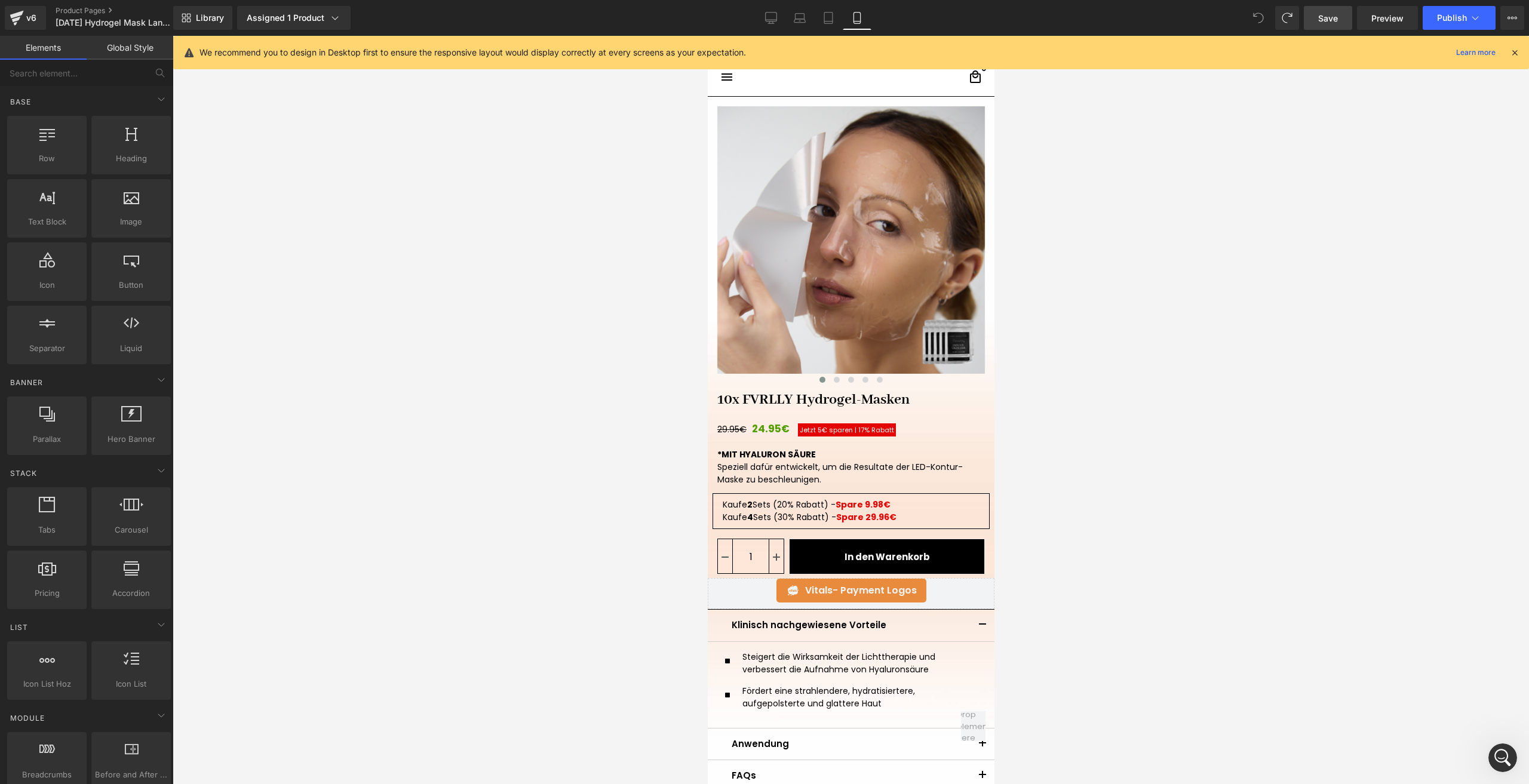
click at [1439, 14] on span "Publish" at bounding box center [1452, 17] width 30 height 10
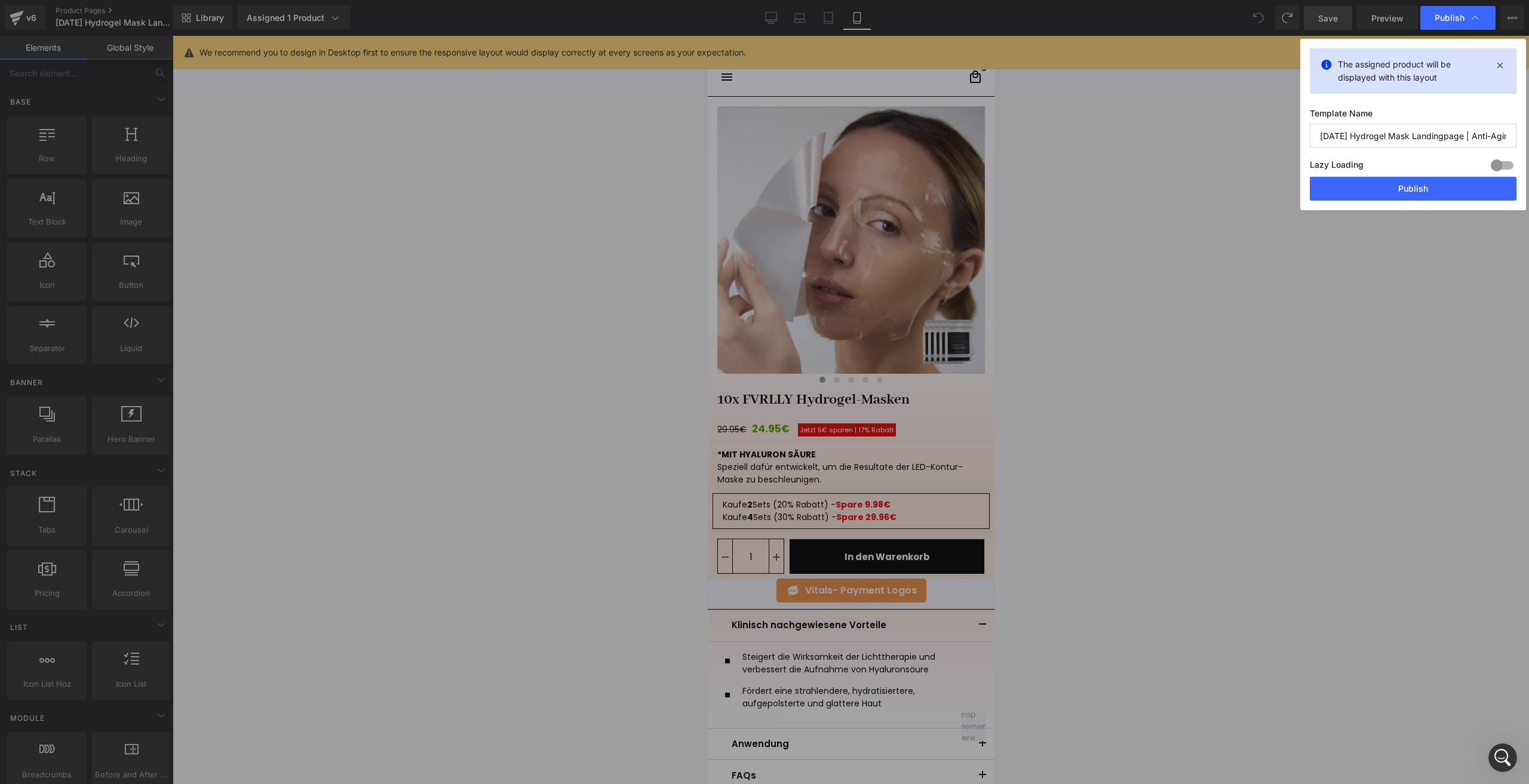
click at [1394, 190] on button "Publish" at bounding box center [1414, 189] width 207 height 24
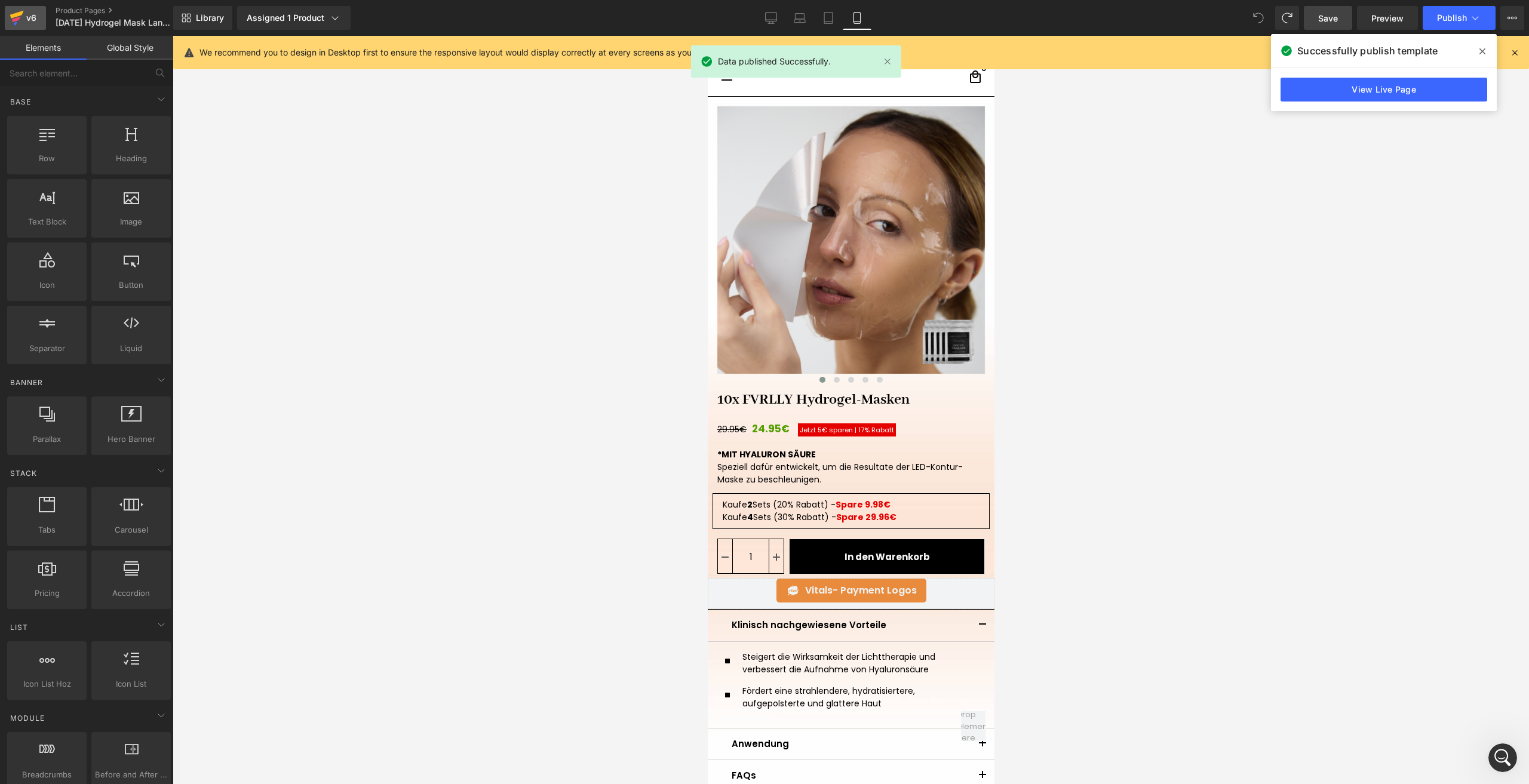
click at [22, 18] on icon at bounding box center [17, 17] width 15 height 30
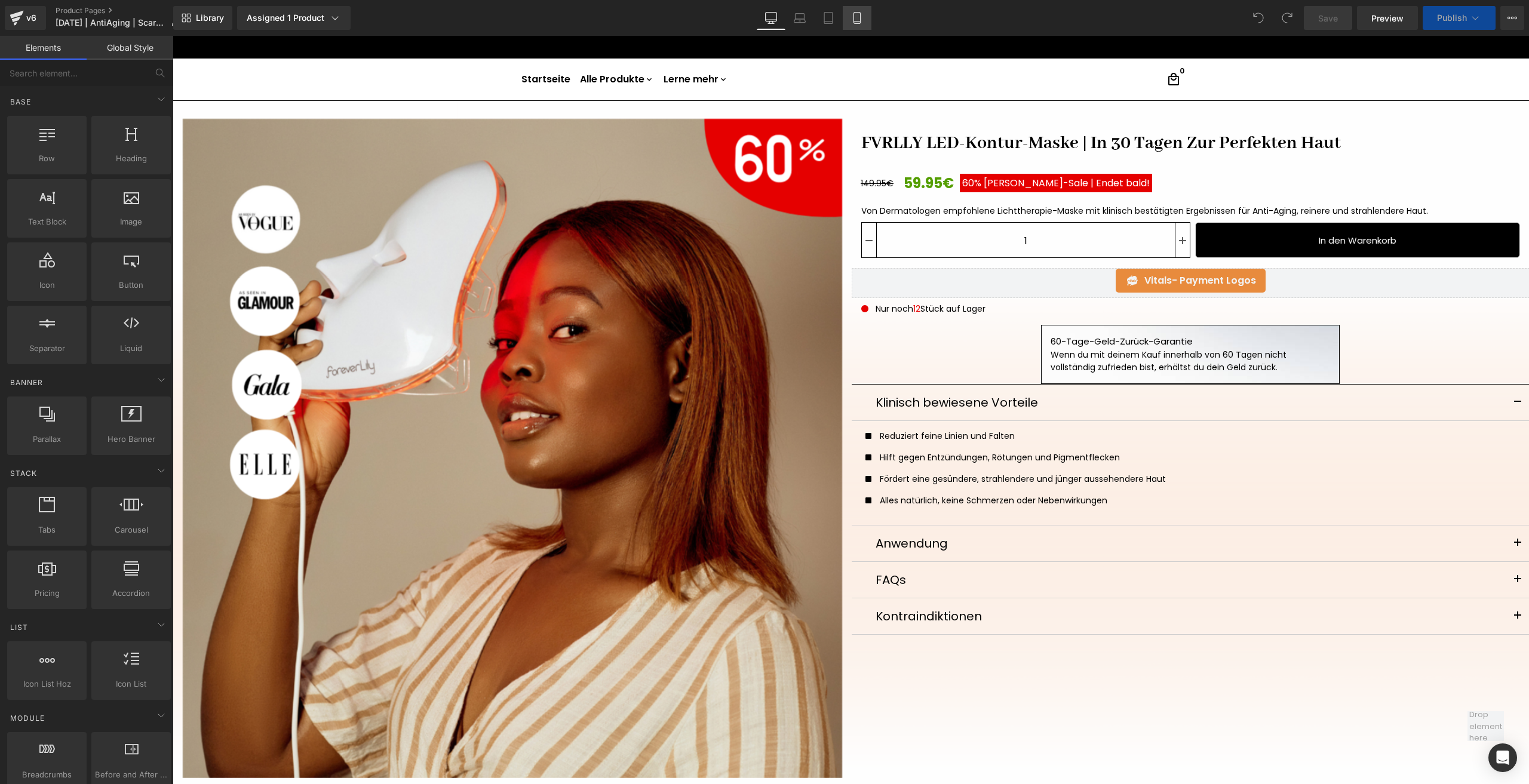
click at [856, 22] on icon at bounding box center [857, 22] width 6 height 0
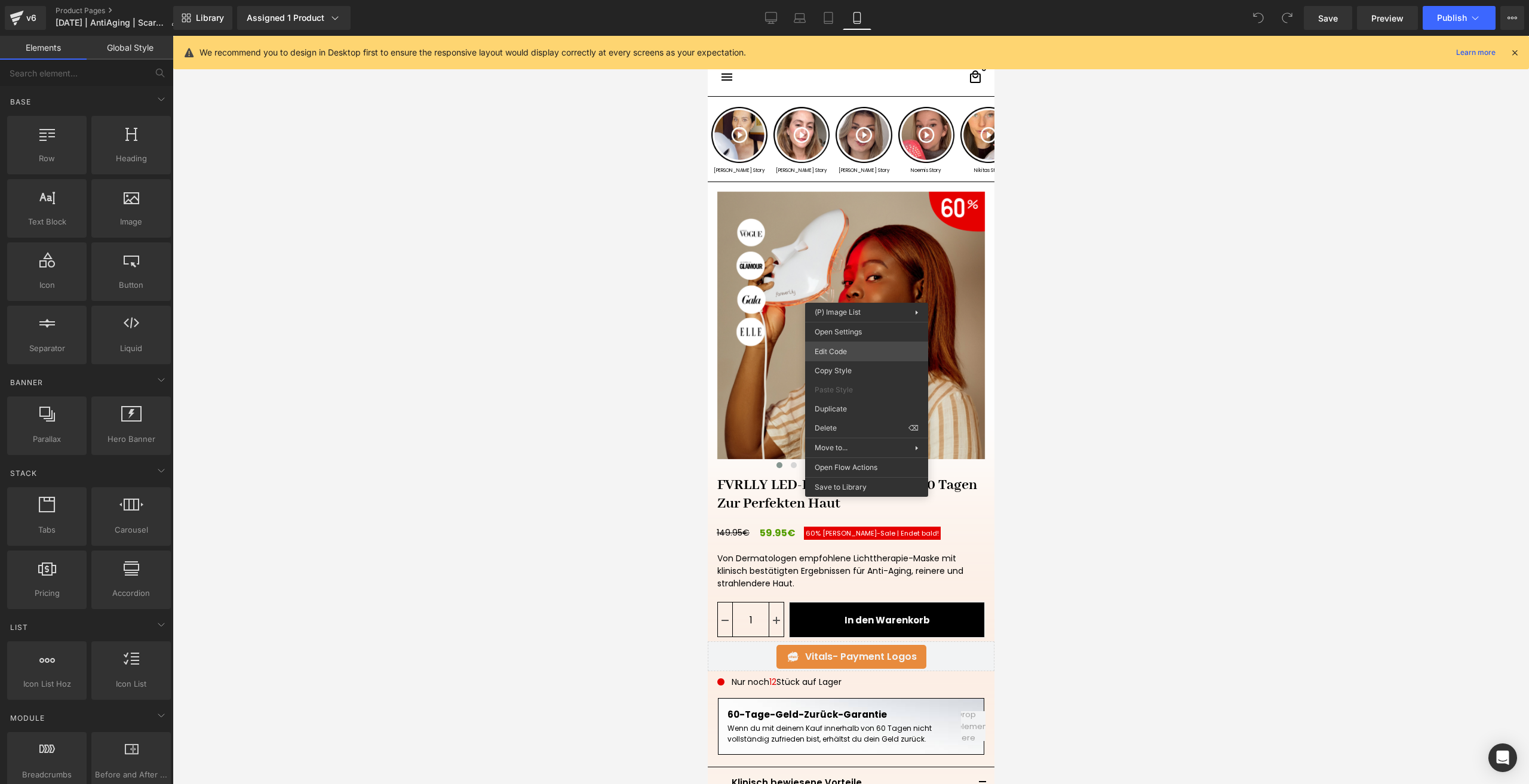
click at [850, 0] on div "You are previewing how the will restyle your page. You can not edit Elements in…" at bounding box center [764, 0] width 1529 height 0
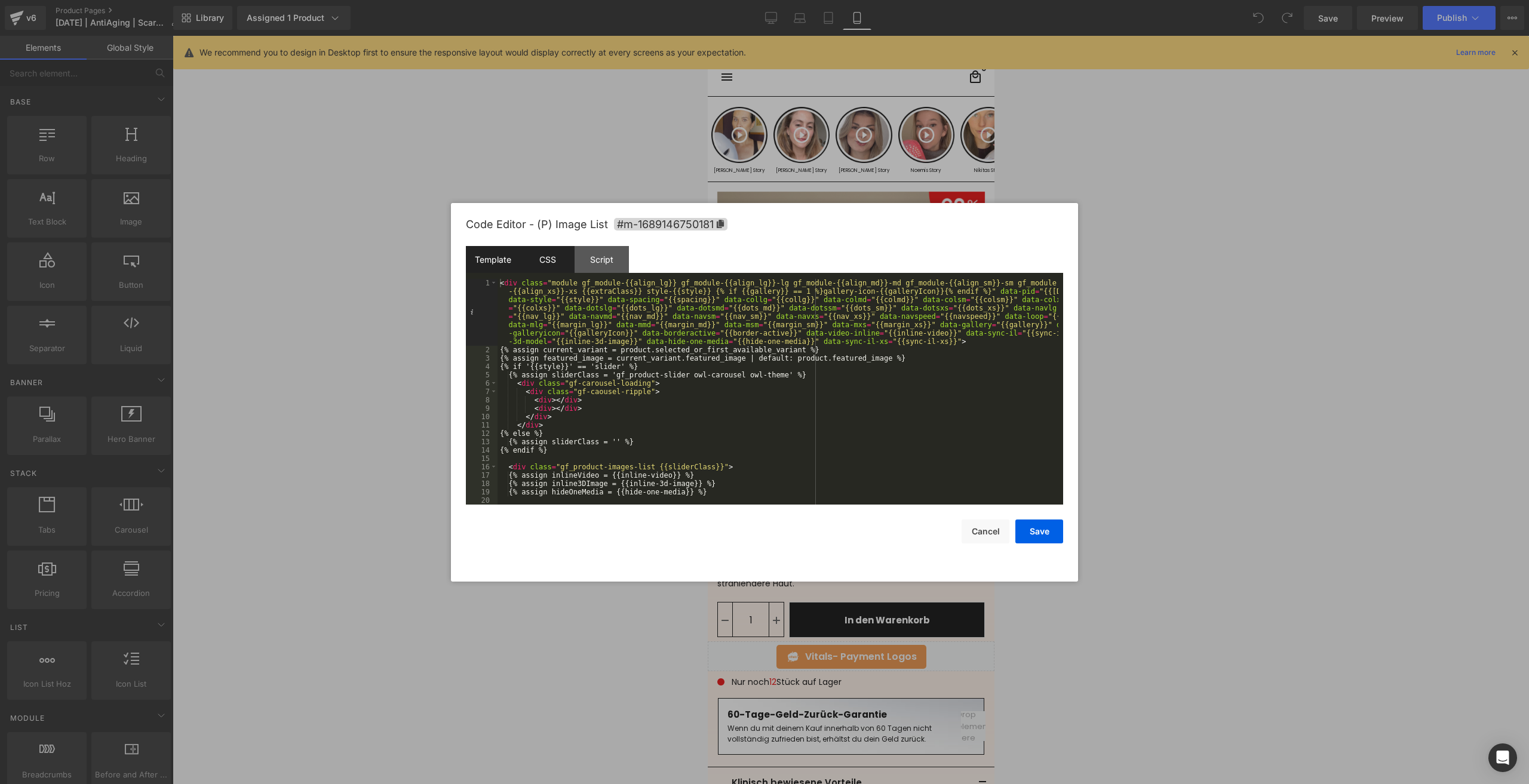
click at [549, 250] on div "CSS" at bounding box center [547, 260] width 54 height 27
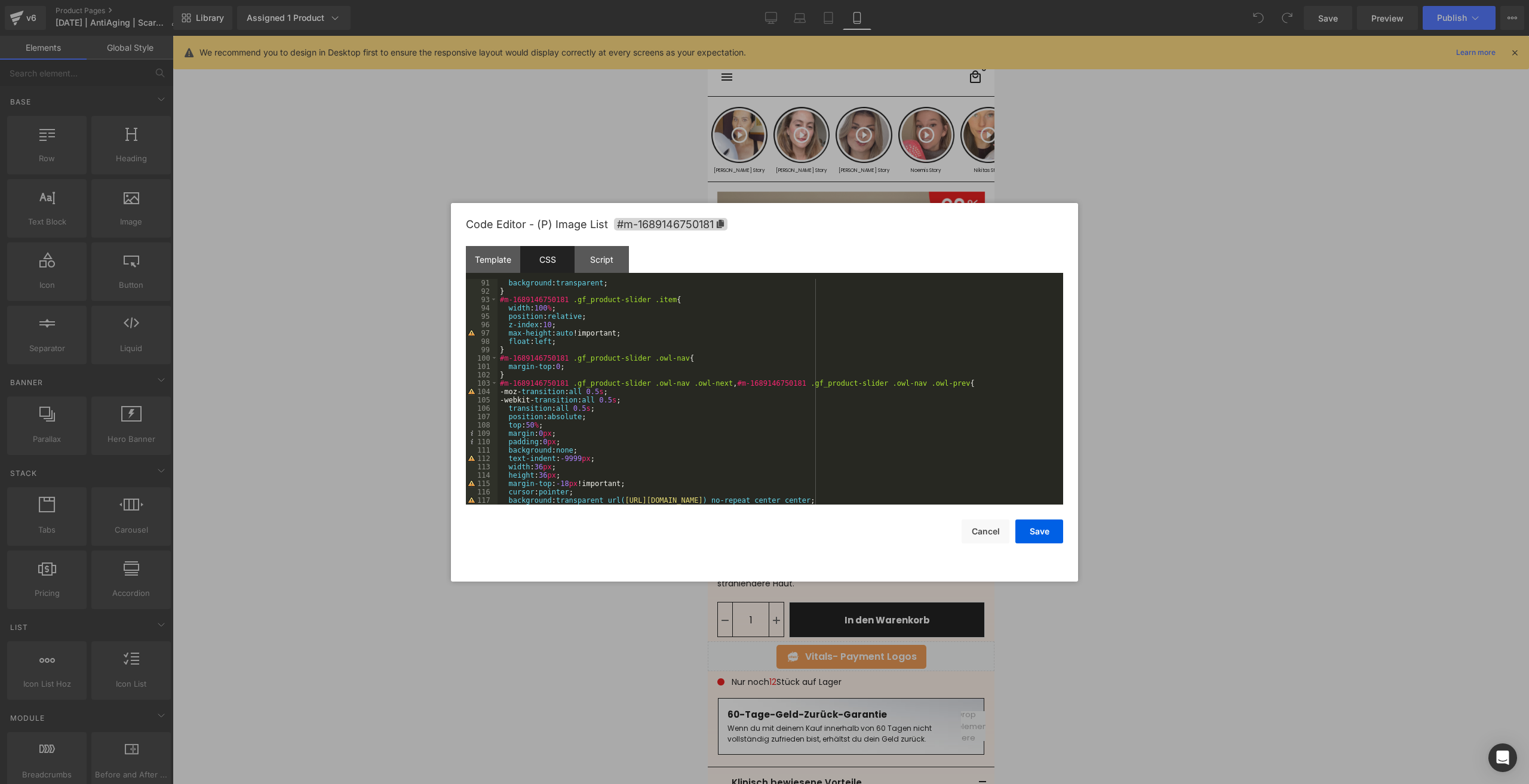
scroll to position [824, 0]
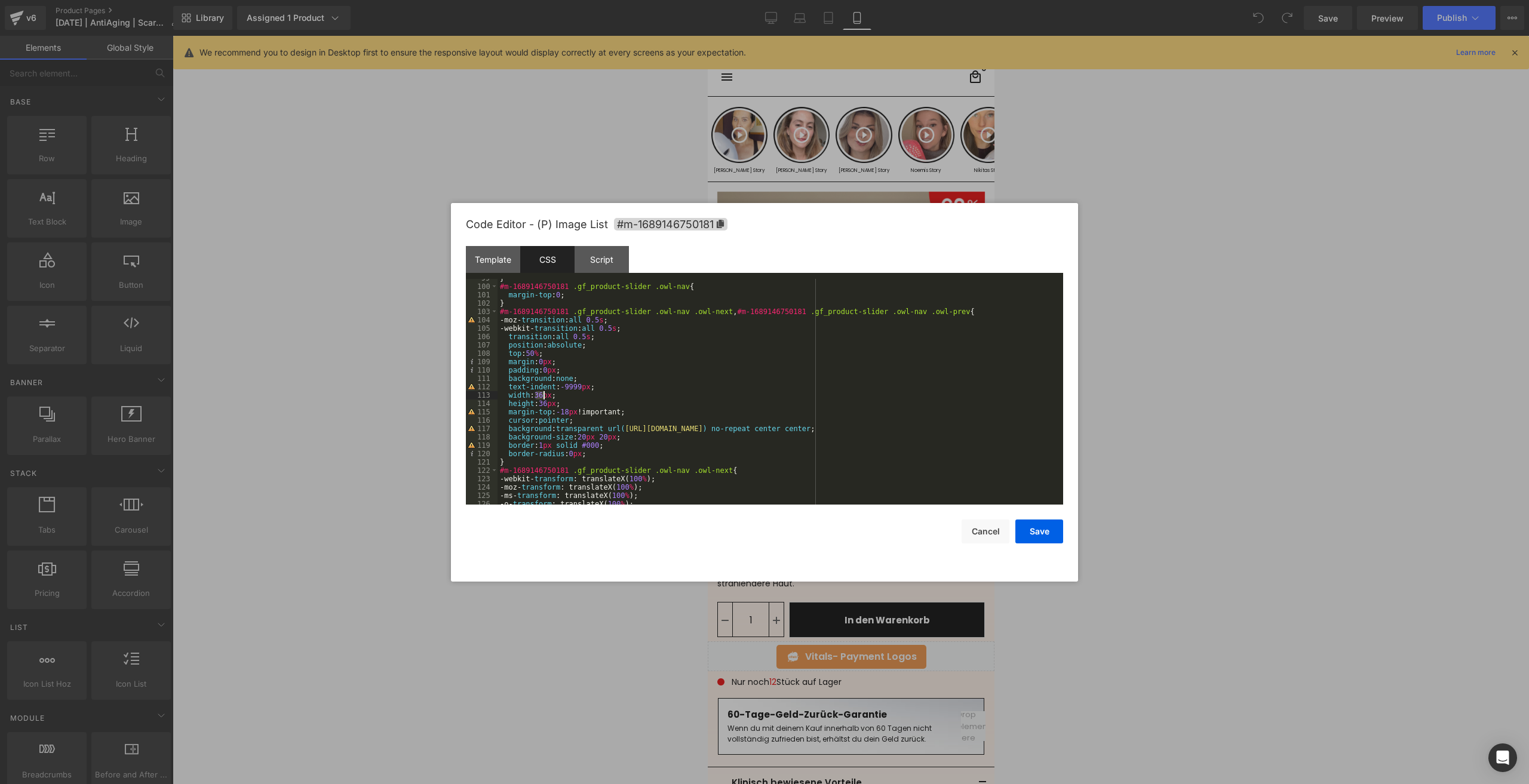
drag, startPoint x: 535, startPoint y: 394, endPoint x: 544, endPoint y: 394, distance: 9.0
click at [544, 394] on div "} #m-1689146750181 .gf_product-slider .owl-nav { margin-top : 0 ; } #m-16891467…" at bounding box center [778, 395] width 561 height 242
click at [546, 402] on div "} #m-1689146750181 .gf_product-slider .owl-nav { margin-top : 0 ; } #m-16891467…" at bounding box center [778, 395] width 561 height 242
click at [1035, 528] on button "Save" at bounding box center [1039, 532] width 48 height 24
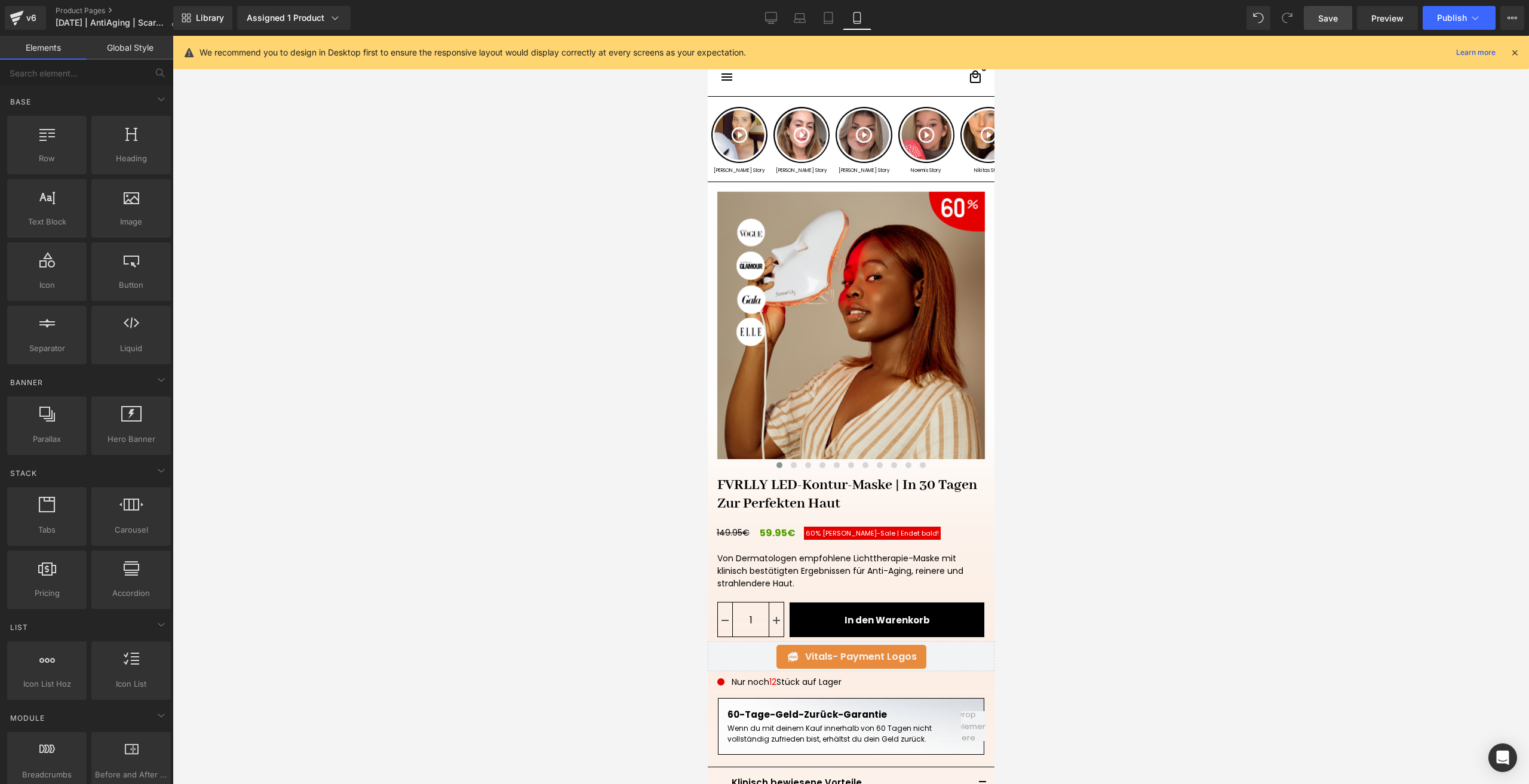
click at [1328, 16] on span "Save" at bounding box center [1328, 18] width 20 height 13
click at [1442, 18] on span "Publish" at bounding box center [1452, 17] width 30 height 10
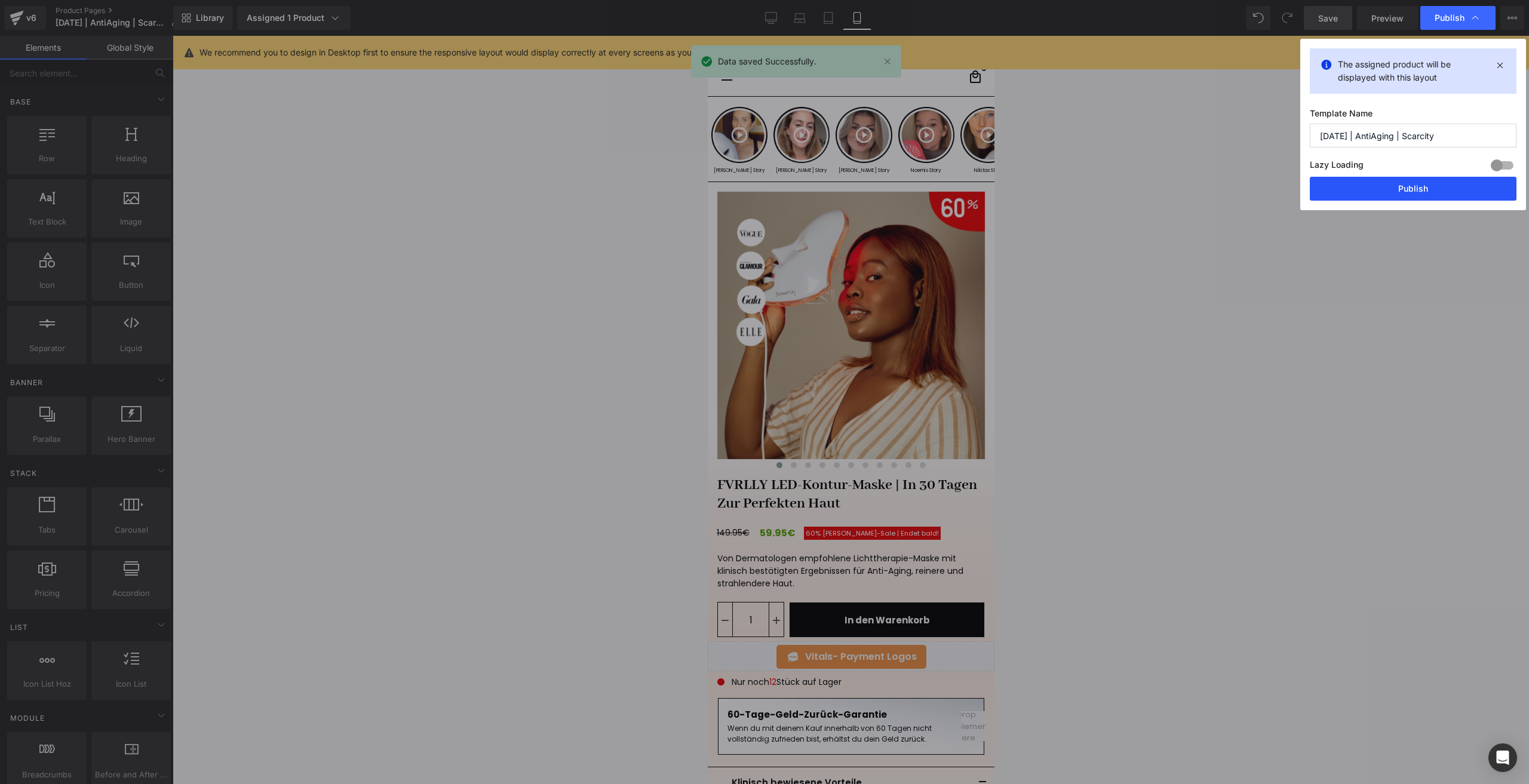
click at [1380, 179] on button "Publish" at bounding box center [1414, 189] width 207 height 24
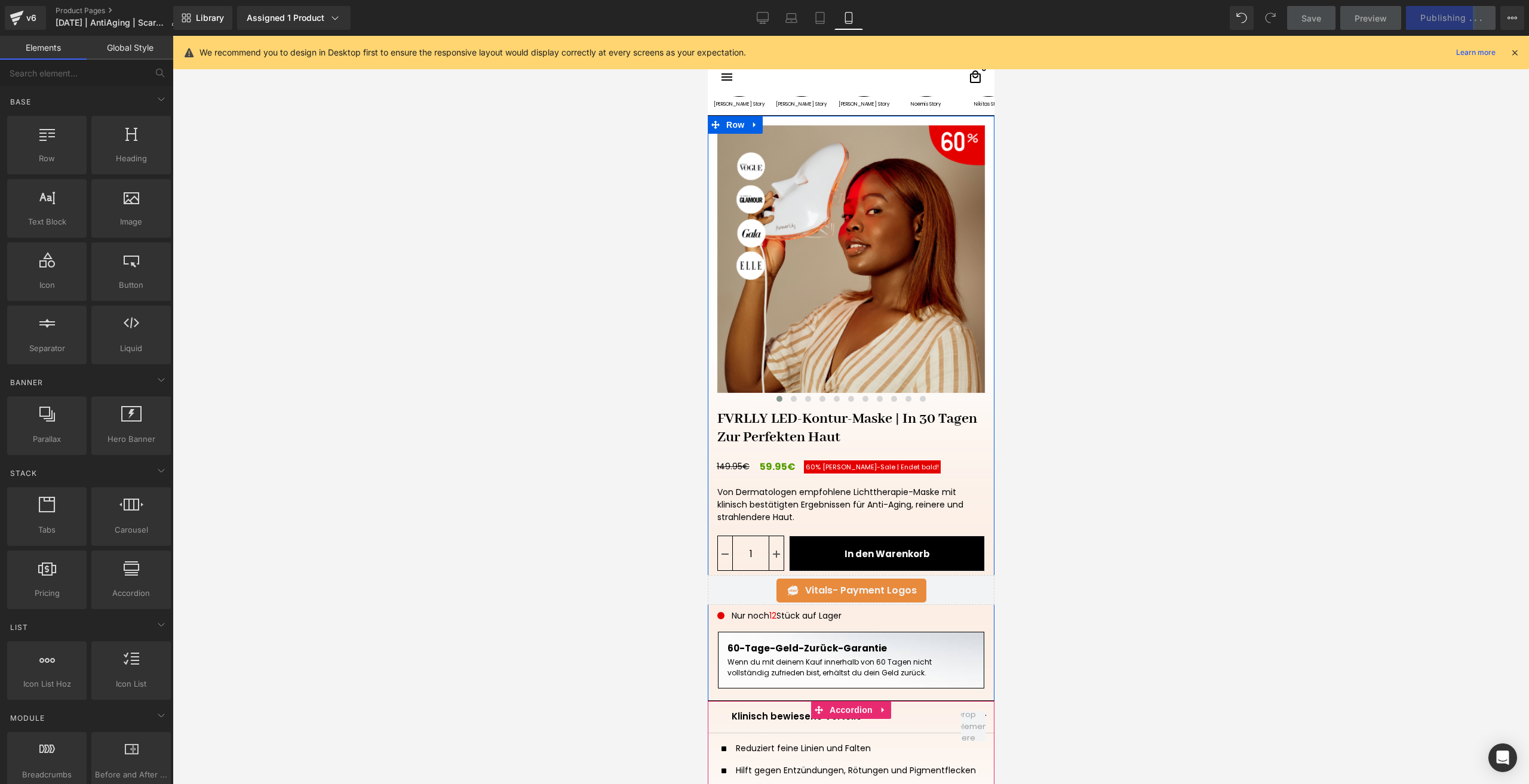
scroll to position [0, 0]
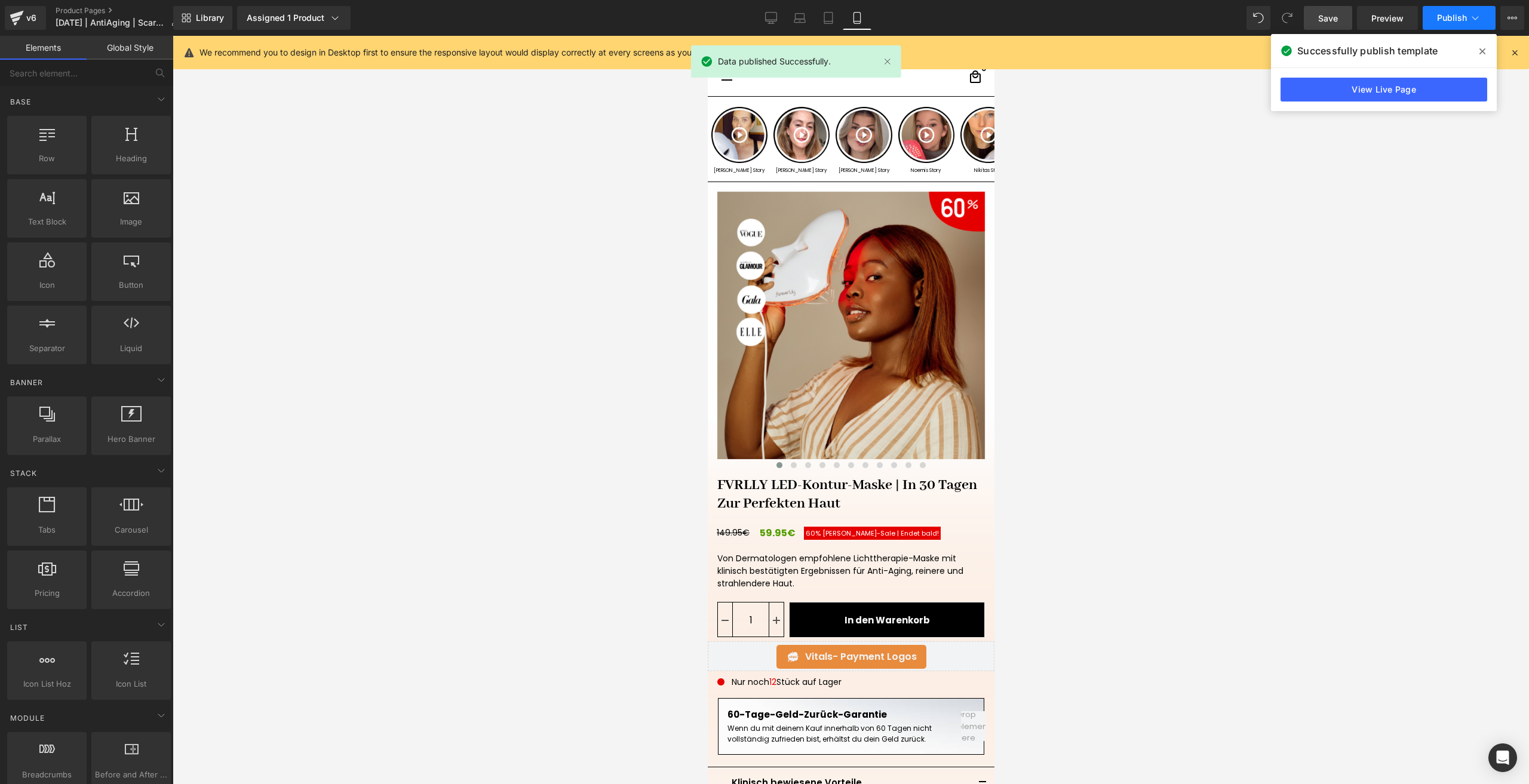
click at [1432, 23] on button "Publish" at bounding box center [1459, 18] width 73 height 24
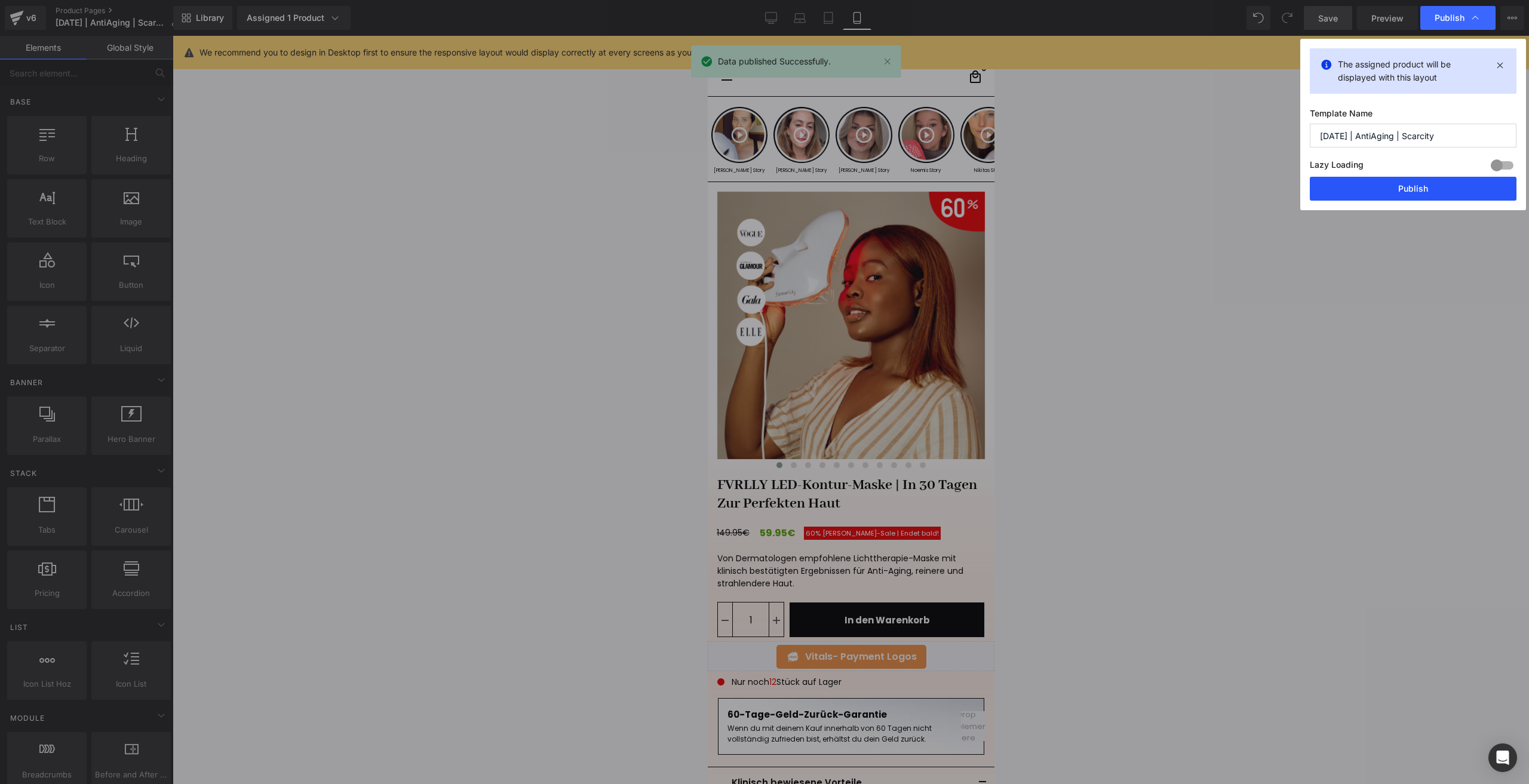
click at [1411, 184] on button "Publish" at bounding box center [1414, 189] width 207 height 24
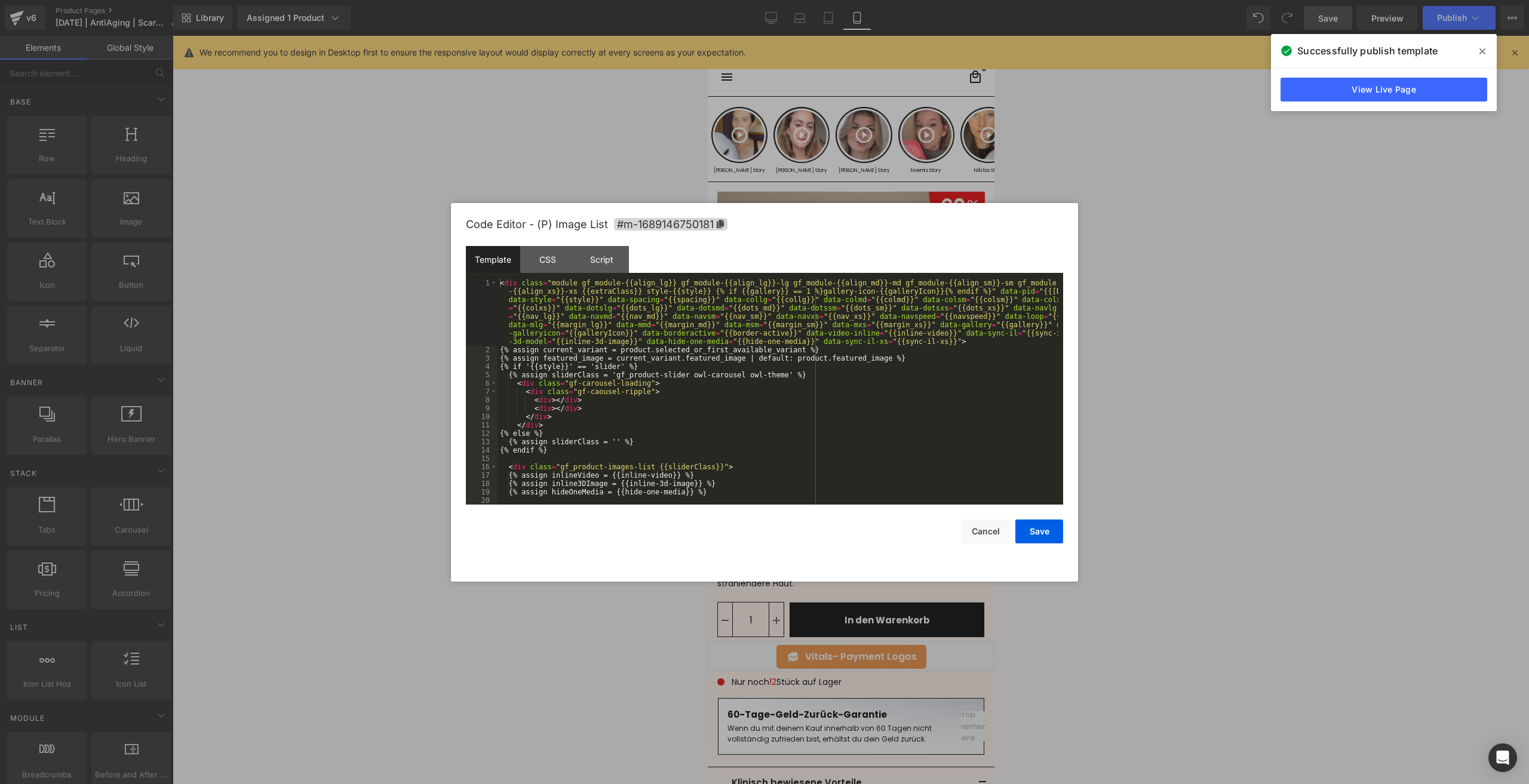
click at [889, 0] on div "You are previewing how the will restyle your page. You can not edit Elements in…" at bounding box center [764, 0] width 1529 height 0
click at [557, 255] on div "CSS" at bounding box center [547, 260] width 54 height 27
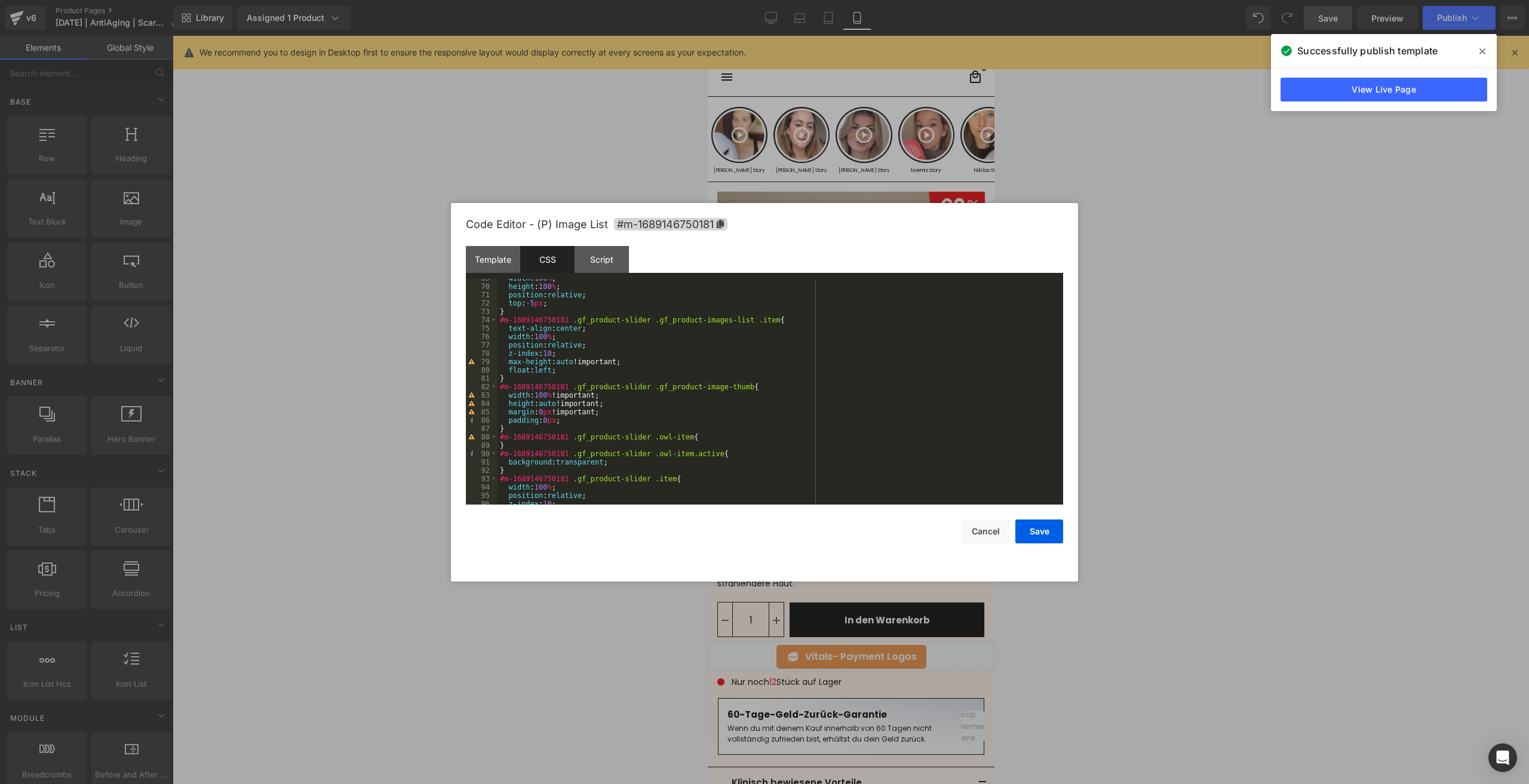
scroll to position [645, 0]
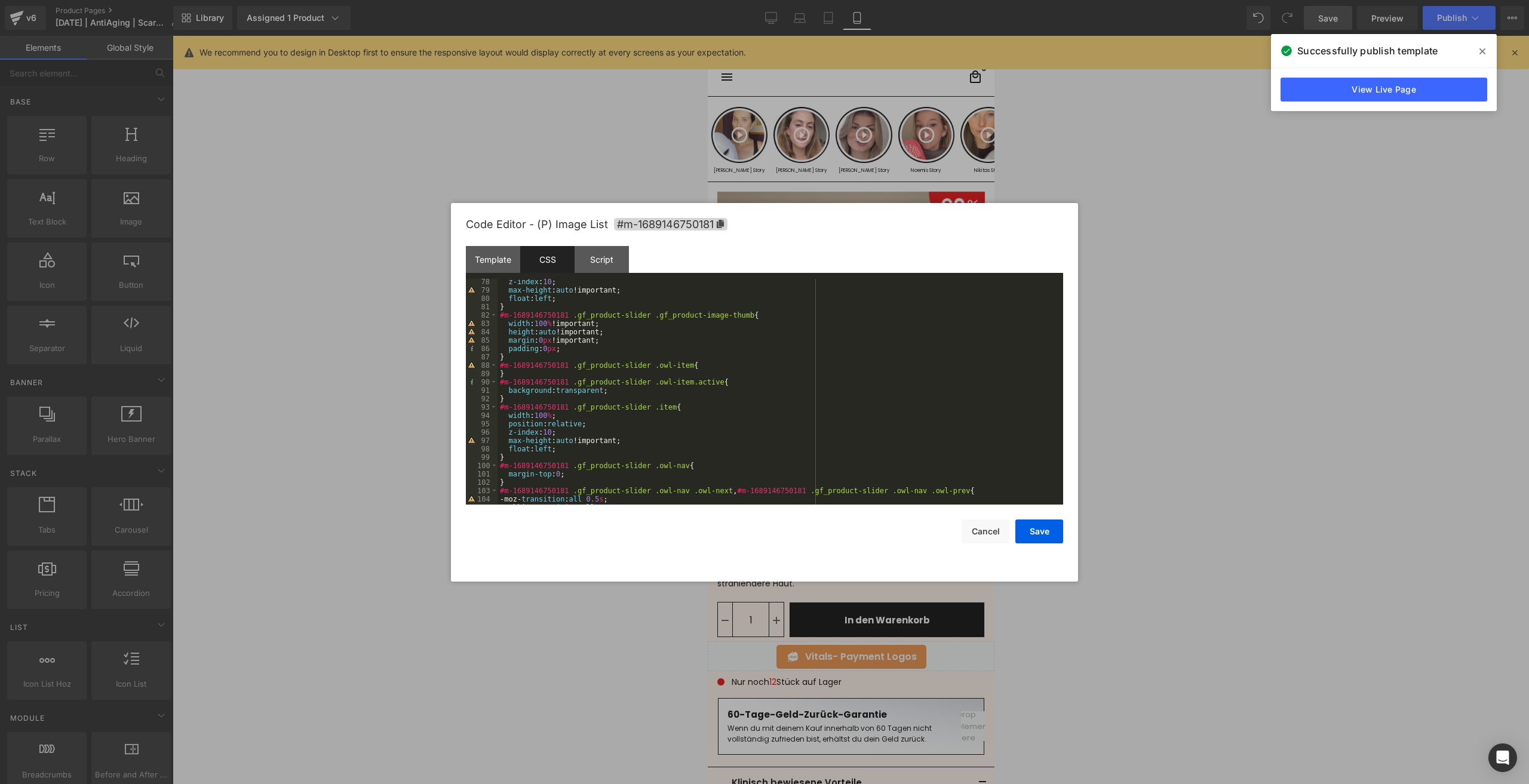
click at [1001, 518] on div "Save Cancel" at bounding box center [764, 524] width 597 height 39
click at [987, 529] on button "Cancel" at bounding box center [985, 532] width 48 height 24
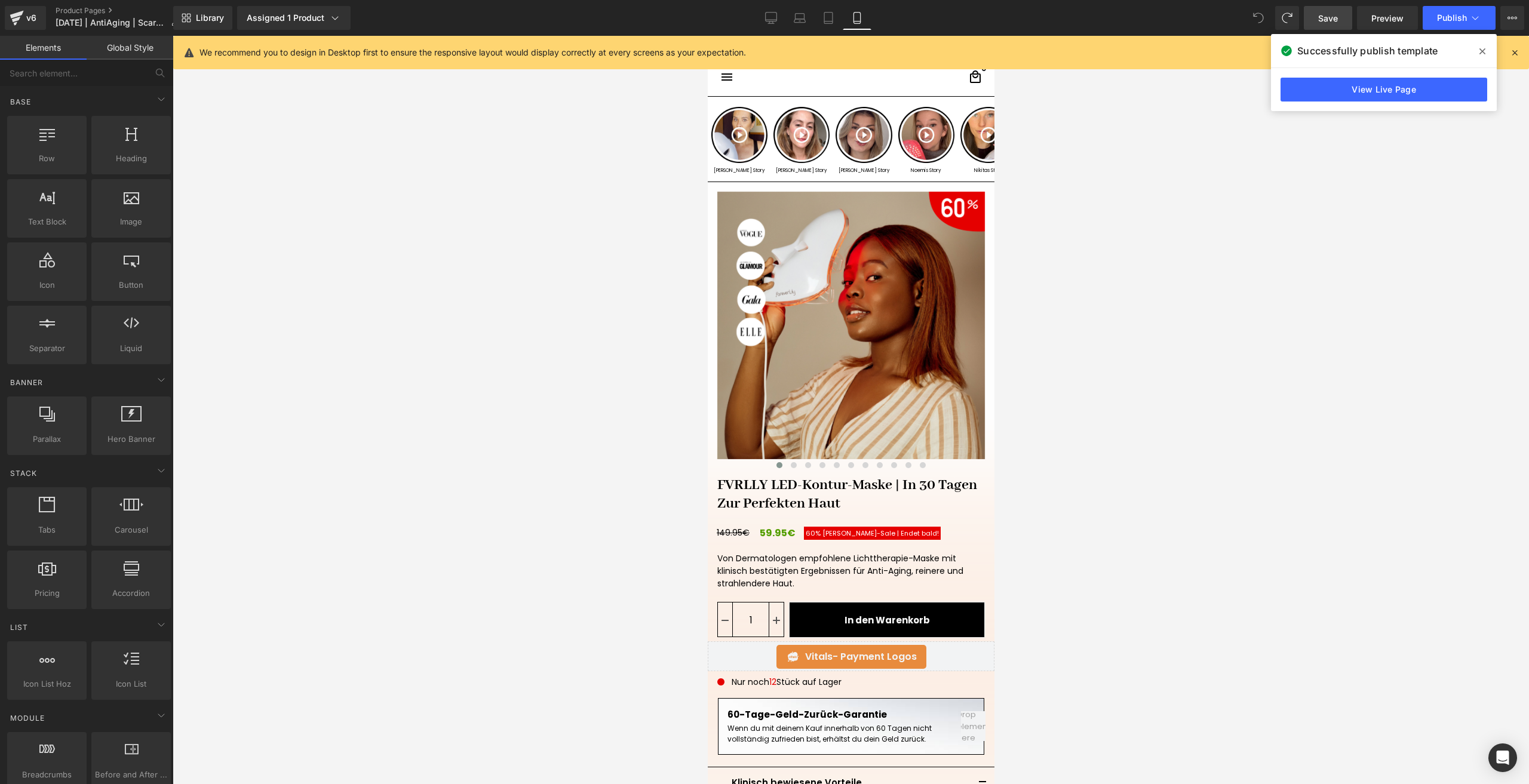
click at [1338, 18] on span "Save" at bounding box center [1328, 18] width 20 height 13
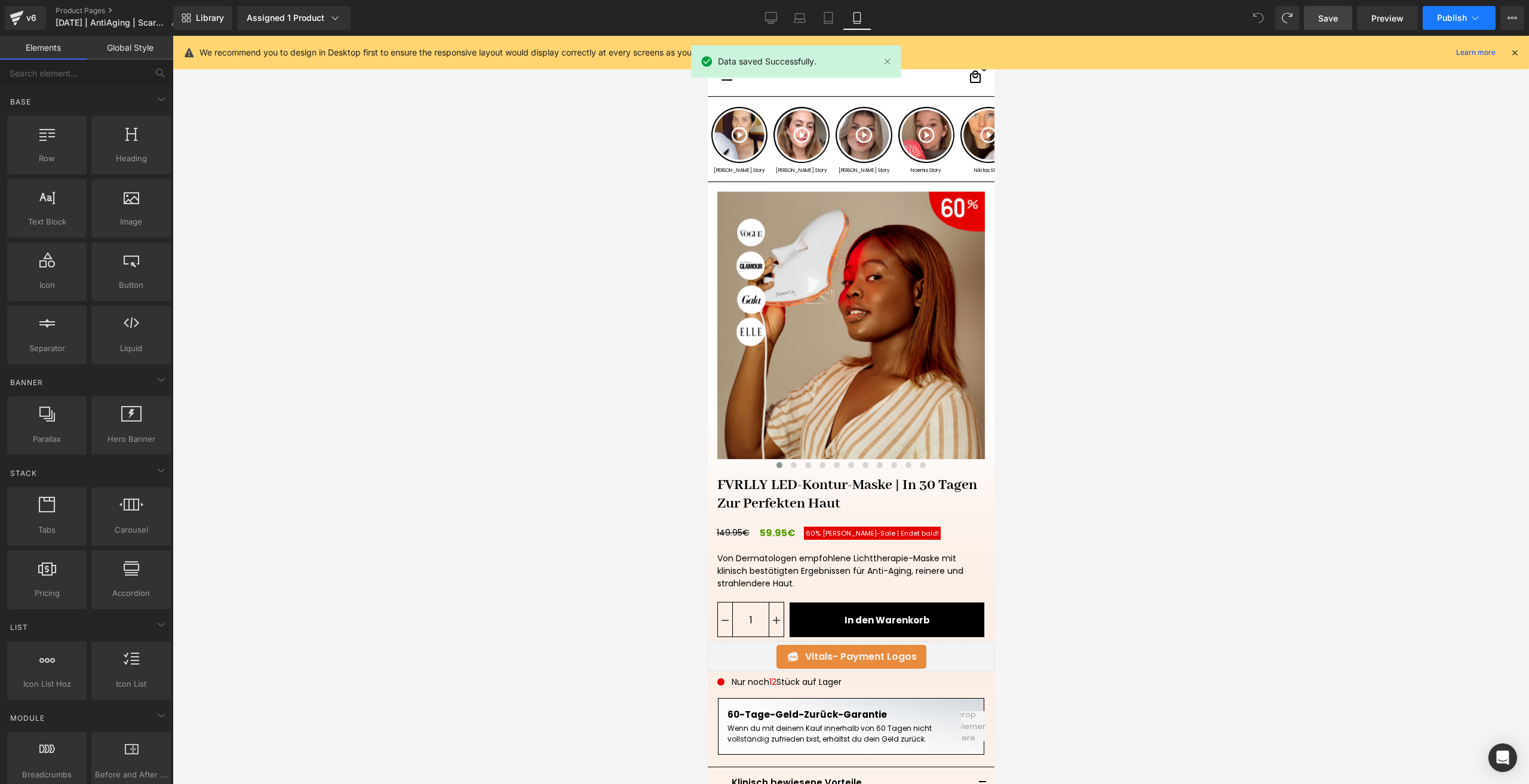
click at [1445, 13] on span "Publish" at bounding box center [1452, 17] width 30 height 10
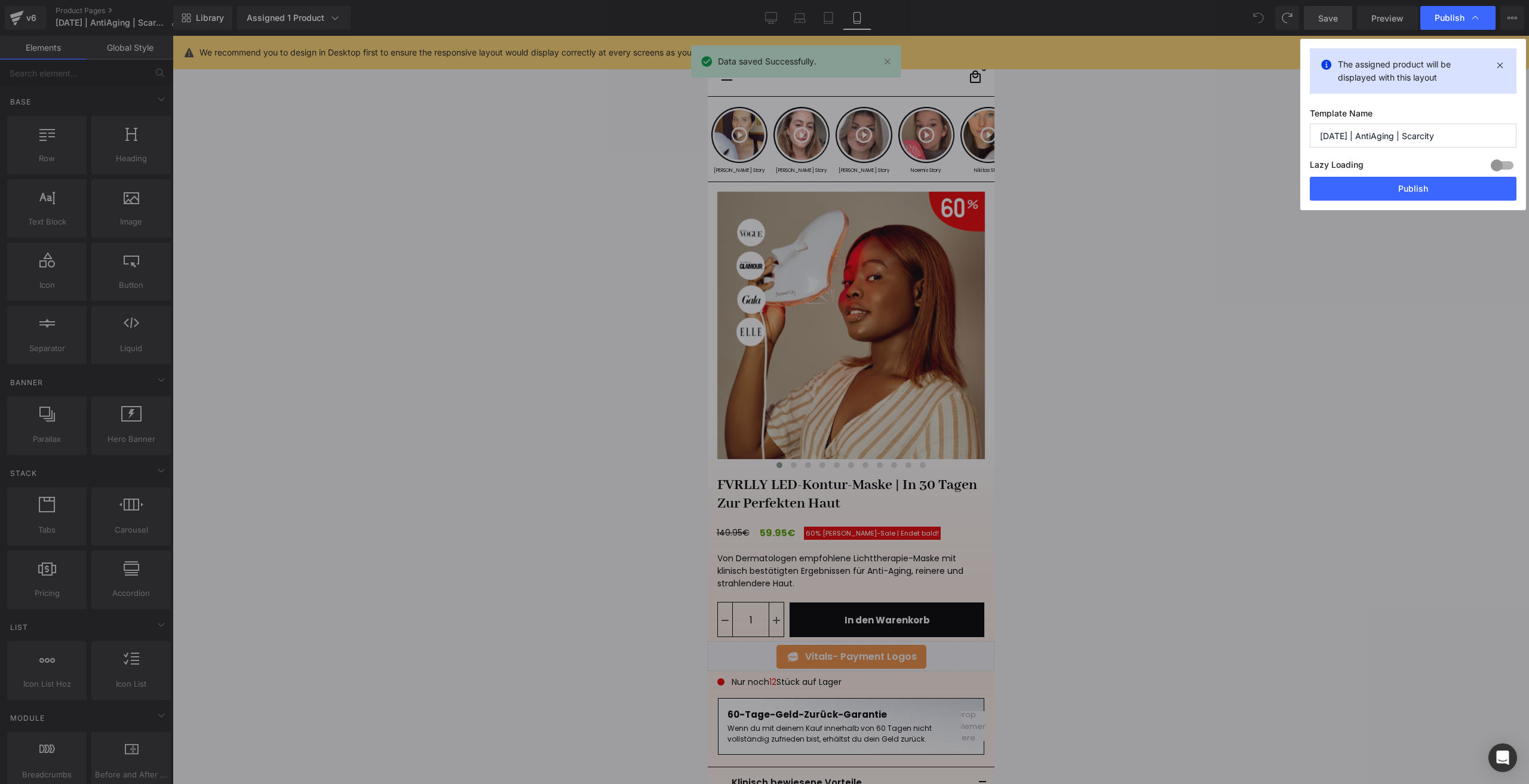
click at [1405, 176] on div "Lazy Loading Build Upgrade plan to unlock" at bounding box center [1414, 167] width 207 height 20
click at [1417, 186] on button "Publish" at bounding box center [1414, 189] width 207 height 24
click at [1499, 756] on icon "Open Intercom Messenger" at bounding box center [1502, 758] width 14 height 15
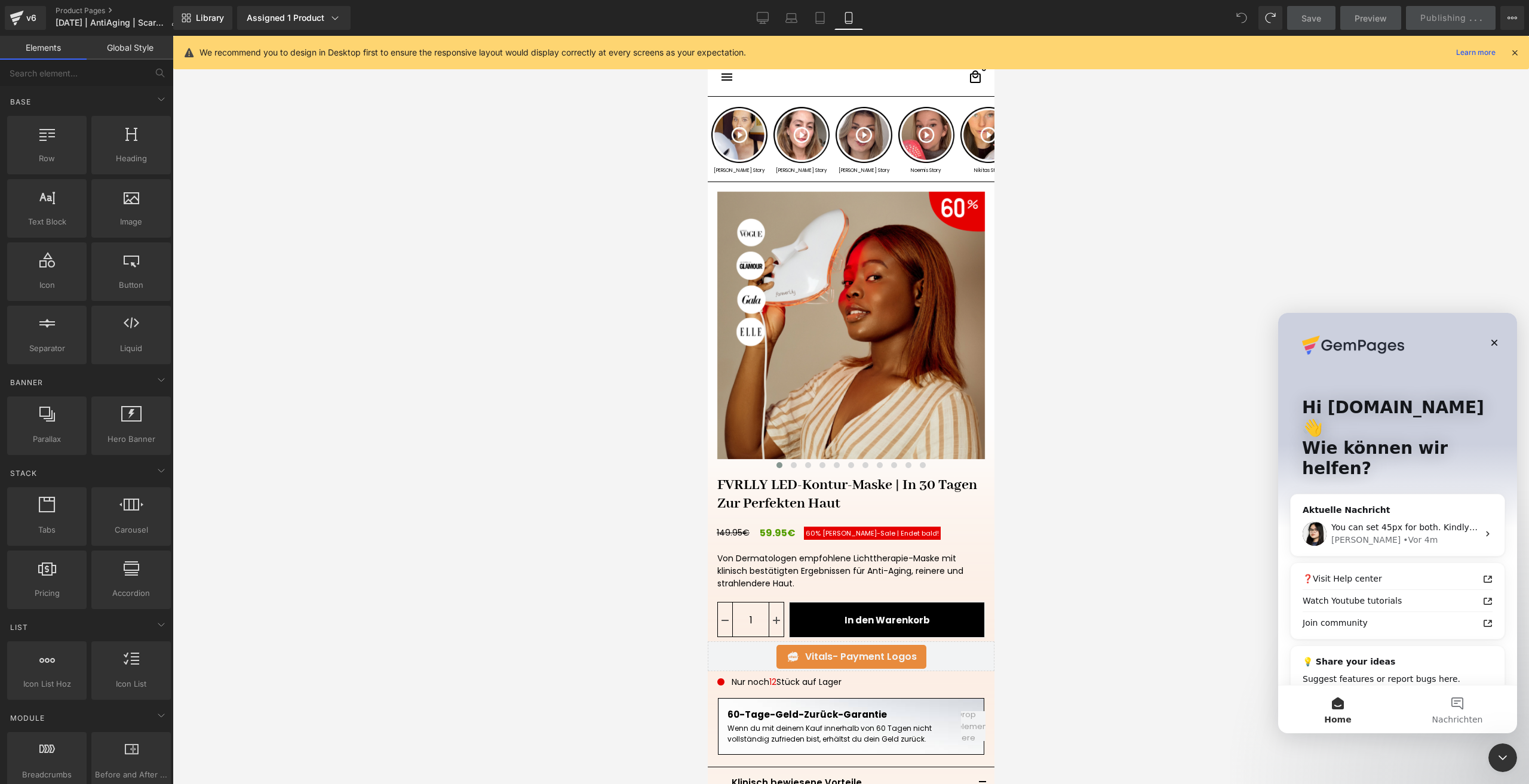
scroll to position [0, 0]
click at [1403, 534] on div "• Vor 4m" at bounding box center [1420, 541] width 34 height 13
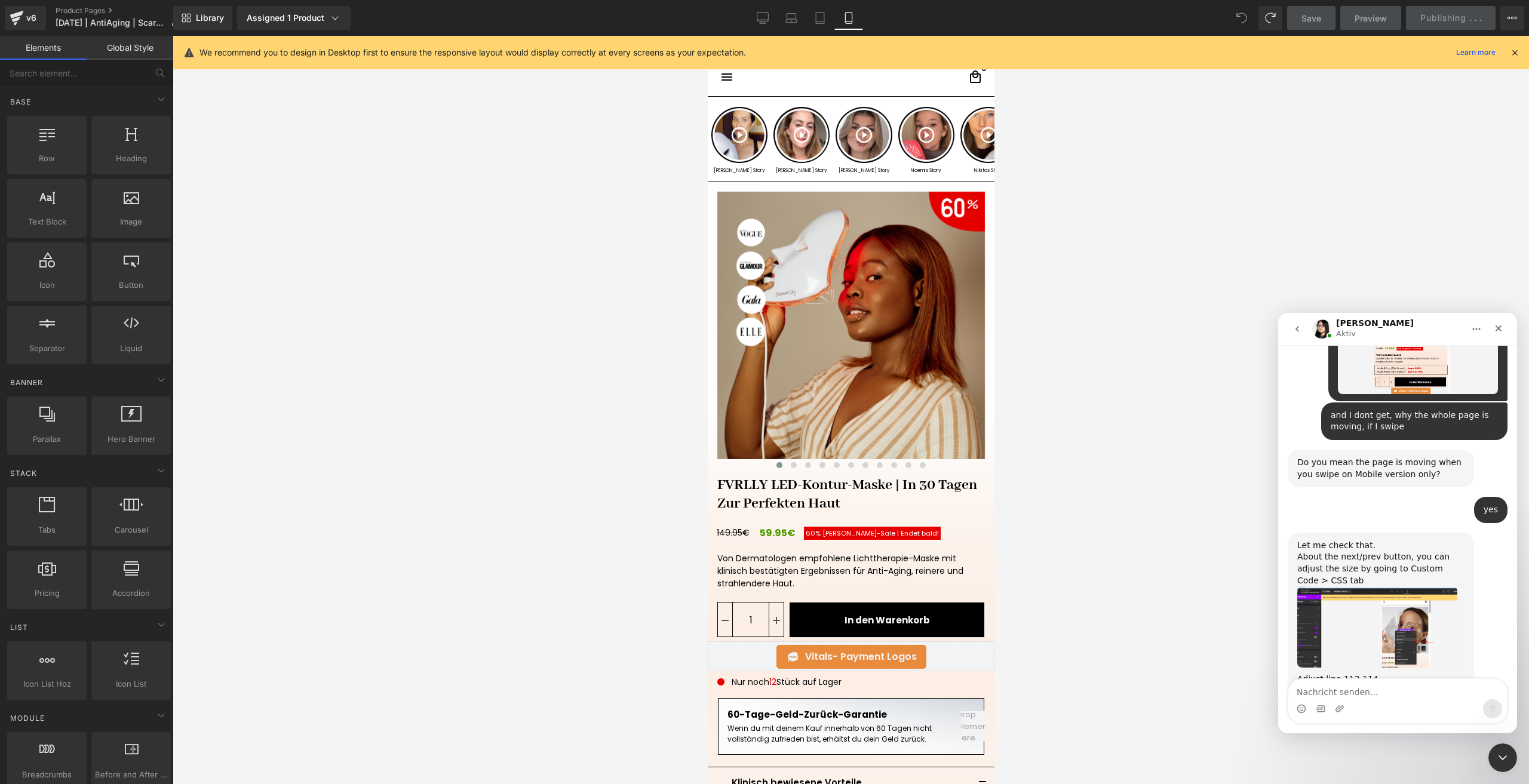
scroll to position [2999, 0]
click at [1357, 695] on textarea "Nachricht senden..." at bounding box center [1397, 689] width 219 height 20
type textarea "its fine, thank you"
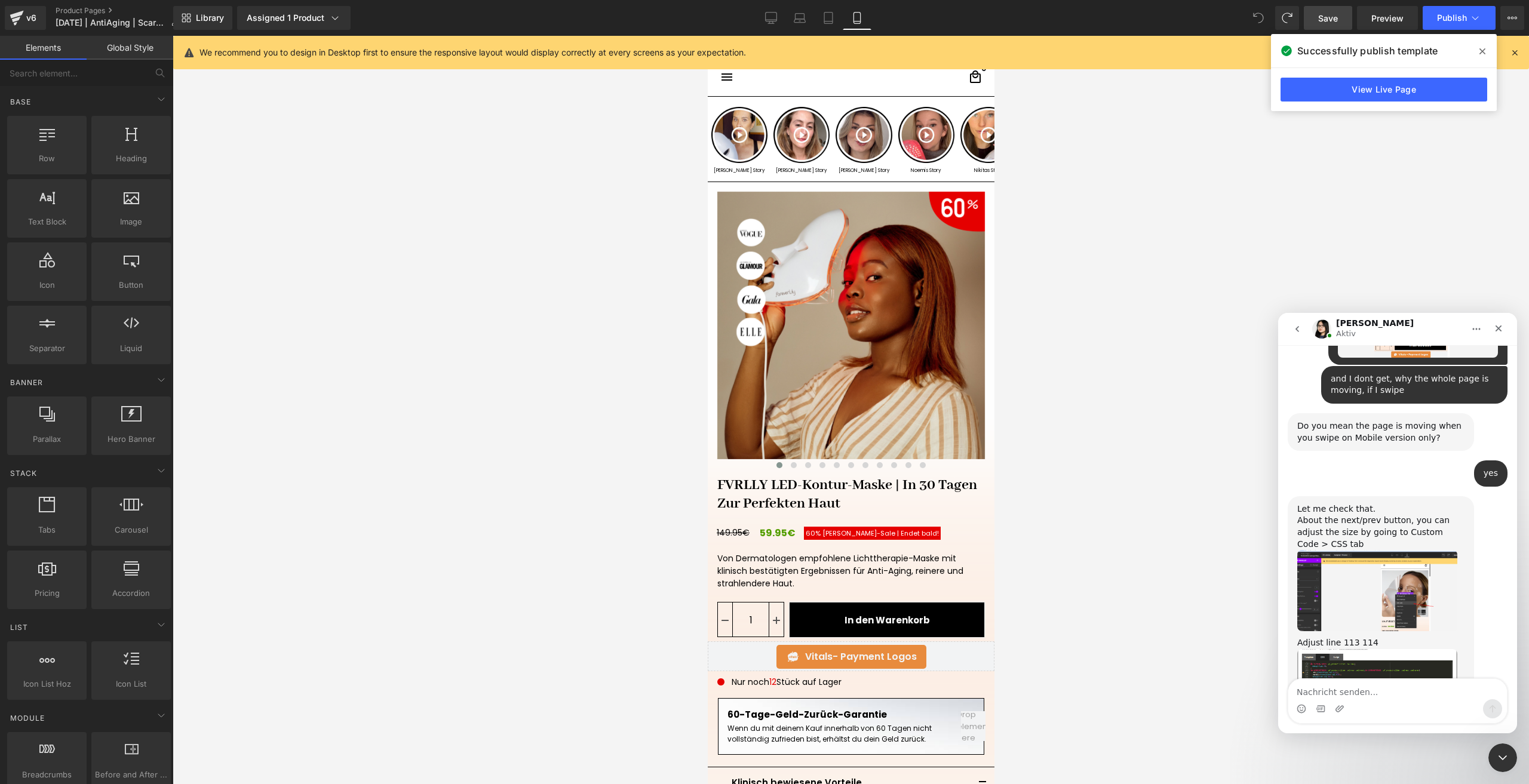
drag, startPoint x: 810, startPoint y: 491, endPoint x: 113, endPoint y: 461, distance: 697.6
click at [810, 491] on div at bounding box center [764, 374] width 1529 height 749
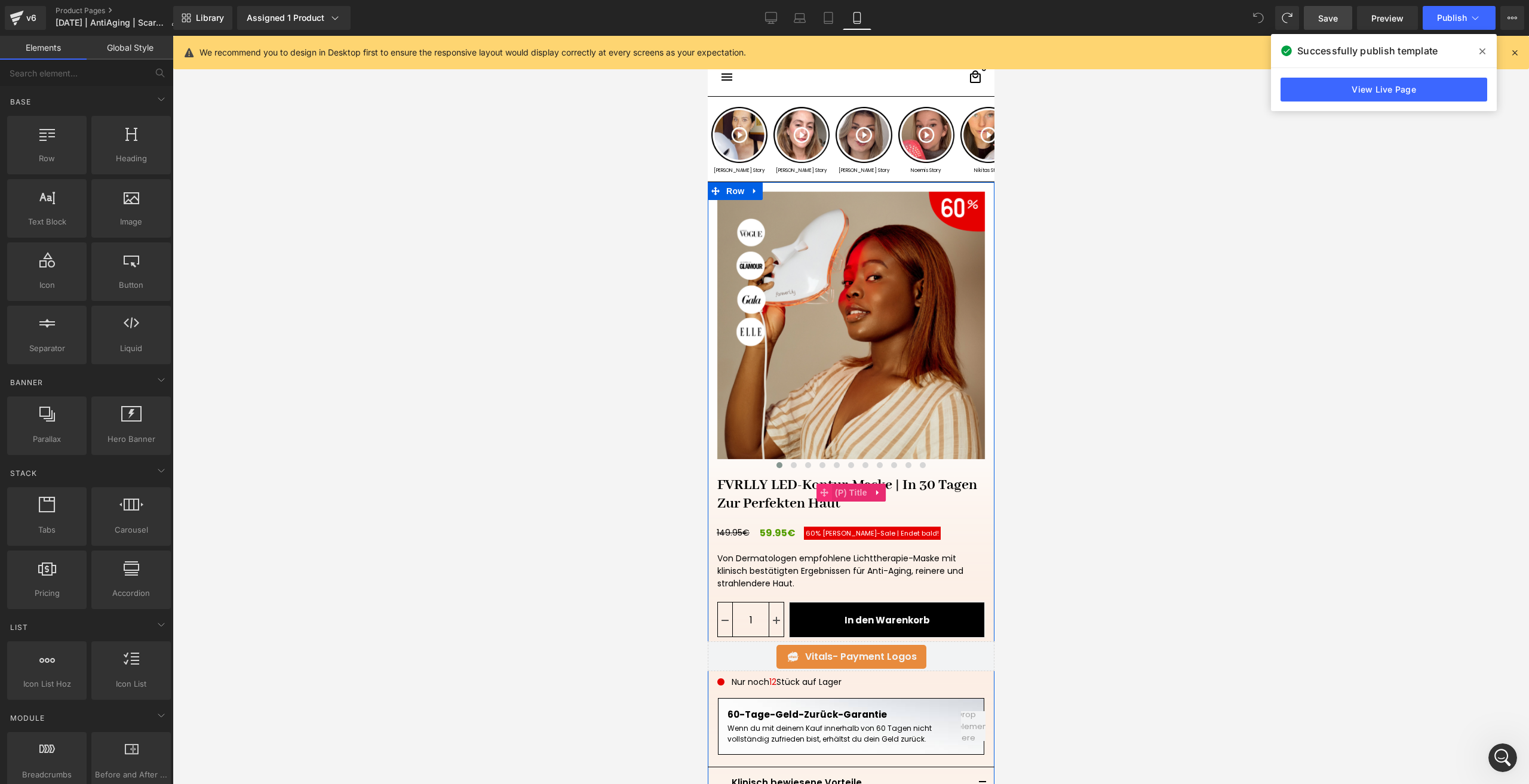
scroll to position [0, 0]
click at [831, 497] on span "(P) Title" at bounding box center [850, 494] width 38 height 18
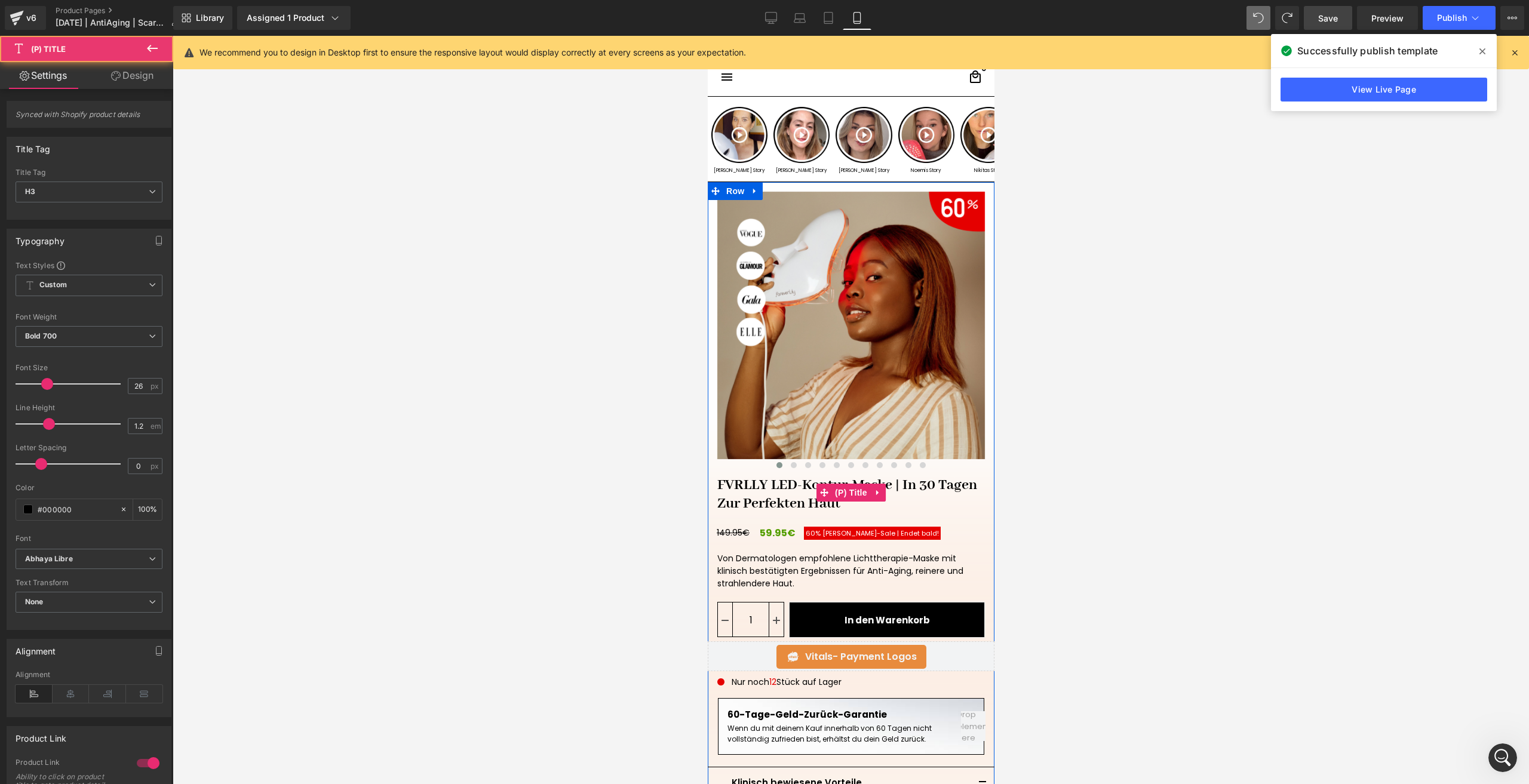
scroll to position [3035, 0]
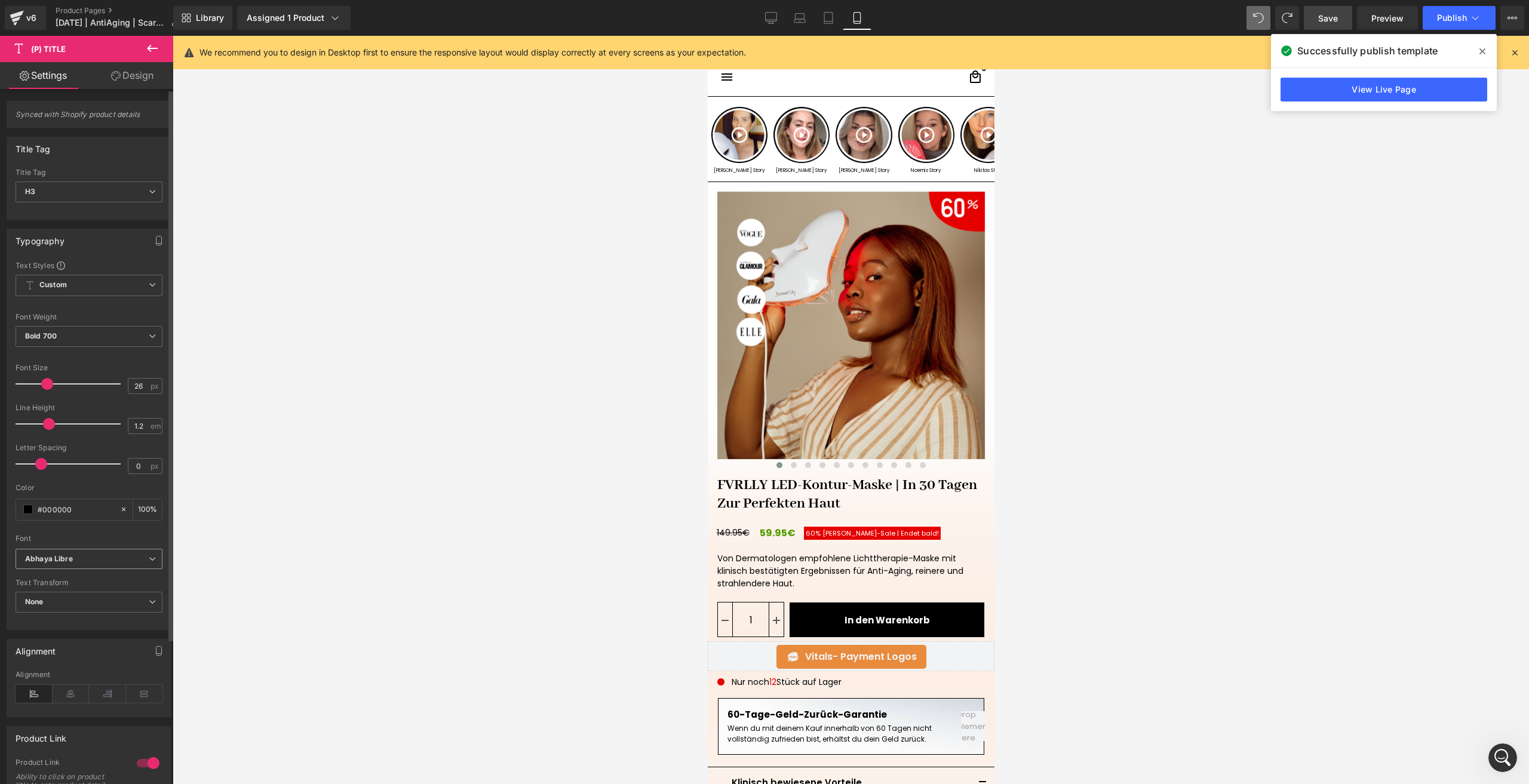
click at [83, 551] on span "Abhaya Libre" at bounding box center [89, 559] width 147 height 21
click at [84, 573] on li "Default" at bounding box center [86, 581] width 142 height 19
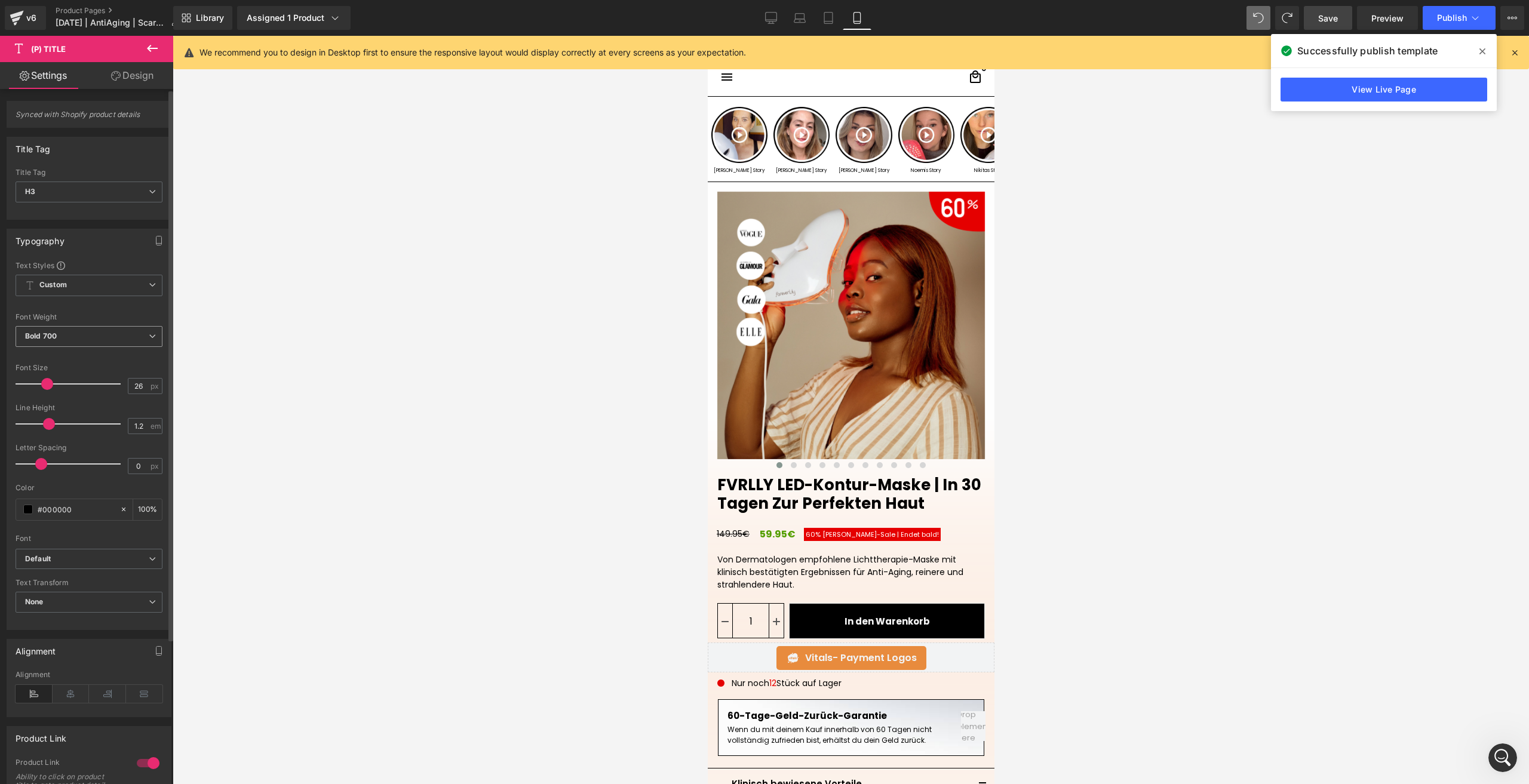
click at [74, 342] on span "Bold 700" at bounding box center [89, 336] width 147 height 21
click at [69, 393] on li "Light 300" at bounding box center [89, 393] width 148 height 18
click at [60, 339] on span "Light 300" at bounding box center [89, 336] width 147 height 21
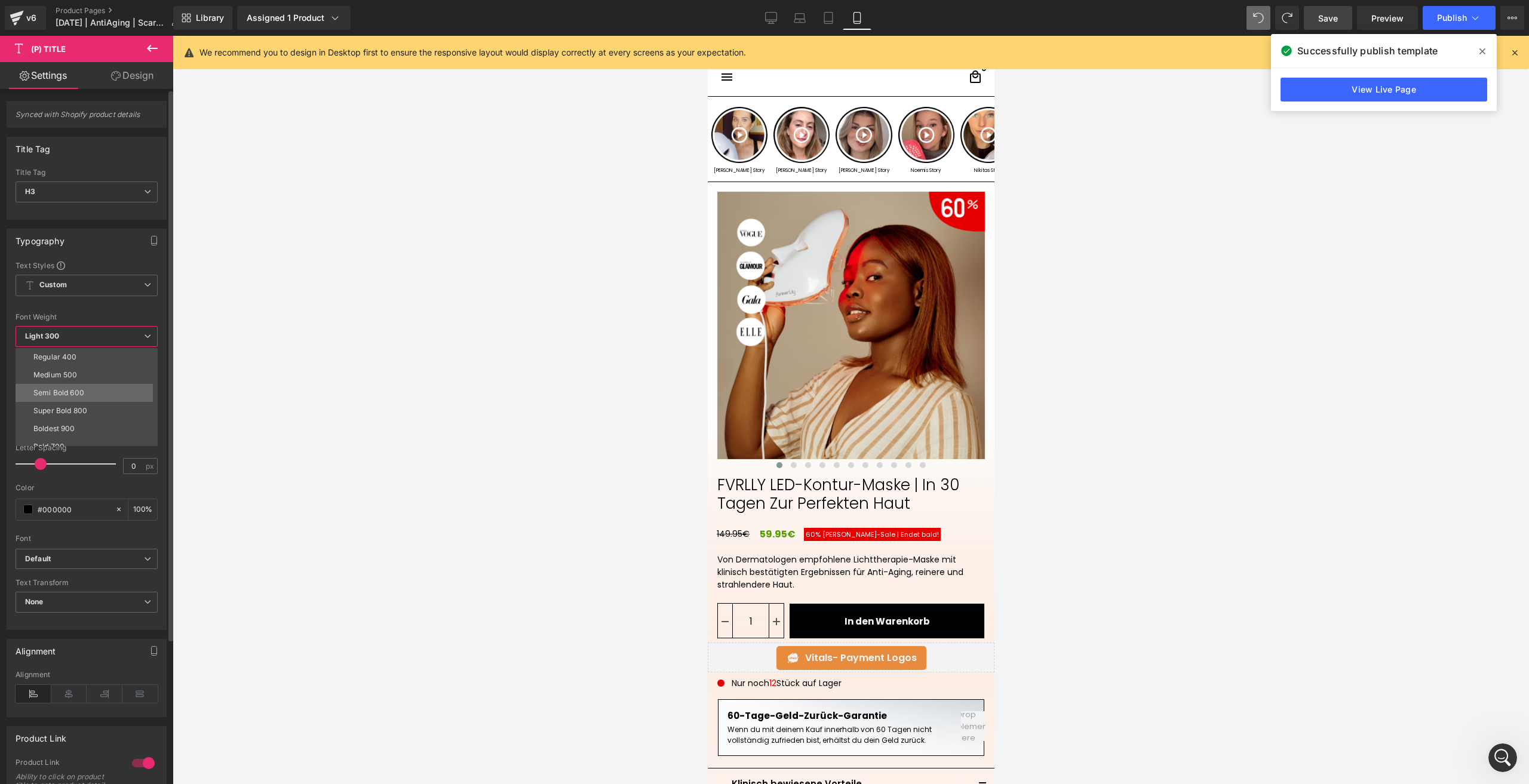
scroll to position [60, 0]
click at [69, 387] on div "Semi Bold 600" at bounding box center [59, 387] width 51 height 8
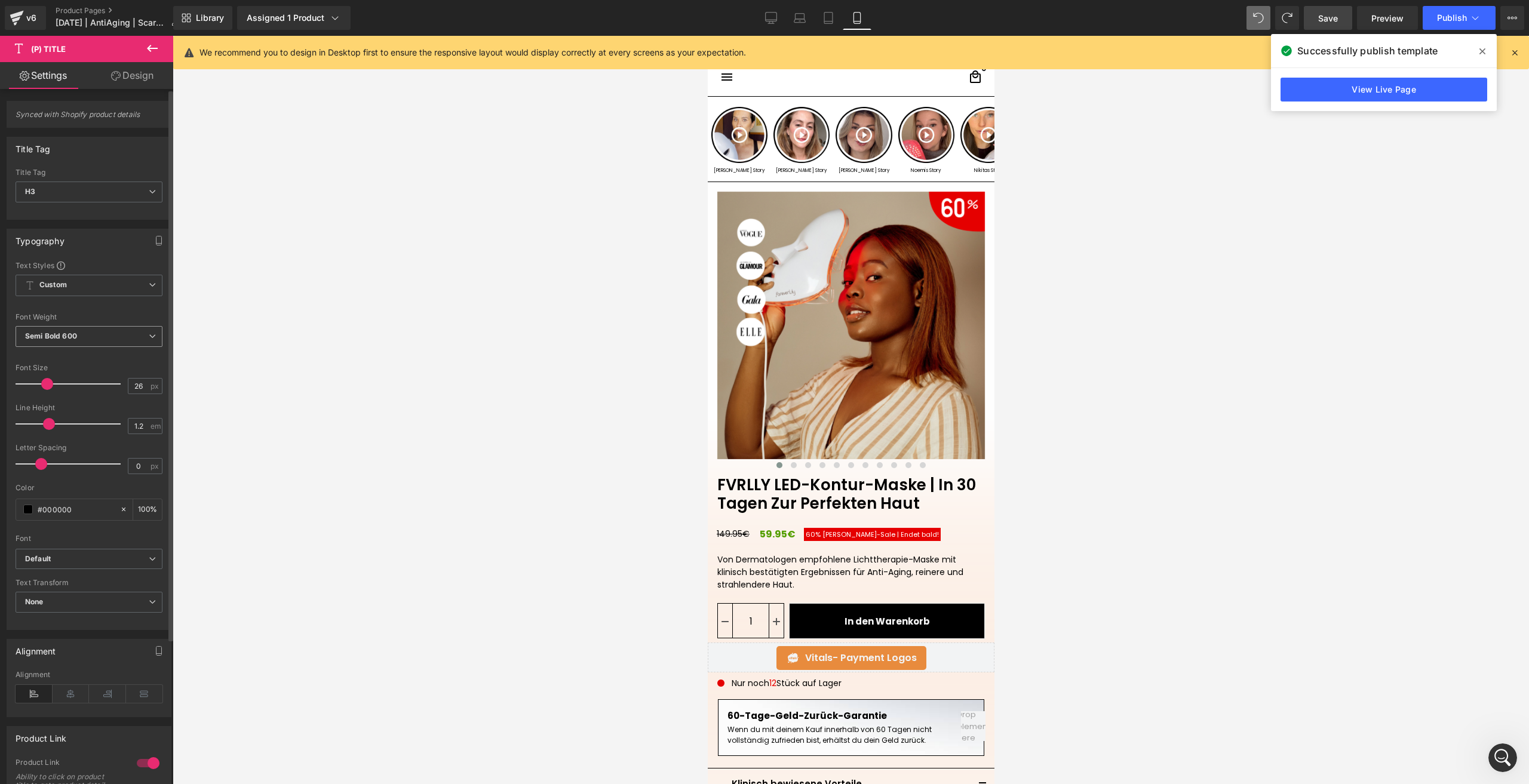
click at [54, 338] on b "Semi Bold 600" at bounding box center [51, 336] width 52 height 9
click at [63, 373] on div "Medium 500" at bounding box center [55, 368] width 44 height 8
click at [1331, 29] on link "Save" at bounding box center [1328, 18] width 48 height 24
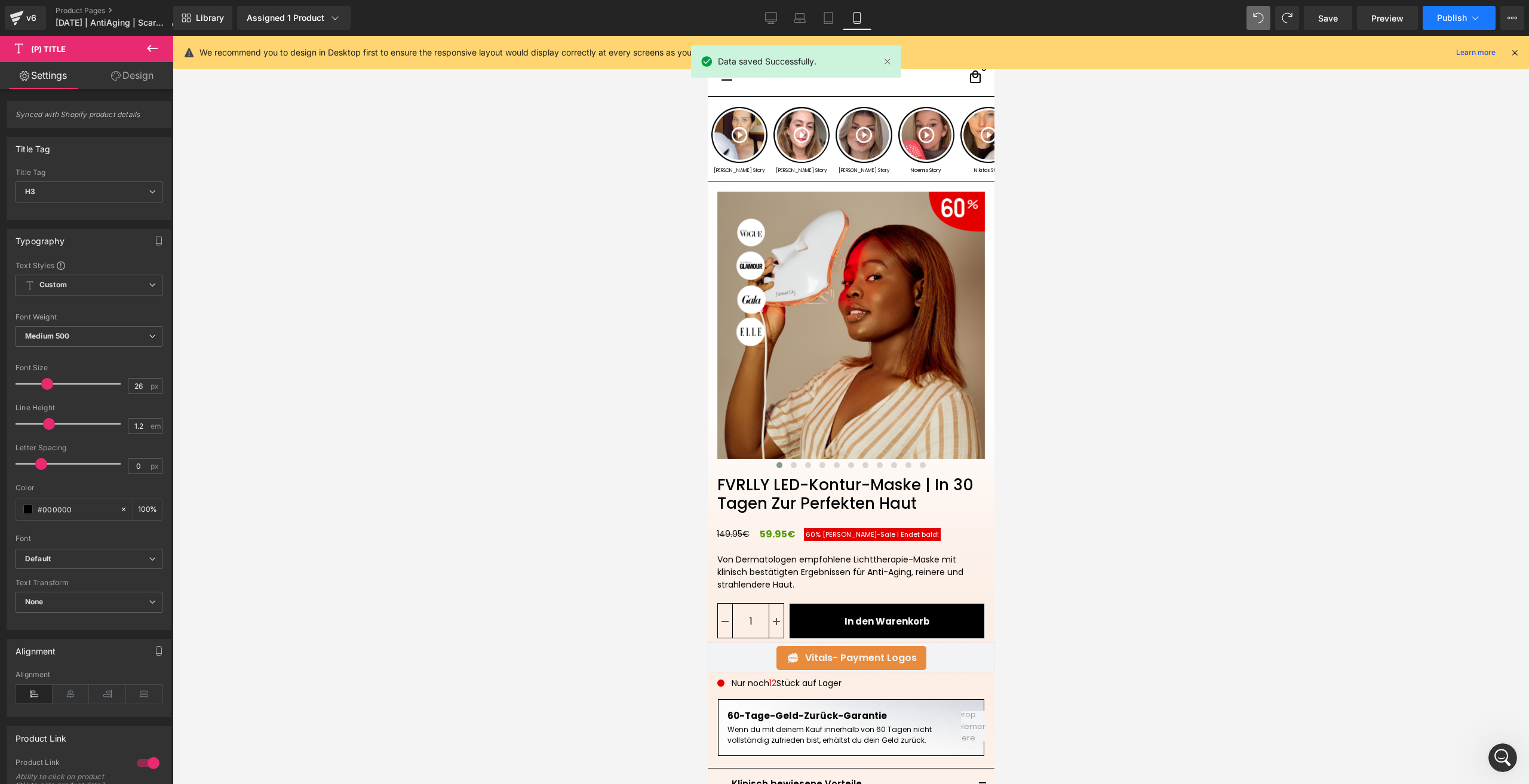
click at [1443, 21] on span "Publish" at bounding box center [1452, 17] width 30 height 10
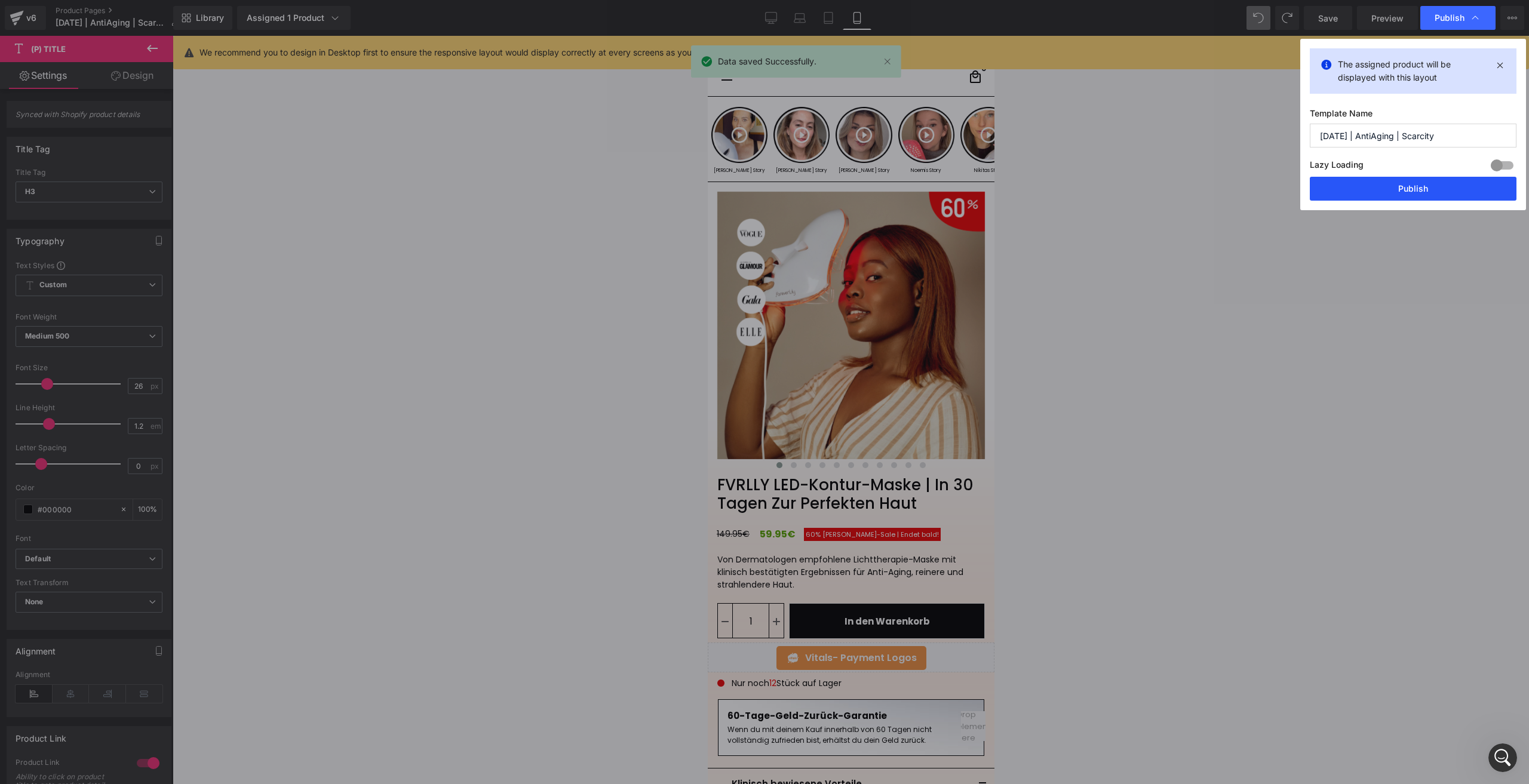
click at [1405, 188] on button "Publish" at bounding box center [1414, 189] width 207 height 24
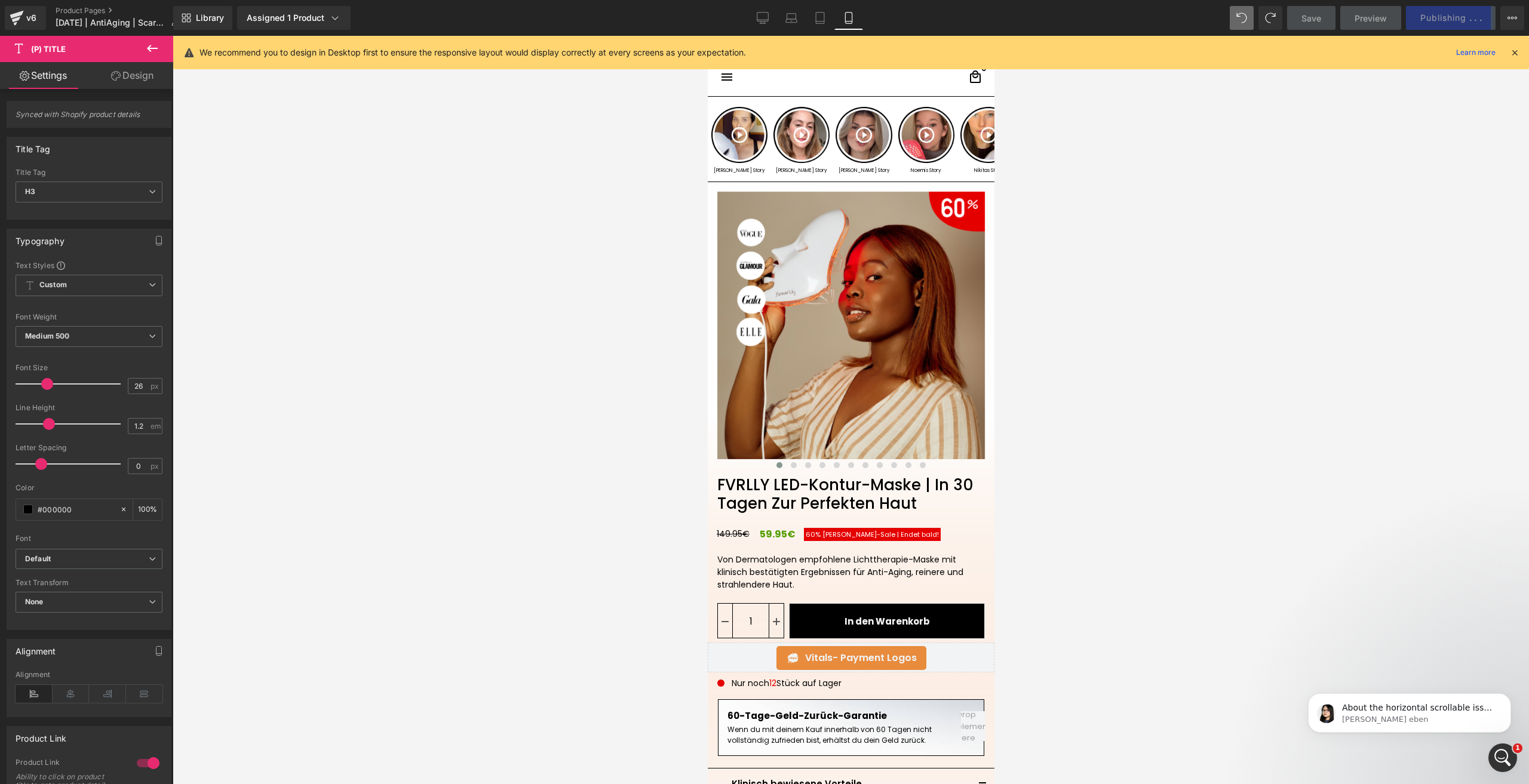
scroll to position [3152, 0]
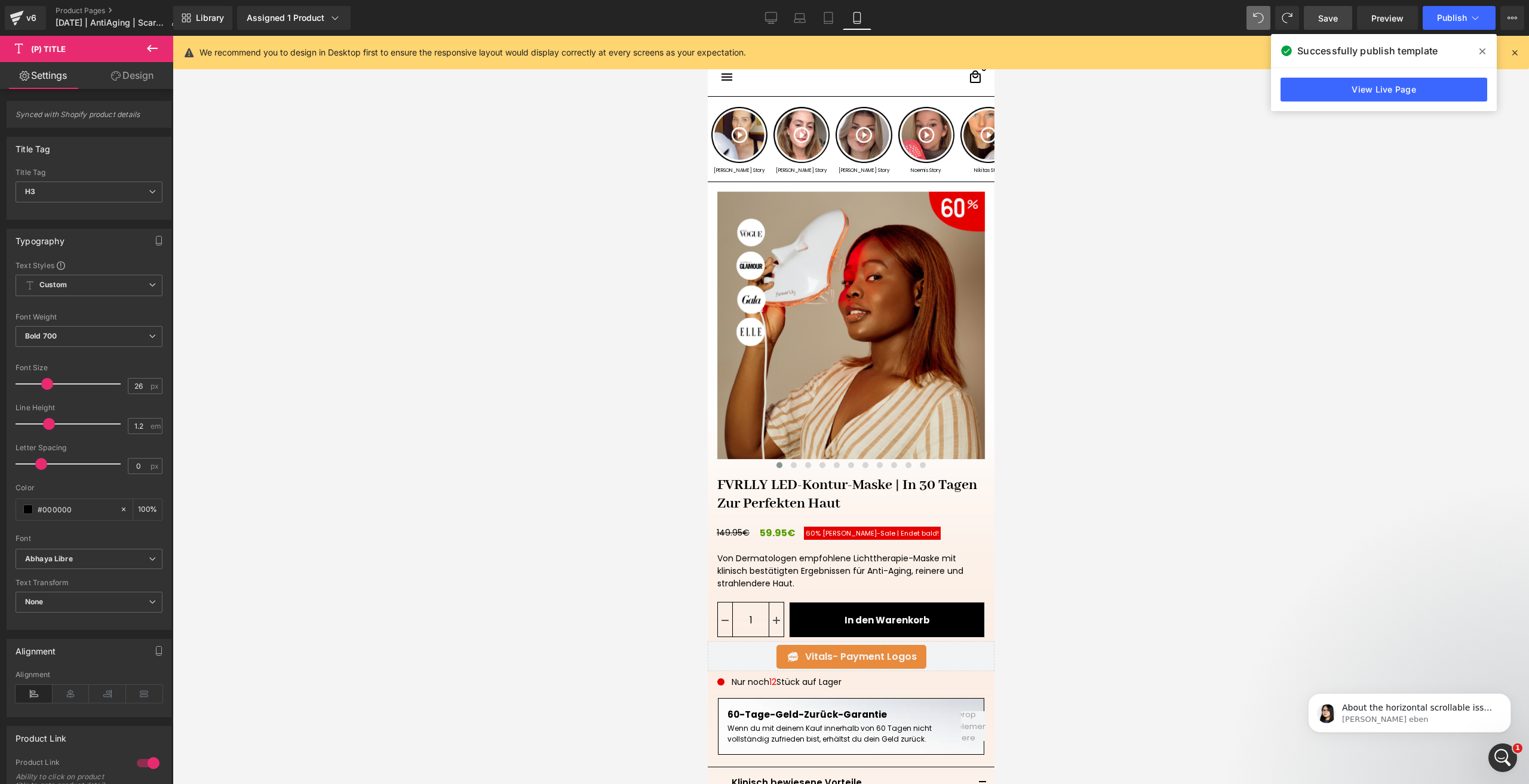
drag, startPoint x: 1319, startPoint y: 18, endPoint x: 16, endPoint y: 4, distance: 1303.1
click at [1319, 18] on span "Save" at bounding box center [1328, 18] width 20 height 13
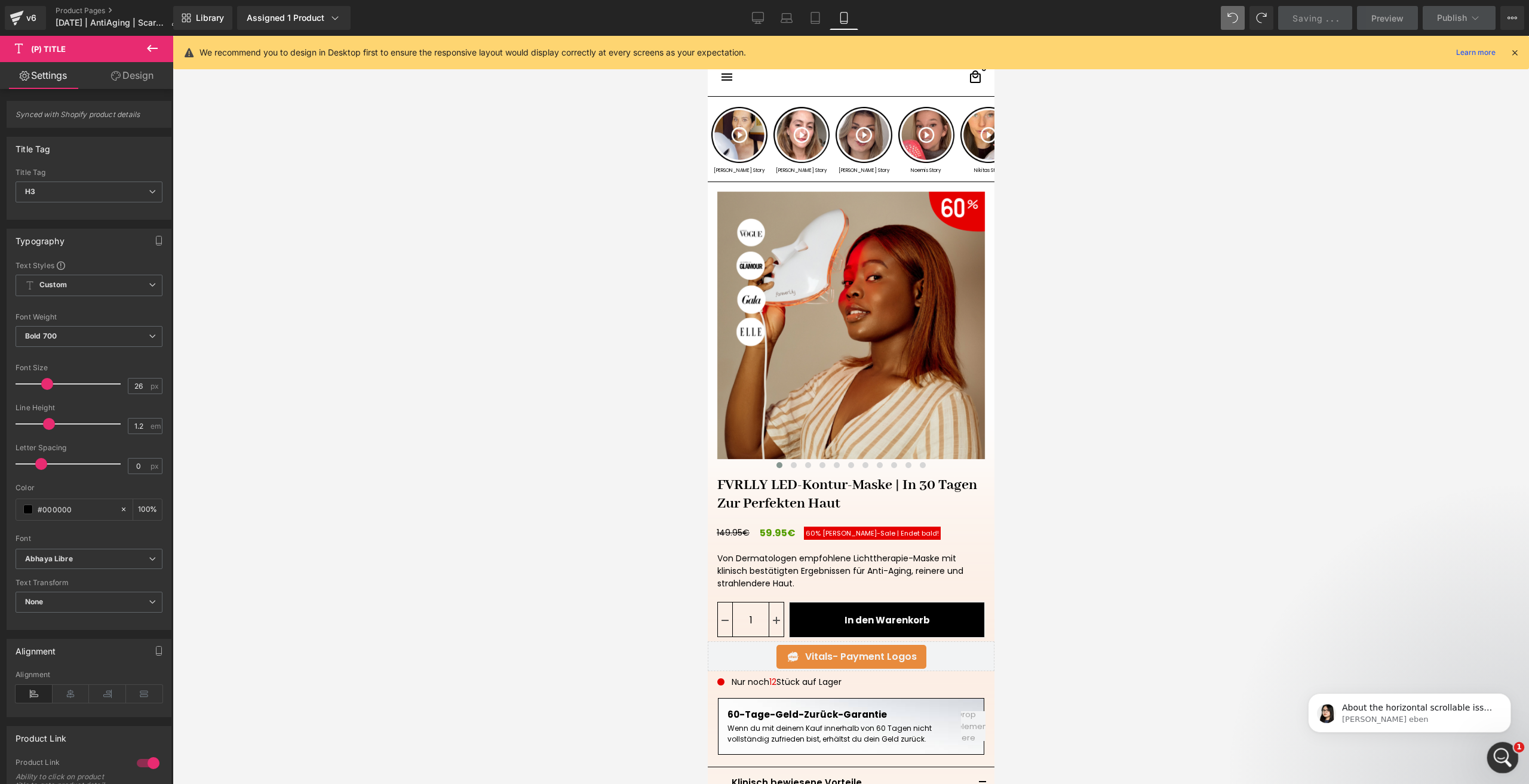
click at [1503, 749] on icon "Intercom-Nachrichtendienst öffnen" at bounding box center [1502, 757] width 20 height 20
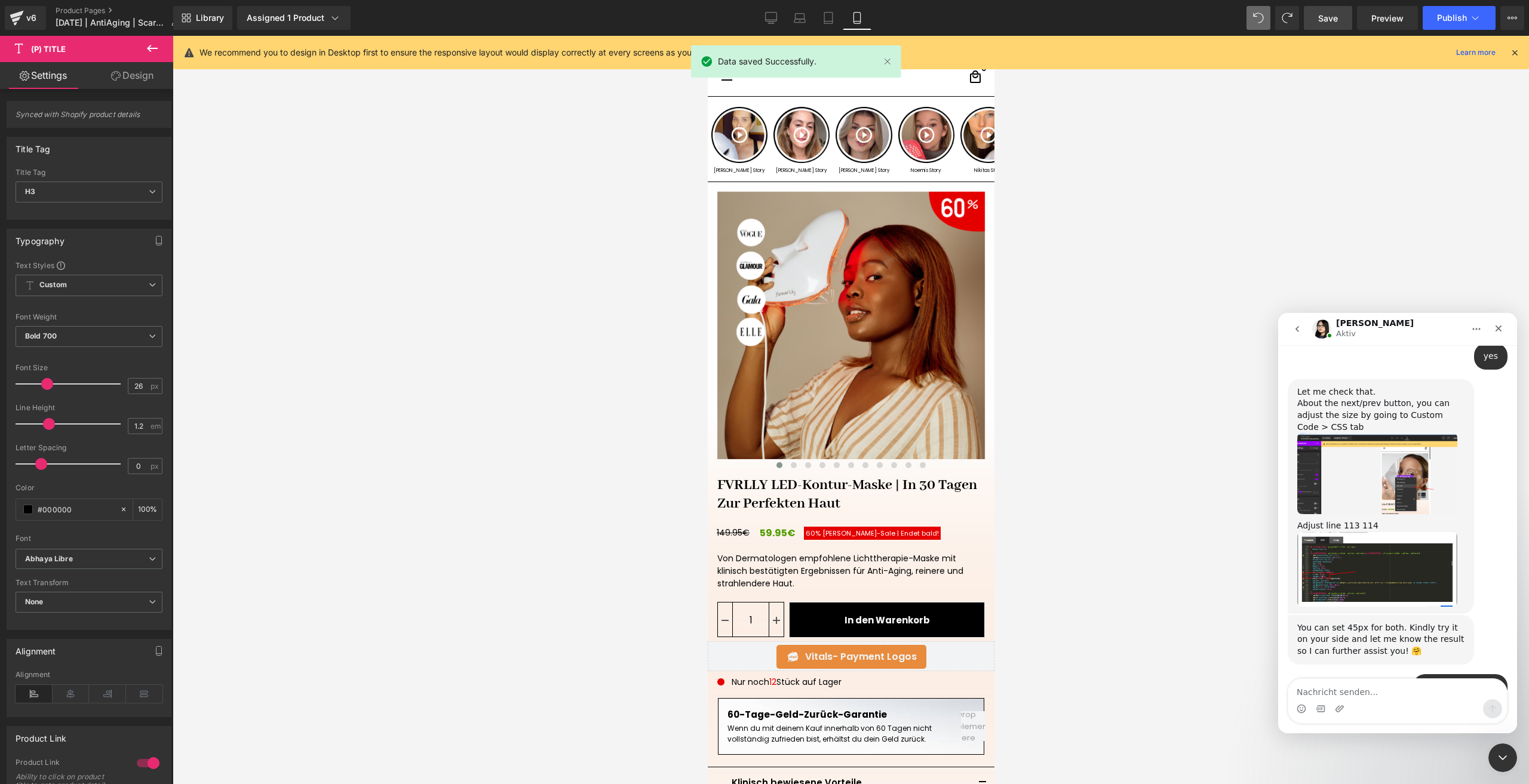
click at [1342, 686] on textarea "Nachricht senden..." at bounding box center [1397, 689] width 219 height 20
type textarea "ok thank you"
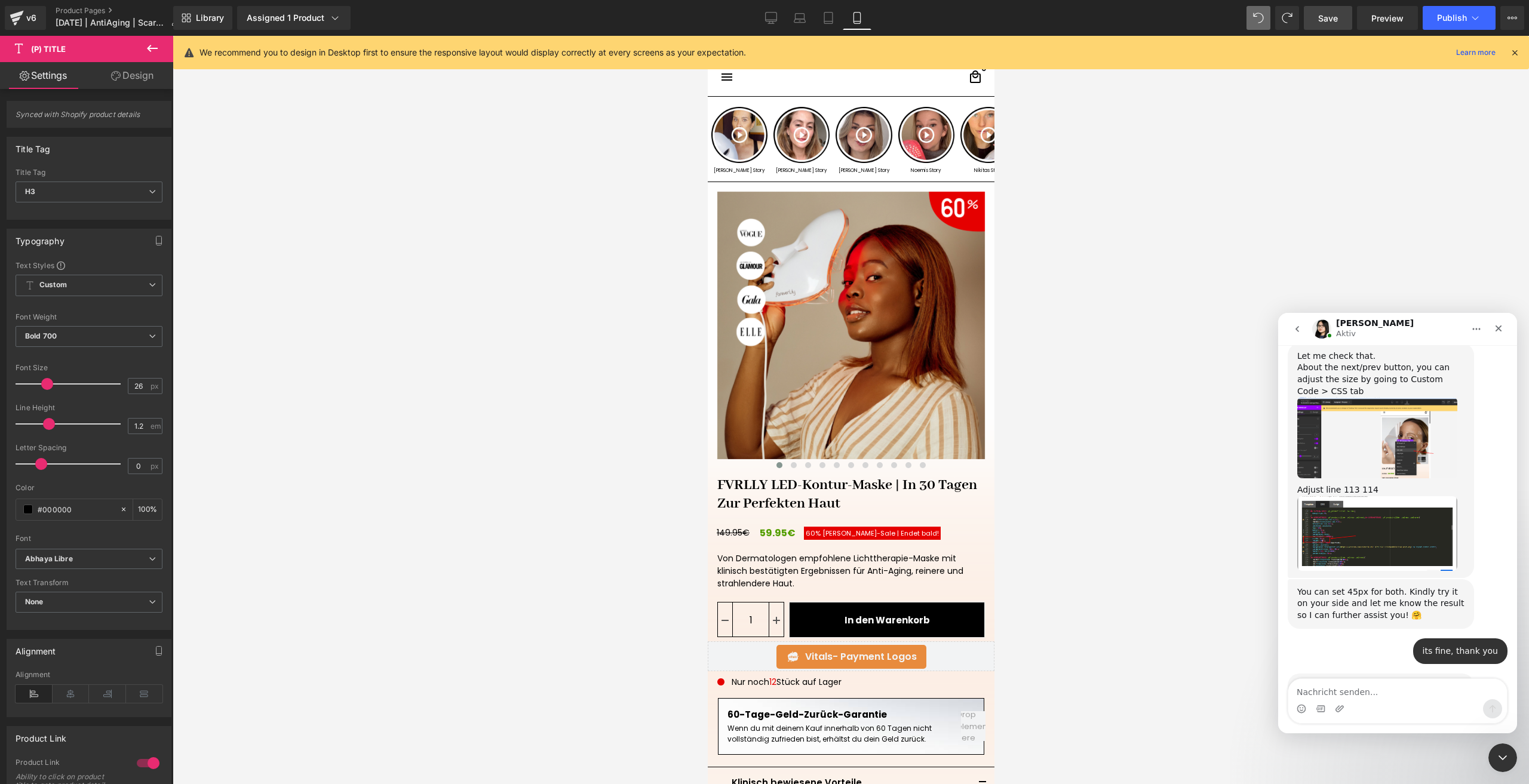
click at [1435, 20] on div at bounding box center [764, 374] width 1529 height 749
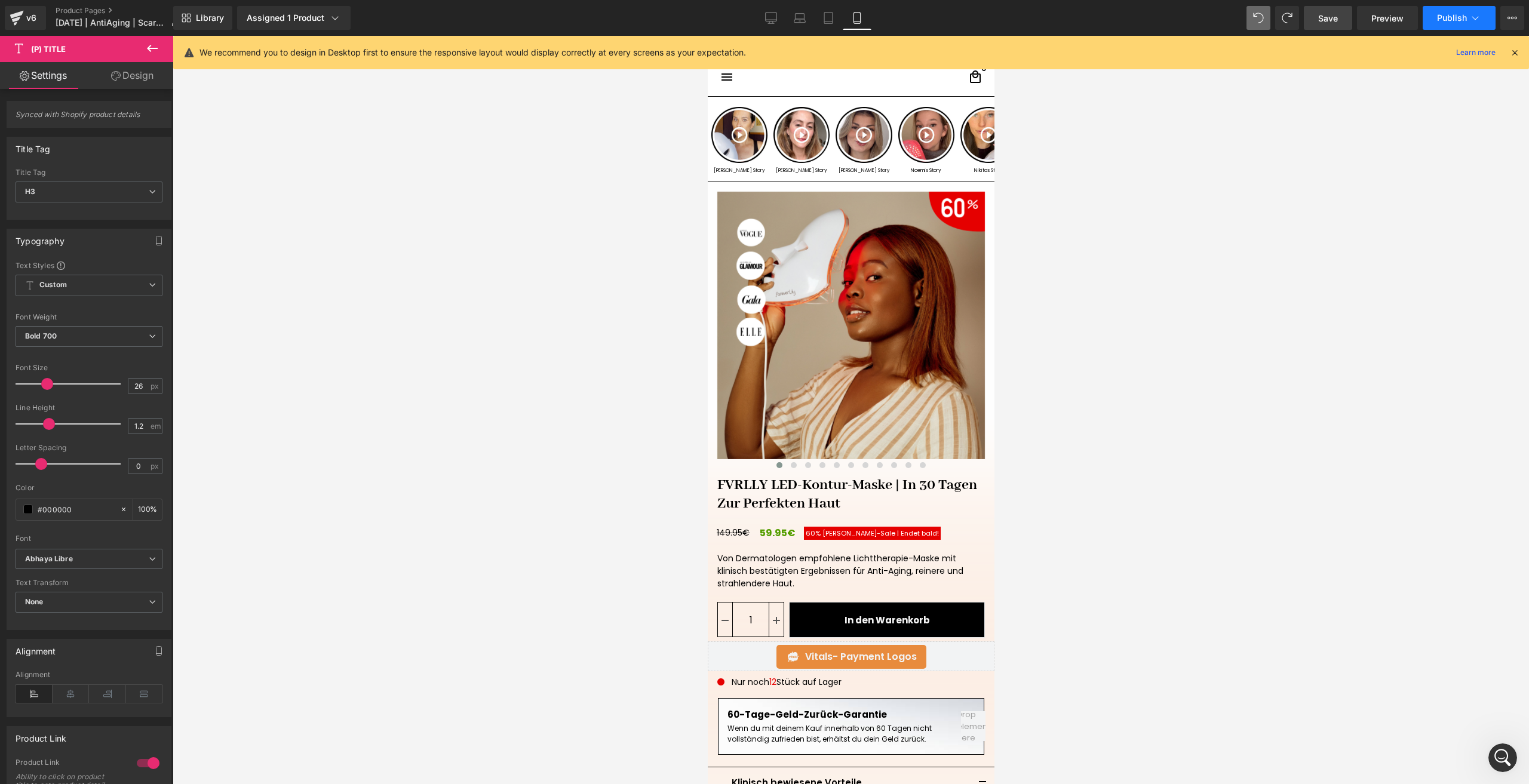
click at [1438, 20] on span "Publish" at bounding box center [1452, 17] width 30 height 10
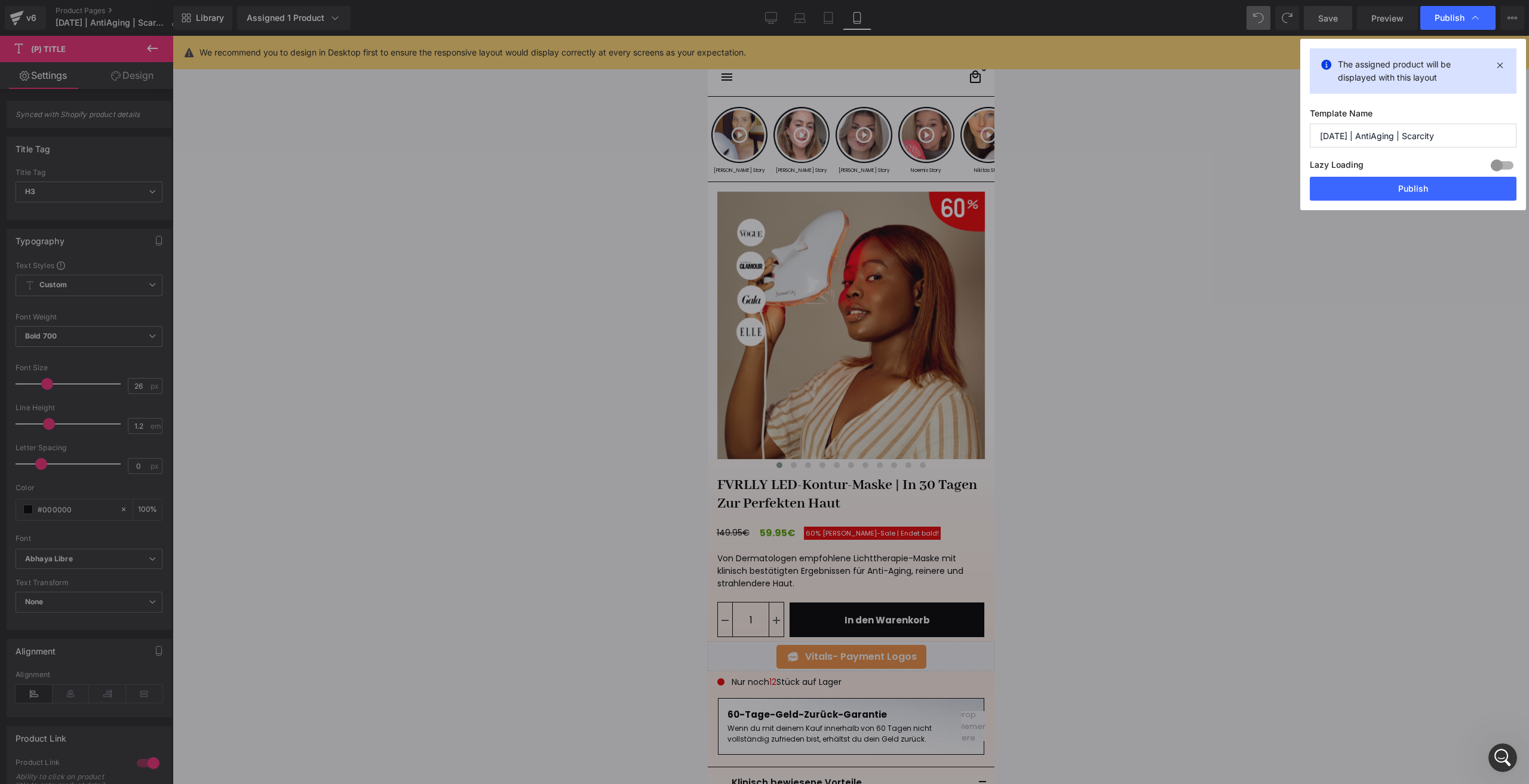
click at [1401, 201] on div "The assigned product will be displayed with this layout Template Name [DATE] | …" at bounding box center [1413, 124] width 226 height 172
click at [1393, 194] on button "Publish" at bounding box center [1414, 189] width 207 height 24
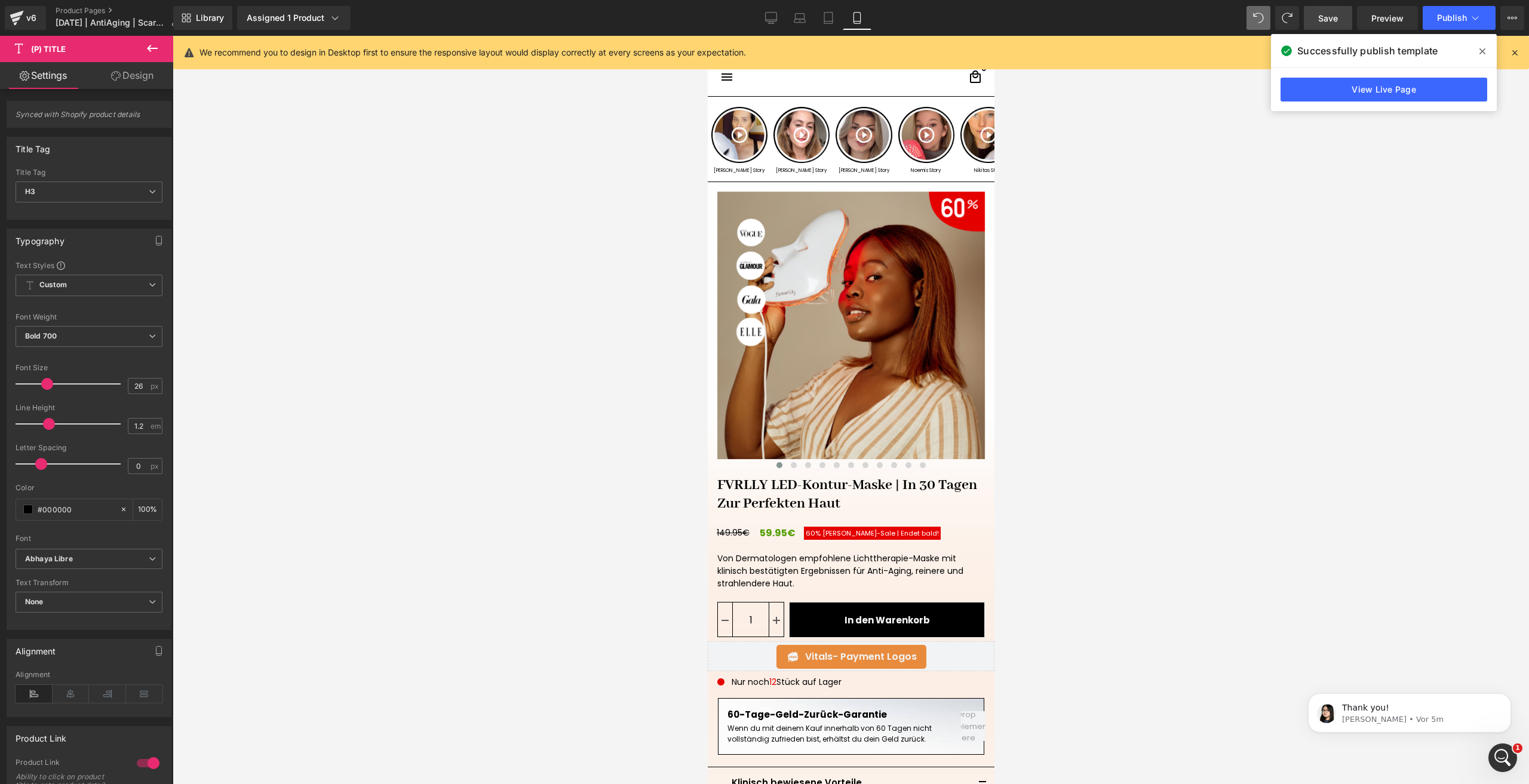
scroll to position [3223, 0]
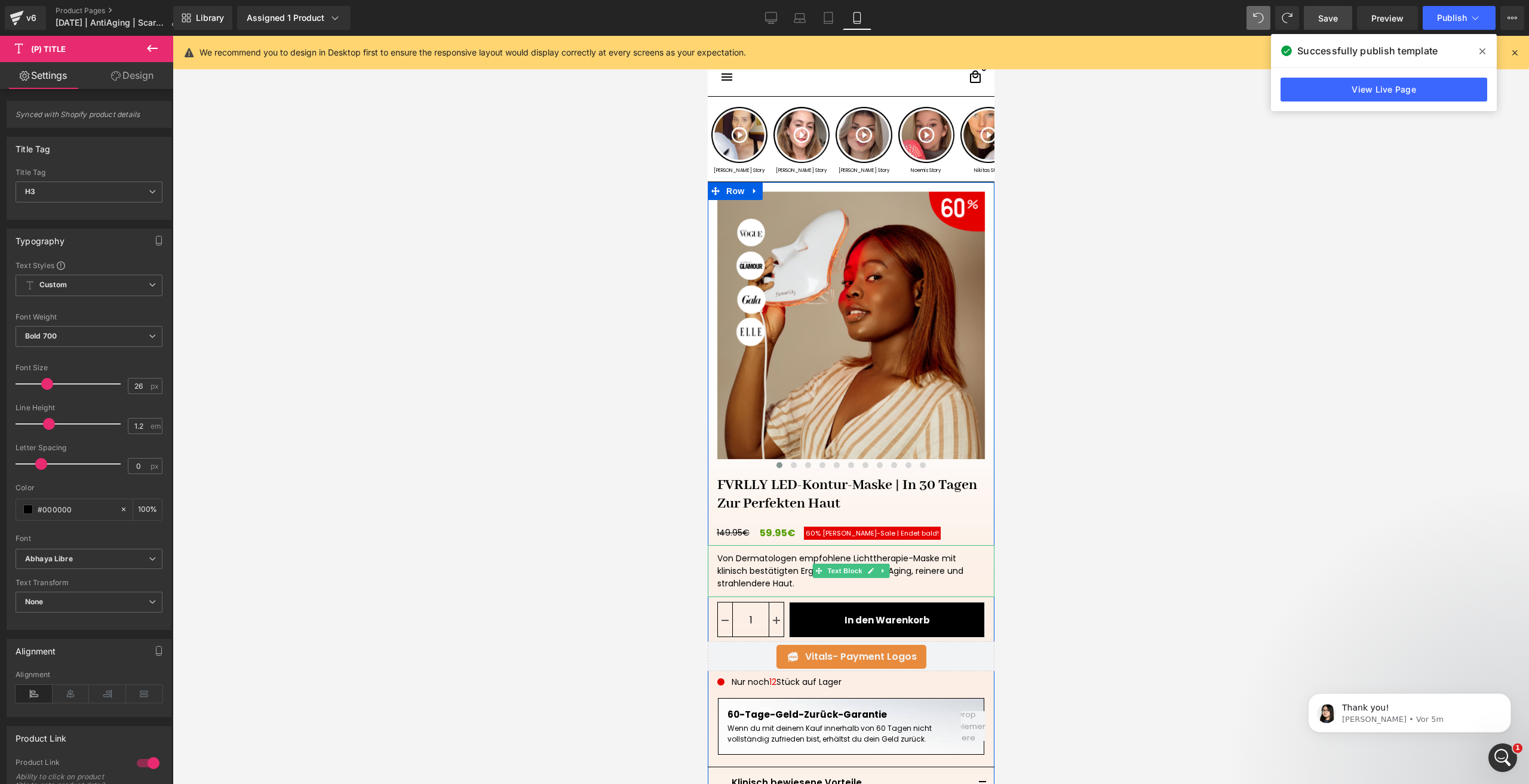
click at [750, 564] on div "Von Dermatologen empfohlene Lichttherapie-Maske mit klinisch bestätigten Ergebn…" at bounding box center [850, 571] width 287 height 52
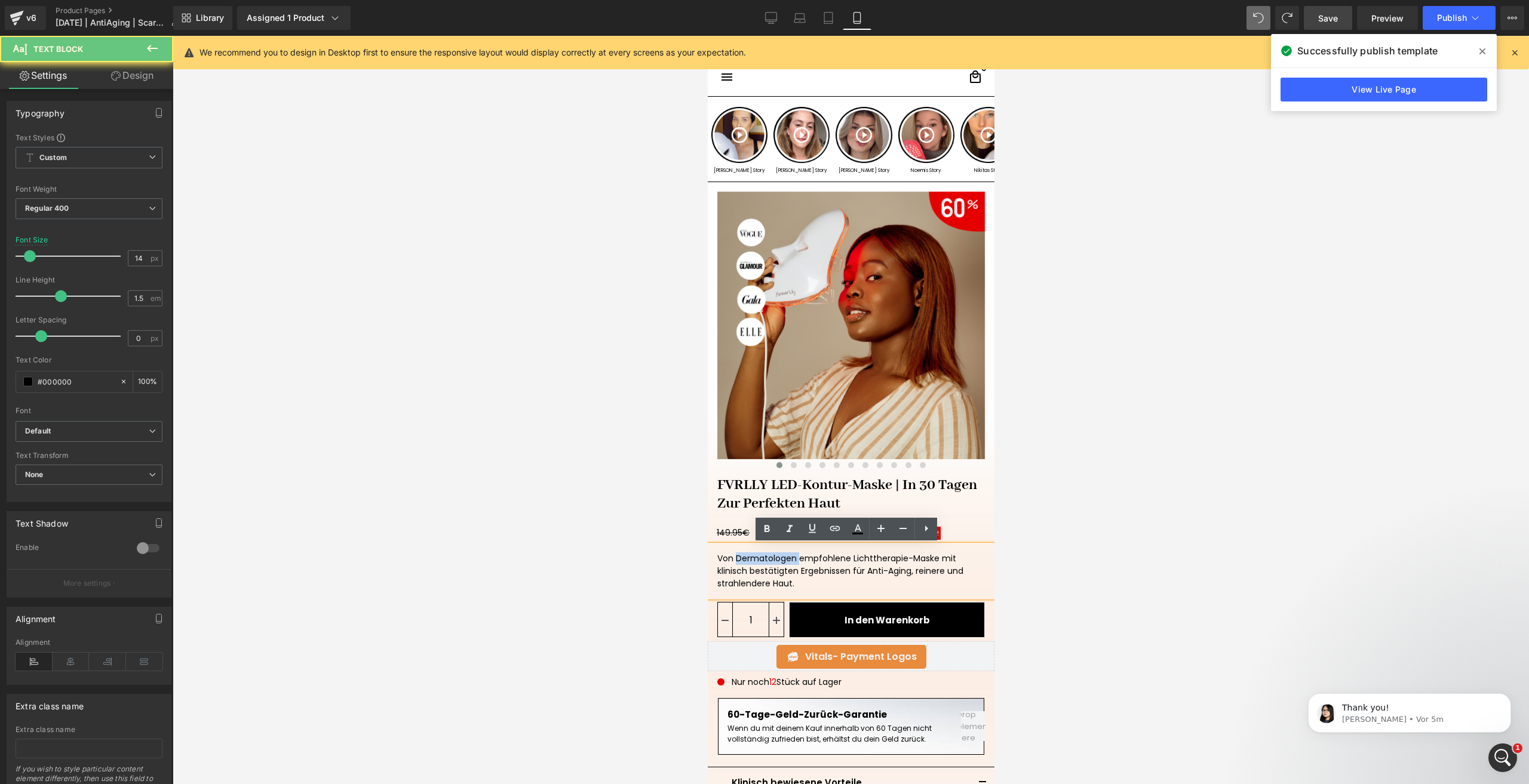
click at [750, 564] on div "Von Dermatologen empfohlene Lichttherapie-Maske mit klinisch bestätigten Ergebn…" at bounding box center [850, 571] width 287 height 52
copy div "Von Dermatologen empfohlene Lichttherapie-Maske mit klinisch bestätigten Ergebn…"
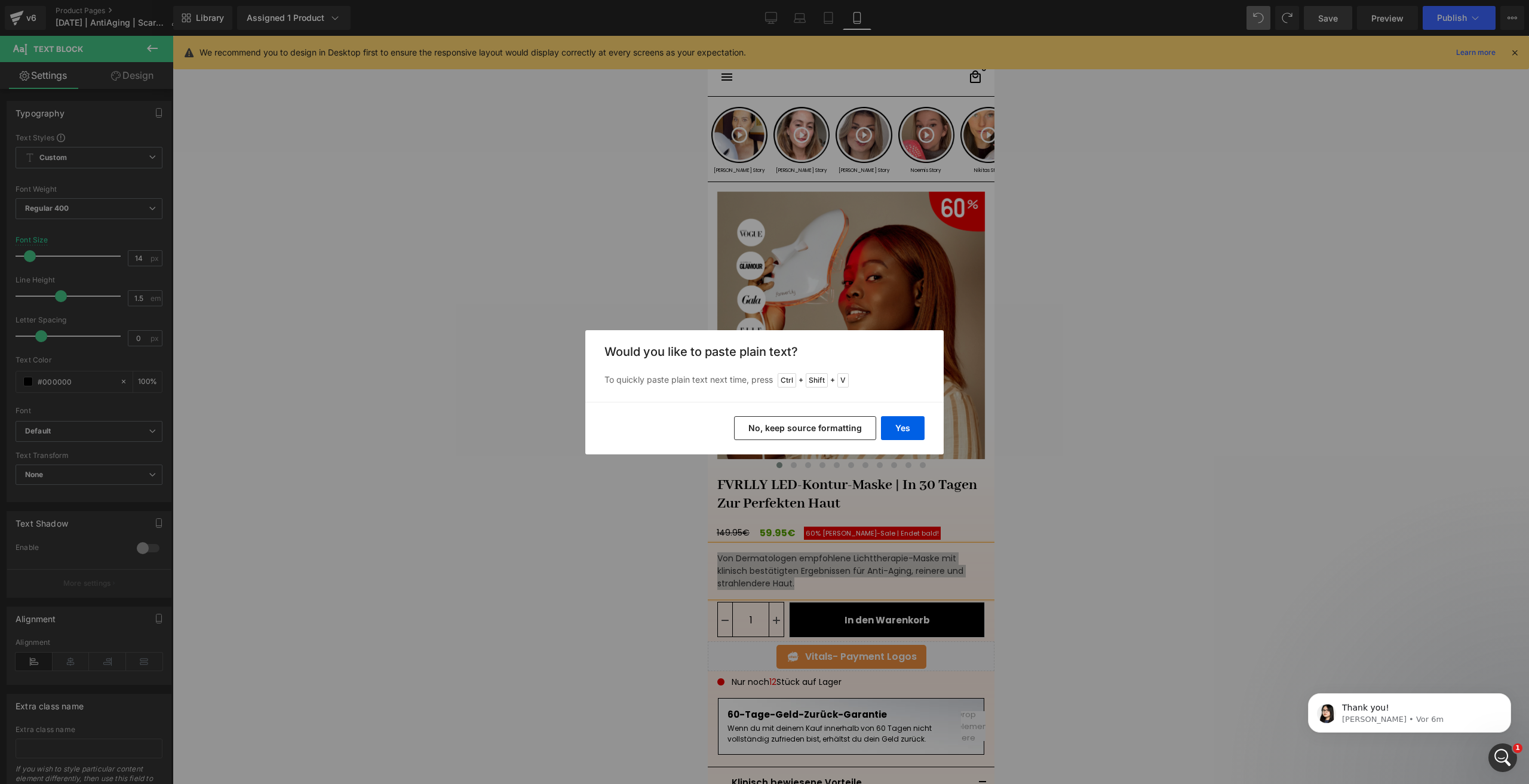
click at [829, 431] on button "No, keep source formatting" at bounding box center [805, 428] width 142 height 24
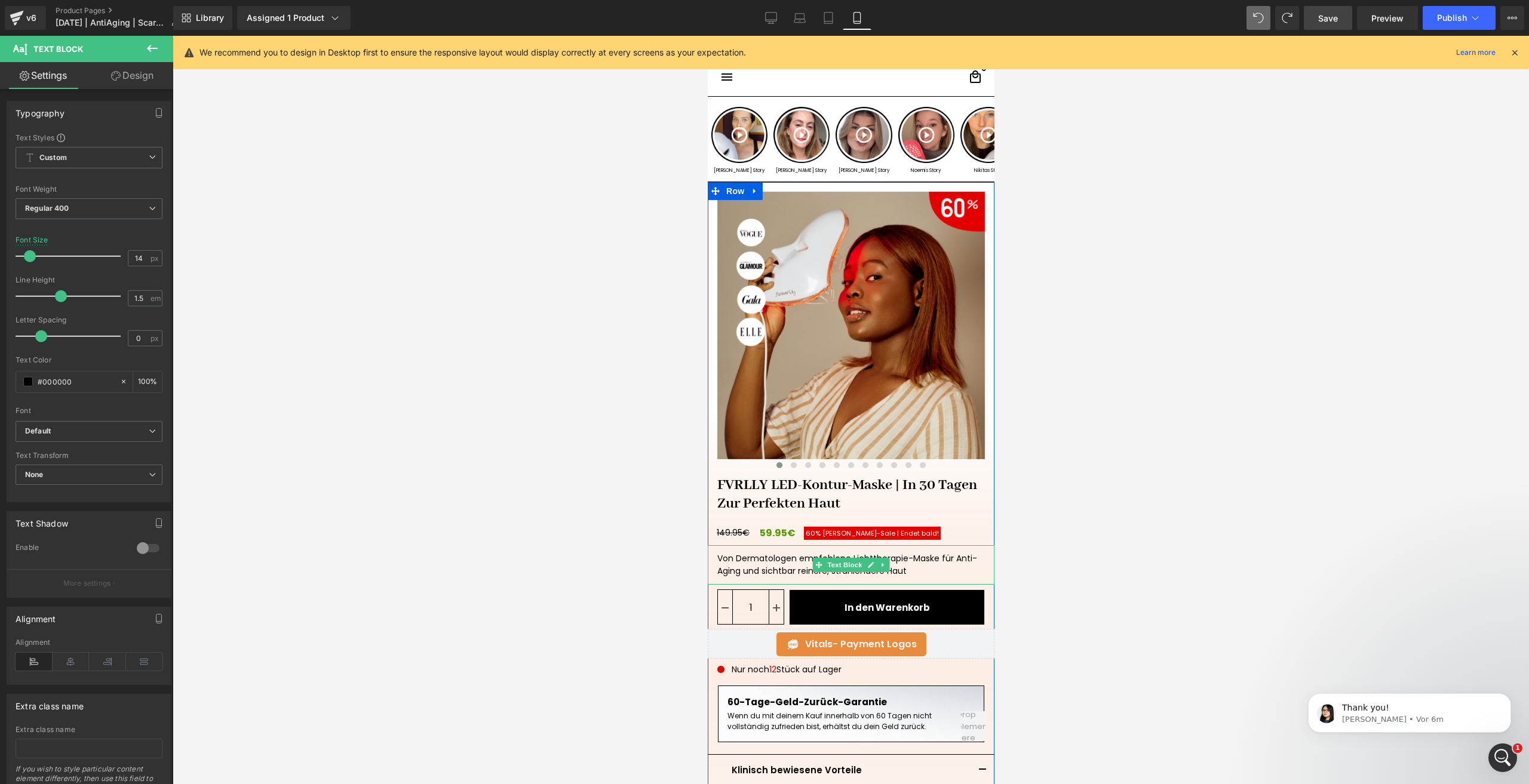
click at [928, 566] on div "Von Dermatologen empfohlene Lichttherapie-Maske für Anti-Aging und sichtbar rei…" at bounding box center [850, 564] width 287 height 39
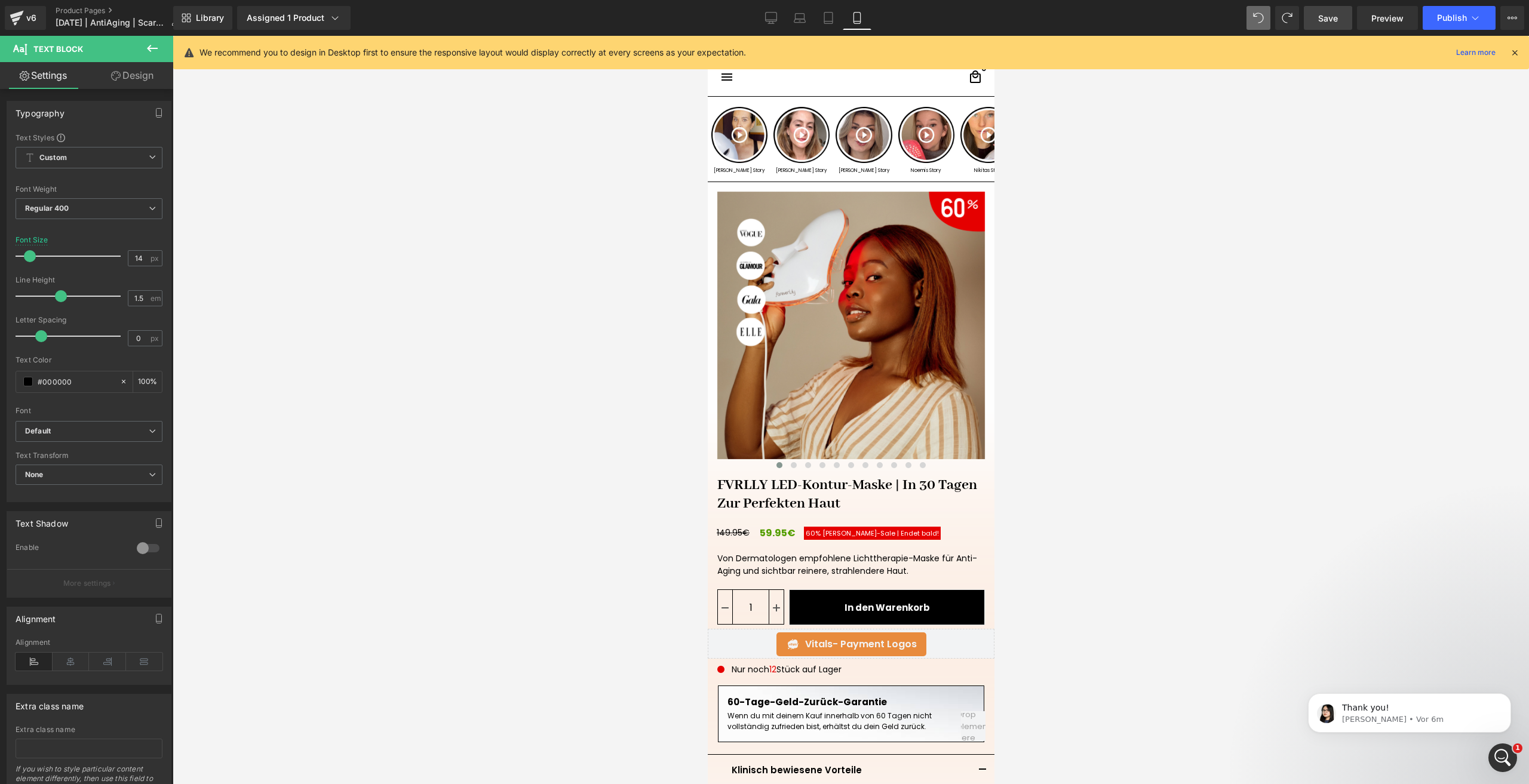
click at [1198, 515] on div at bounding box center [850, 409] width 1357 height 749
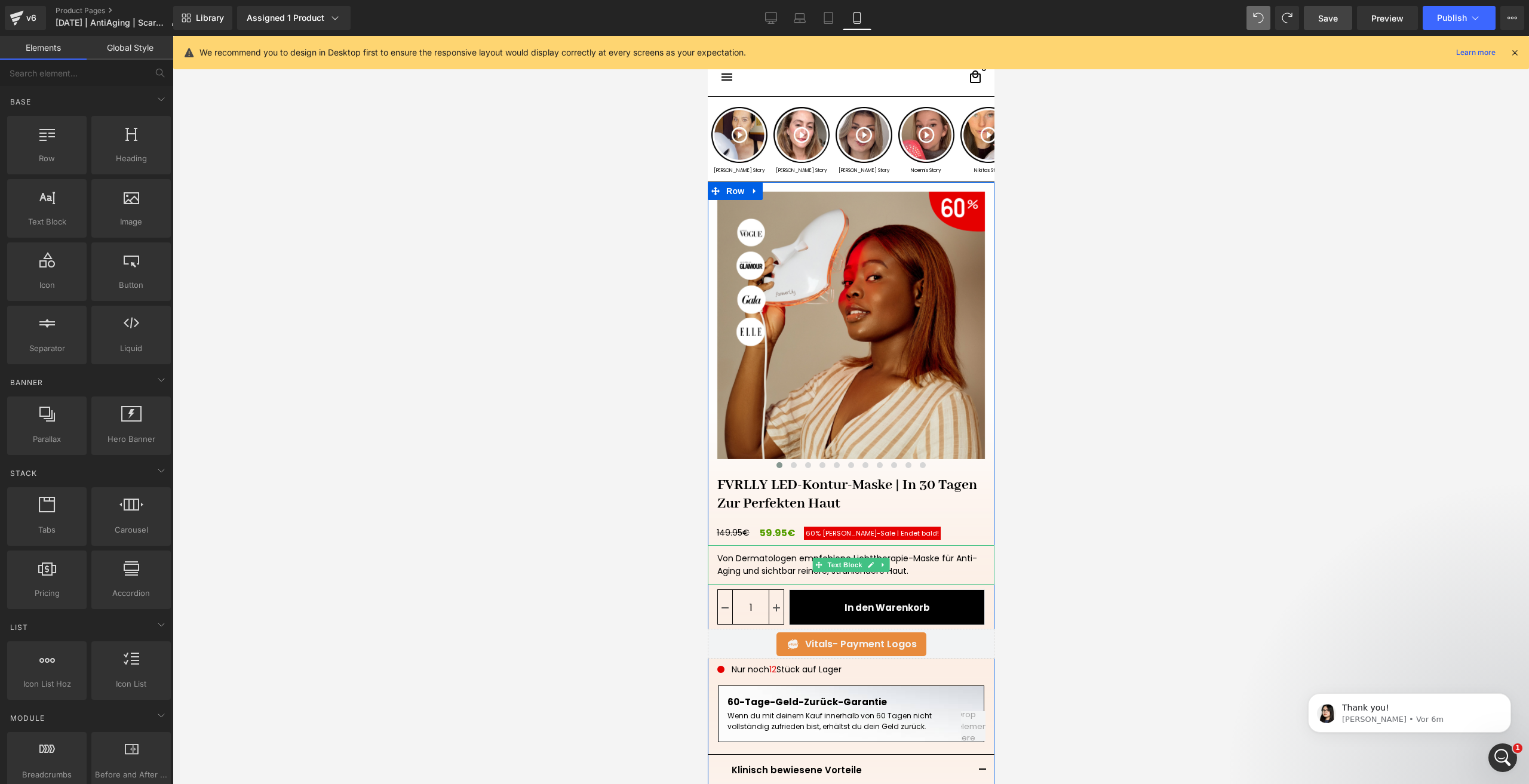
click at [712, 560] on div "Von Dermatologen empfohlene Lichttherapie-Maske für Anti-Aging und sichtbar rei…" at bounding box center [850, 564] width 287 height 39
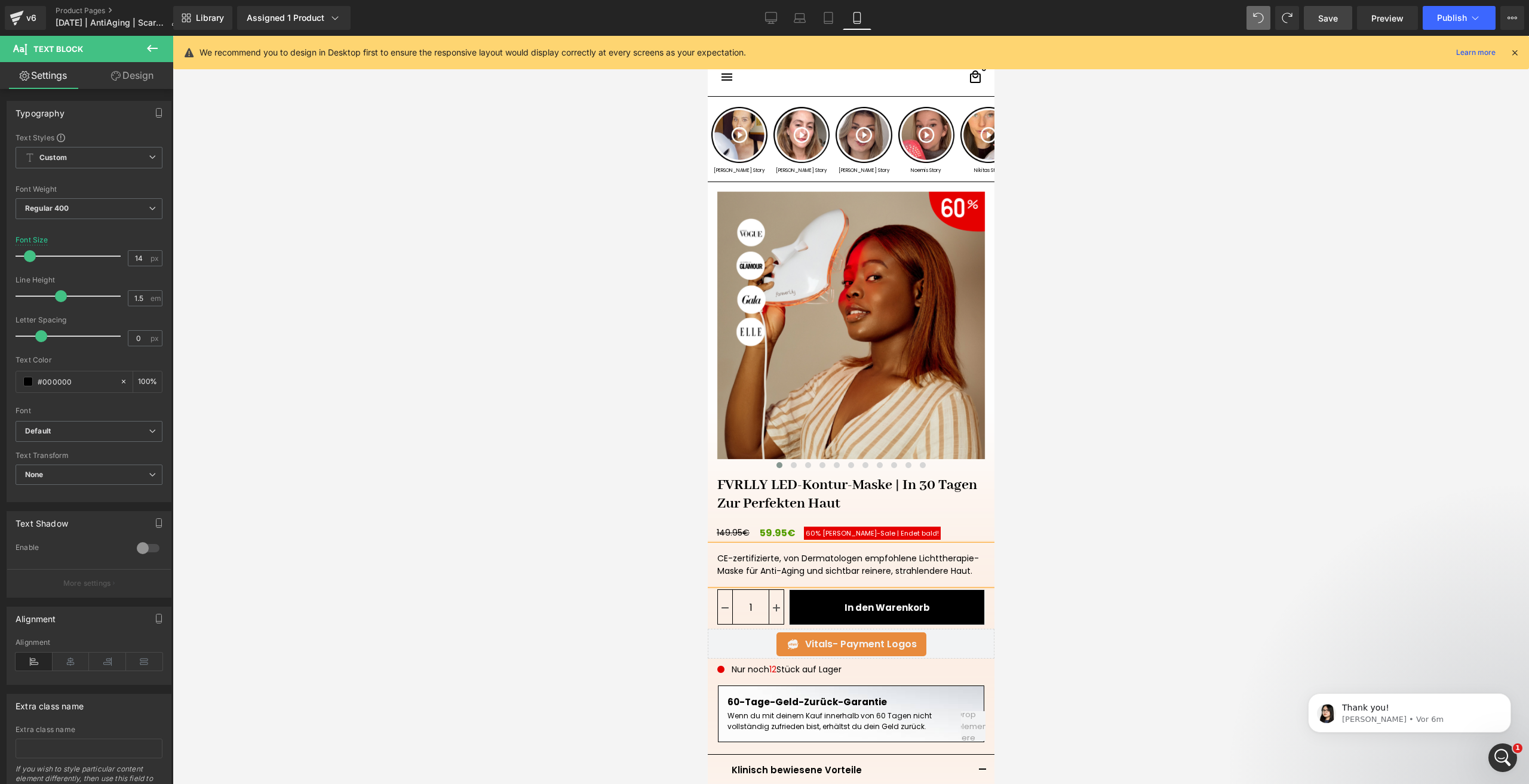
click at [1331, 21] on span "Save" at bounding box center [1328, 18] width 20 height 13
click at [1448, 15] on span "Publish" at bounding box center [1452, 17] width 30 height 10
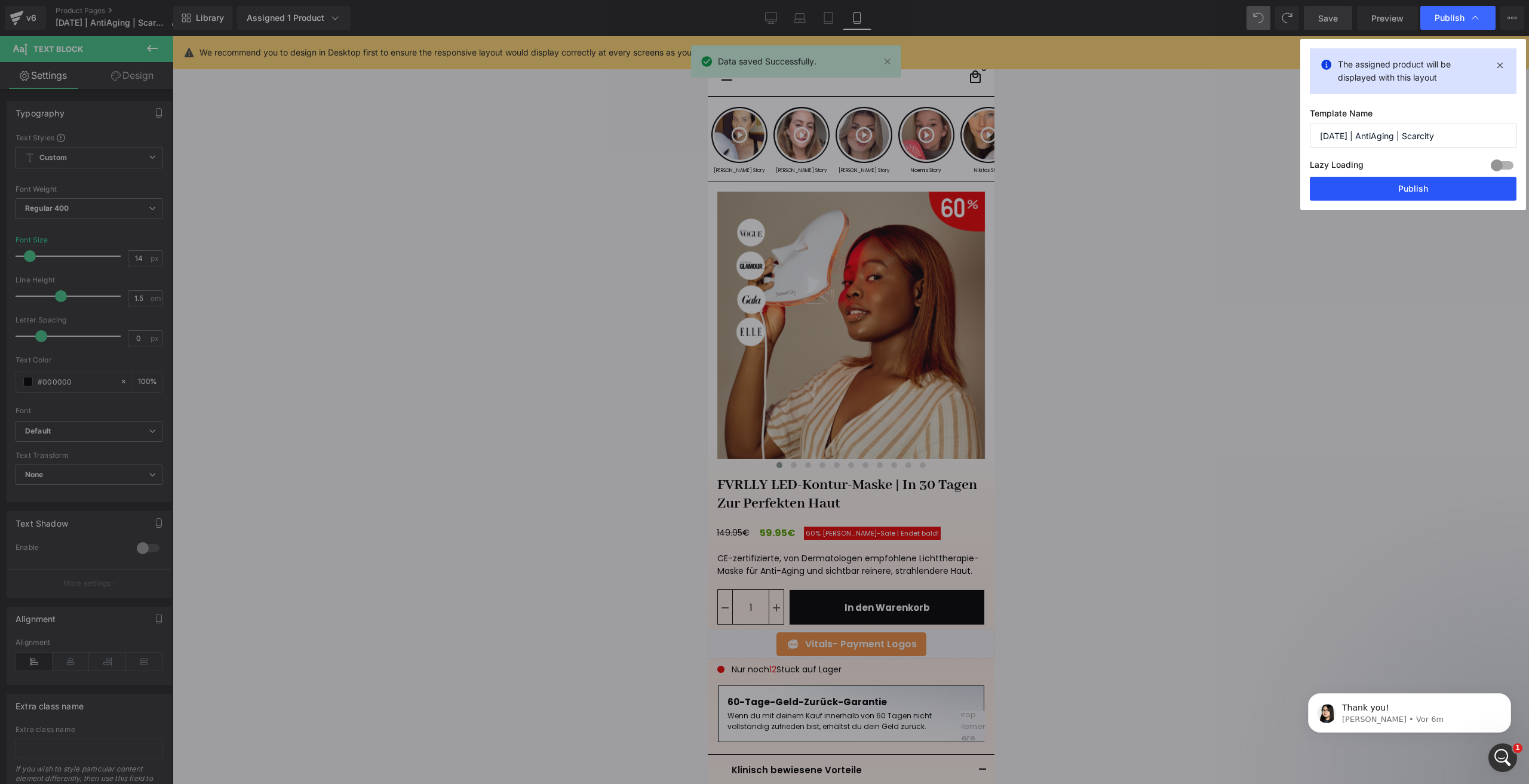
click at [1349, 181] on button "Publish" at bounding box center [1414, 189] width 207 height 24
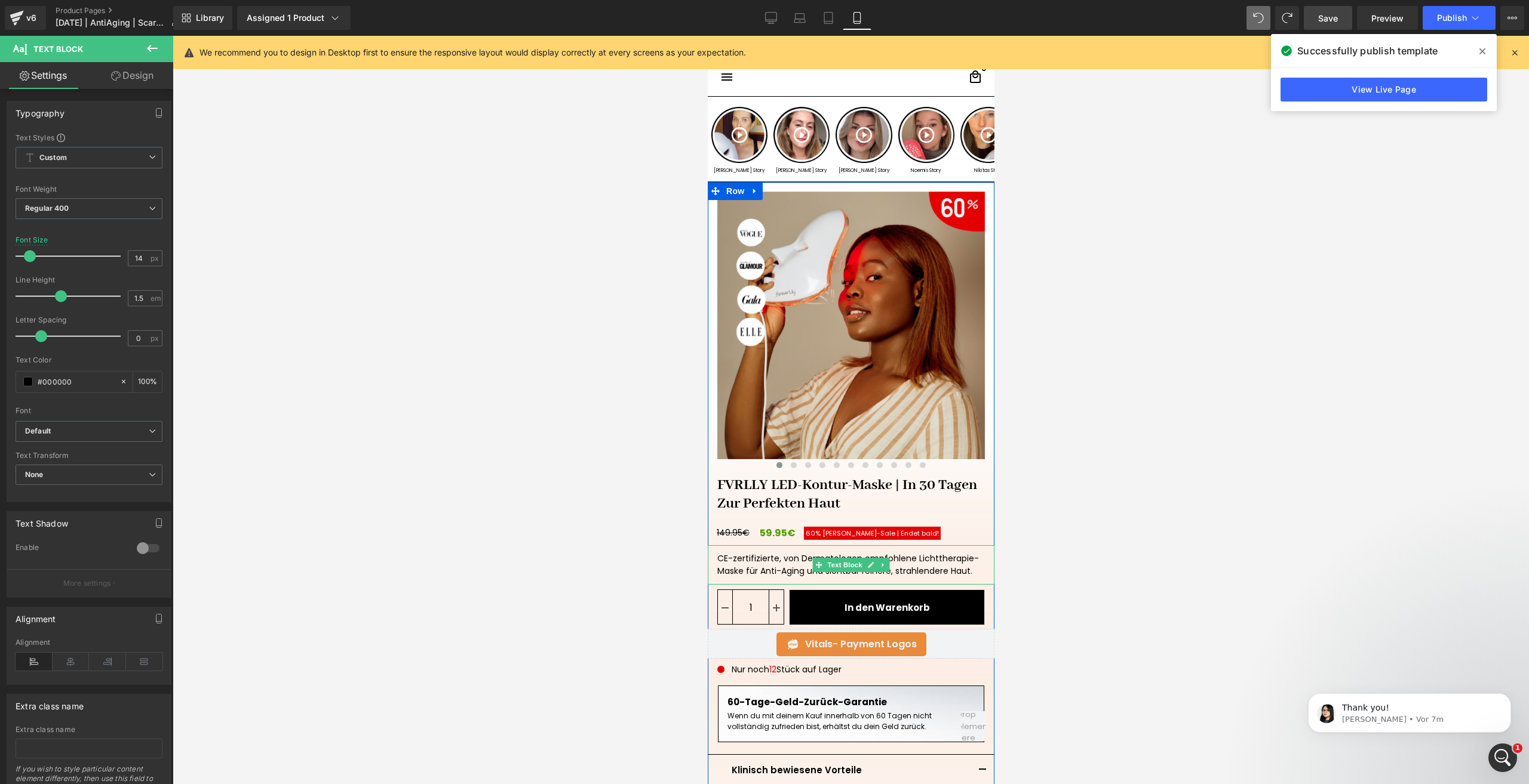
click at [891, 577] on div "CE-zertifizierte, von Dermatologen empfohlene Lichttherapie-Maske für Anti-Agin…" at bounding box center [850, 564] width 287 height 39
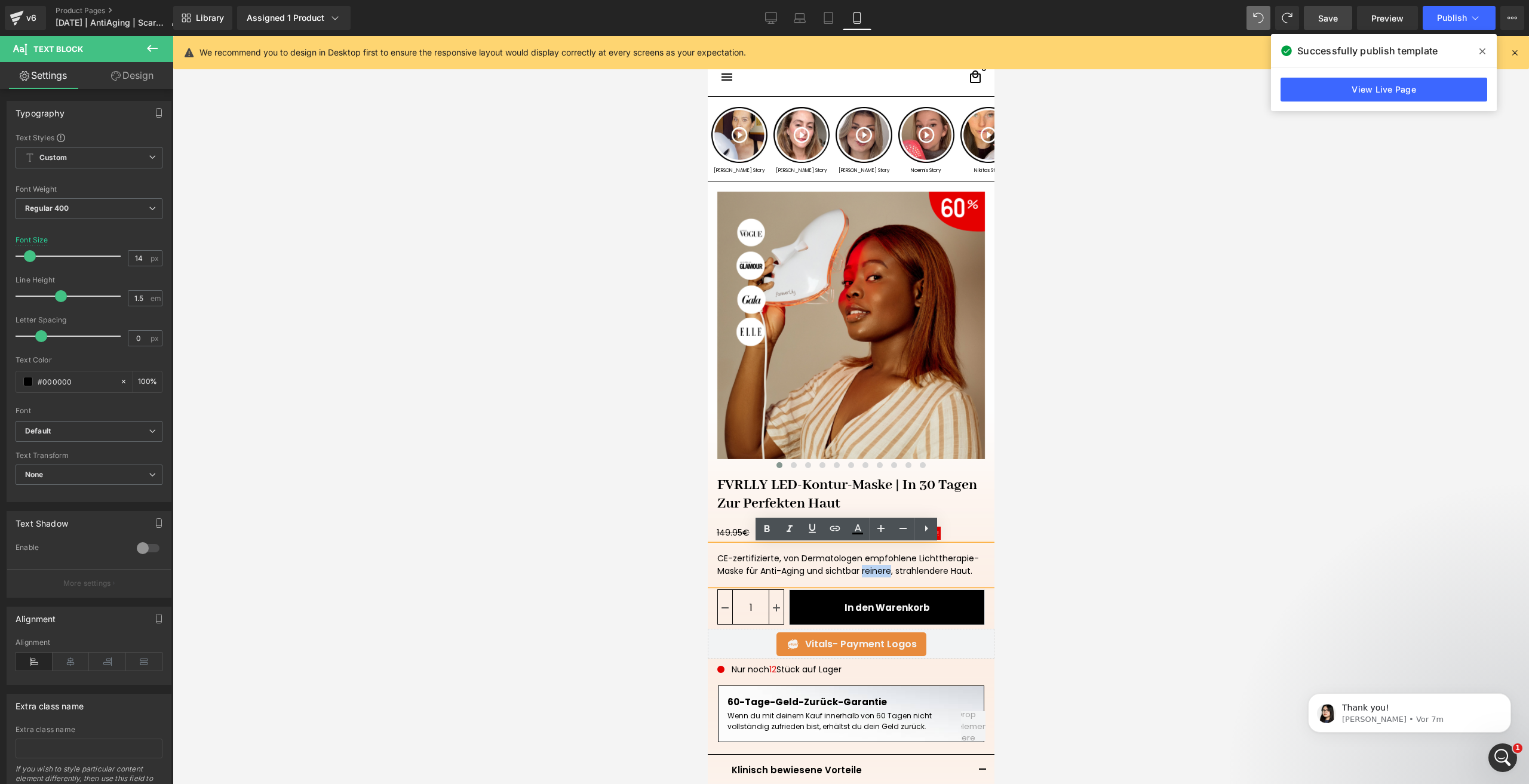
drag, startPoint x: 886, startPoint y: 571, endPoint x: 856, endPoint y: 567, distance: 30.3
click at [856, 567] on div "CE-zertifizierte, von Dermatologen empfohlene Lichttherapie-Maske für Anti-Agin…" at bounding box center [850, 564] width 287 height 39
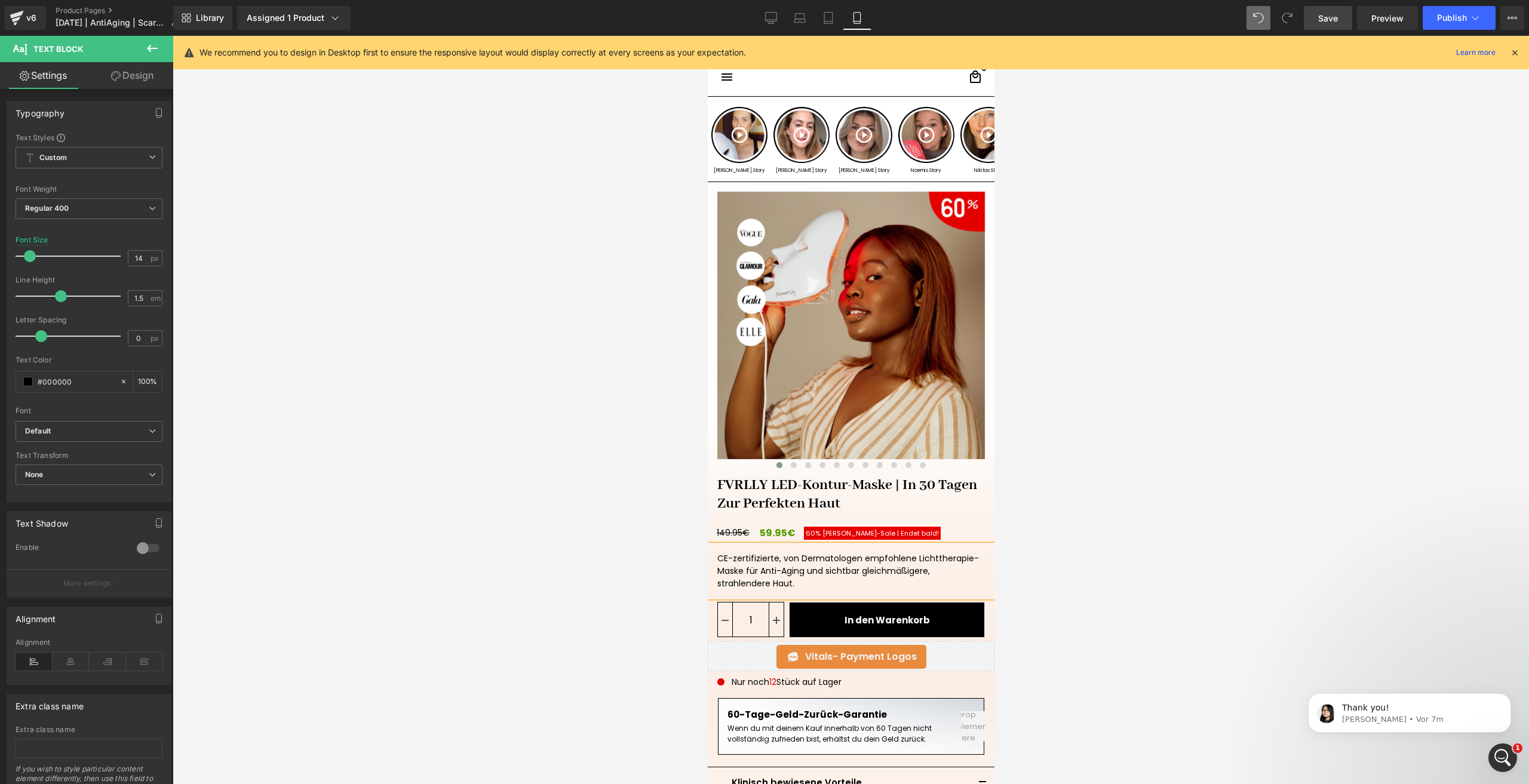
click at [931, 573] on div "CE-zertifizierte, von Dermatologen empfohlene Lichttherapie-Maske für Anti-Agin…" at bounding box center [850, 571] width 287 height 52
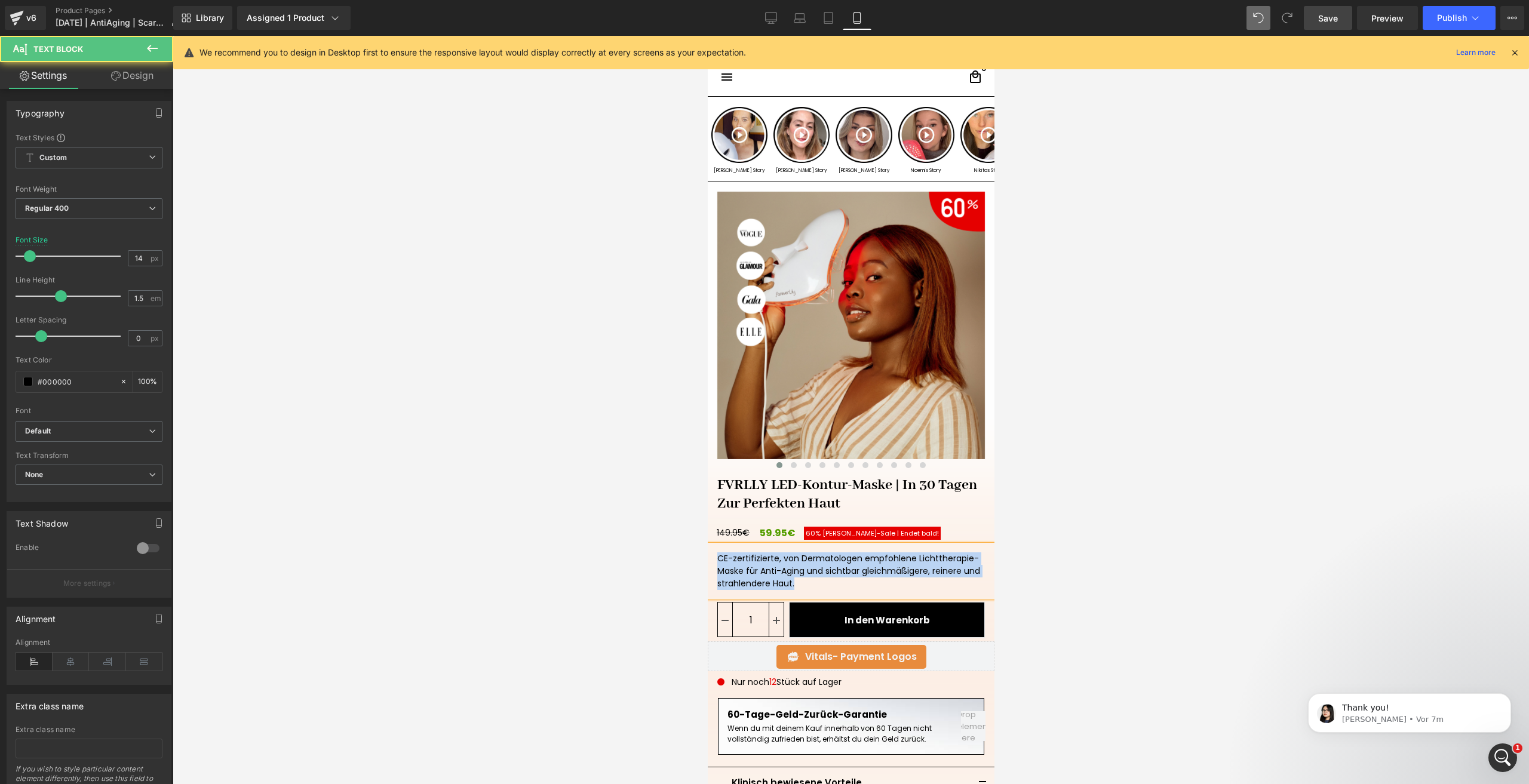
drag, startPoint x: 824, startPoint y: 582, endPoint x: 704, endPoint y: 546, distance: 125.3
click at [707, 546] on html "□ search close menu Menu close Startseite Alle Produkte add remove add" at bounding box center [850, 409] width 287 height 749
copy div "CE-zertifizierte, von Dermatologen empfohlene Lichttherapie-Maske für Anti-Agin…"
click at [936, 576] on div "CE-zertifizierte, von Dermatologen empfohlene Lichttherapie-Maske für Anti-Agin…" at bounding box center [850, 571] width 287 height 52
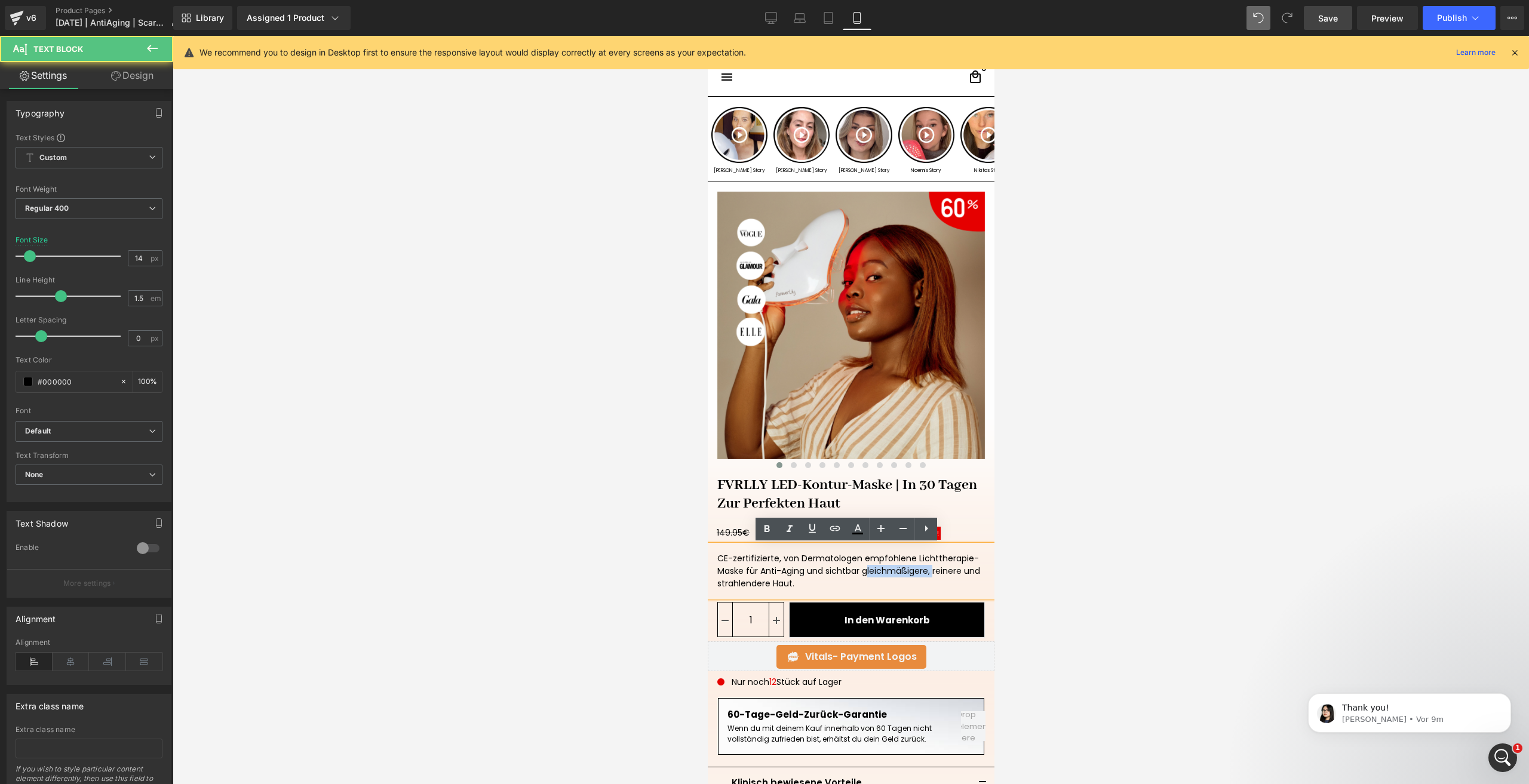
drag, startPoint x: 927, startPoint y: 572, endPoint x: 861, endPoint y: 572, distance: 66.0
click at [861, 572] on div "CE-zertifizierte, von Dermatologen empfohlene Lichttherapie-Maske für Anti-Agin…" at bounding box center [850, 571] width 287 height 52
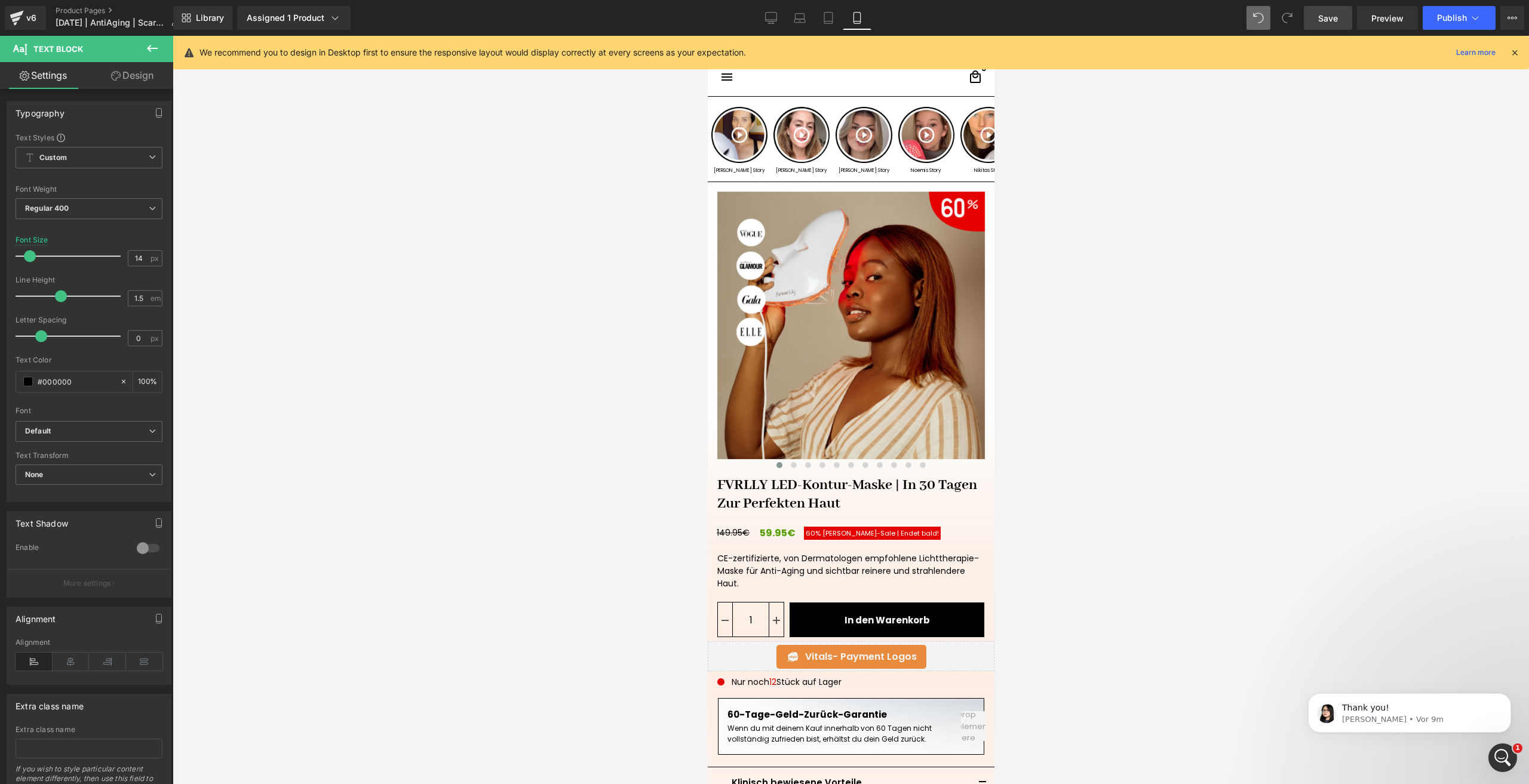
click at [1338, 24] on span "Save" at bounding box center [1328, 18] width 20 height 13
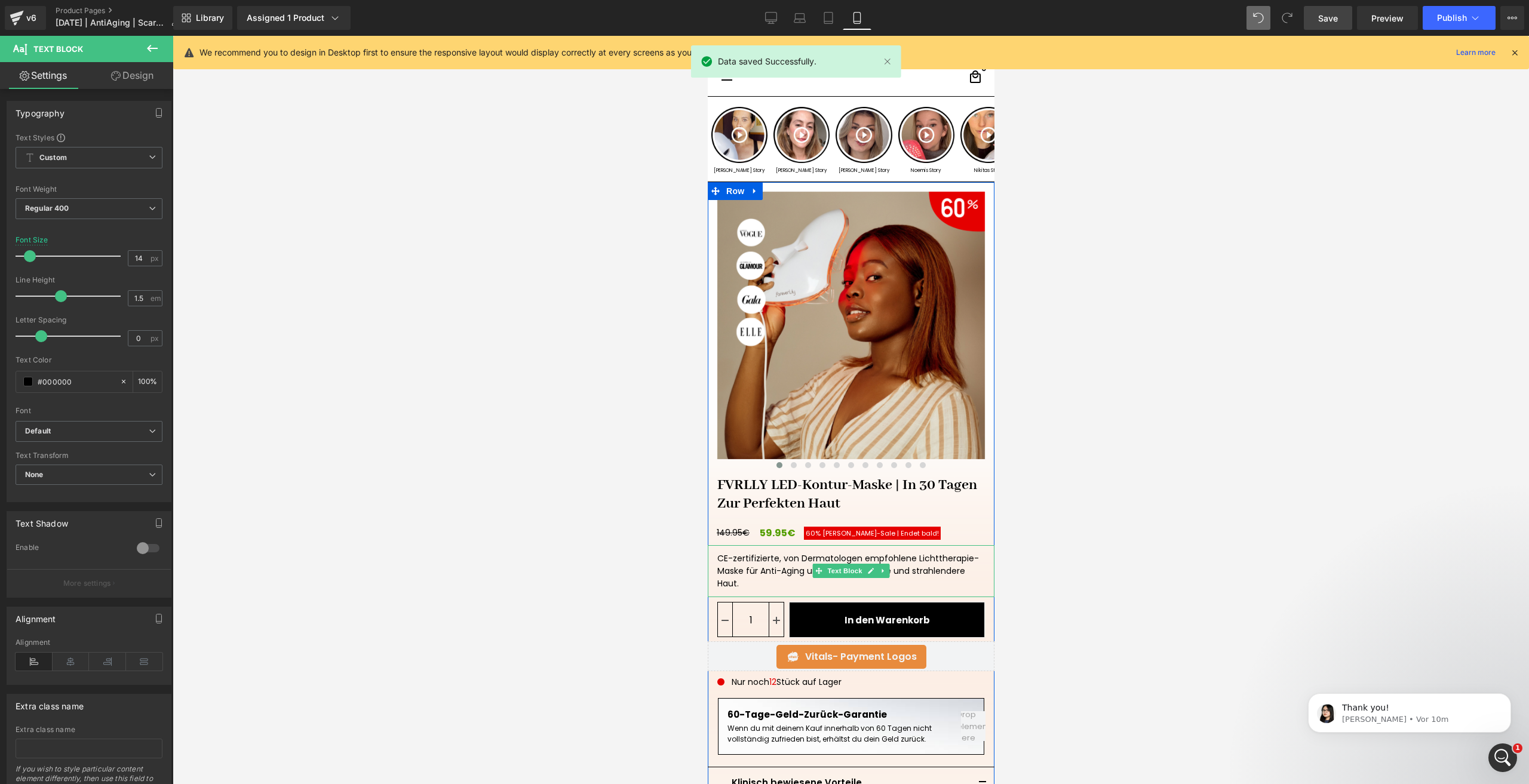
click at [910, 571] on div "CE-zertifizierte, von Dermatologen empfohlene Lichttherapie-Maske für Anti-Agin…" at bounding box center [850, 571] width 287 height 52
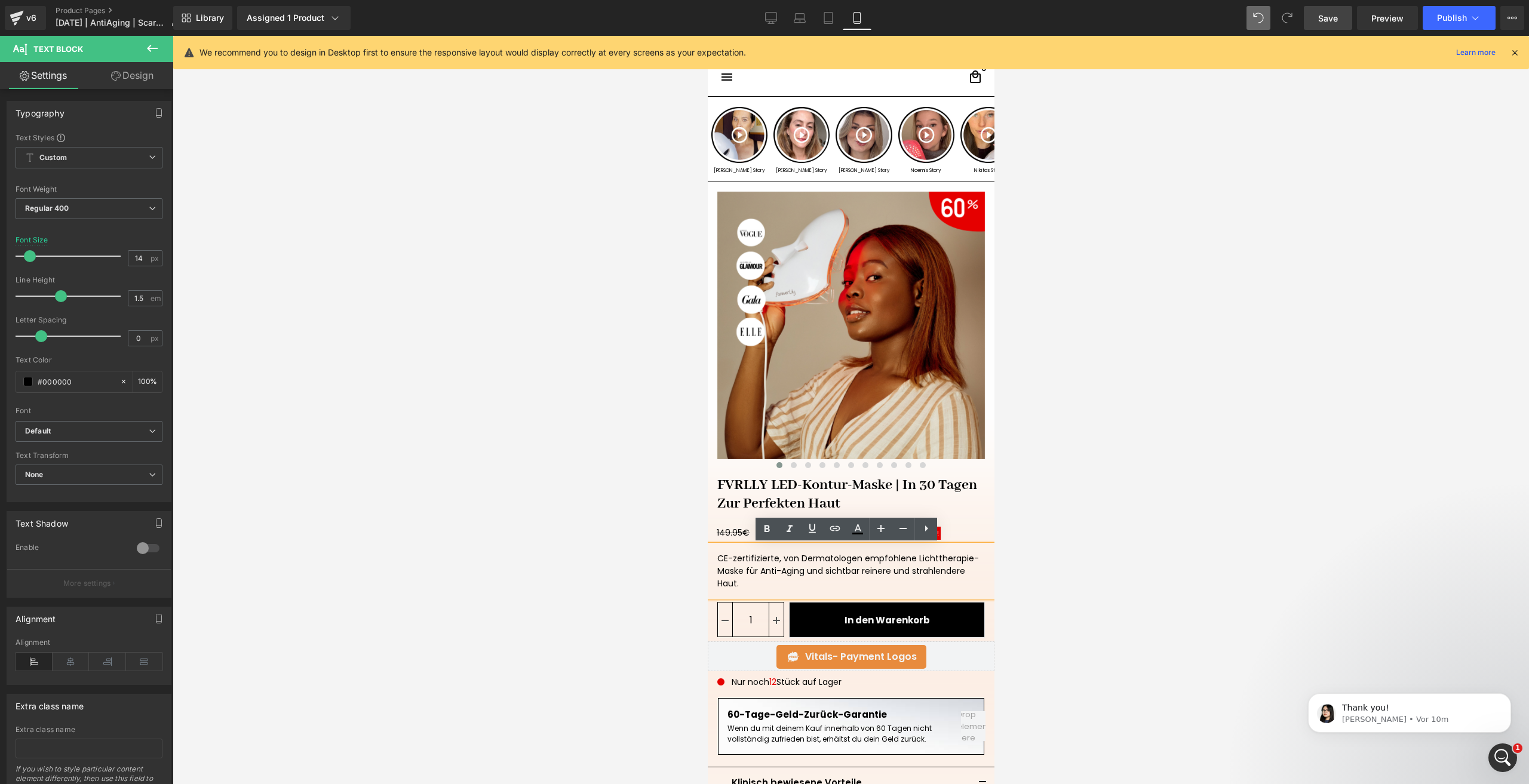
click at [905, 571] on div "CE-zertifizierte, von Dermatologen empfohlene Lichttherapie-Maske für Anti-Agin…" at bounding box center [850, 571] width 287 height 52
drag, startPoint x: 908, startPoint y: 572, endPoint x: 883, endPoint y: 572, distance: 25.0
click at [883, 572] on div "CE-zertifizierte, von Dermatologen empfohlene Lichttherapie-Maske für Anti-Agin…" at bounding box center [850, 571] width 287 height 52
click at [821, 575] on div "CE-zertifizierte, von Dermatologen empfohlene Lichttherapie-Maske für Anti-Agin…" at bounding box center [850, 571] width 287 height 52
drag, startPoint x: 813, startPoint y: 583, endPoint x: 807, endPoint y: 572, distance: 12.5
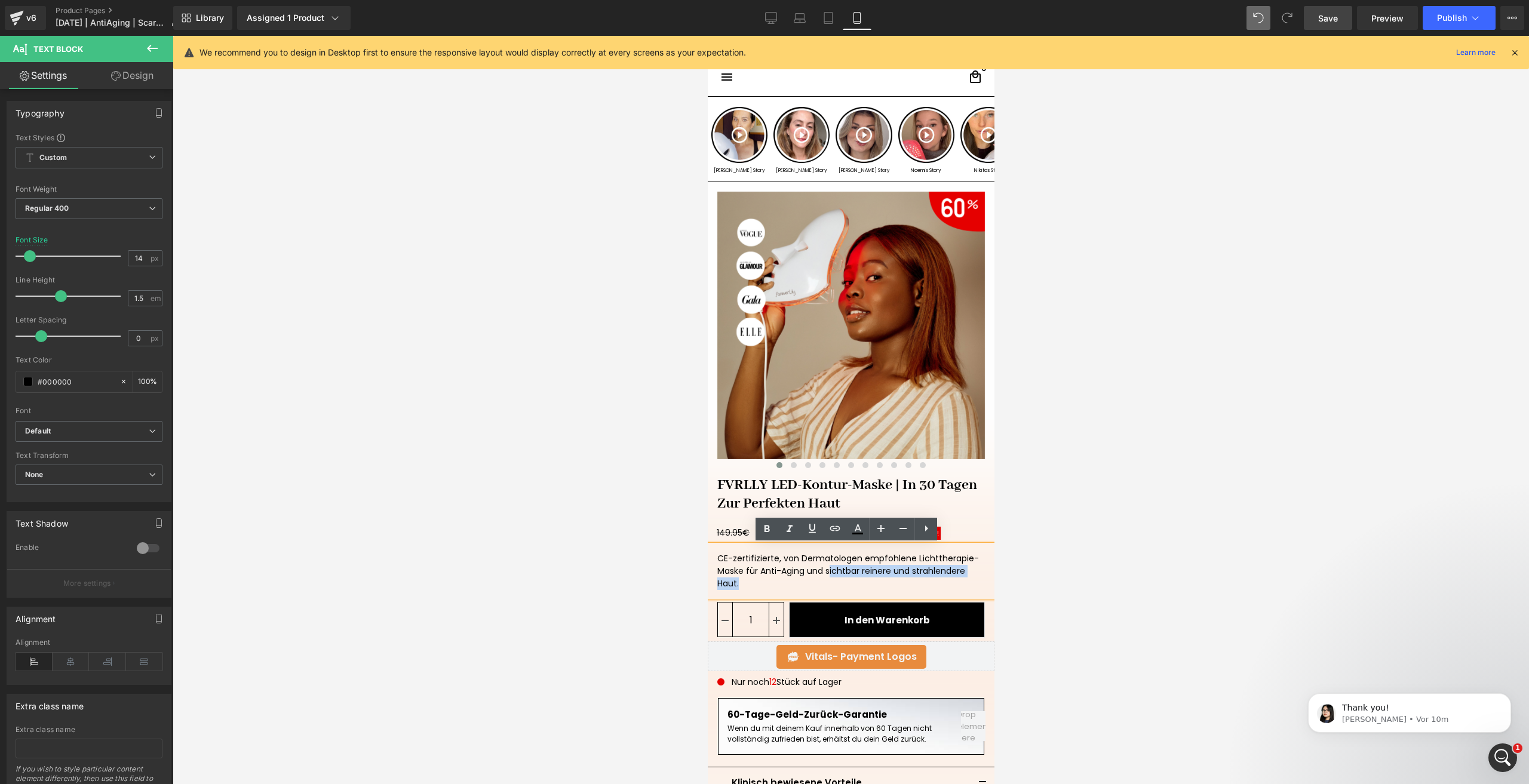
click at [824, 574] on div "CE-zertifizierte, von Dermatologen empfohlene Lichttherapie-Maske für Anti-Agin…" at bounding box center [850, 571] width 287 height 52
click at [856, 574] on div "CE-zertifizierte, von Dermatologen empfohlene Lichttherapie-Maske für Anti-Agin…" at bounding box center [850, 571] width 287 height 52
drag, startPoint x: 843, startPoint y: 583, endPoint x: 858, endPoint y: 571, distance: 19.2
click at [858, 571] on div "CE-zertifizierte, von Dermatologen empfohlene Lichttherapie-Maske für Anti-Agin…" at bounding box center [850, 571] width 287 height 52
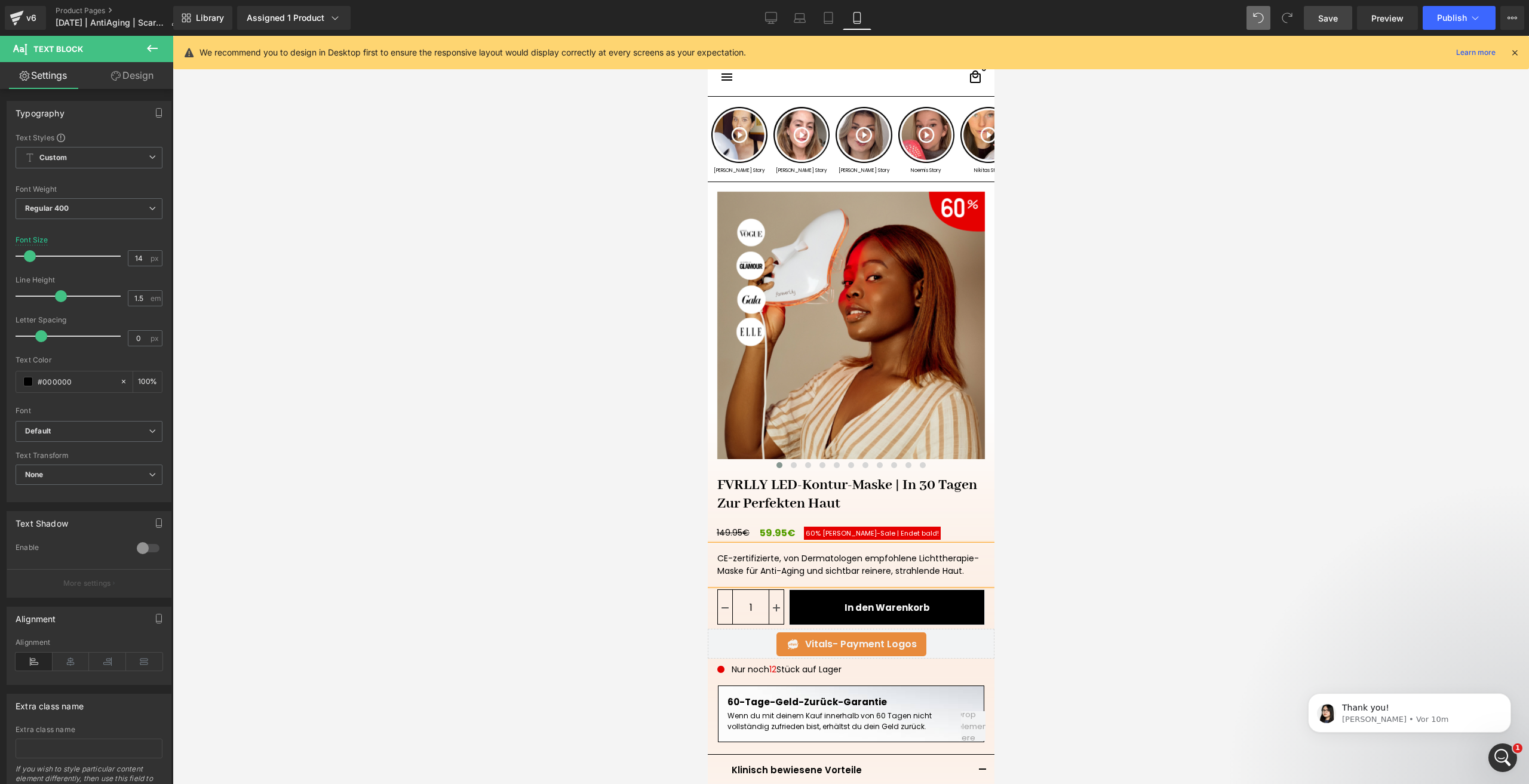
click at [740, 571] on div "CE-zertifizierte, von Dermatologen empfohlene Lichttherapie-Maske für Anti-Agin…" at bounding box center [850, 564] width 287 height 39
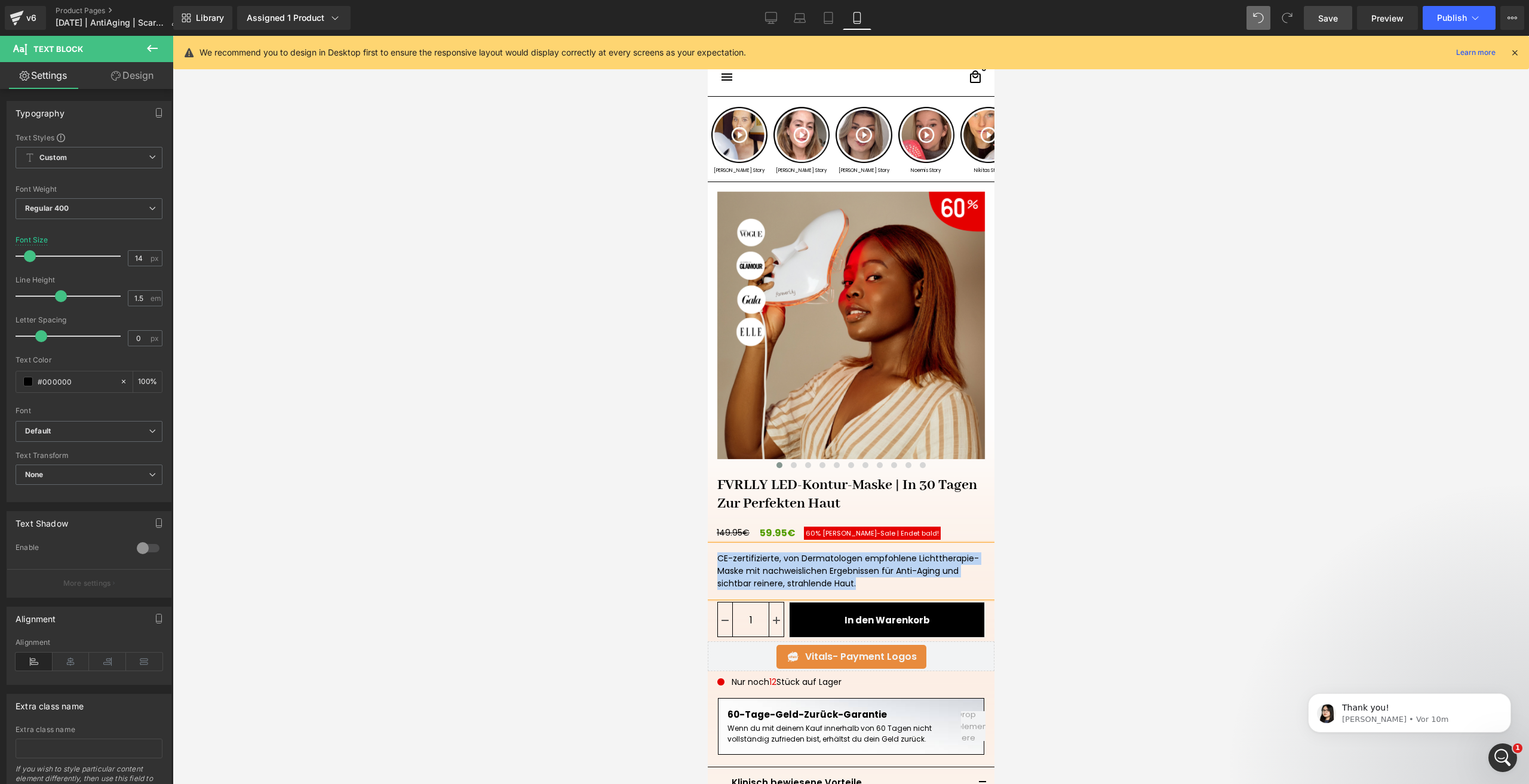
drag, startPoint x: 875, startPoint y: 581, endPoint x: 711, endPoint y: 550, distance: 166.9
click at [711, 550] on div "CE-zertifizierte, von Dermatologen empfohlene Lichttherapie-Maske mit nachweisl…" at bounding box center [850, 571] width 287 height 52
copy div "CE-zertifizierte, von Dermatologen empfohlene Lichttherapie-Maske mit nachweisl…"
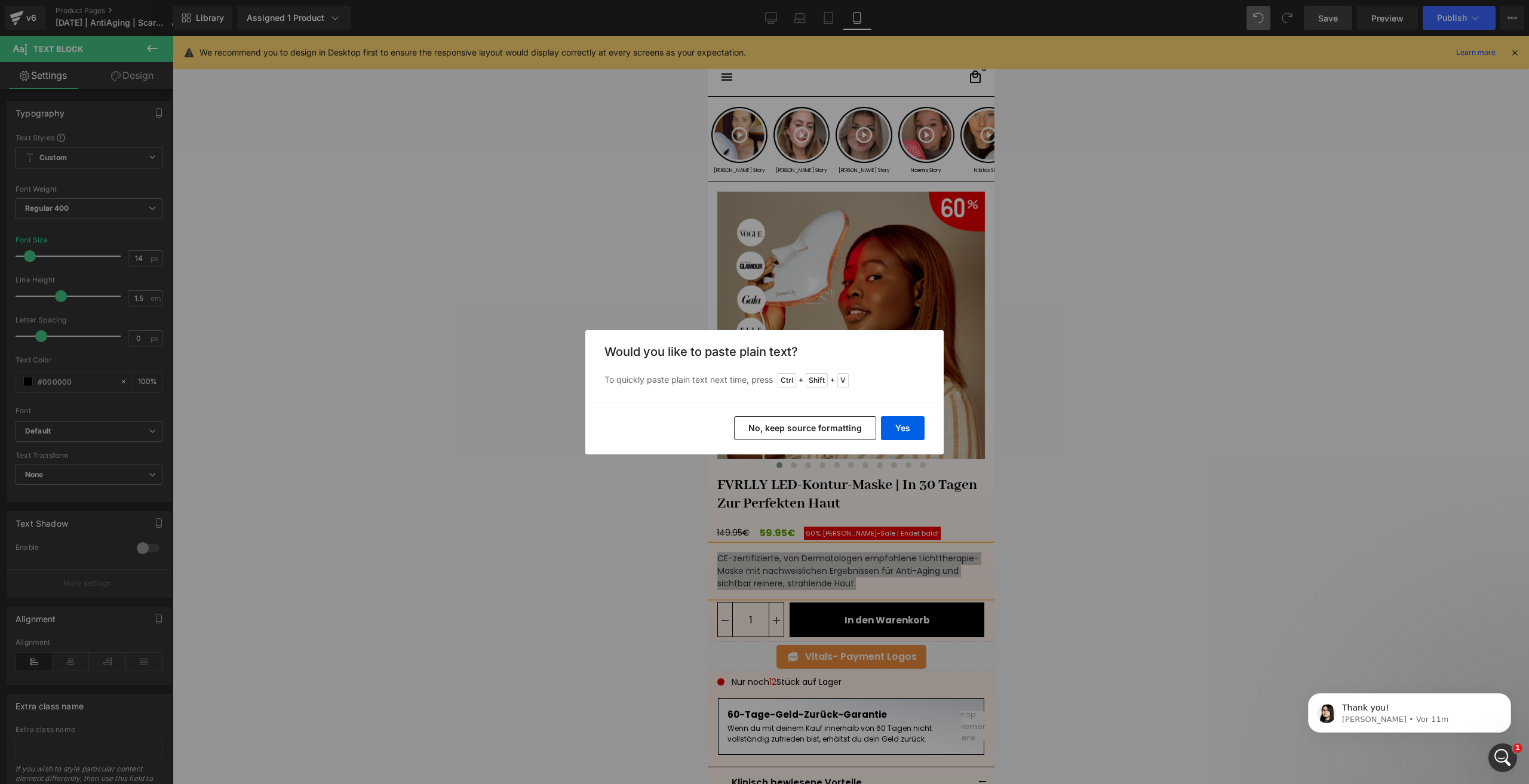
click at [837, 428] on button "No, keep source formatting" at bounding box center [805, 428] width 142 height 24
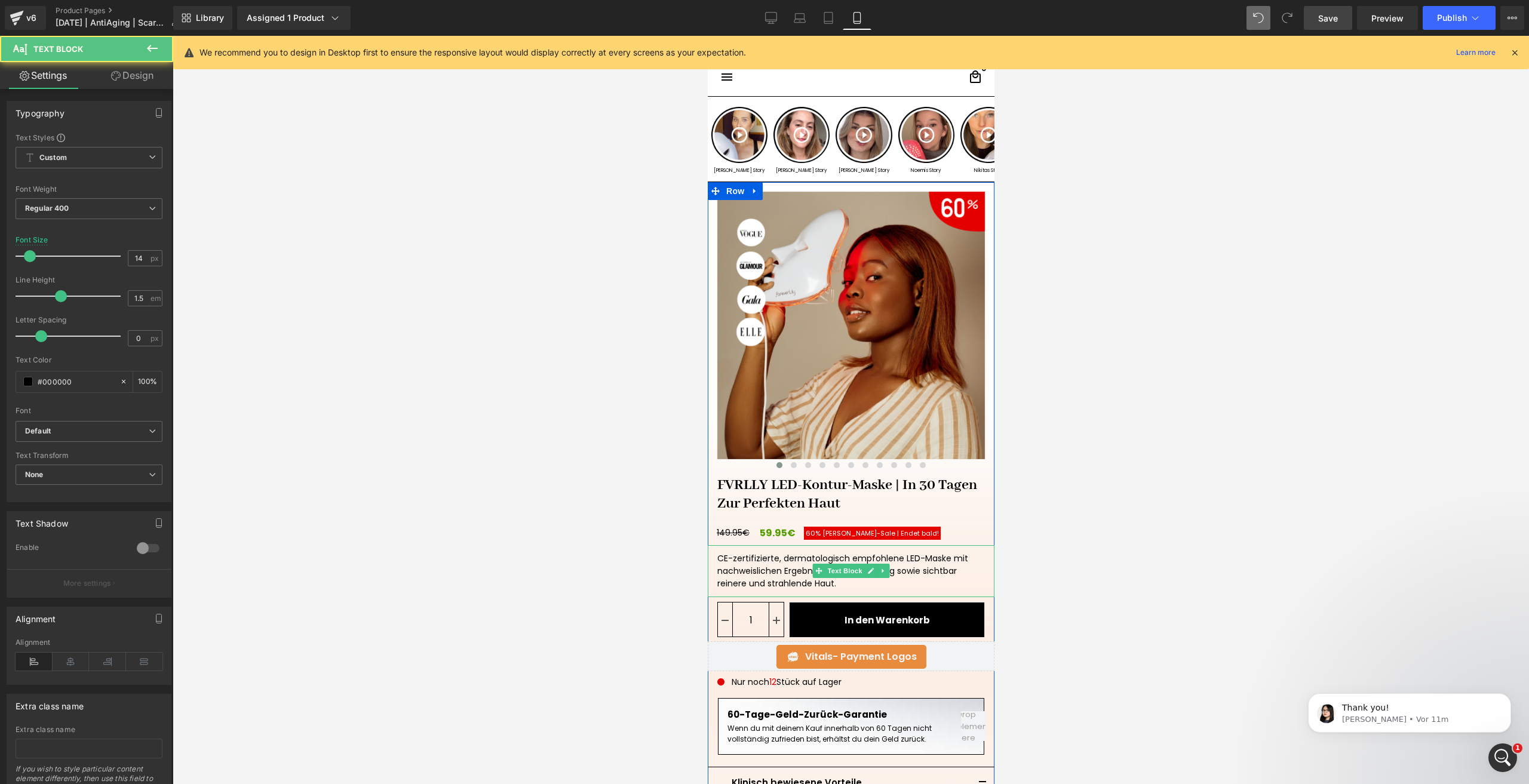
click at [939, 560] on div "CE-zertifizierte, dermatologisch empfohlene LED-Maske mit nachweislichen Ergebn…" at bounding box center [850, 571] width 287 height 52
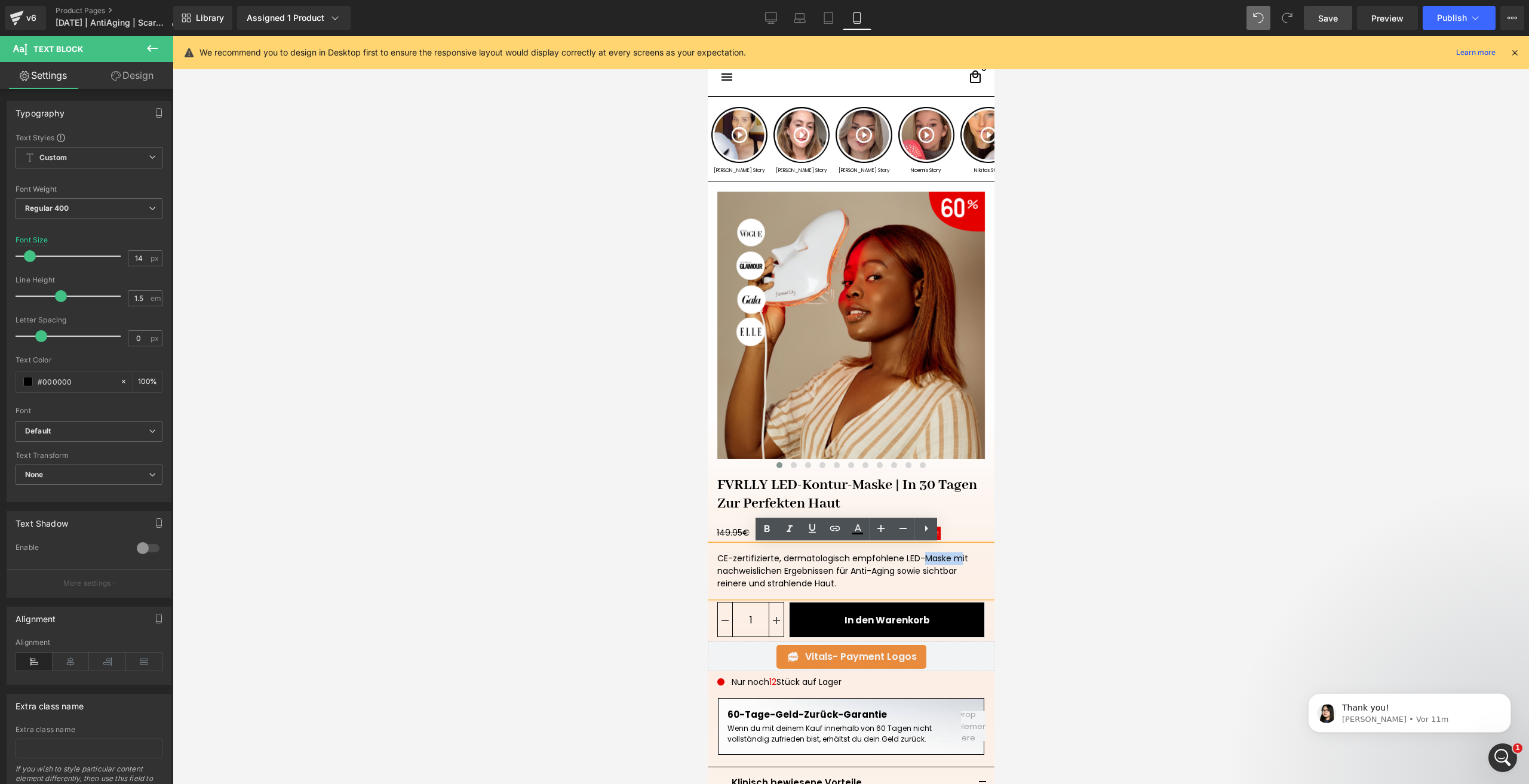
drag, startPoint x: 940, startPoint y: 560, endPoint x: 903, endPoint y: 560, distance: 37.0
click at [903, 560] on div "CE-zertifizierte, dermatologisch empfohlene LED-Maske mit nachweislichen Ergebn…" at bounding box center [850, 571] width 287 height 52
click at [902, 557] on div "CE-zertifizierte, dermatologisch empfohlene LIchttherapie-Maske mit nachweislic…" at bounding box center [850, 571] width 287 height 52
click at [1329, 19] on span "Save" at bounding box center [1328, 18] width 20 height 13
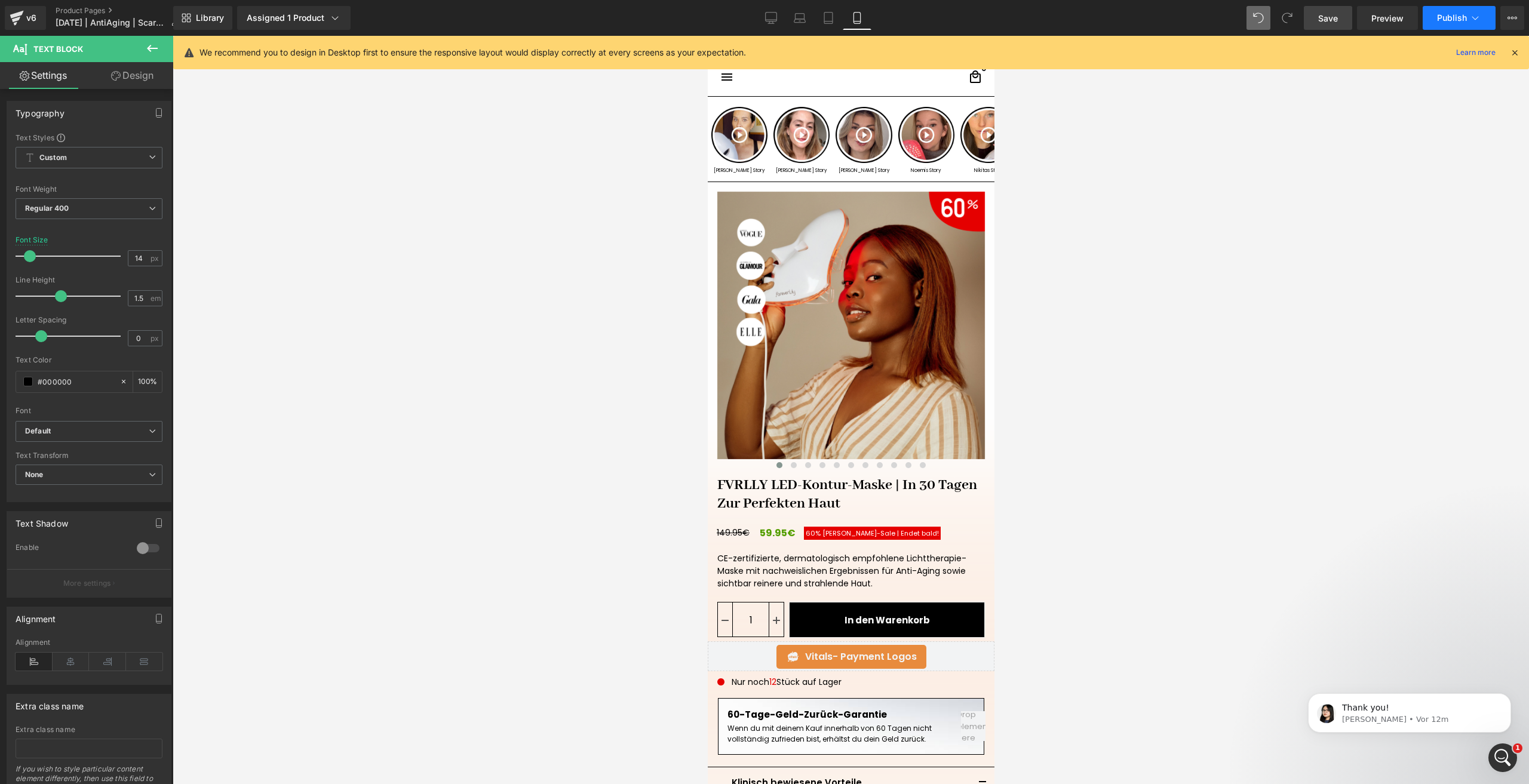
click at [1445, 10] on button "Publish" at bounding box center [1459, 18] width 73 height 24
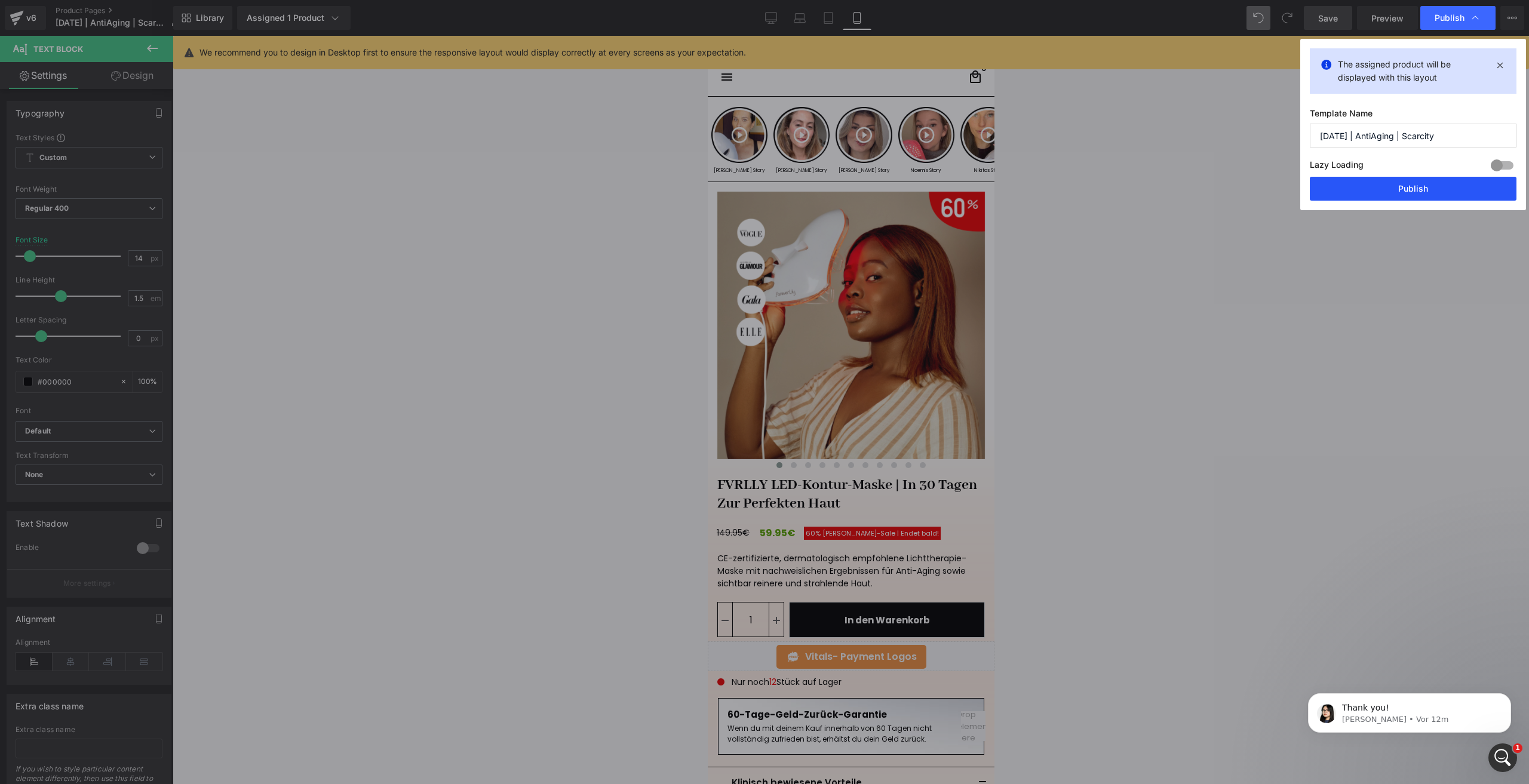
click at [1359, 186] on button "Publish" at bounding box center [1414, 189] width 207 height 24
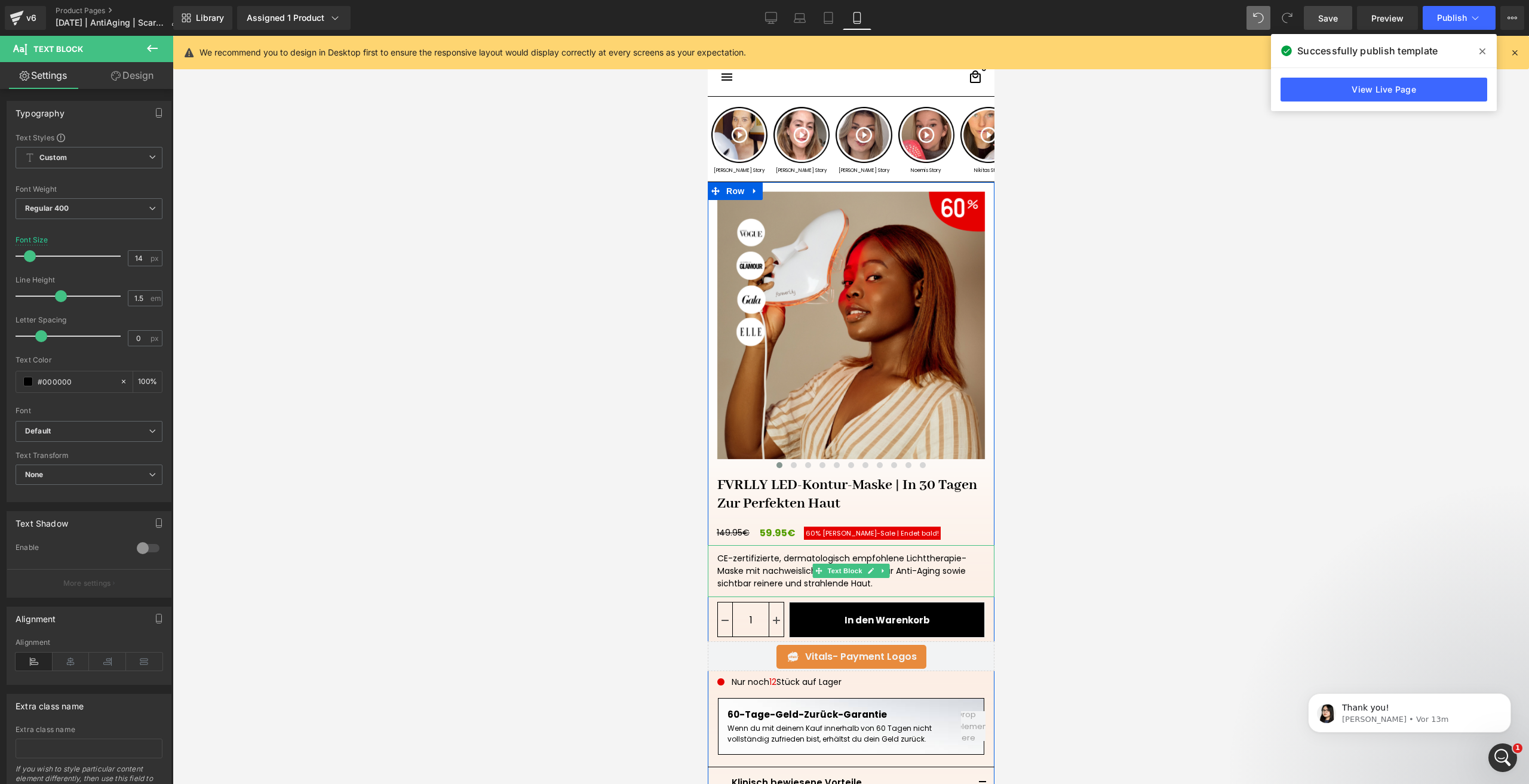
click at [780, 558] on div "CE-zertifizierte, dermatologisch empfohlene Lichttherapie-Maske mit nachweislic…" at bounding box center [850, 571] width 287 height 52
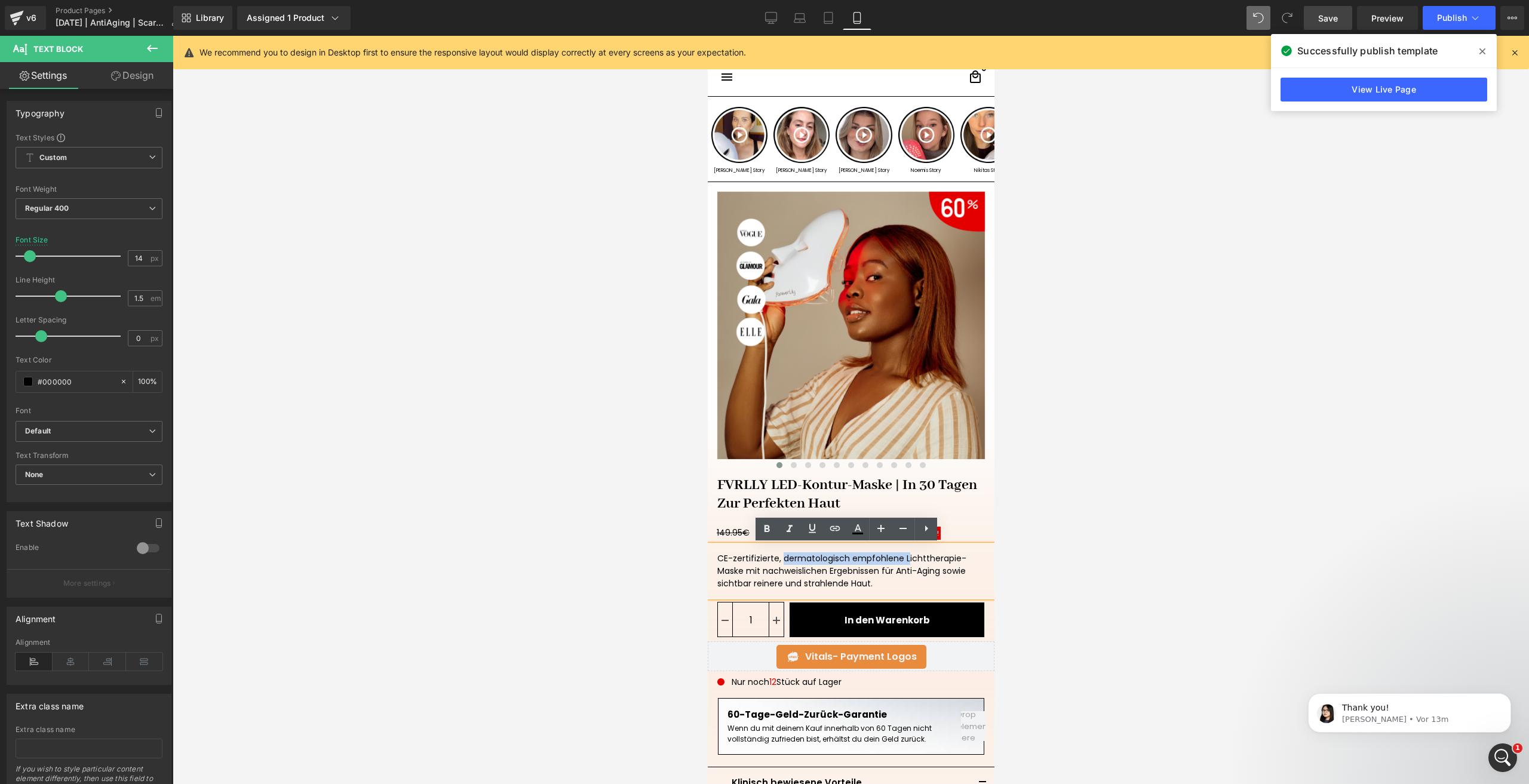
drag, startPoint x: 772, startPoint y: 559, endPoint x: 895, endPoint y: 550, distance: 123.3
click at [895, 550] on div "CE-zertifizierte, dermatologisch empfohlene Lichttherapie-Maske mit nachweislic…" at bounding box center [850, 571] width 287 height 52
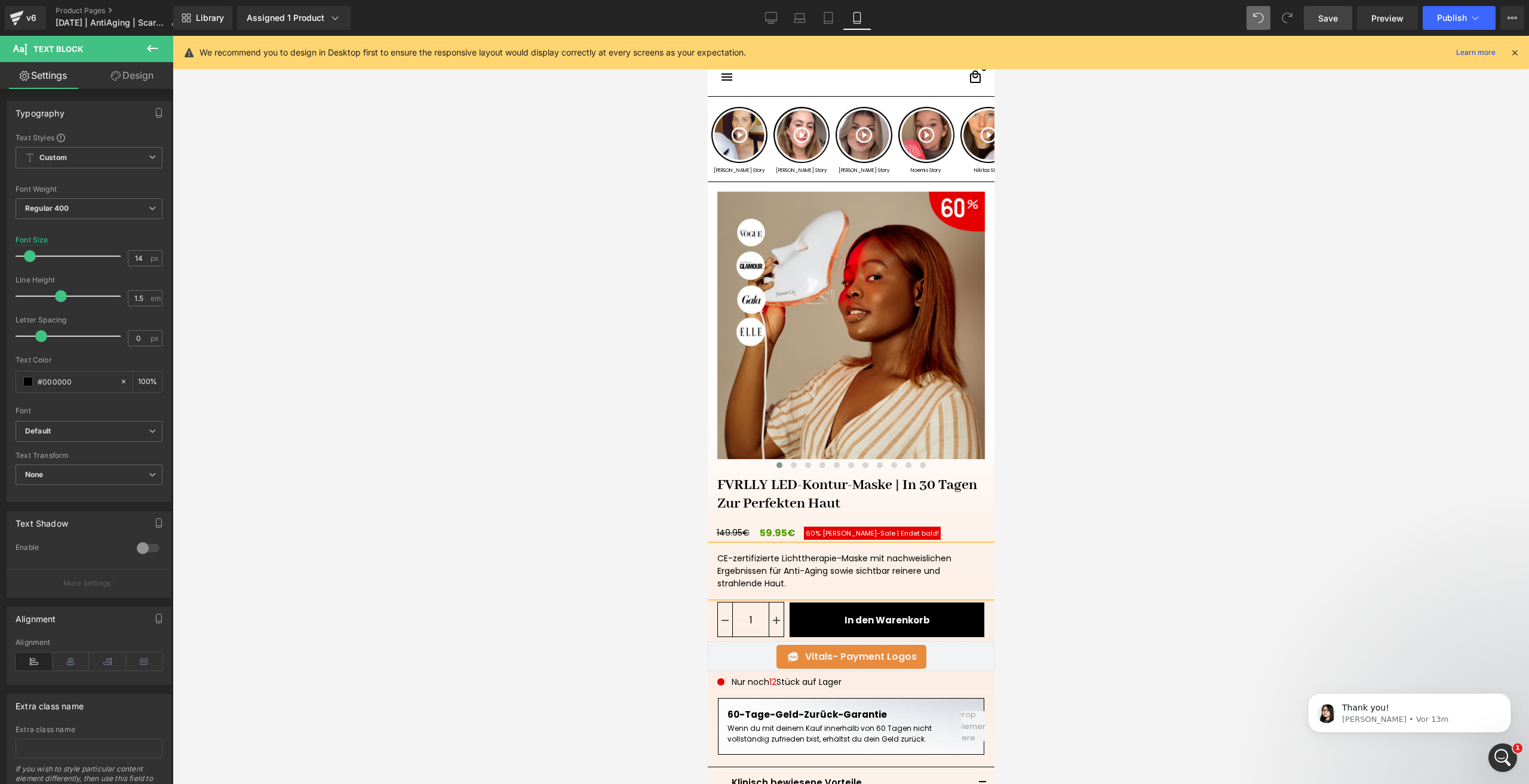
click at [1315, 22] on link "Save" at bounding box center [1328, 18] width 48 height 24
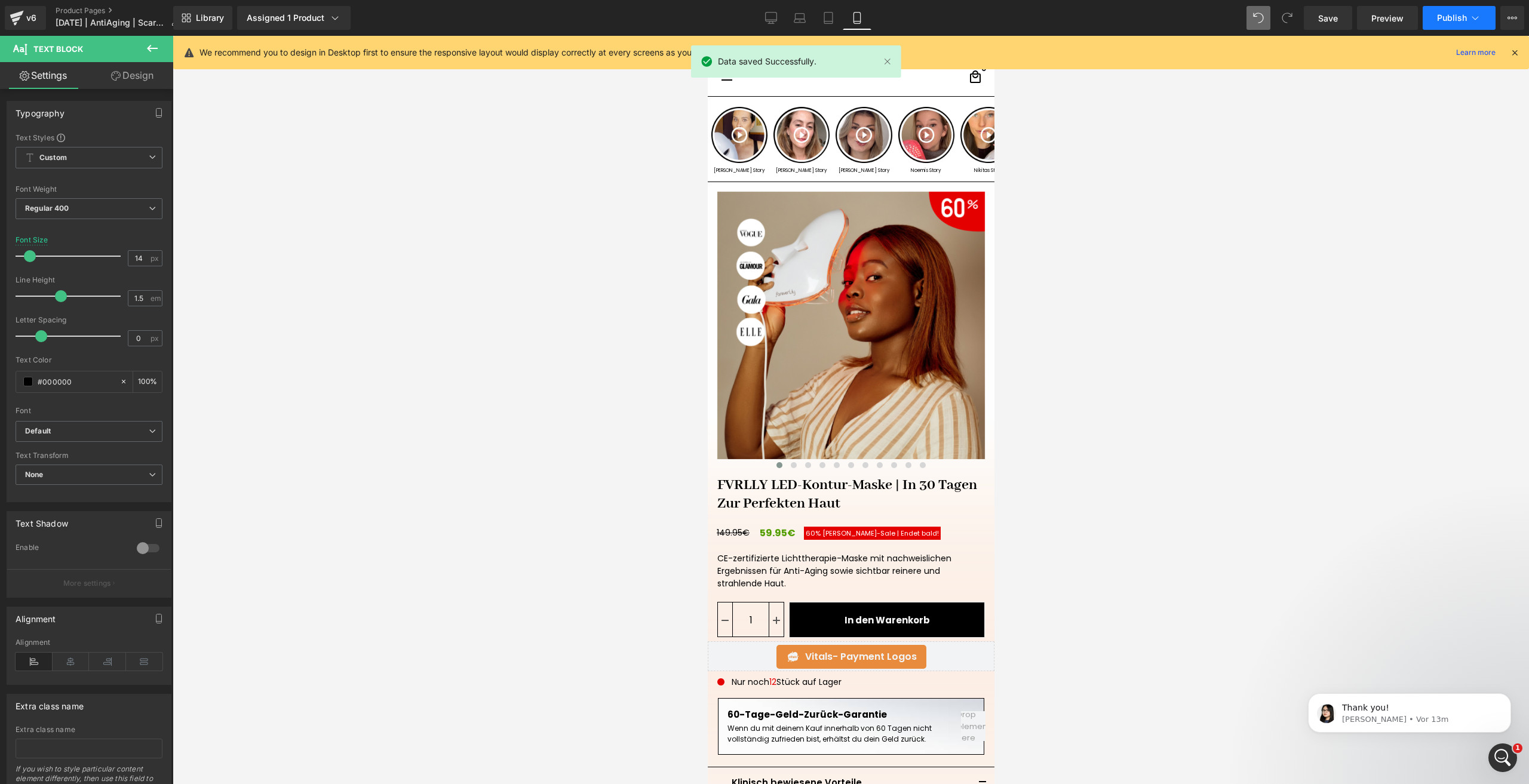
click at [1436, 19] on button "Publish" at bounding box center [1459, 18] width 73 height 24
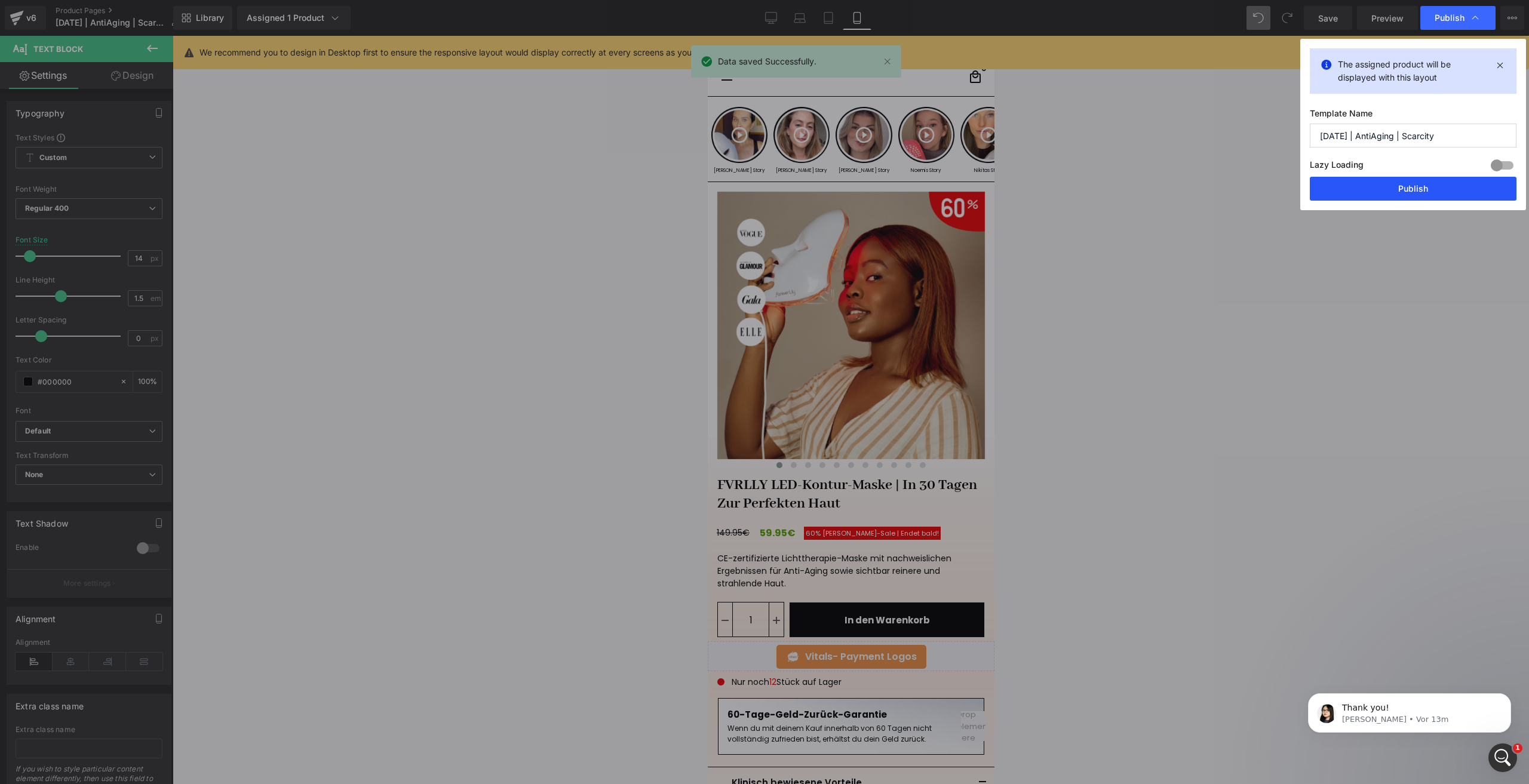
click at [1376, 182] on button "Publish" at bounding box center [1414, 189] width 207 height 24
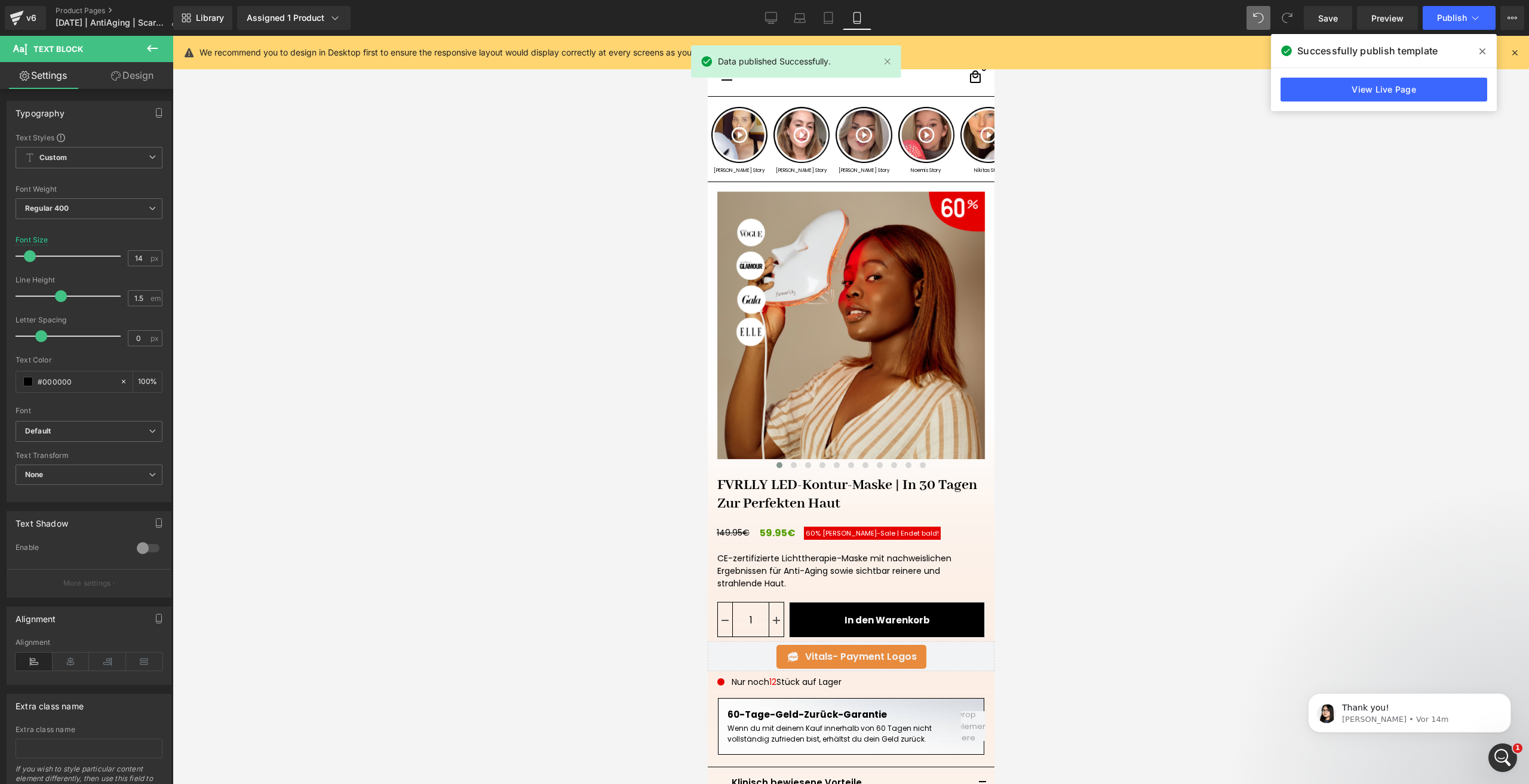
click at [1246, 22] on div "Library Assigned 1 Product Product Preview FVRLLY LED-Kontur-Maske | In 30 Tage…" at bounding box center [851, 18] width 1356 height 24
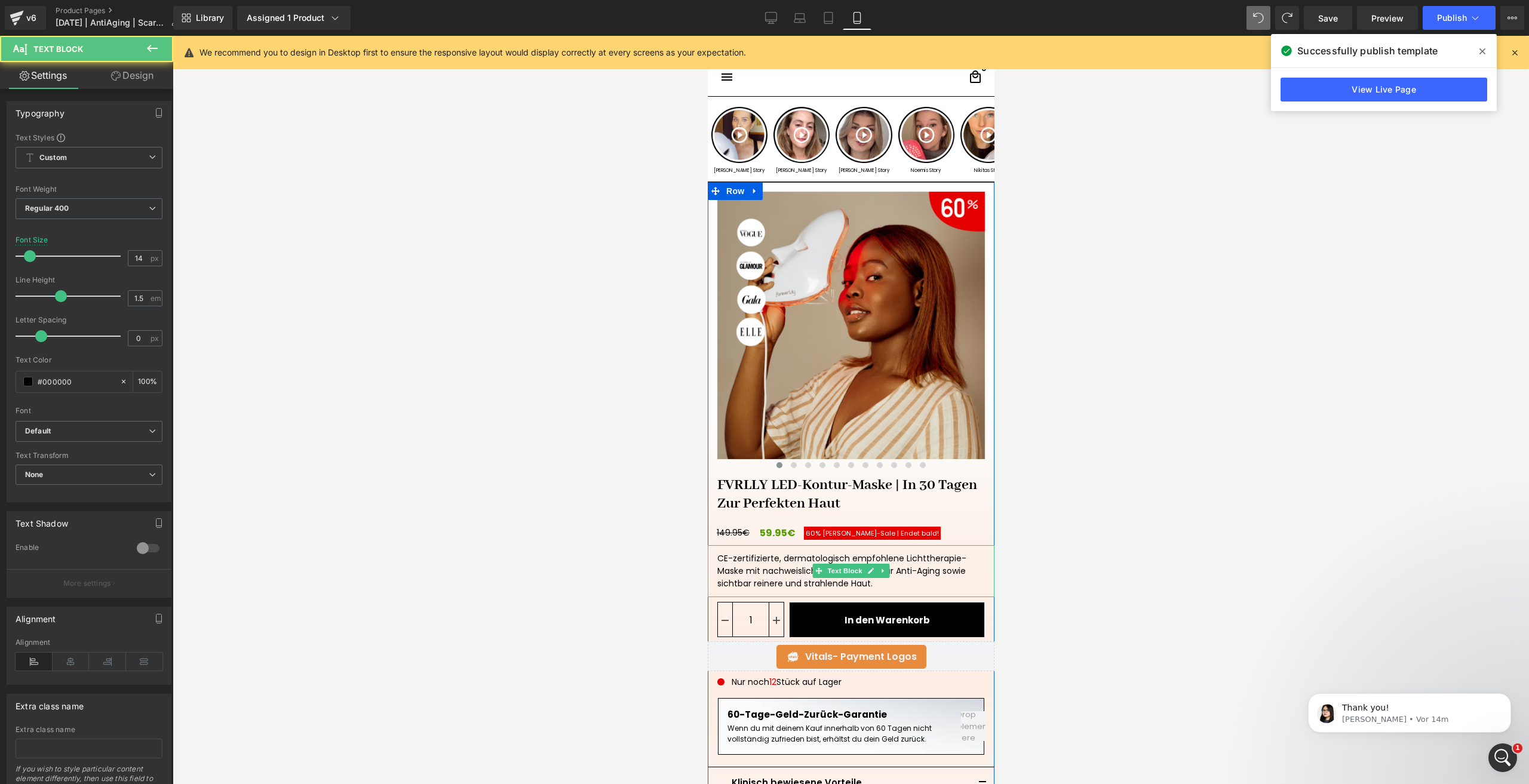
click at [766, 570] on div "CE-zertifizierte, dermatologisch empfohlene Lichttherapie-Maske mit nachweislic…" at bounding box center [850, 571] width 287 height 52
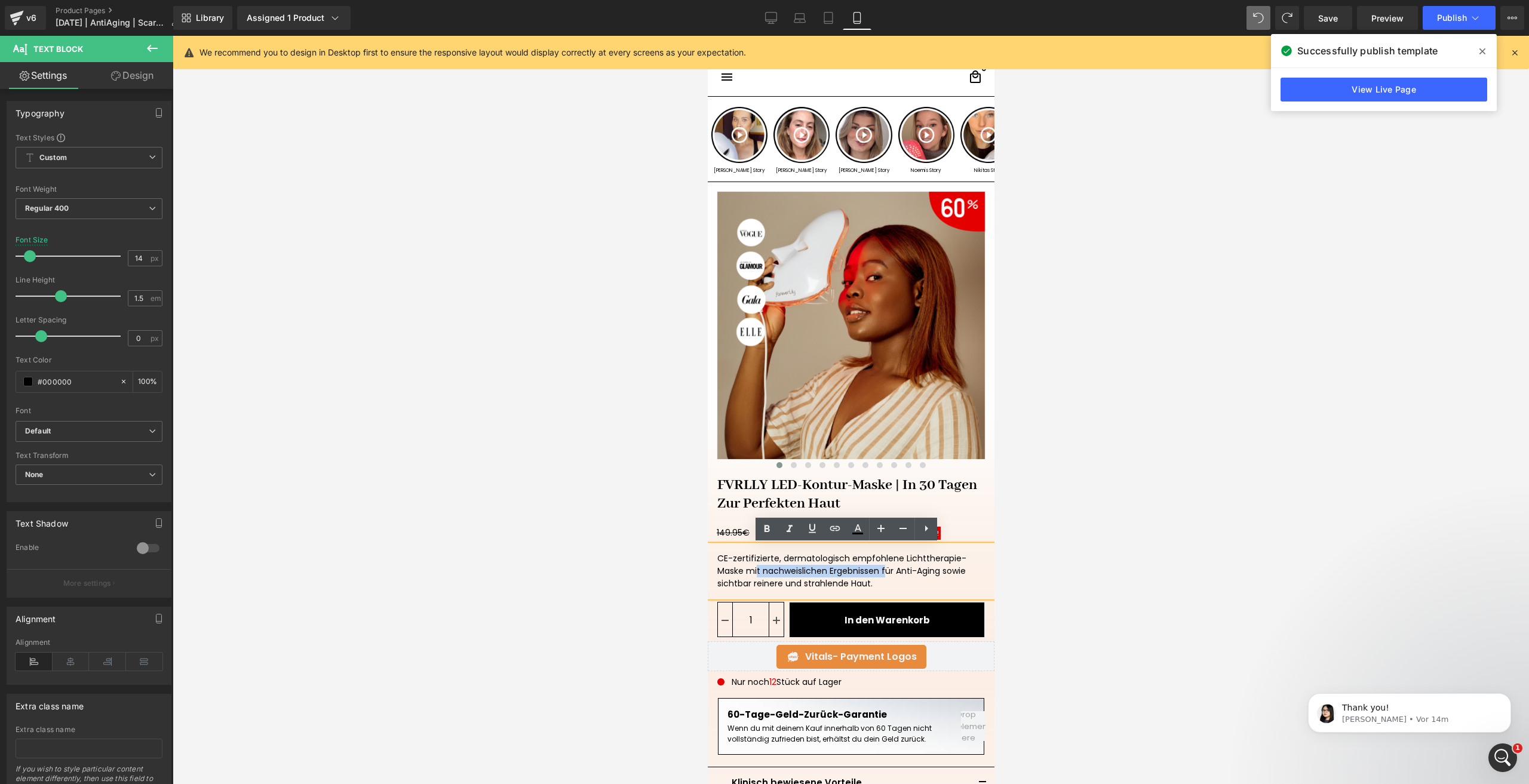
drag, startPoint x: 875, startPoint y: 572, endPoint x: 740, endPoint y: 572, distance: 135.0
click at [740, 572] on div "CE-zertifizierte, dermatologisch empfohlene Lichttherapie-Maske mit nachweislic…" at bounding box center [850, 571] width 287 height 52
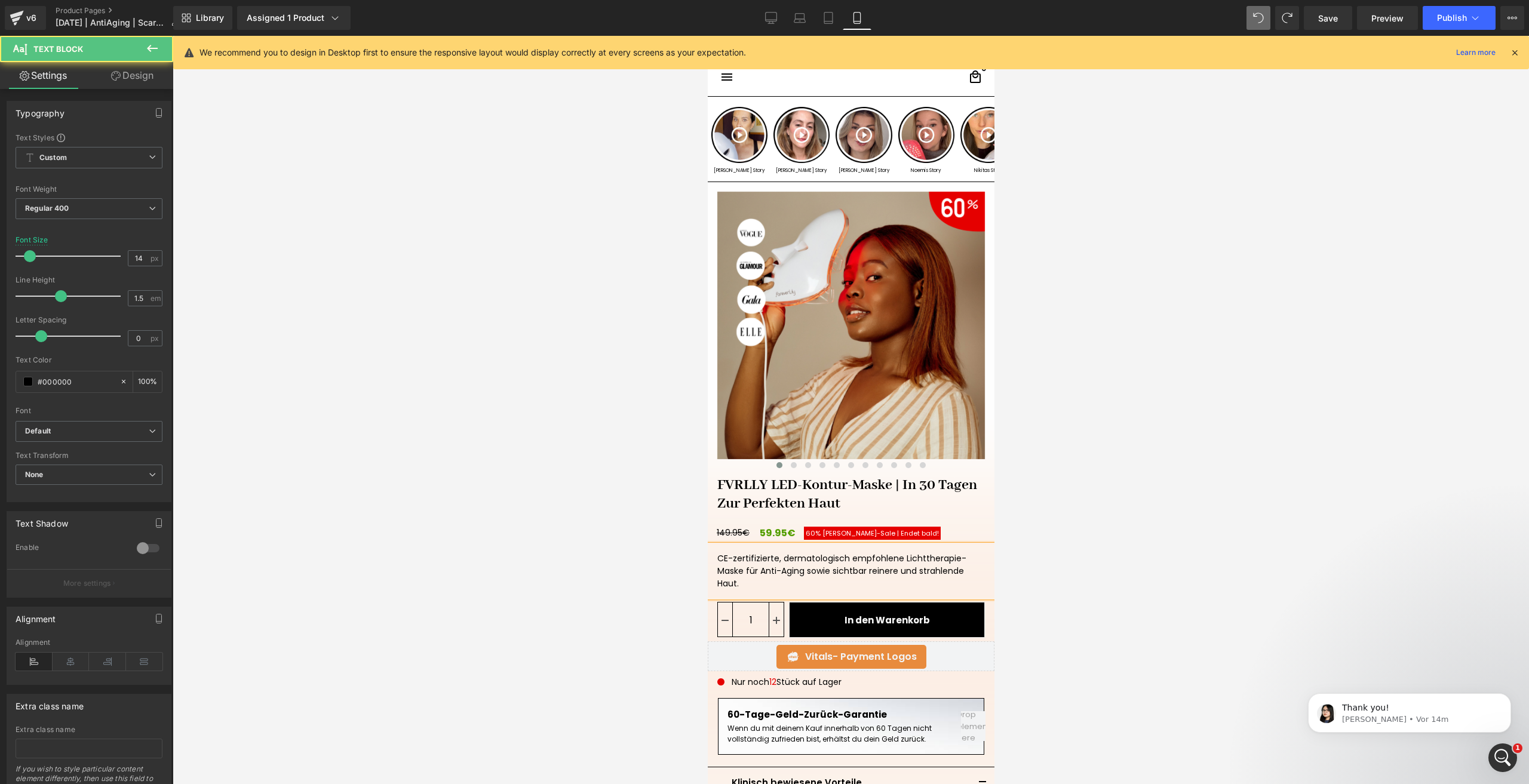
drag, startPoint x: 751, startPoint y: 586, endPoint x: 1414, endPoint y: 595, distance: 663.1
click at [707, 557] on html "□ search close menu Menu close Startseite Alle Produkte add remove add" at bounding box center [850, 409] width 287 height 749
copy div "CE-zertifizierte, dermatologisch empfohlene Lichttherapie-Maske für Anti-Aging …"
click at [1306, 14] on link "Save" at bounding box center [1328, 18] width 48 height 24
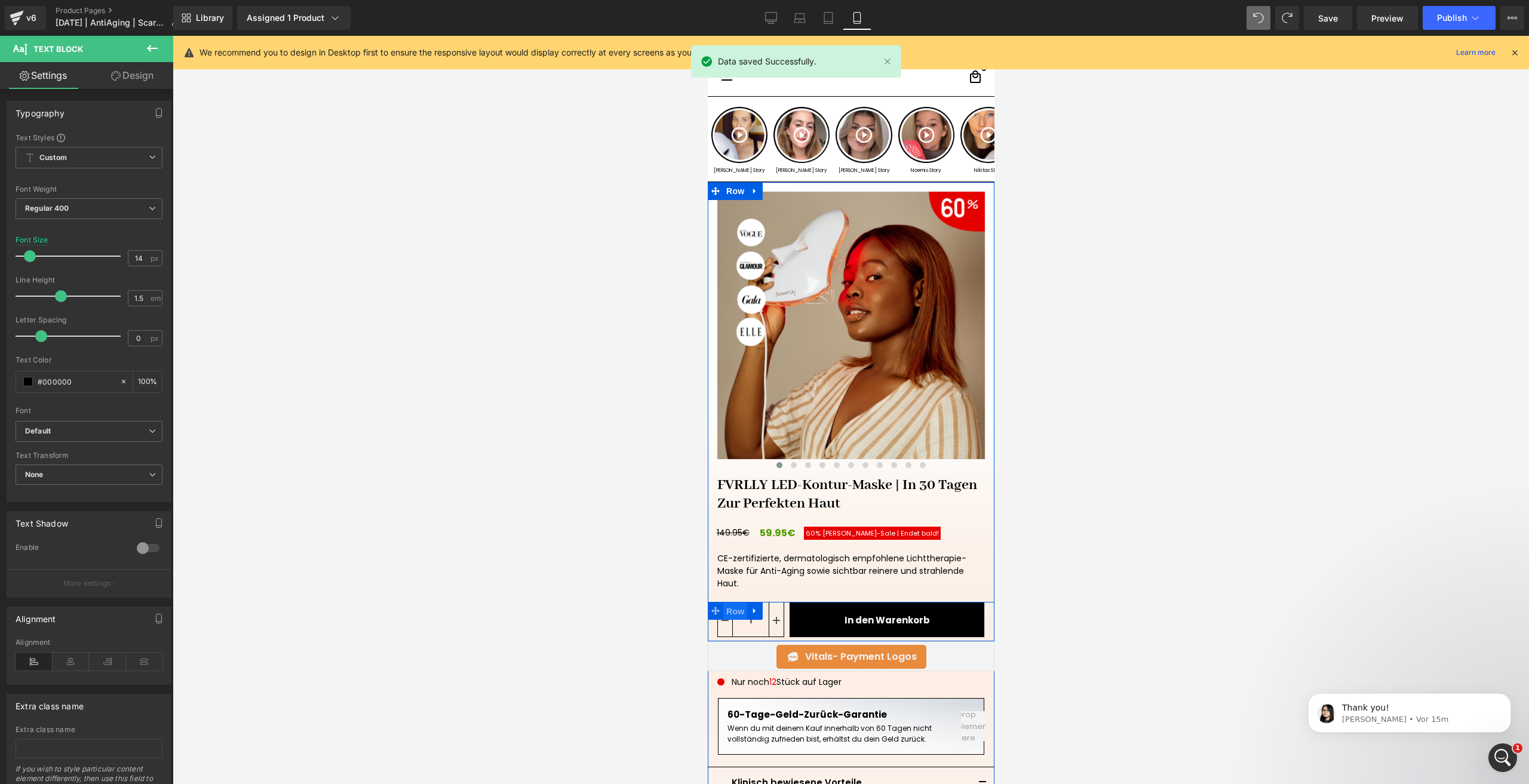
click at [729, 612] on span "Row" at bounding box center [735, 612] width 24 height 18
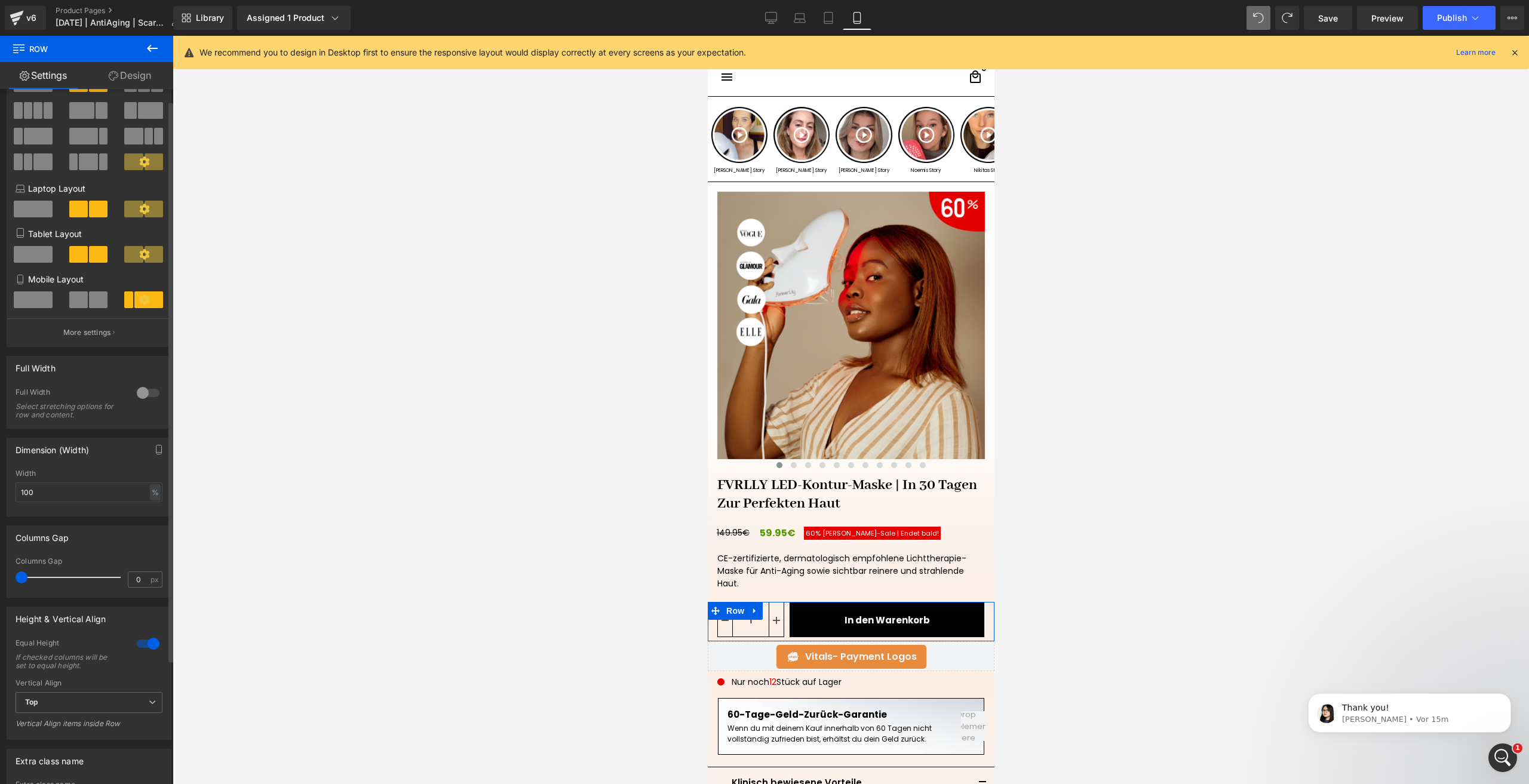
scroll to position [60, 0]
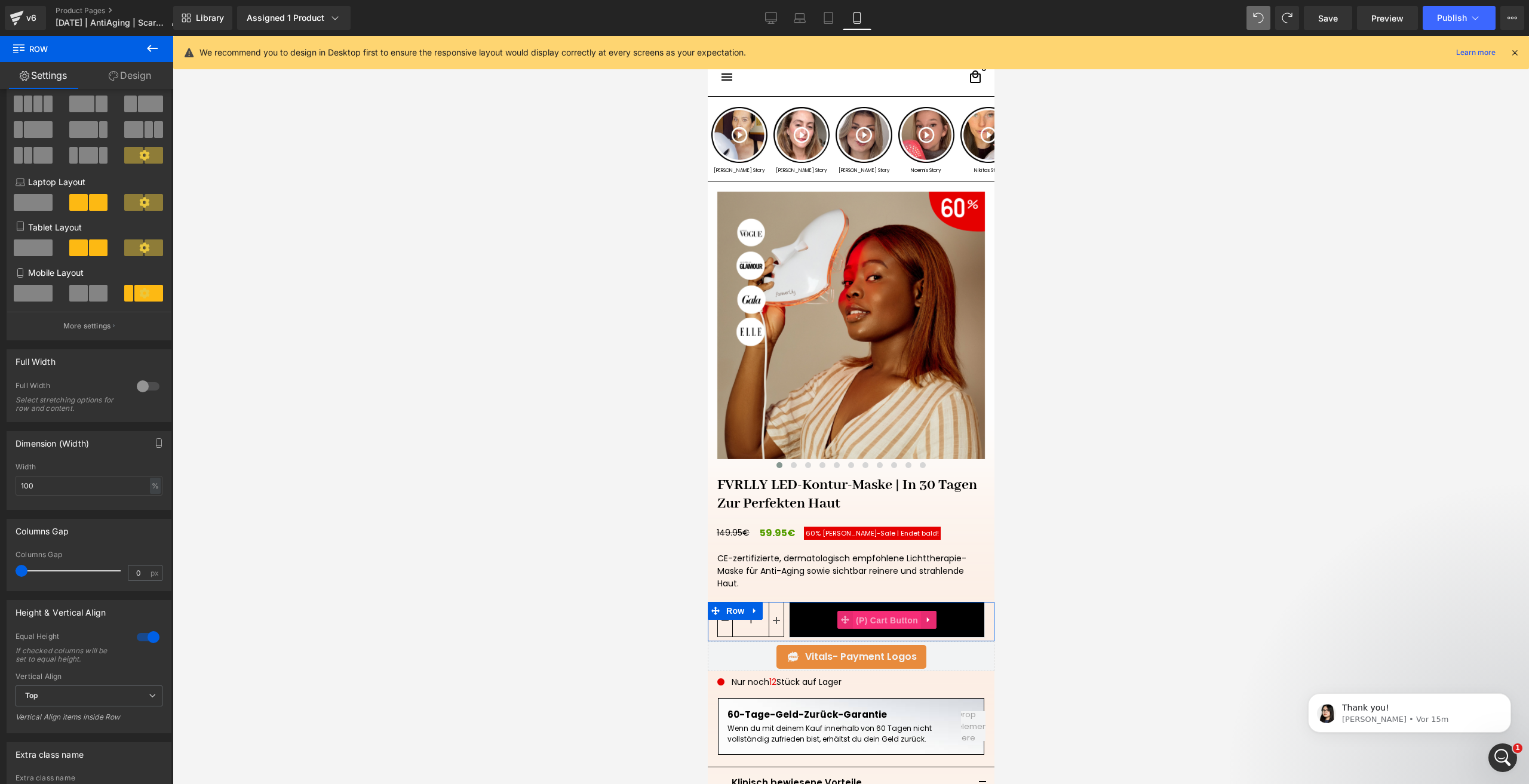
drag, startPoint x: 861, startPoint y: 614, endPoint x: 1063, endPoint y: 349, distance: 333.2
click at [861, 614] on span "(P) Cart Button" at bounding box center [886, 621] width 68 height 18
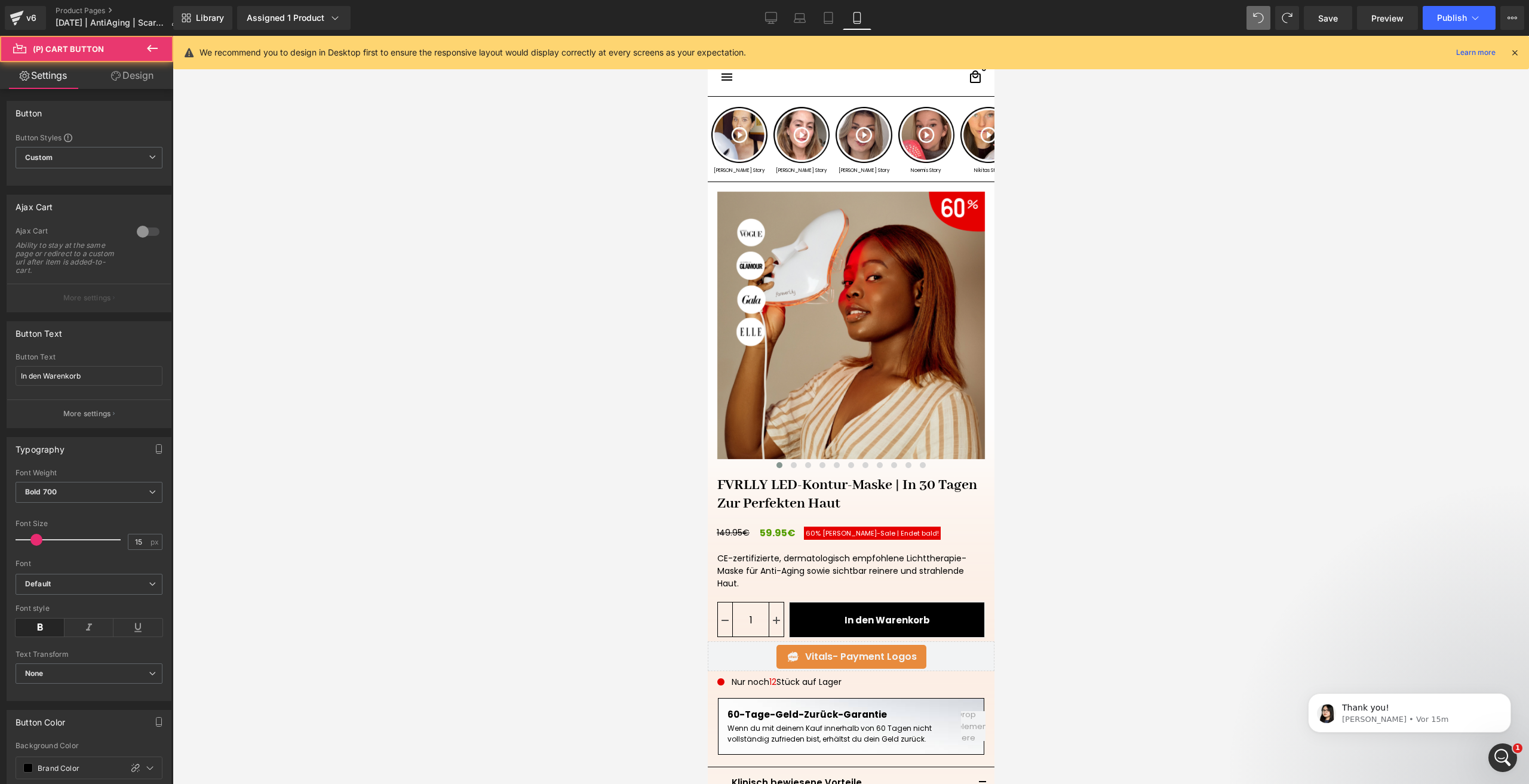
click at [139, 72] on link "Design" at bounding box center [132, 75] width 86 height 27
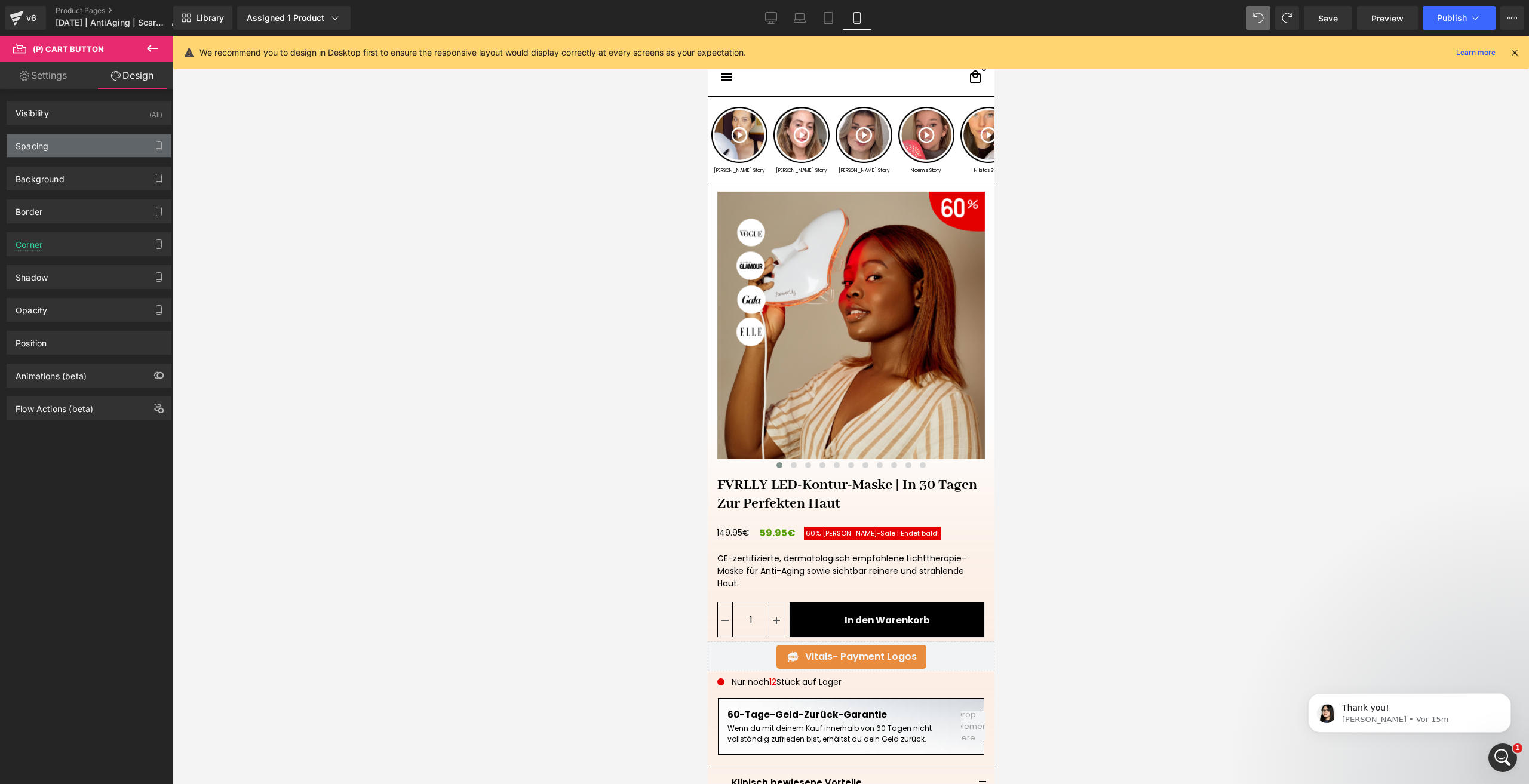
click at [54, 147] on div "Spacing" at bounding box center [89, 145] width 163 height 23
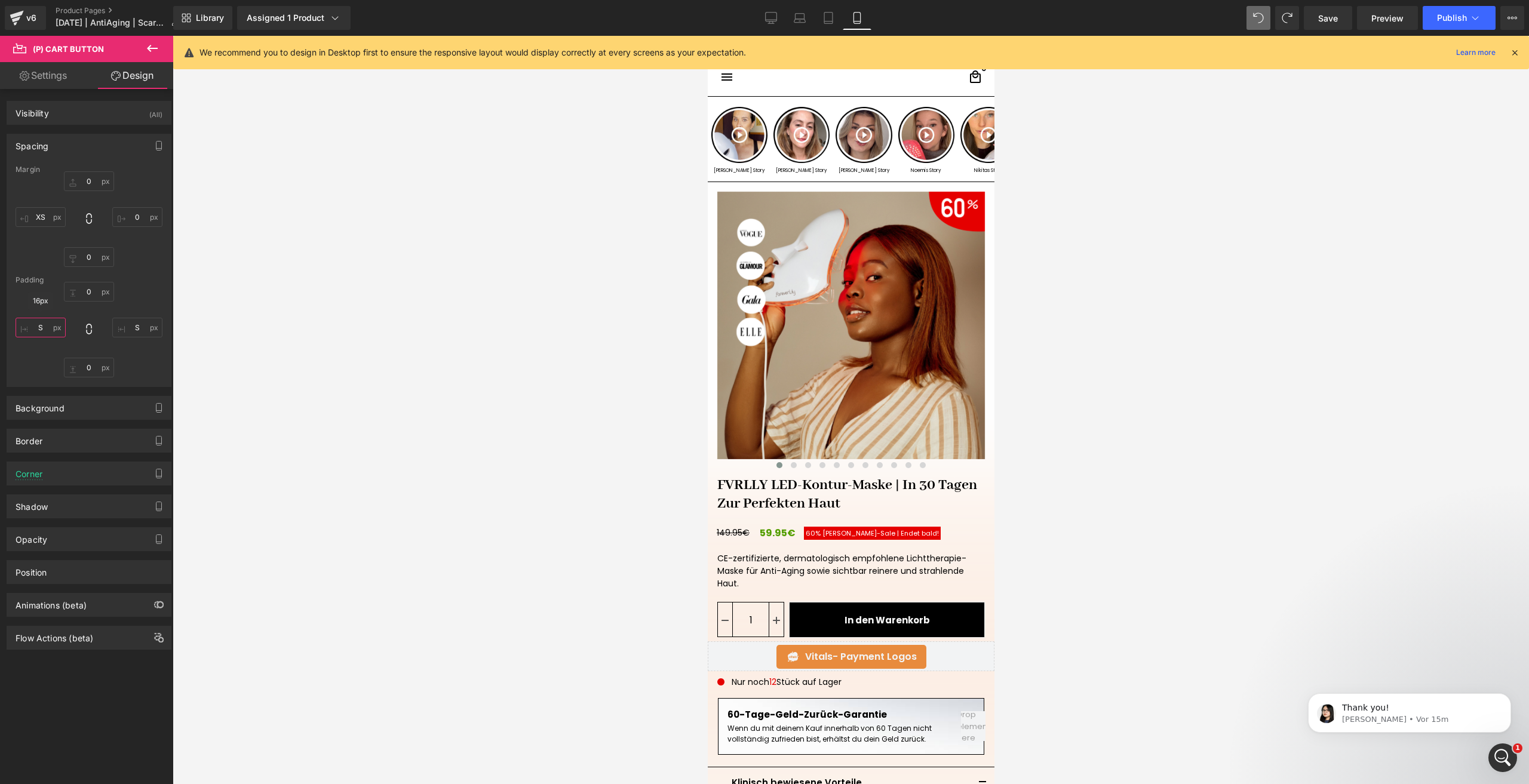
click at [49, 331] on input "text" at bounding box center [40, 328] width 50 height 20
type input "S"
click at [48, 216] on input "text" at bounding box center [40, 217] width 50 height 20
type input "XS"
click at [1318, 22] on link "Save" at bounding box center [1328, 18] width 48 height 24
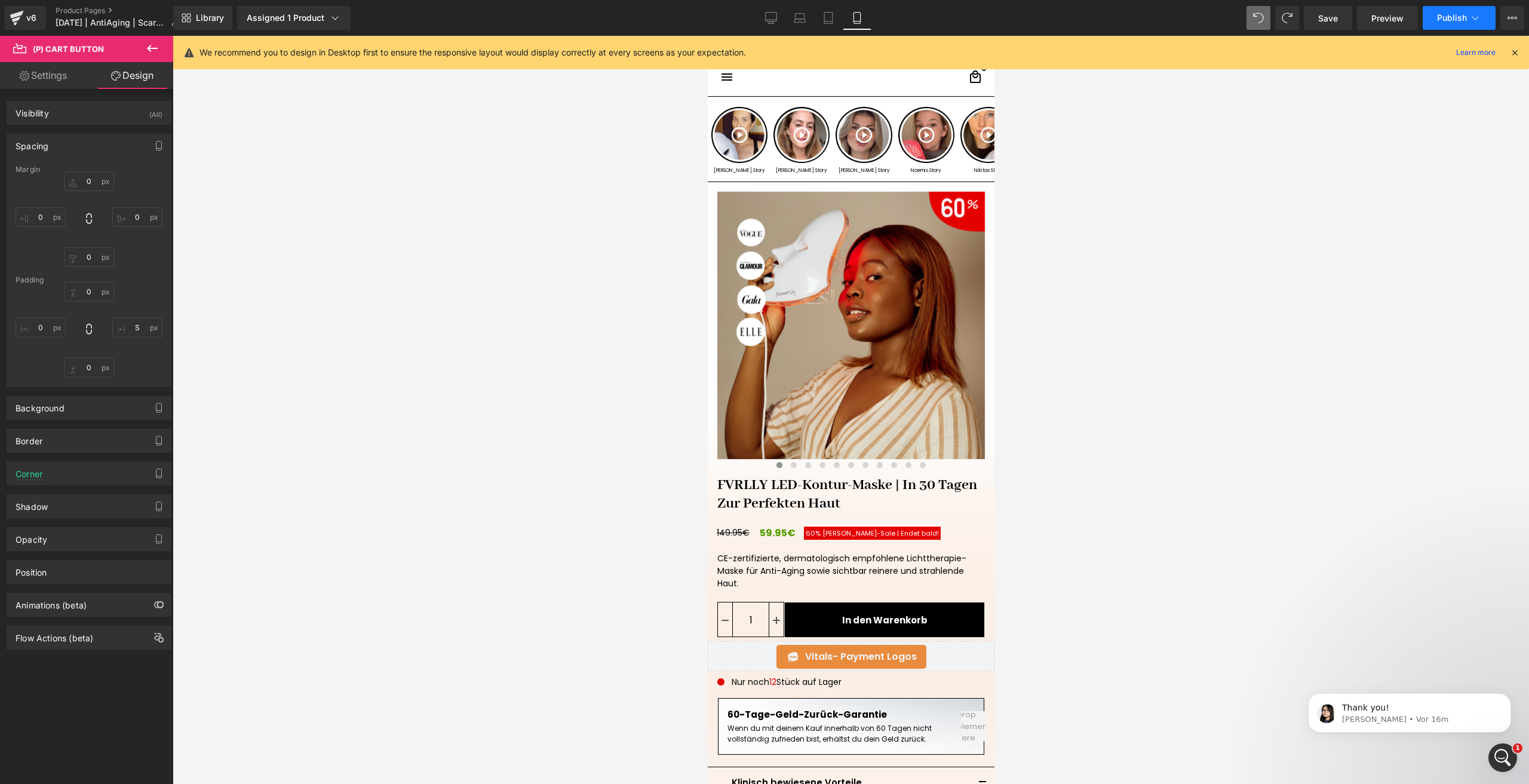
click at [1439, 16] on span "Publish" at bounding box center [1452, 17] width 30 height 10
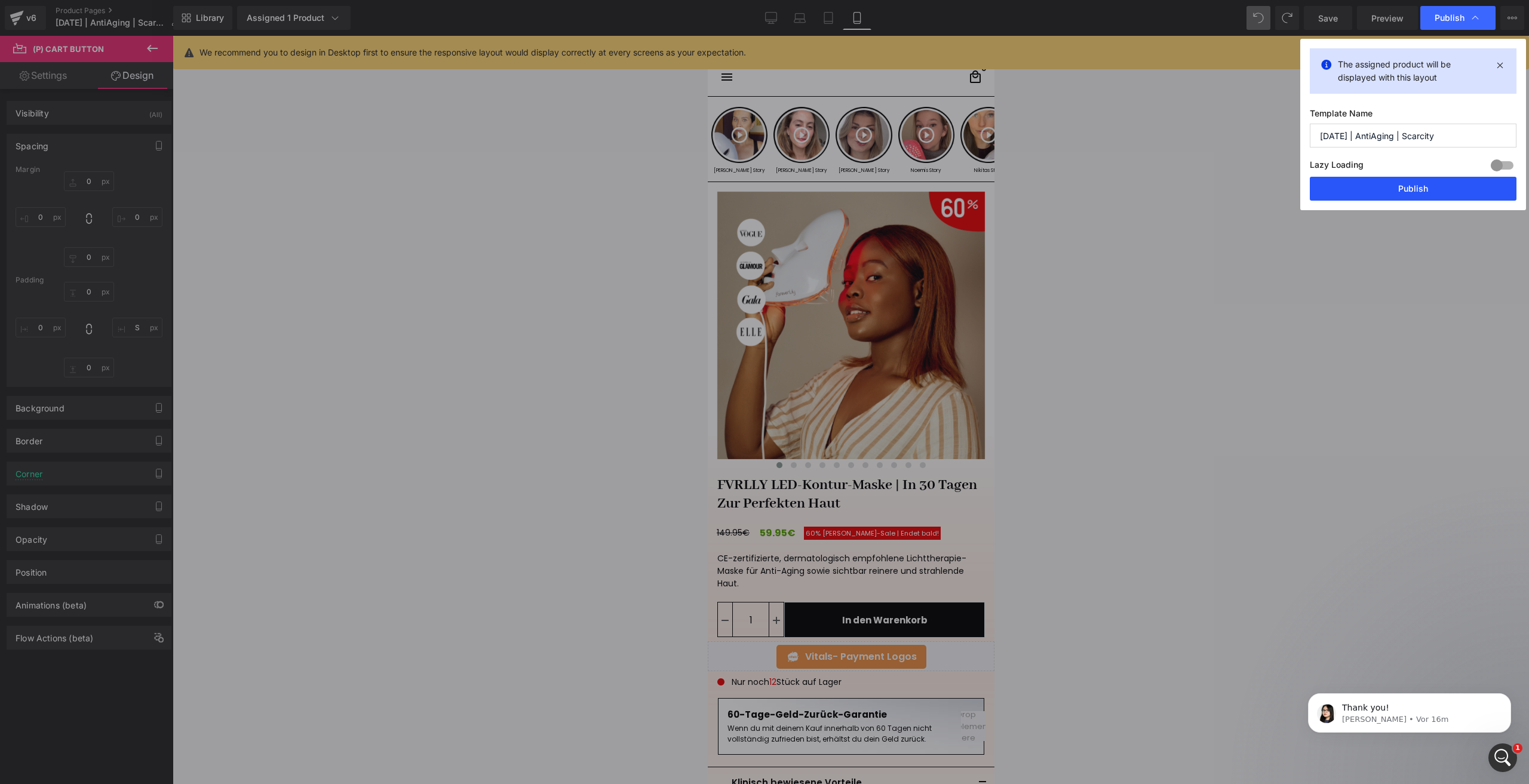
click at [1358, 194] on button "Publish" at bounding box center [1414, 189] width 207 height 24
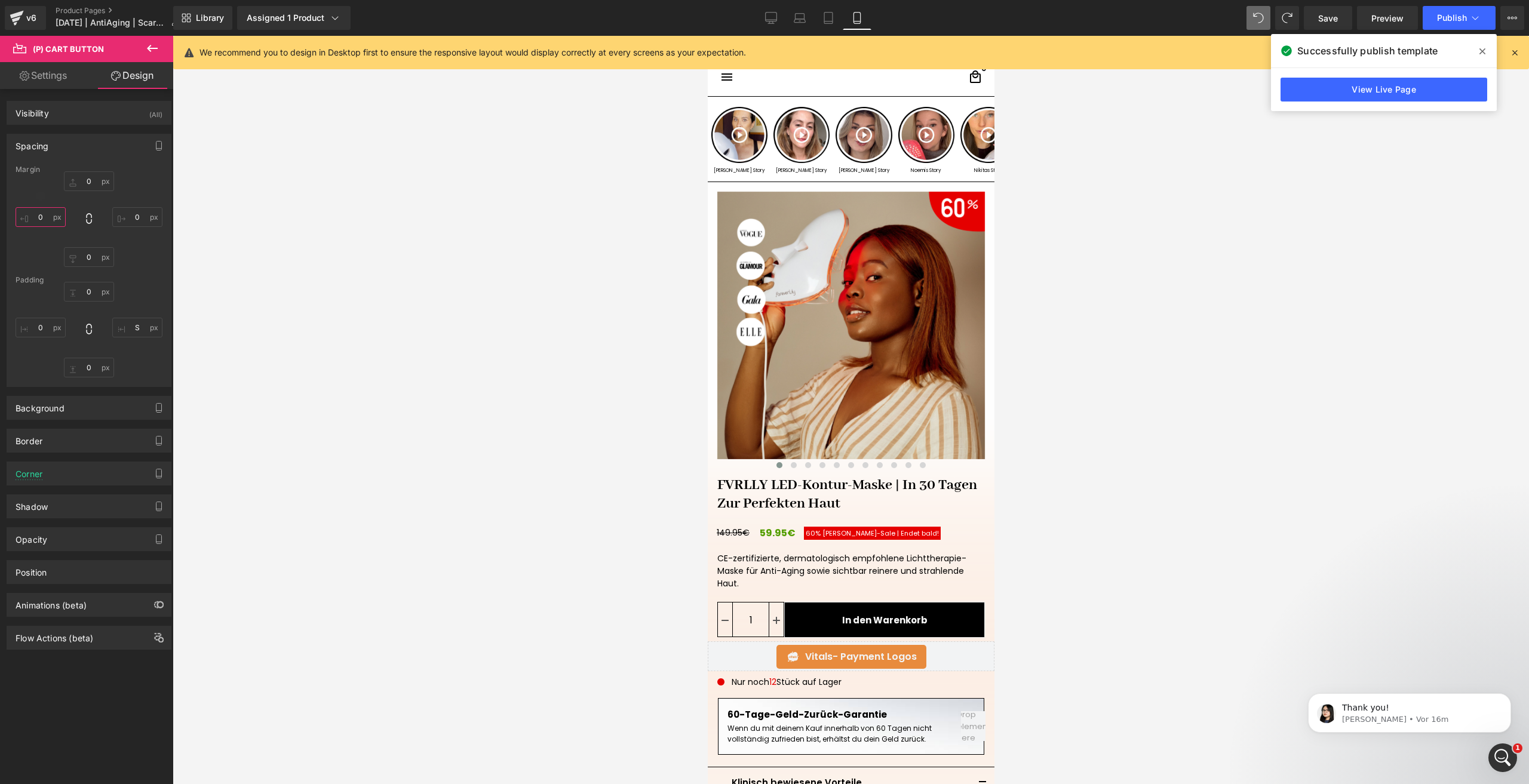
click at [32, 216] on input "text" at bounding box center [40, 217] width 50 height 20
click at [1319, 17] on span "Save" at bounding box center [1328, 18] width 20 height 13
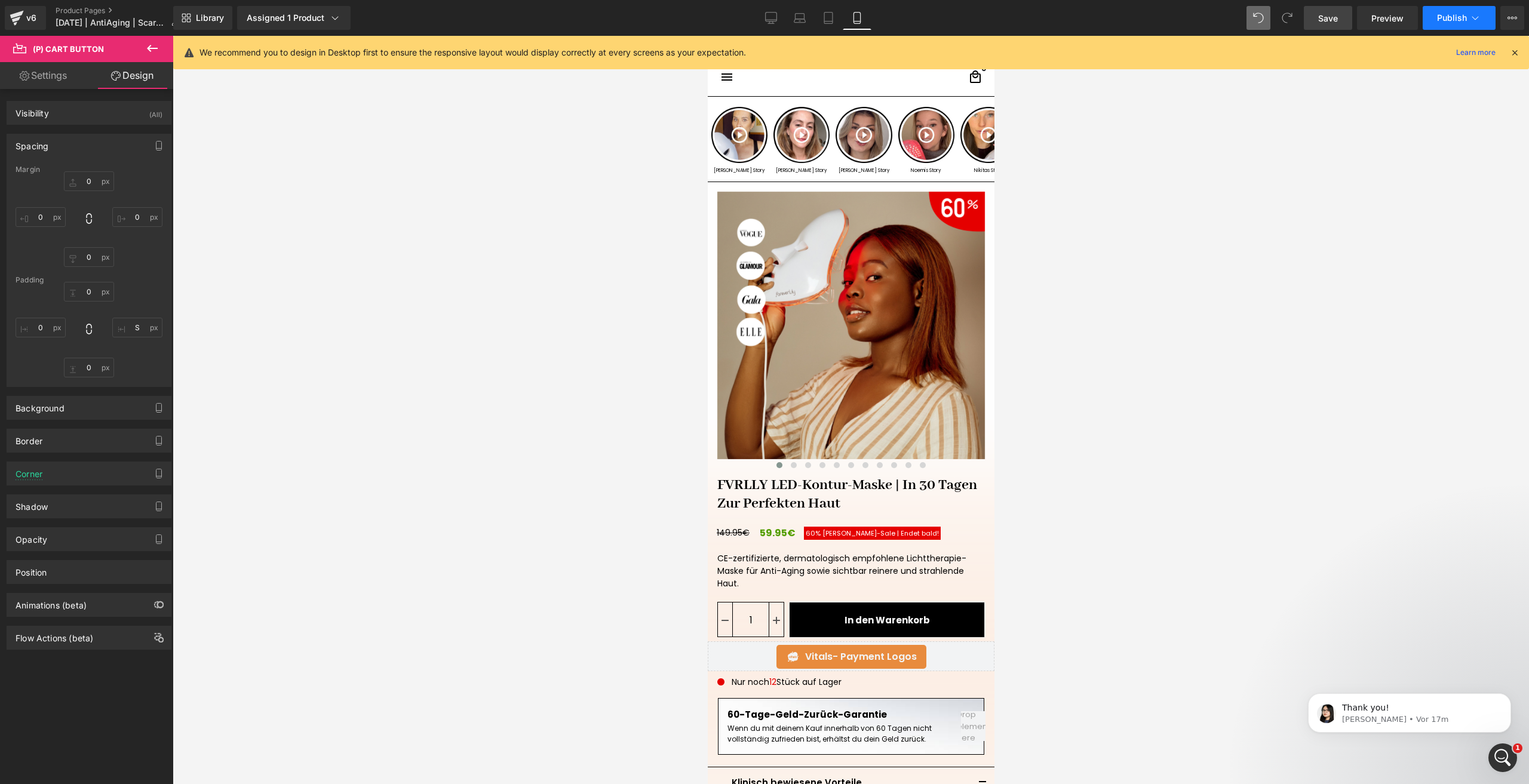
click at [1440, 15] on span "Publish" at bounding box center [1452, 17] width 30 height 10
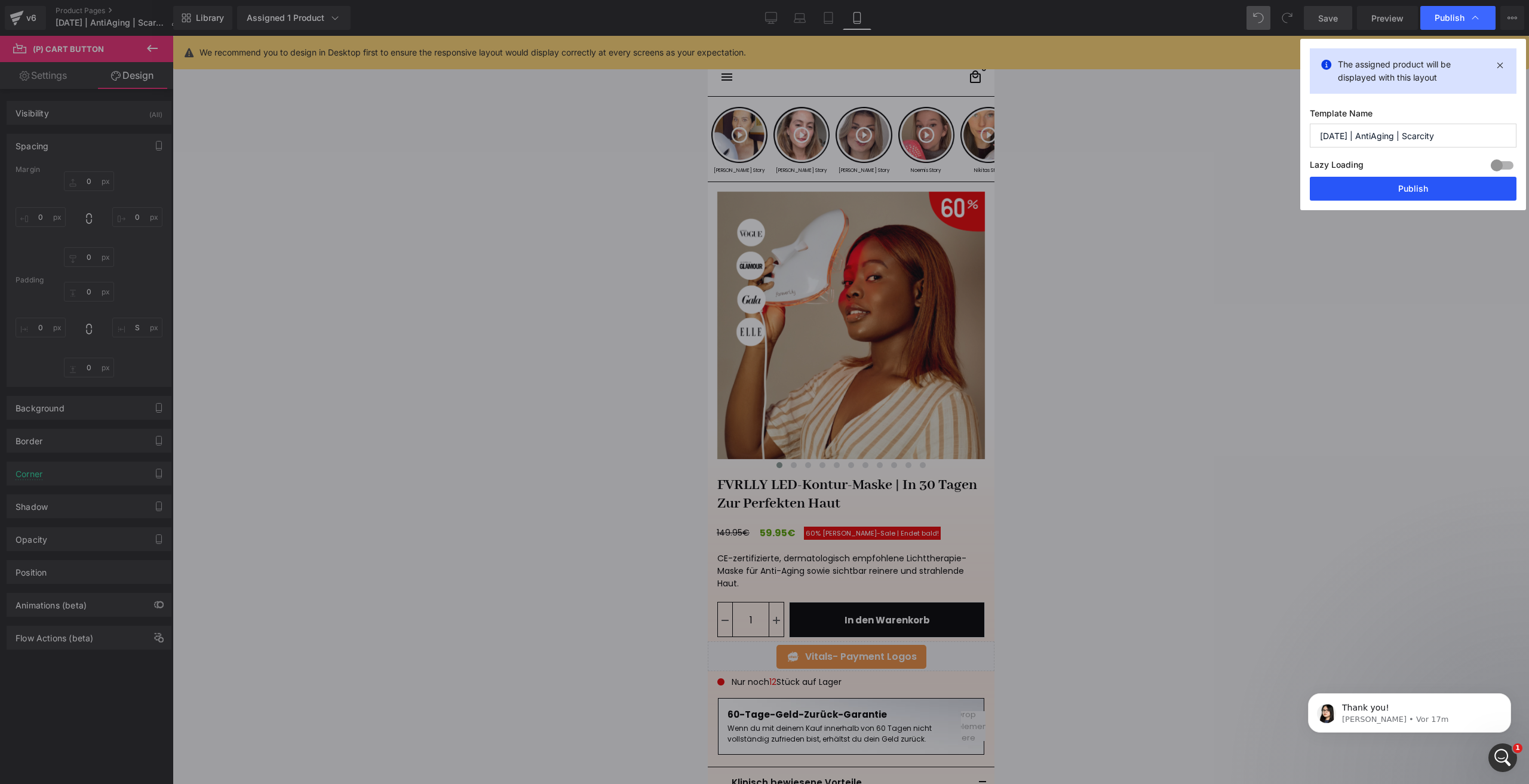
click at [1367, 183] on button "Publish" at bounding box center [1414, 189] width 207 height 24
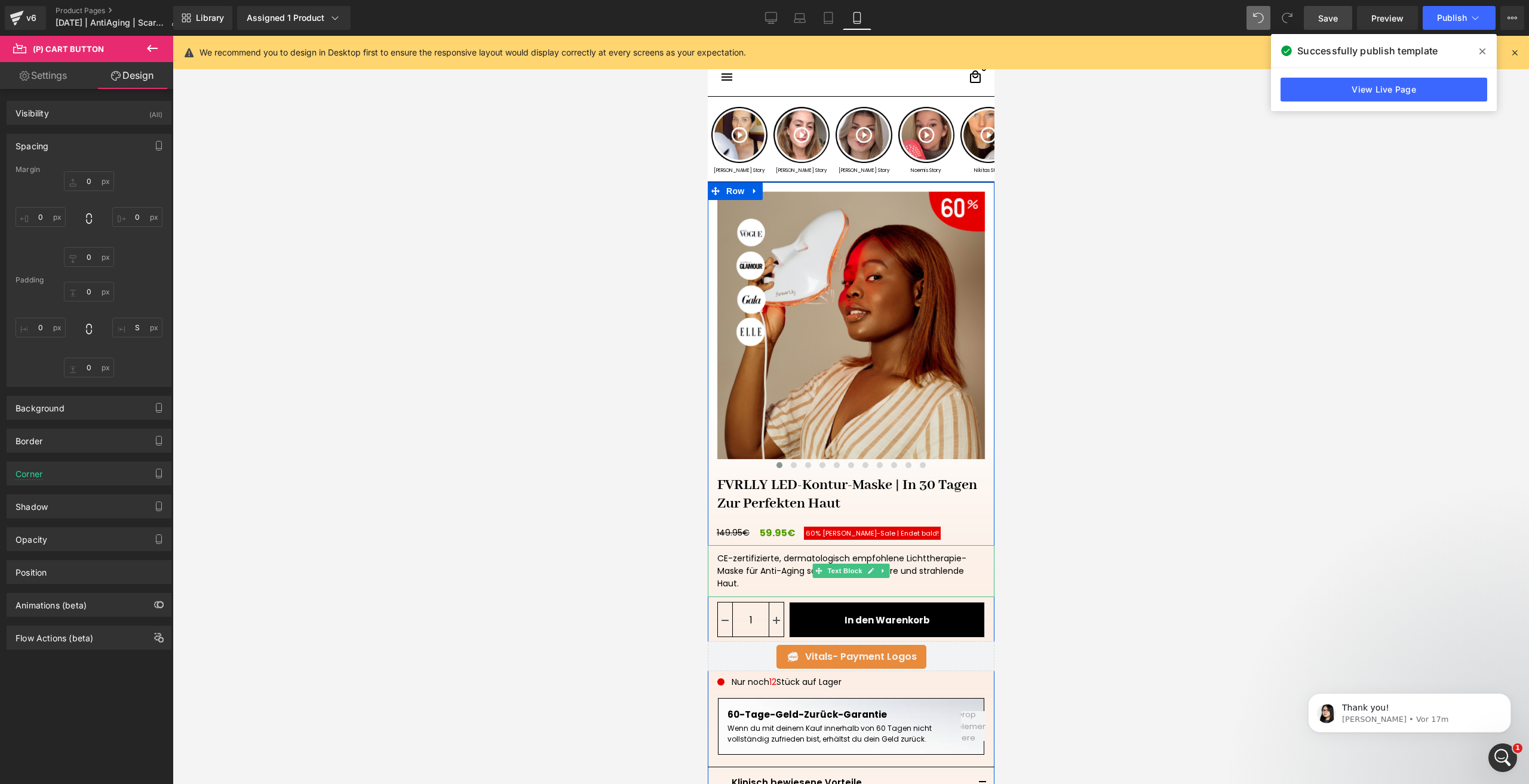
click at [920, 574] on div "CE-zertifizierte, dermatologisch empfohlene Lichttherapie-Maske für Anti-Aging …" at bounding box center [850, 571] width 287 height 52
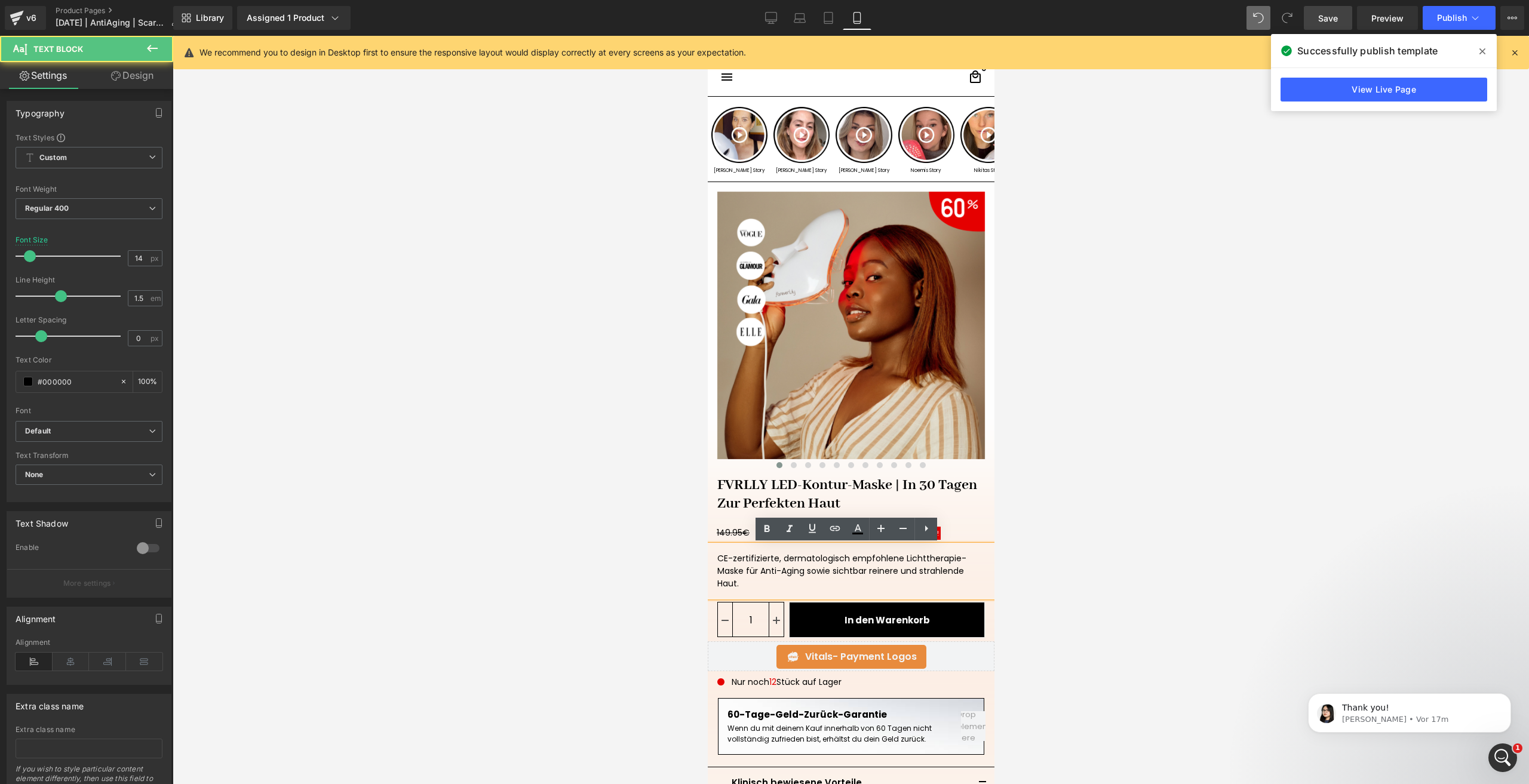
click at [827, 569] on div "CE-zertifizierte, dermatologisch empfohlene Lichttherapie-Maske für Anti-Aging …" at bounding box center [850, 571] width 287 height 52
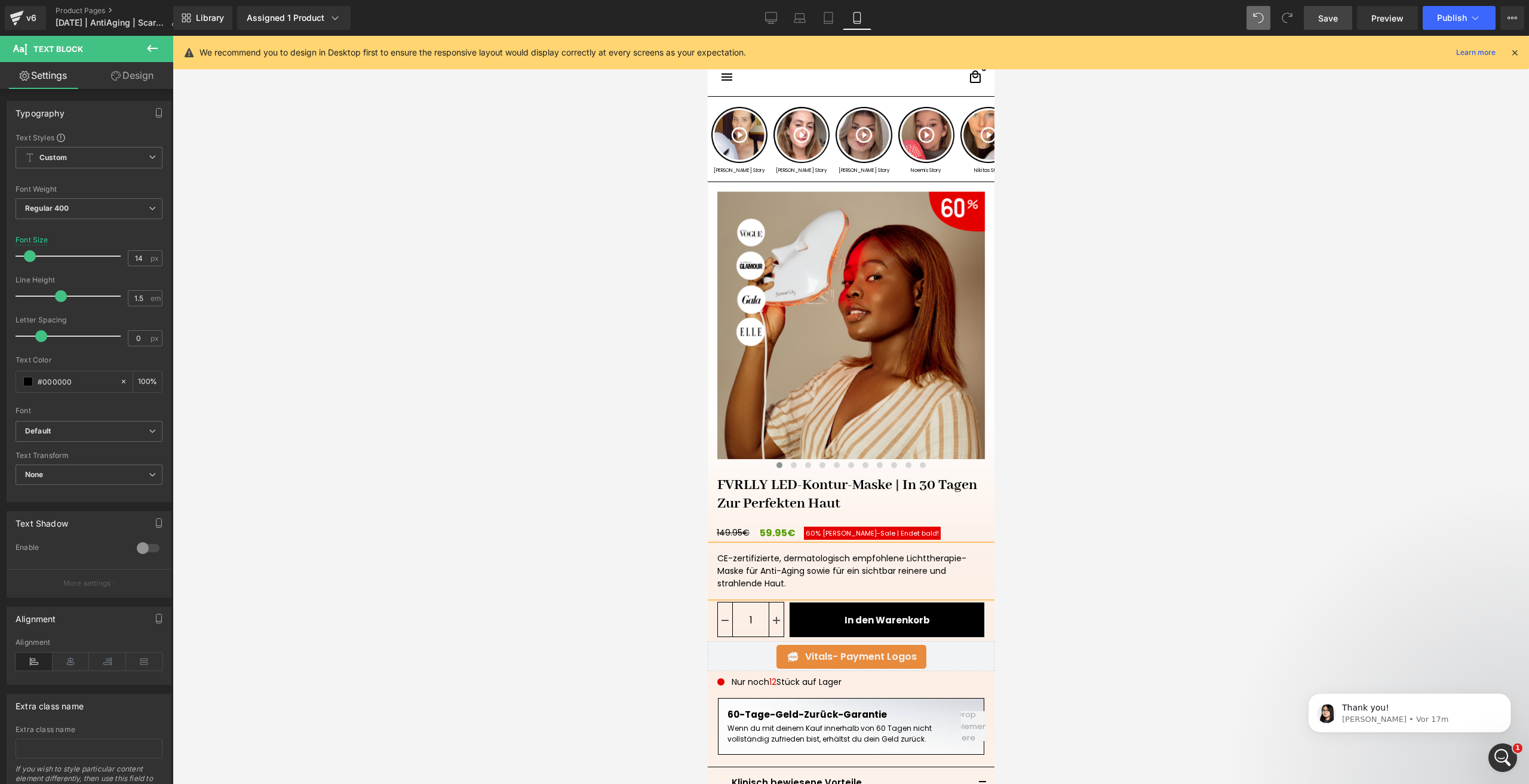
click at [920, 569] on div "CE-zertifizierte, dermatologisch empfohlene Lichttherapie-Maske für Anti-Aging …" at bounding box center [850, 571] width 287 height 52
click at [754, 584] on div "CE-zertifizierte, dermatologisch empfohlene Lichttherapie-Maske für Anti-Aging …" at bounding box center [850, 571] width 287 height 52
click at [809, 580] on div "CE-zertifizierte, dermatologisch empfohlene Lichttherapie-Maske für Anti-Aging …" at bounding box center [850, 571] width 287 height 52
drag, startPoint x: 832, startPoint y: 590, endPoint x: 1414, endPoint y: 593, distance: 582.0
click at [707, 558] on html "□ search close menu Menu close Startseite Alle Produkte add remove add" at bounding box center [850, 409] width 287 height 749
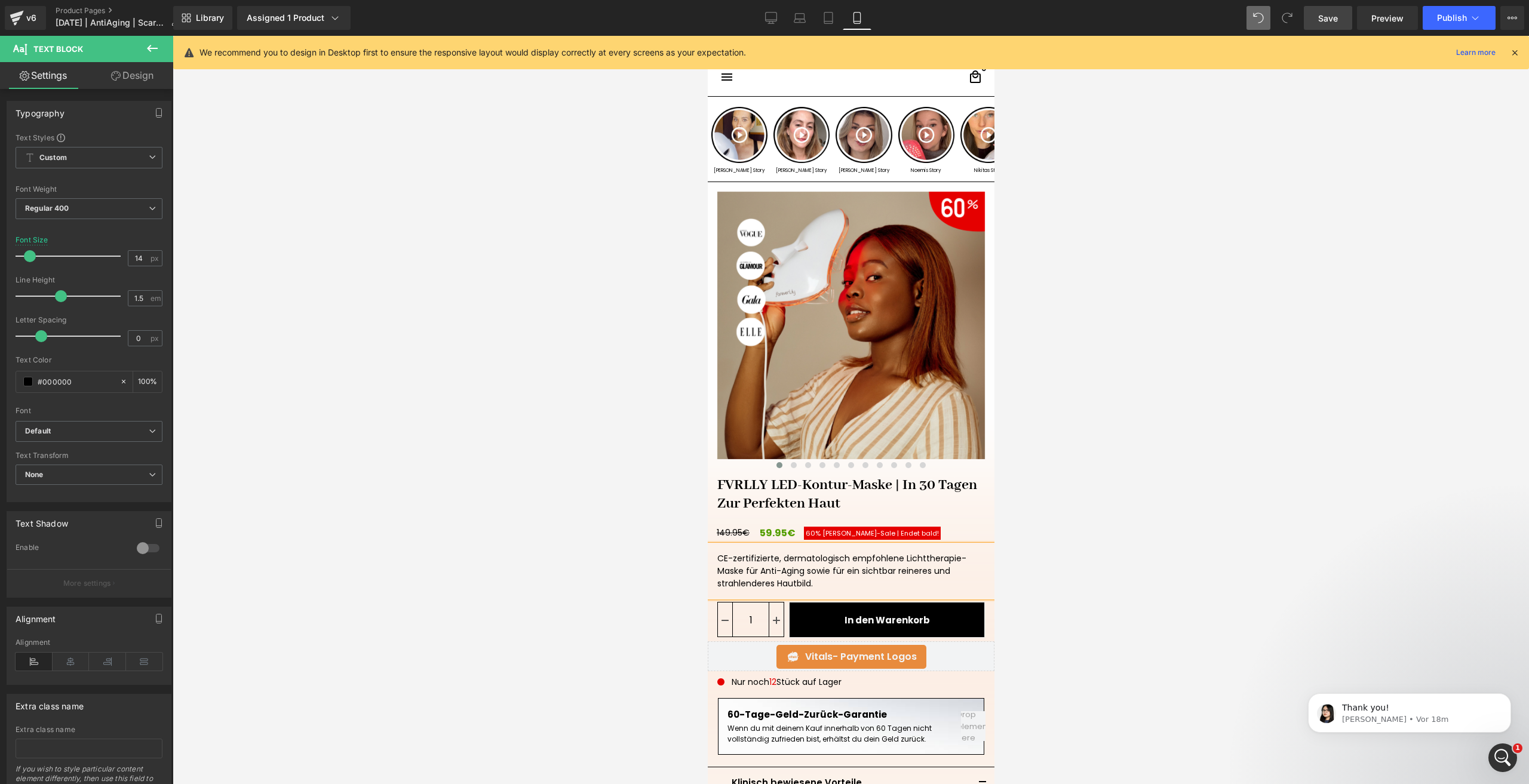
copy div "CE-zertifizierte, dermatologisch empfohlene Lichttherapie-Maske für Anti-Aging …"
click at [1324, 15] on span "Save" at bounding box center [1328, 18] width 20 height 13
click at [1451, 16] on span "Publish" at bounding box center [1452, 17] width 30 height 10
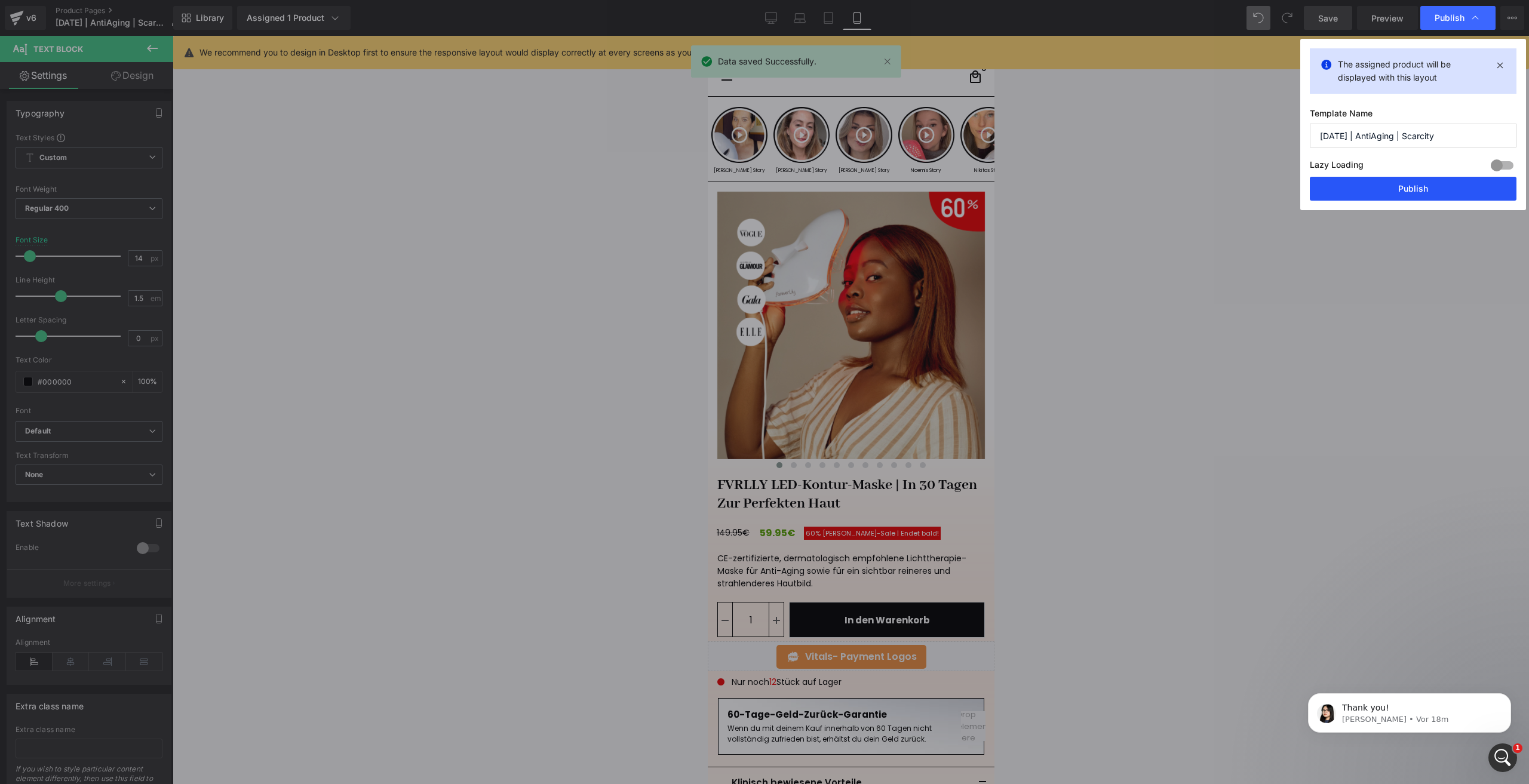
click at [1375, 188] on button "Publish" at bounding box center [1414, 189] width 207 height 24
